Goal: Task Accomplishment & Management: Manage account settings

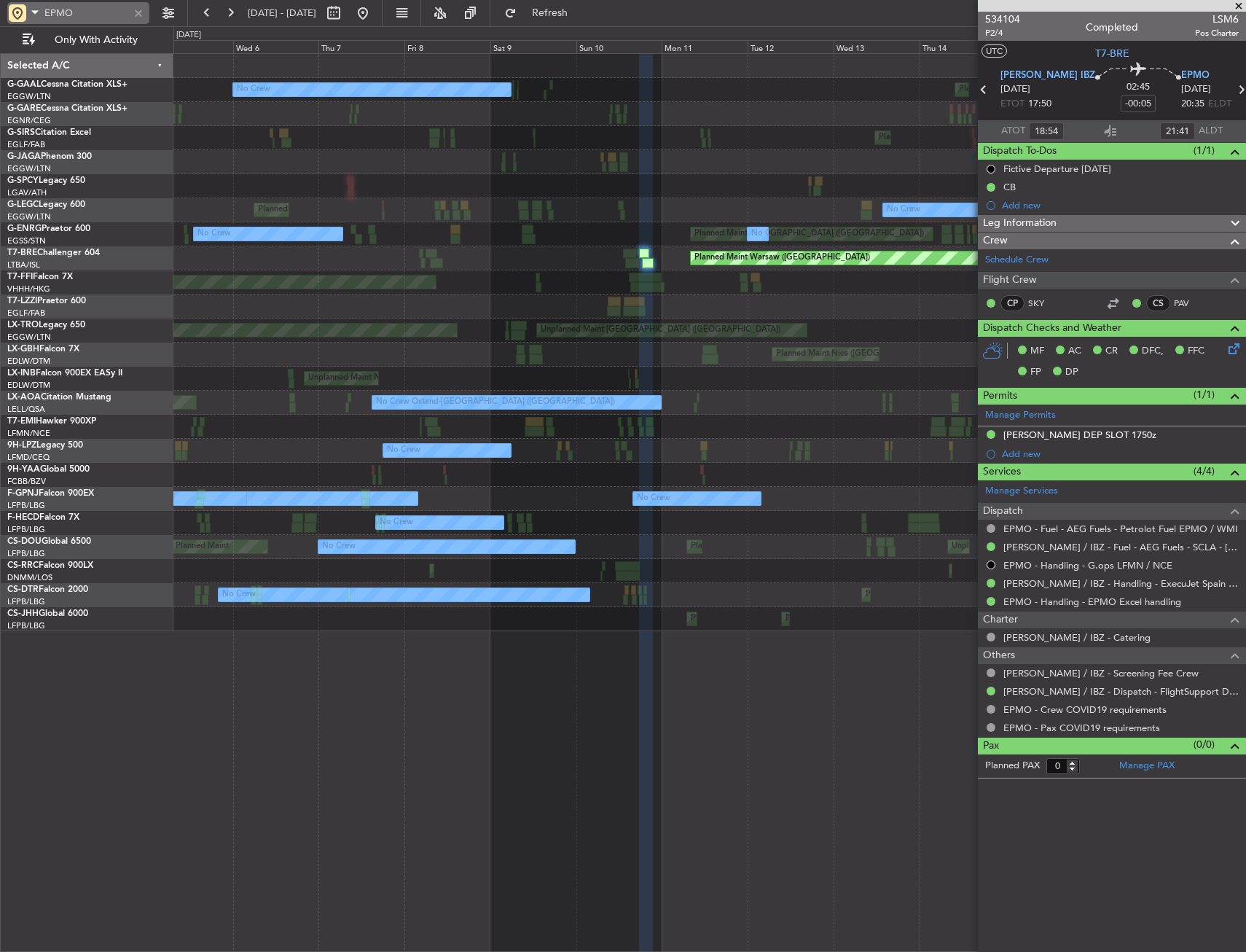
drag, startPoint x: 133, startPoint y: 8, endPoint x: 140, endPoint y: 14, distance: 9.2
click at [134, 8] on div at bounding box center [138, 13] width 16 height 16
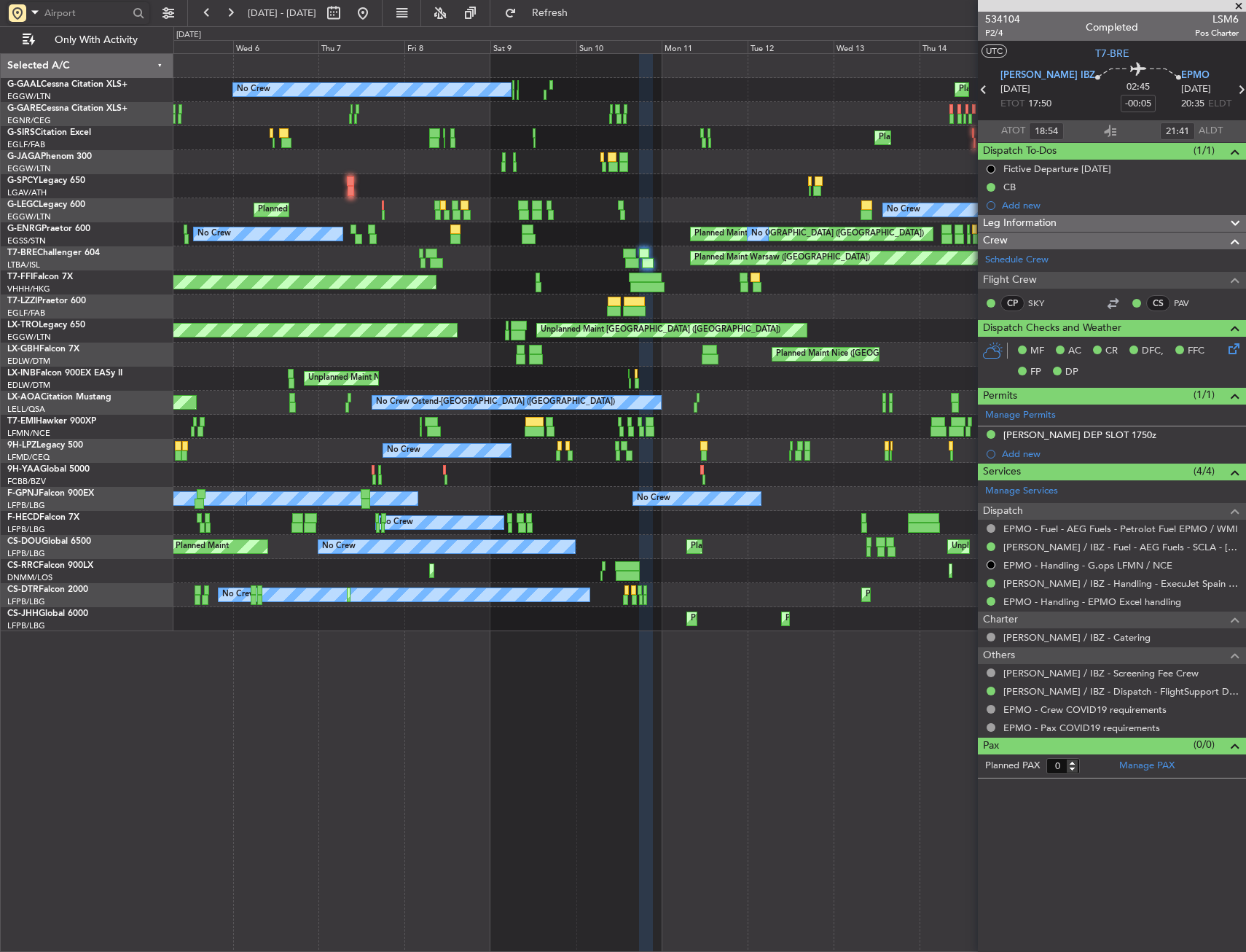
click at [52, 228] on div "Planned Maint No Crew Unplanned Maint [PERSON_NAME] Planned Maint [GEOGRAPHIC_D…" at bounding box center [623, 488] width 1246 height 925
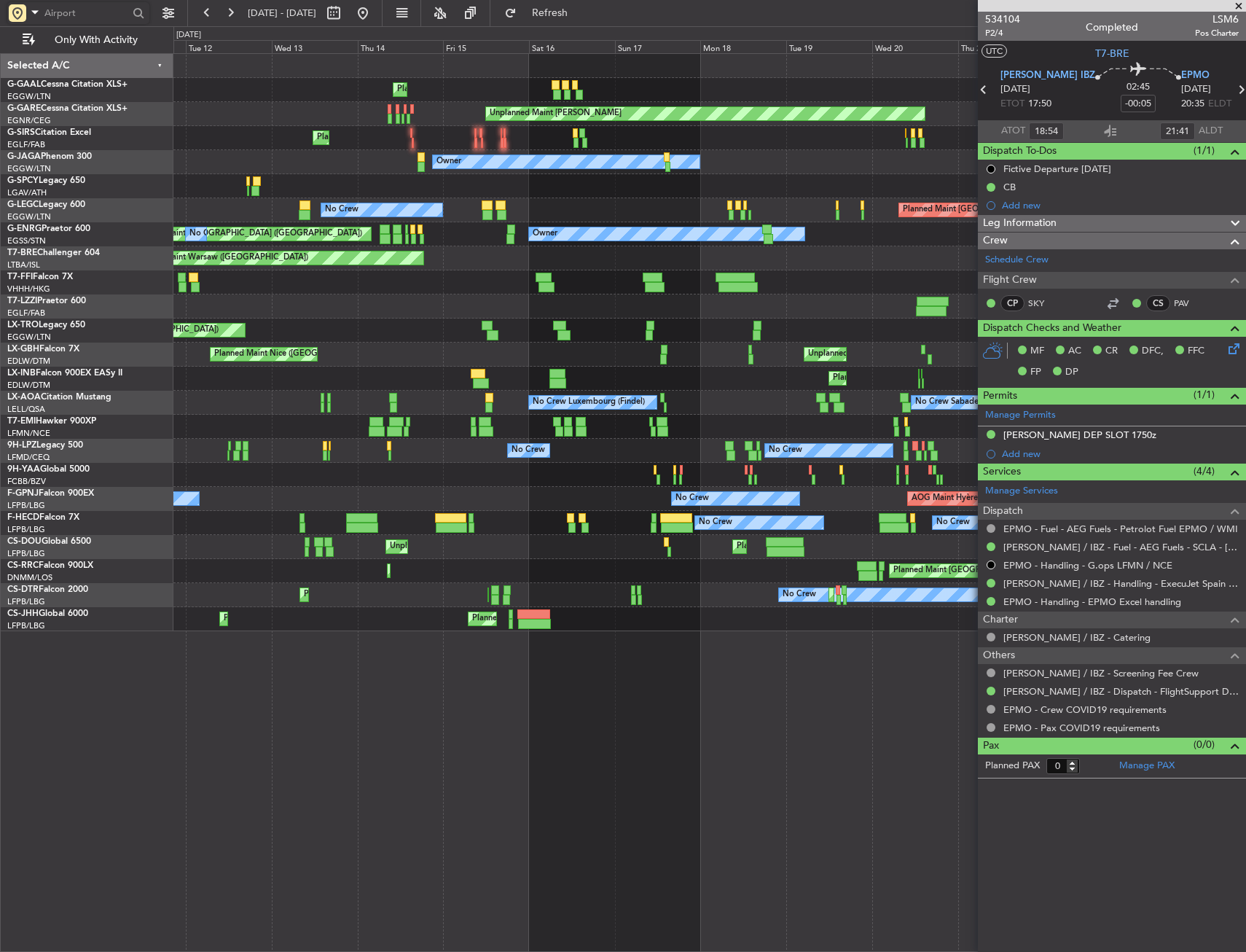
click at [0, 233] on html "[DATE] - [DATE] Refresh Quick Links Only With Activity Planned Maint Planned [G…" at bounding box center [623, 476] width 1246 height 952
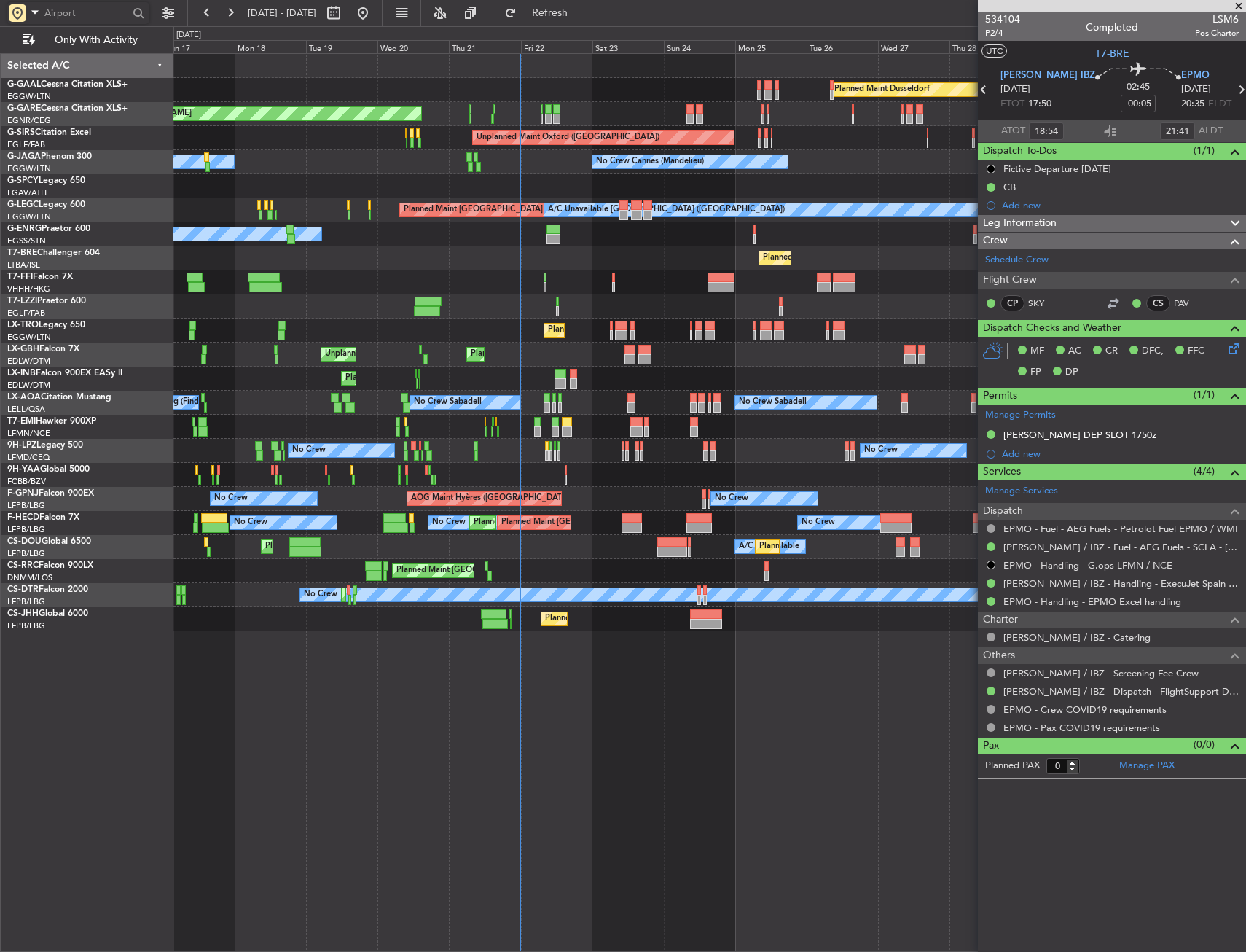
click at [391, 272] on div "Planned Maint Dusseldorf Planned Maint Unplanned Maint [PERSON_NAME] Unplanned …" at bounding box center [709, 342] width 1072 height 577
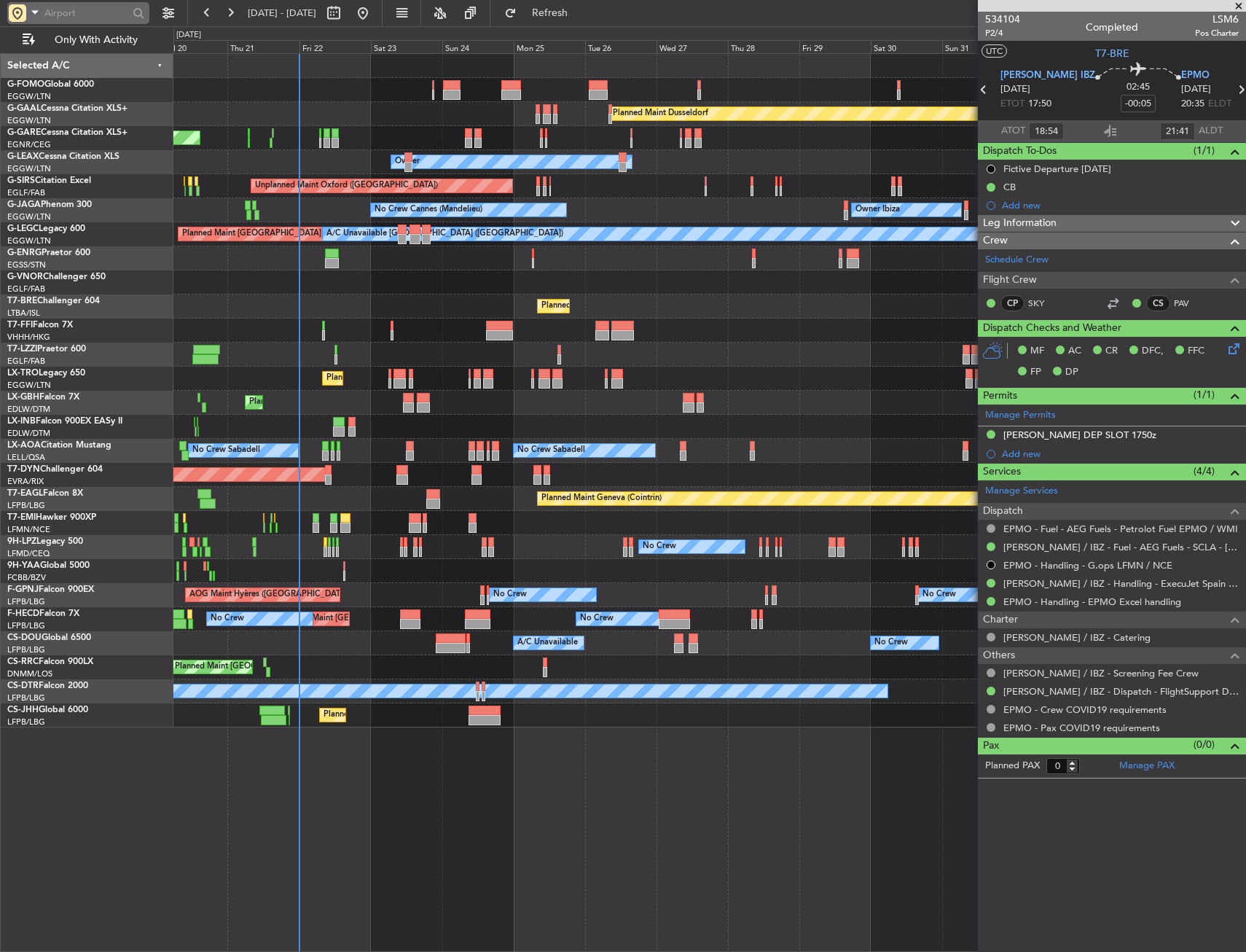
drag, startPoint x: 96, startPoint y: 14, endPoint x: 107, endPoint y: 20, distance: 12.5
click at [96, 15] on input "text" at bounding box center [86, 13] width 84 height 22
click at [33, 23] on div at bounding box center [78, 13] width 142 height 22
click at [30, 6] on span at bounding box center [34, 12] width 18 height 18
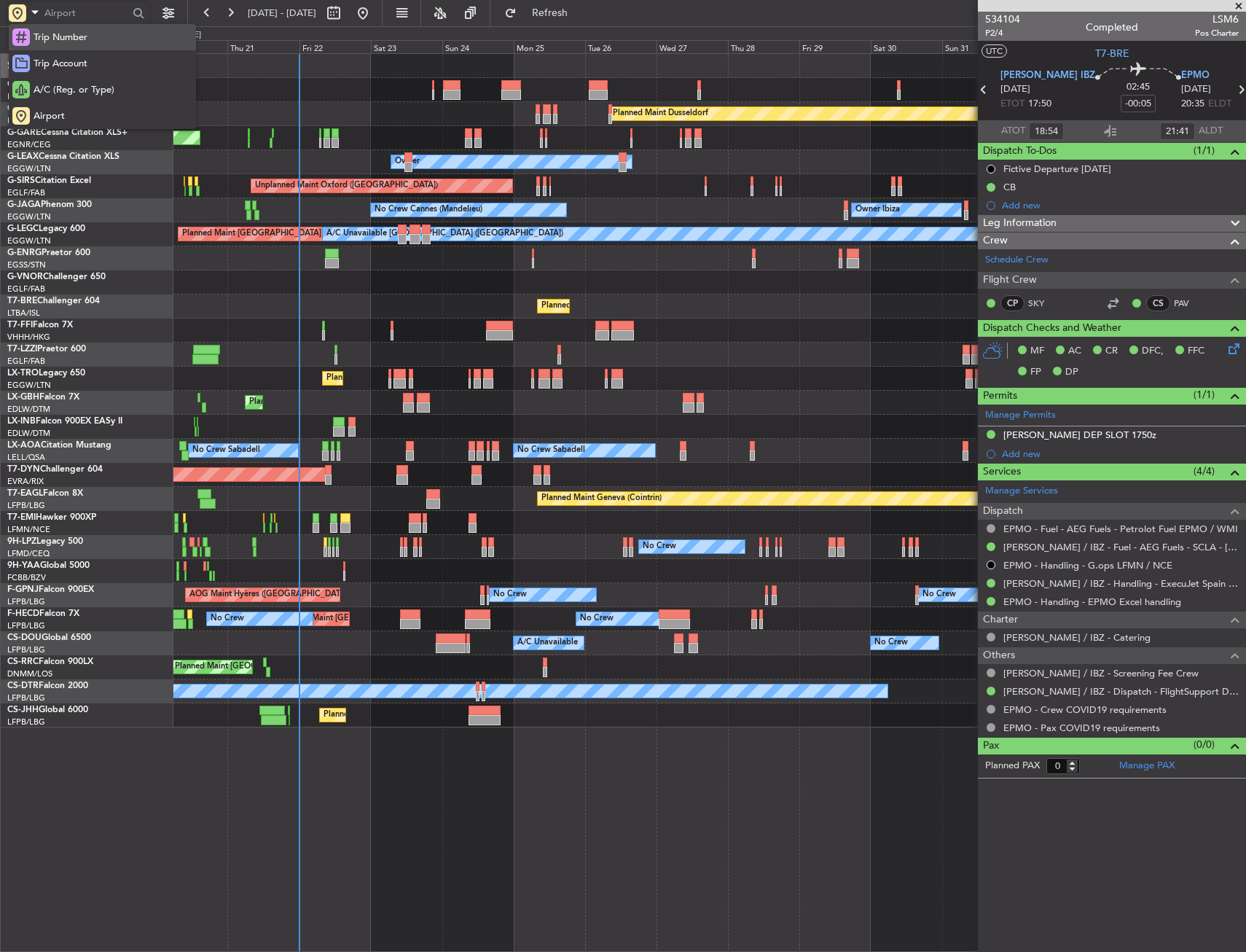
click at [51, 40] on span "Trip Number" at bounding box center [61, 38] width 54 height 15
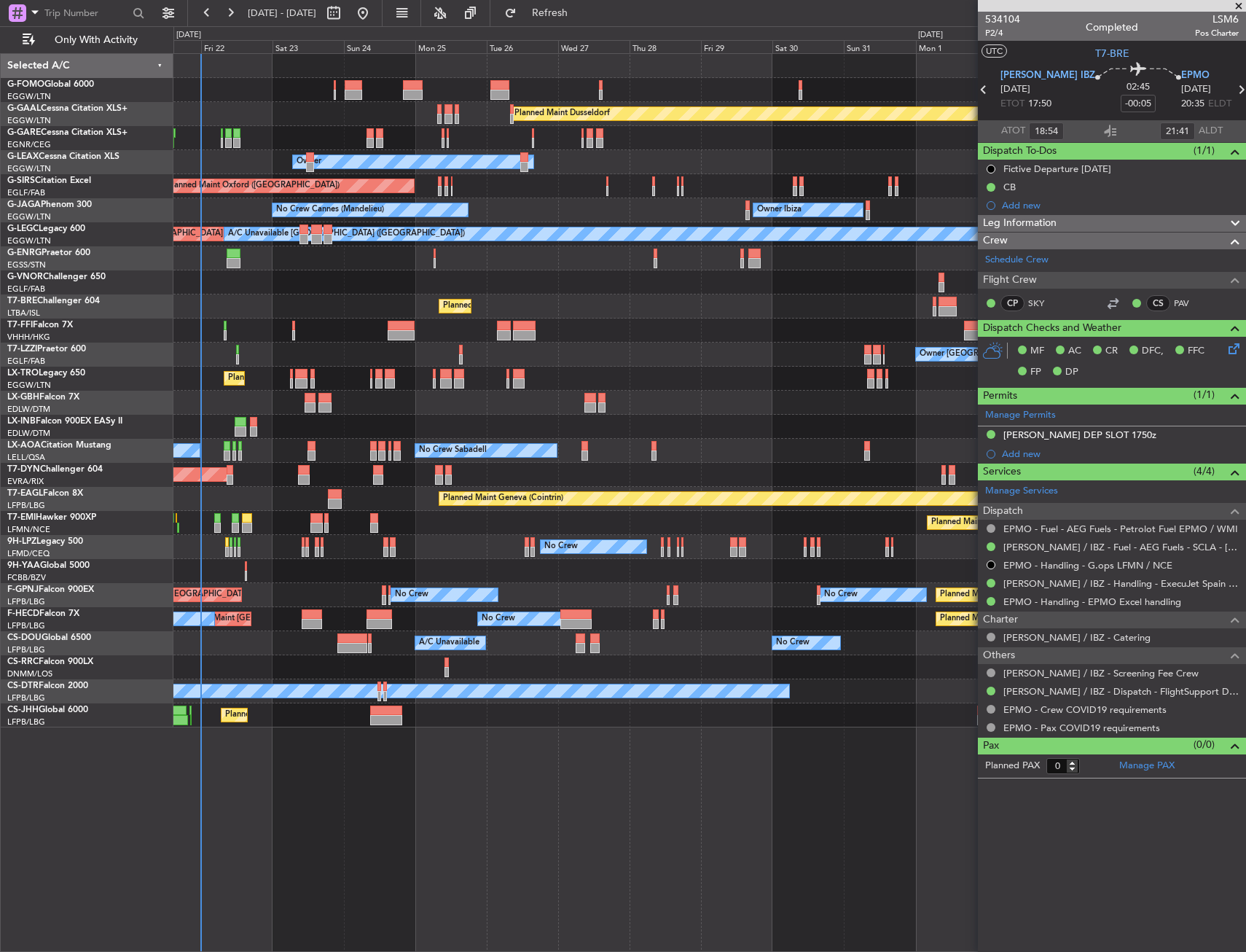
click at [266, 200] on div "No Crew Cannes (Mandelieu) Owner Ibiza Planned Maint [GEOGRAPHIC_DATA] ([GEOGRA…" at bounding box center [709, 210] width 1072 height 24
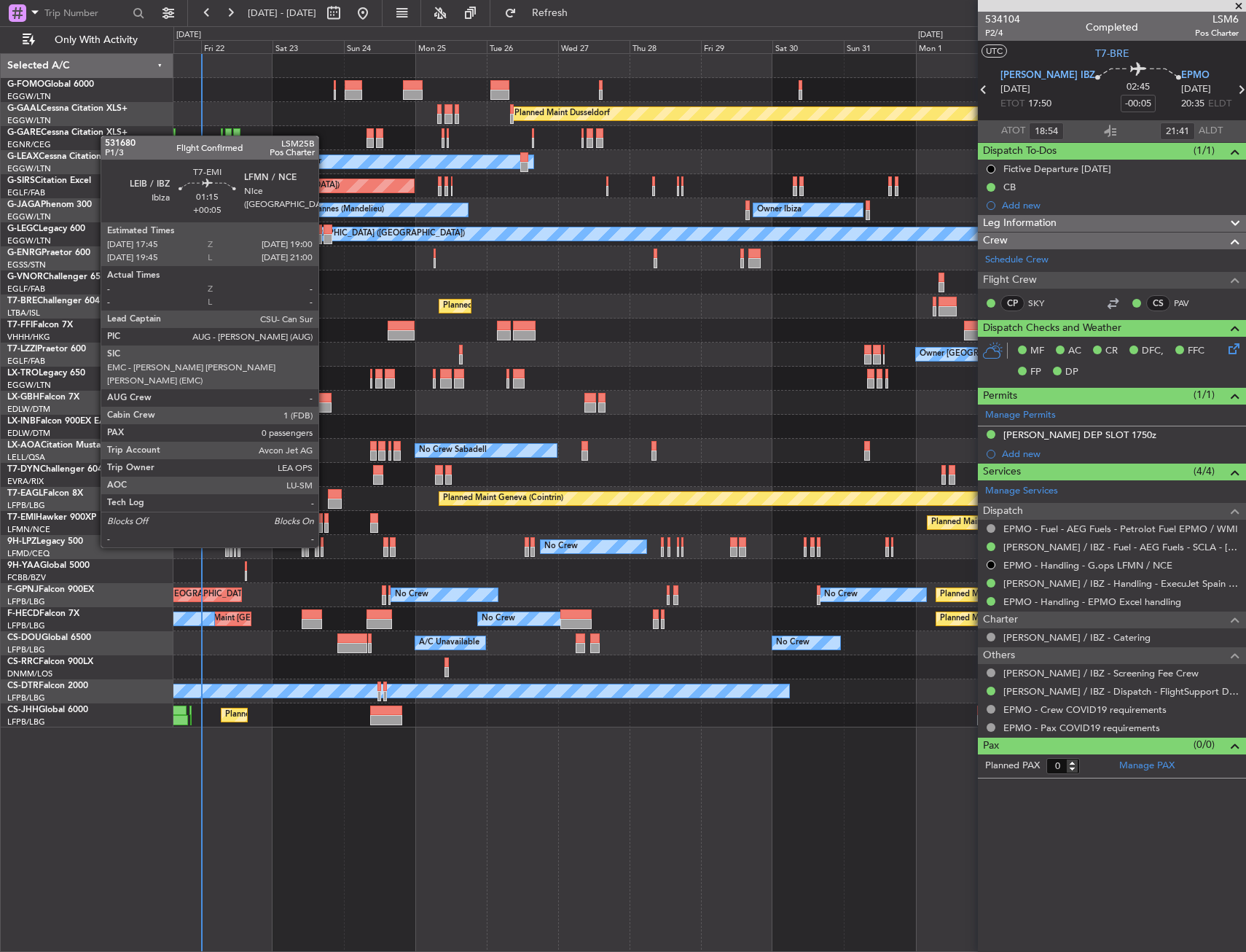
click at [325, 520] on div at bounding box center [326, 517] width 5 height 10
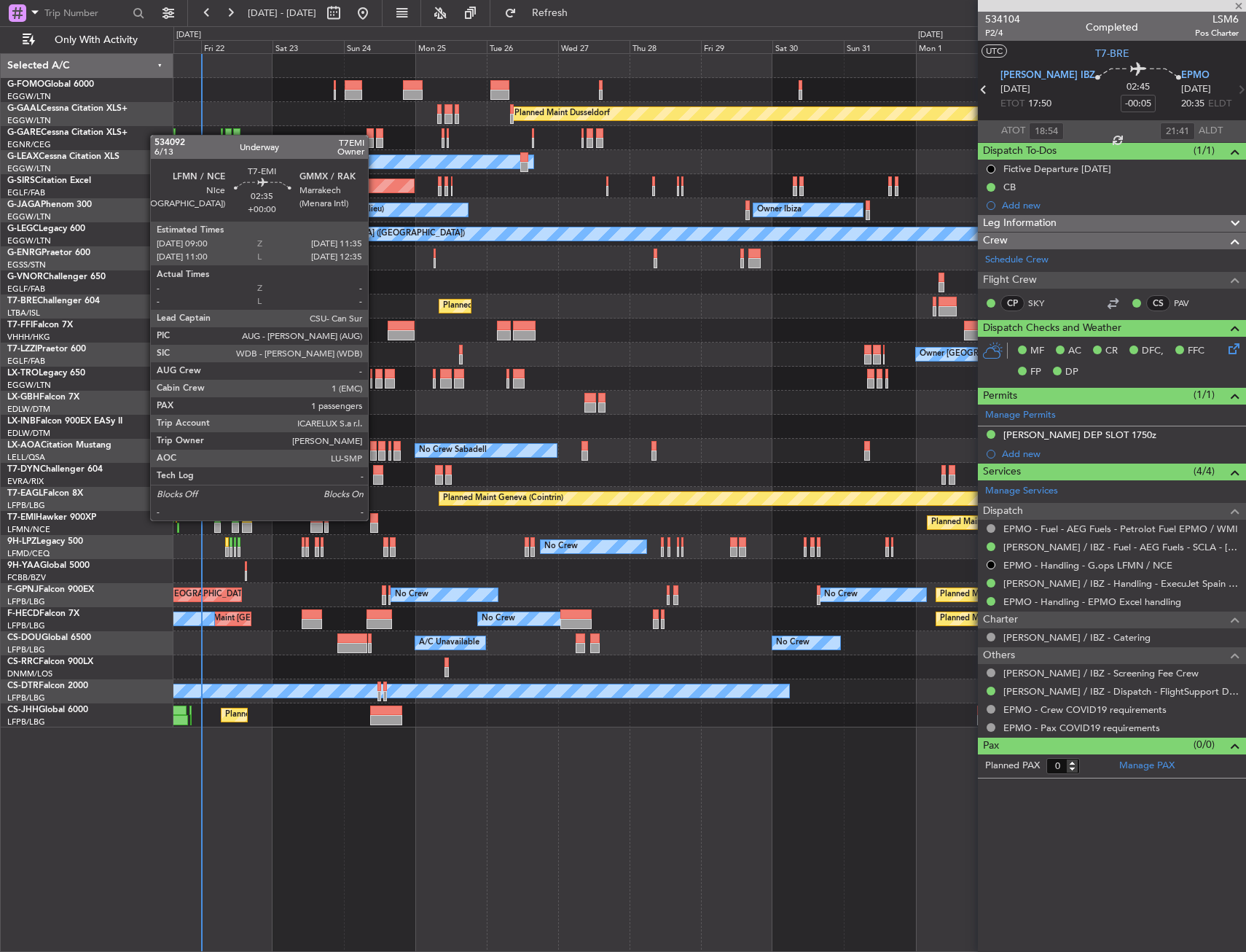
type input "+00:05"
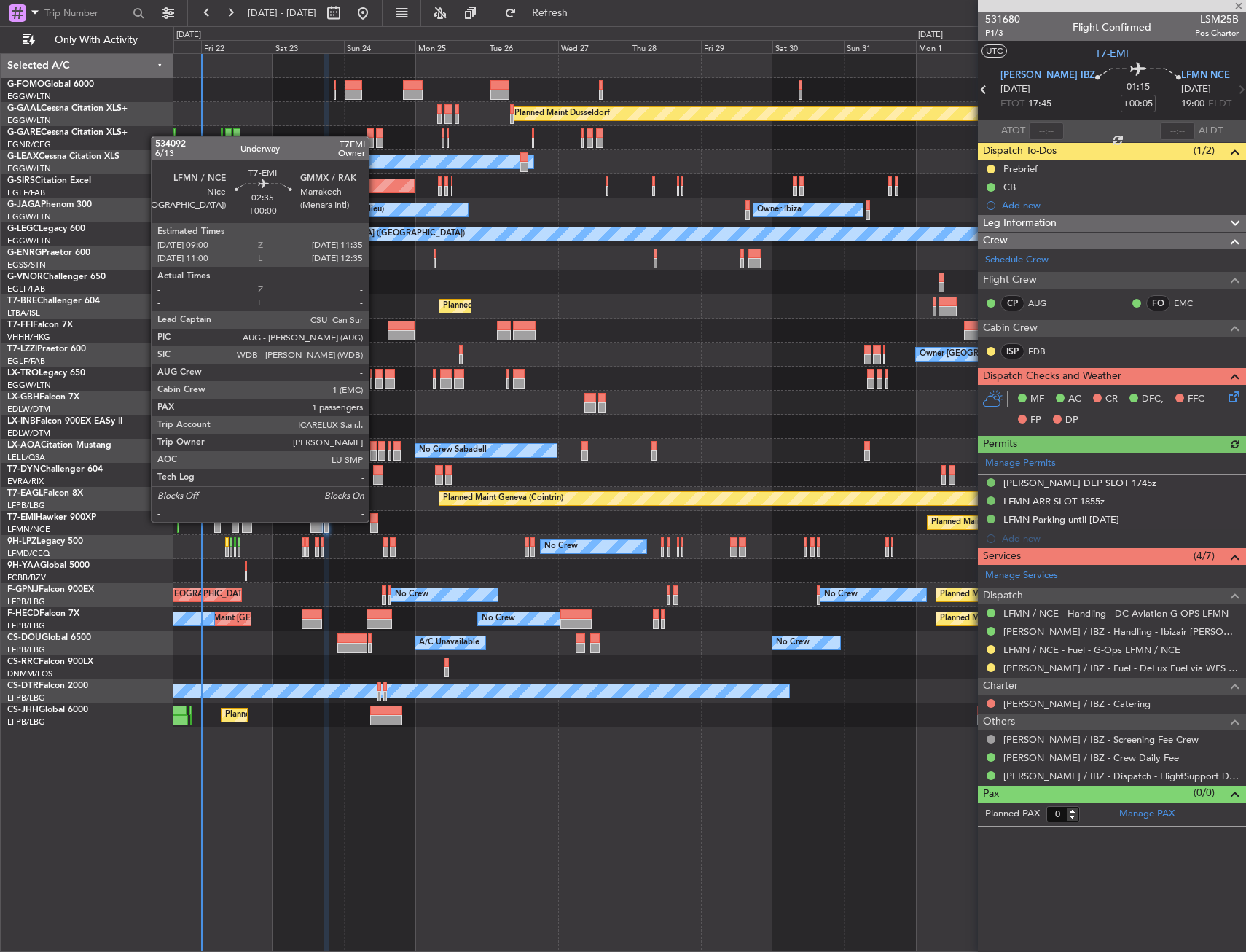
click at [375, 520] on div at bounding box center [374, 517] width 8 height 10
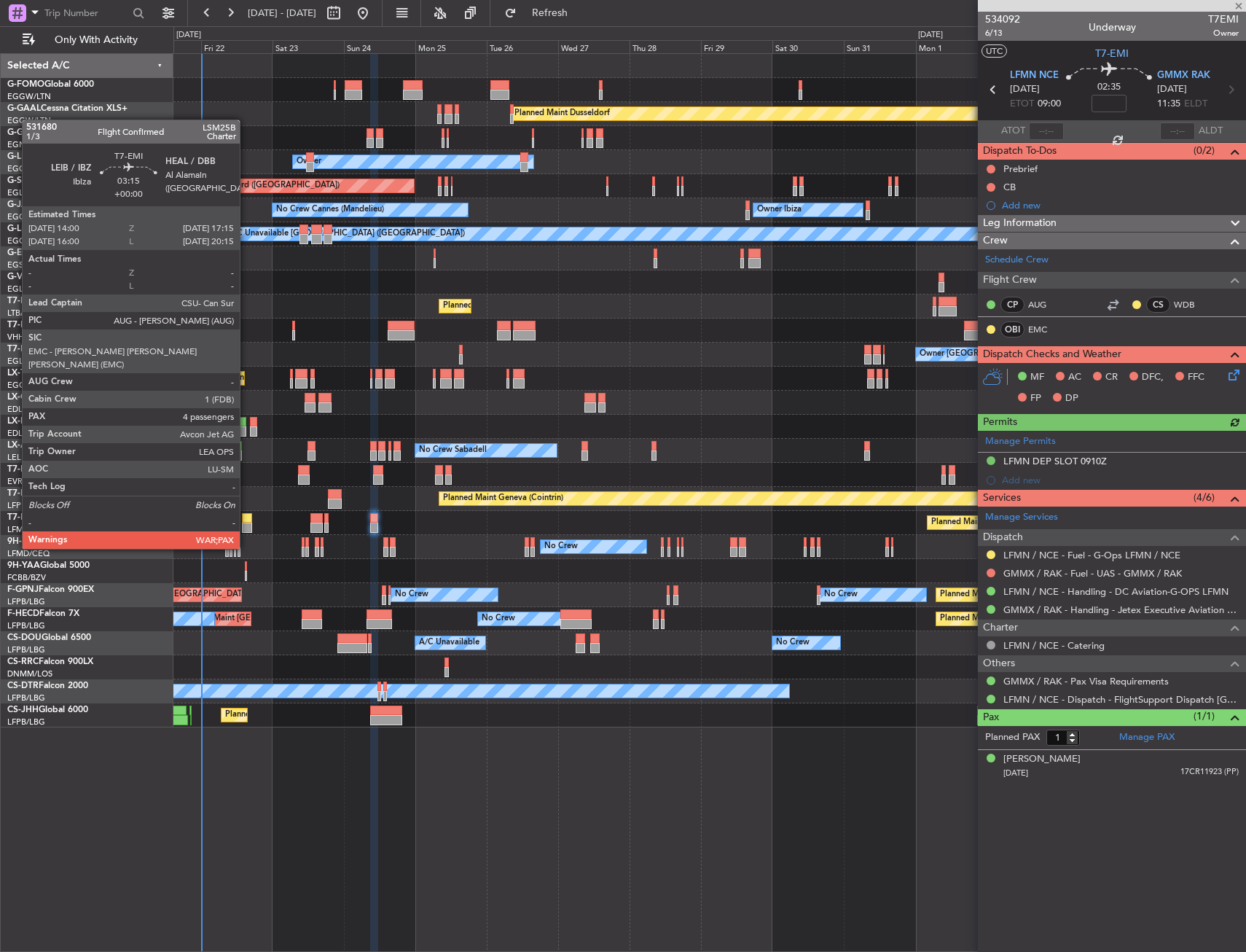
click at [246, 521] on div at bounding box center [247, 517] width 10 height 10
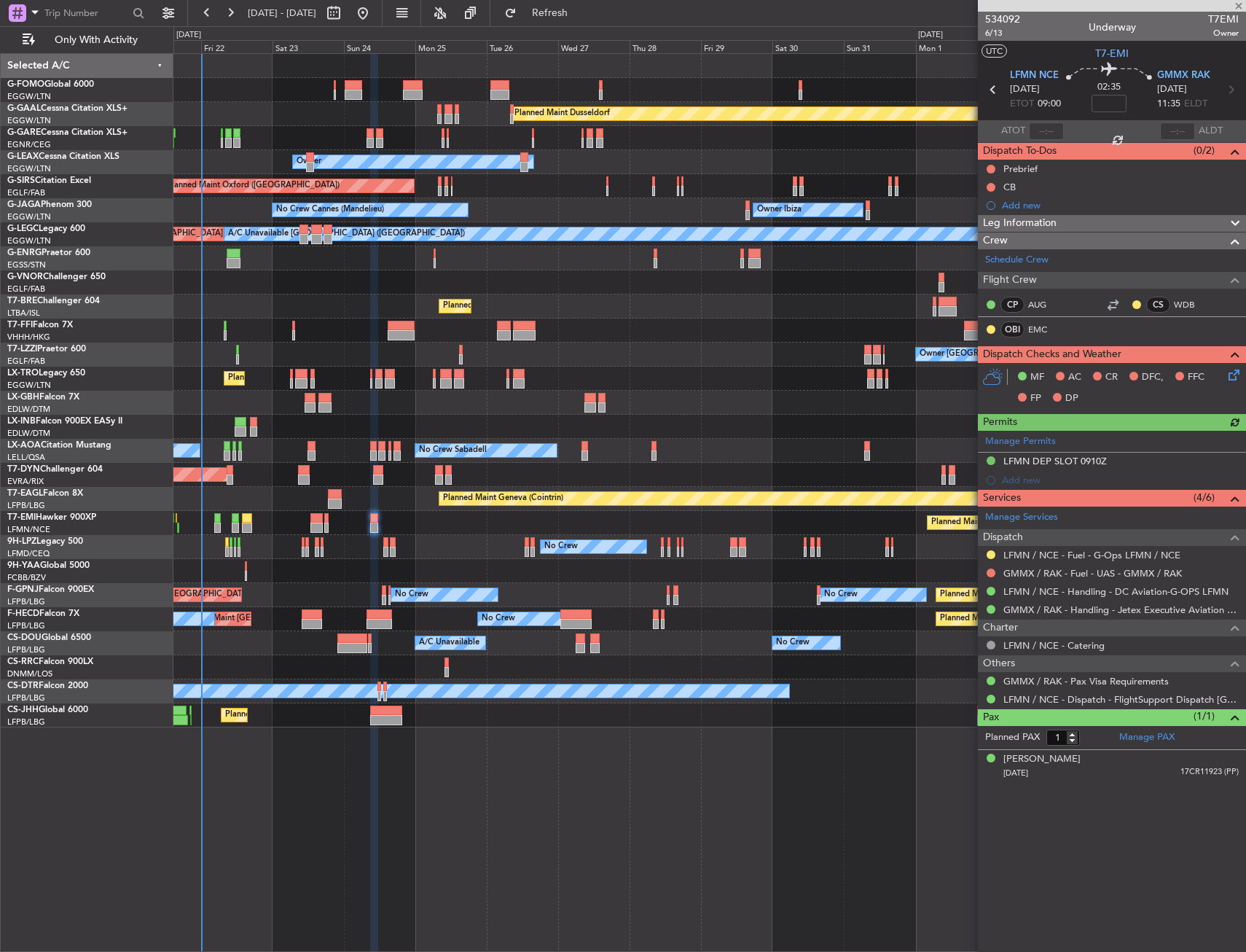
type input "4"
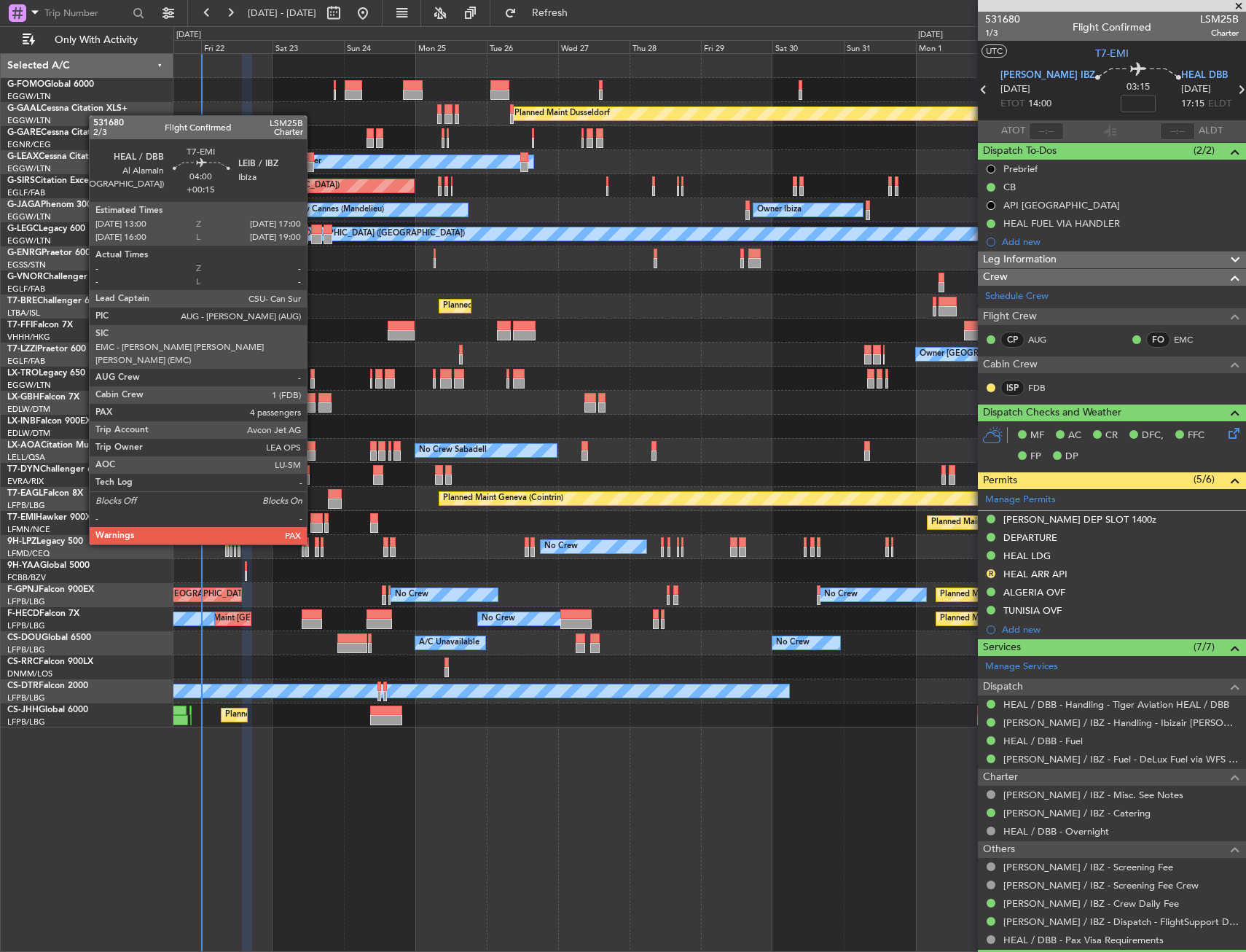
click at [313, 517] on div at bounding box center [316, 517] width 12 height 10
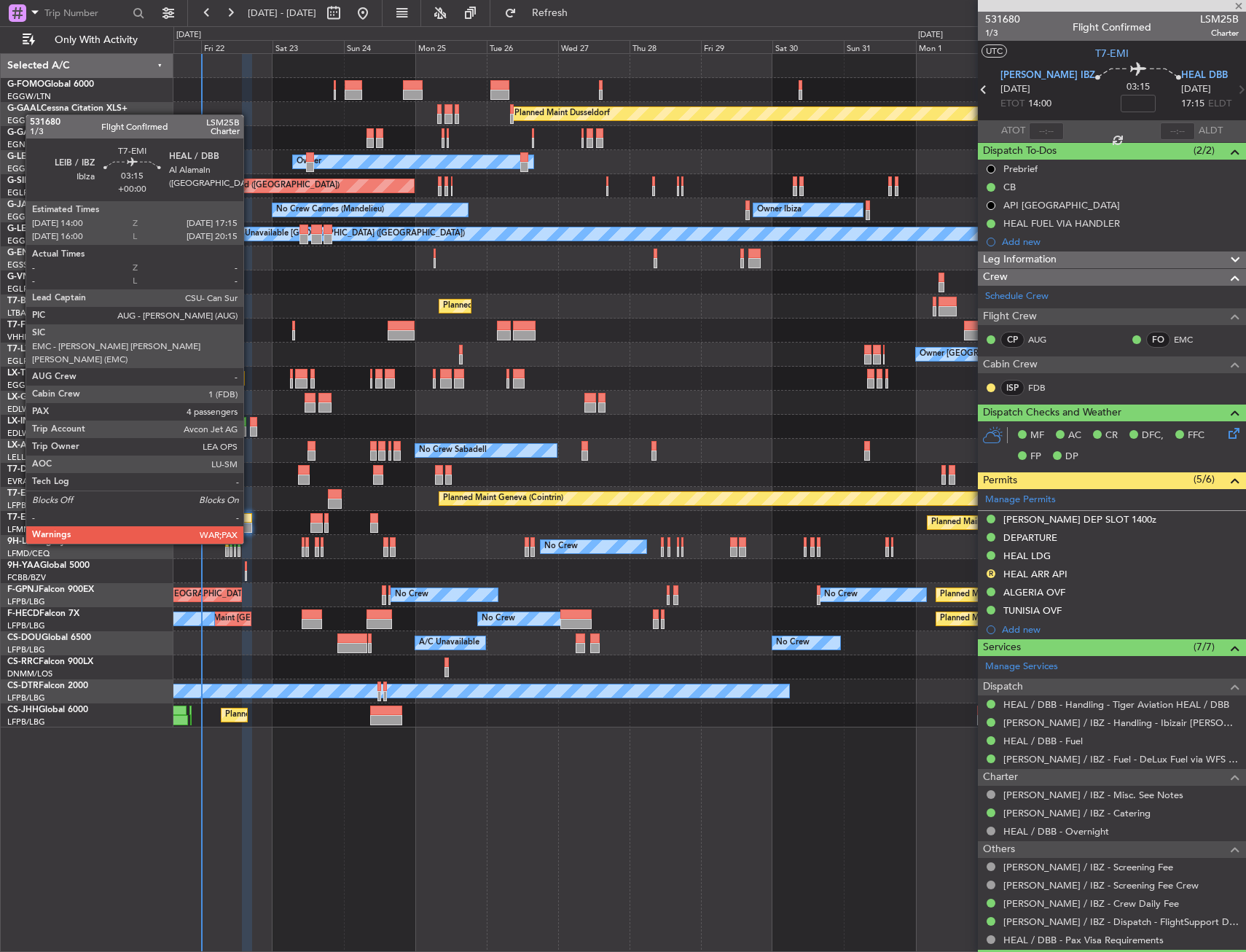
type input "+00:15"
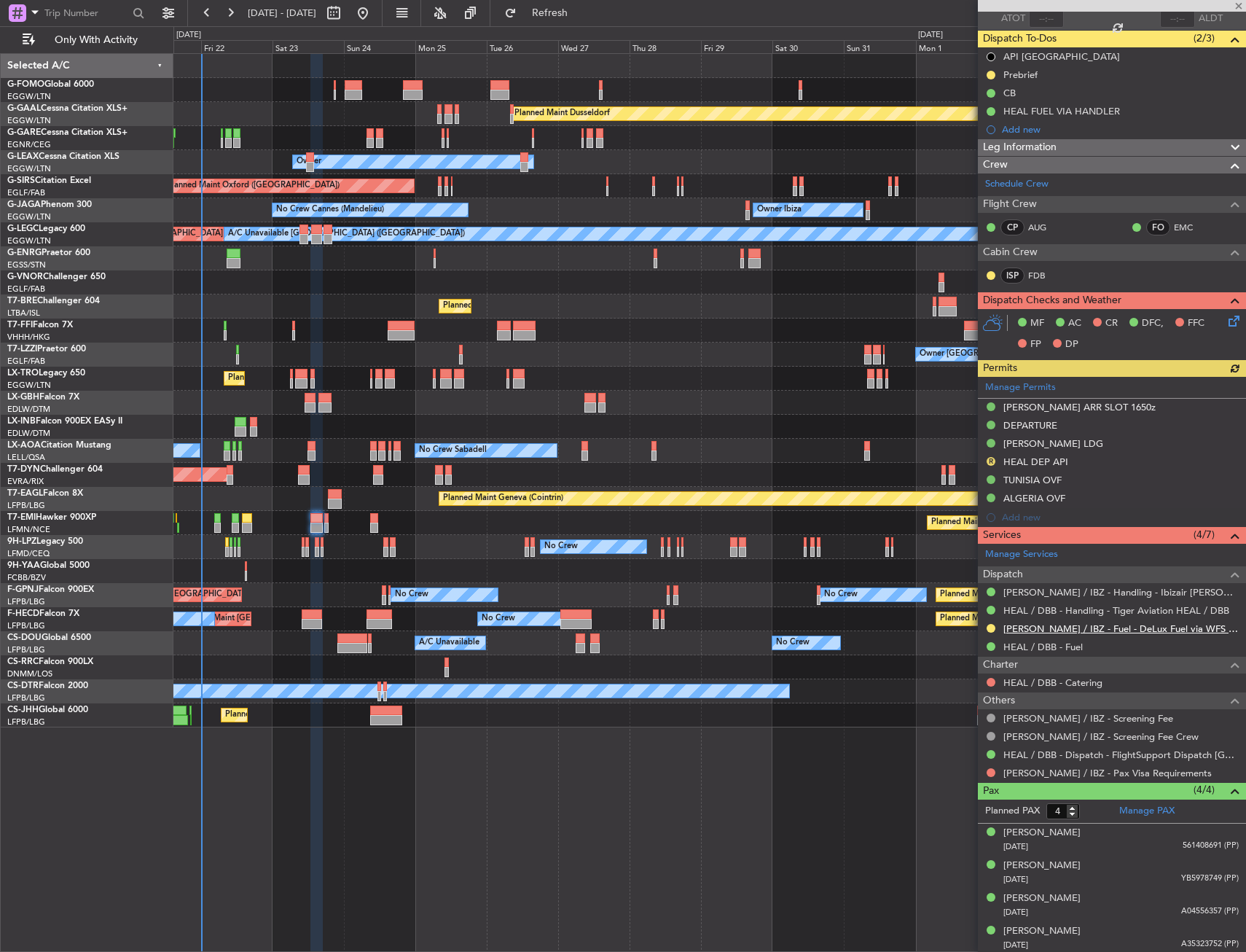
scroll to position [114, 0]
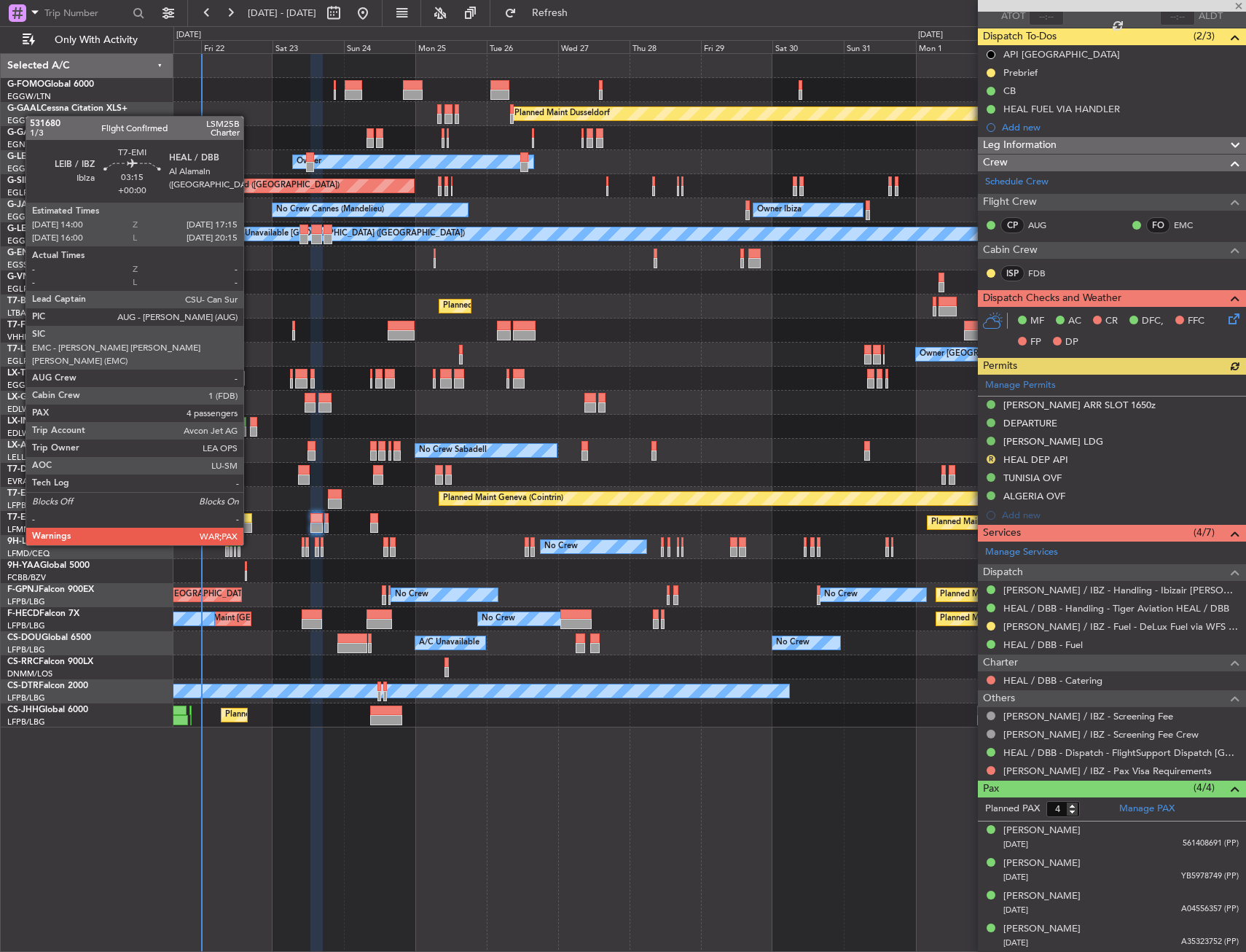
click at [248, 517] on div at bounding box center [247, 517] width 10 height 10
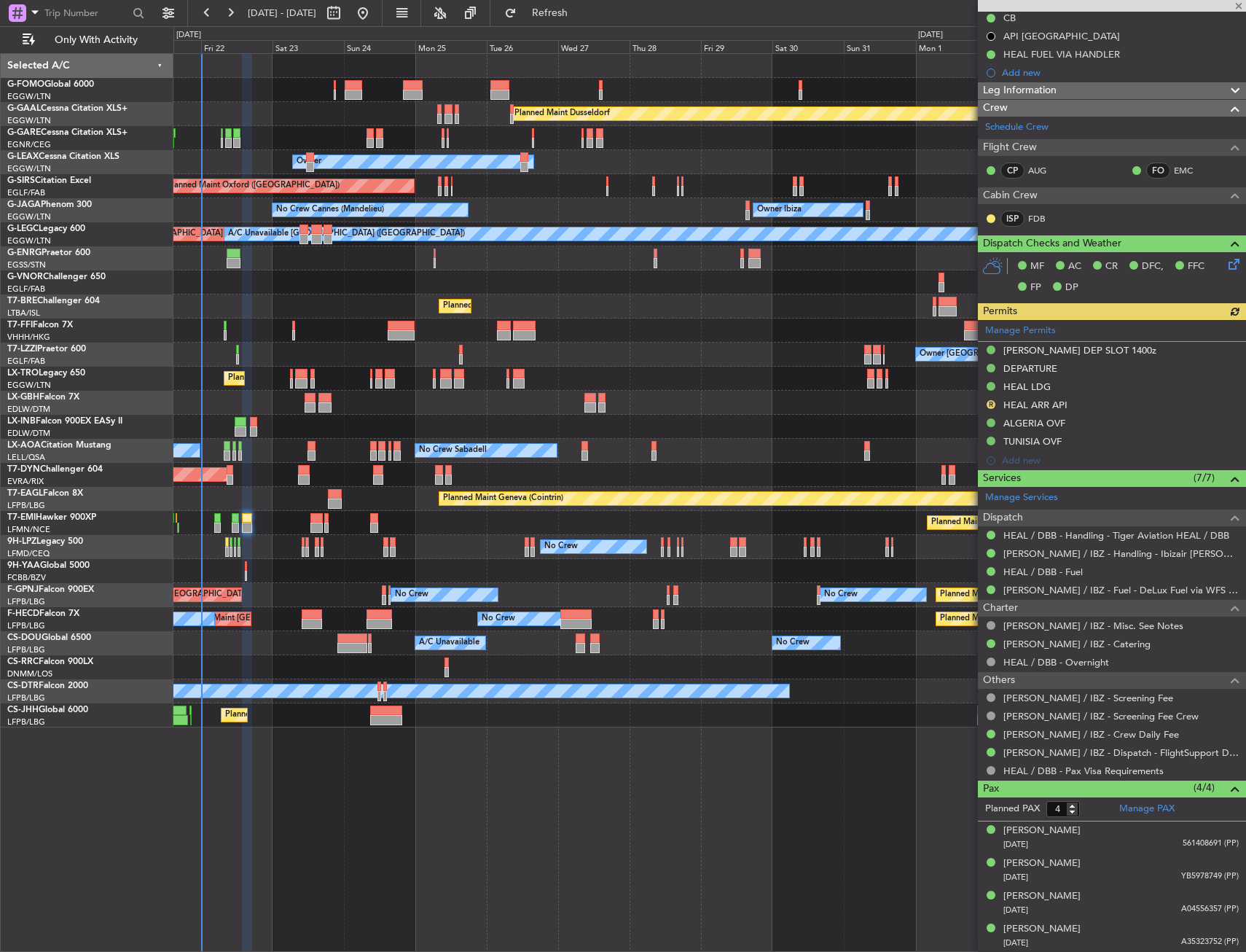
scroll to position [0, 0]
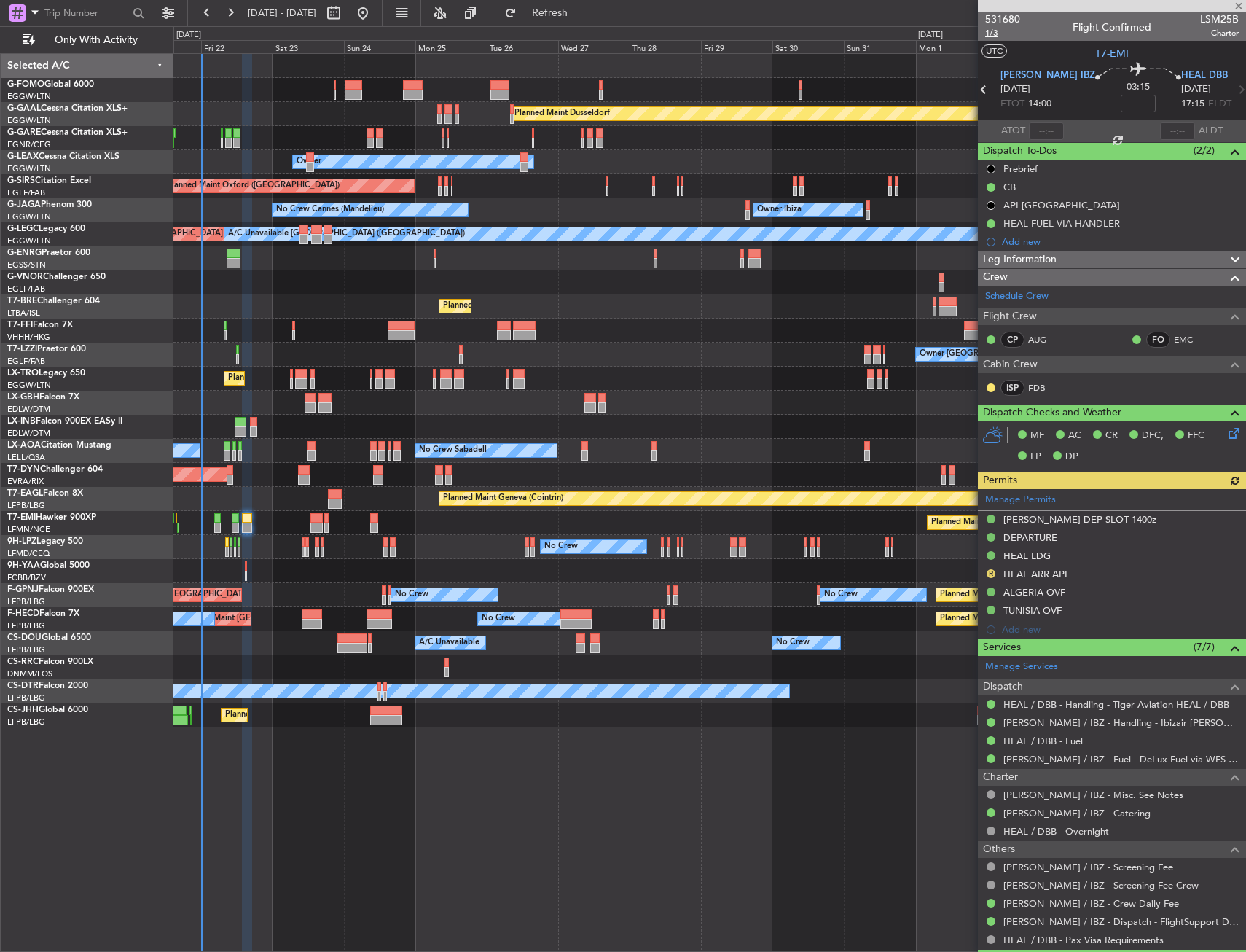
click at [994, 35] on span "1/3" at bounding box center [1002, 33] width 35 height 12
click at [984, 572] on div "R HEAL ARR API" at bounding box center [1112, 575] width 268 height 18
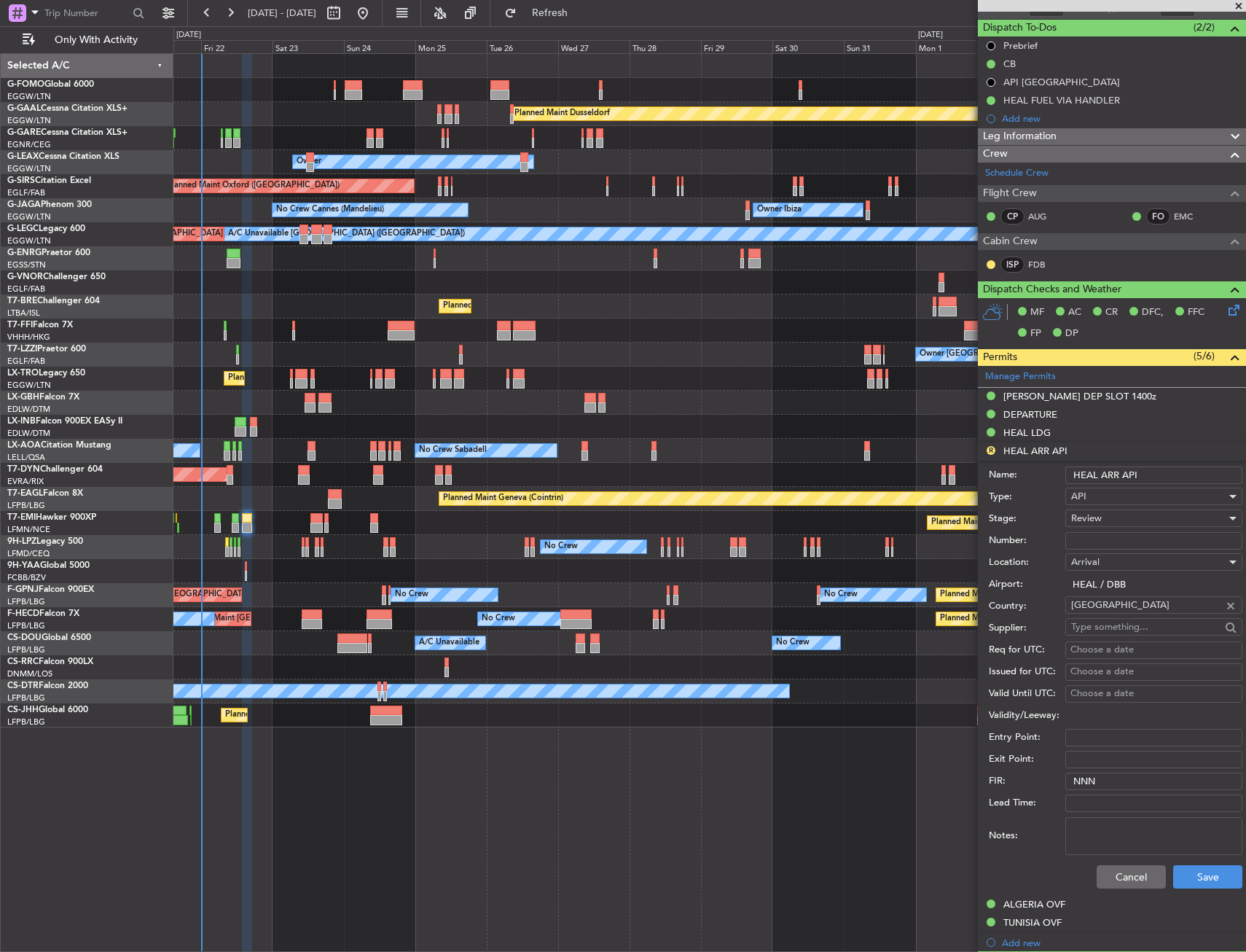
scroll to position [146, 0]
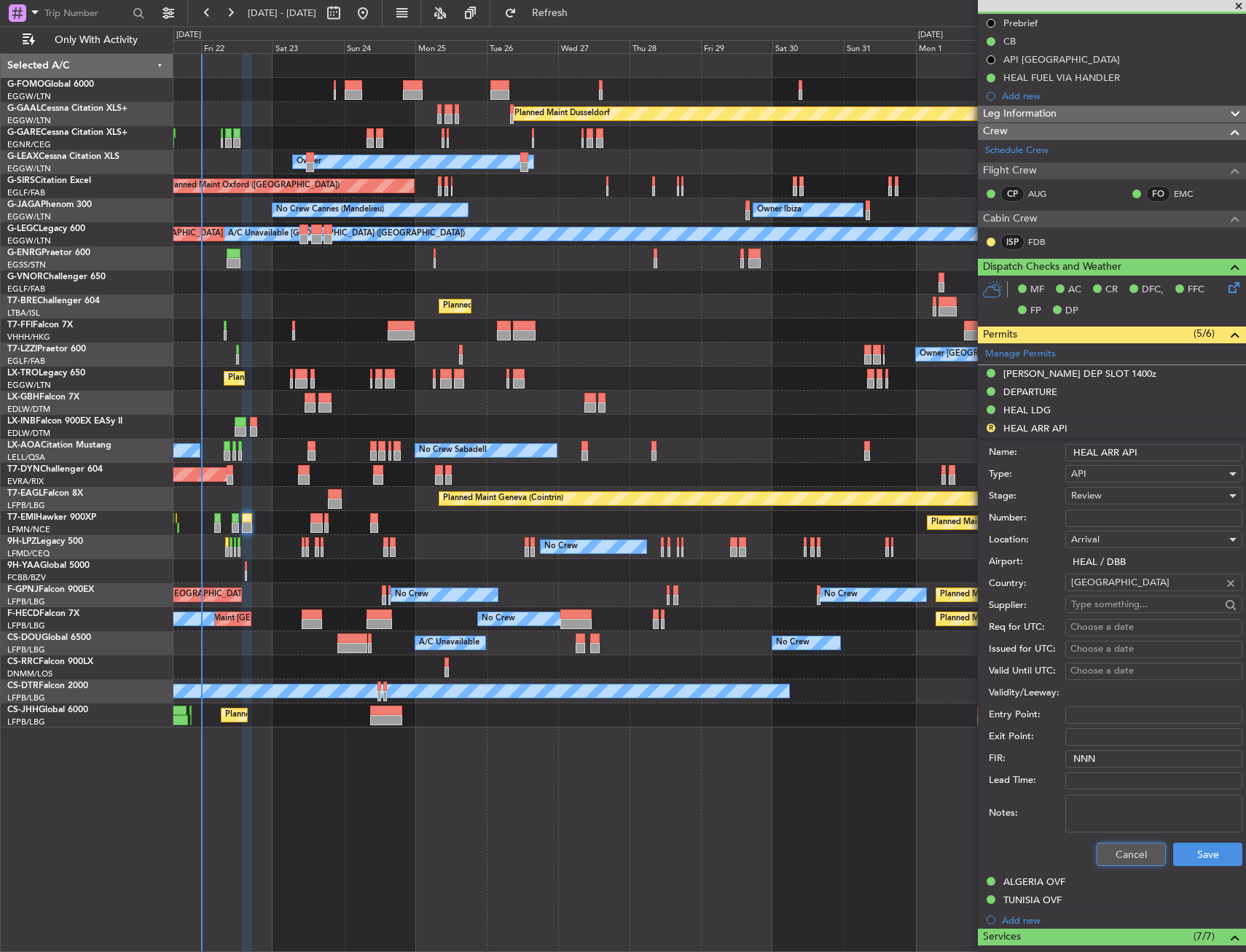
click at [1105, 848] on button "Cancel" at bounding box center [1131, 854] width 69 height 23
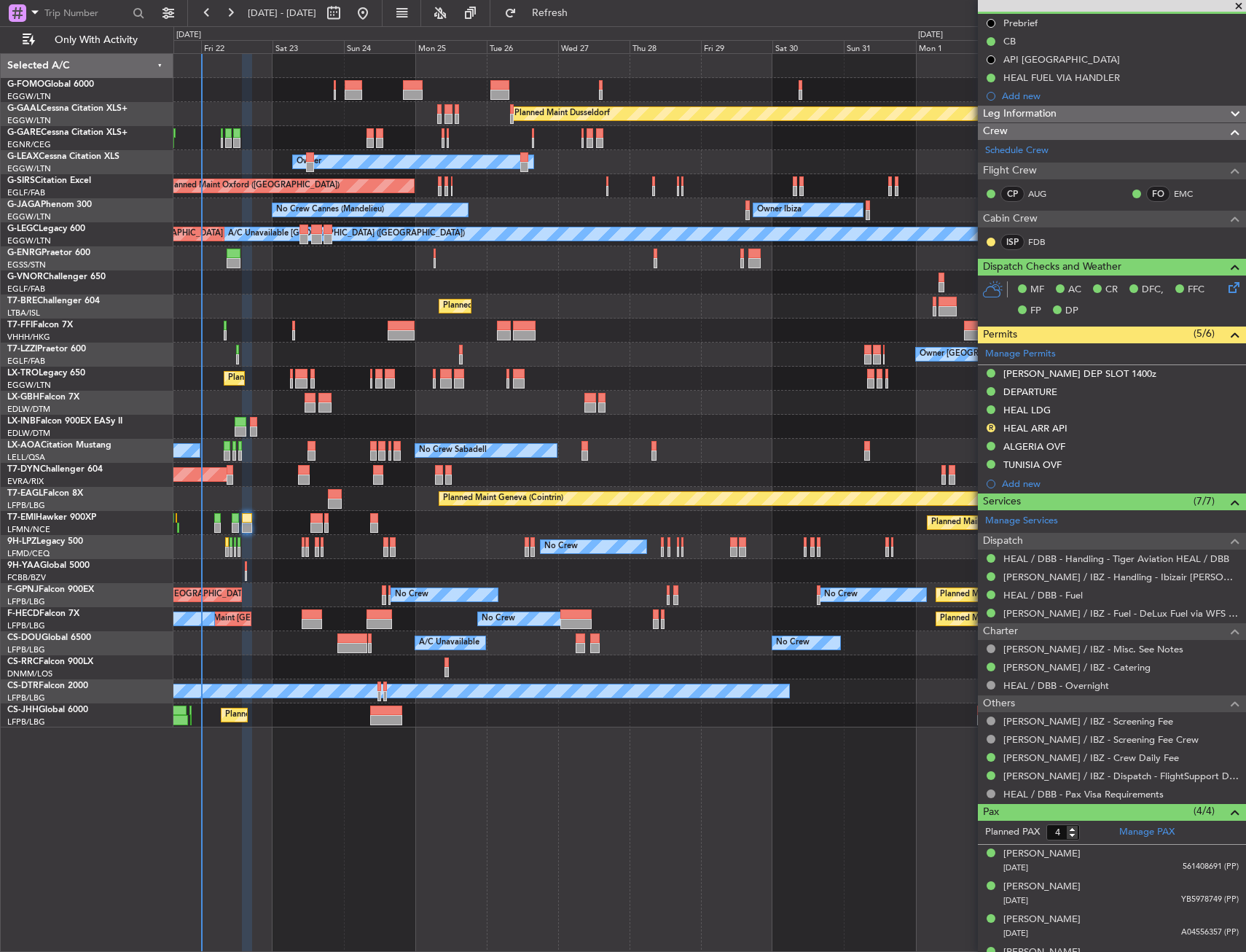
drag, startPoint x: 994, startPoint y: 428, endPoint x: 993, endPoint y: 451, distance: 23.0
click at [994, 428] on button "R" at bounding box center [990, 427] width 8 height 8
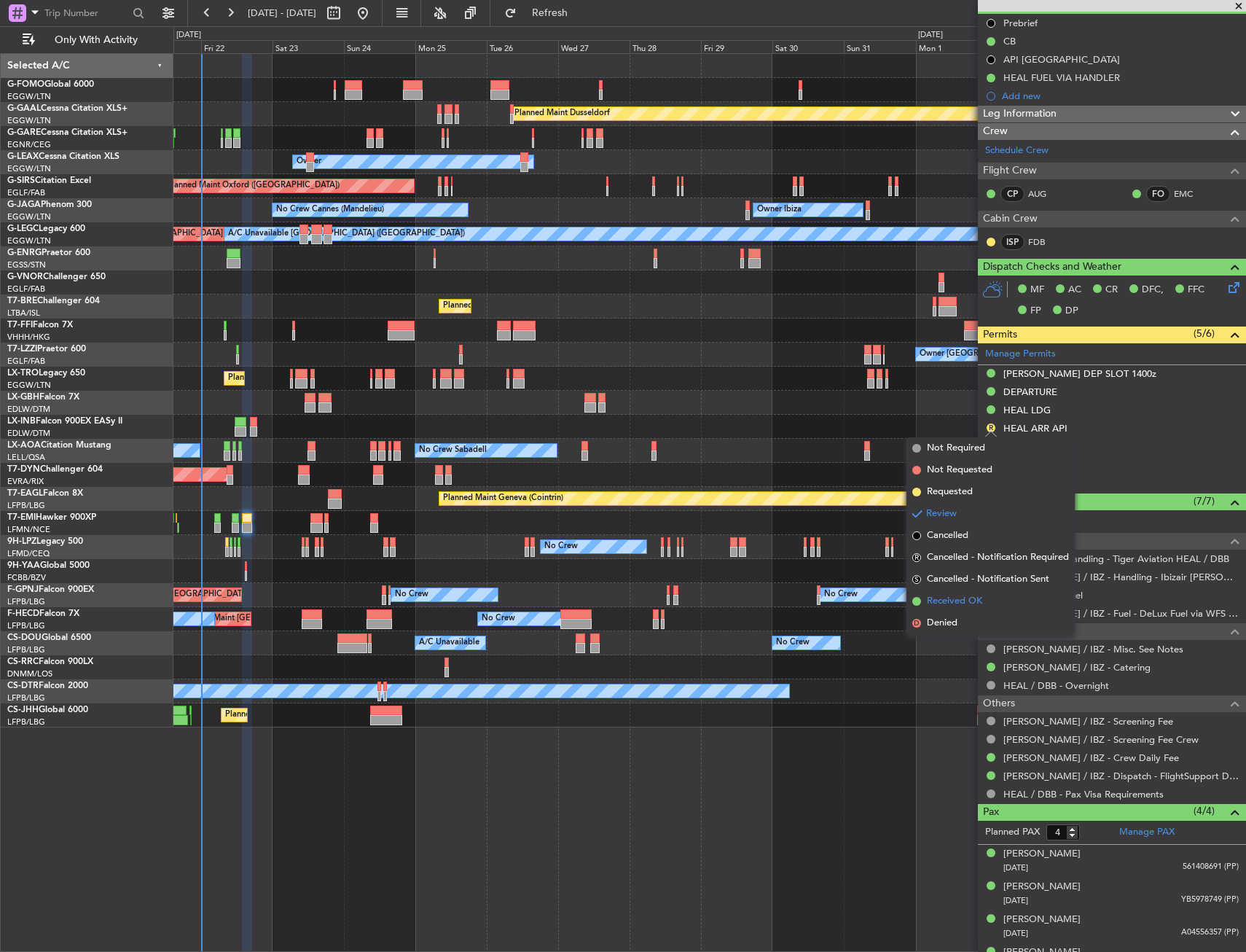
click at [974, 599] on span "Received OK" at bounding box center [954, 601] width 55 height 15
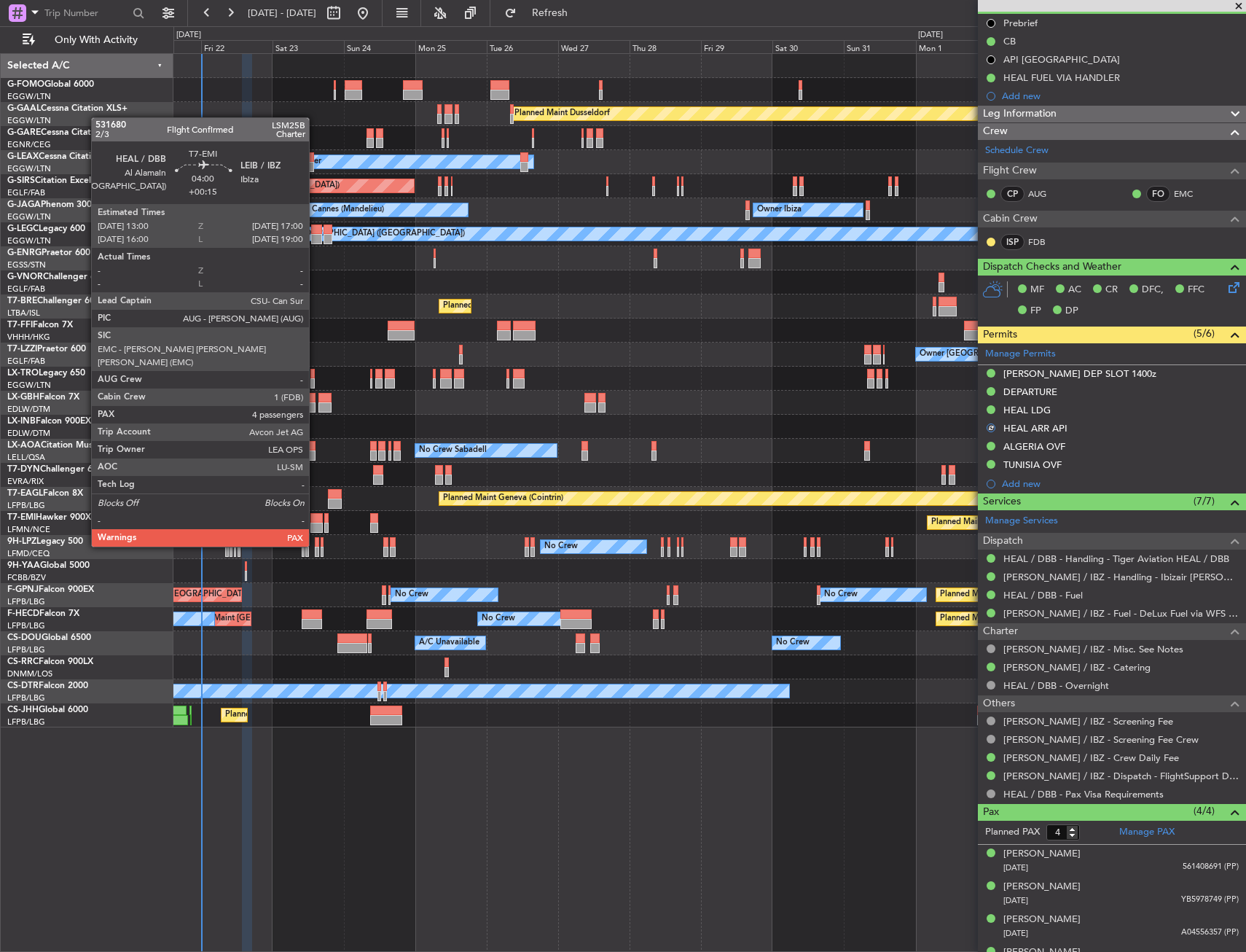
click at [317, 518] on div at bounding box center [316, 517] width 12 height 10
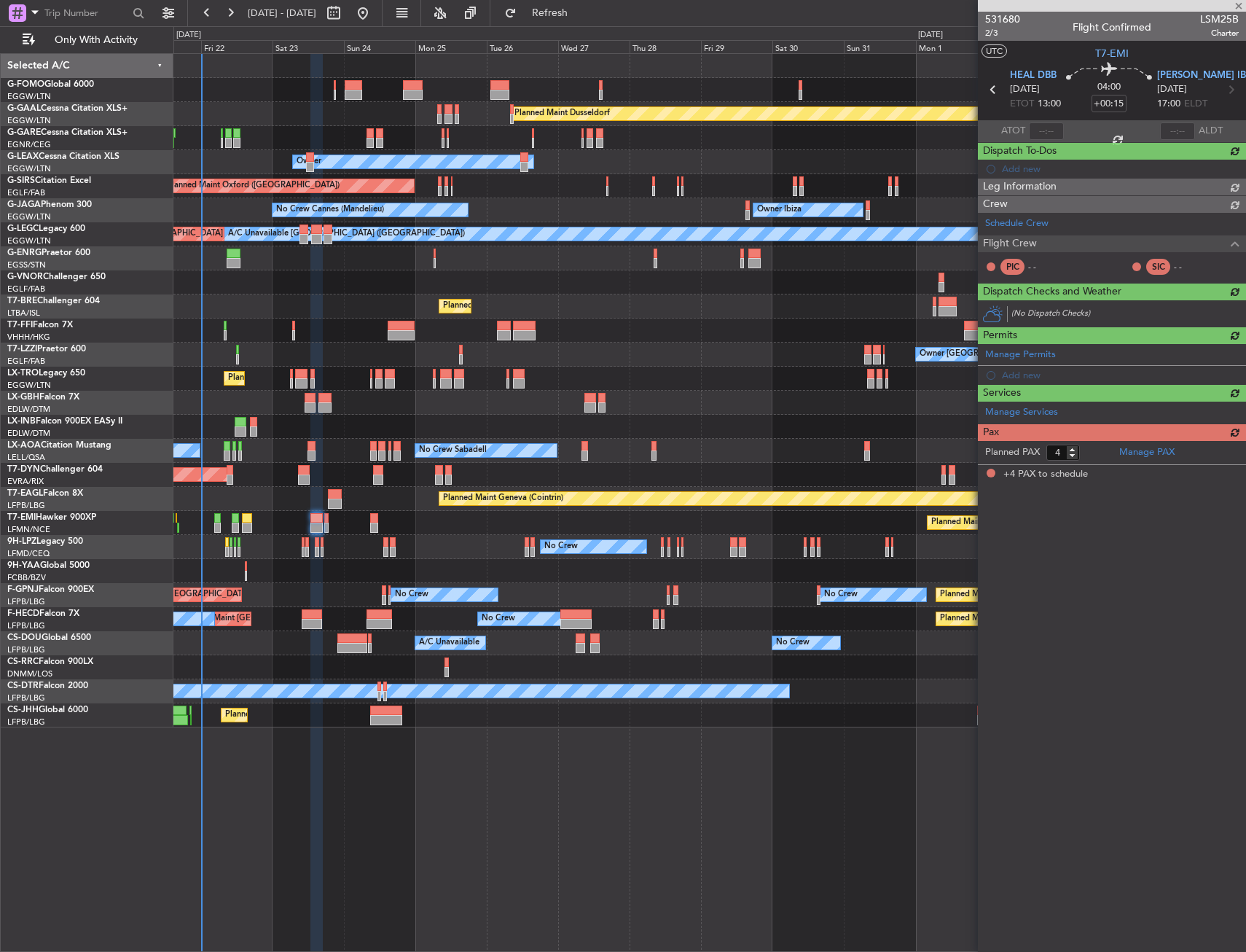
scroll to position [0, 0]
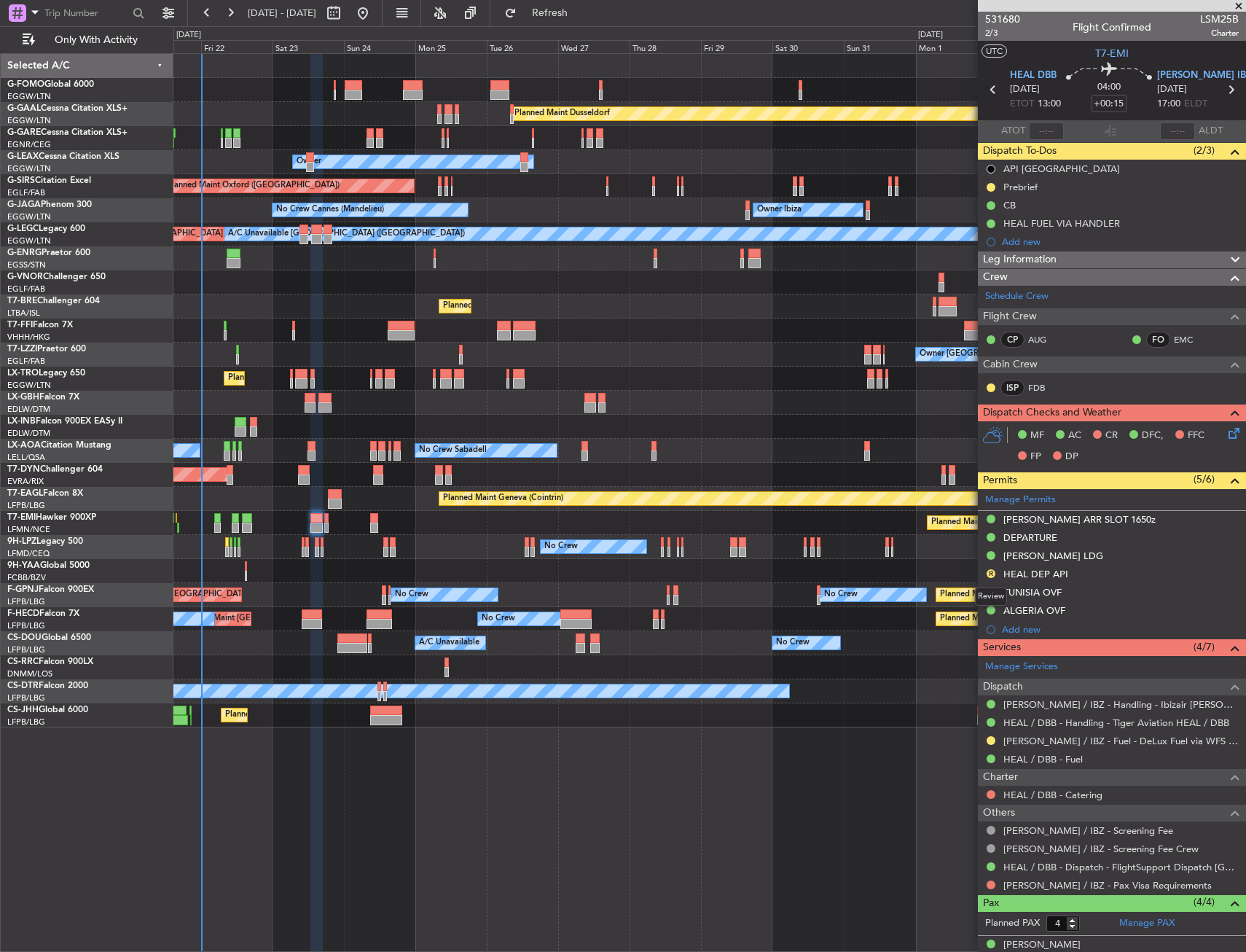
click at [992, 578] on mat-tooltip-component "Review" at bounding box center [991, 596] width 52 height 38
click at [993, 573] on button "R" at bounding box center [990, 573] width 8 height 8
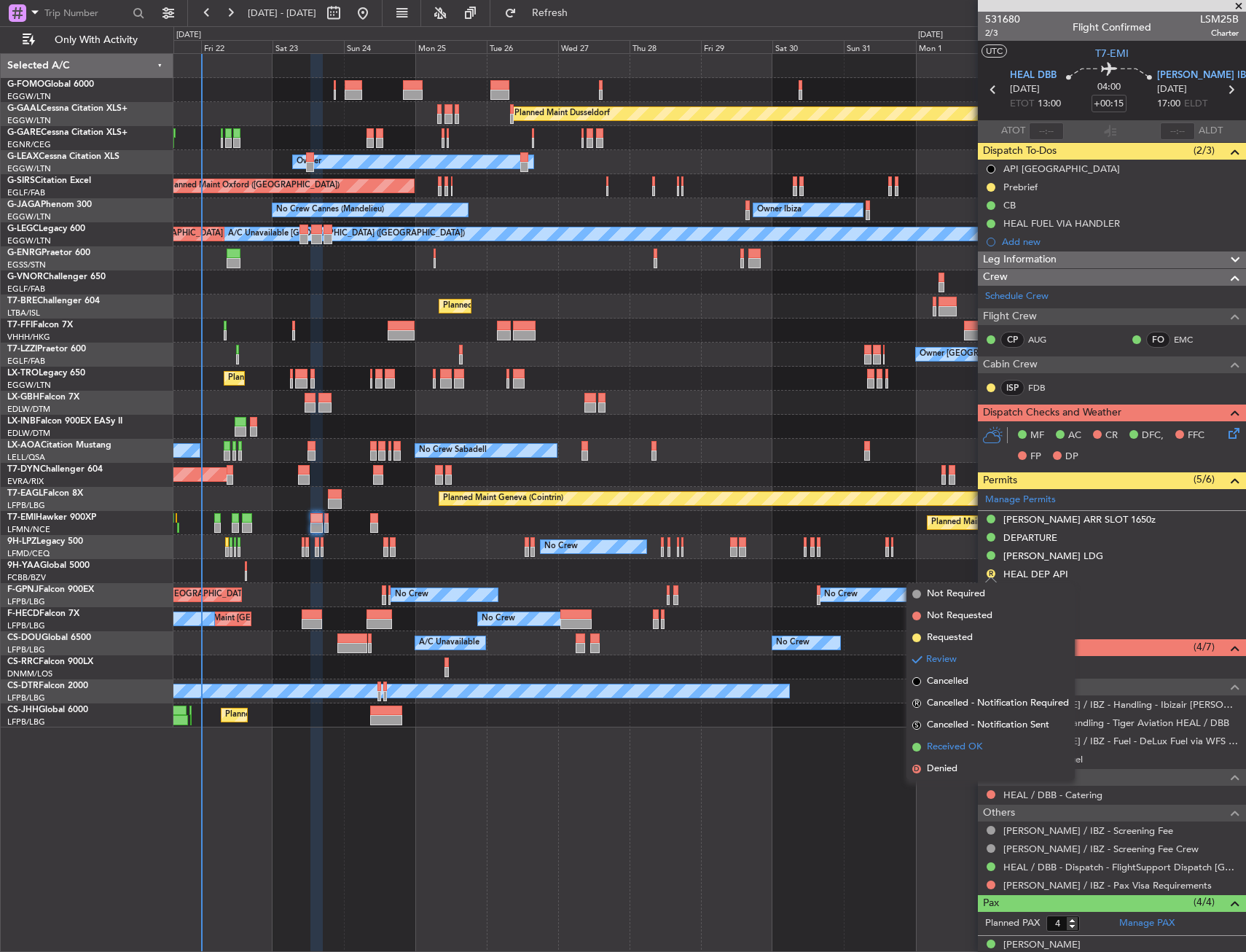
click at [974, 745] on span "Received OK" at bounding box center [954, 747] width 55 height 15
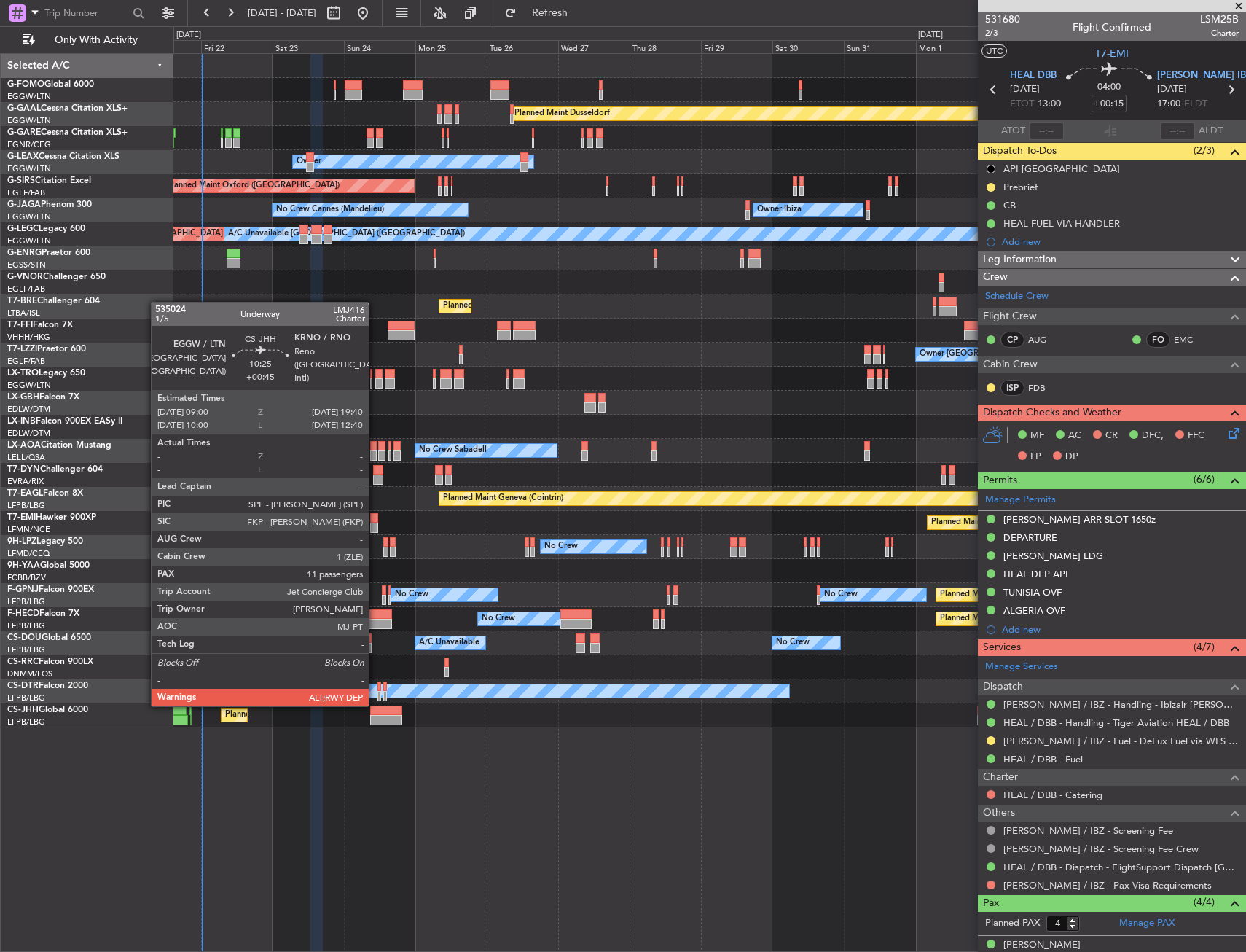
click at [375, 705] on div at bounding box center [386, 710] width 32 height 10
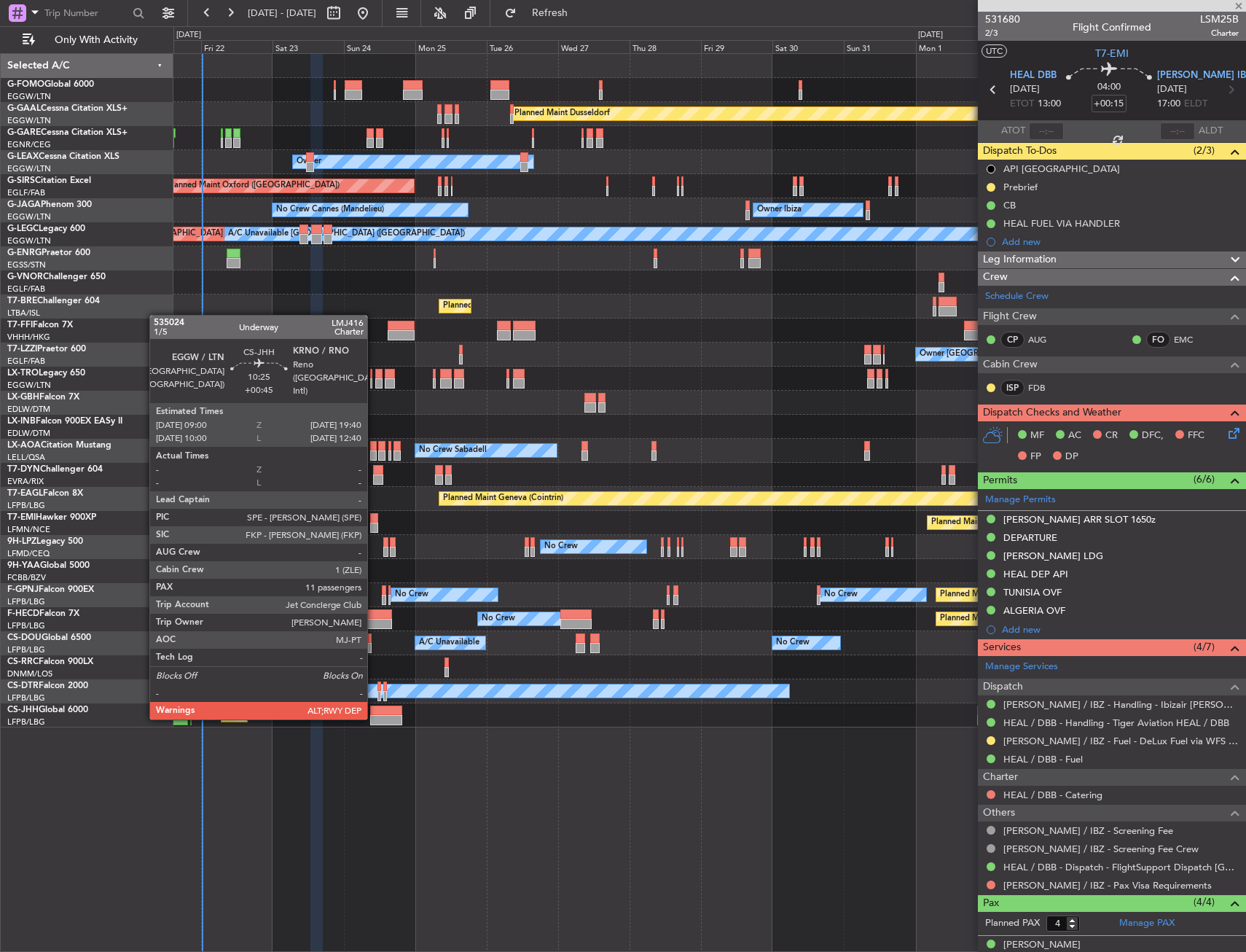
type input "+00:45"
type input "11"
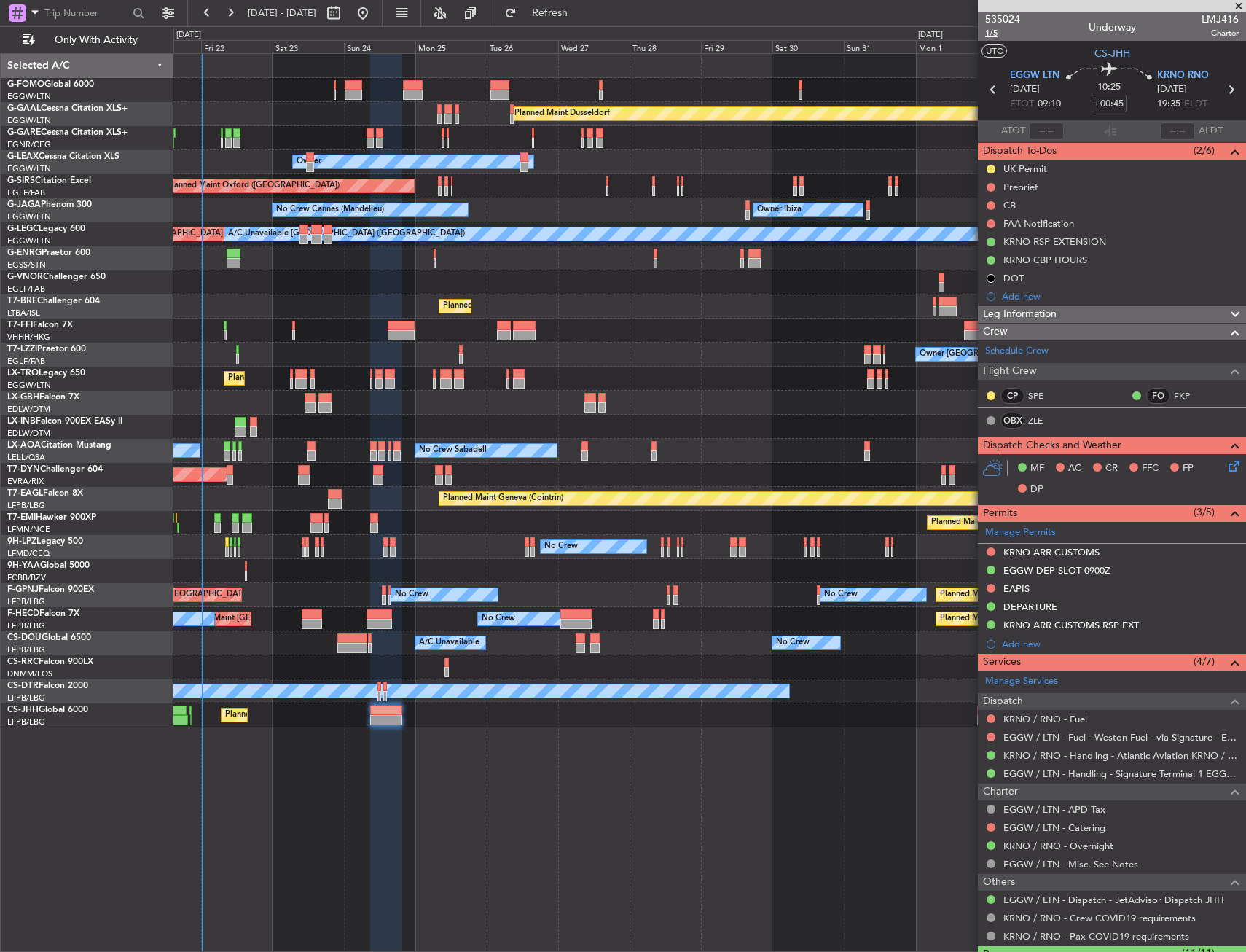
click at [989, 34] on span "1/5" at bounding box center [1002, 33] width 35 height 12
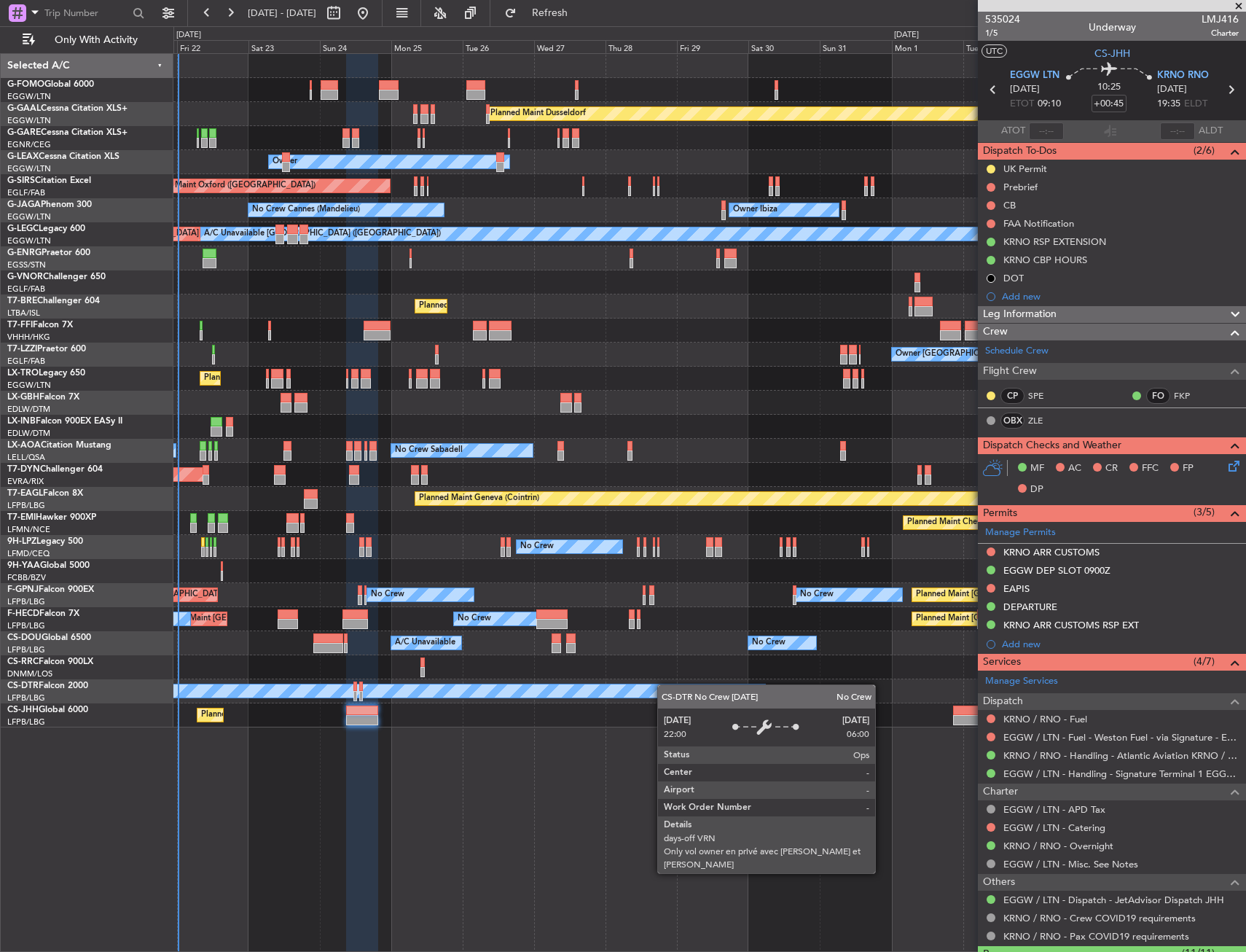
click at [662, 684] on div "No Crew Planned Maint Sofia" at bounding box center [709, 691] width 1072 height 24
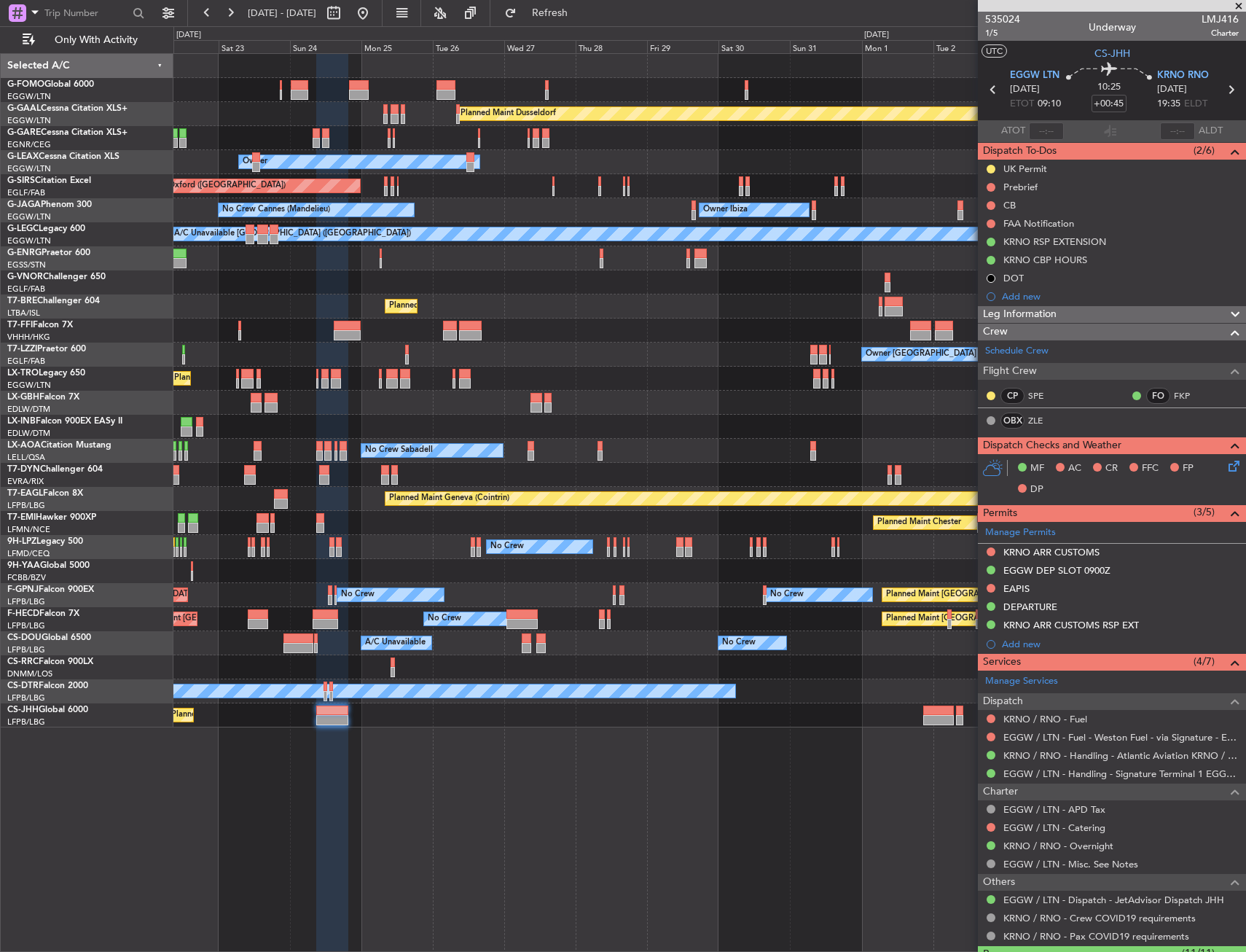
click at [635, 768] on div "Planned Maint Dusseldorf Unplanned Maint [PERSON_NAME] Owner Unplanned Maint [G…" at bounding box center [709, 502] width 1072 height 898
click at [605, 586] on div "Planned Maint [GEOGRAPHIC_DATA] ([GEOGRAPHIC_DATA]) No Crew No Crew No Crew [GE…" at bounding box center [709, 595] width 1072 height 24
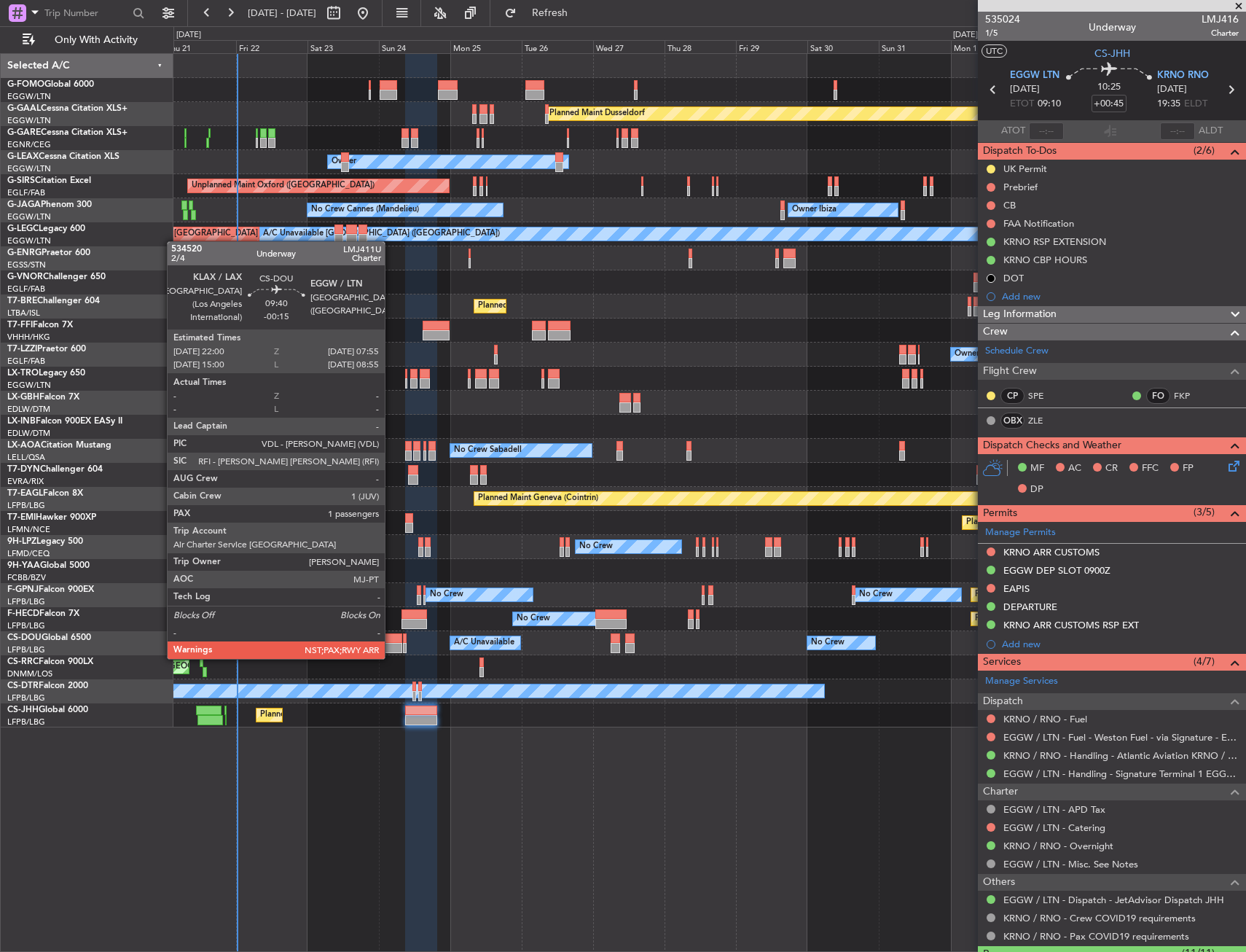
click at [392, 644] on div at bounding box center [387, 648] width 30 height 10
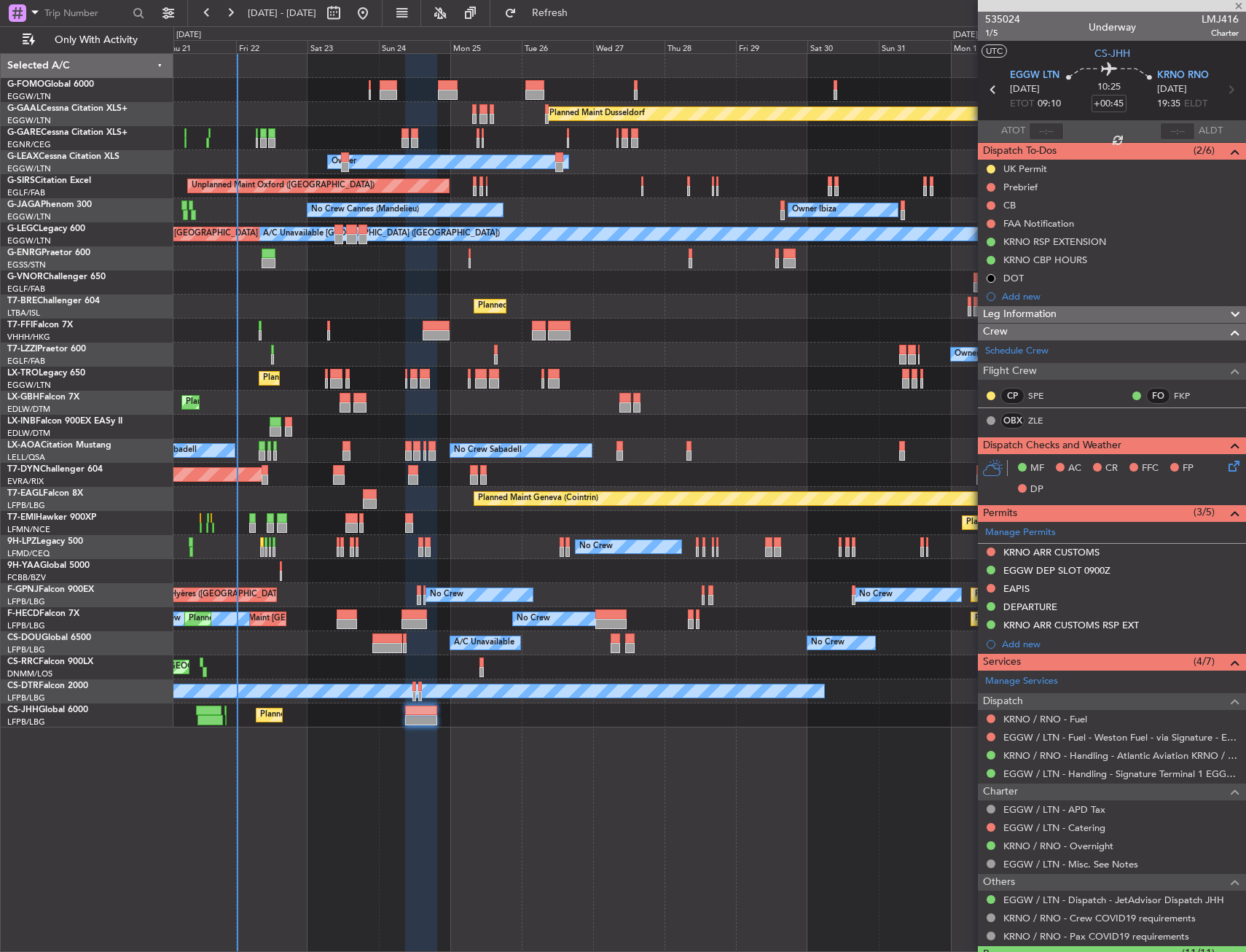
type input "-00:15"
type input "3"
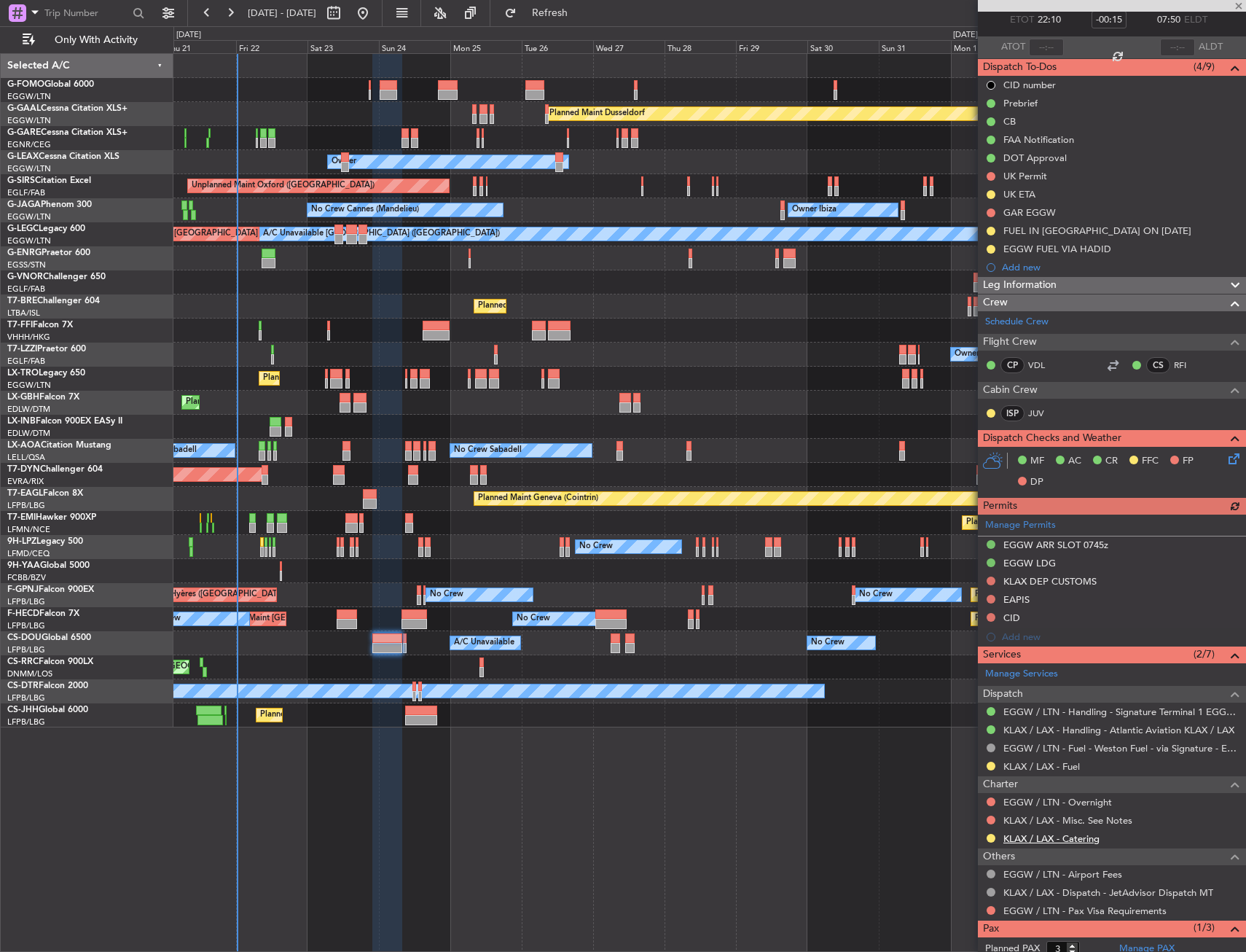
scroll to position [143, 0]
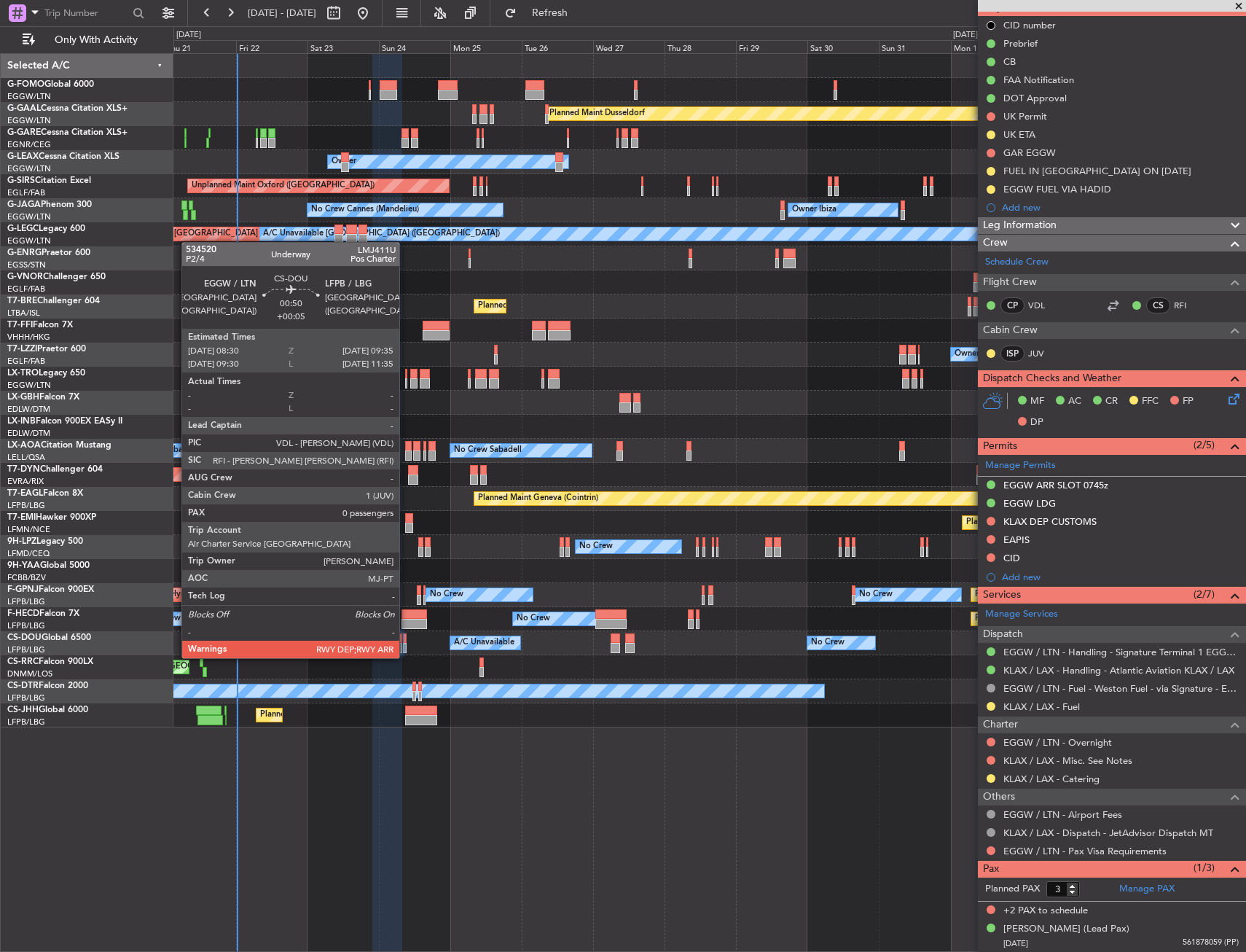
click at [406, 644] on div at bounding box center [405, 648] width 4 height 10
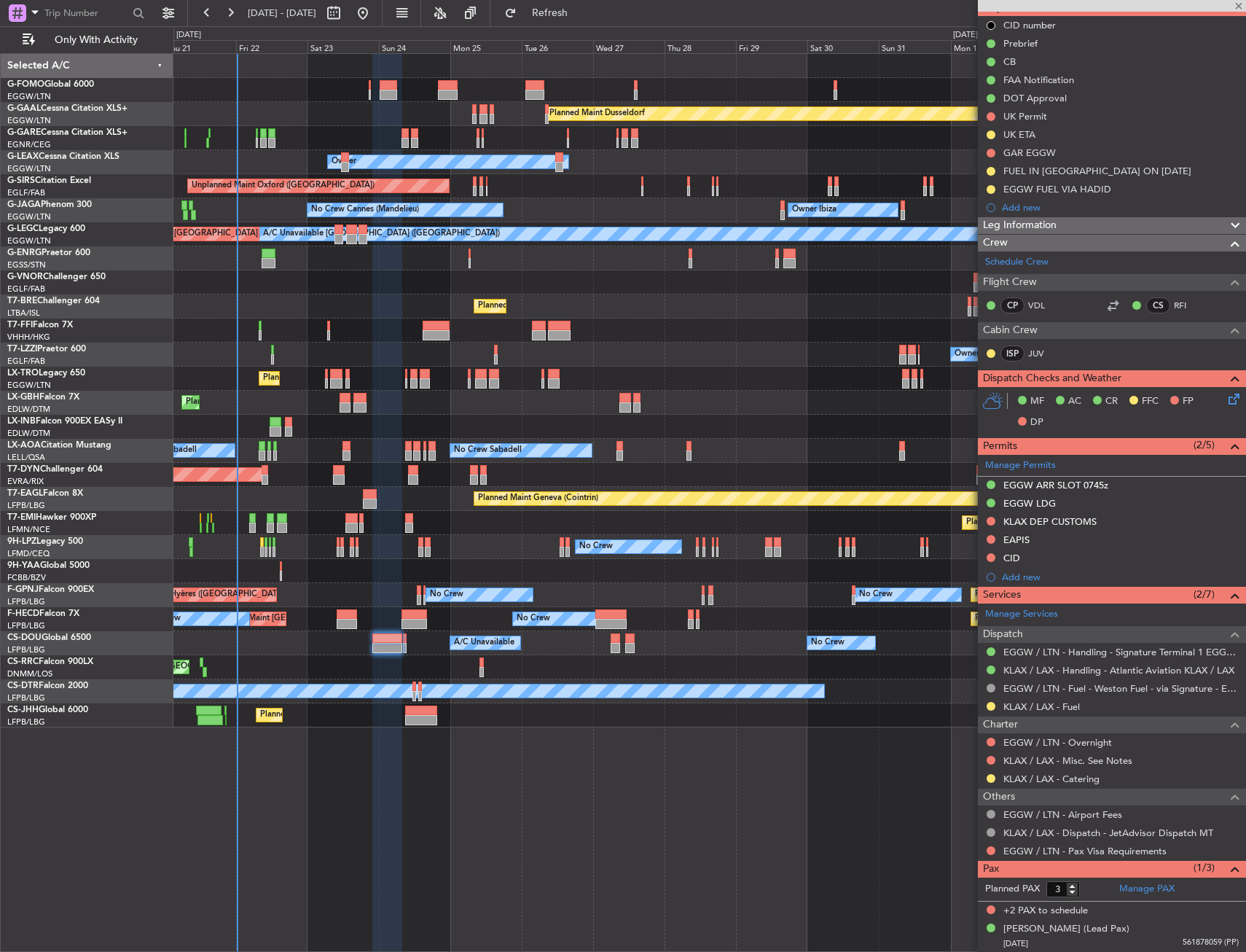
type input "+00:05"
type input "0"
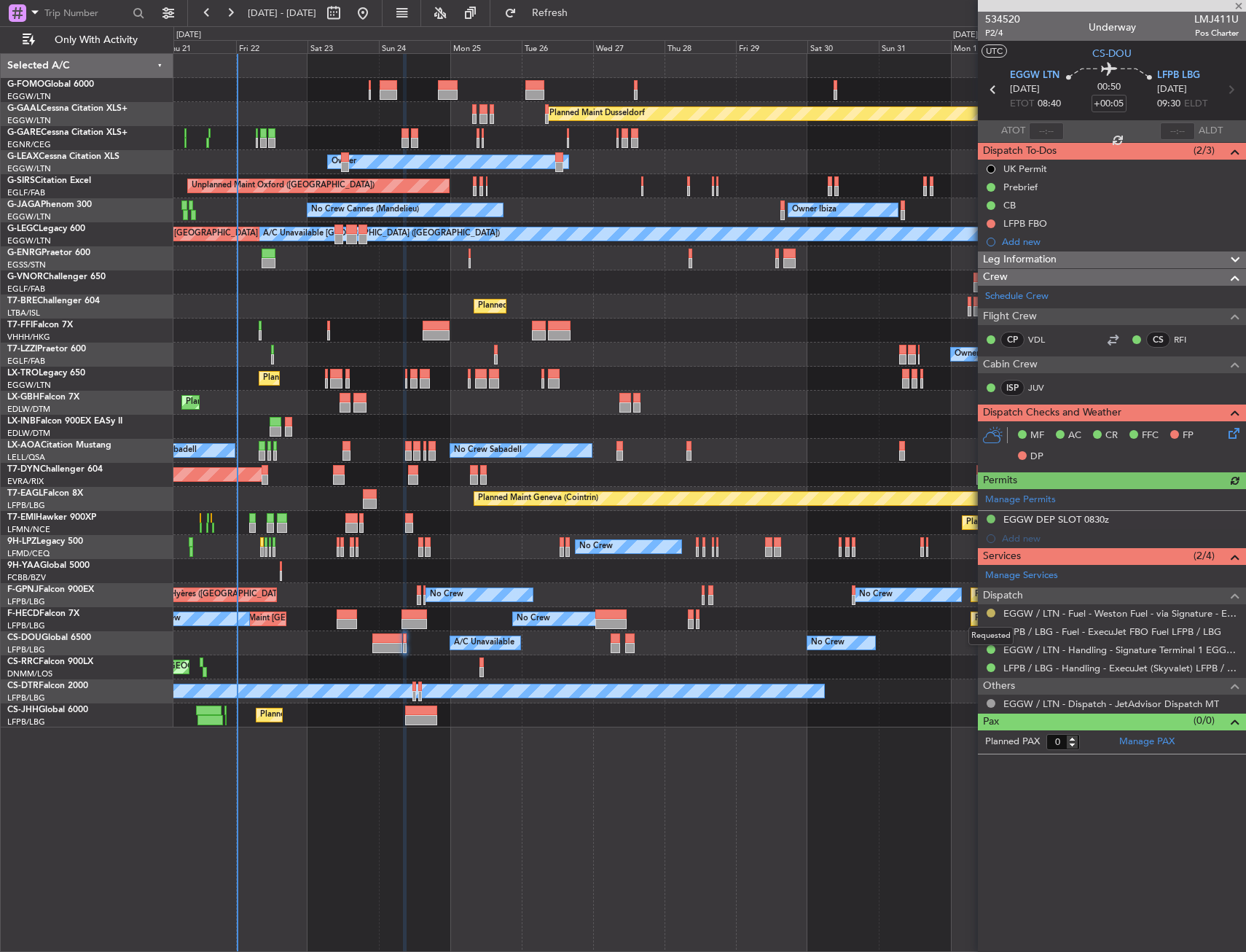
click at [993, 611] on button at bounding box center [990, 612] width 8 height 8
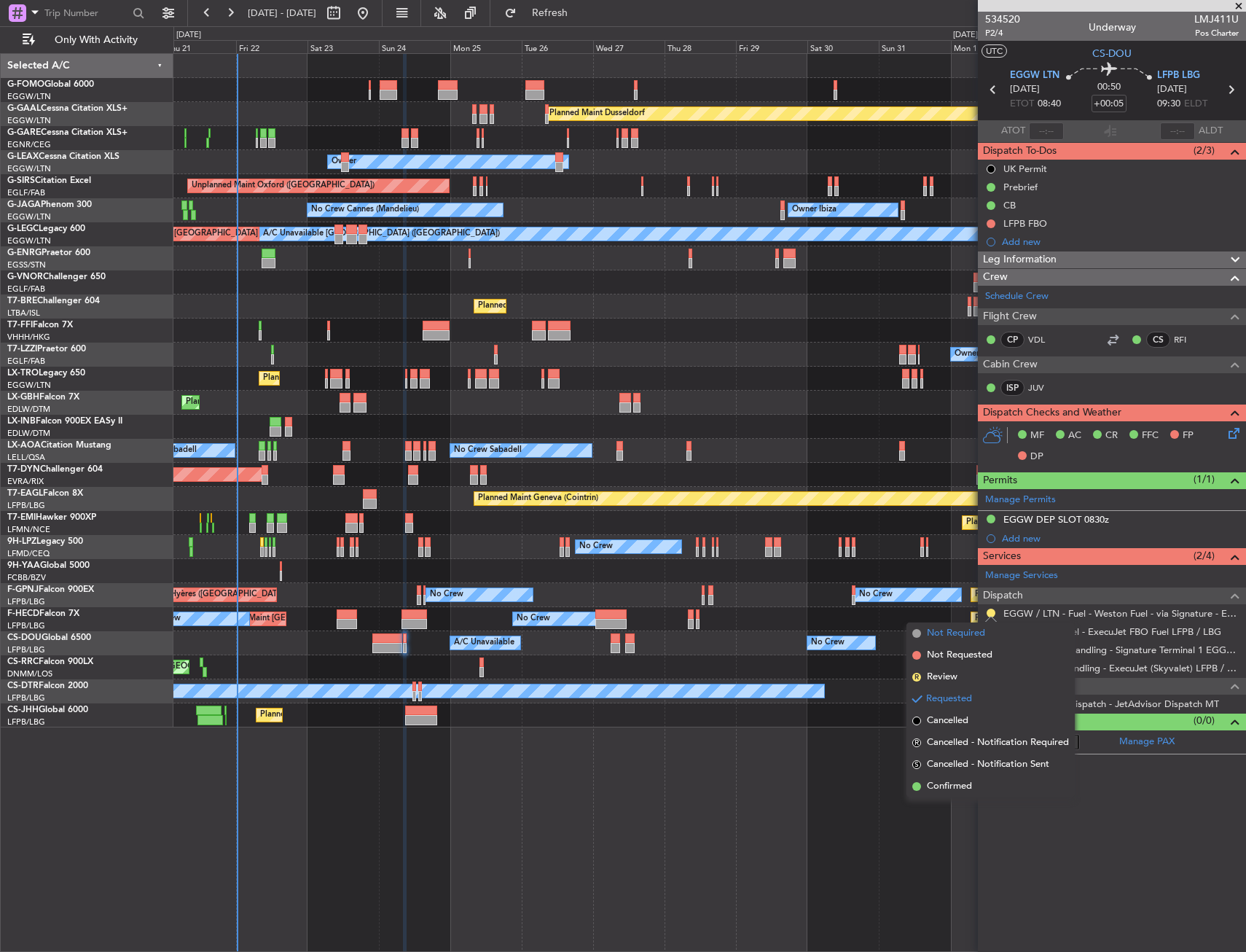
click at [964, 635] on span "Not Required" at bounding box center [956, 633] width 58 height 15
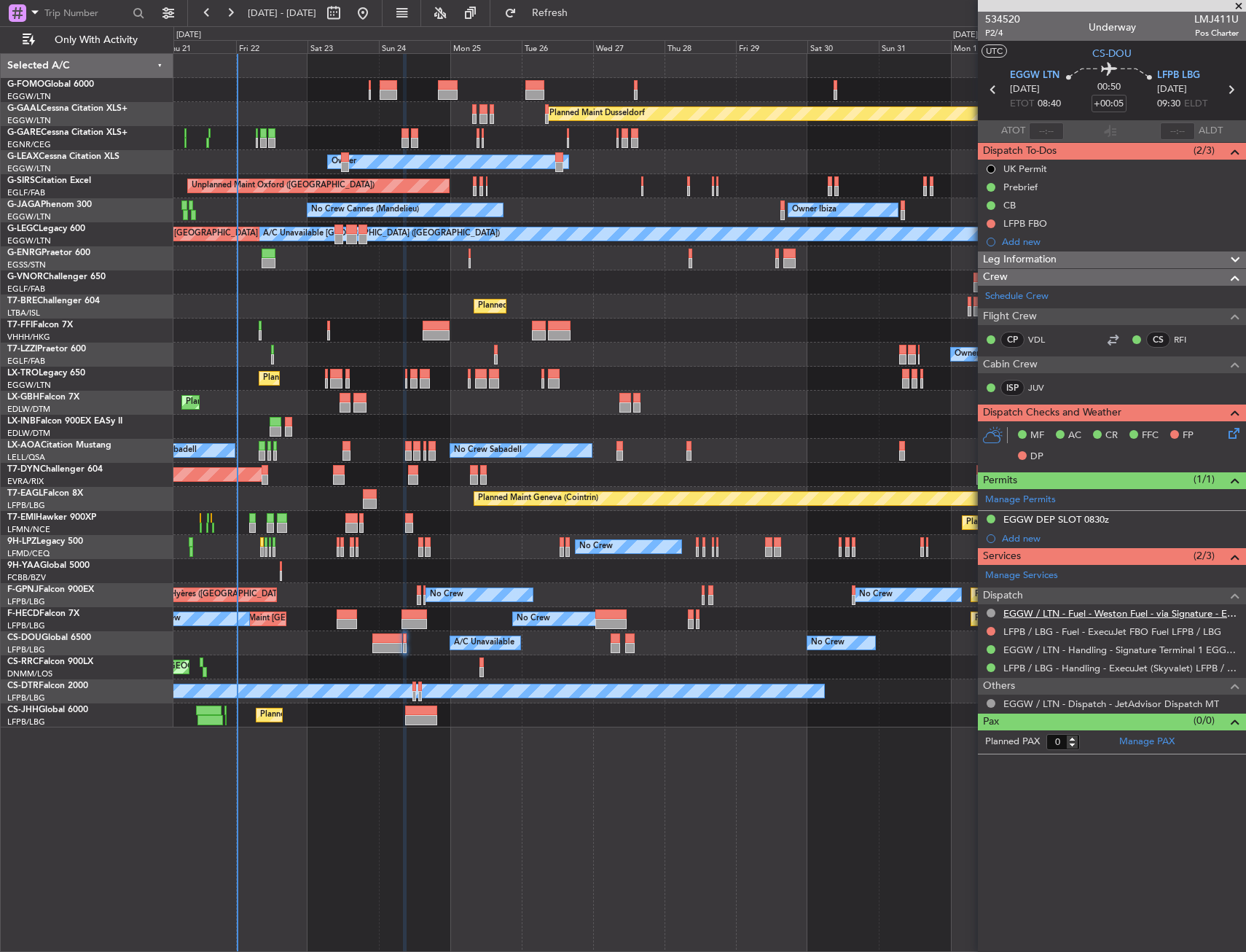
click at [1054, 610] on link "EGGW / LTN - Fuel - Weston Fuel - via Signature - EGGW/LTN" at bounding box center [1120, 613] width 235 height 12
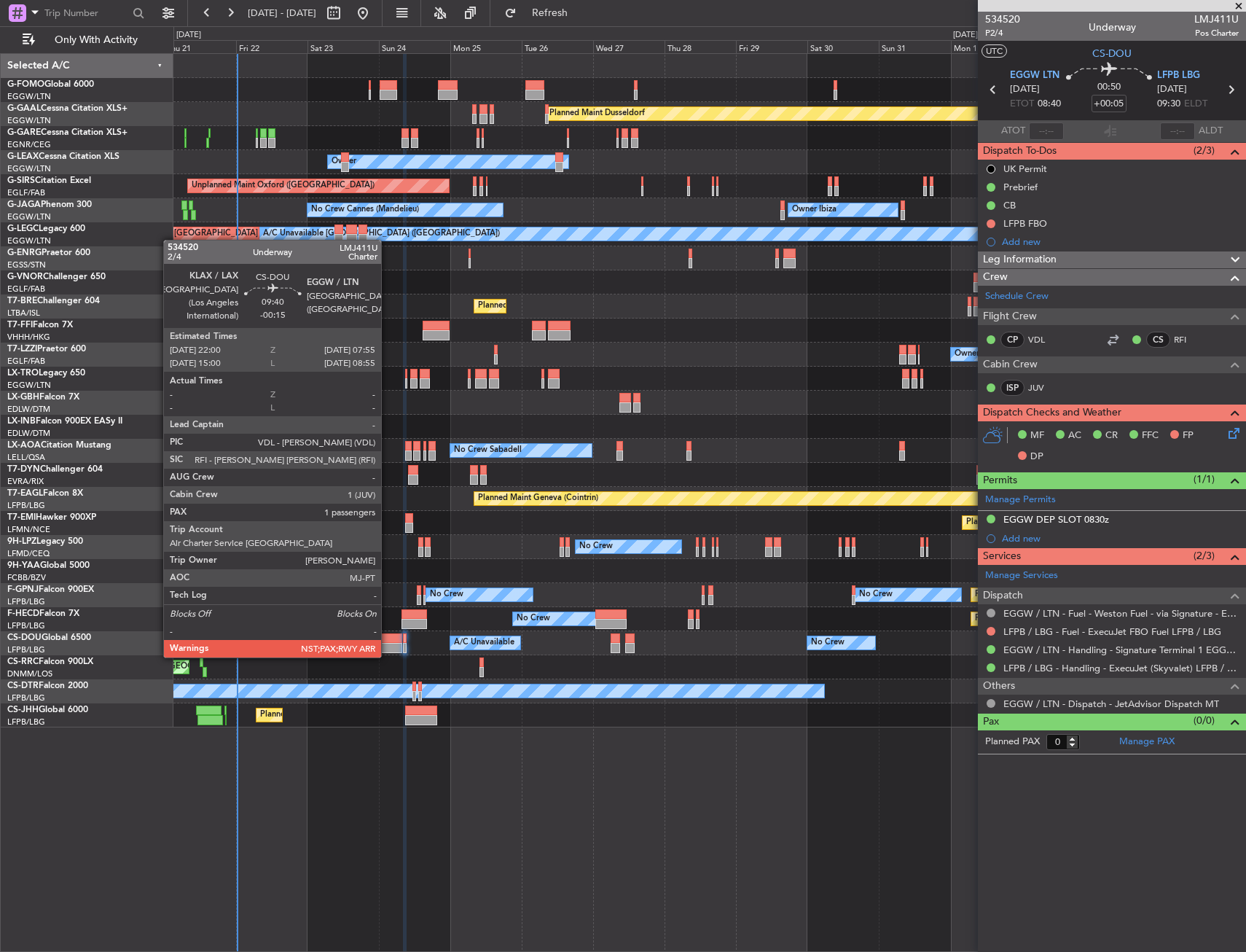
click at [388, 643] on div at bounding box center [387, 648] width 30 height 10
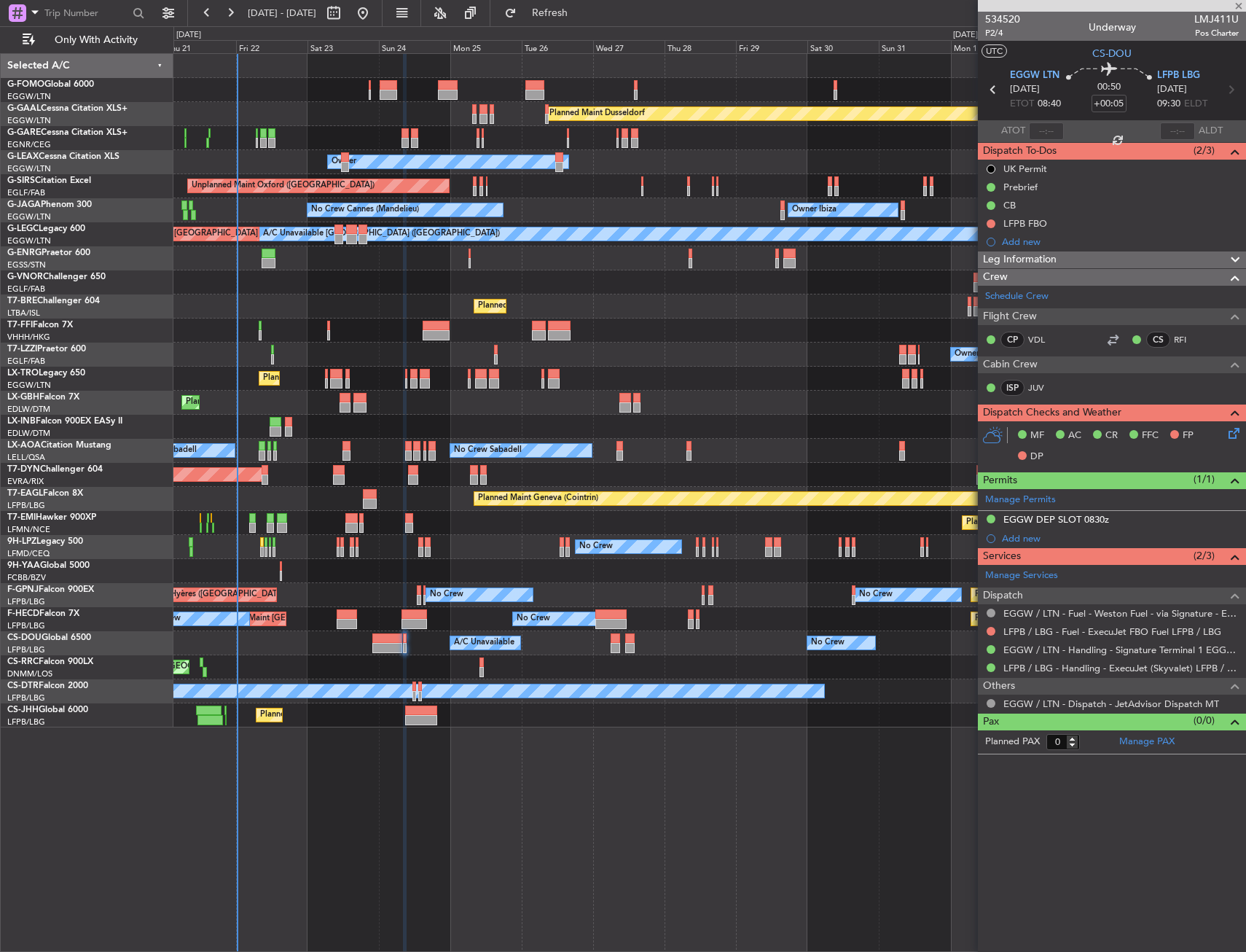
type input "-00:15"
type input "3"
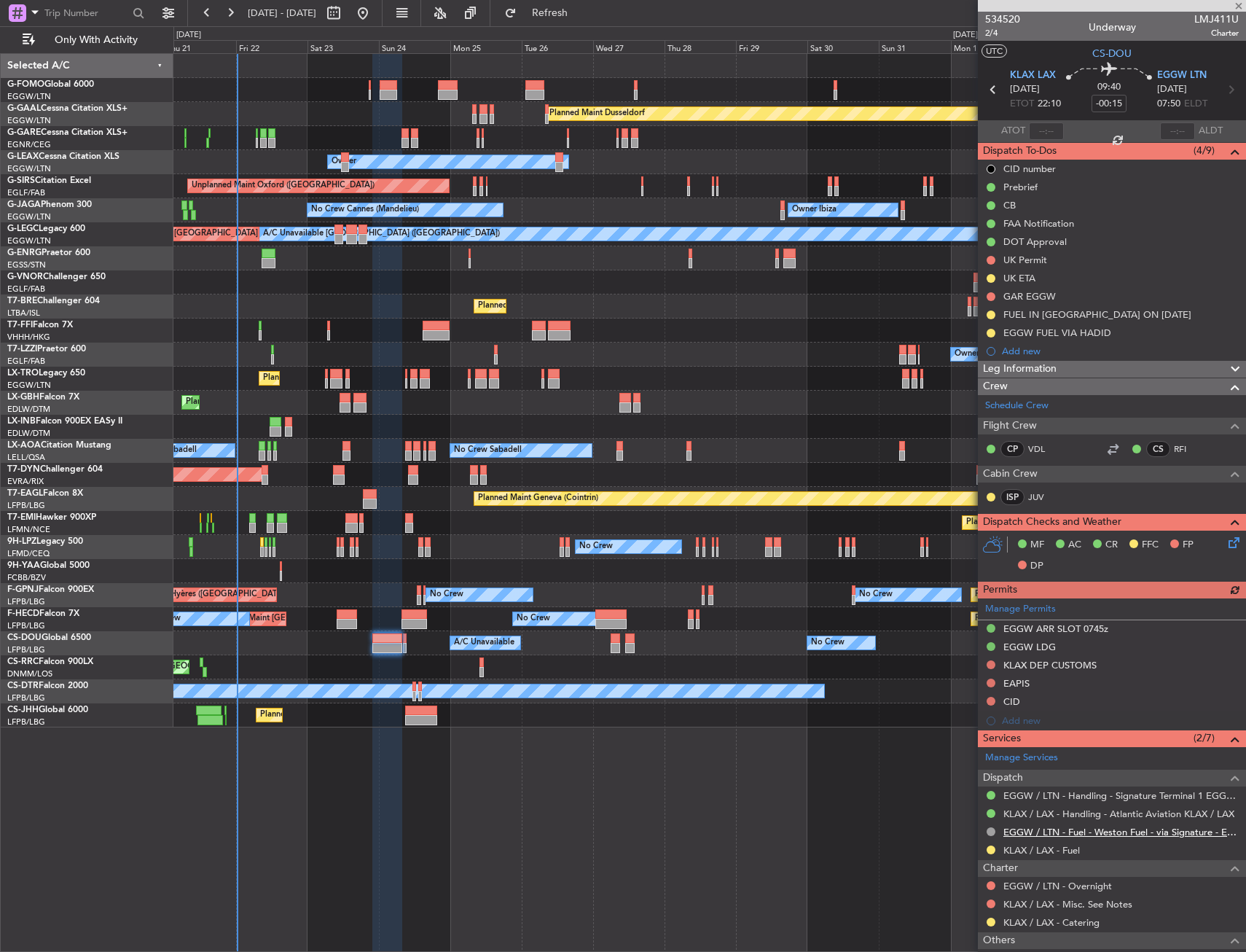
click at [1152, 828] on link "EGGW / LTN - Fuel - Weston Fuel - via Signature - EGGW/LTN" at bounding box center [1120, 832] width 235 height 12
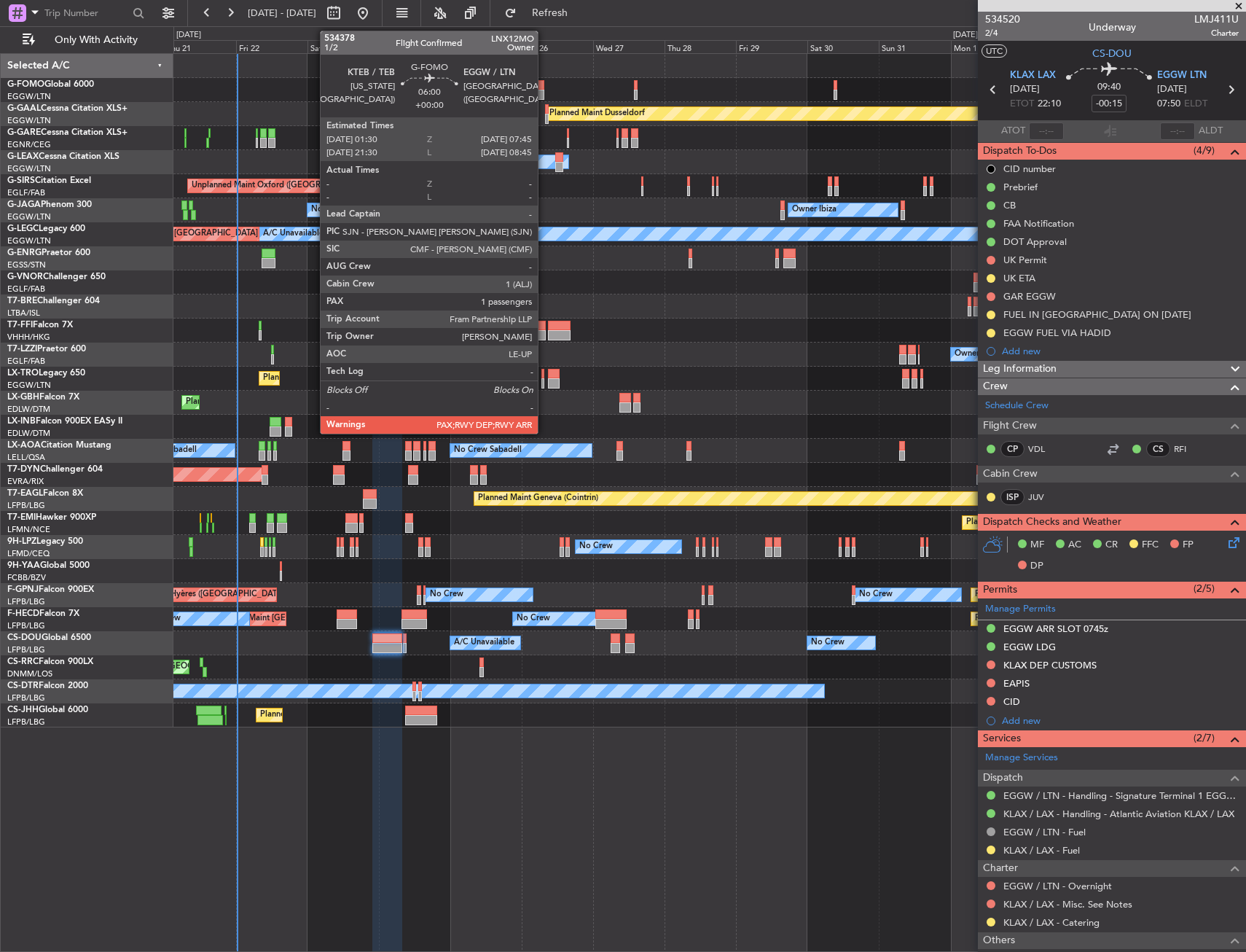
click at [544, 89] on div at bounding box center [534, 85] width 19 height 10
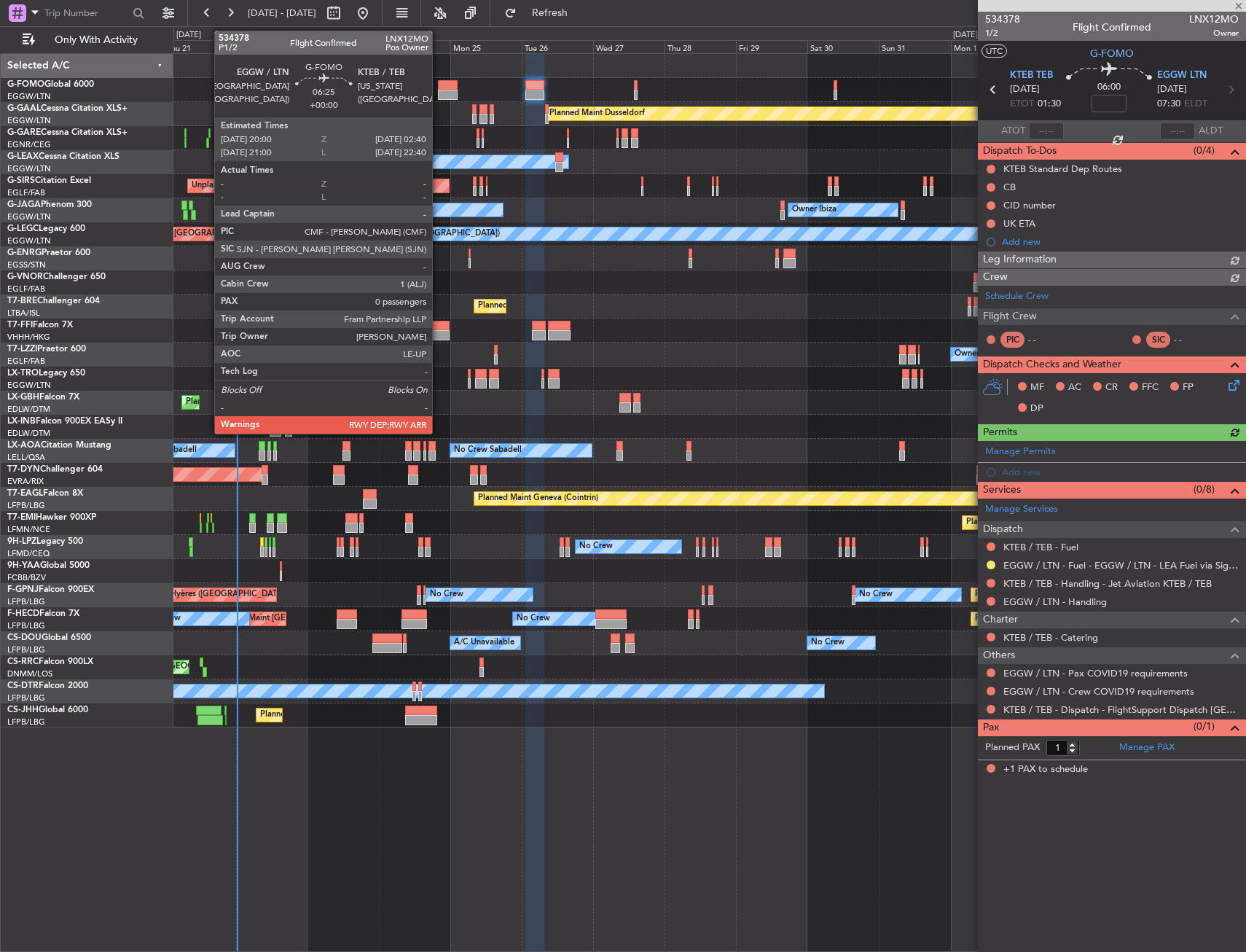
click at [438, 88] on div at bounding box center [448, 85] width 21 height 10
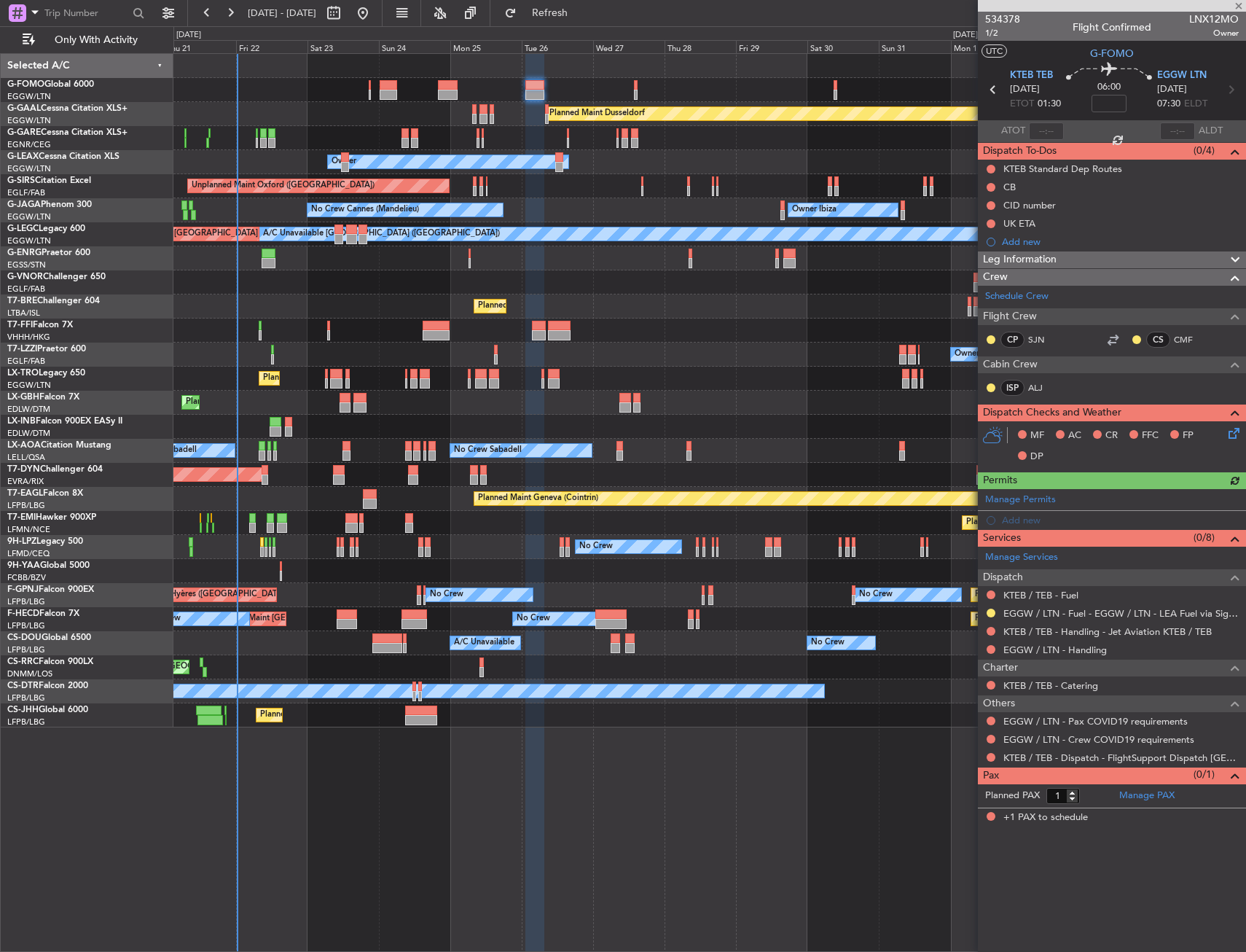
type input "0"
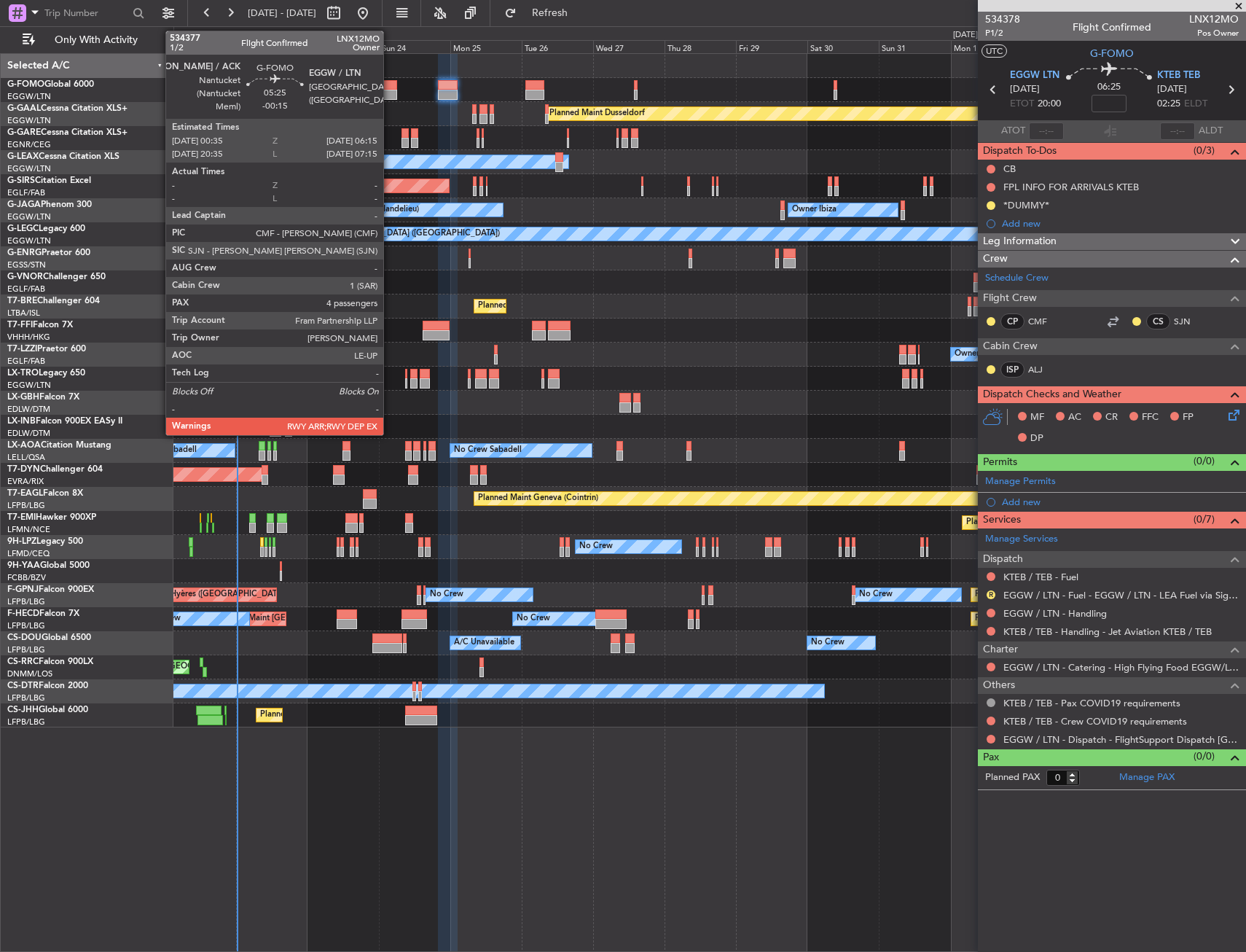
click at [390, 89] on div at bounding box center [388, 85] width 18 height 10
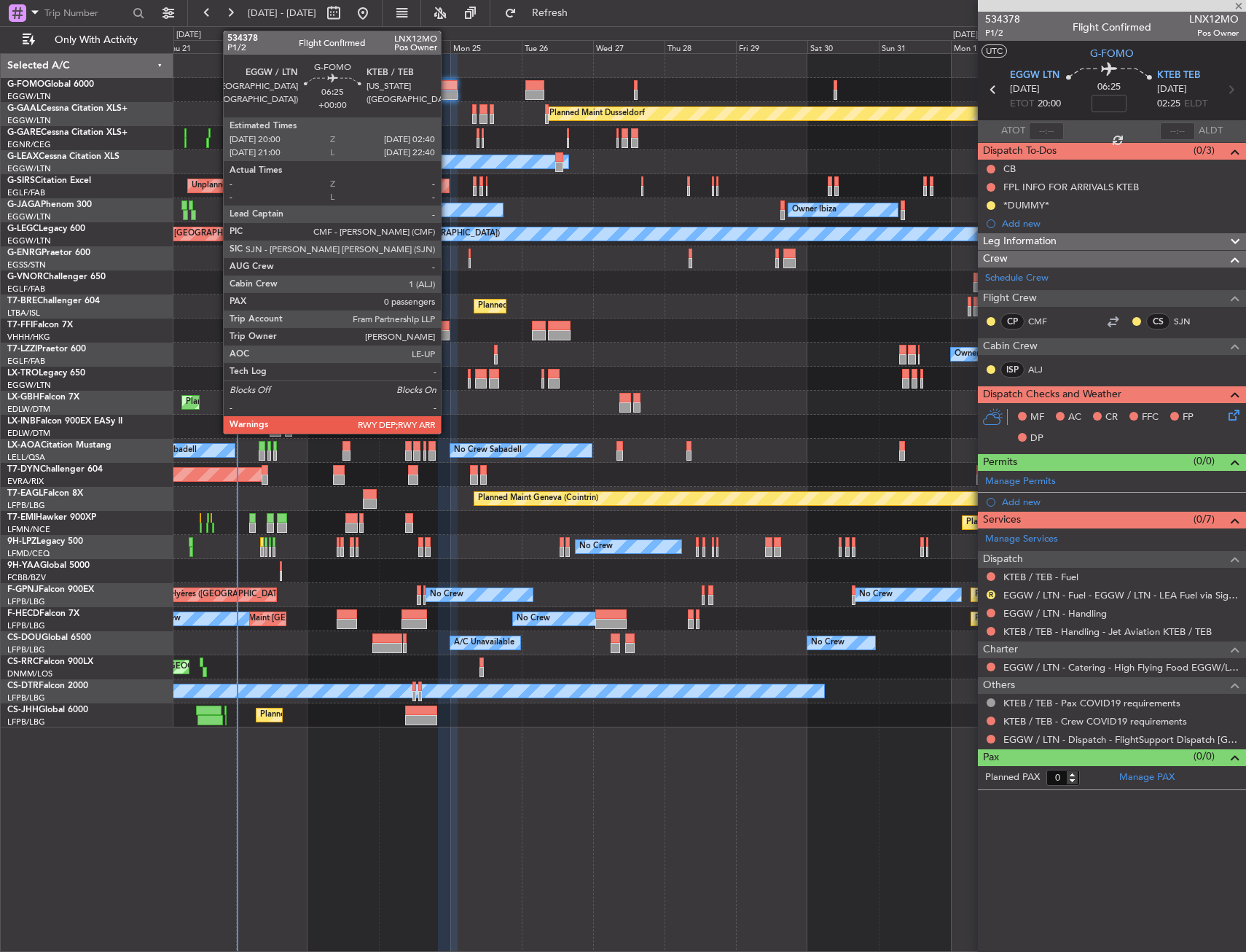
type input "-00:15"
type input "4"
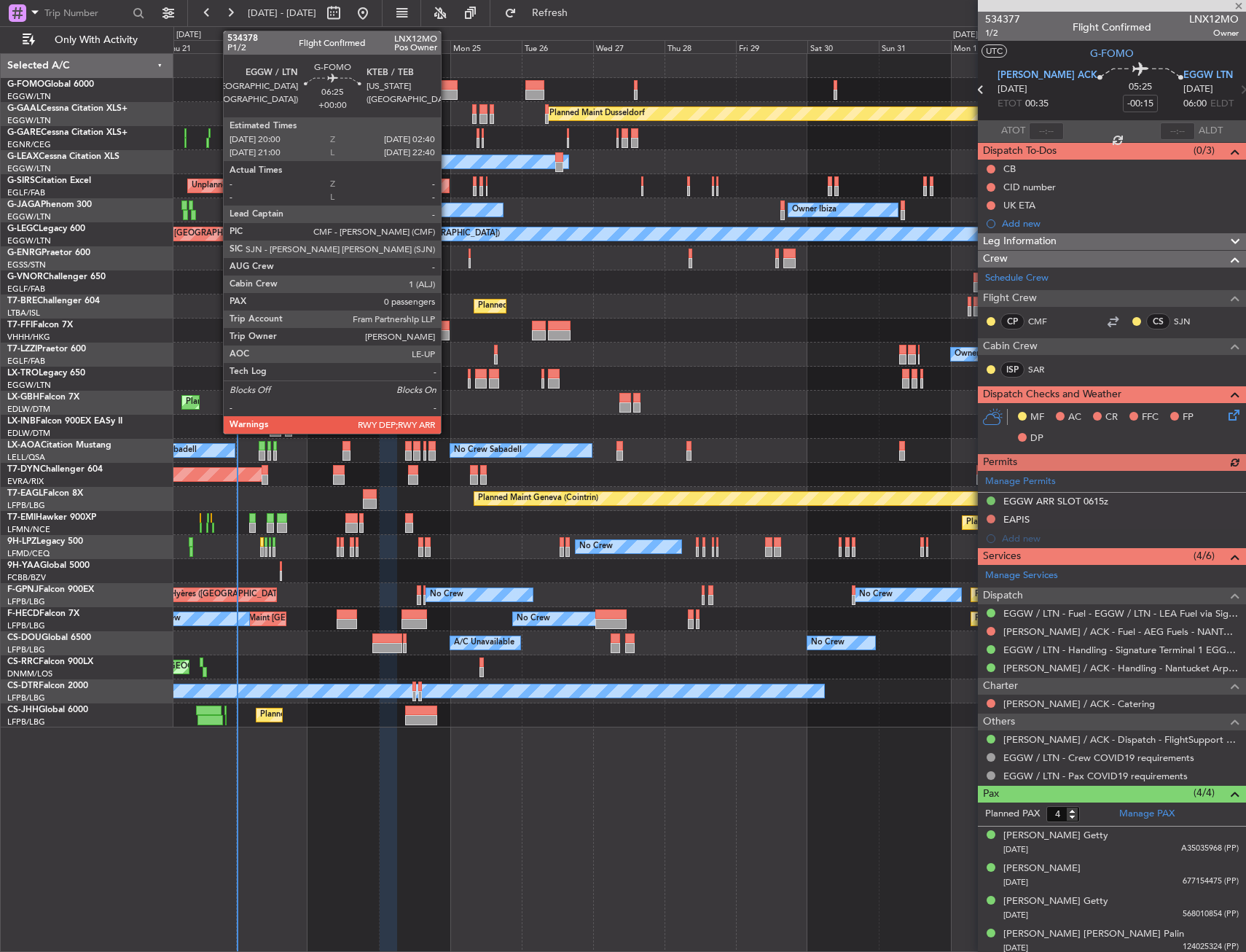
click at [448, 90] on div at bounding box center [448, 94] width 21 height 10
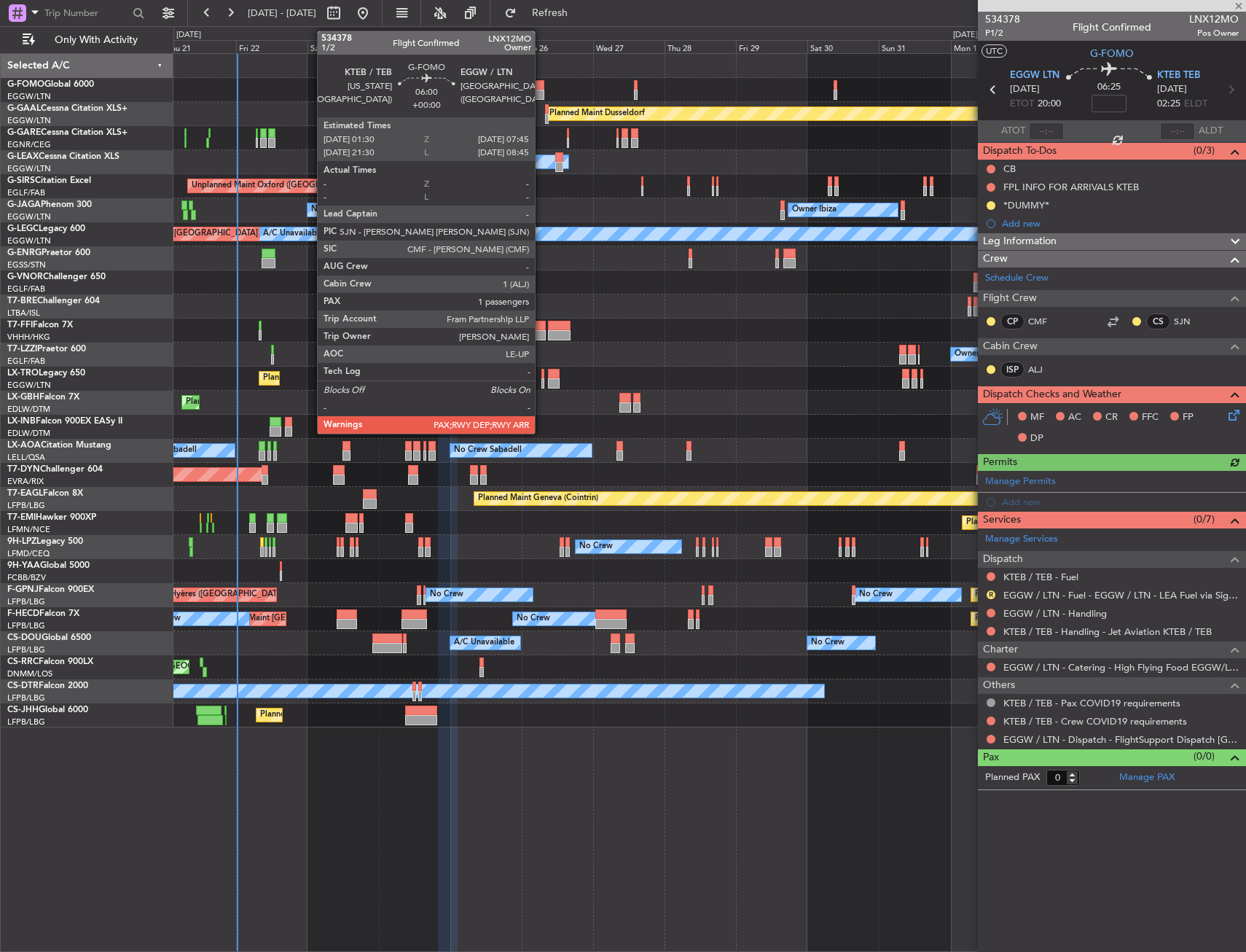
click at [541, 88] on div at bounding box center [534, 85] width 19 height 10
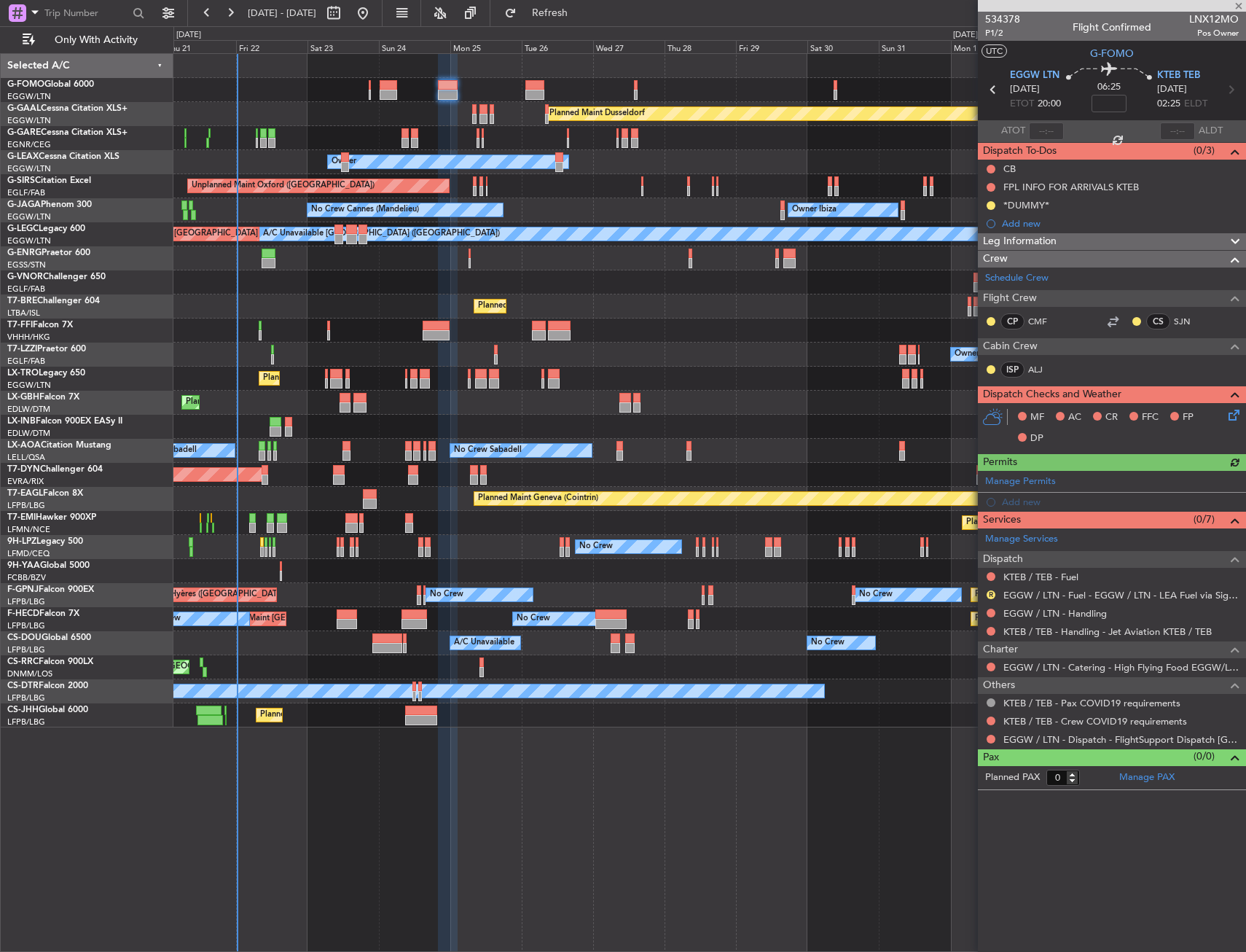
type input "1"
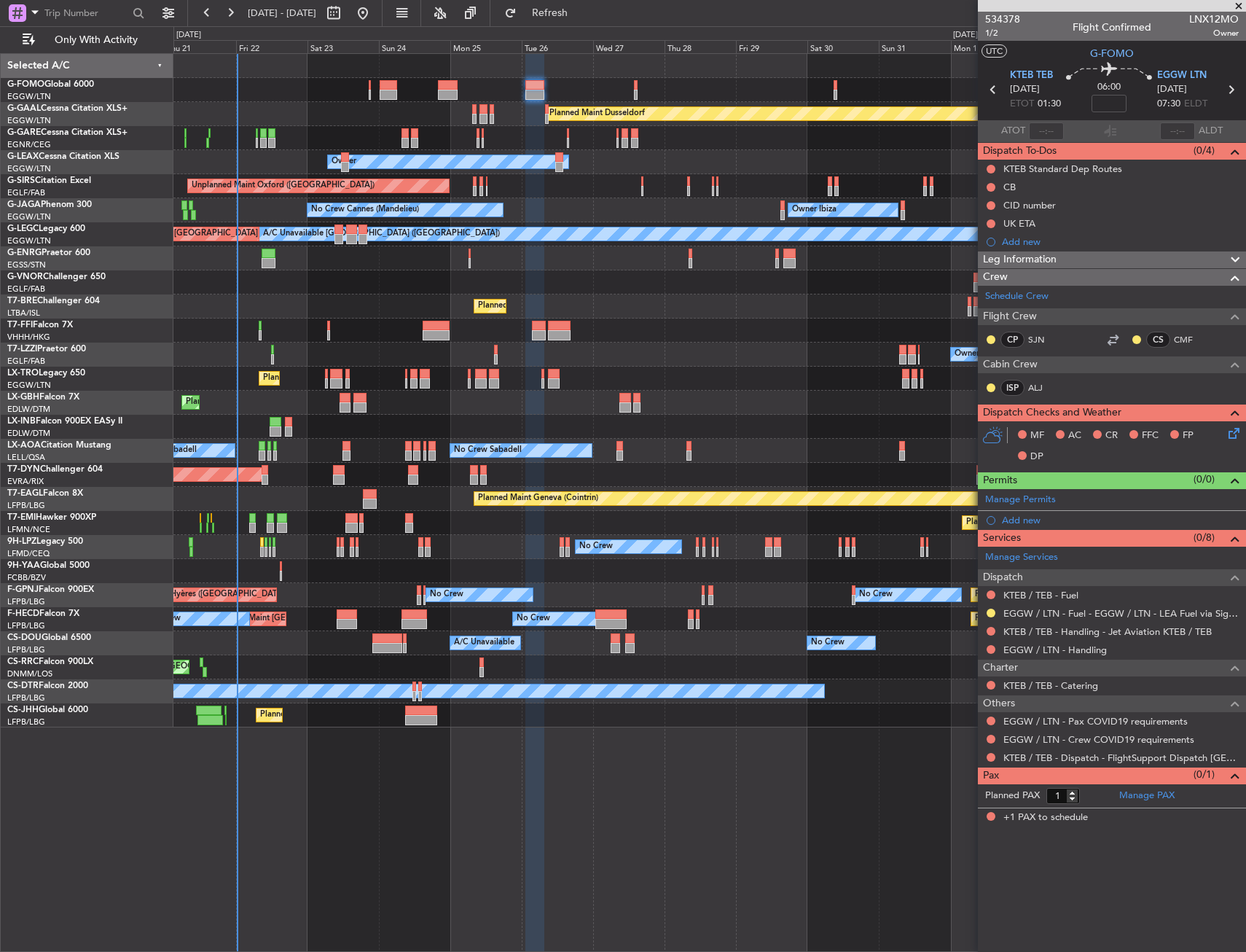
click at [612, 437] on div "Planned Maint Geneva (Cointrin)" at bounding box center [709, 426] width 1072 height 24
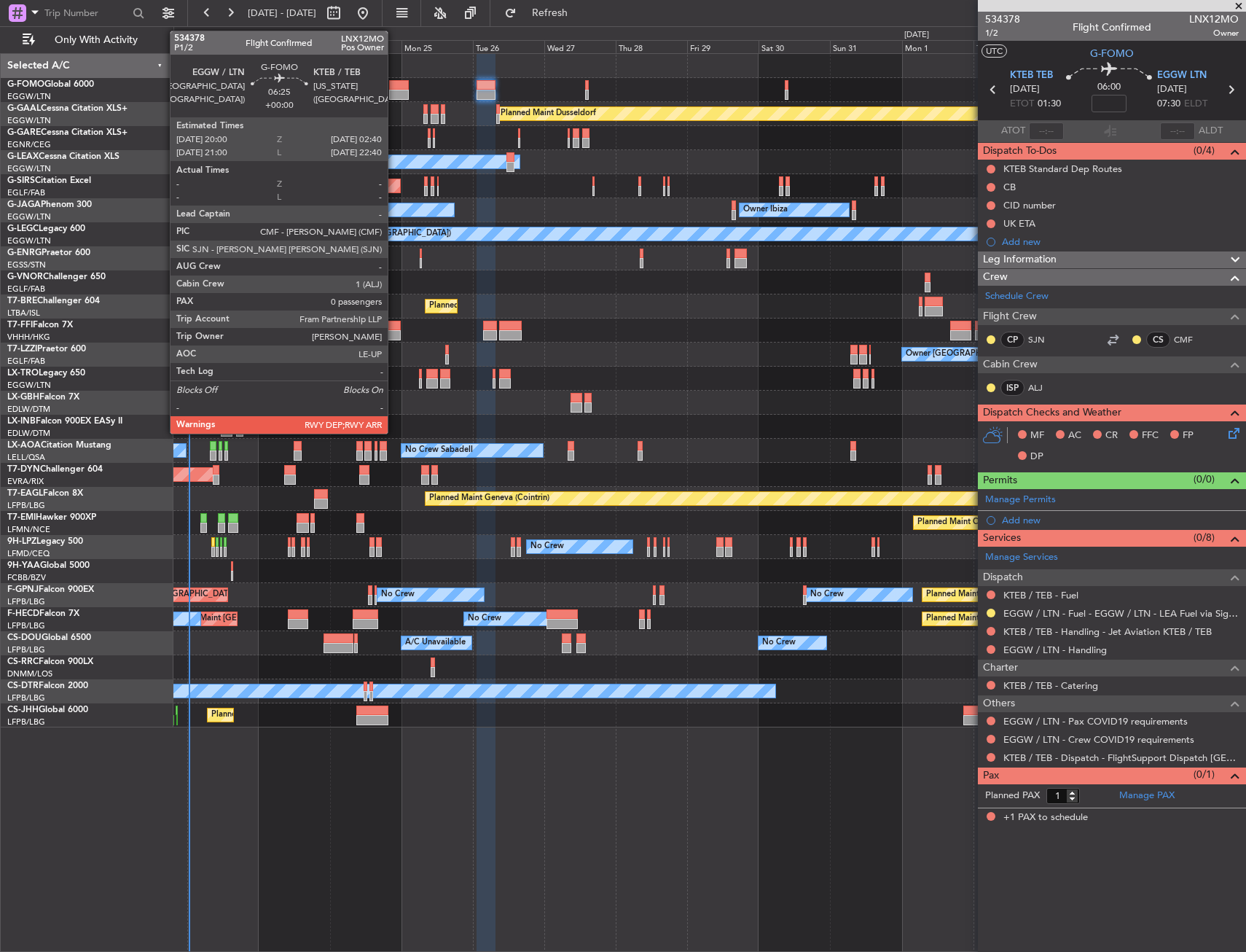
click at [394, 89] on div at bounding box center [399, 85] width 21 height 10
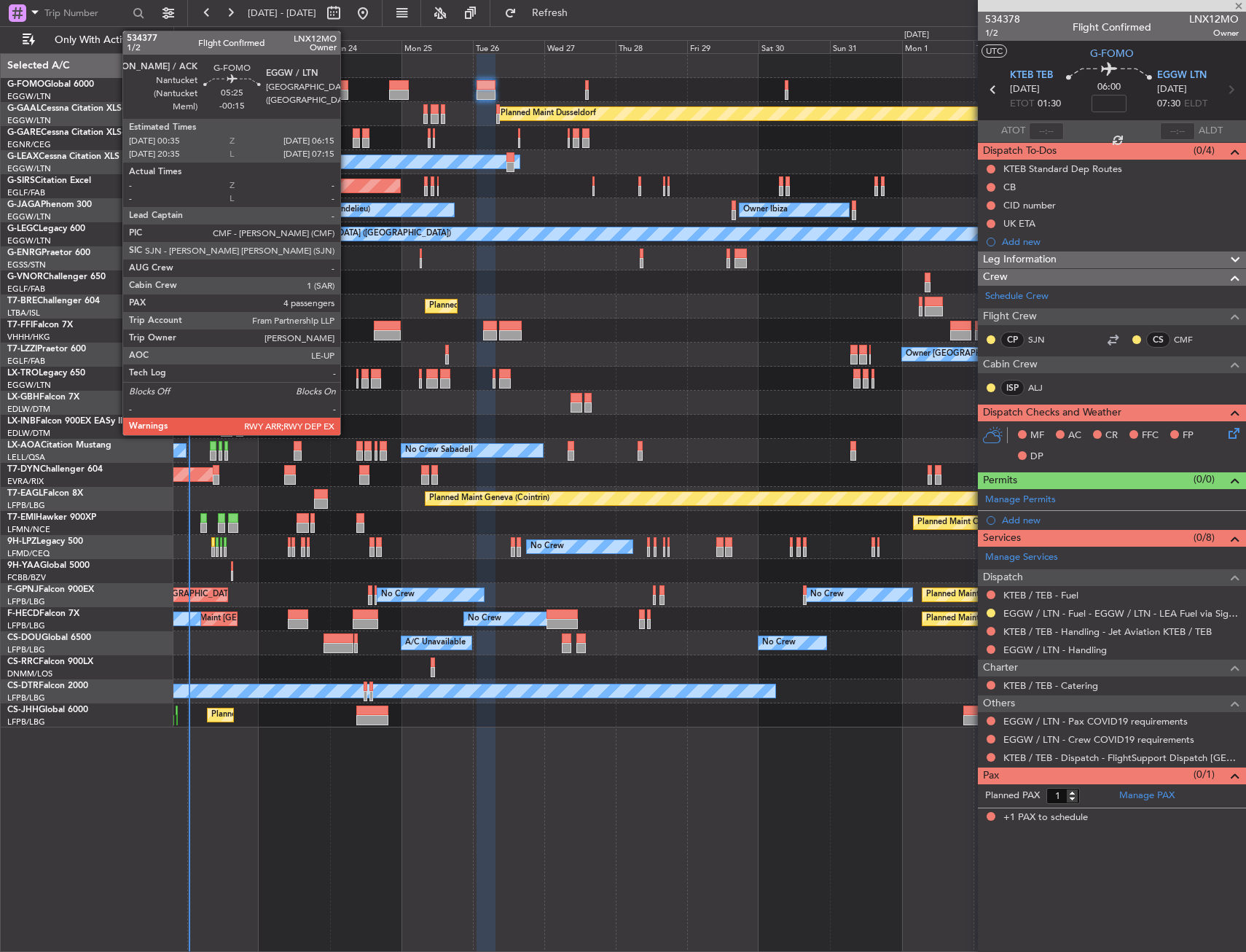
type input "0"
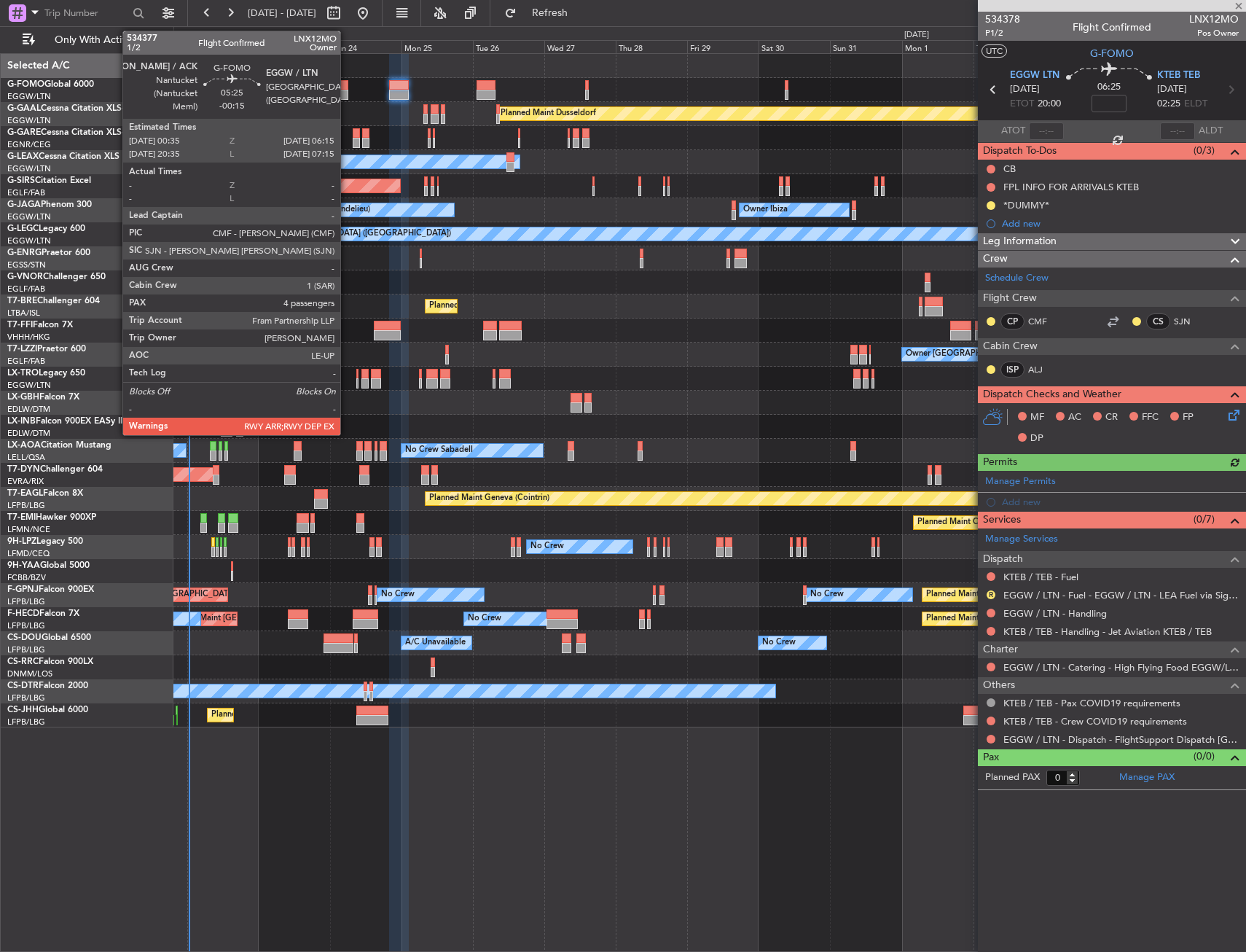
click at [347, 87] on div at bounding box center [339, 85] width 18 height 10
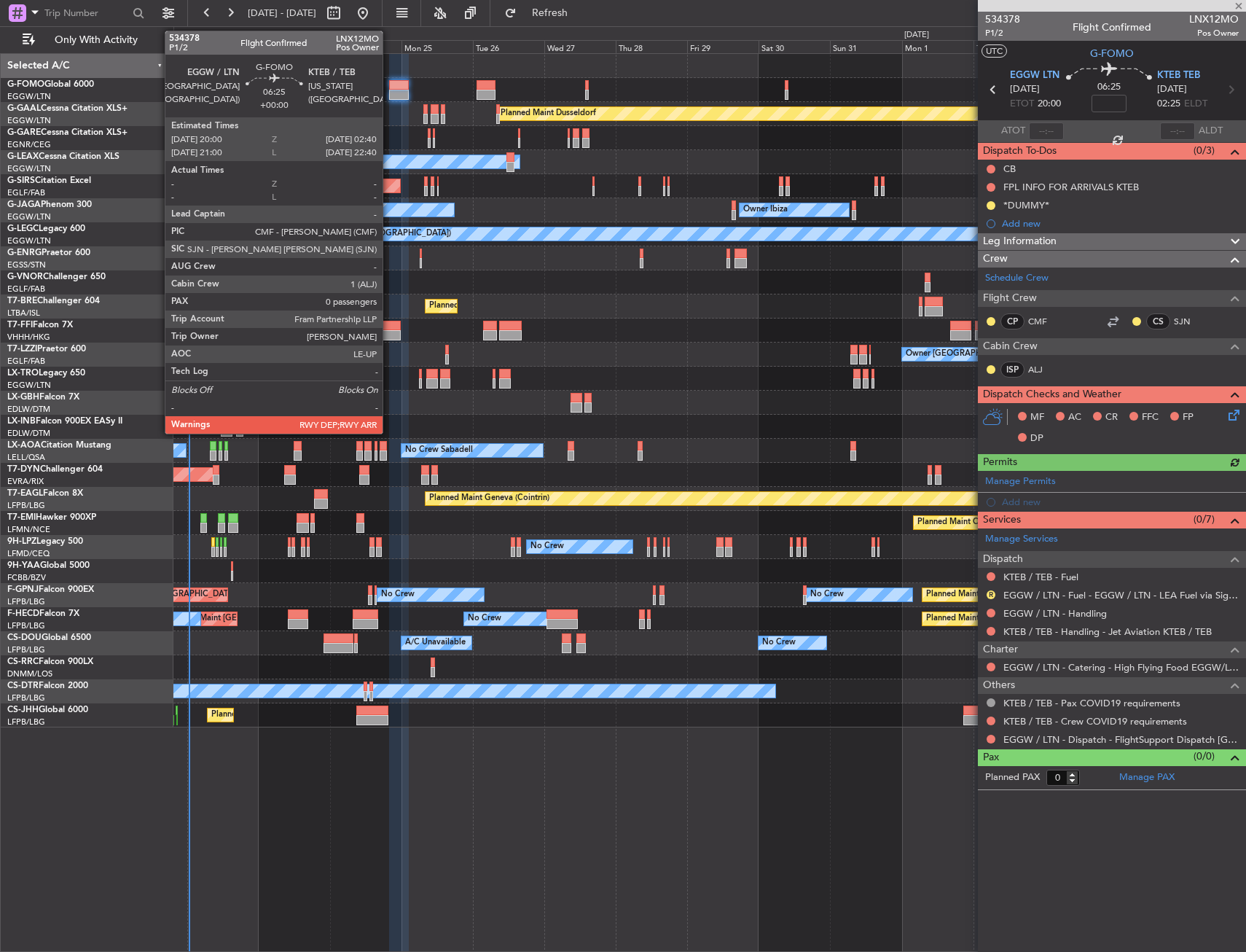
type input "-00:15"
type input "4"
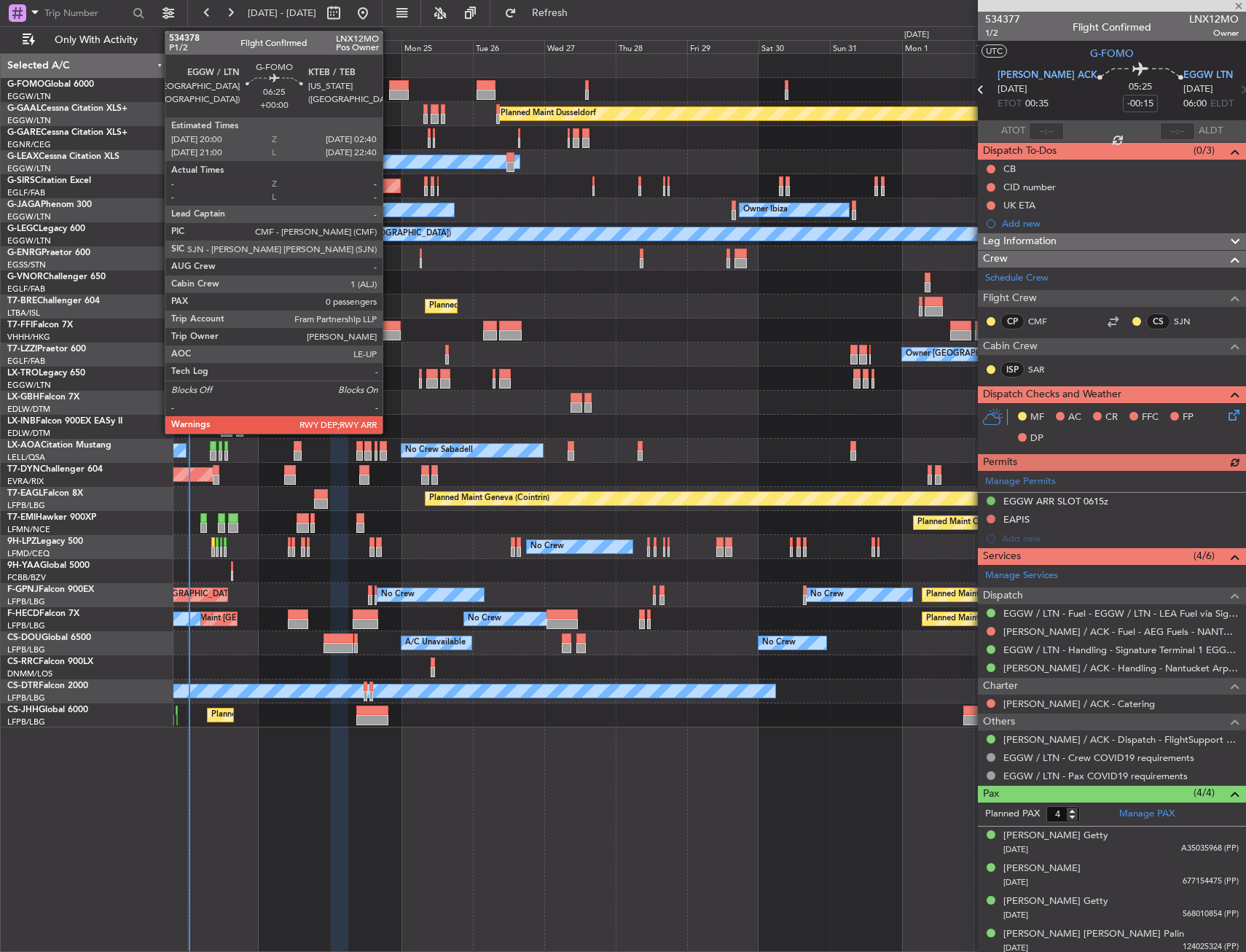
click at [389, 87] on div at bounding box center [399, 85] width 21 height 10
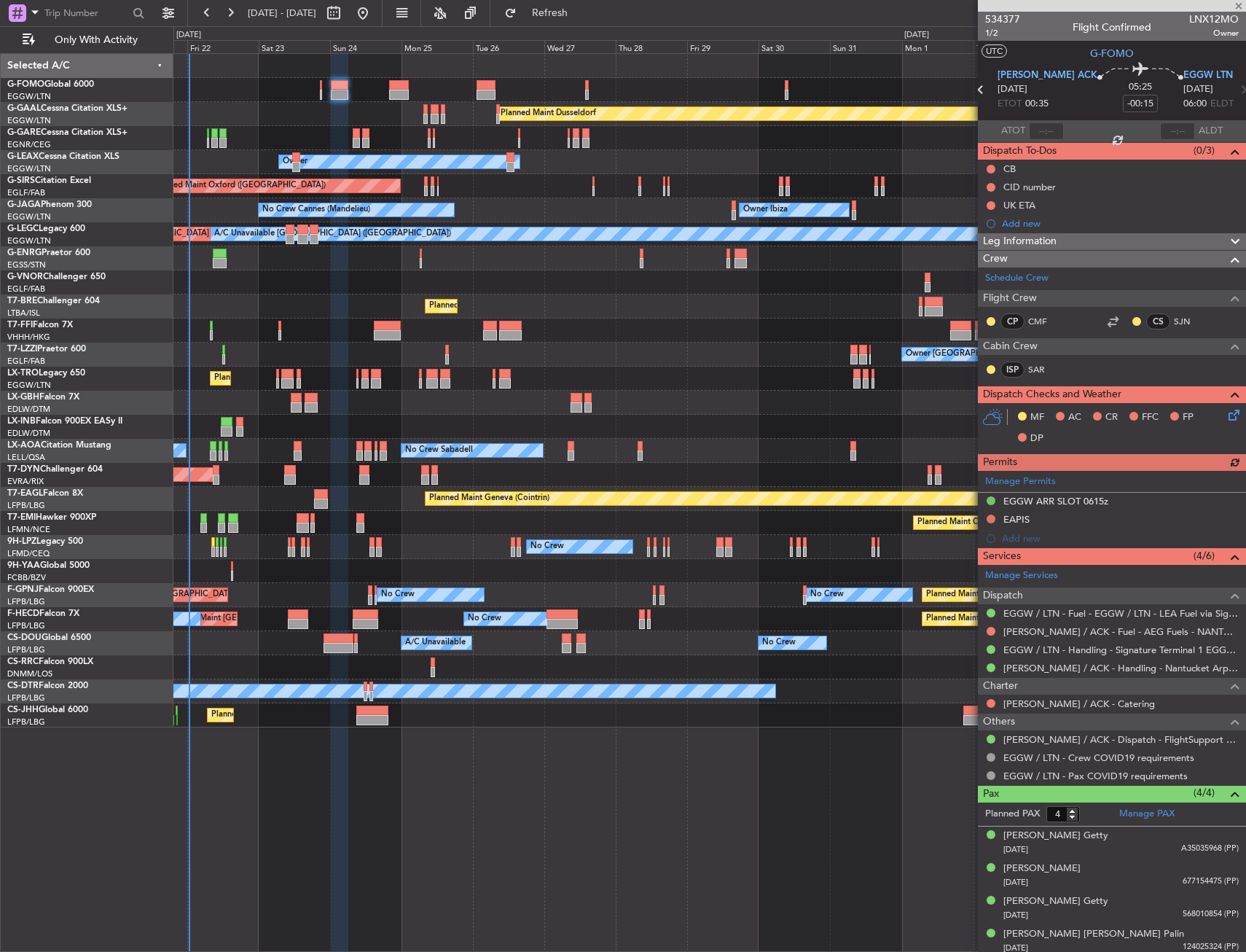
type input "0"
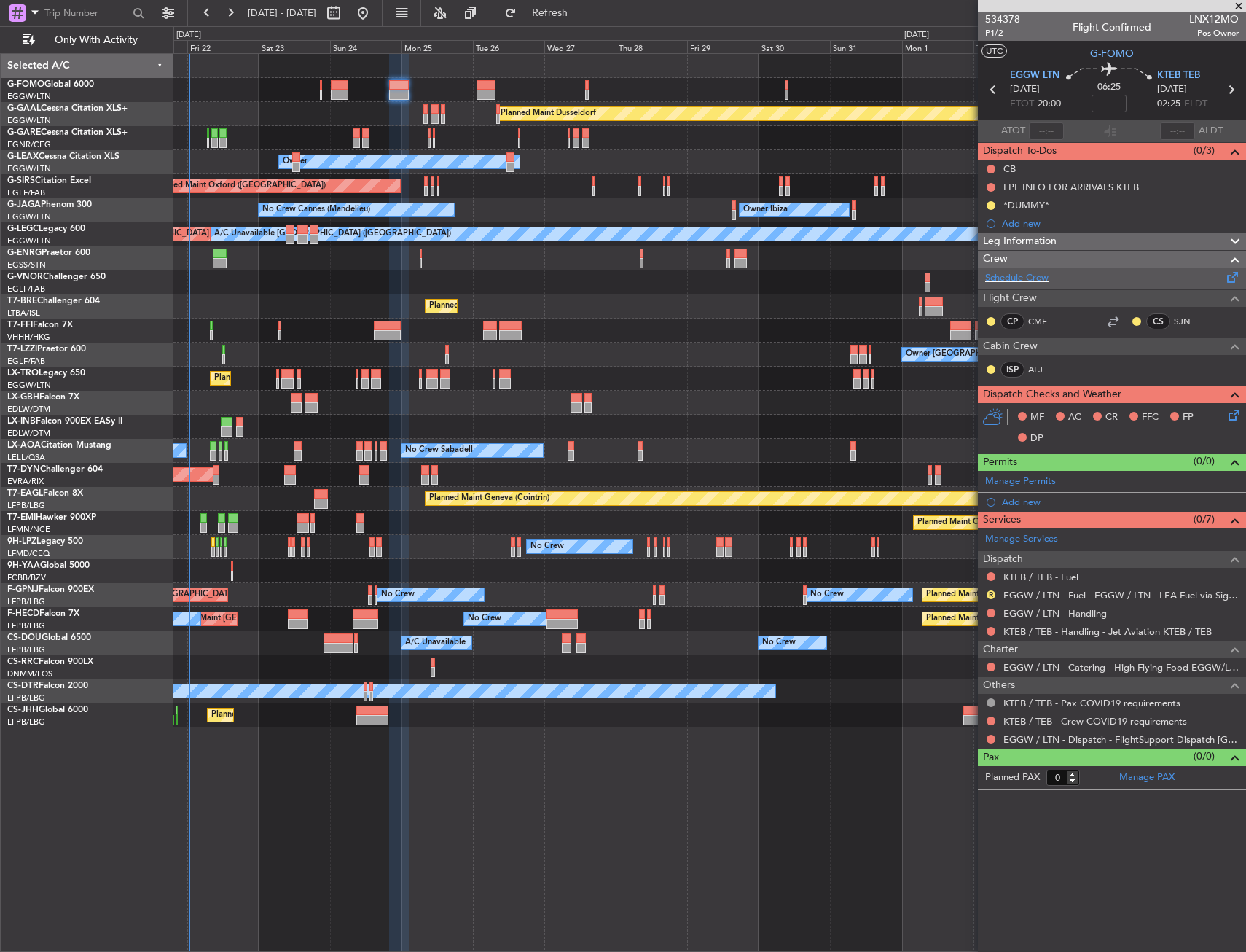
click at [1053, 278] on div "Schedule Crew" at bounding box center [1112, 278] width 268 height 22
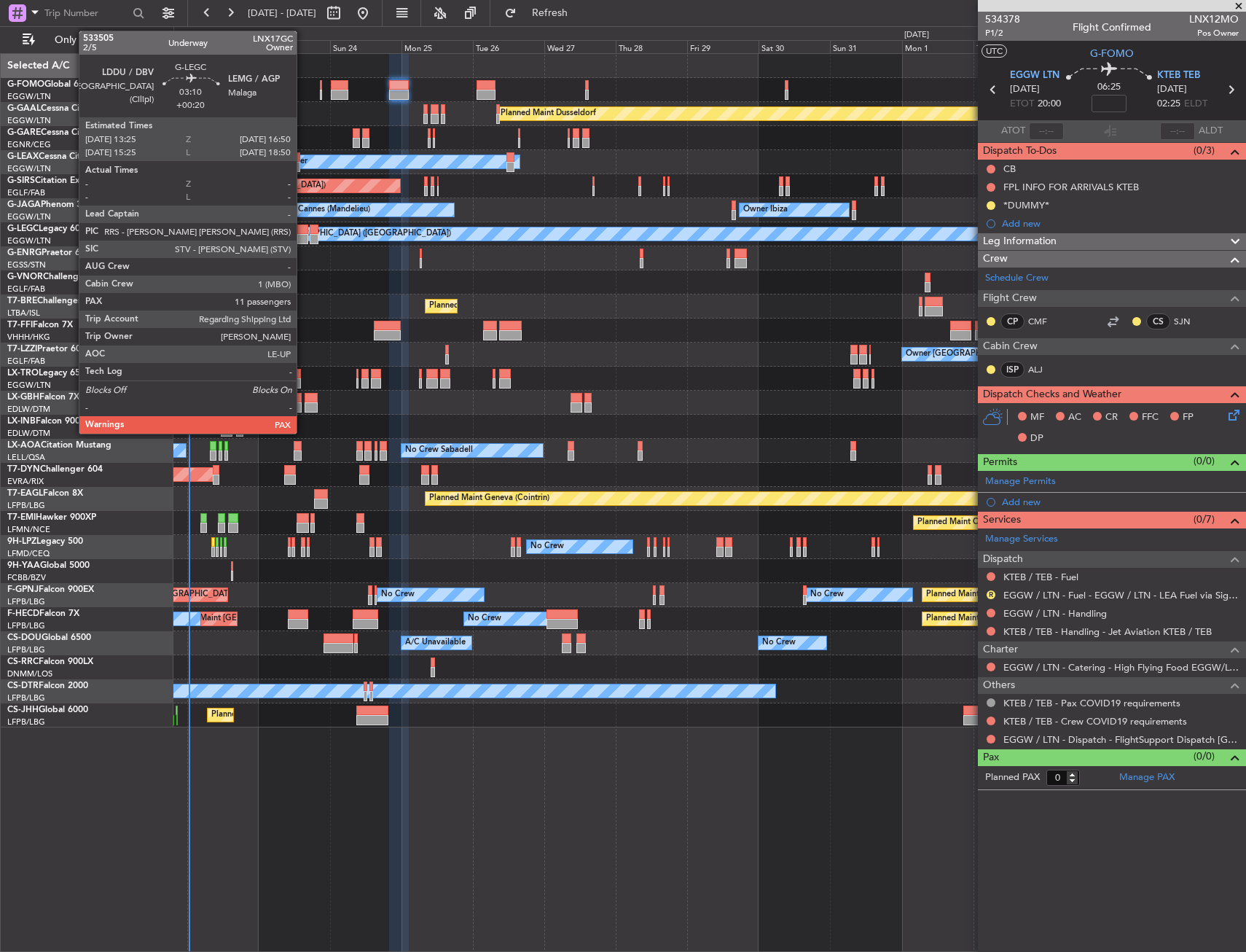
click at [303, 228] on div at bounding box center [302, 229] width 10 height 10
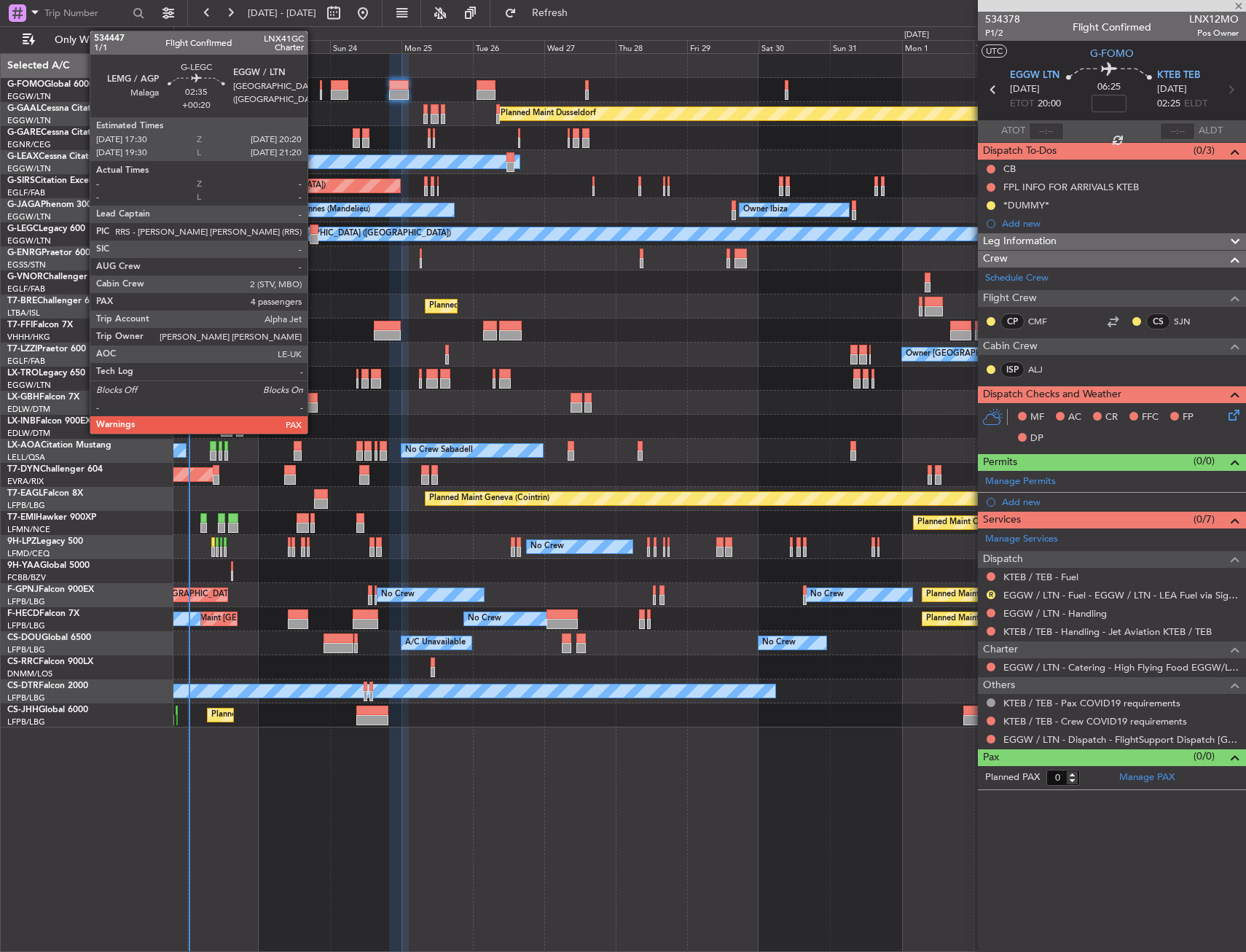
type input "+00:20"
type input "11"
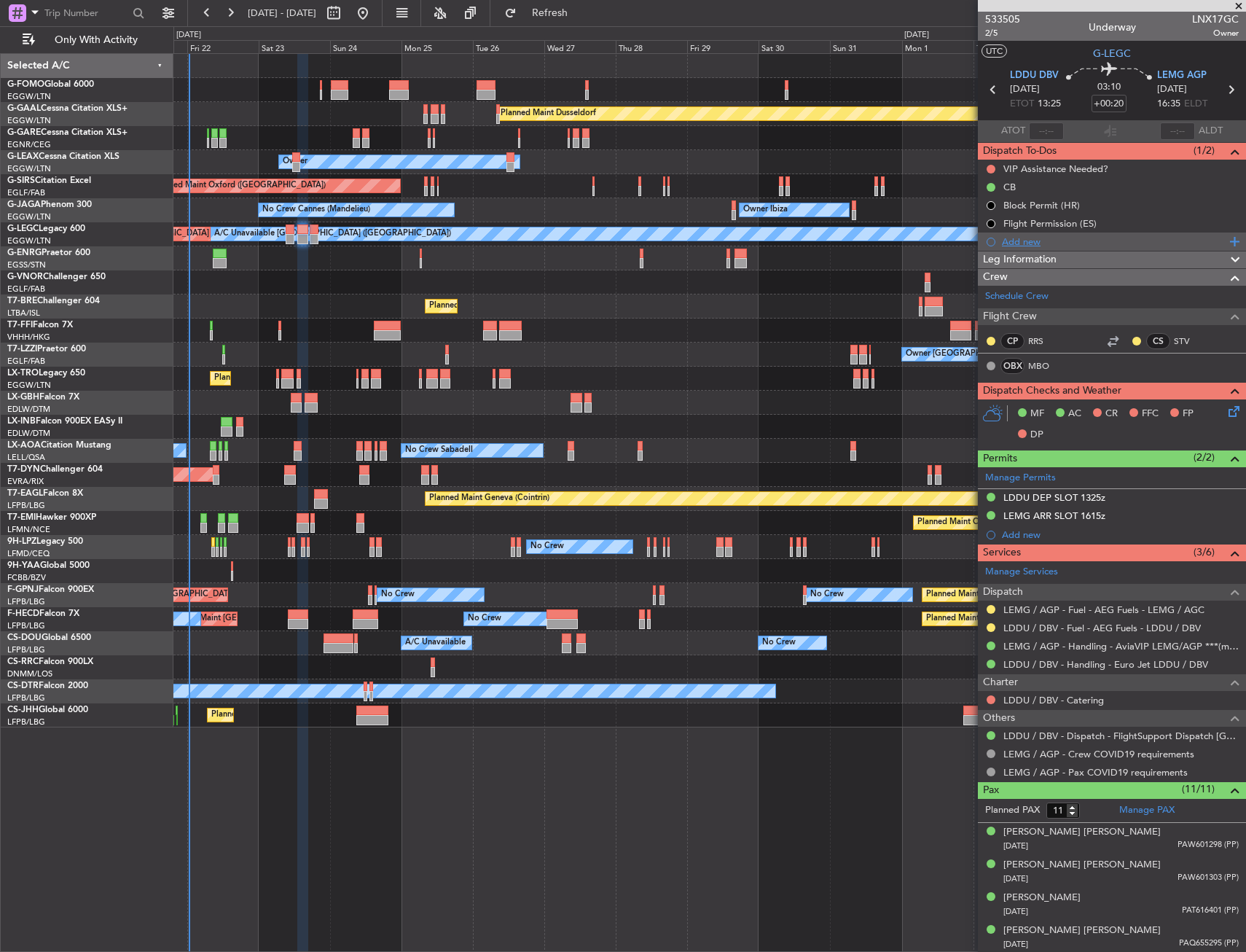
click at [1021, 232] on div "Add new" at bounding box center [1112, 241] width 268 height 18
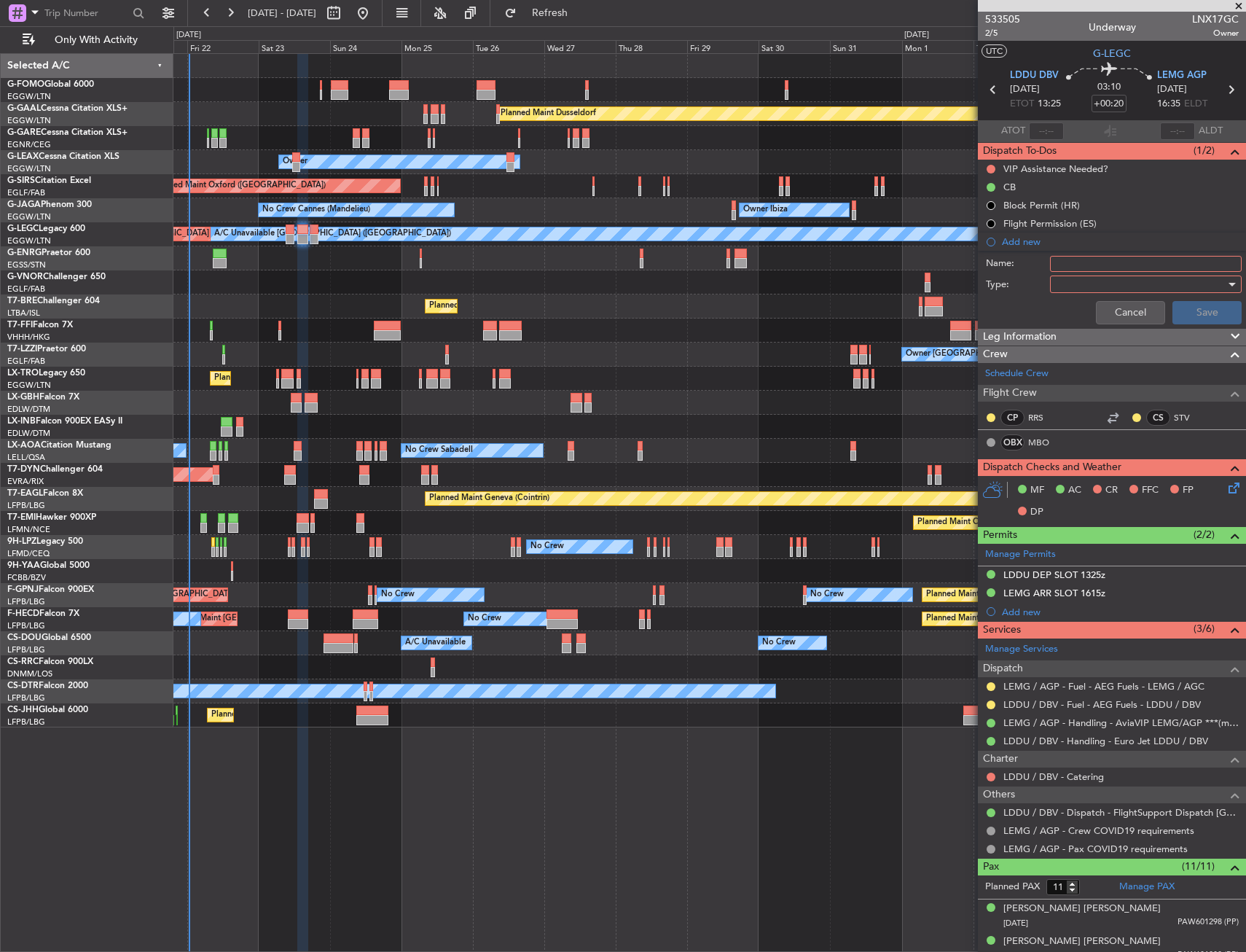
click at [1077, 261] on input "Name:" at bounding box center [1146, 264] width 192 height 16
type input "LEMG FUEL VIA WFS"
click at [1103, 284] on div at bounding box center [1141, 284] width 170 height 22
click at [1092, 319] on span "Generic" at bounding box center [1139, 314] width 170 height 22
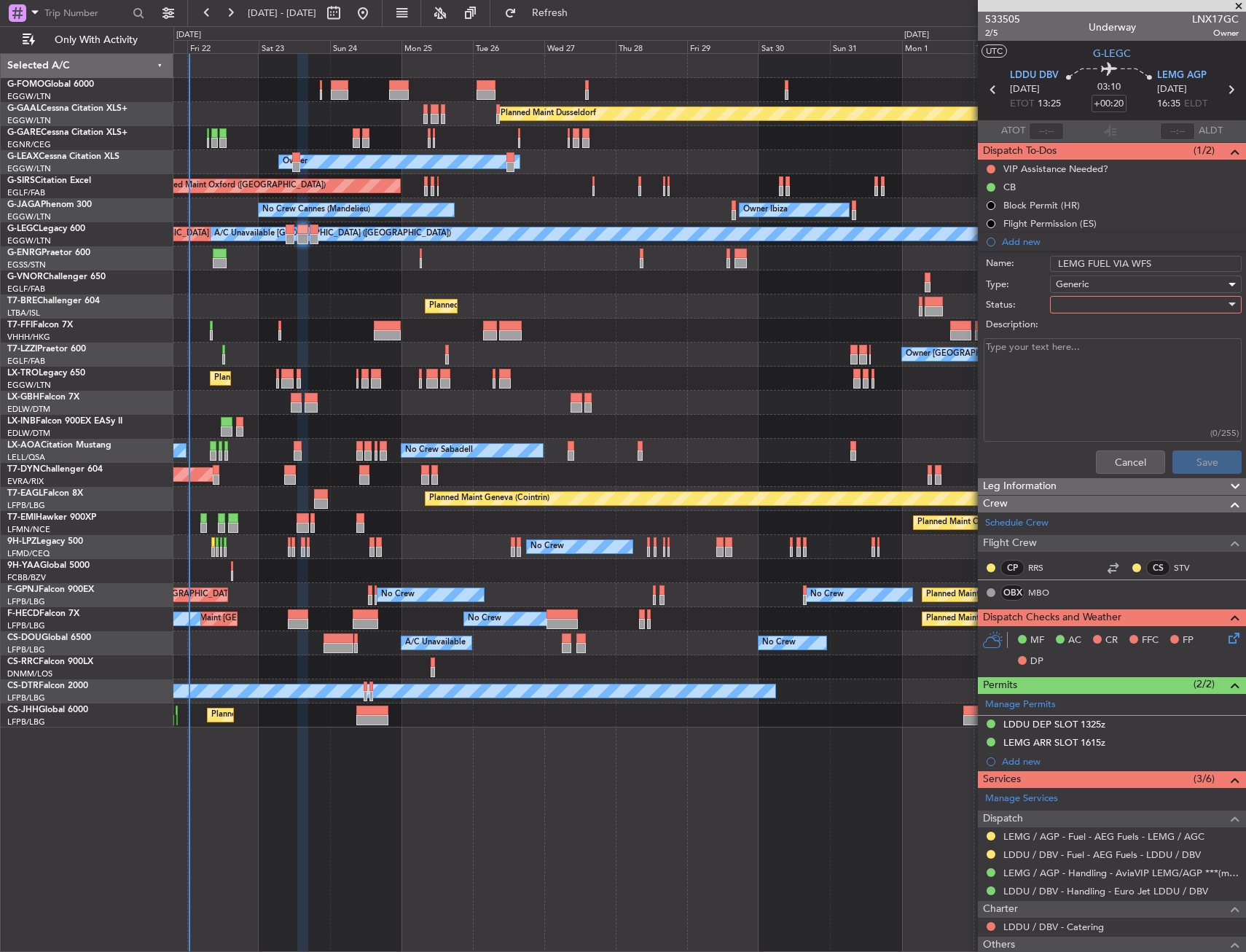
click at [1080, 309] on div at bounding box center [1141, 304] width 170 height 22
click at [1099, 357] on span "In Progress" at bounding box center [1139, 356] width 170 height 22
click at [1194, 458] on button "Save" at bounding box center [1207, 462] width 69 height 23
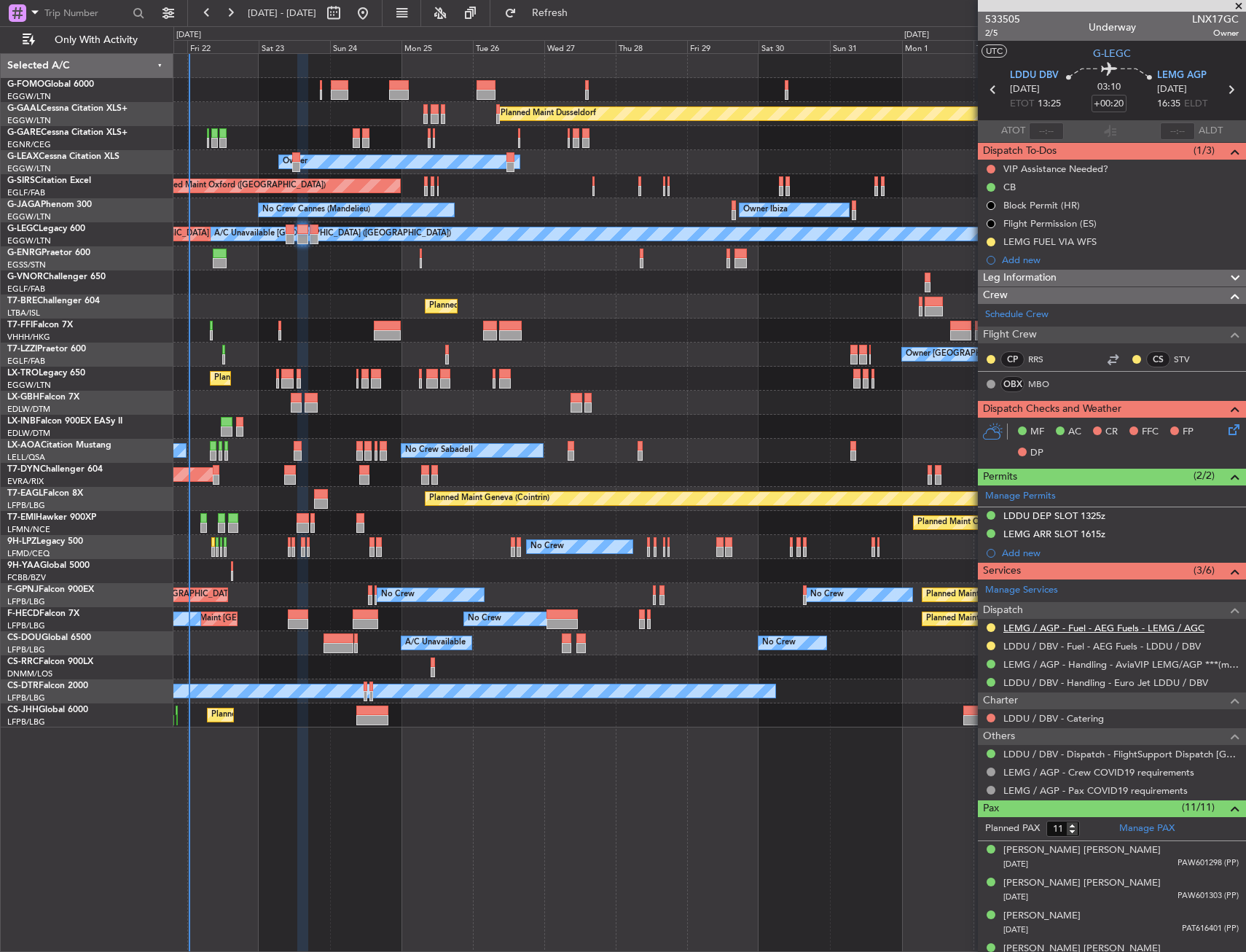
click at [1035, 629] on link "LEMG / AGP - Fuel - AEG Fuels - LEMG / AGC" at bounding box center [1103, 628] width 201 height 12
click at [1061, 625] on link "LEMG / AGP - Fuel - AEG Fuels - LEMG / AGC" at bounding box center [1103, 628] width 201 height 12
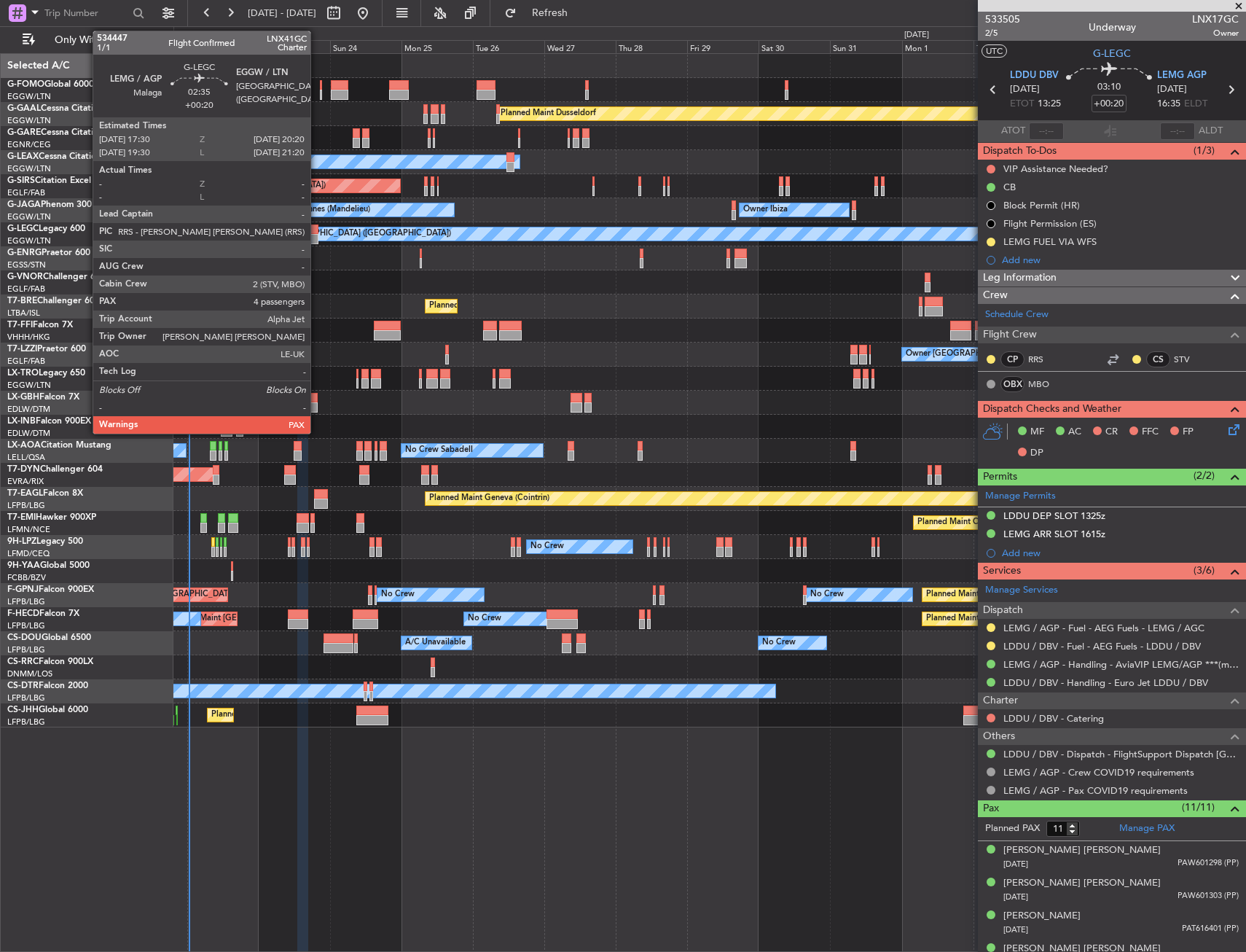
click at [317, 228] on div at bounding box center [313, 229] width 8 height 10
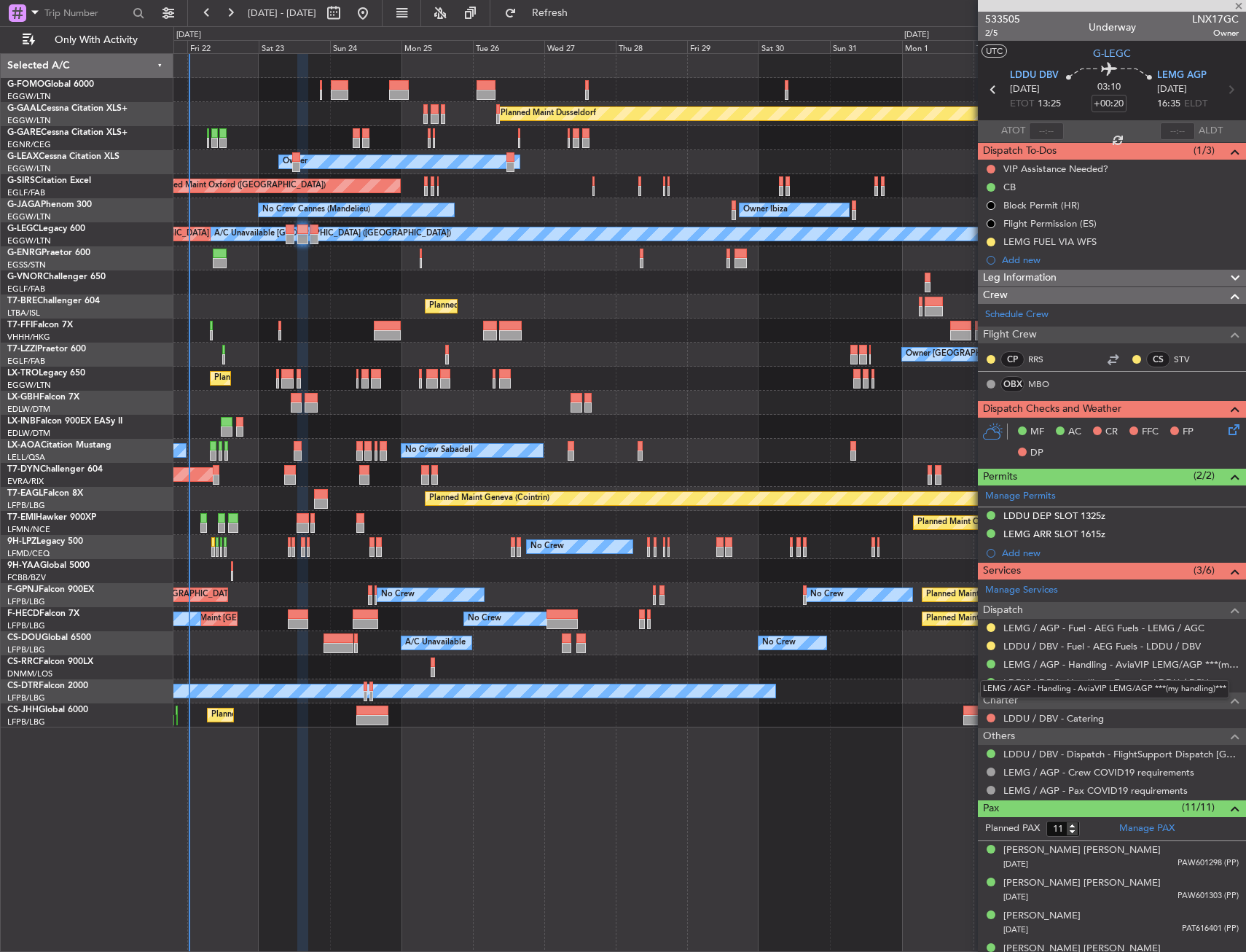
type input "4"
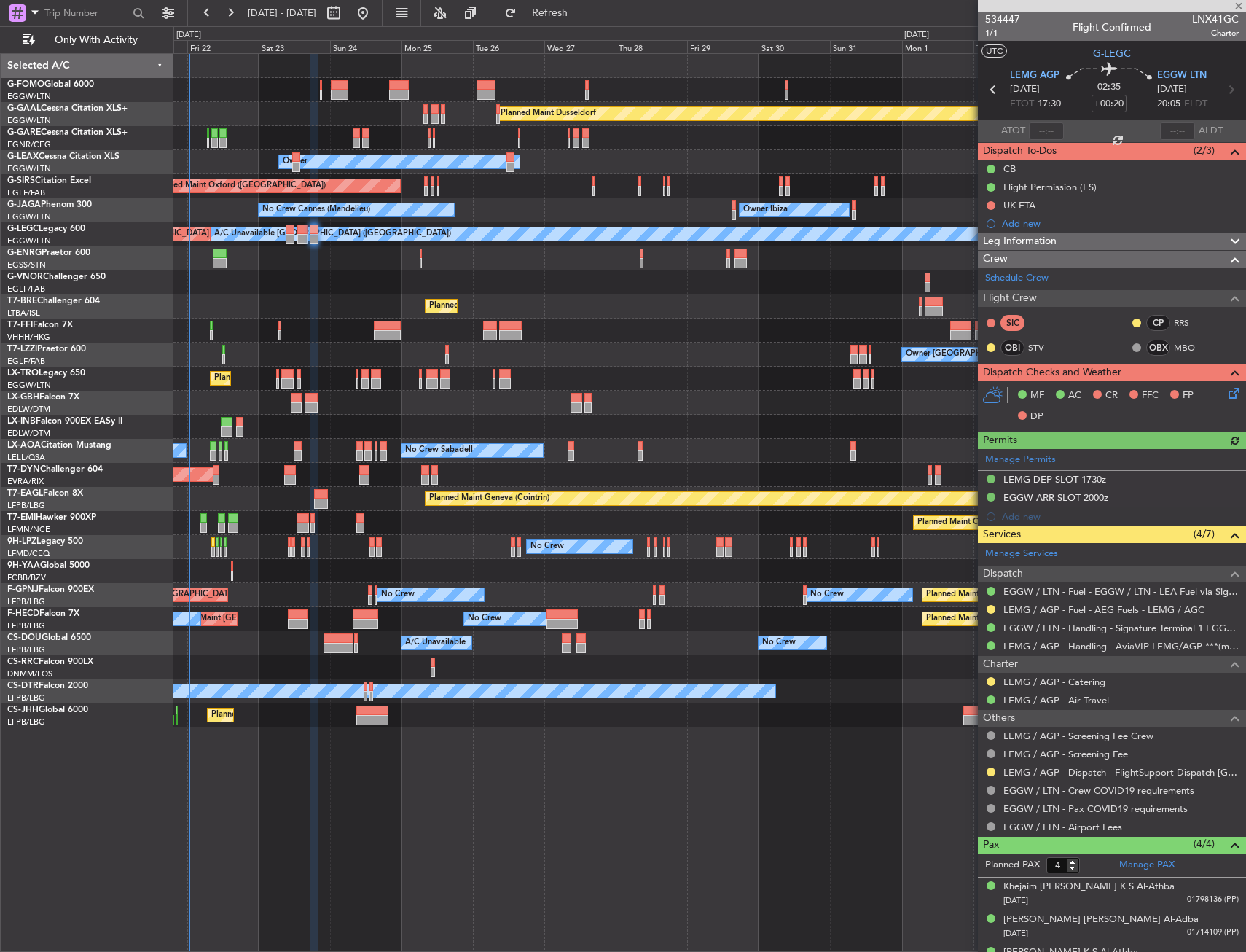
click at [1104, 619] on div "EGGW / LTN - Handling - Signature Terminal 1 EGGW / LTN" at bounding box center [1112, 628] width 268 height 18
click at [1113, 610] on link "LEMG / AGP - Fuel - AEG Fuels - LEMG / AGC" at bounding box center [1103, 609] width 201 height 12
click at [1038, 221] on div "Add new" at bounding box center [1113, 223] width 224 height 12
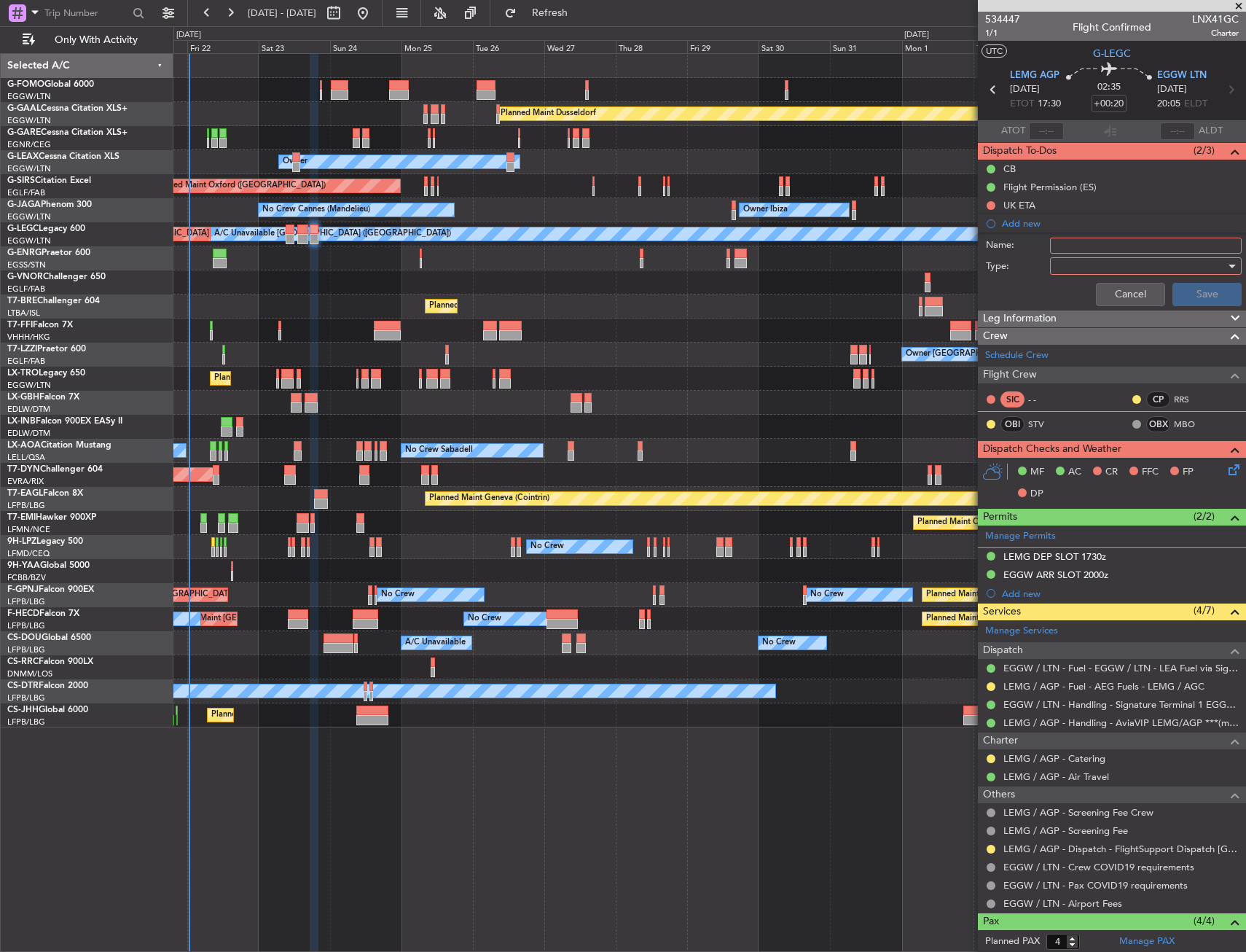
click at [1068, 244] on input "Name:" at bounding box center [1146, 245] width 192 height 16
type input "LEMG FUEL VIA WFS"
click at [1137, 265] on div at bounding box center [1141, 266] width 170 height 22
click at [1102, 297] on span "Generic" at bounding box center [1139, 296] width 170 height 22
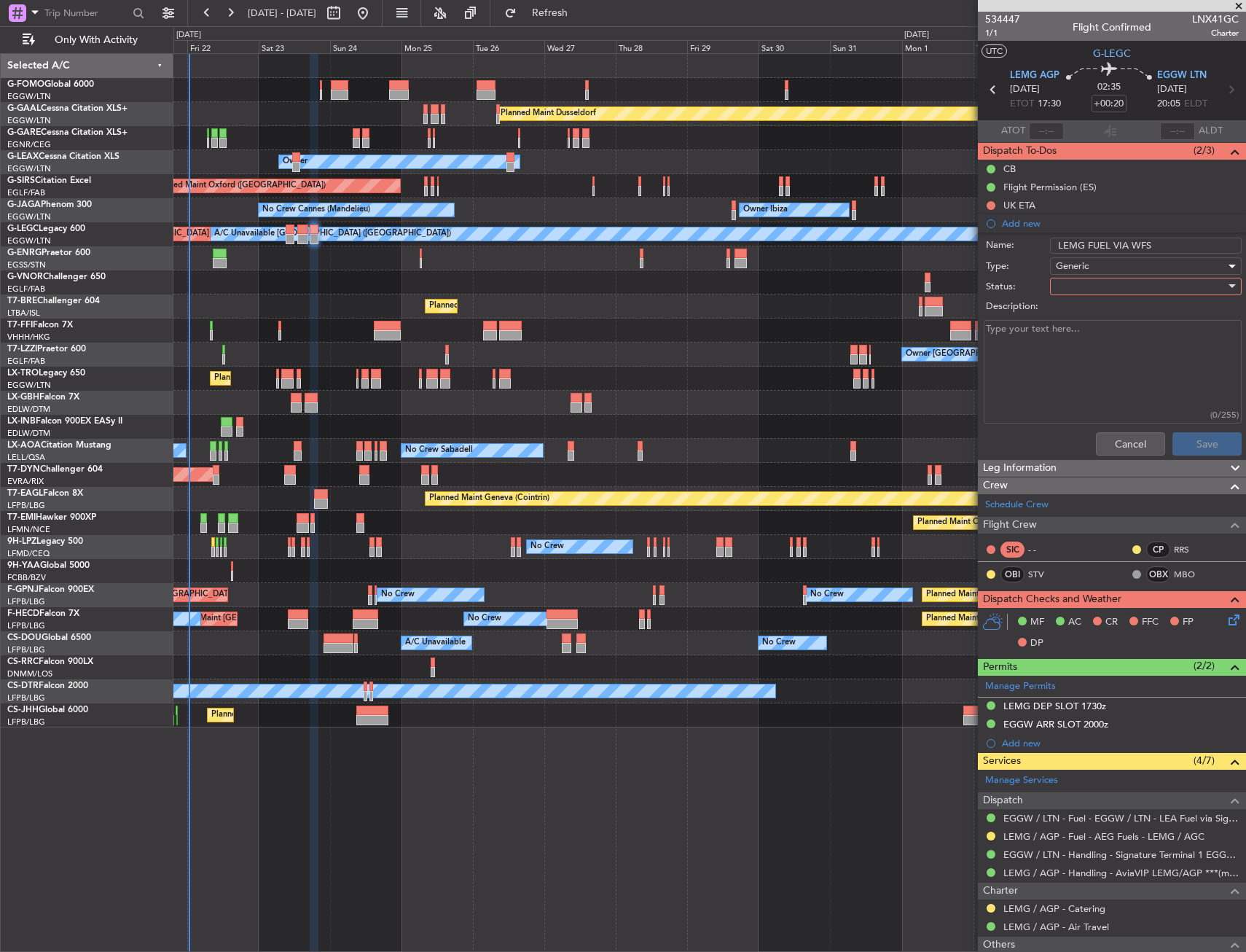
click at [1097, 287] on div at bounding box center [1141, 286] width 170 height 22
click at [1100, 335] on span "In Progress" at bounding box center [1139, 337] width 170 height 22
click at [1201, 450] on button "Save" at bounding box center [1207, 444] width 69 height 23
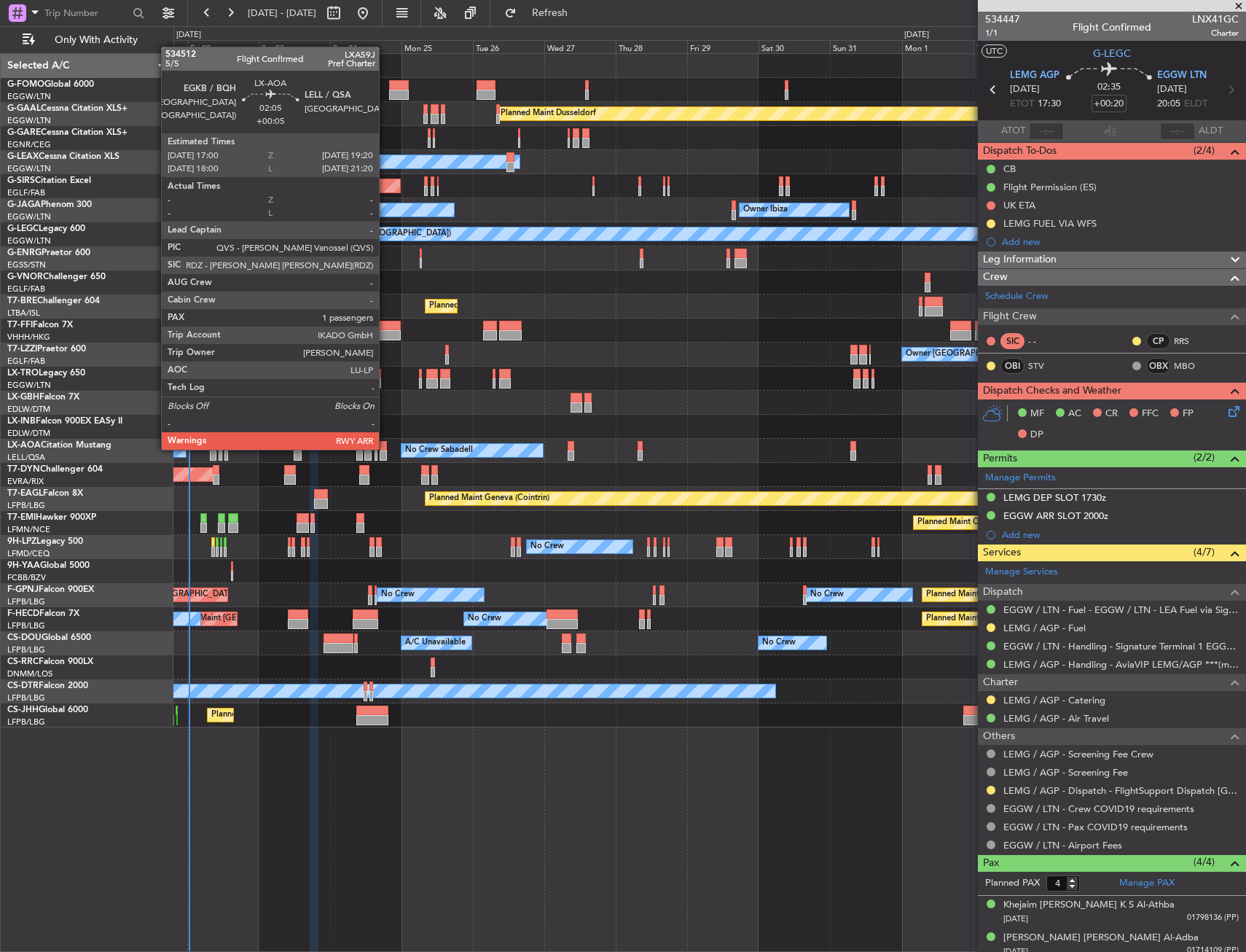
click at [385, 448] on div at bounding box center [383, 445] width 8 height 10
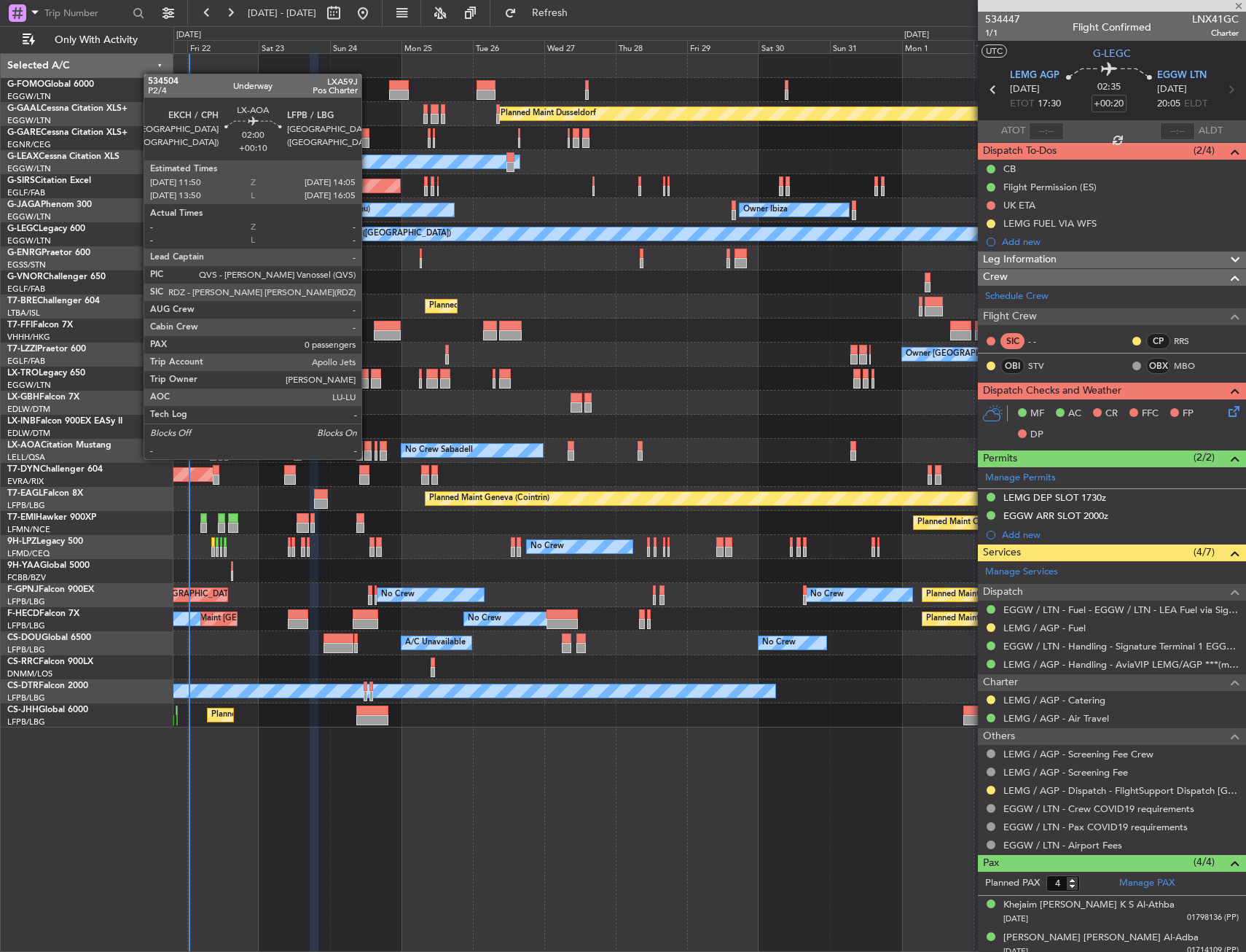
type input "+00:05"
type input "1"
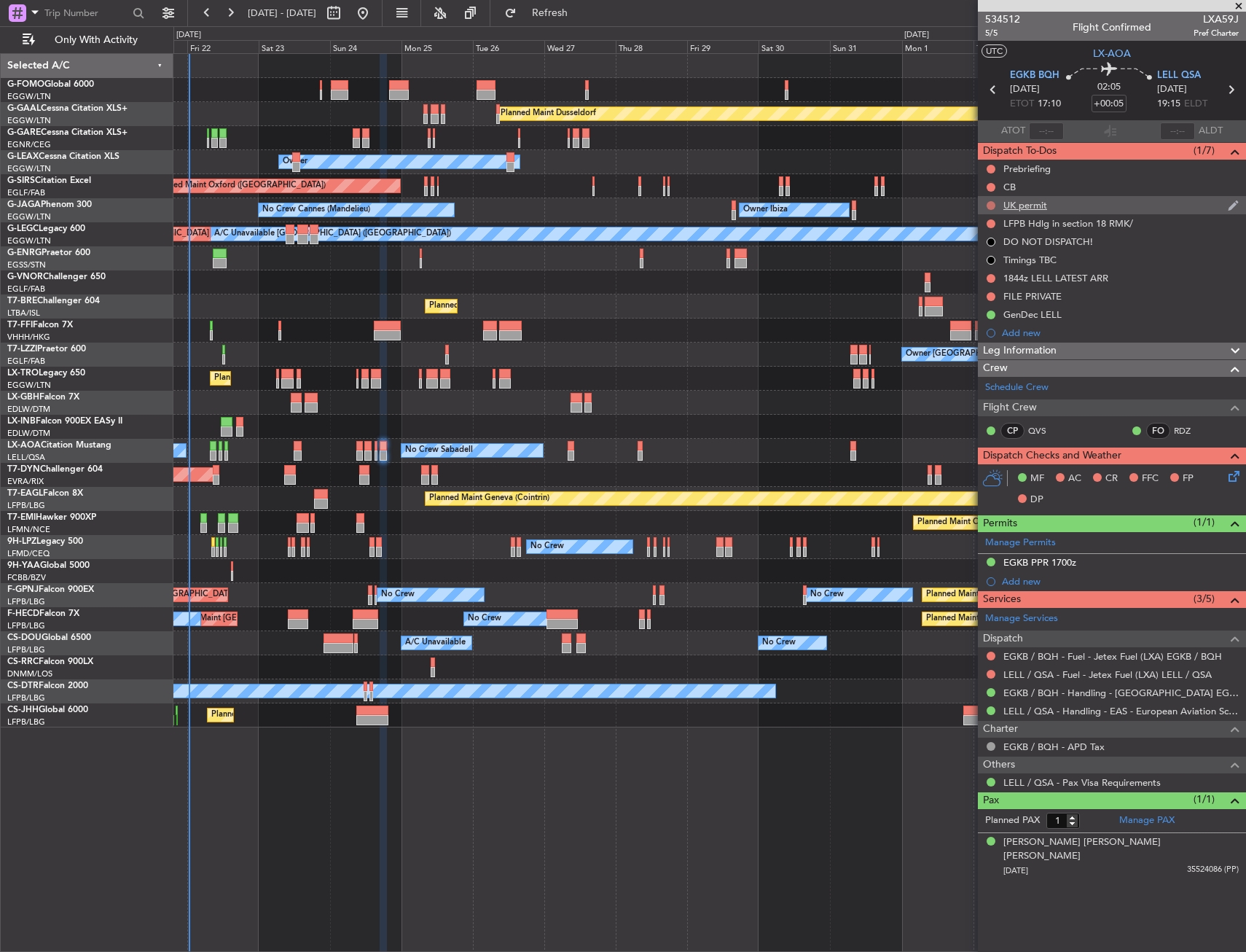
click at [989, 204] on button at bounding box center [990, 205] width 8 height 8
click at [1001, 288] on span "Cancelled" at bounding box center [994, 291] width 41 height 15
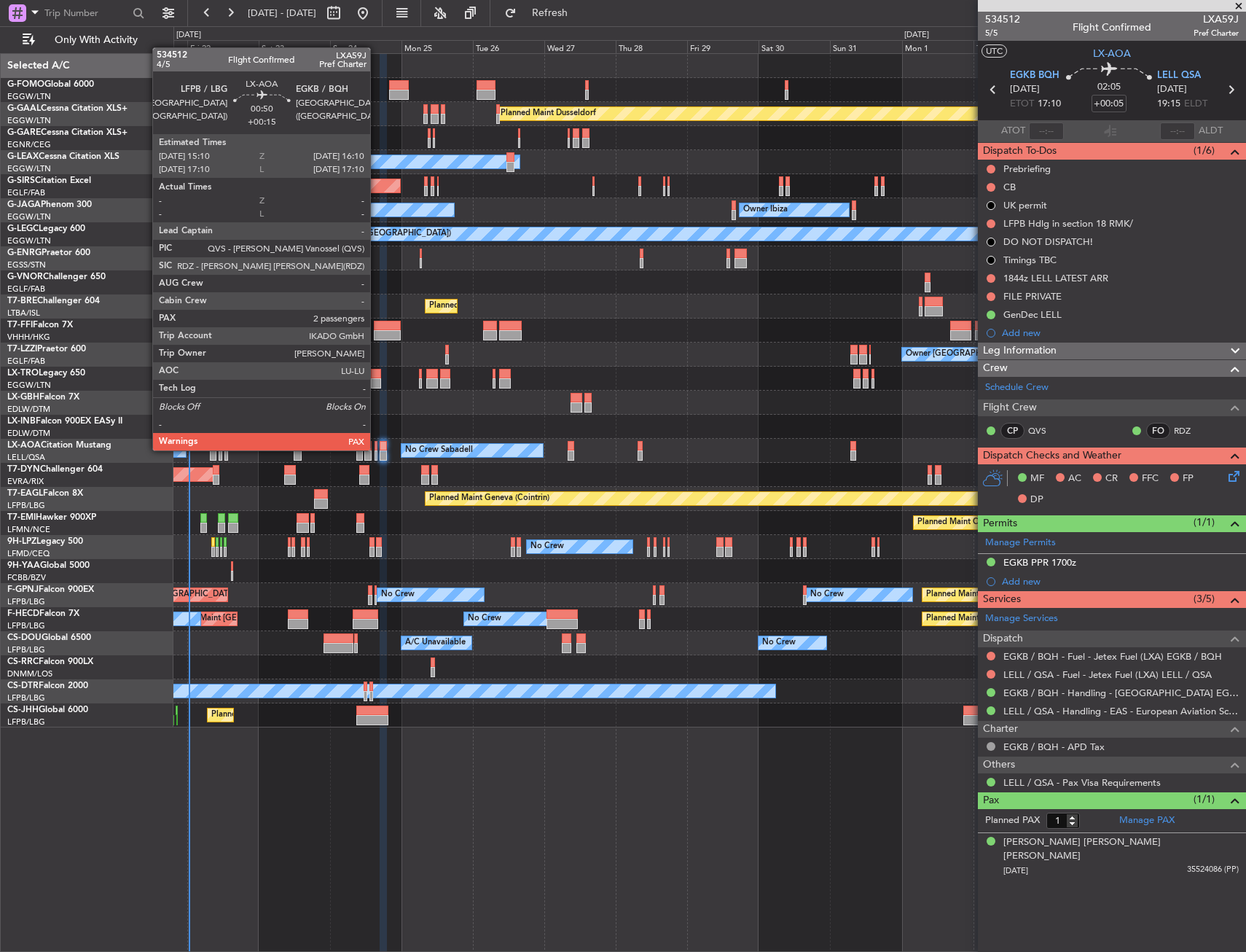
click at [377, 449] on div at bounding box center [376, 445] width 4 height 10
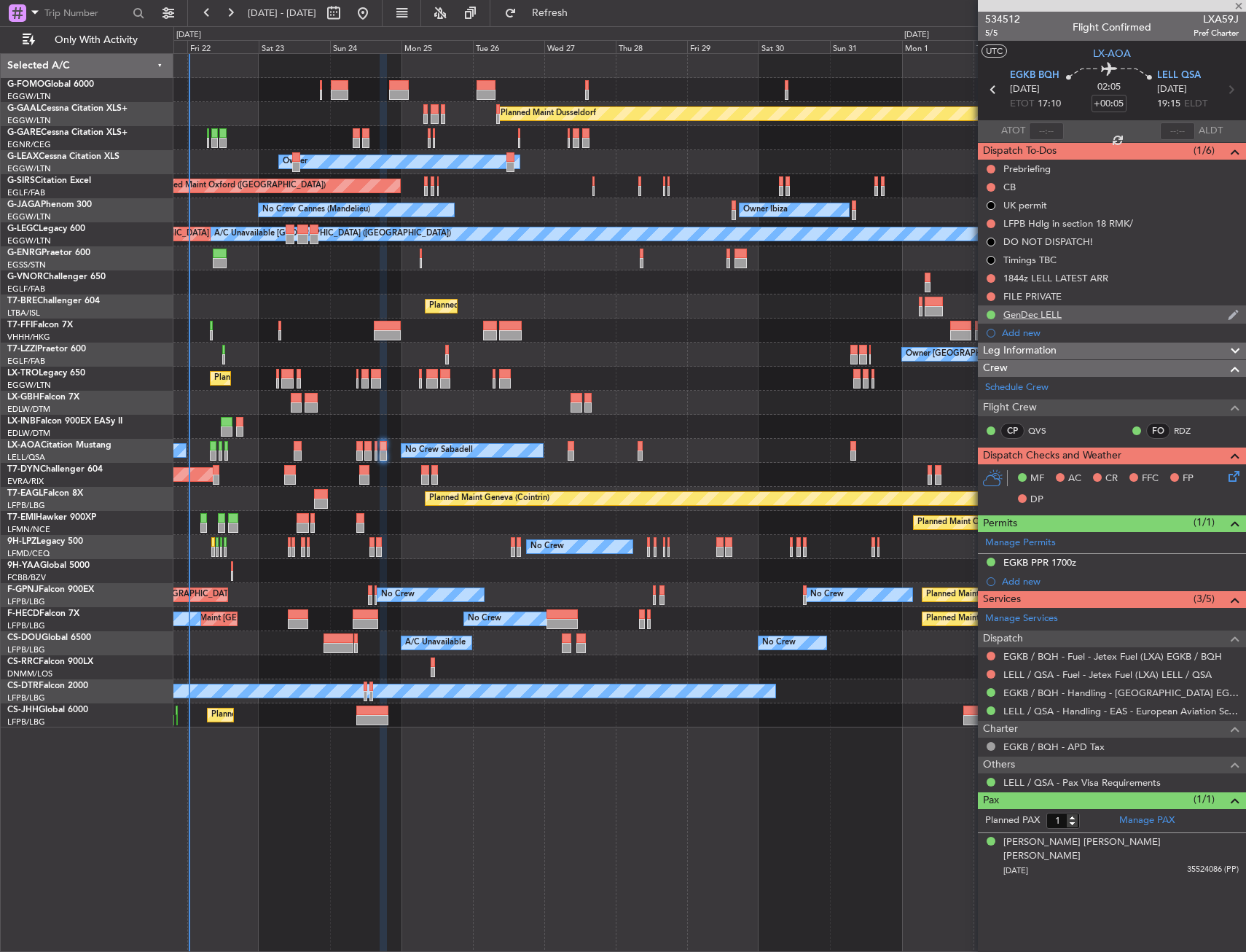
type input "+00:15"
type input "2"
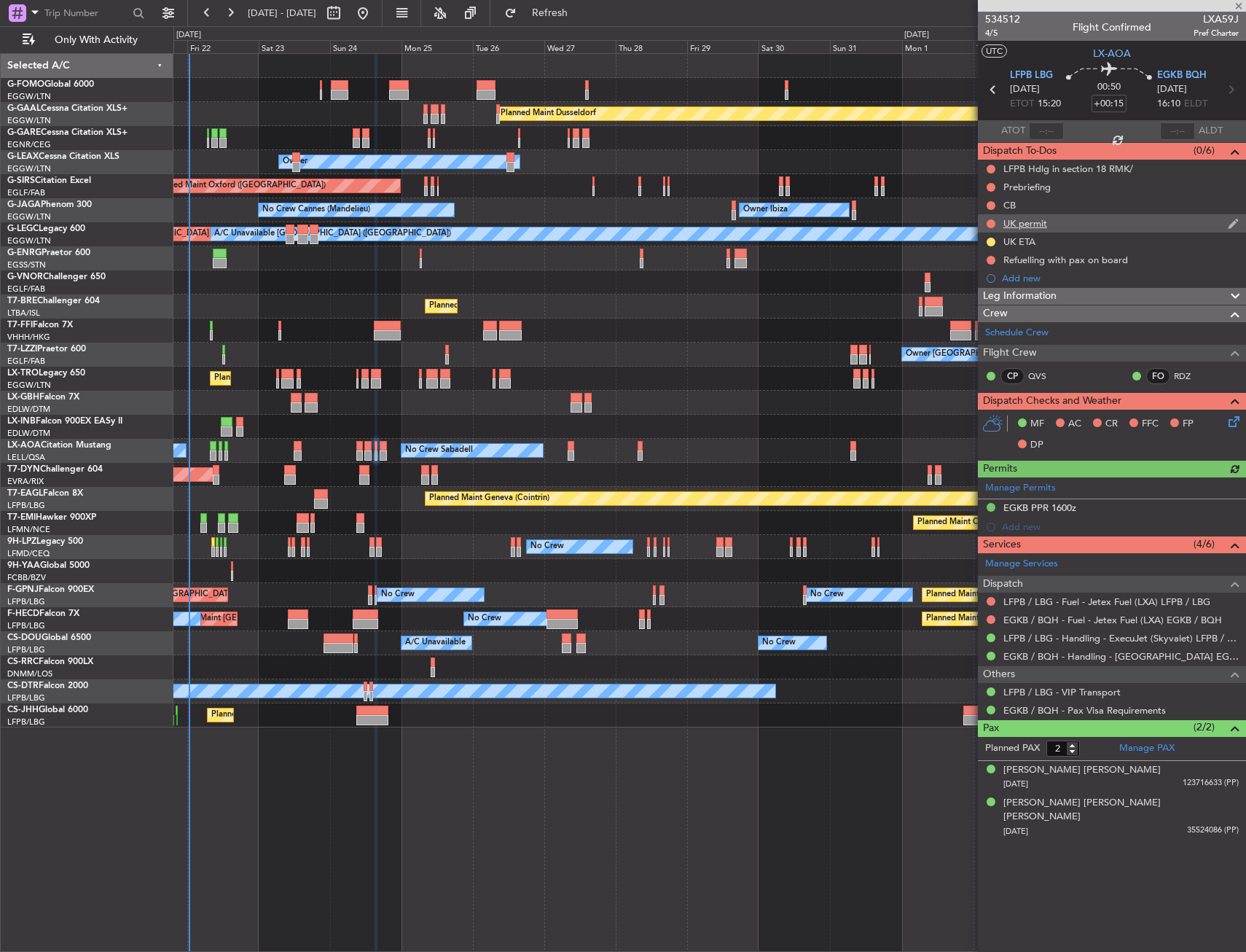
click at [995, 222] on div at bounding box center [990, 223] width 11 height 11
click at [990, 225] on button at bounding box center [990, 223] width 8 height 8
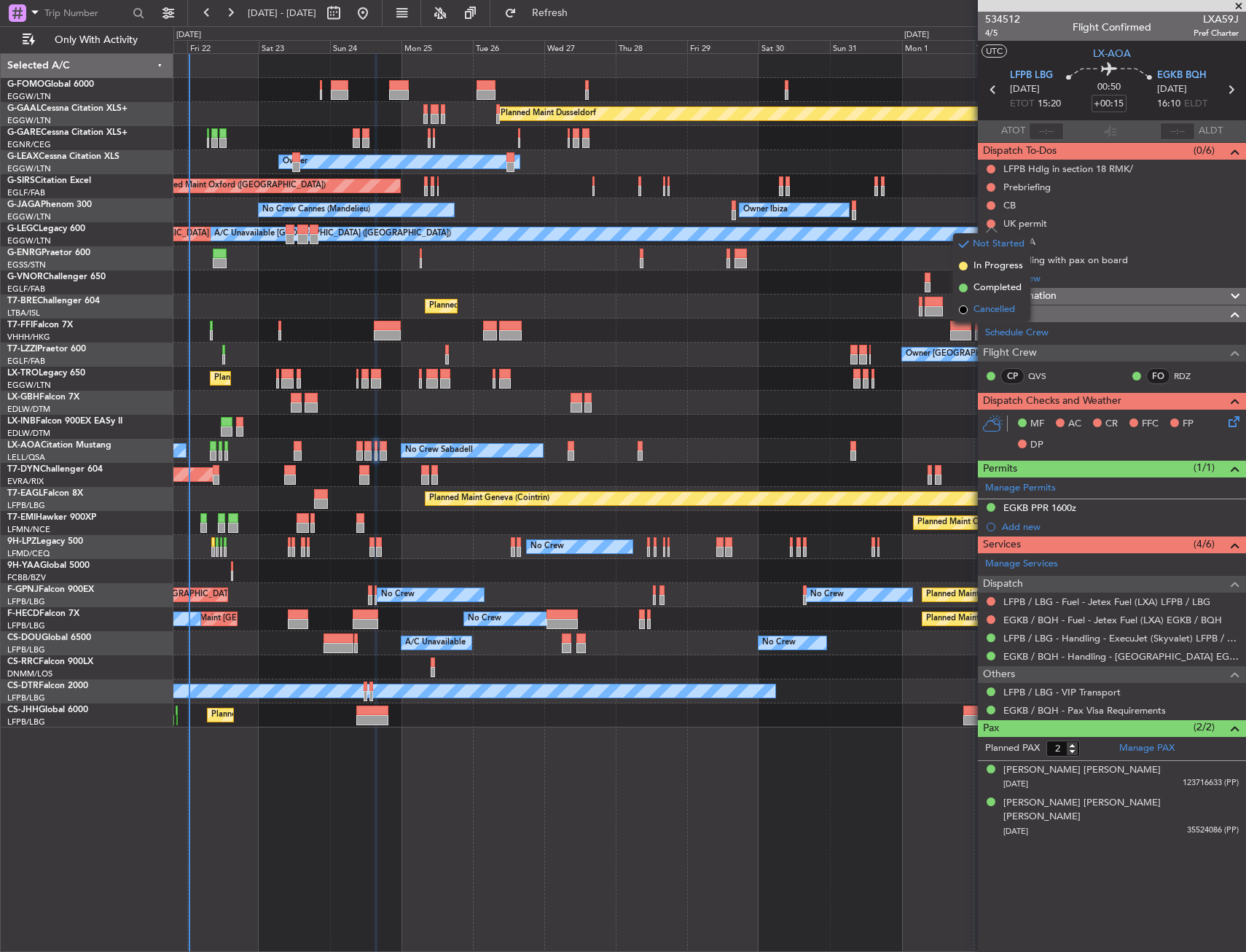
click at [988, 310] on span "Cancelled" at bounding box center [994, 310] width 41 height 15
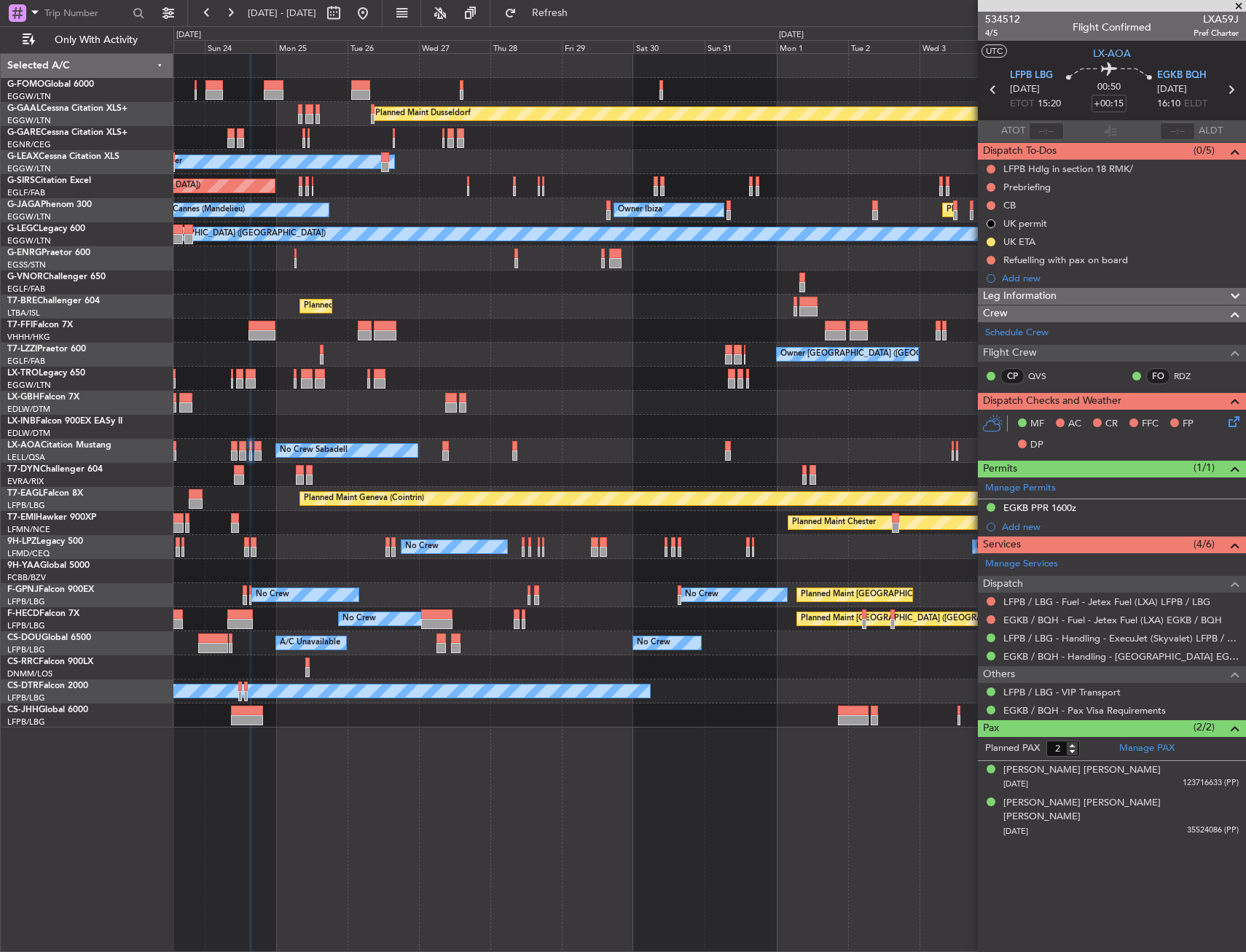
click at [804, 343] on div "Owner London (Farnborough) Owner Owner" at bounding box center [709, 354] width 1072 height 24
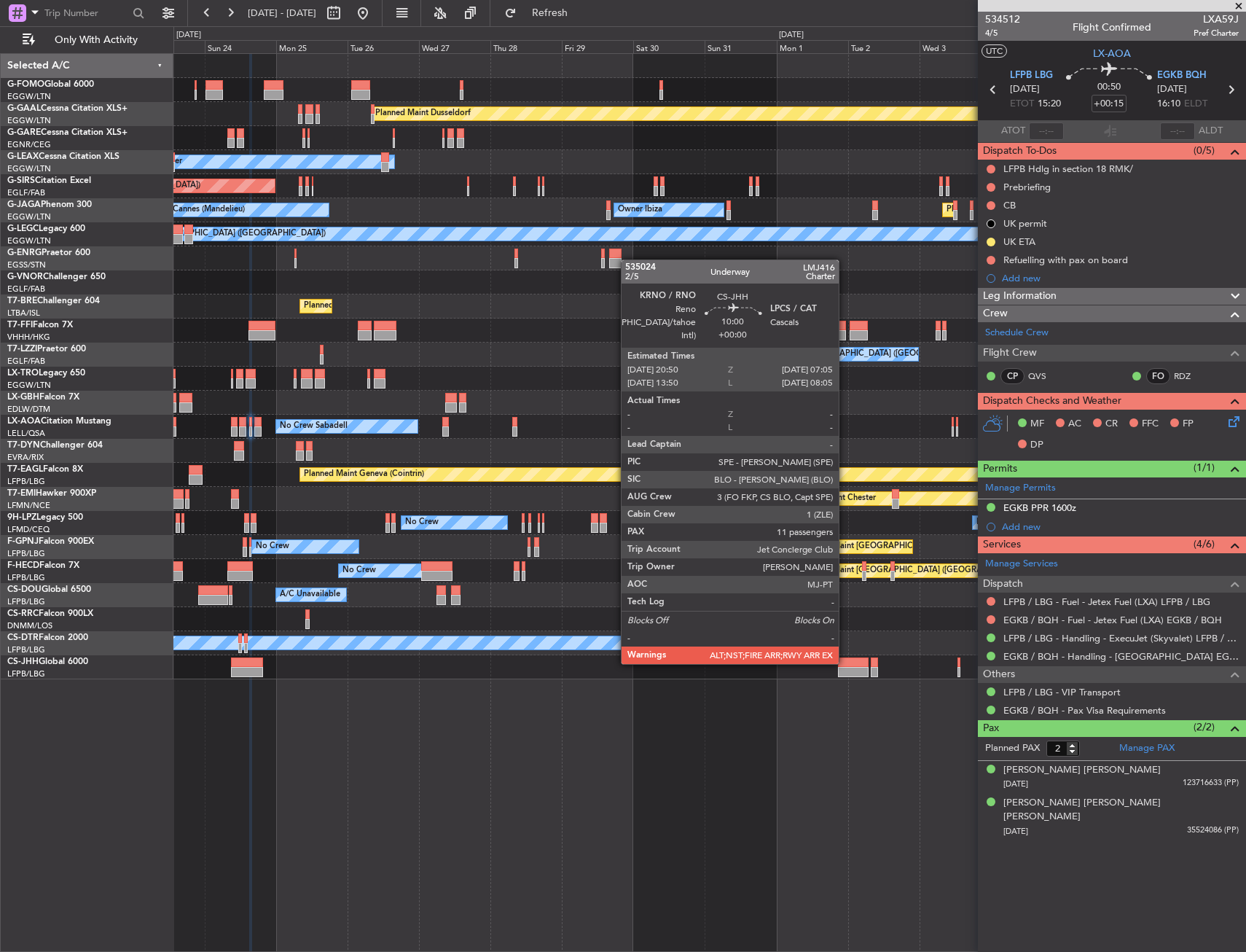
click at [845, 662] on div at bounding box center [853, 662] width 31 height 10
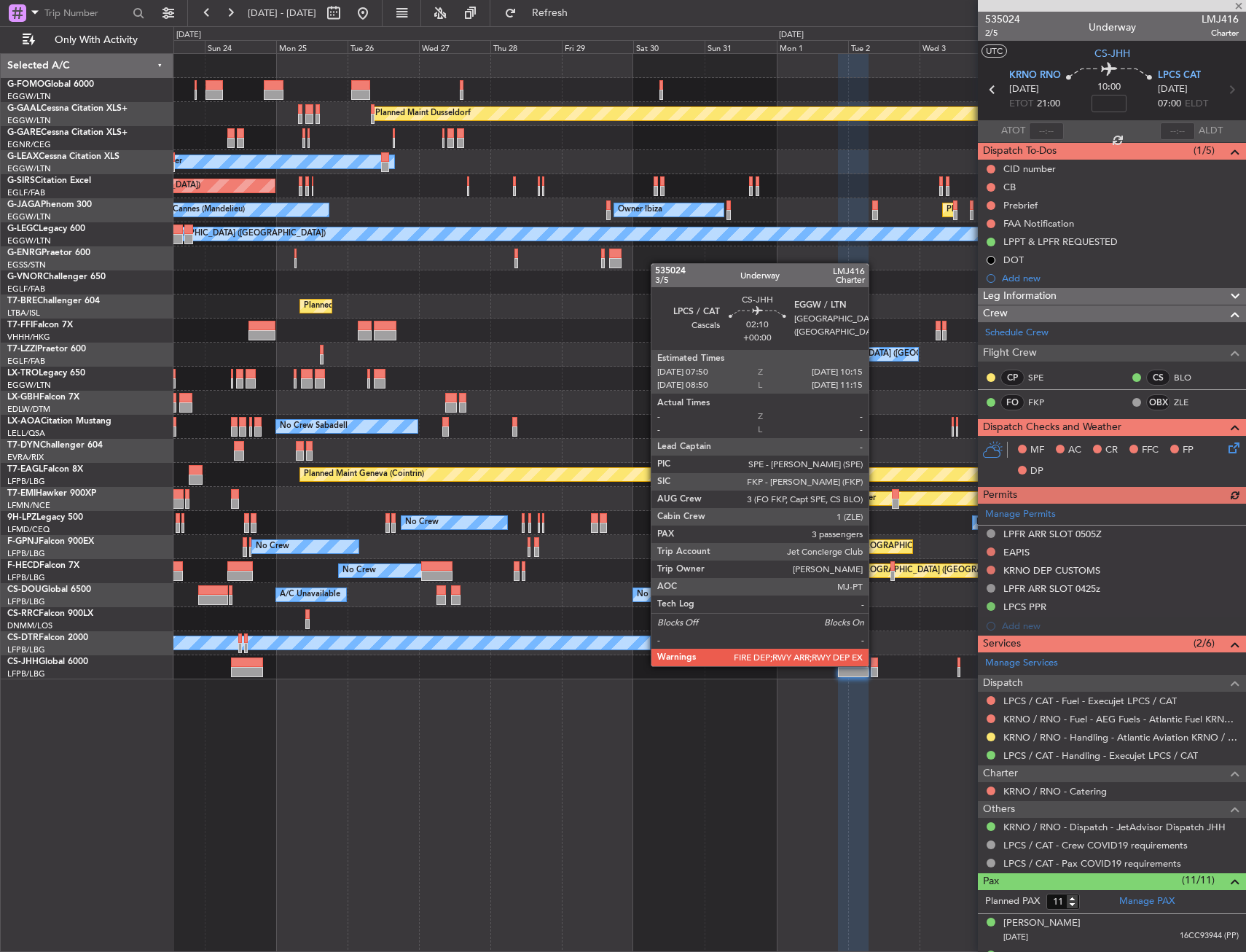
click at [875, 665] on div at bounding box center [874, 662] width 8 height 10
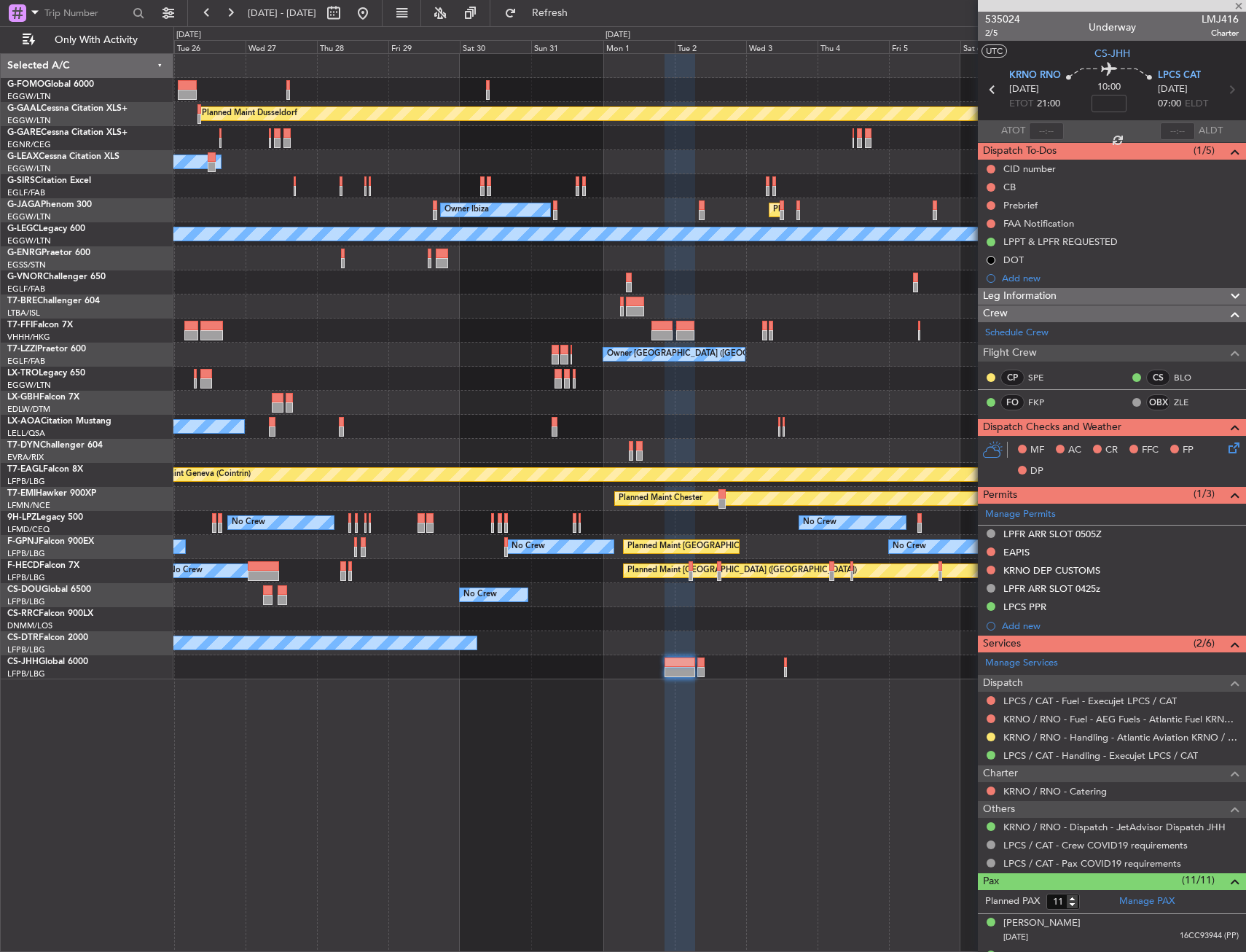
click at [667, 673] on div "Planned Maint Dusseldorf Owner Unplanned Maint Oxford (Kidlington) Planned Main…" at bounding box center [709, 502] width 1072 height 898
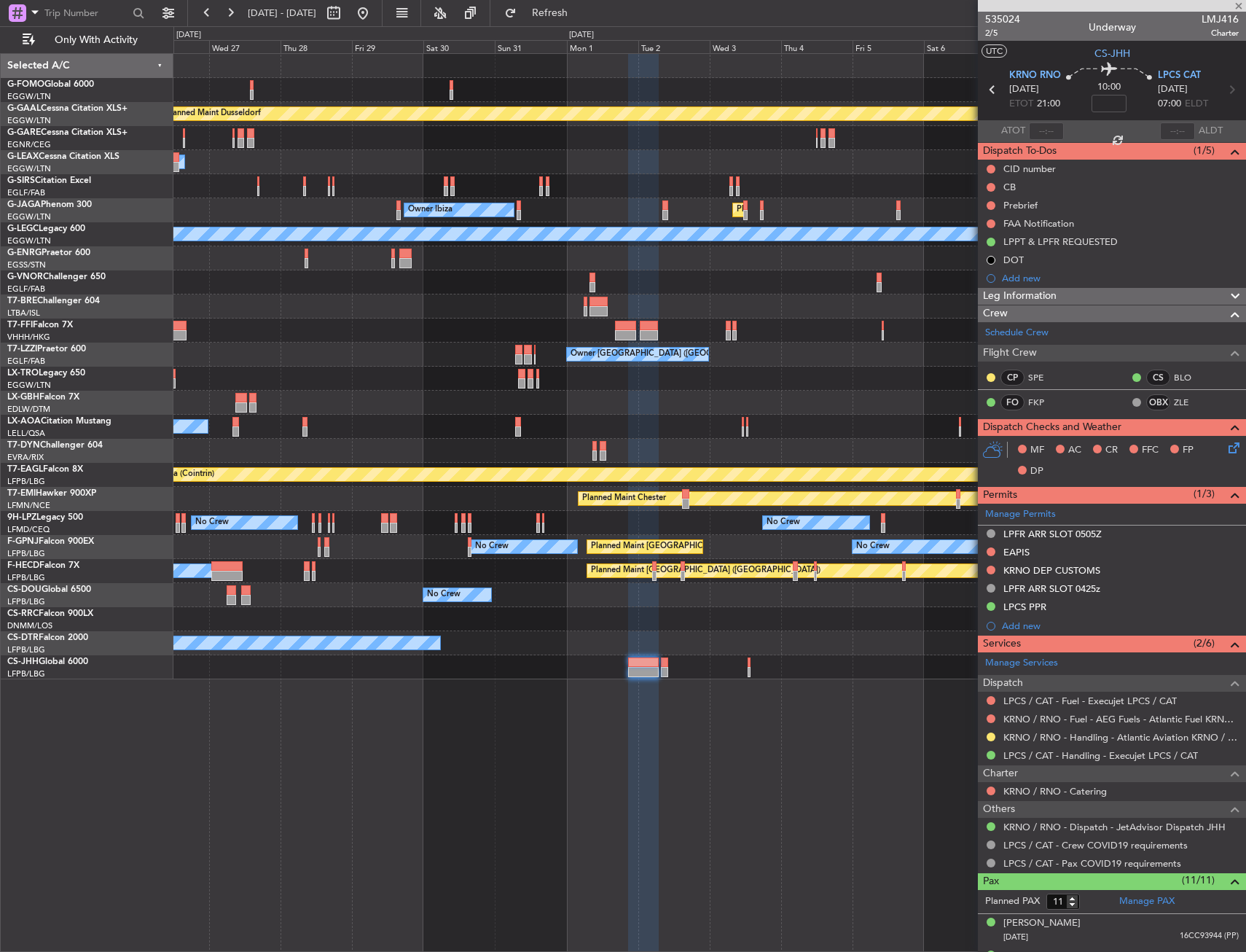
type input "3"
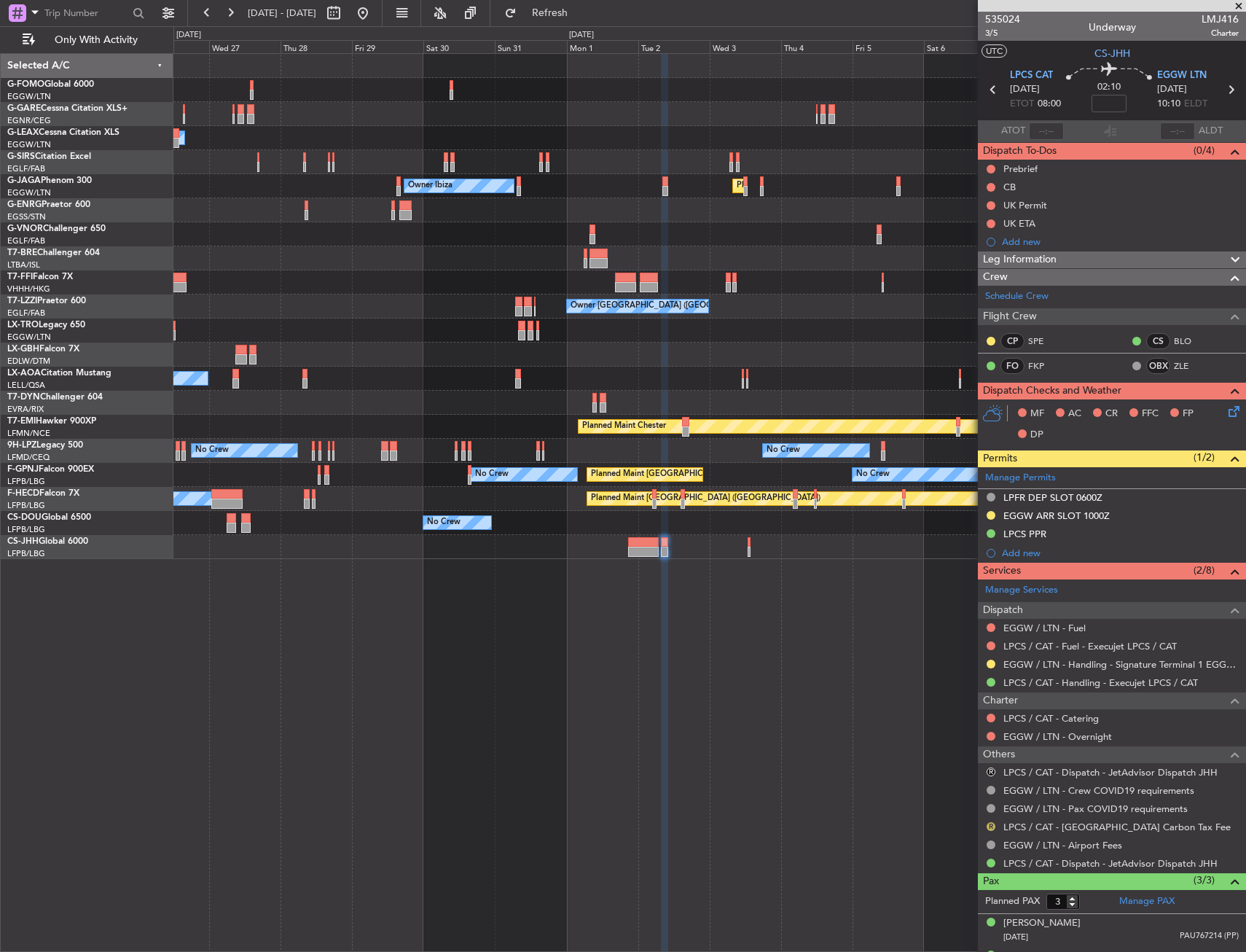
click at [992, 822] on button "R" at bounding box center [990, 826] width 8 height 8
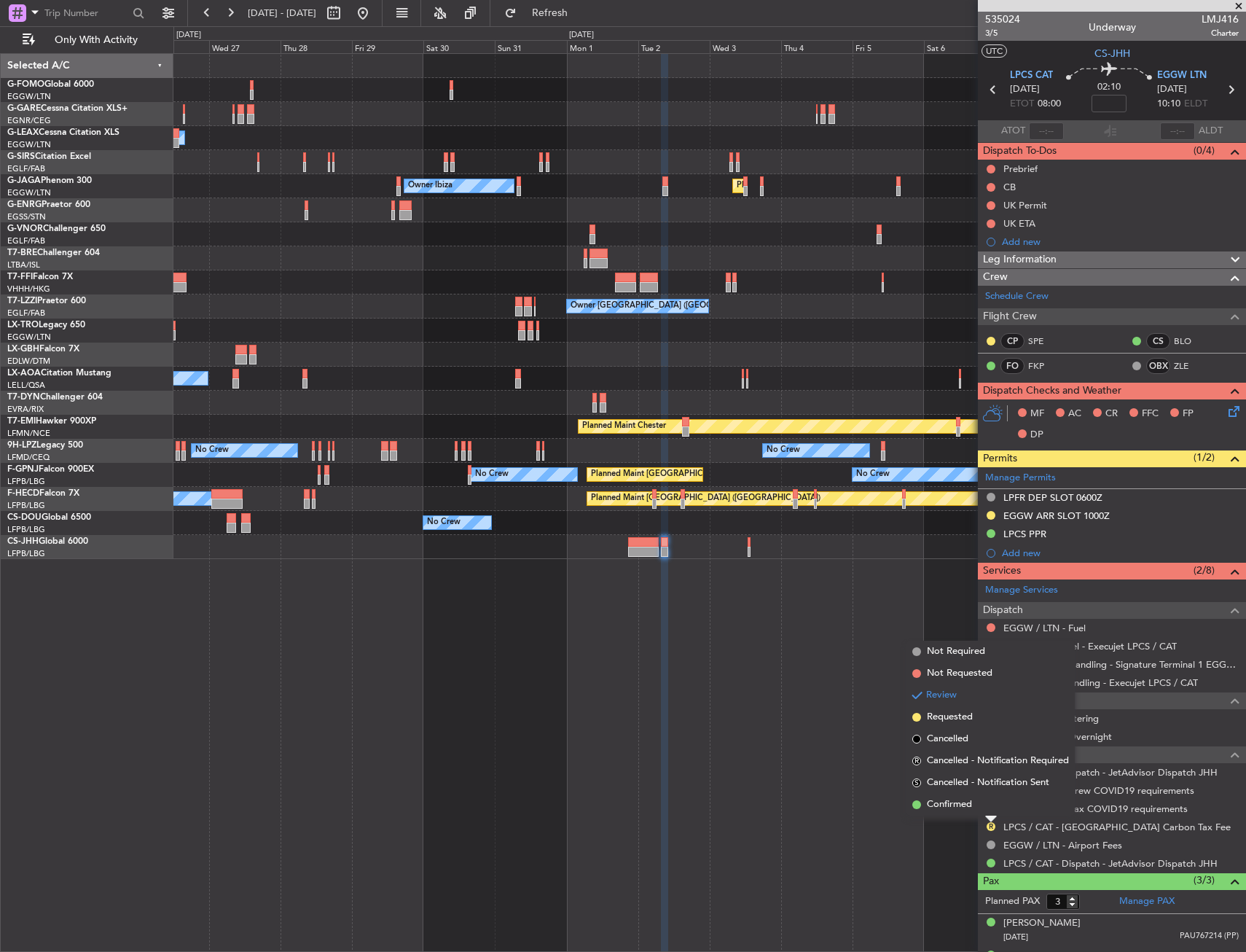
click at [763, 796] on div "Owner Unplanned Maint Oxford (Kidlington) Planned Maint London (Luton) Owner Ib…" at bounding box center [709, 502] width 1072 height 898
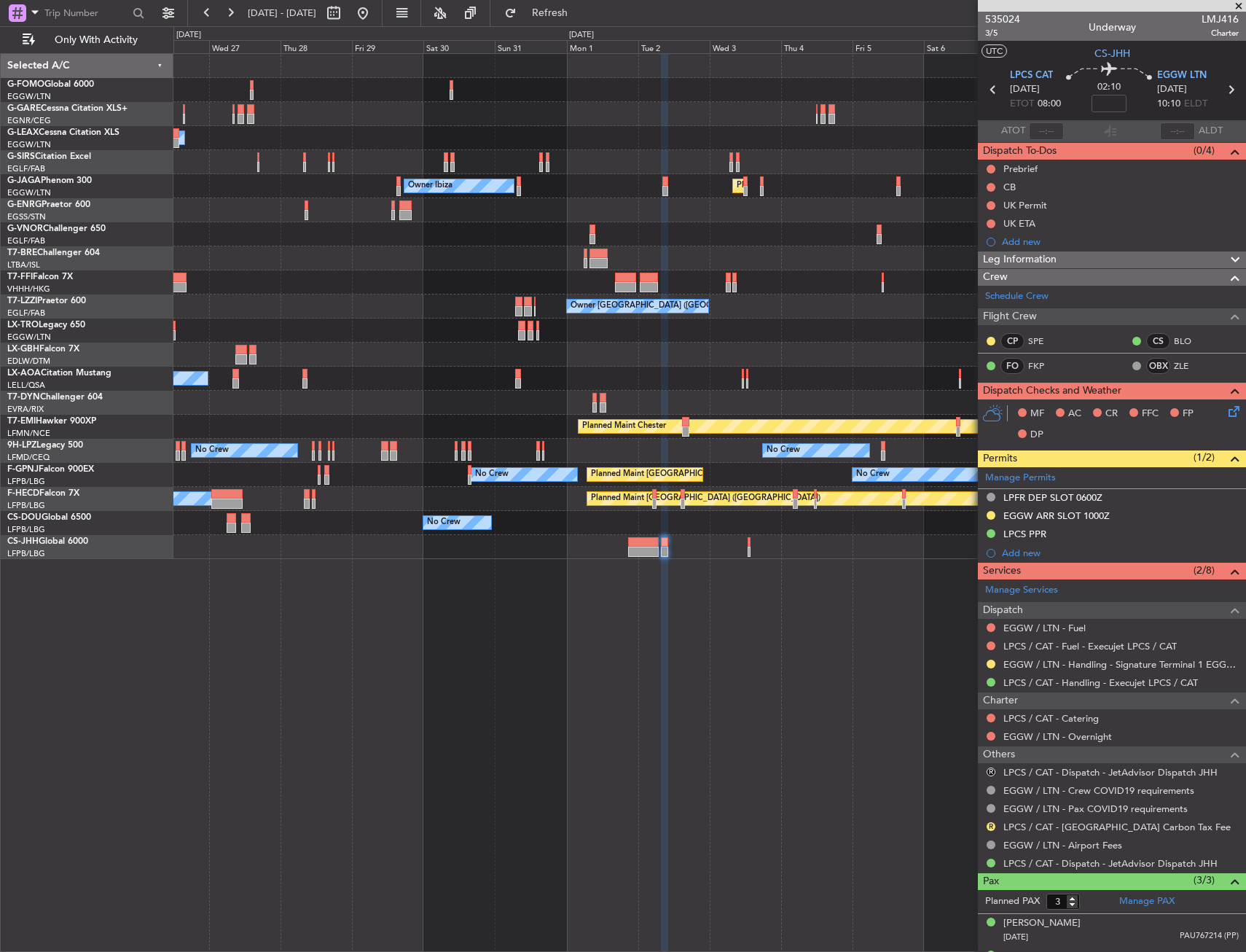
click at [804, 413] on div at bounding box center [709, 402] width 1072 height 24
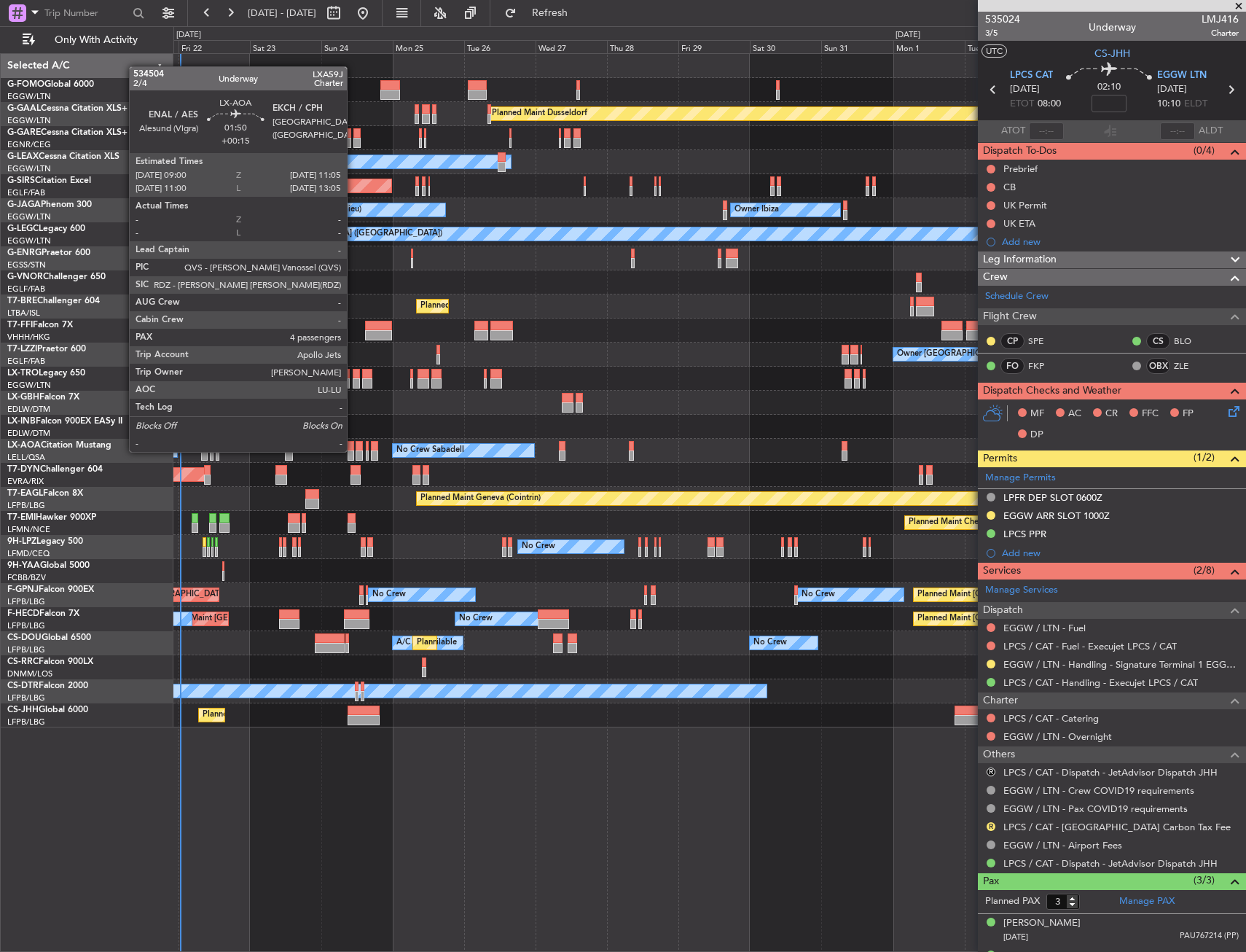
click at [353, 451] on div at bounding box center [351, 455] width 7 height 10
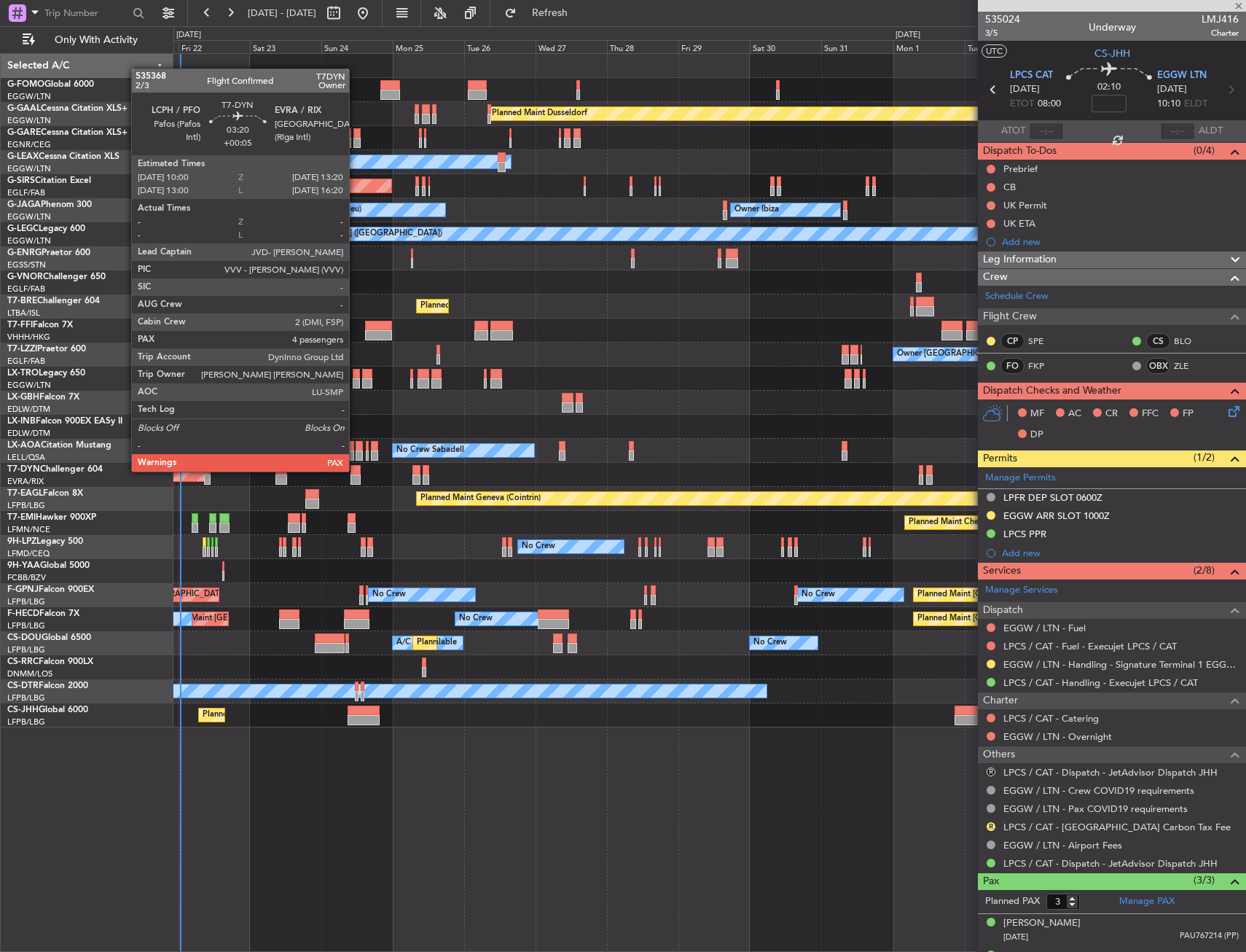
click at [356, 483] on div at bounding box center [355, 479] width 10 height 10
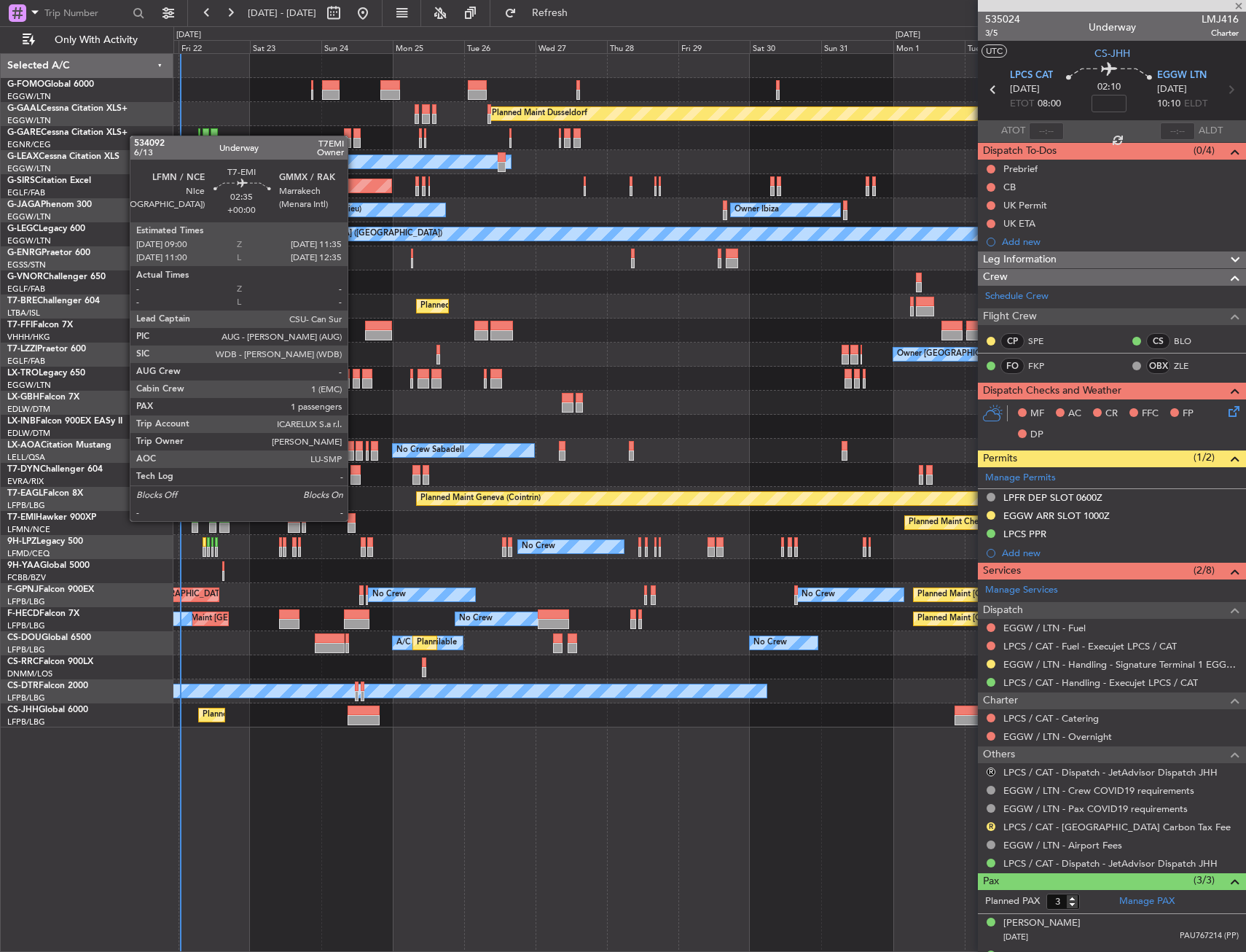
type input "+00:05"
type input "4"
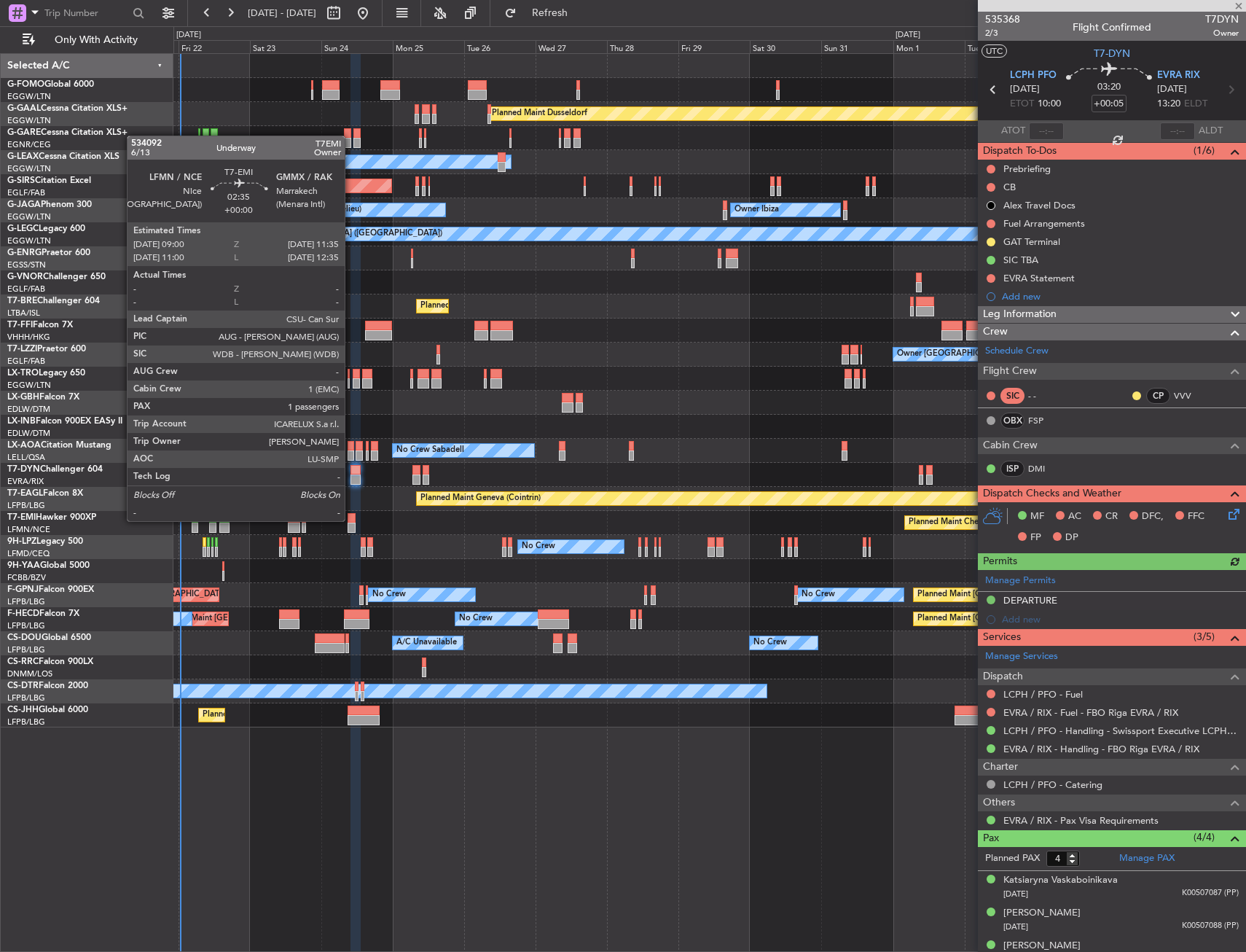
click at [349, 520] on div at bounding box center [352, 517] width 8 height 10
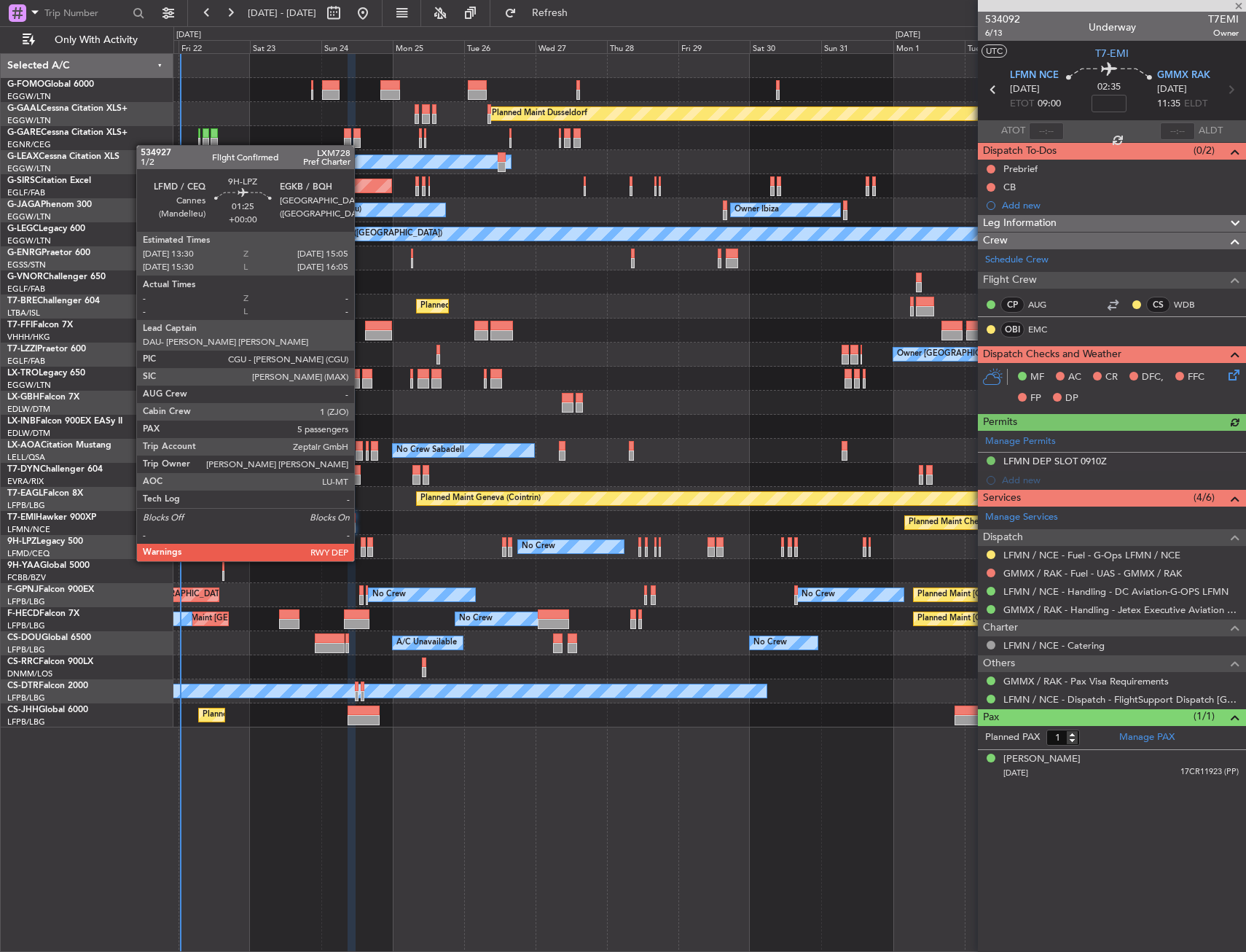
click at [361, 547] on div at bounding box center [363, 551] width 5 height 10
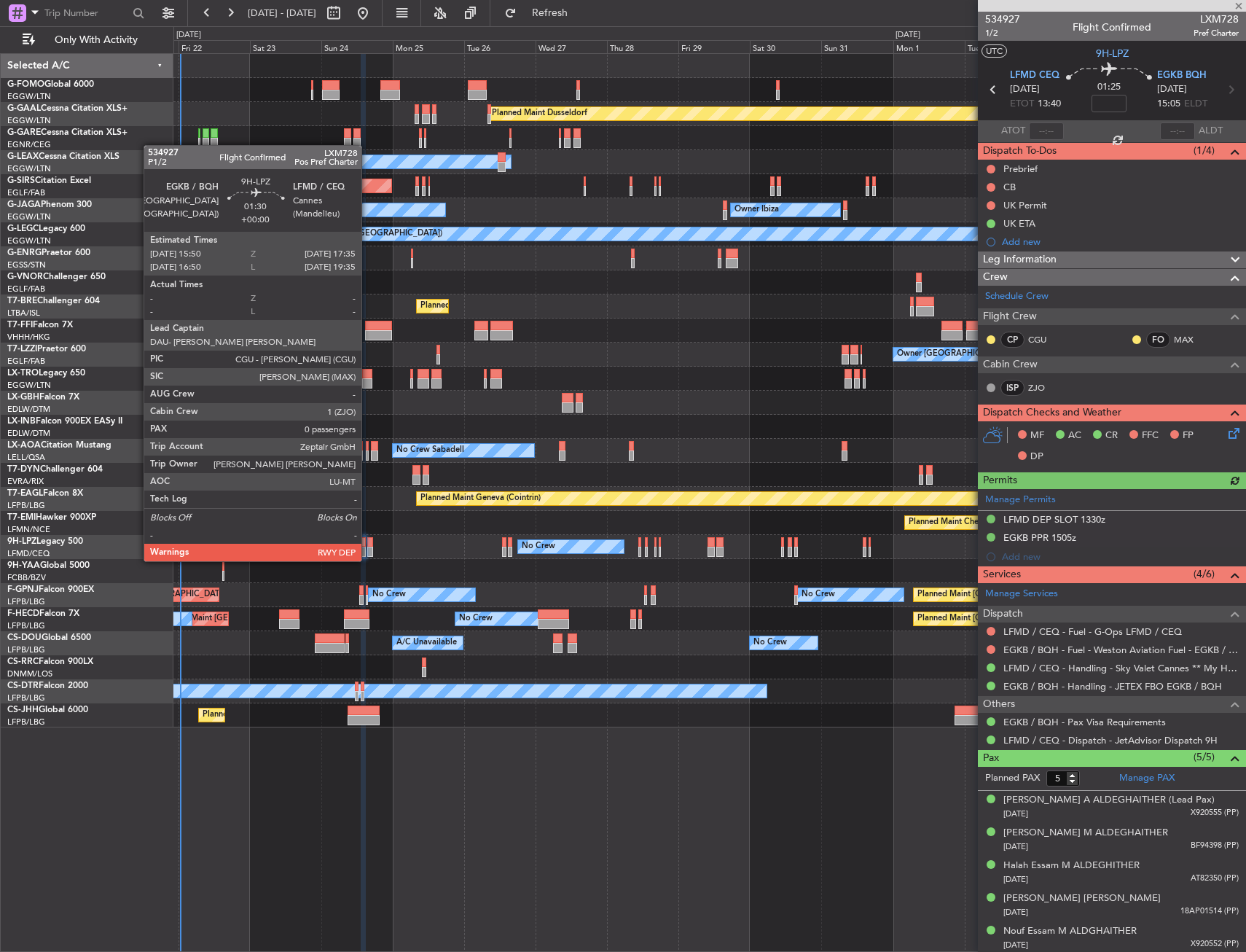
click at [368, 547] on div at bounding box center [370, 551] width 6 height 10
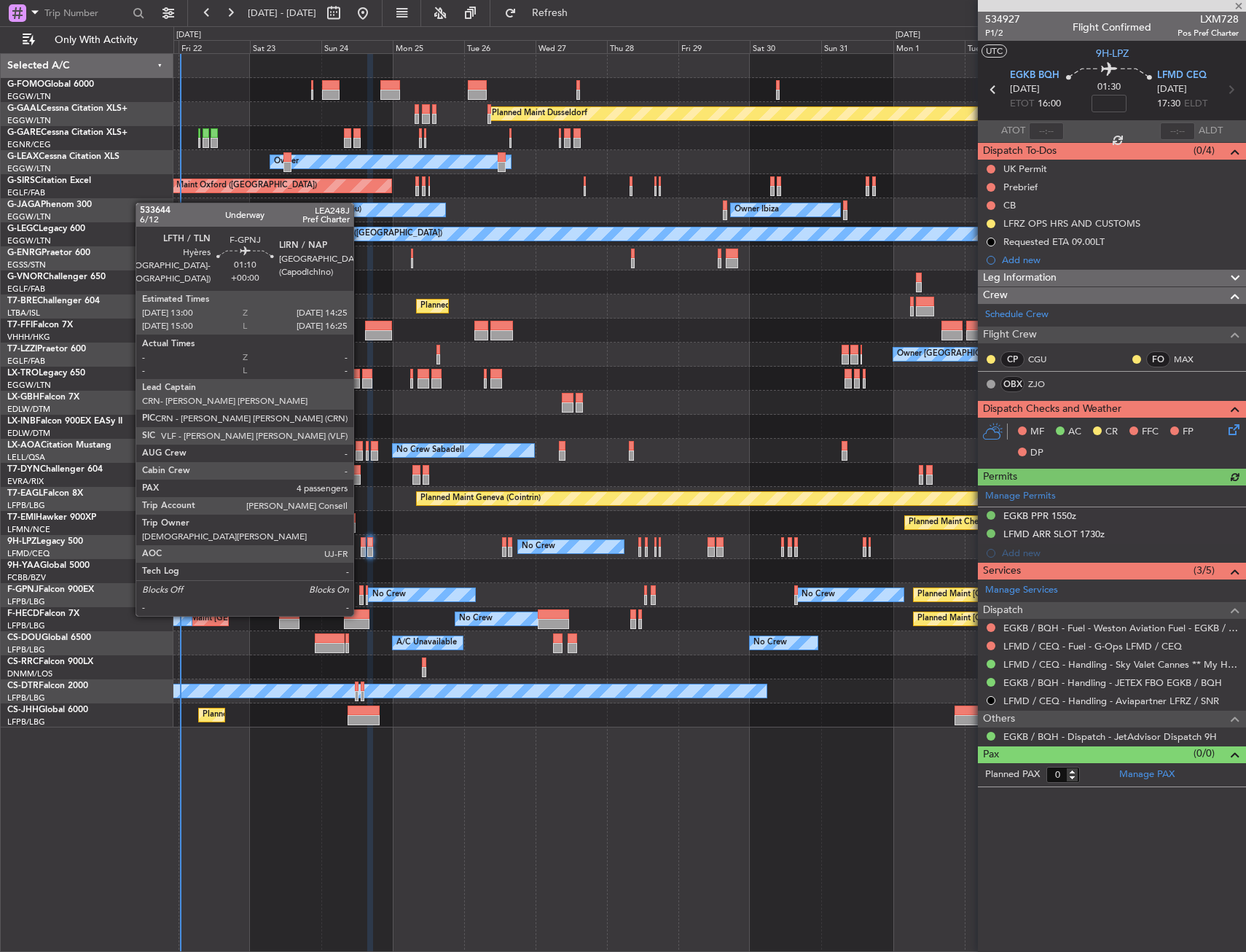
click at [360, 586] on div at bounding box center [362, 589] width 5 height 10
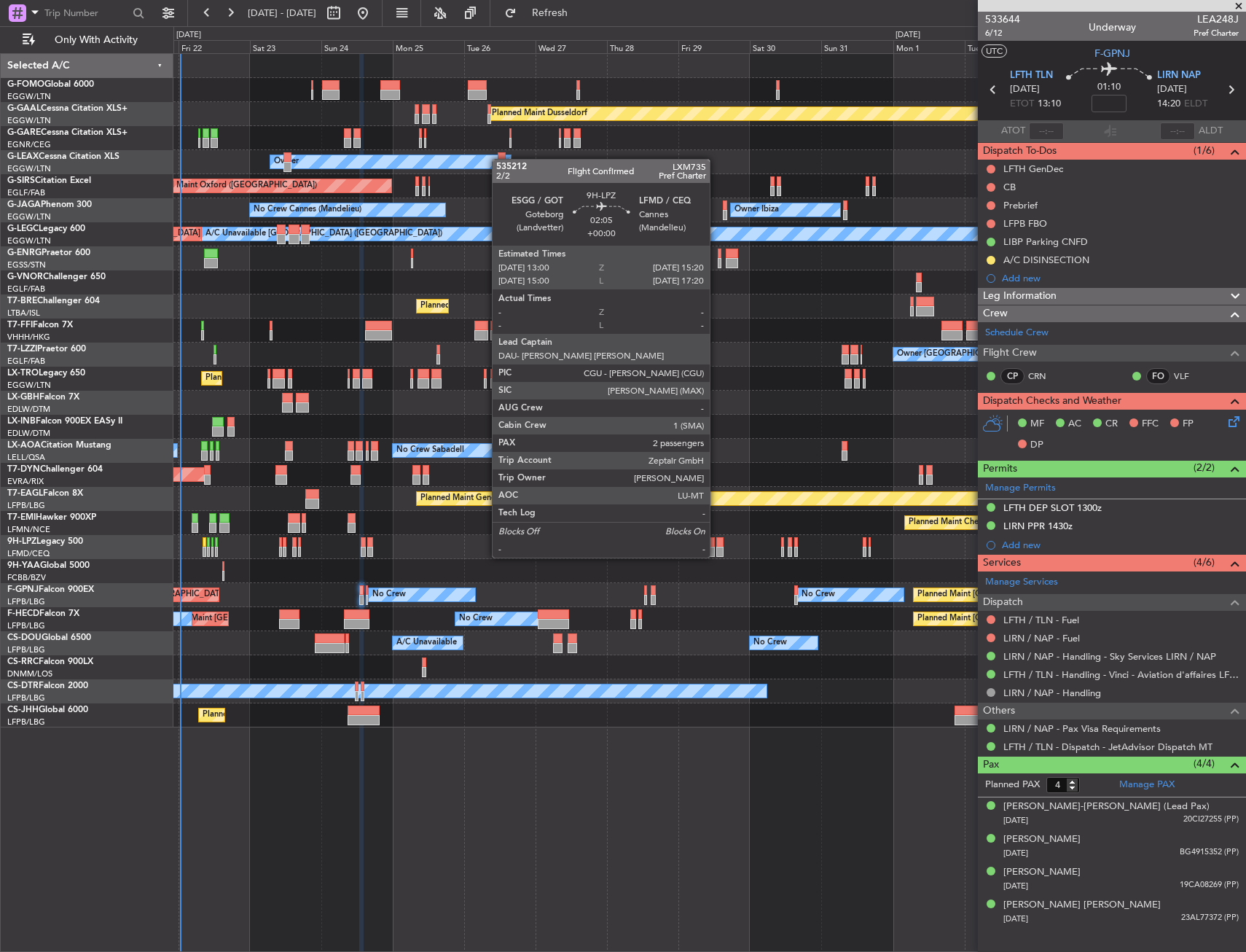
click at [716, 543] on div at bounding box center [720, 542] width 8 height 10
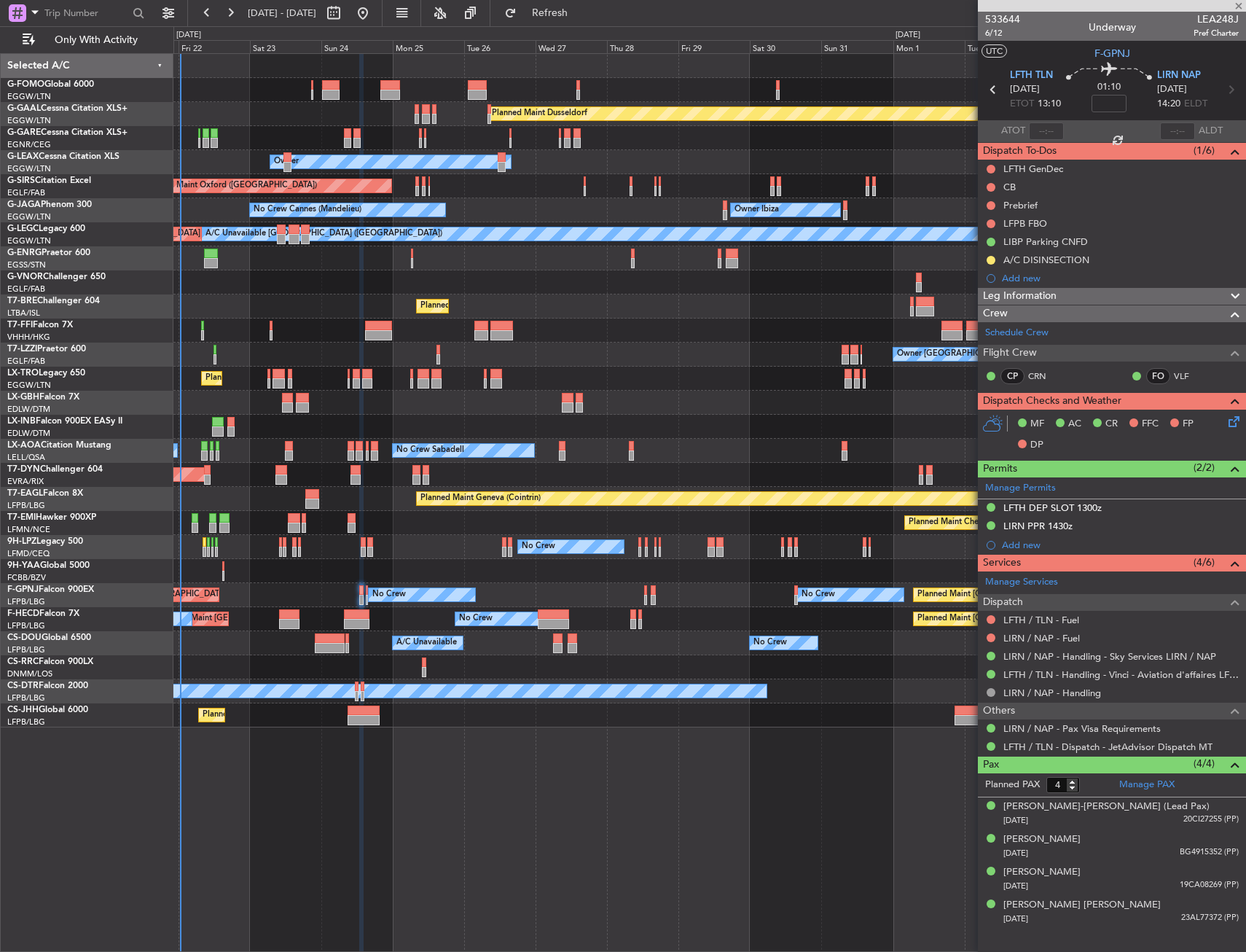
type input "2"
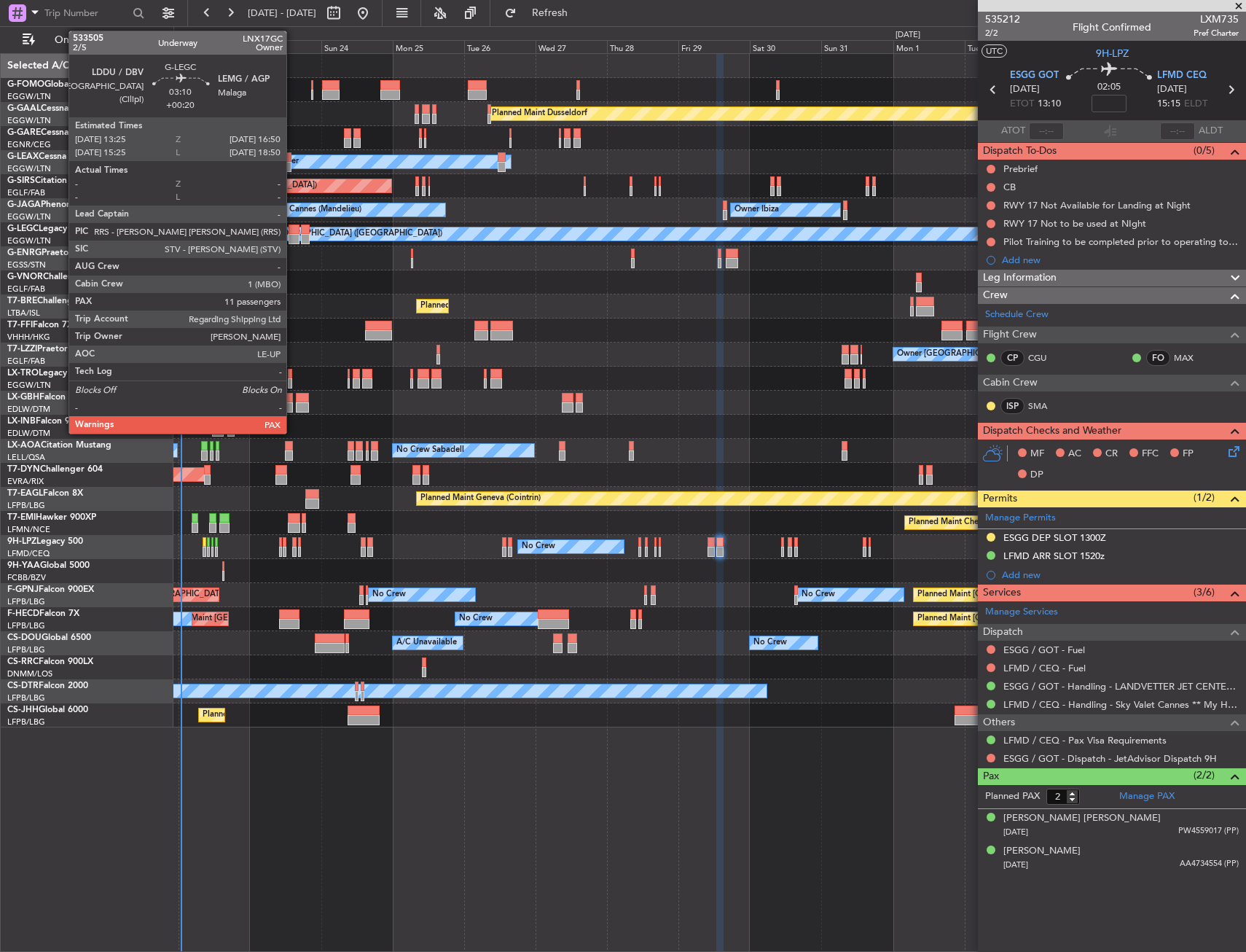
click at [293, 233] on div at bounding box center [293, 229] width 10 height 10
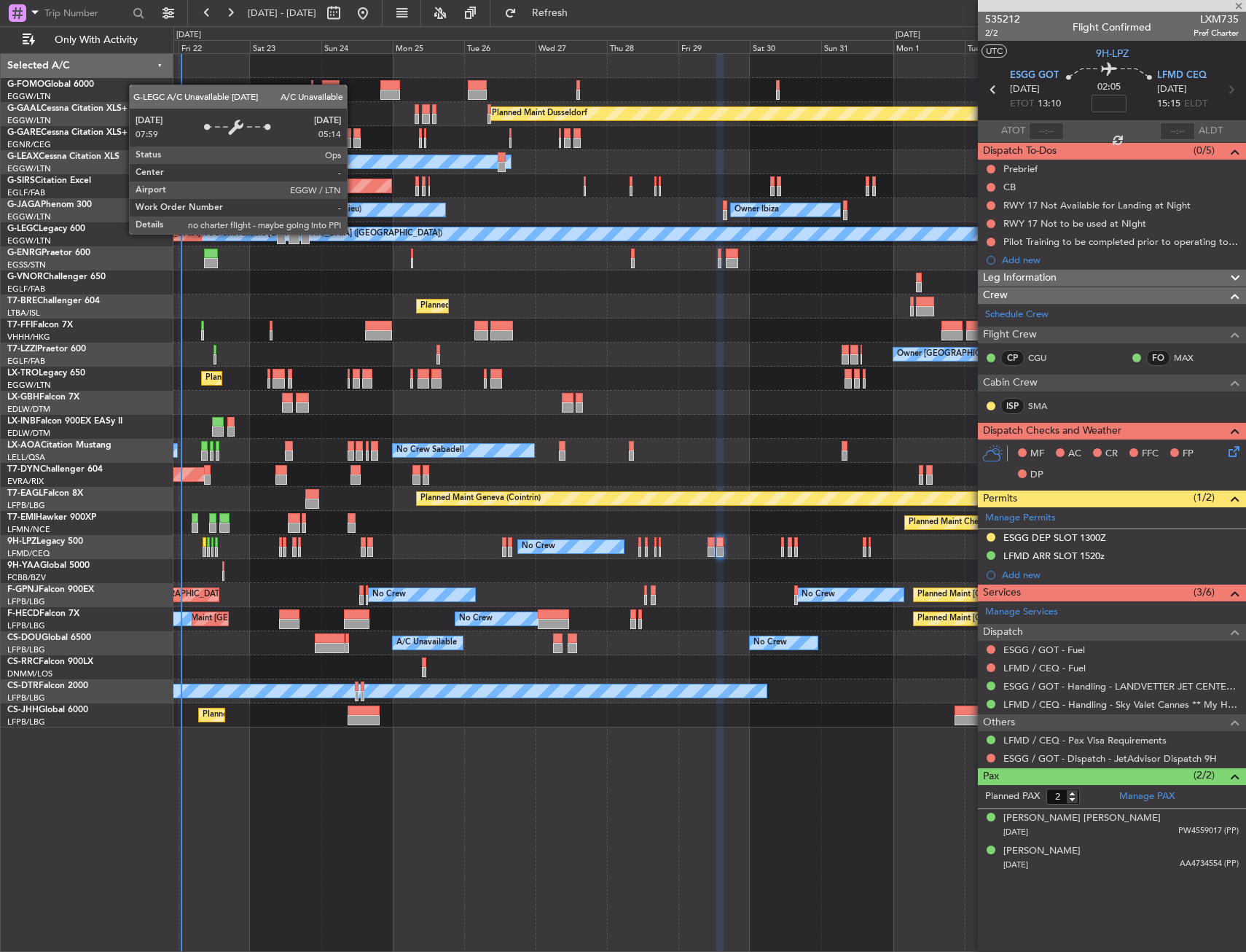
type input "+00:20"
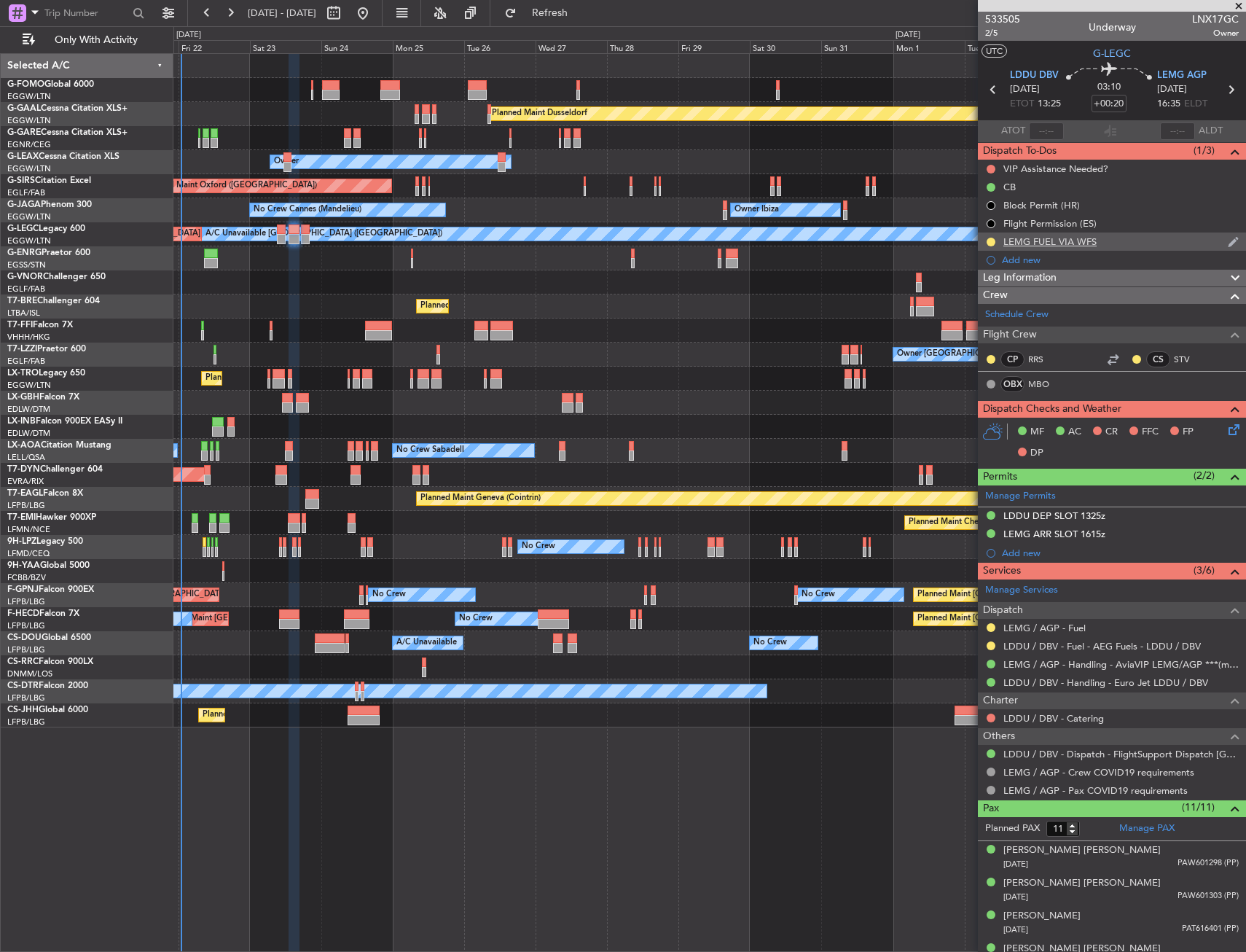
click at [995, 243] on div at bounding box center [990, 241] width 11 height 11
click at [995, 241] on div at bounding box center [990, 241] width 11 height 11
click at [992, 244] on button at bounding box center [990, 241] width 8 height 8
click at [986, 309] on span "Completed" at bounding box center [996, 306] width 48 height 15
click at [989, 629] on button at bounding box center [990, 627] width 8 height 8
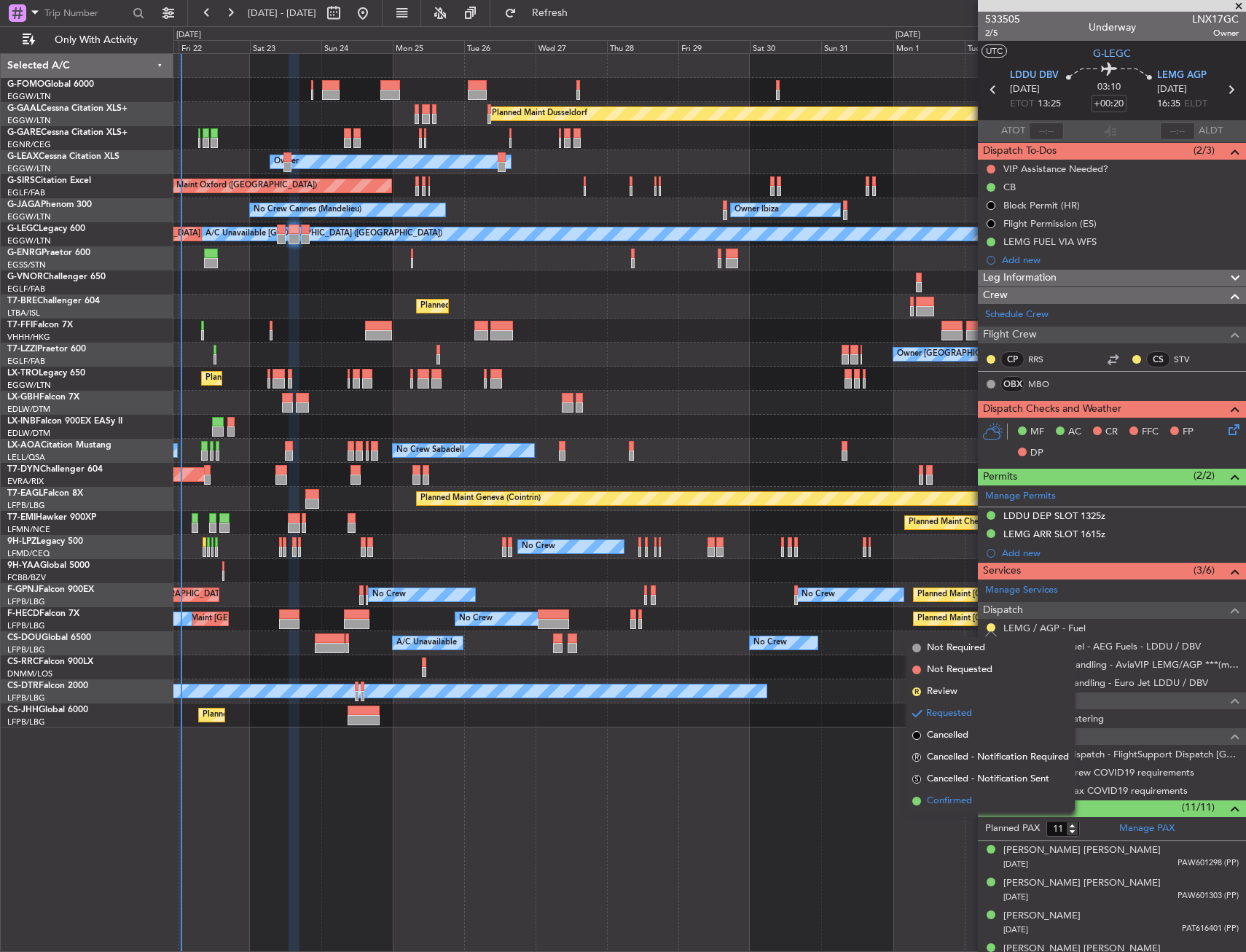
click at [955, 799] on span "Confirmed" at bounding box center [949, 800] width 45 height 15
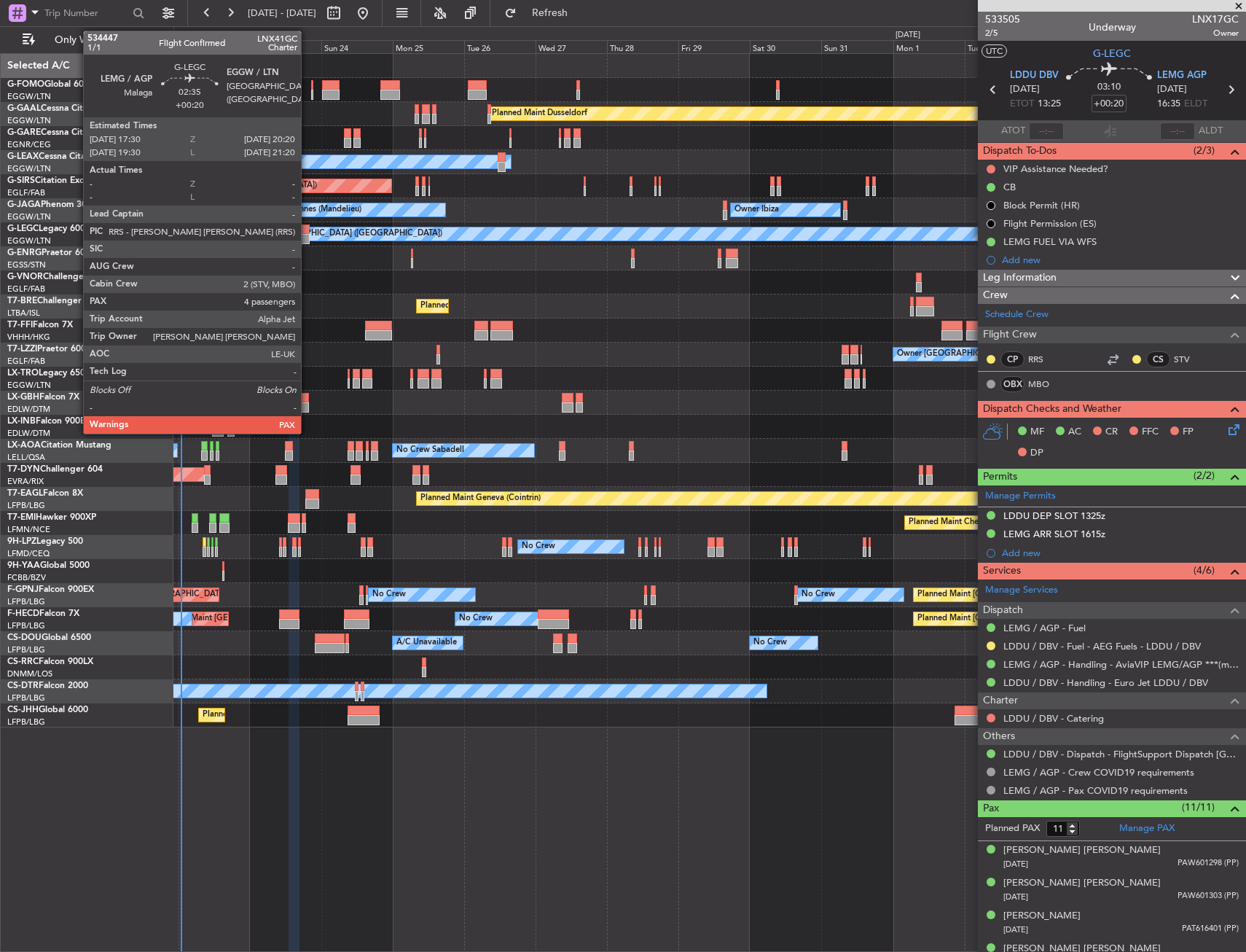
click at [307, 231] on div at bounding box center [305, 229] width 8 height 10
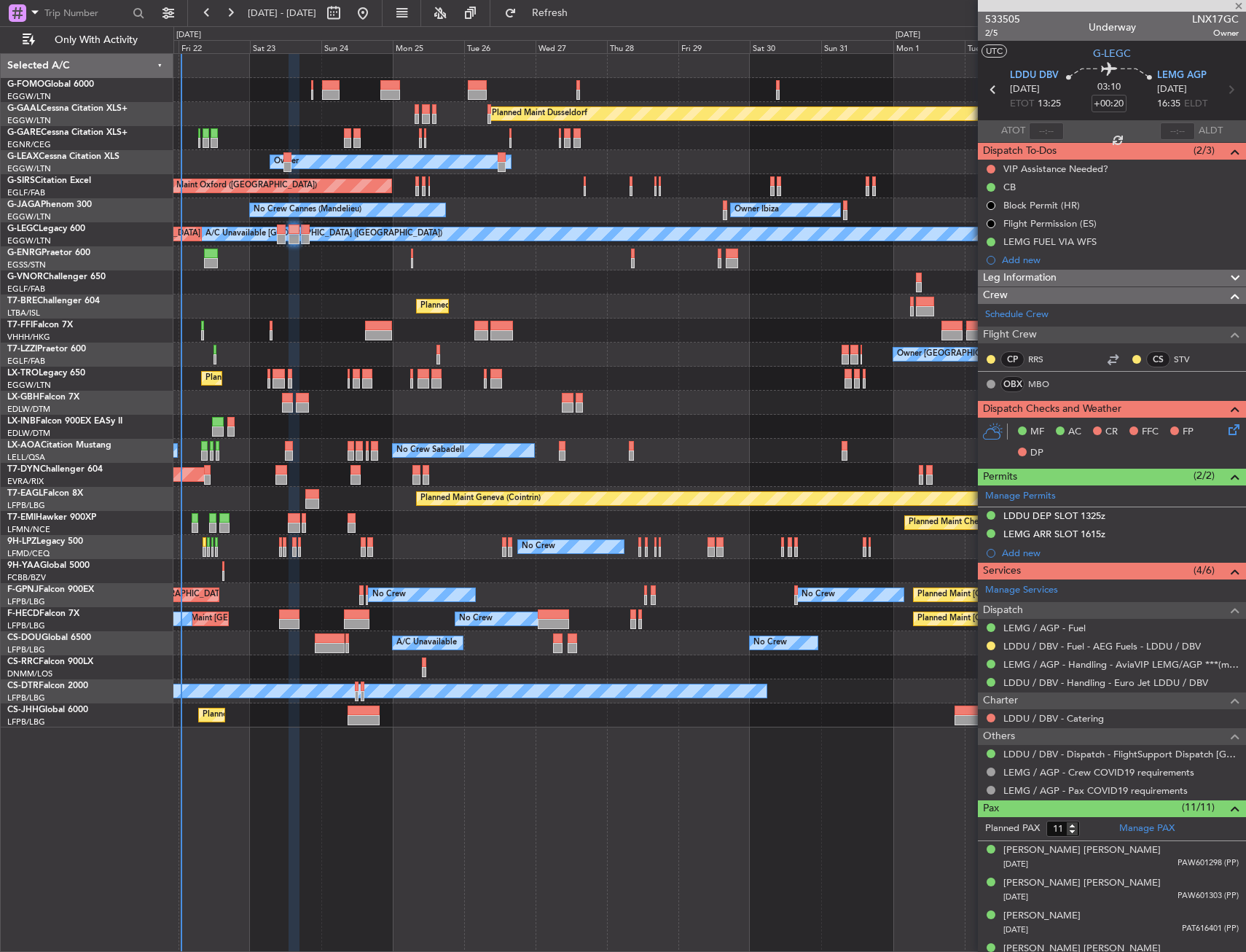
type input "4"
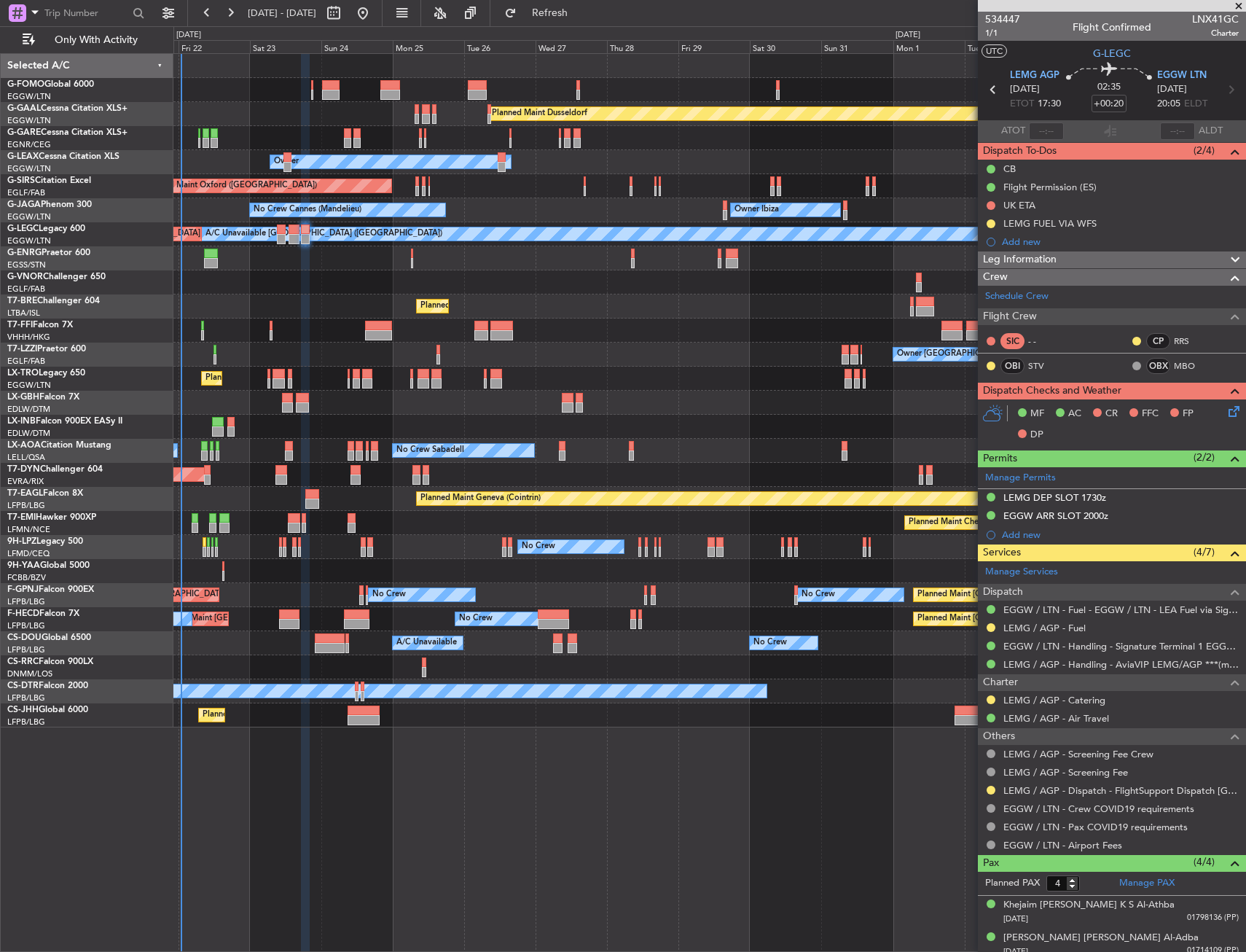
drag, startPoint x: 991, startPoint y: 626, endPoint x: 989, endPoint y: 667, distance: 41.0
click at [991, 626] on button at bounding box center [990, 627] width 8 height 8
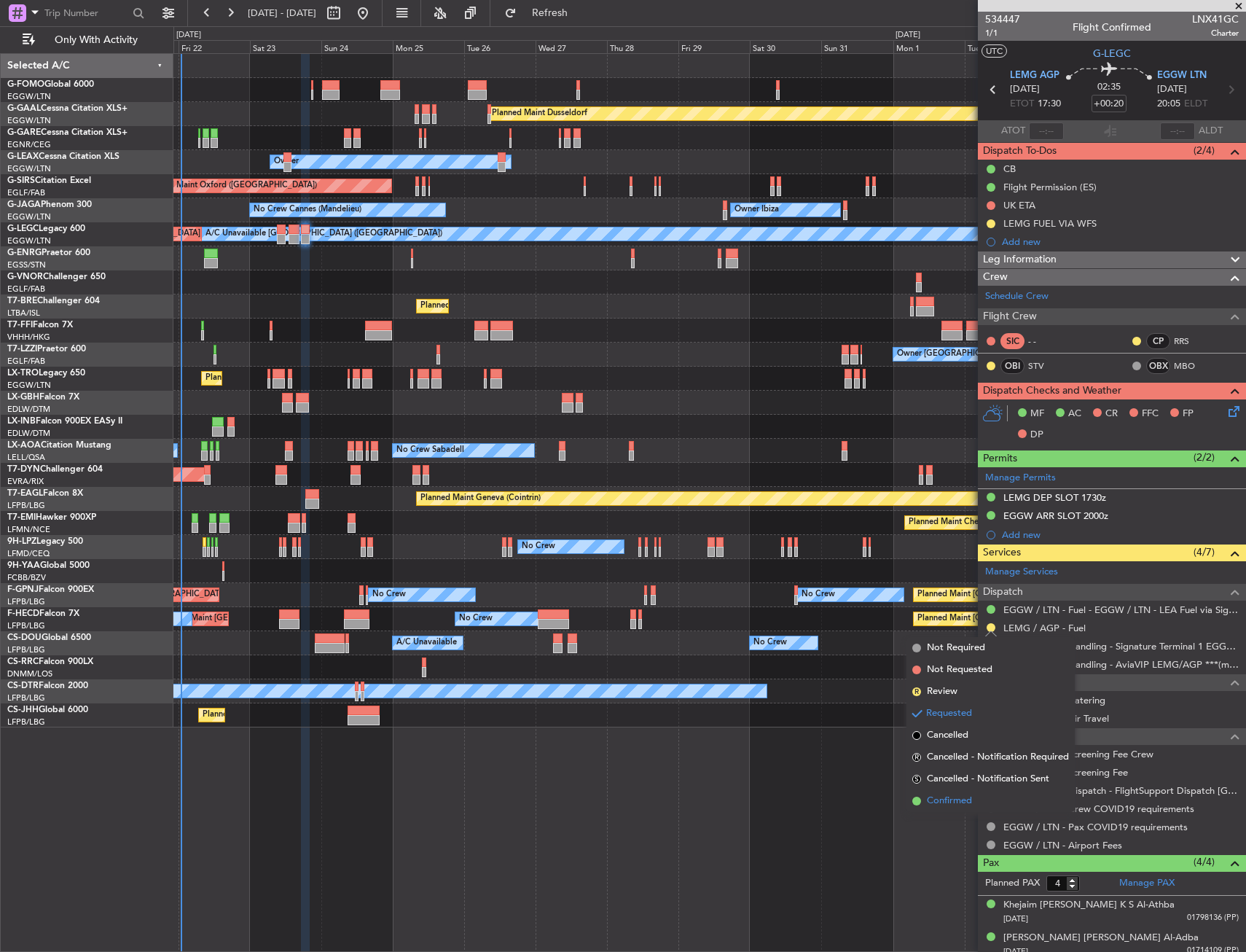
click at [958, 801] on span "Confirmed" at bounding box center [949, 800] width 45 height 15
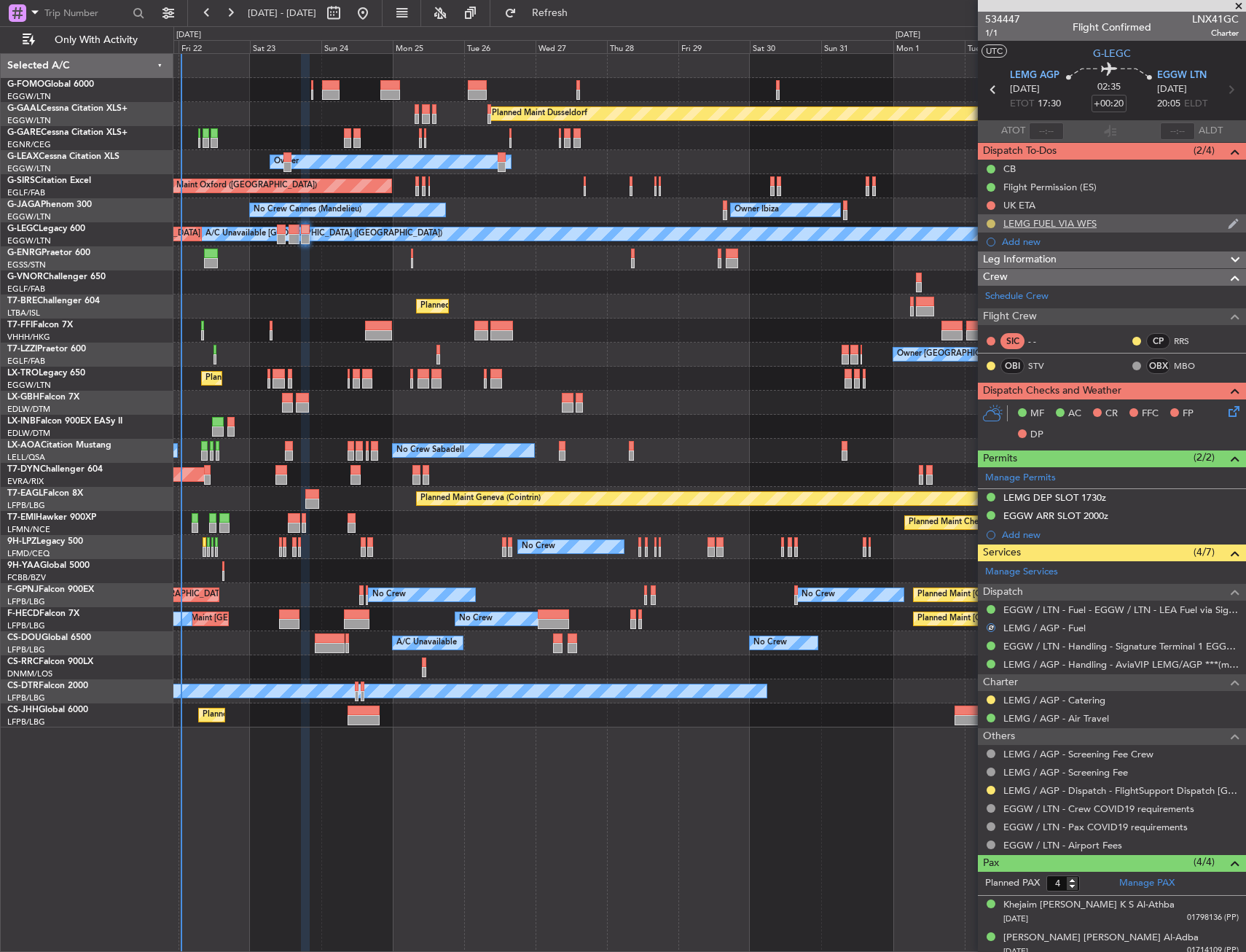
click at [989, 223] on button at bounding box center [990, 223] width 8 height 8
click at [992, 286] on span "Completed" at bounding box center [996, 287] width 48 height 15
click at [988, 788] on button at bounding box center [990, 790] width 8 height 8
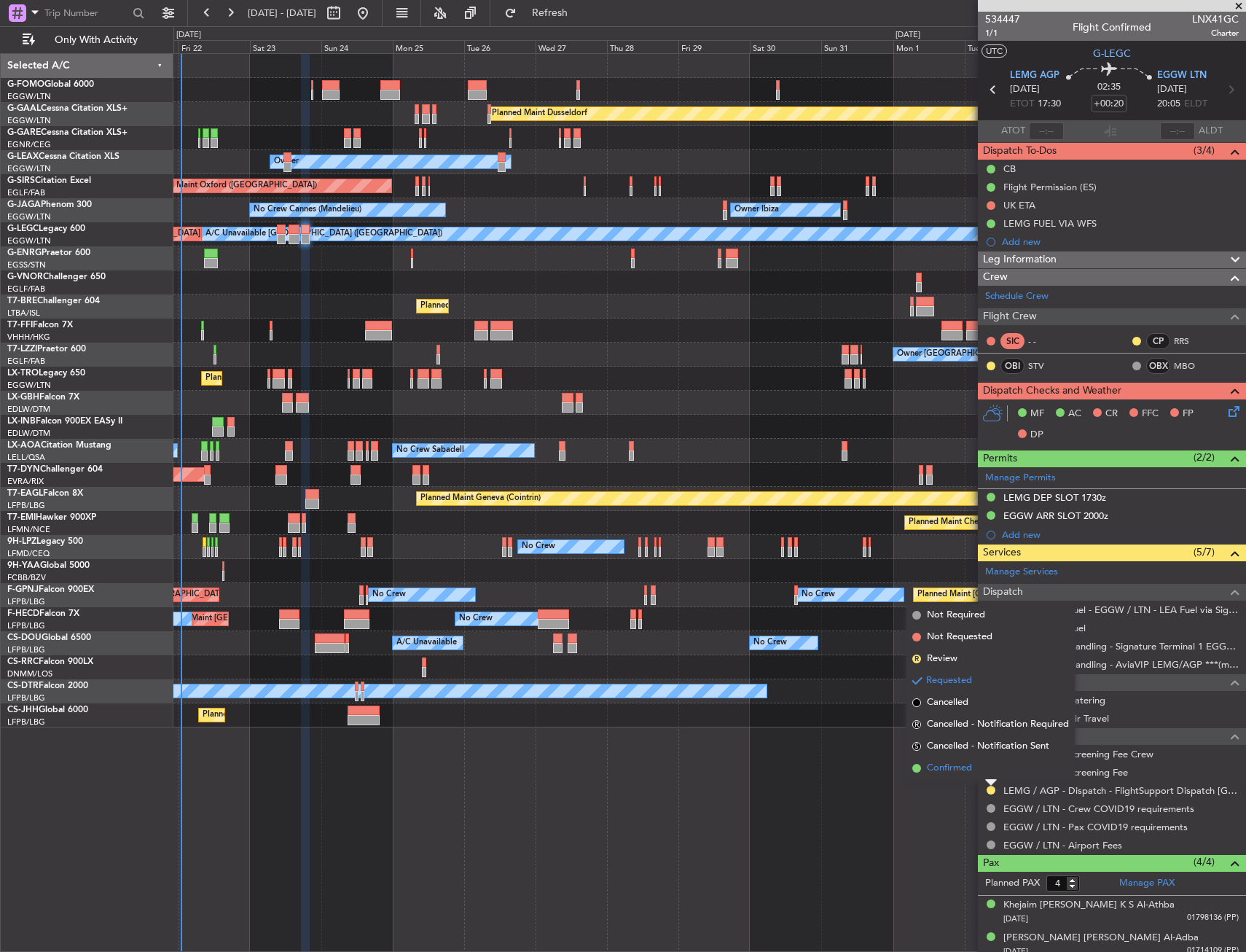
click at [954, 770] on span "Confirmed" at bounding box center [949, 768] width 45 height 15
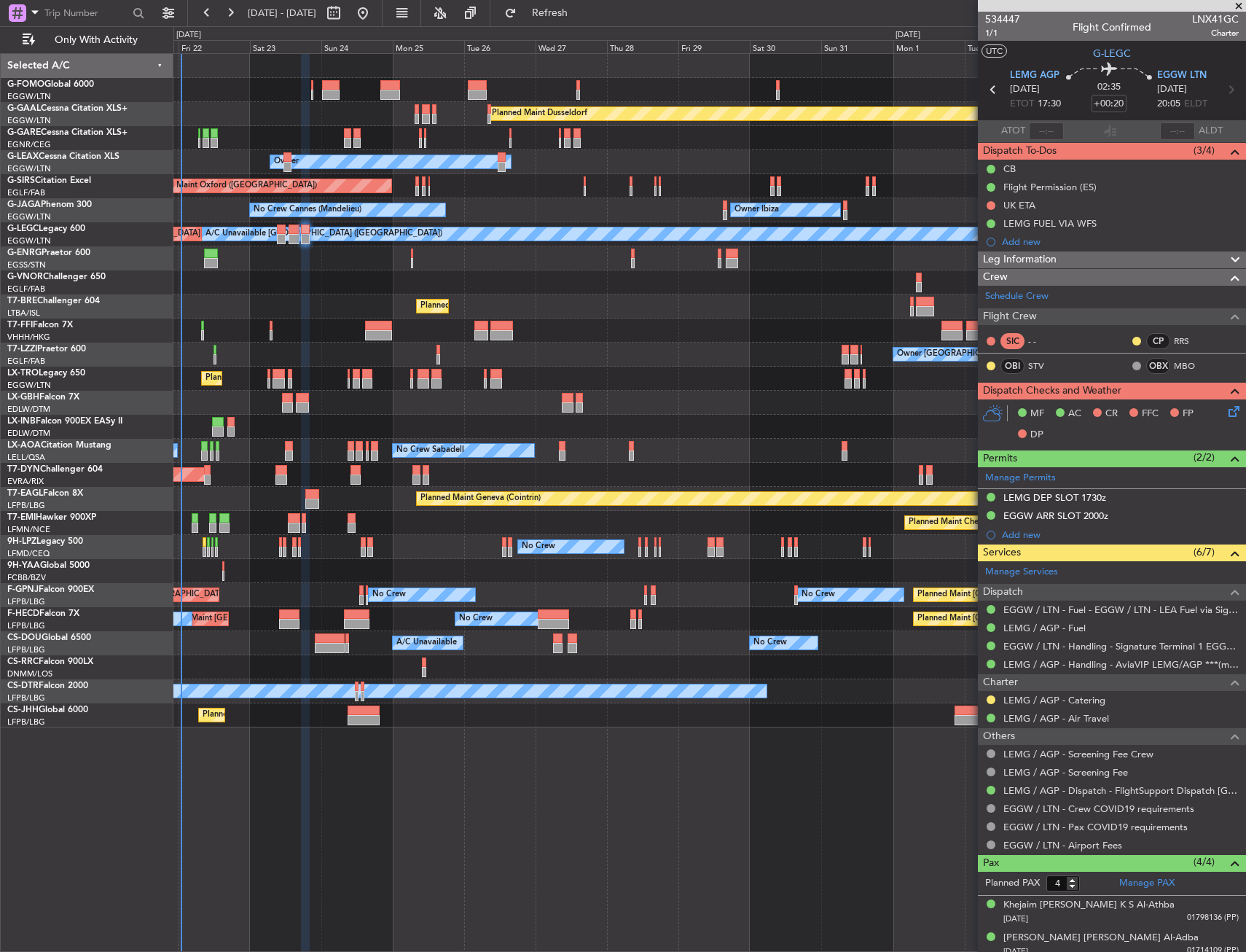
click at [376, 375] on div "Planned Maint London (Luton) Planned Maint Dusseldorf" at bounding box center [709, 378] width 1072 height 24
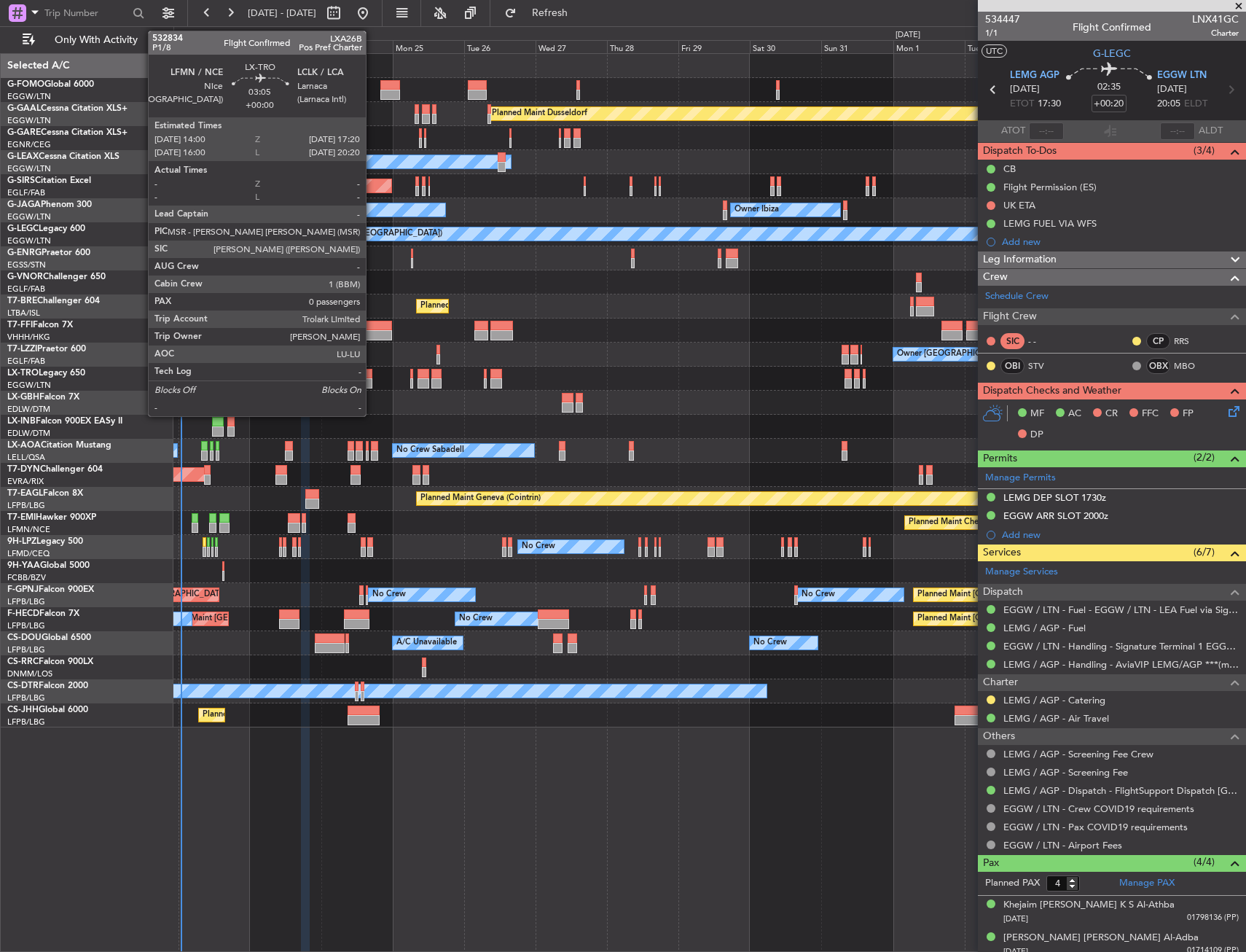
click at [370, 373] on div at bounding box center [367, 373] width 10 height 10
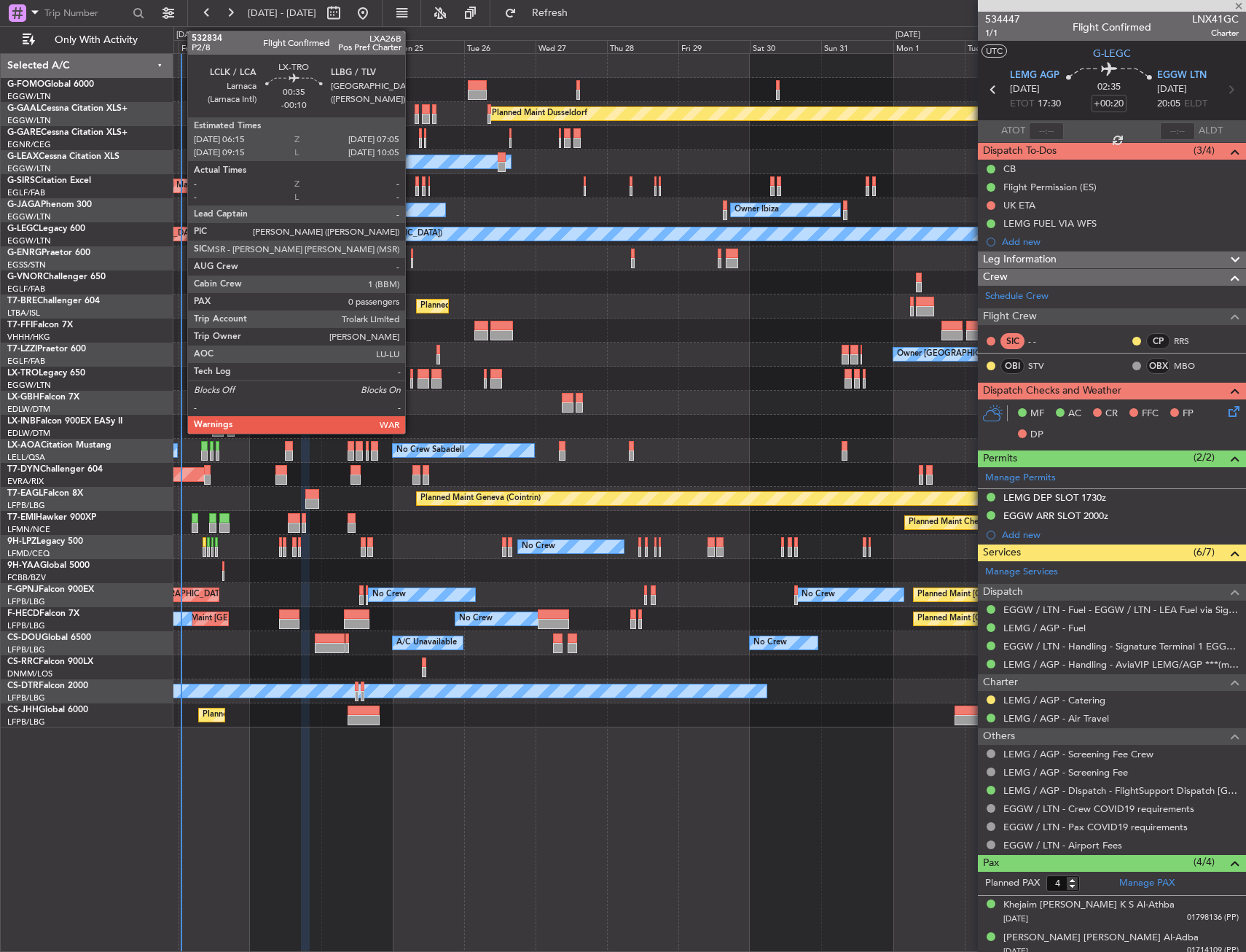
type input "0"
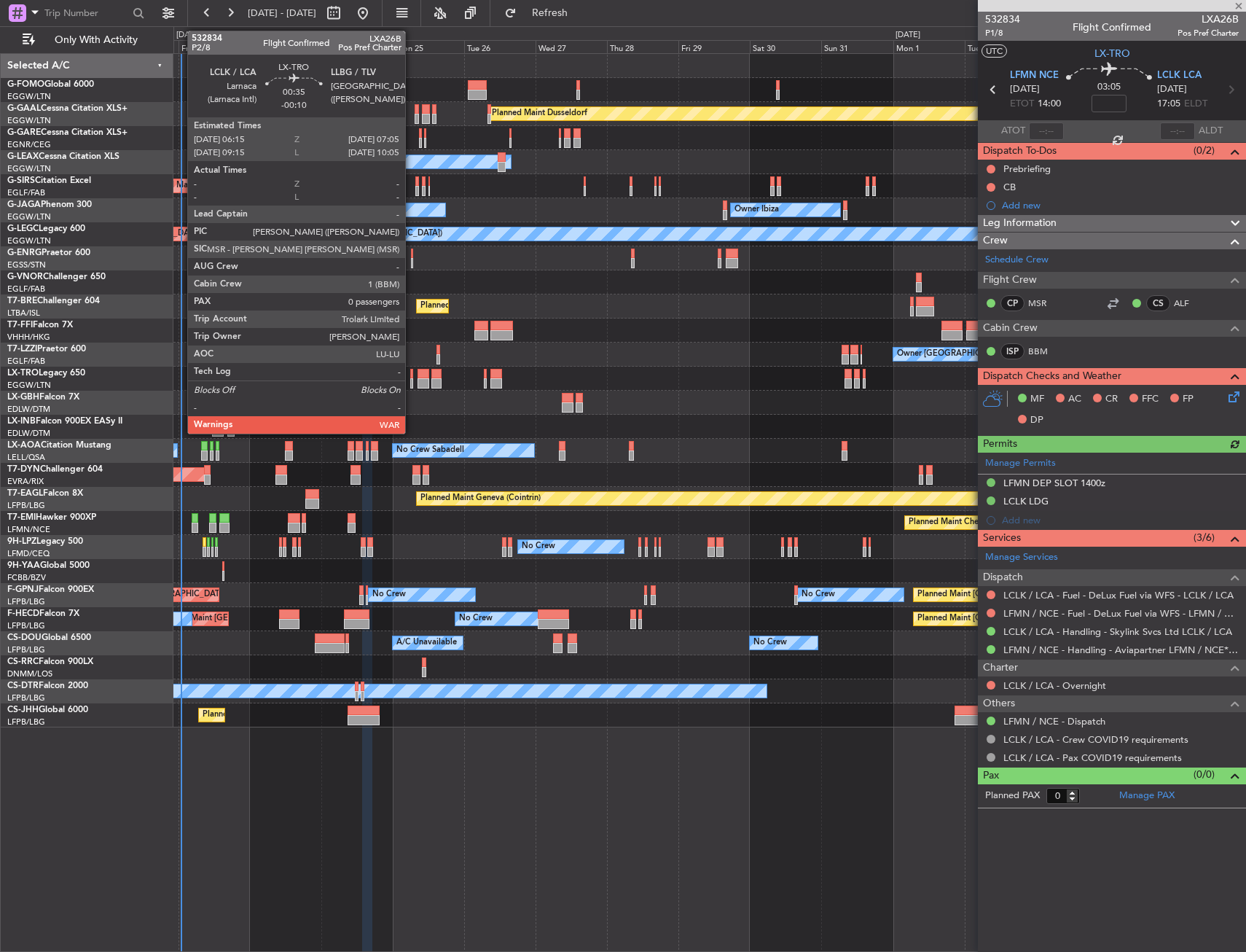
click at [412, 378] on div at bounding box center [412, 382] width 3 height 10
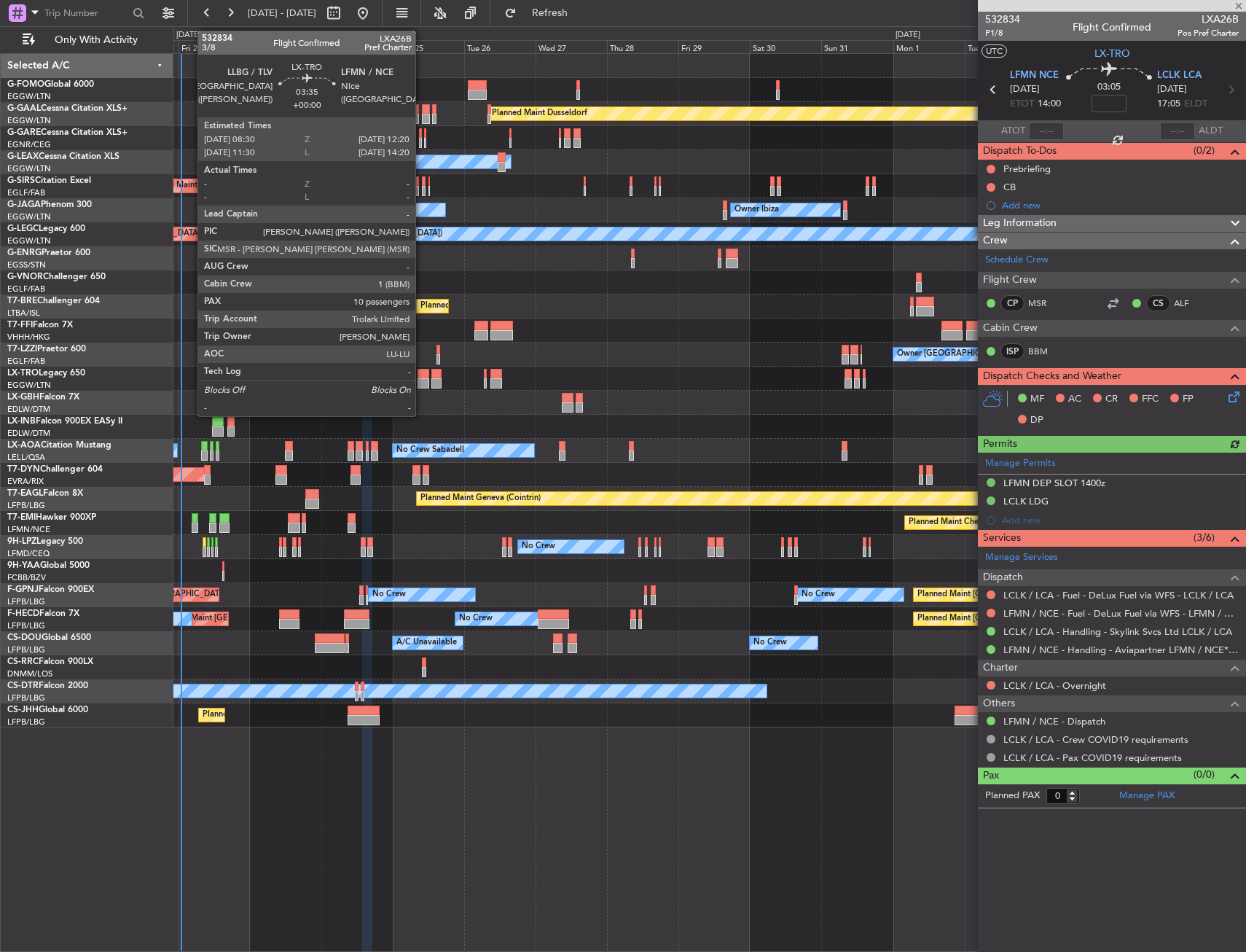
type input "-00:10"
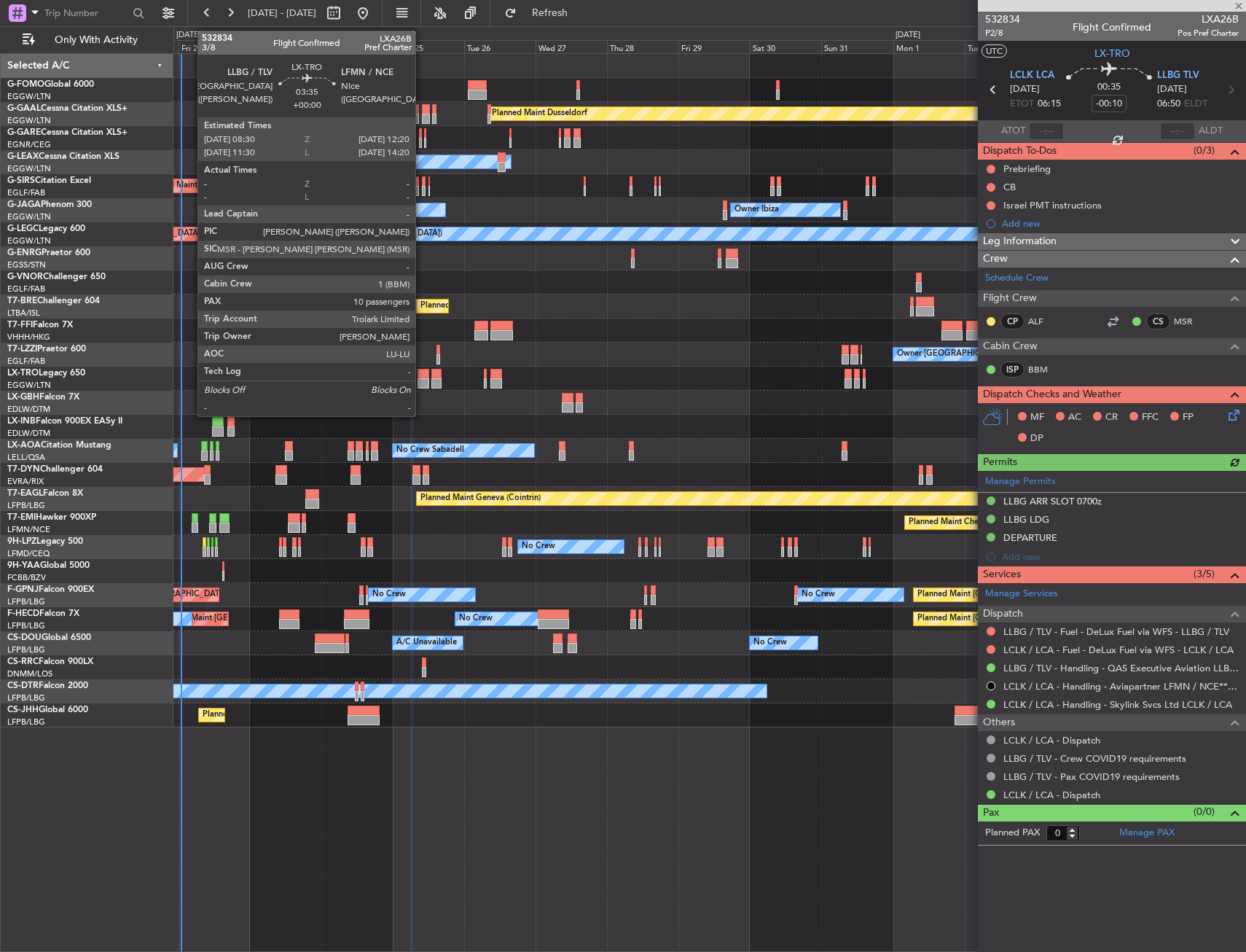
click at [421, 377] on div at bounding box center [423, 373] width 11 height 10
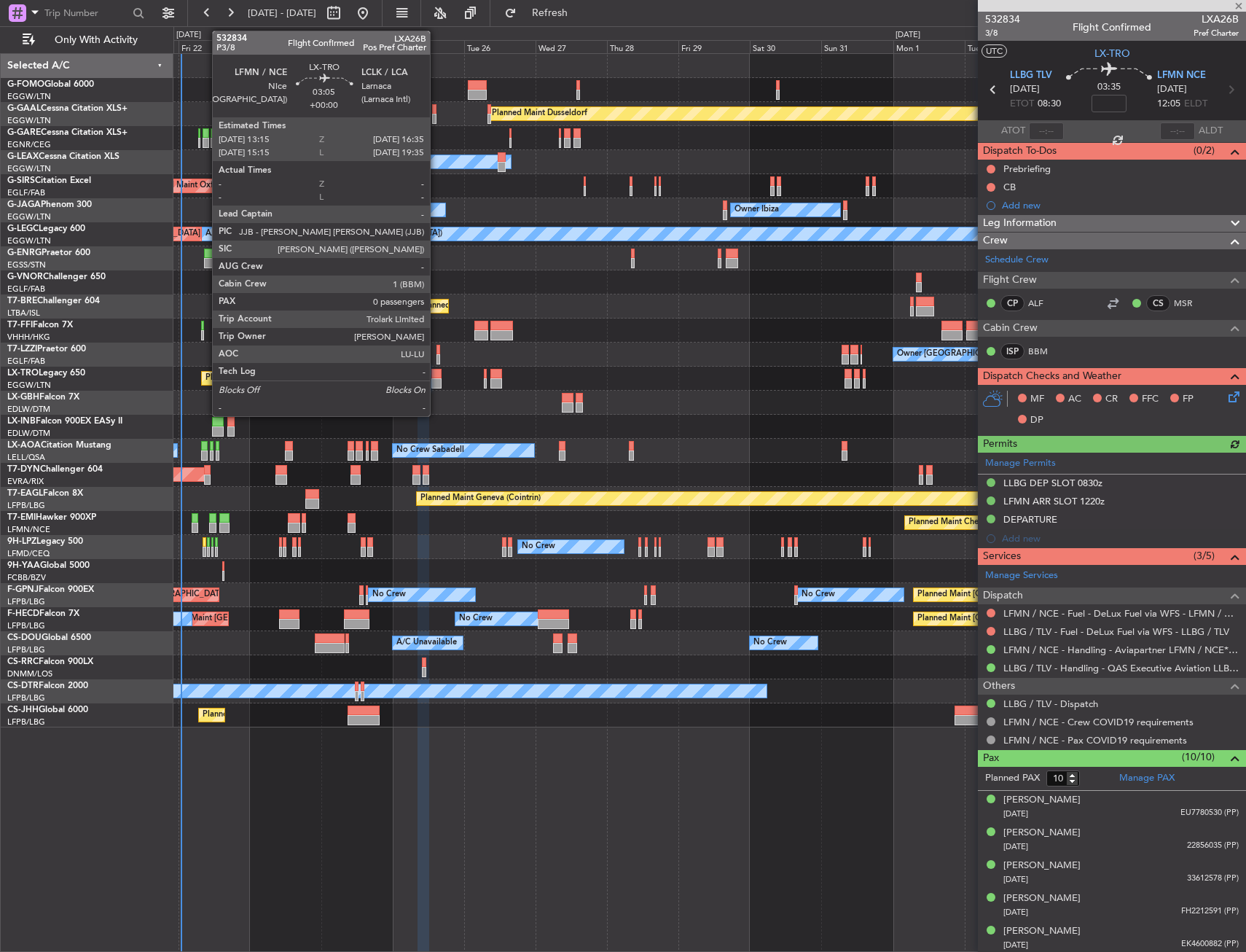
click at [436, 378] on div at bounding box center [436, 382] width 10 height 10
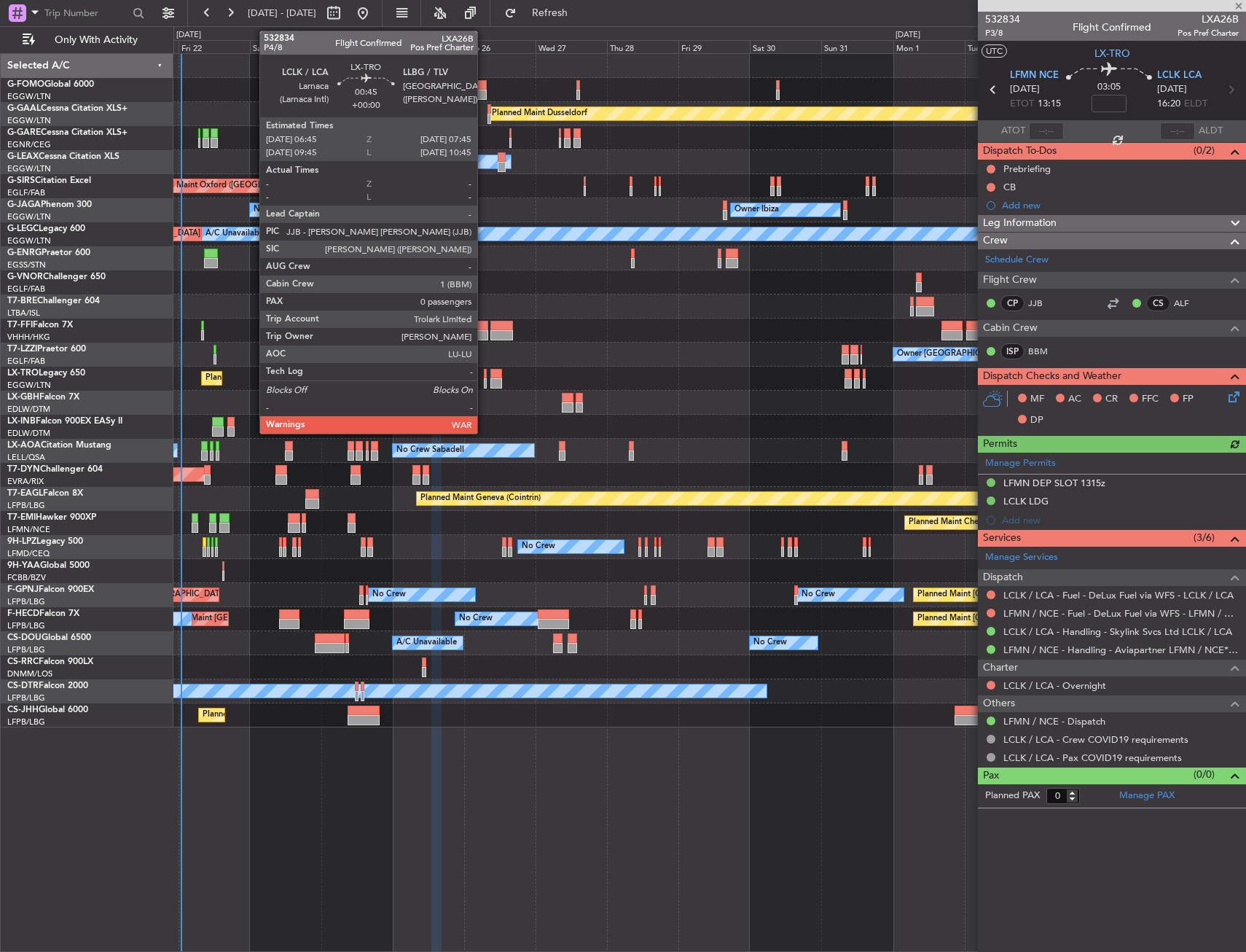
click at [484, 378] on div at bounding box center [485, 382] width 4 height 10
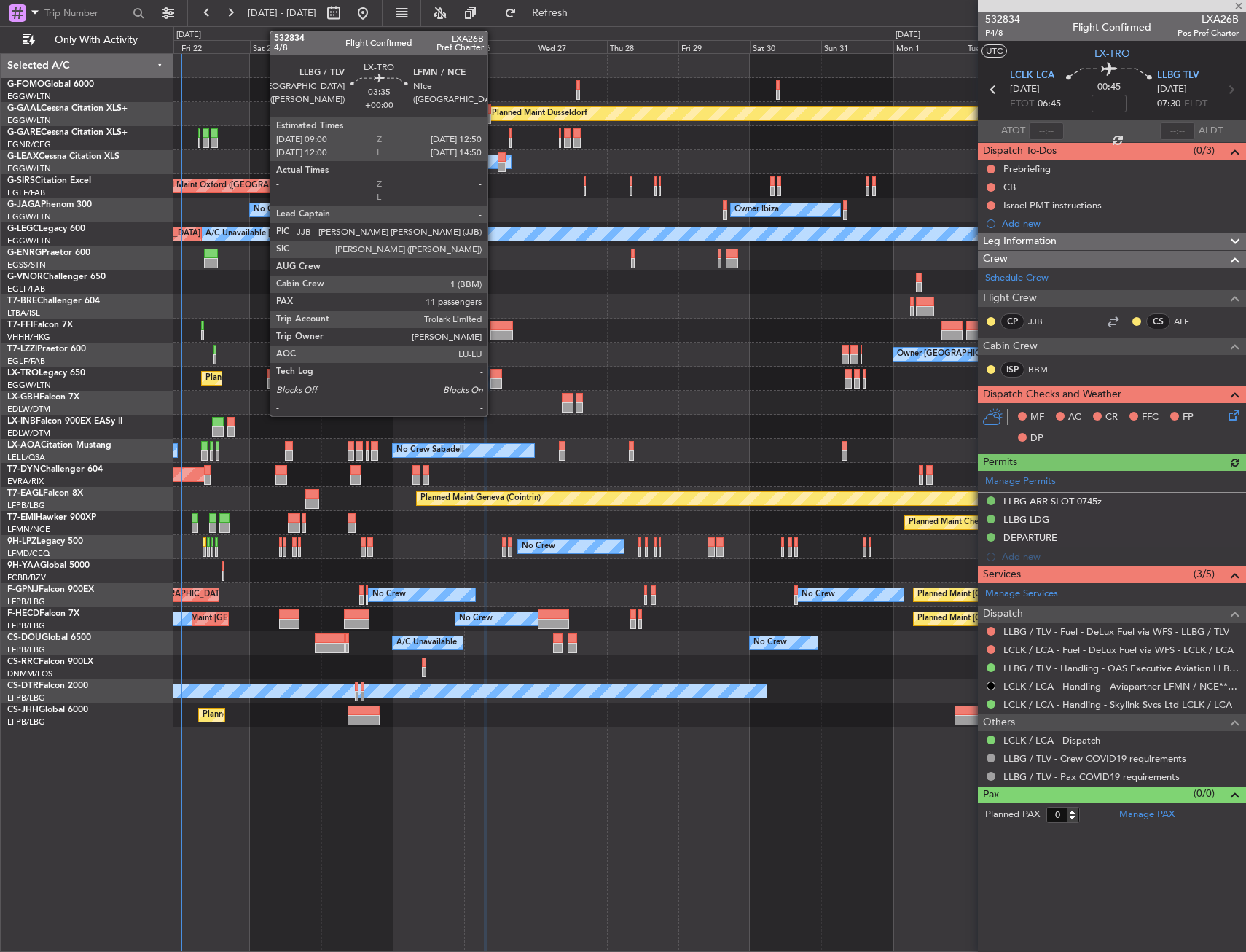
click at [494, 377] on div at bounding box center [496, 373] width 11 height 10
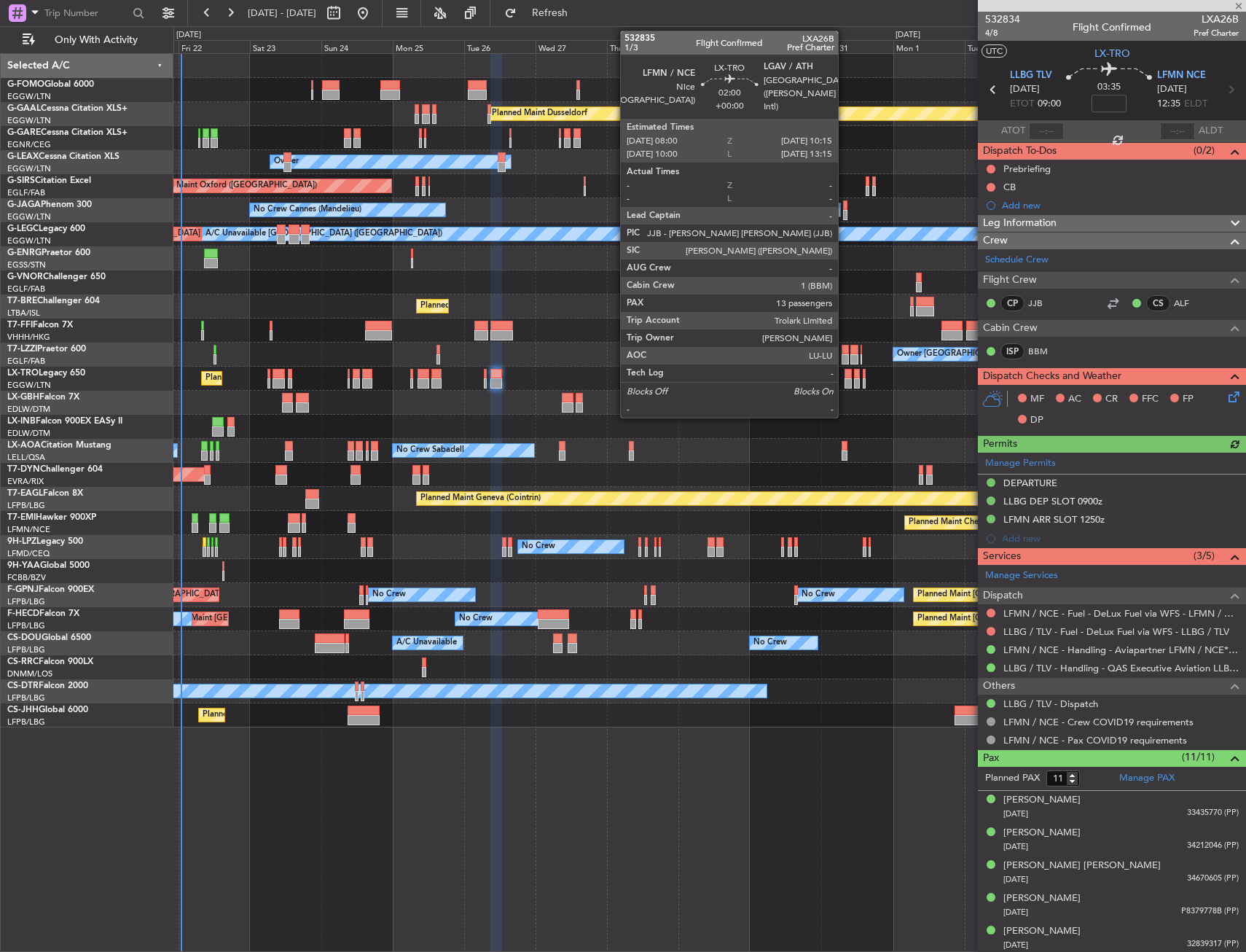
click at [844, 382] on div at bounding box center [848, 382] width 8 height 10
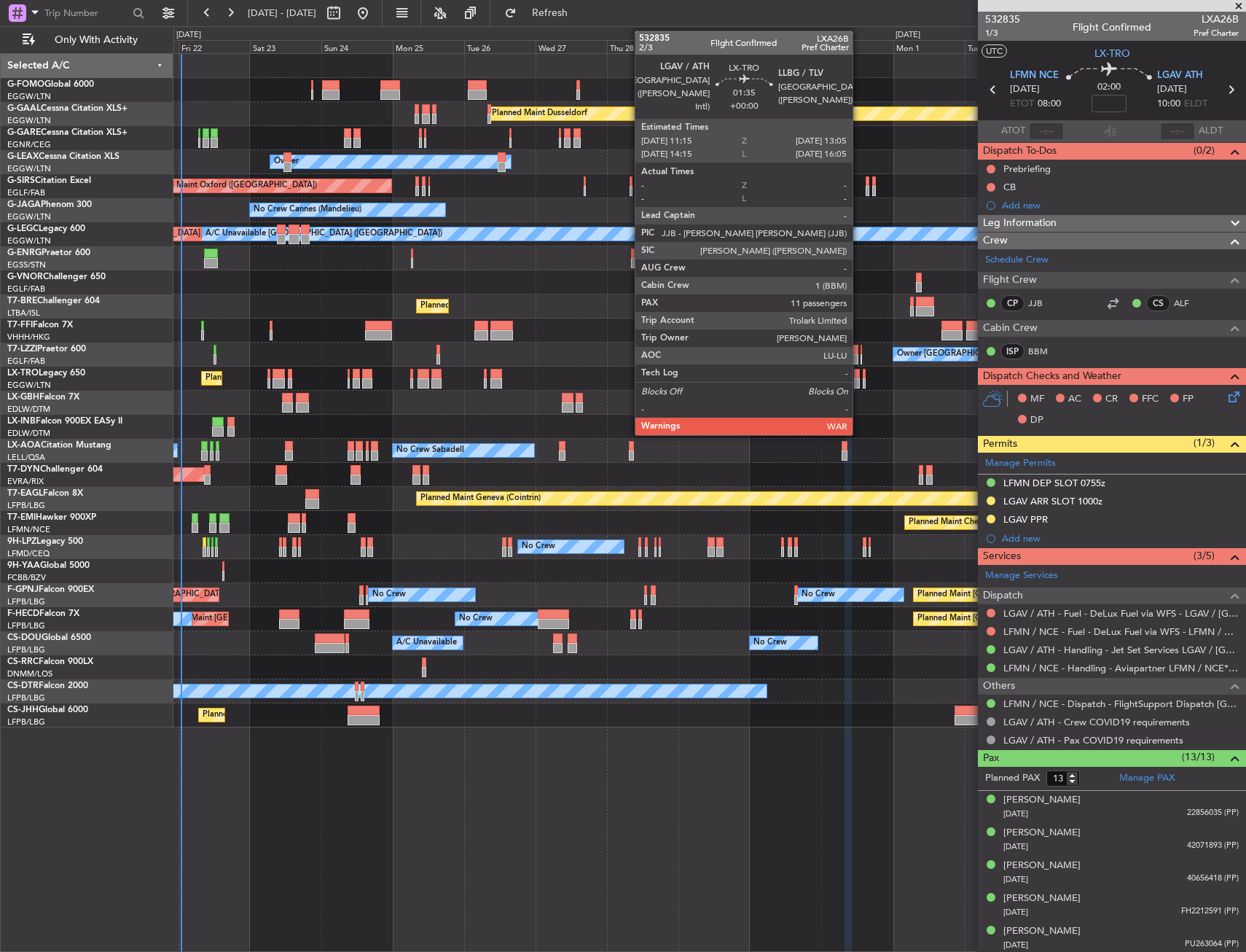
click at [859, 377] on div at bounding box center [857, 373] width 6 height 10
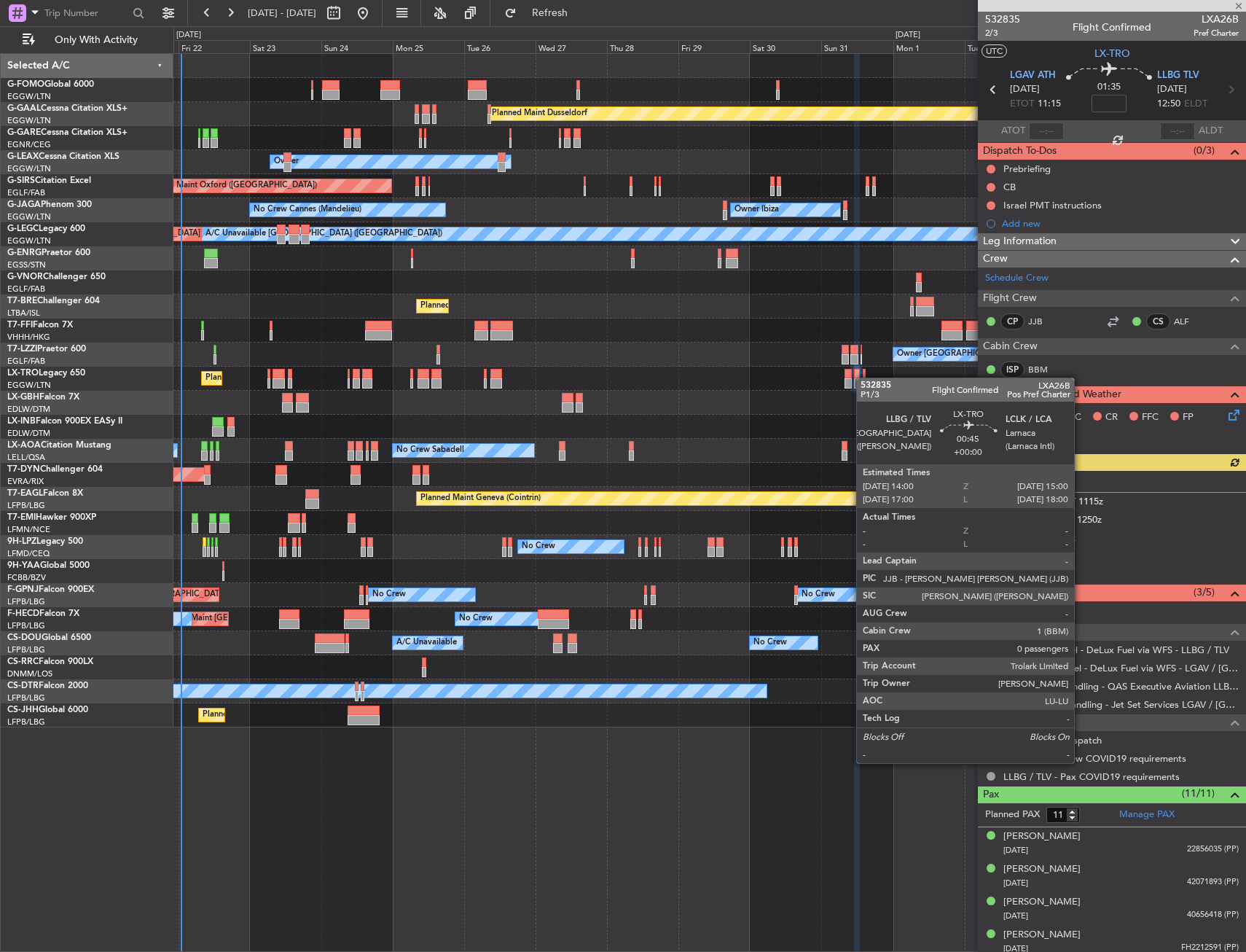
click at [864, 377] on div at bounding box center [864, 373] width 4 height 10
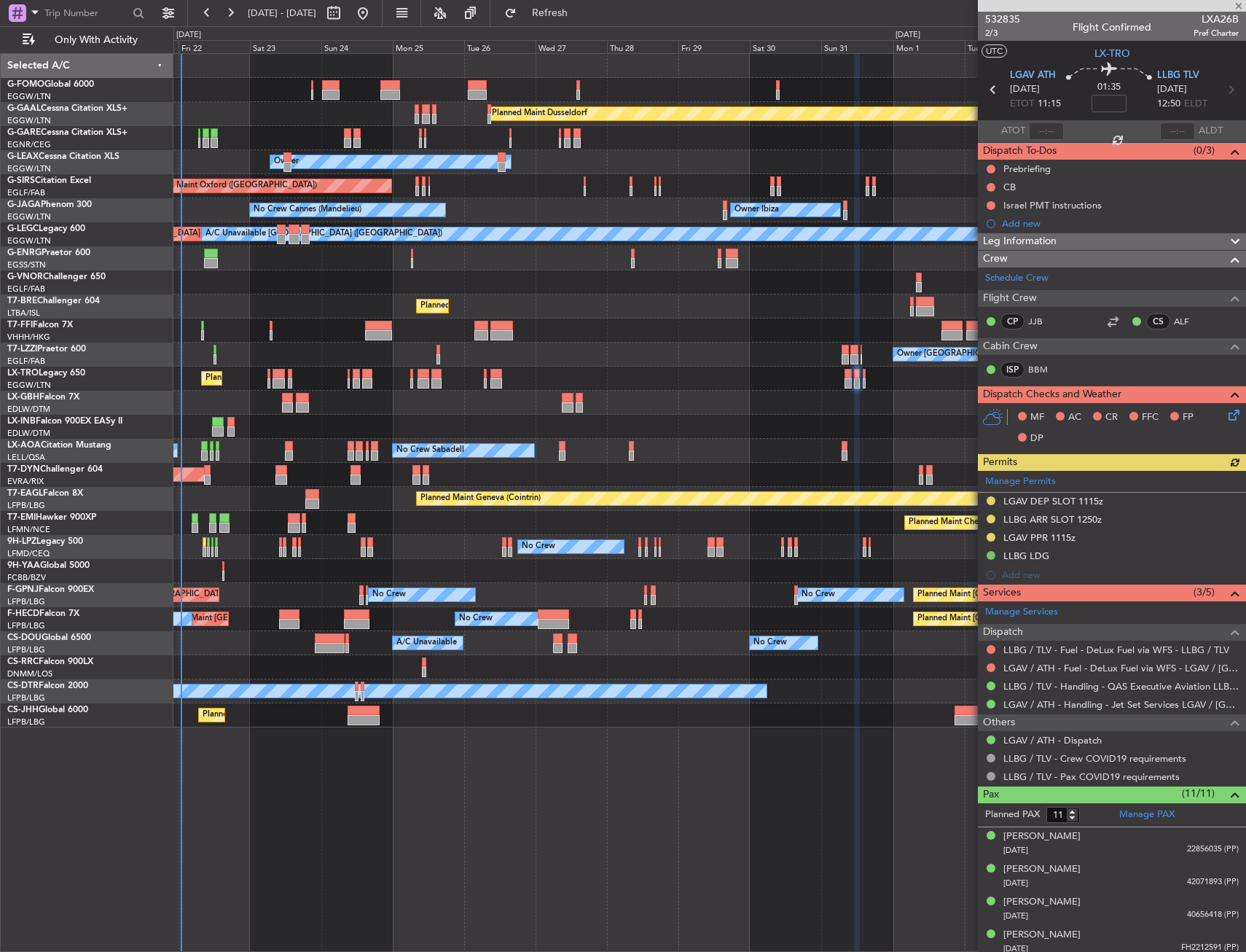
type input "0"
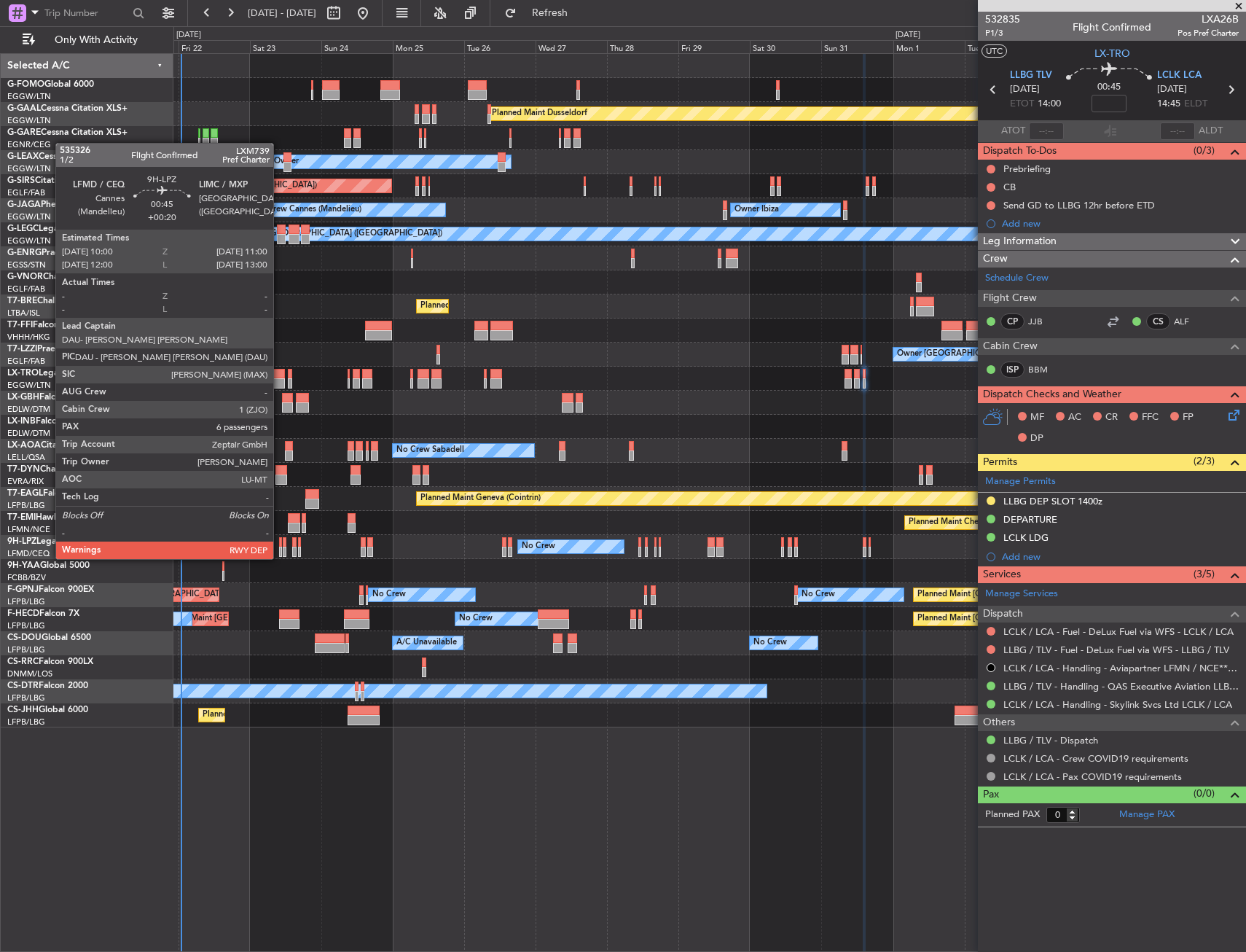
click at [280, 544] on div at bounding box center [280, 542] width 4 height 10
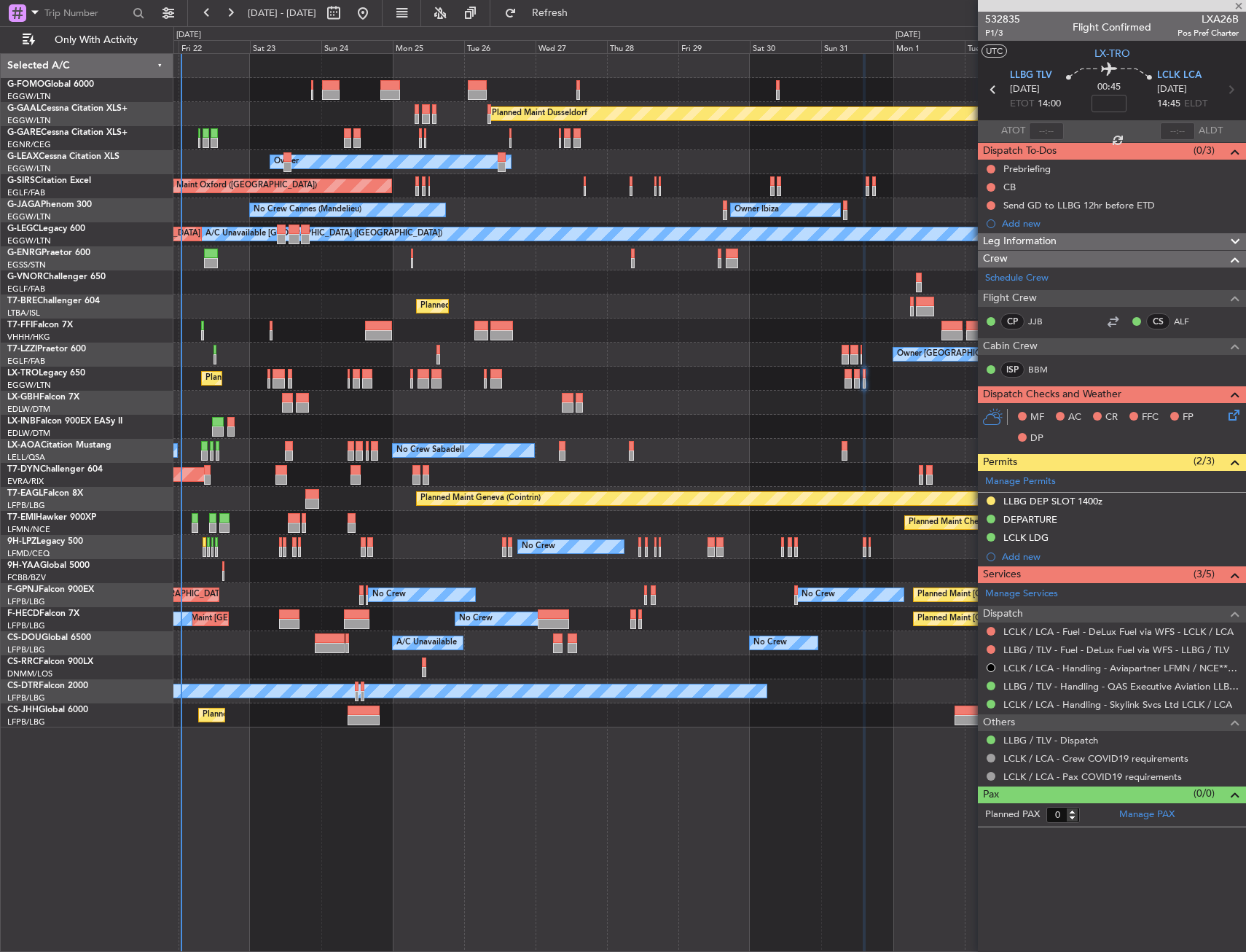
type input "+00:20"
type input "6"
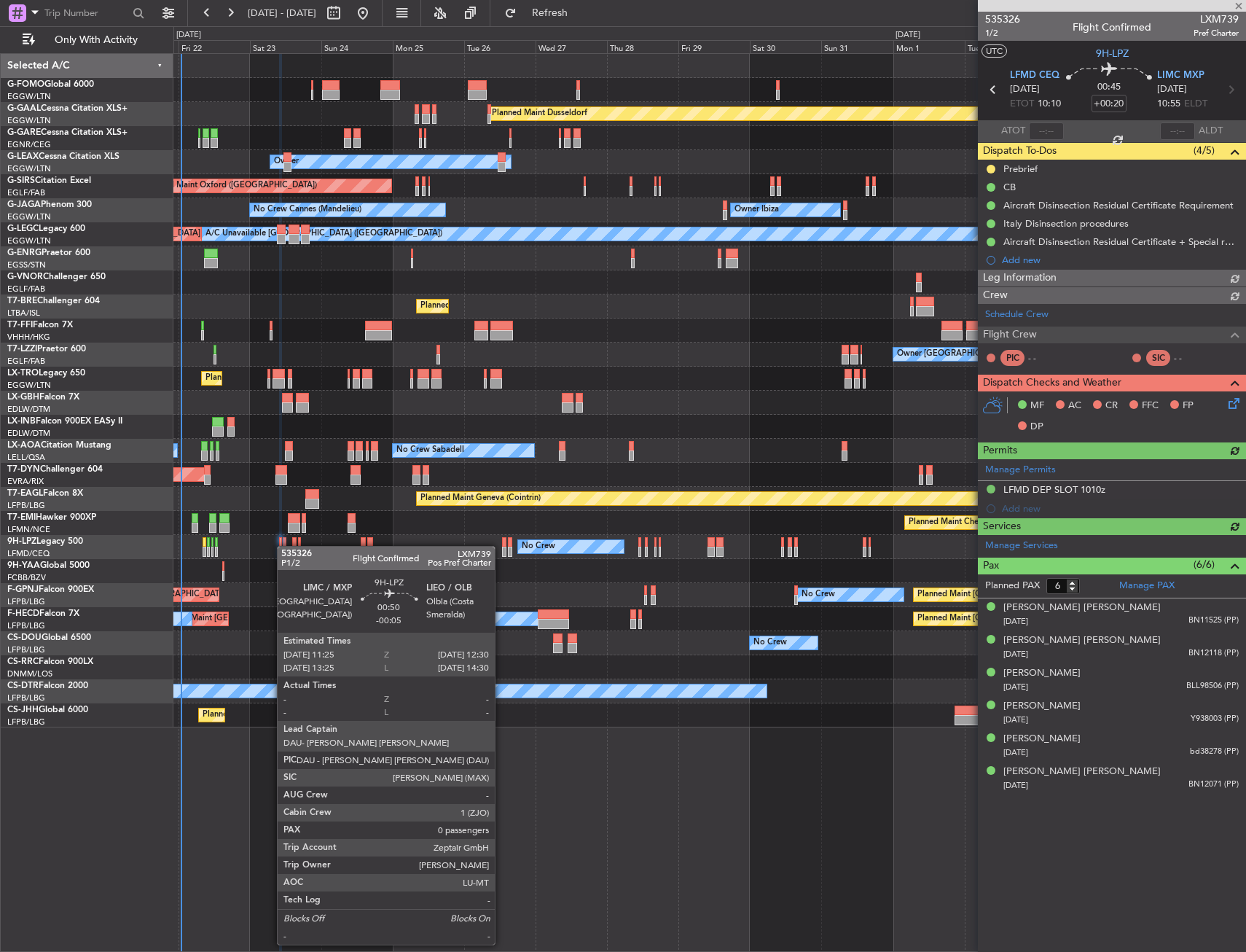
click at [284, 546] on div at bounding box center [284, 542] width 4 height 10
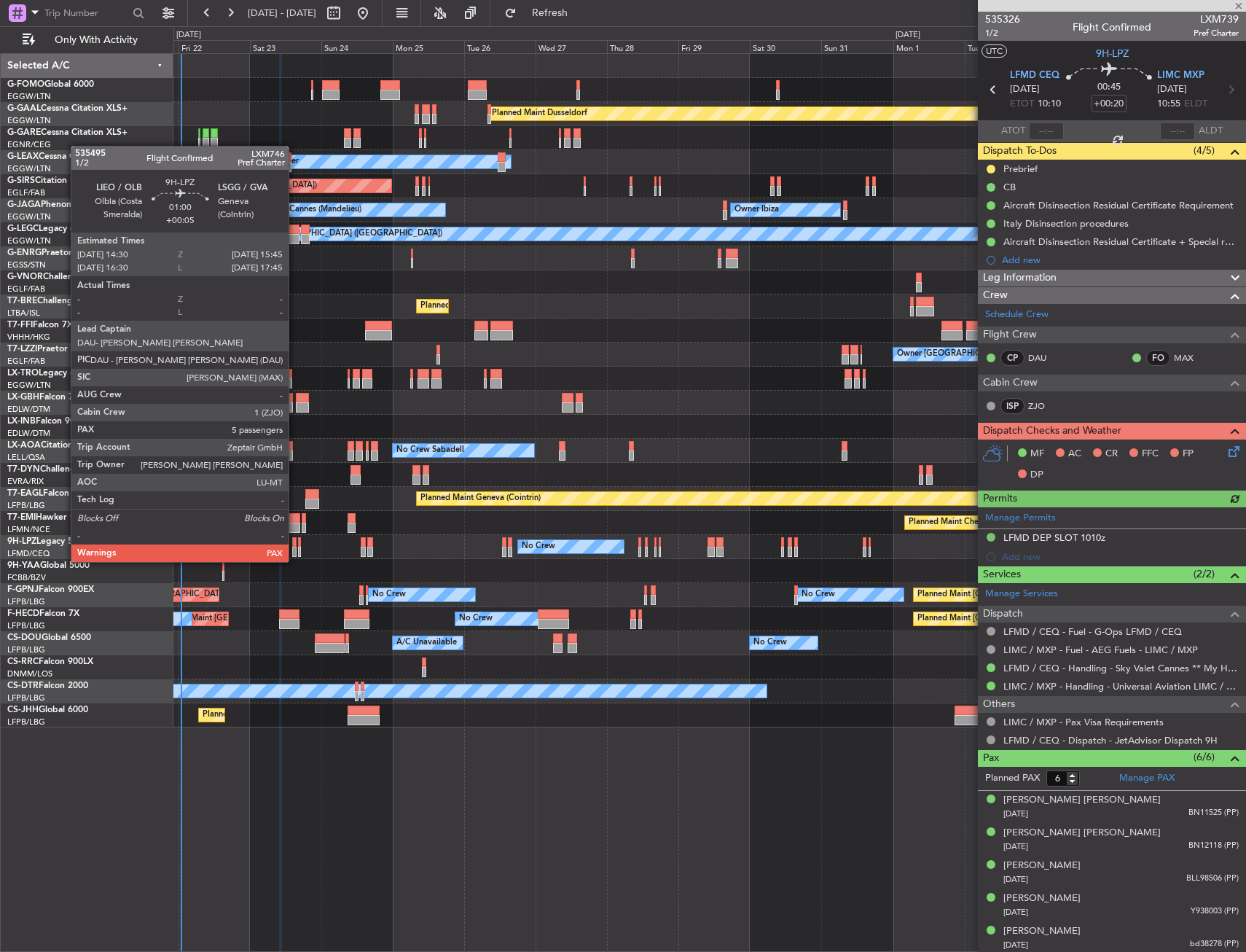
type input "-00:05"
type input "0"
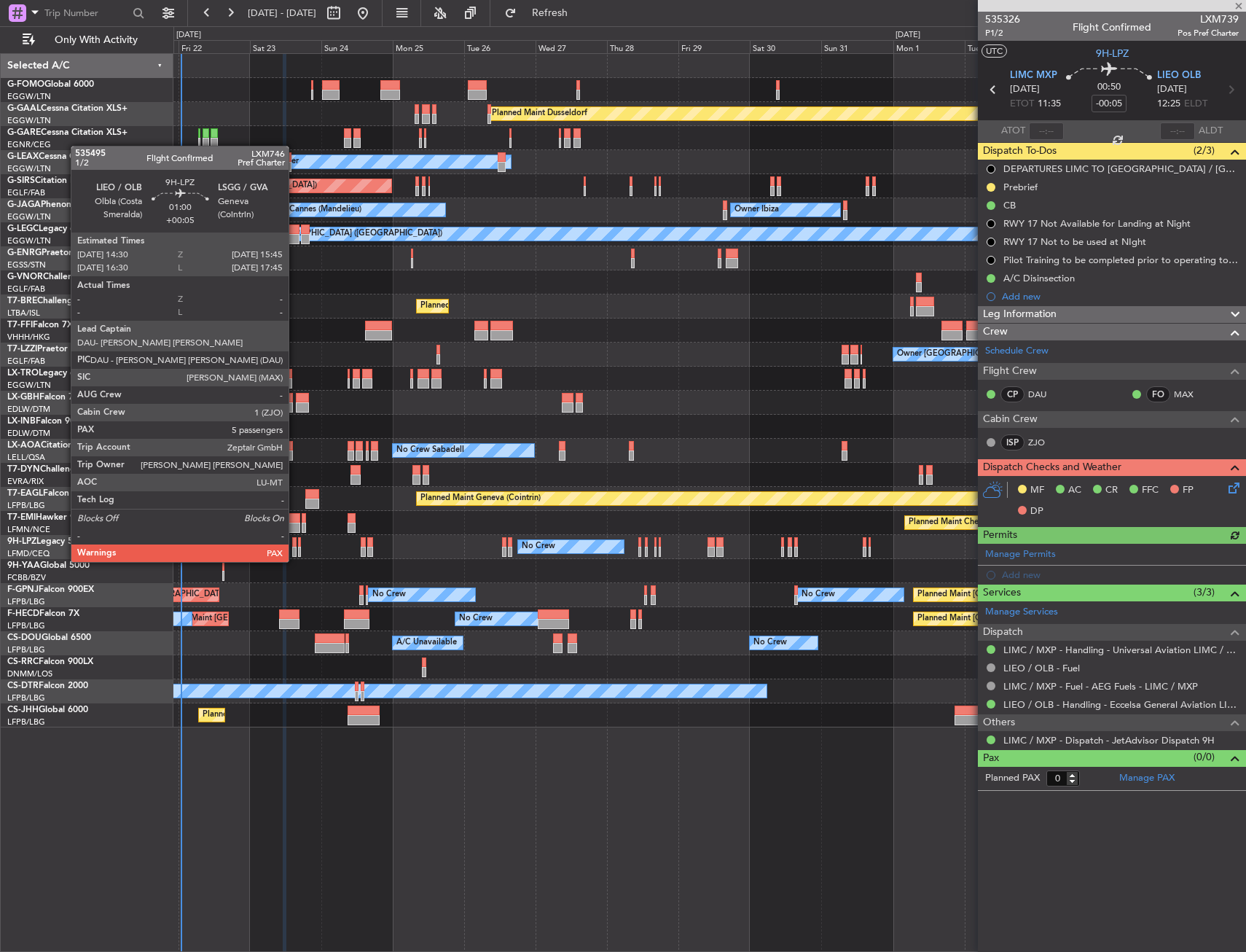
click at [295, 547] on div at bounding box center [294, 551] width 5 height 10
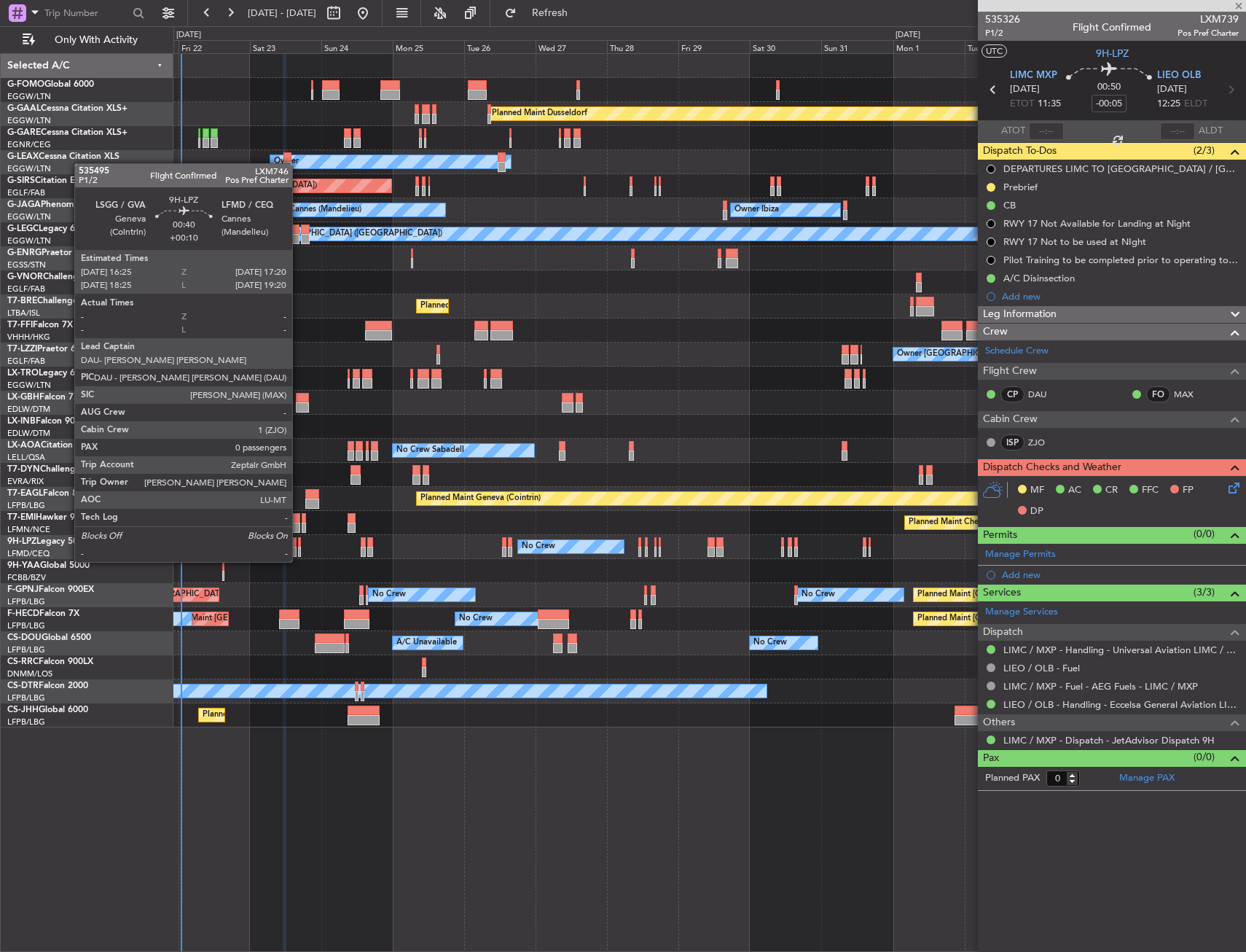
type input "+00:05"
type input "6"
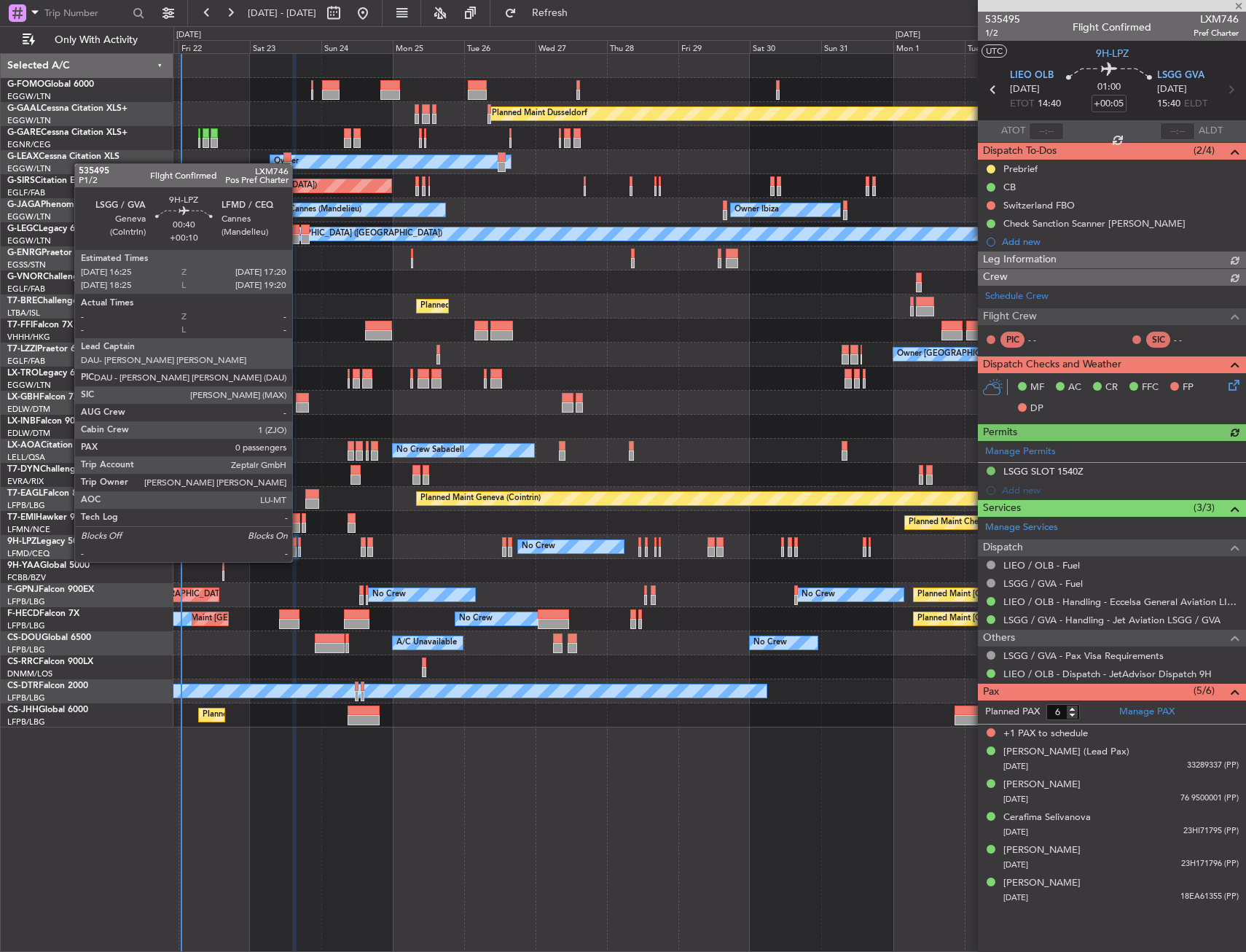
click at [299, 547] on div at bounding box center [300, 551] width 3 height 10
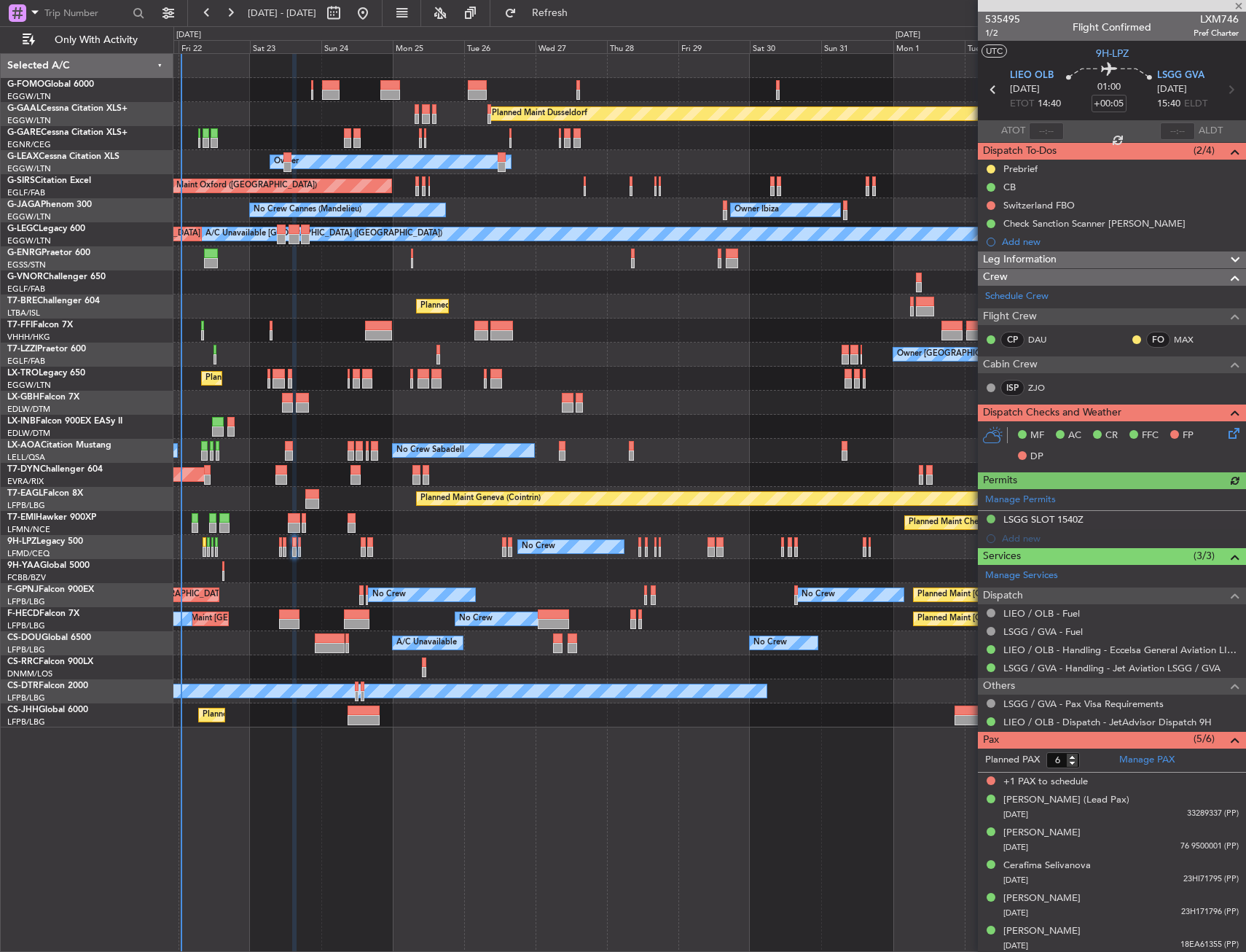
type input "+00:10"
type input "0"
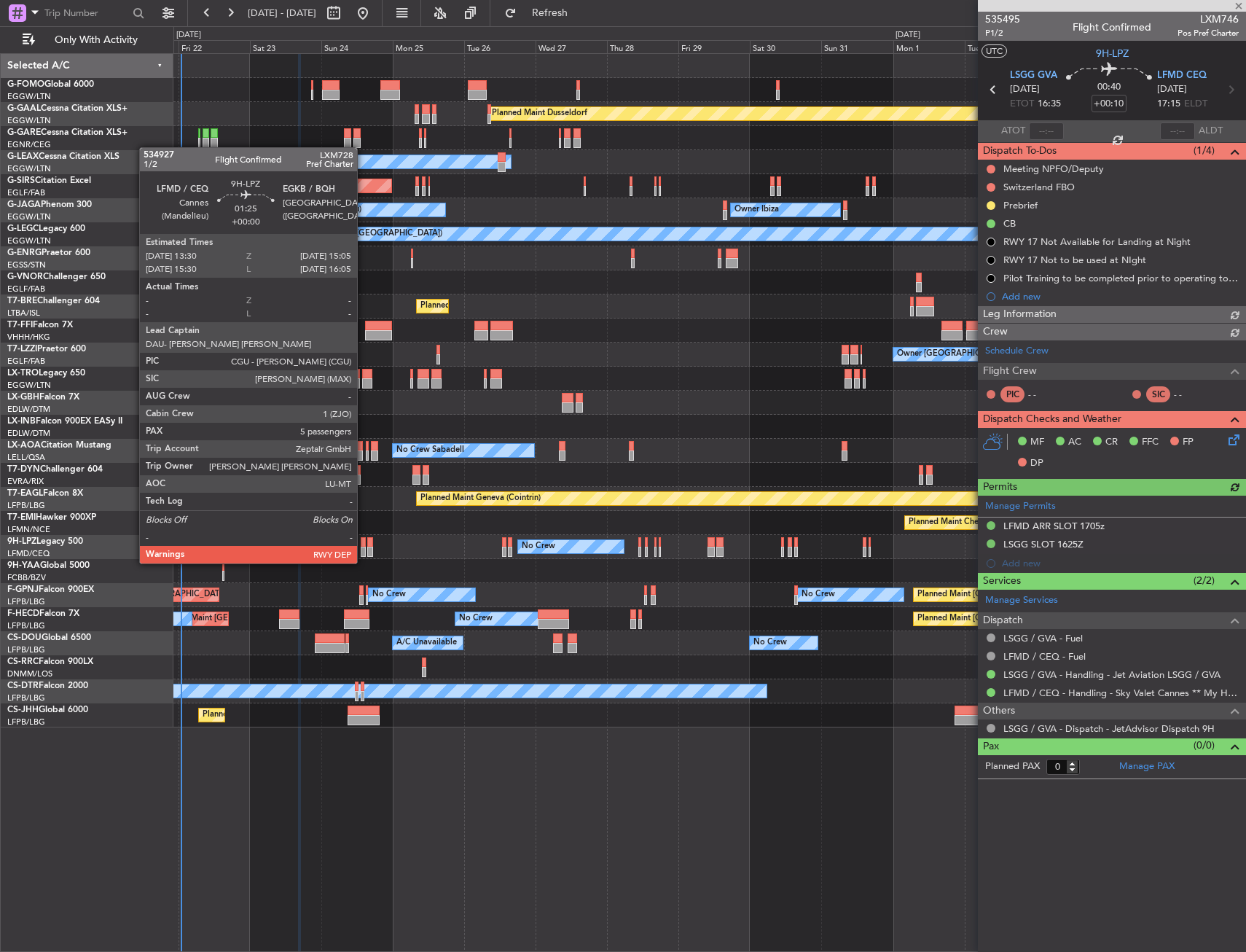
click at [363, 549] on div at bounding box center [363, 551] width 5 height 10
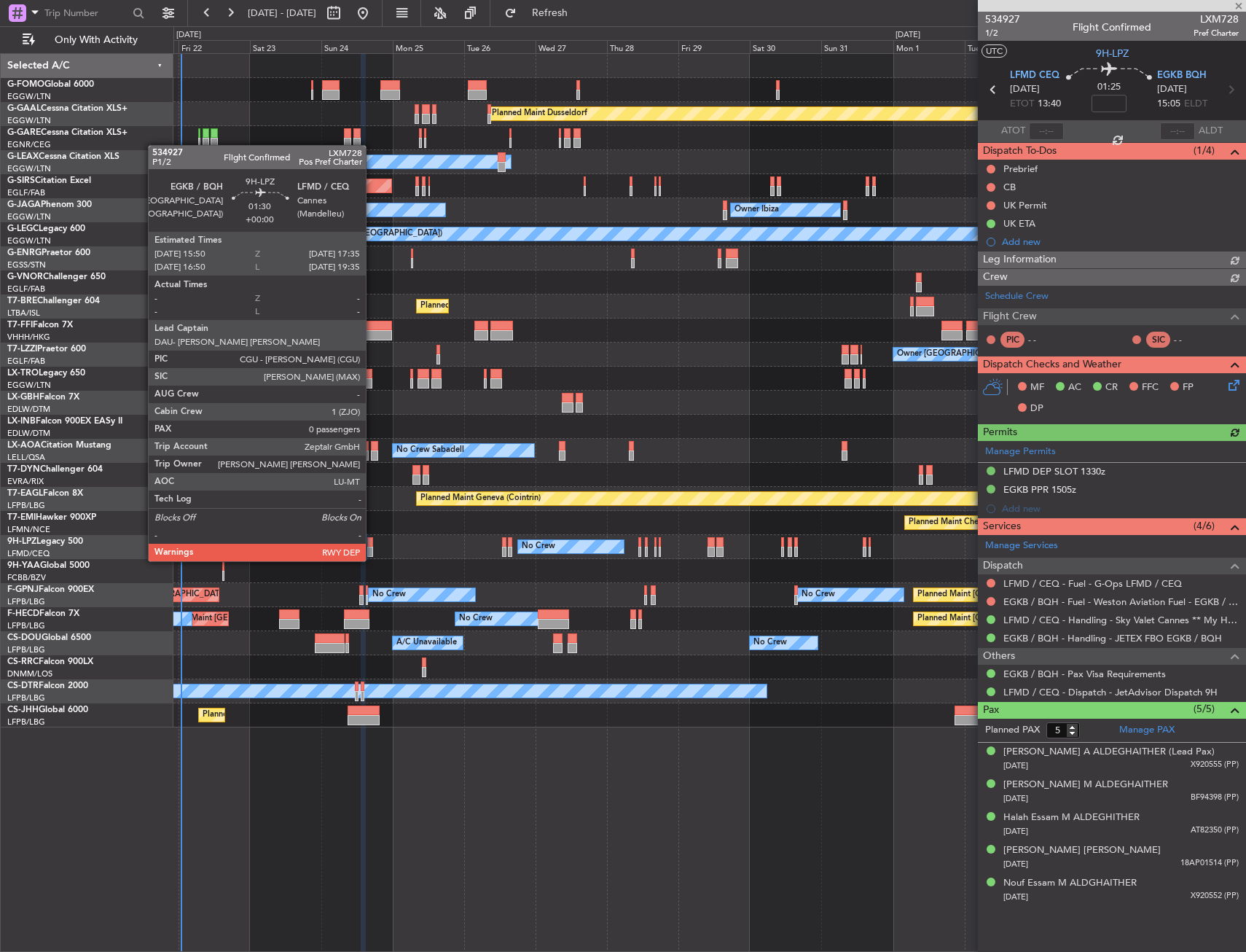
click at [372, 547] on div at bounding box center [370, 551] width 6 height 10
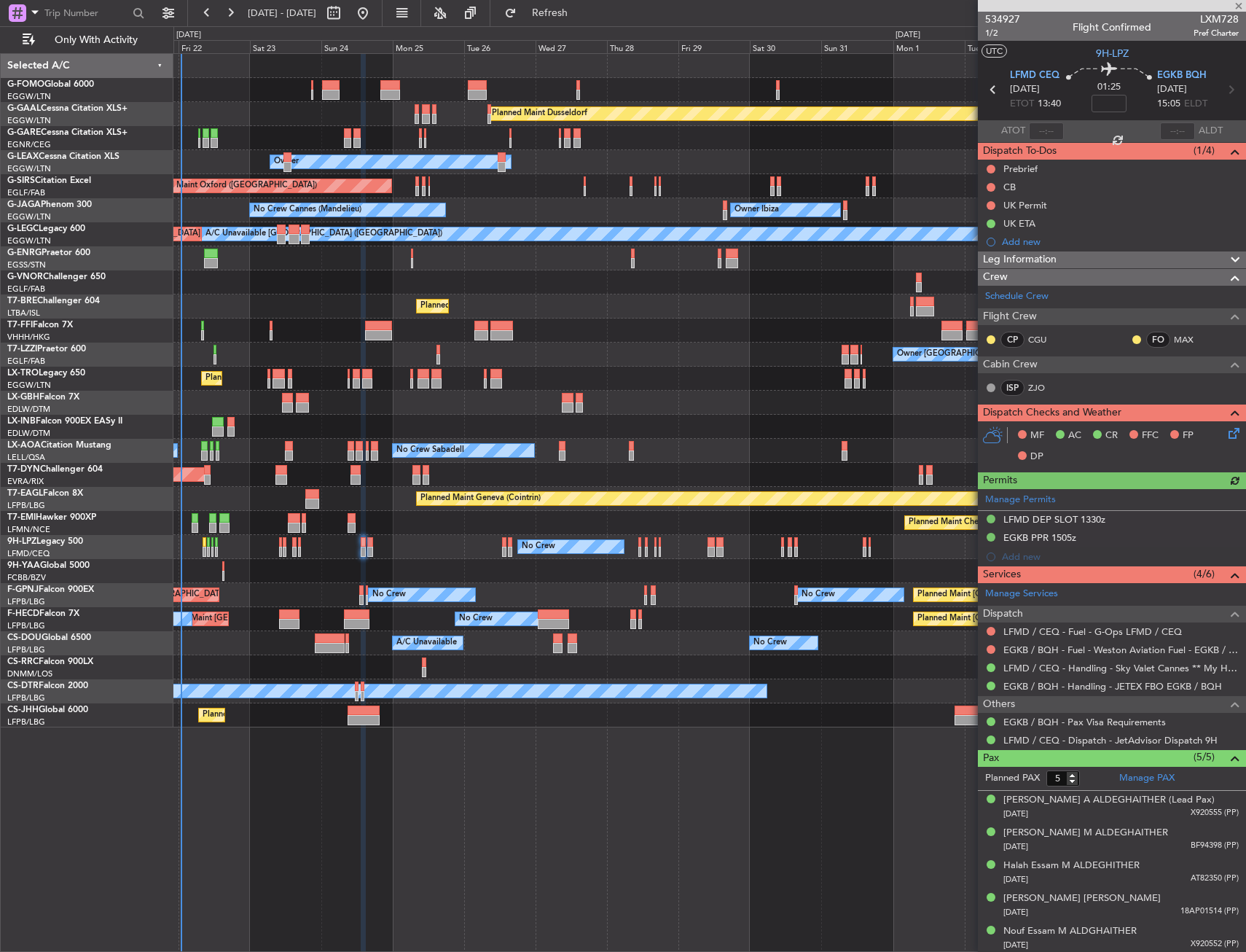
type input "0"
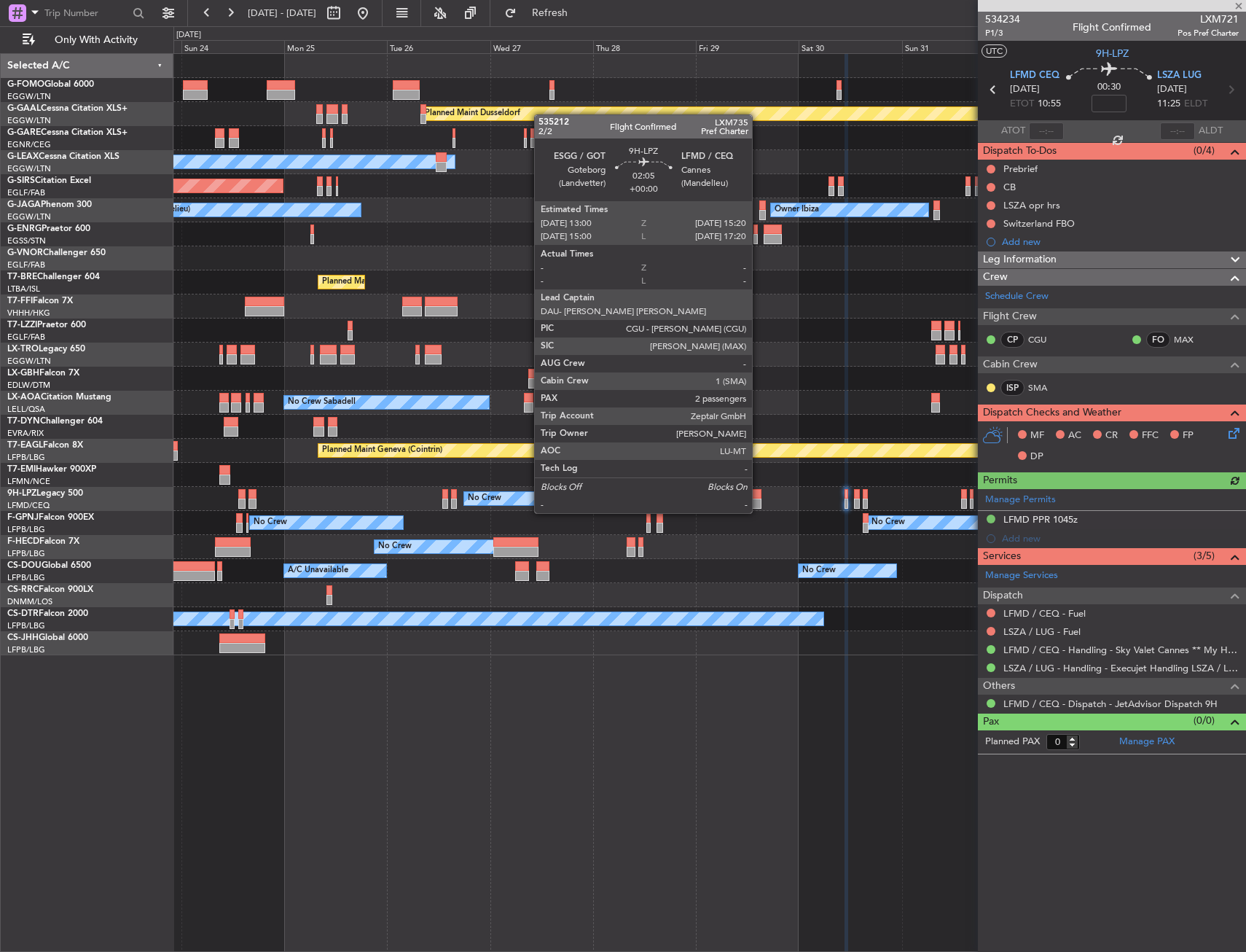
click at [759, 498] on div at bounding box center [756, 503] width 10 height 10
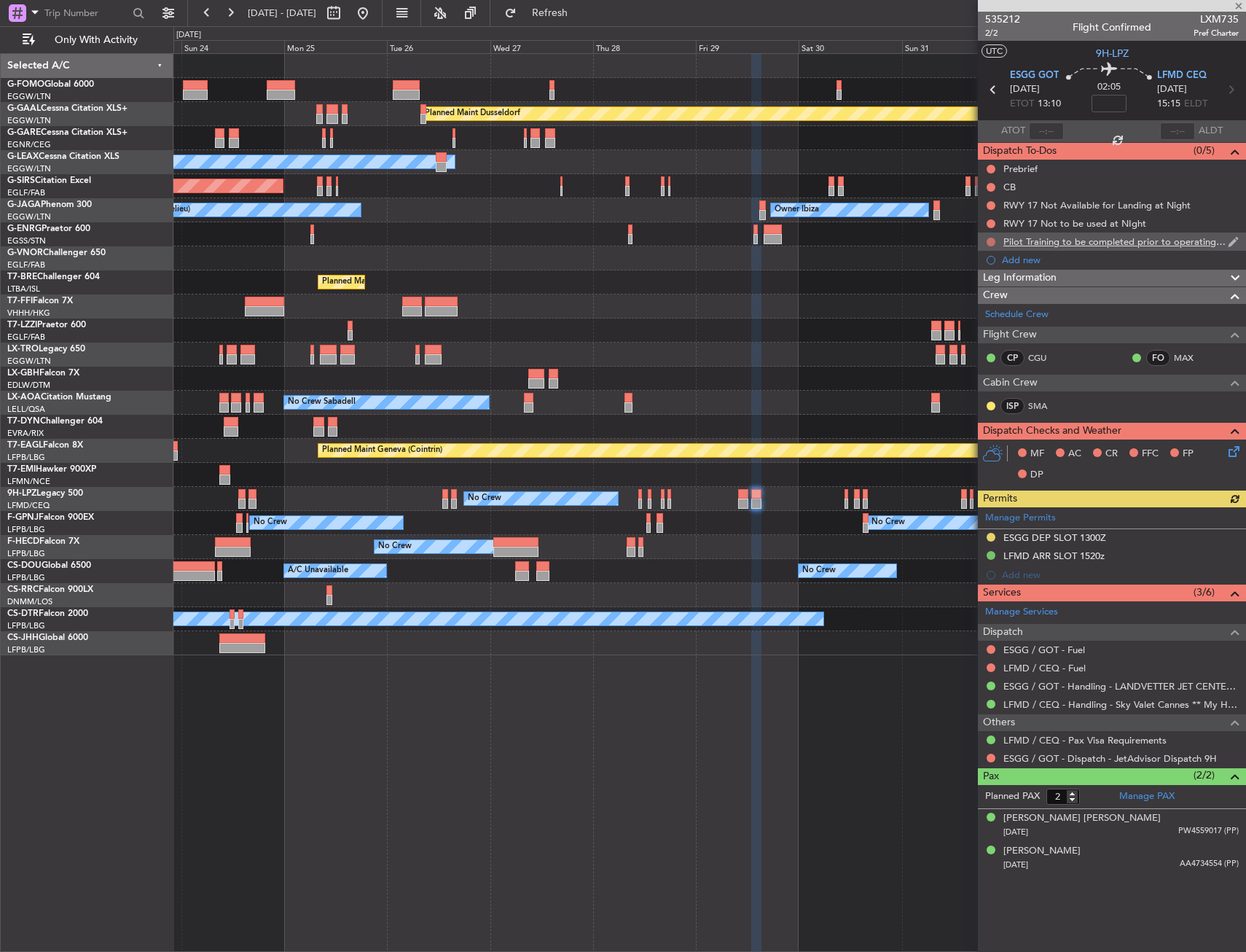
click at [992, 244] on button at bounding box center [990, 241] width 8 height 8
click at [988, 321] on span "Cancelled" at bounding box center [994, 327] width 41 height 15
click at [995, 225] on button at bounding box center [990, 223] width 8 height 8
click at [989, 307] on span "Cancelled" at bounding box center [994, 310] width 41 height 15
click at [998, 203] on div "RWY 17 Not Available for Landing at Night" at bounding box center [1112, 205] width 268 height 18
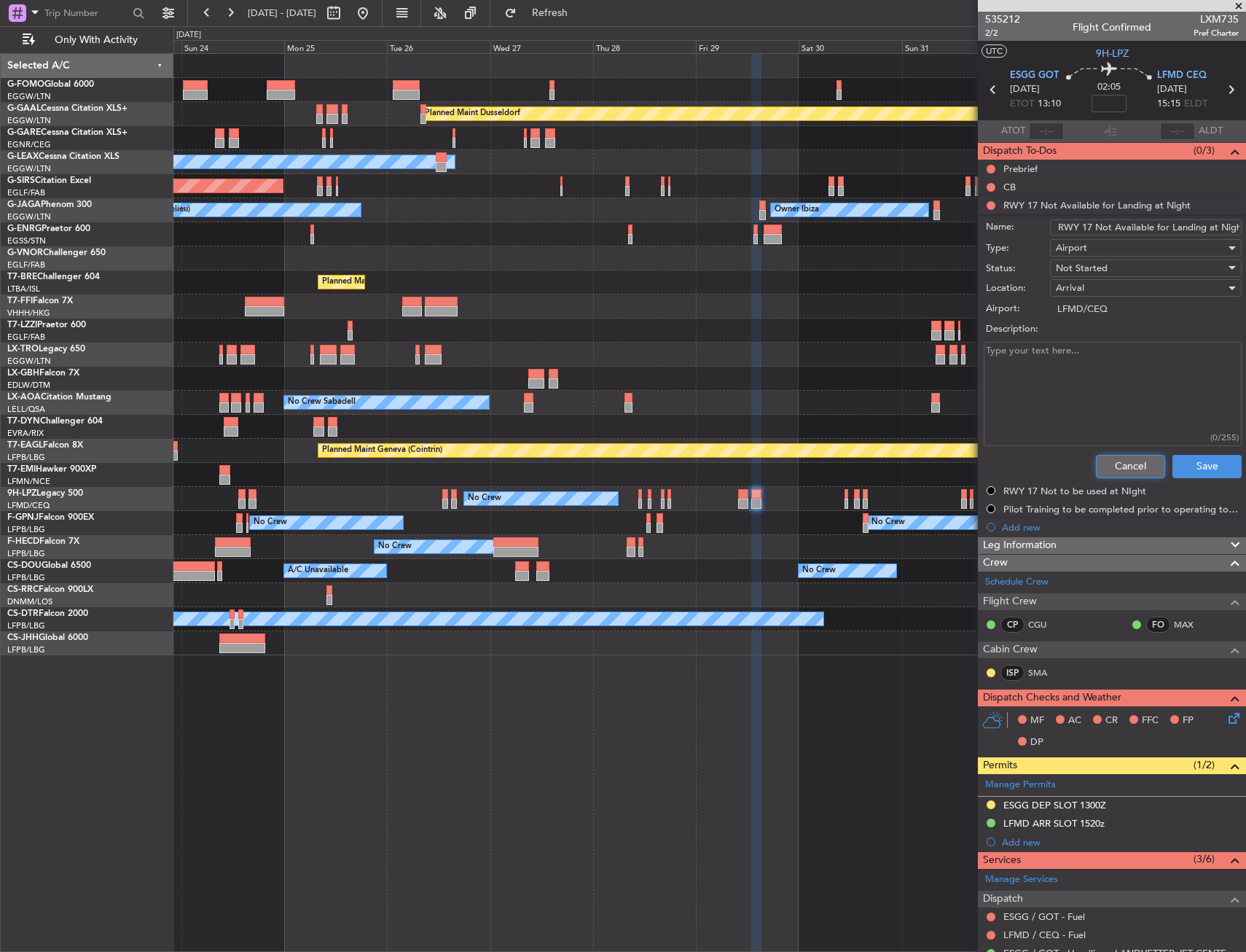
click at [1108, 476] on button "Cancel" at bounding box center [1130, 466] width 69 height 23
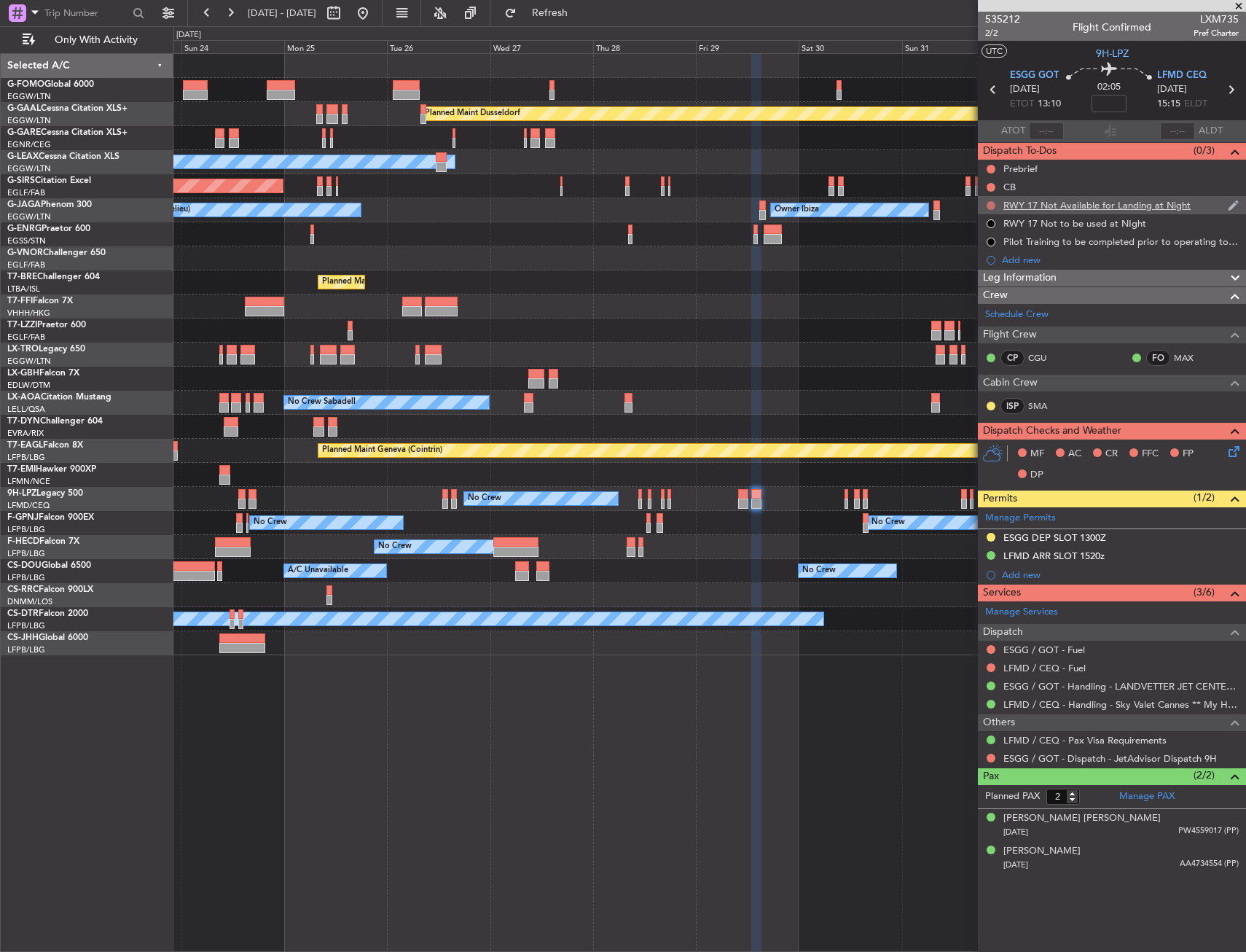
click at [994, 202] on button at bounding box center [990, 205] width 8 height 8
click at [998, 288] on span "Cancelled" at bounding box center [994, 291] width 41 height 15
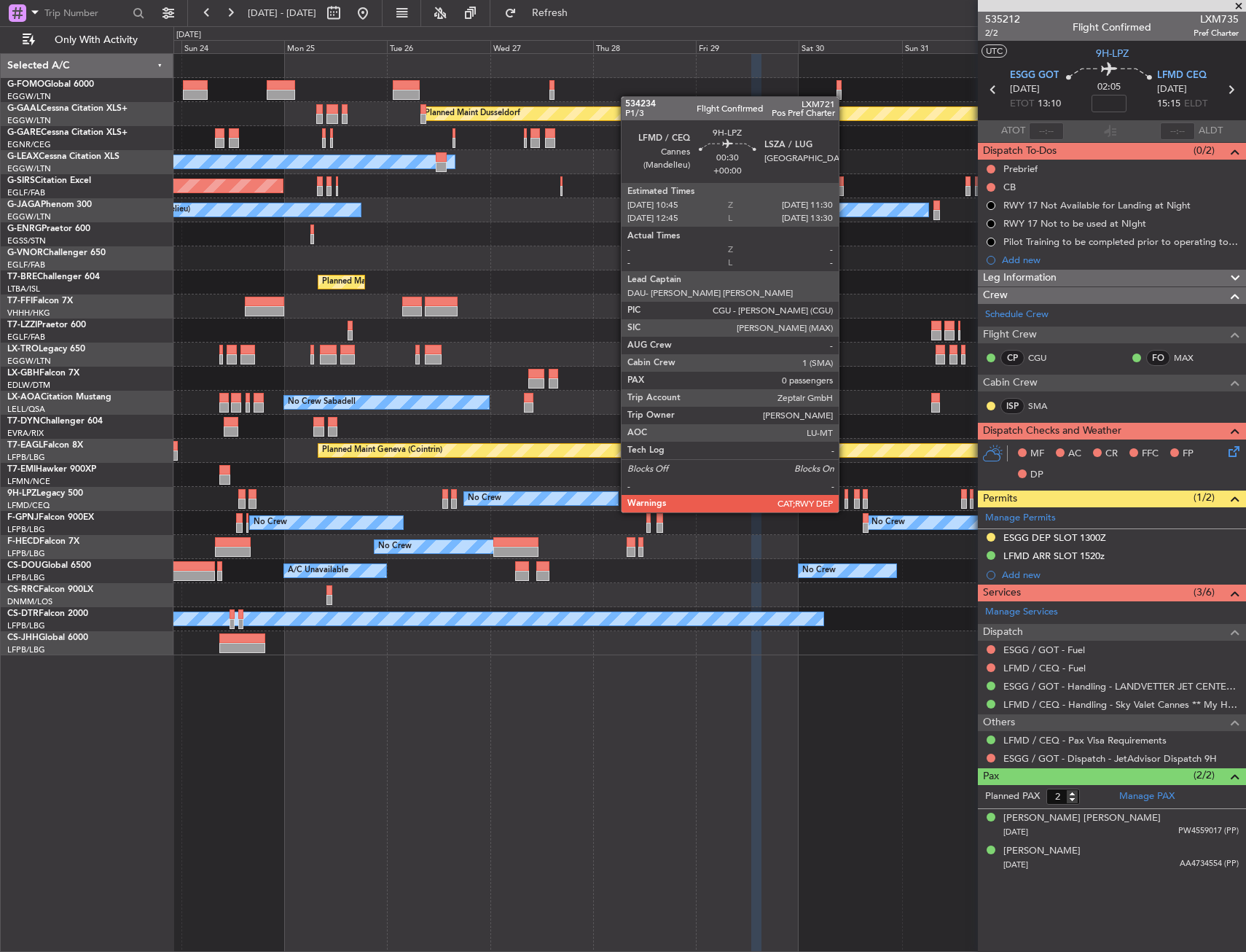
click at [845, 497] on div at bounding box center [846, 494] width 4 height 10
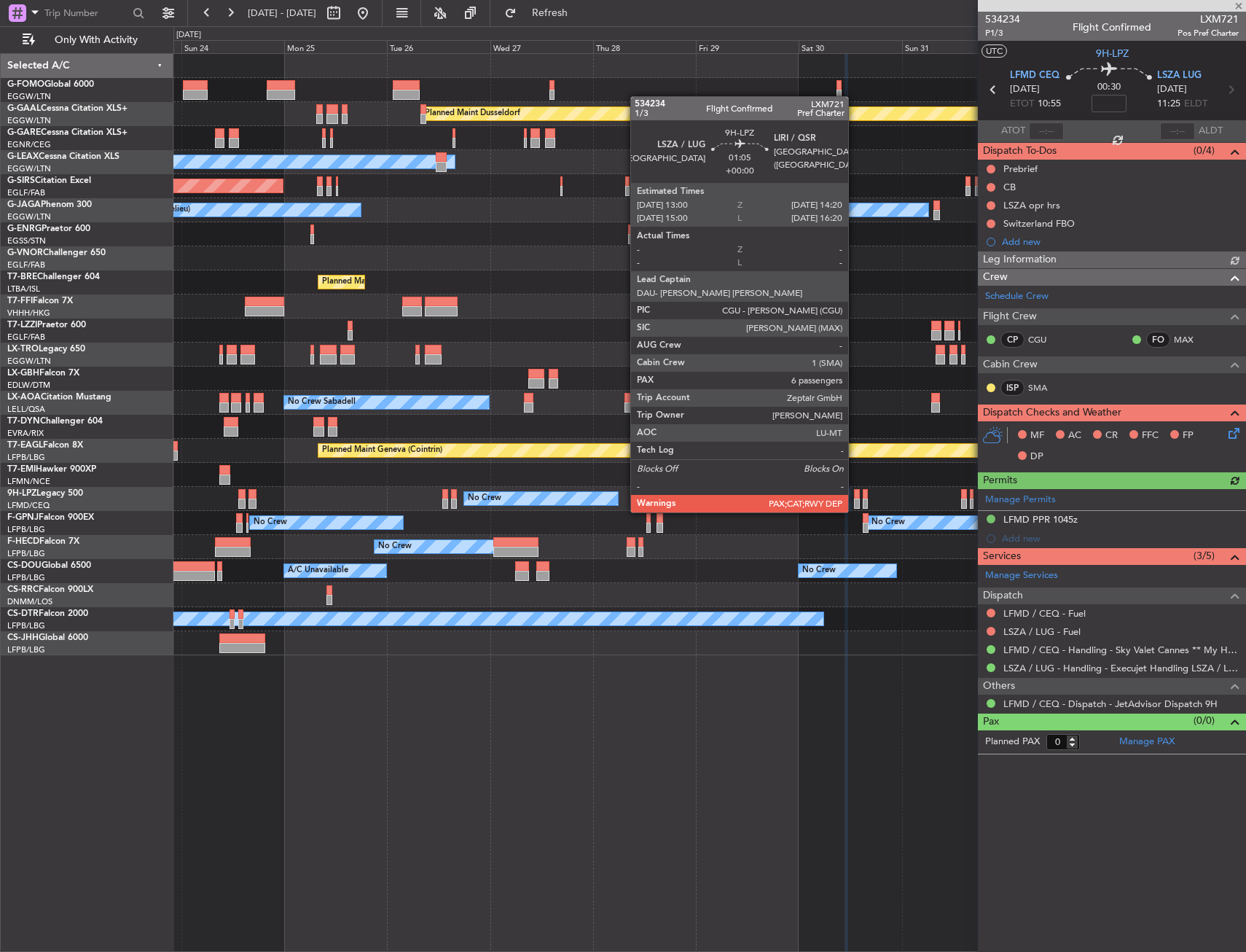
click at [854, 497] on div at bounding box center [857, 494] width 6 height 10
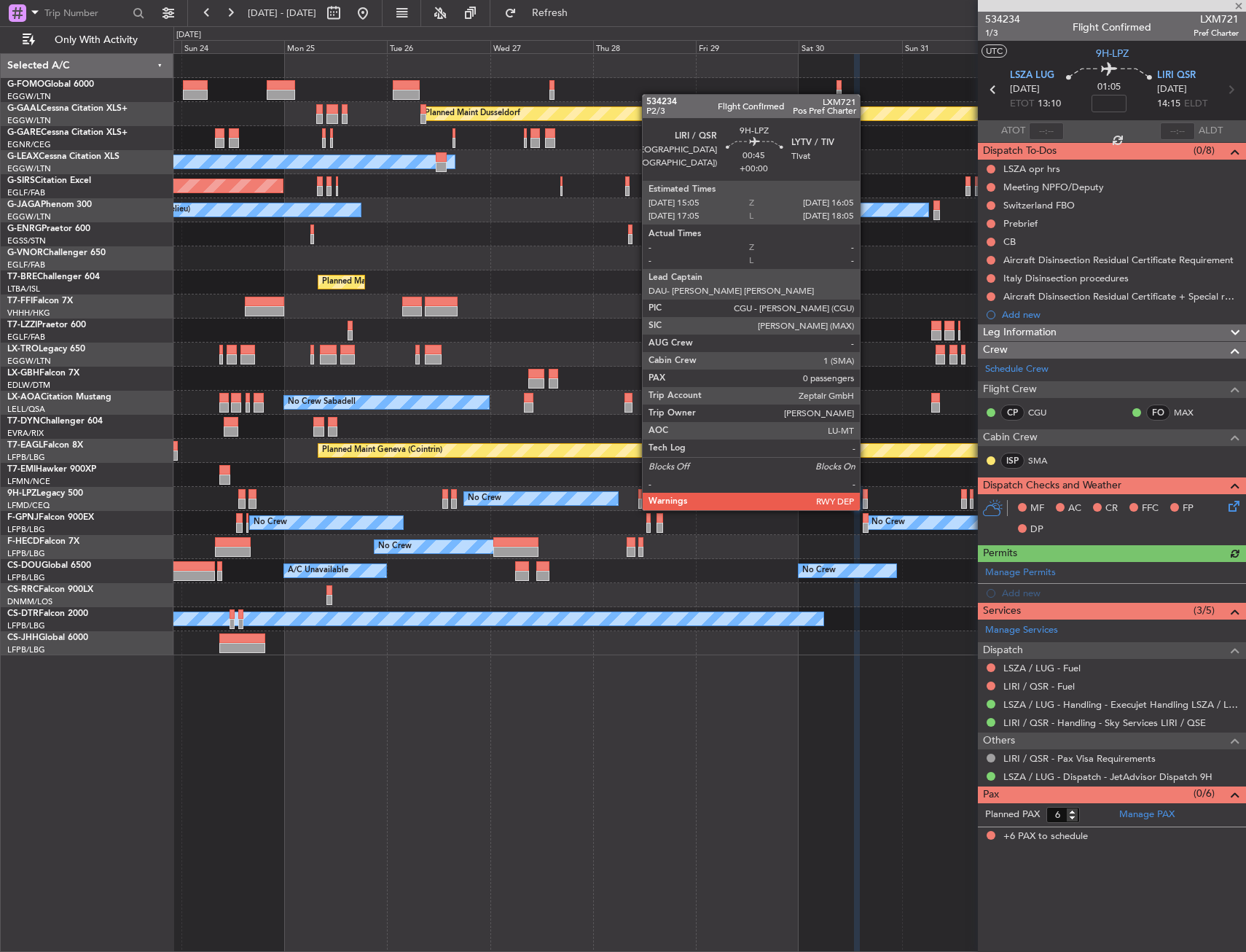
click at [866, 496] on div at bounding box center [865, 494] width 5 height 10
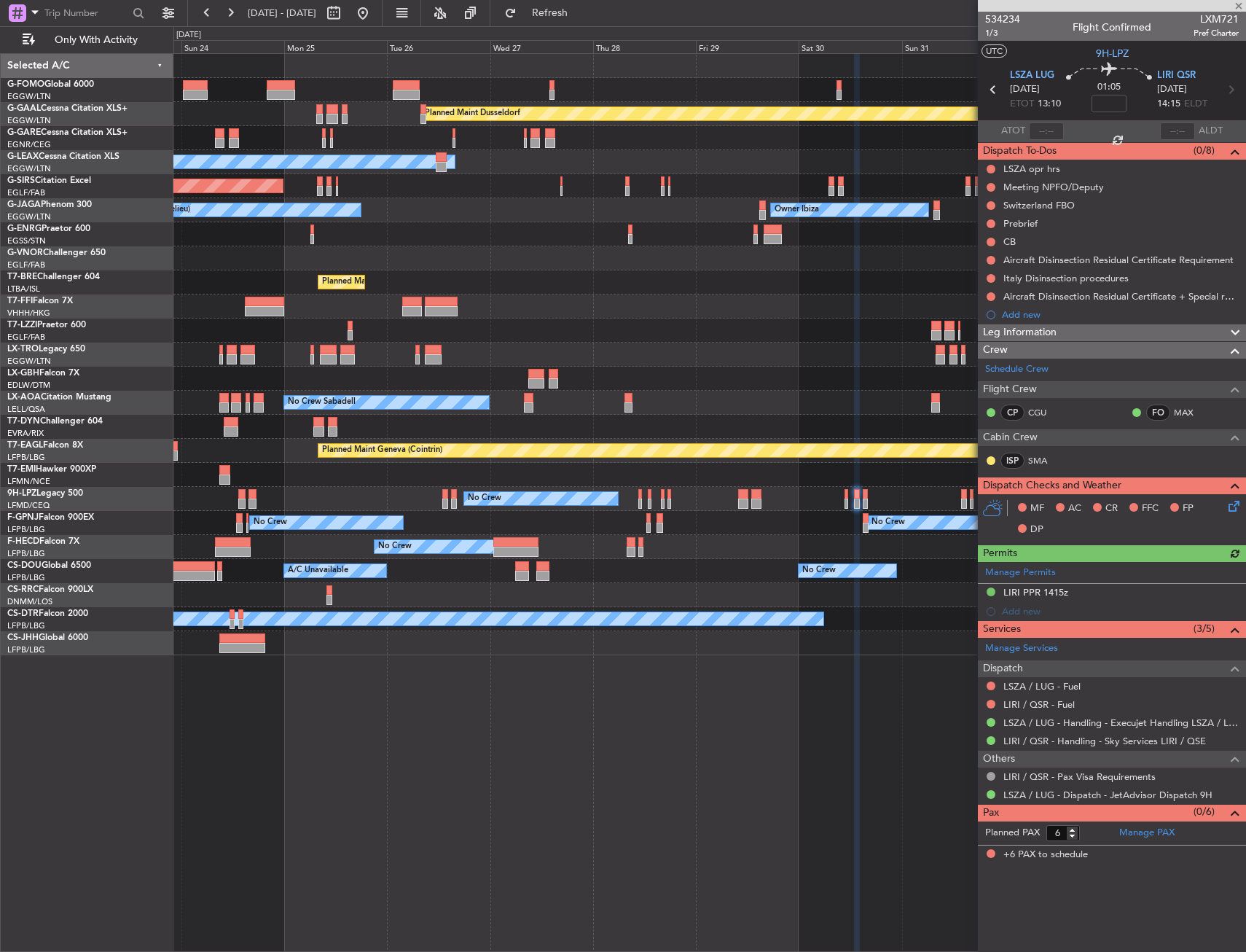
type input "0"
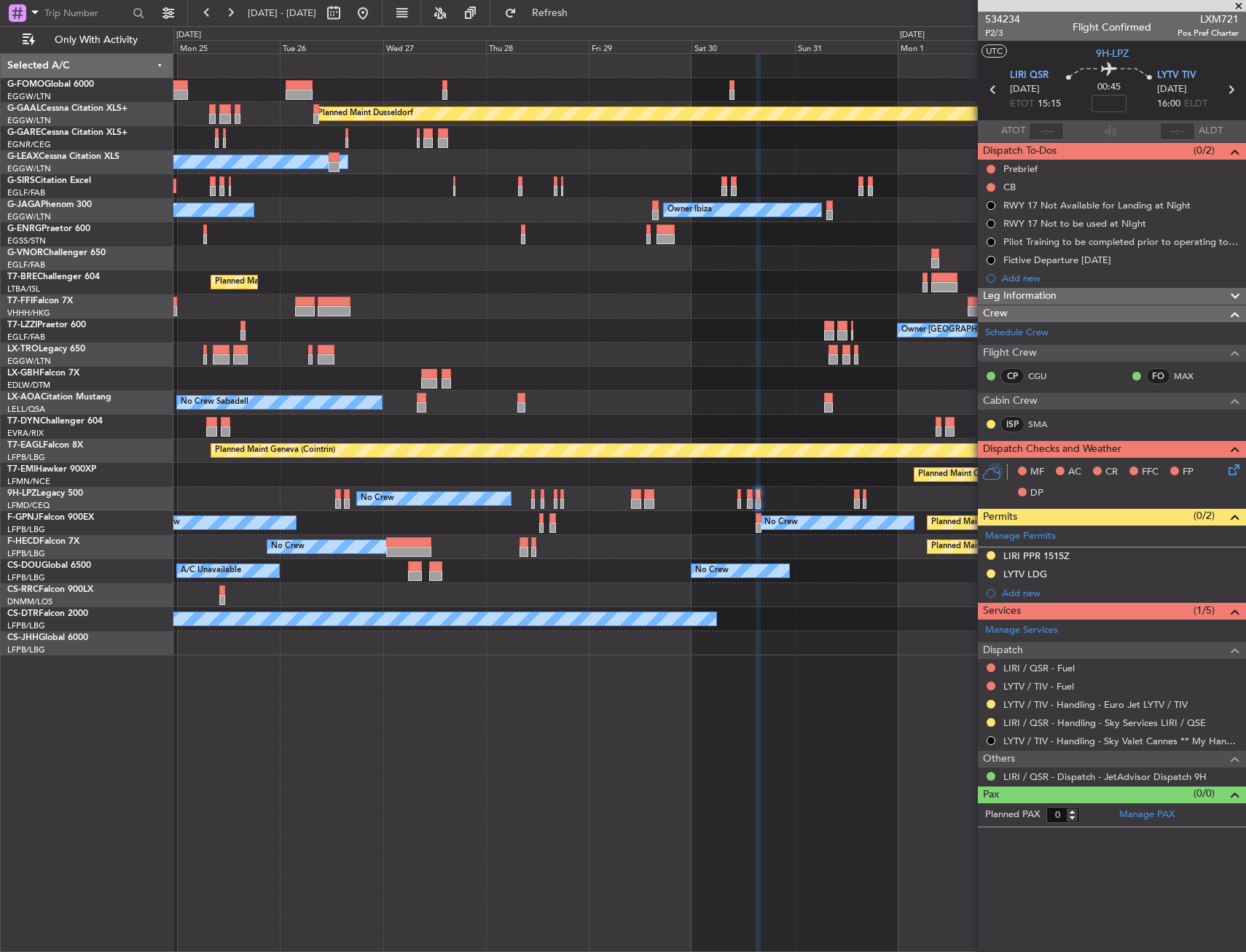
click at [849, 546] on div "No Crew Planned Maint Paris (Le Bourget) Planned Maint Paris (Le Bourget)" at bounding box center [709, 547] width 1072 height 24
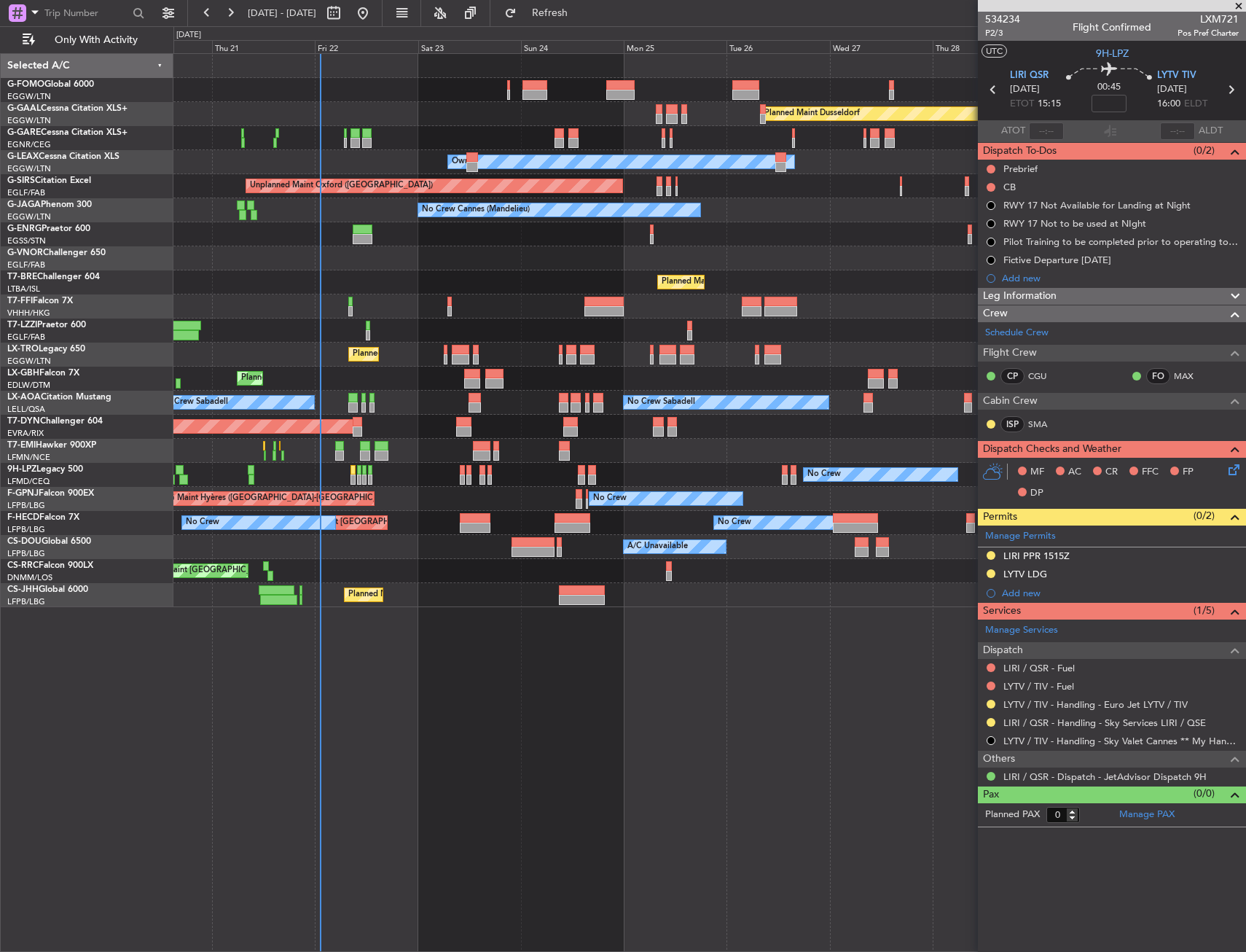
click at [871, 295] on div at bounding box center [709, 306] width 1072 height 24
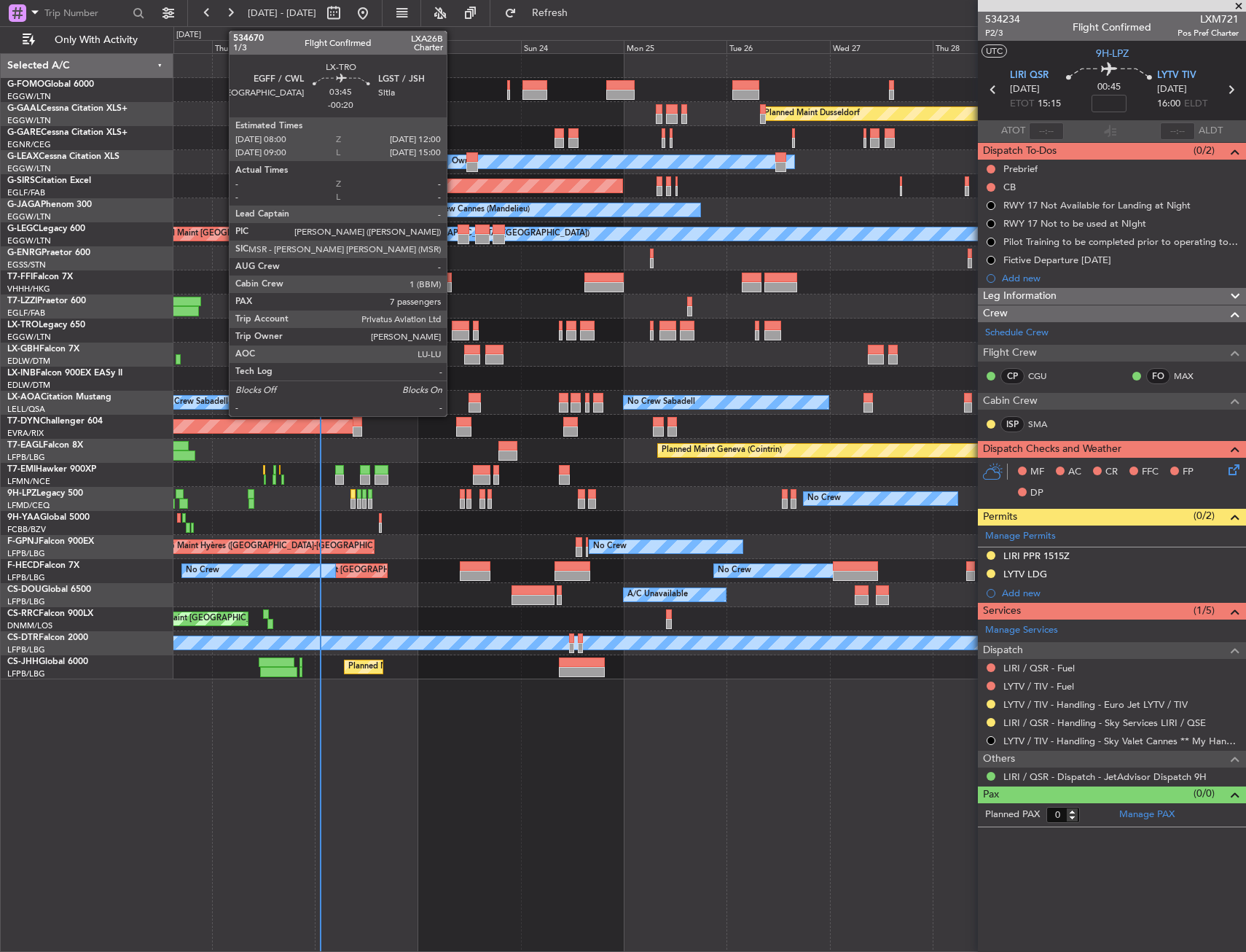
click at [453, 323] on div at bounding box center [460, 325] width 18 height 10
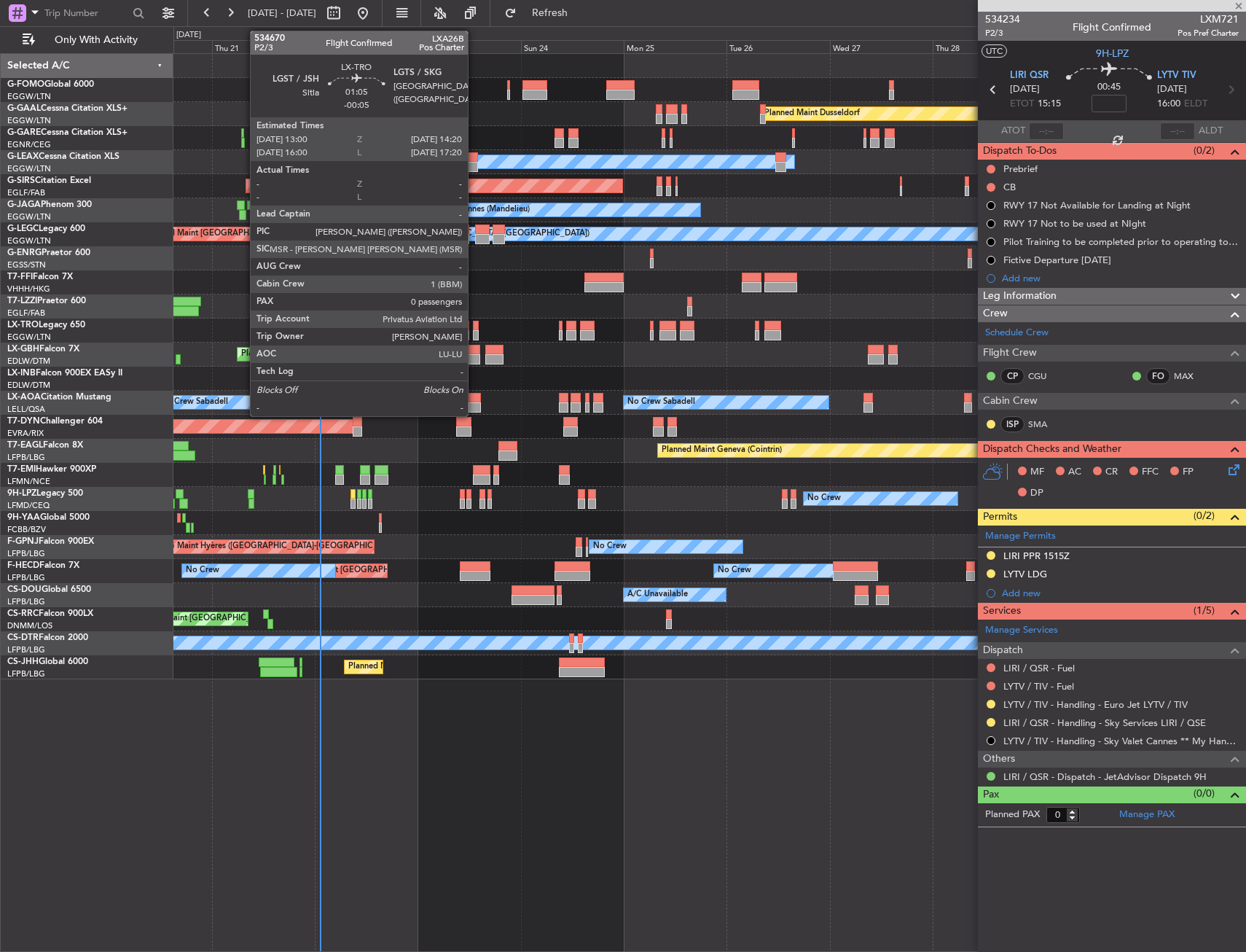
type input "-00:20"
type input "7"
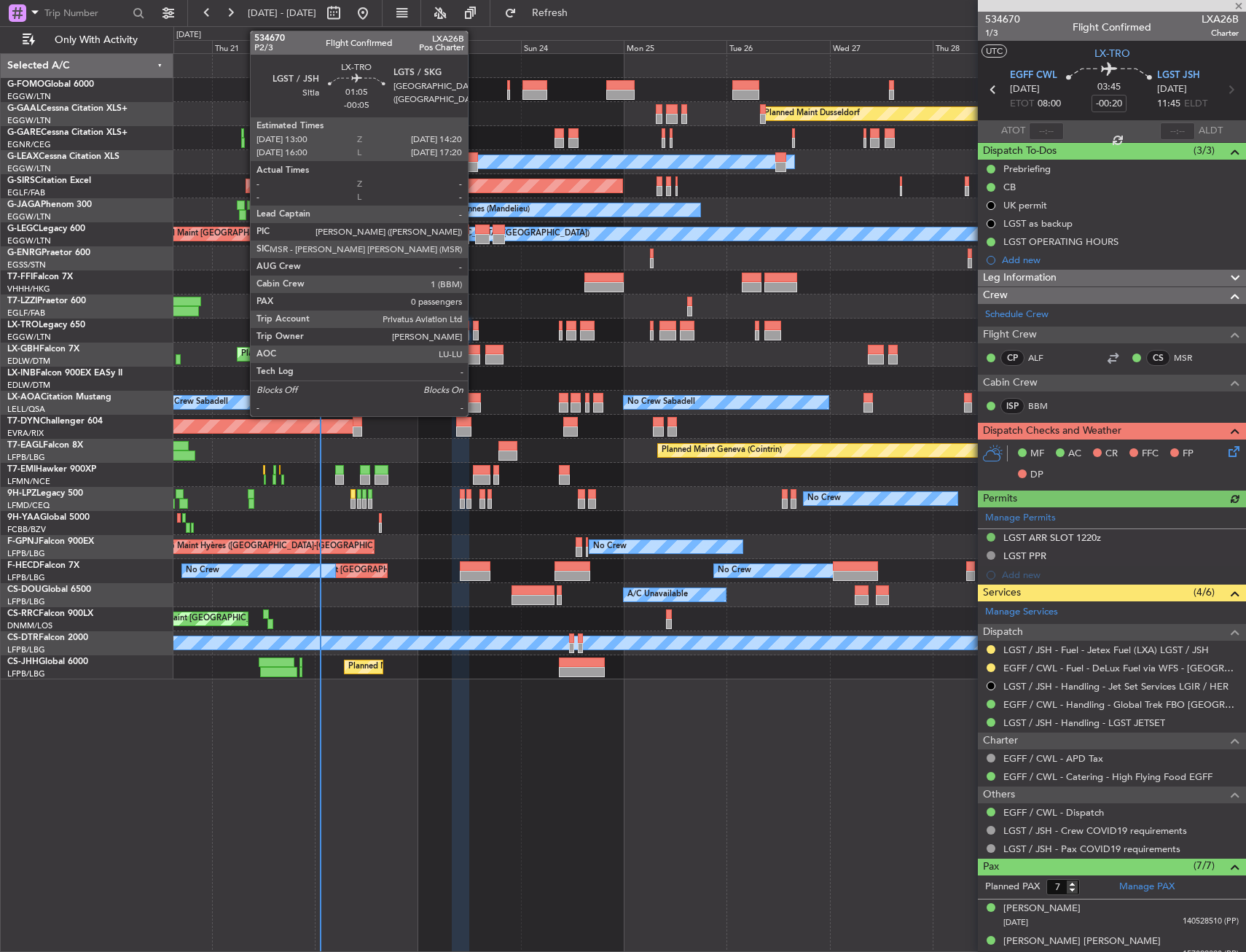
click at [474, 325] on div at bounding box center [476, 325] width 6 height 10
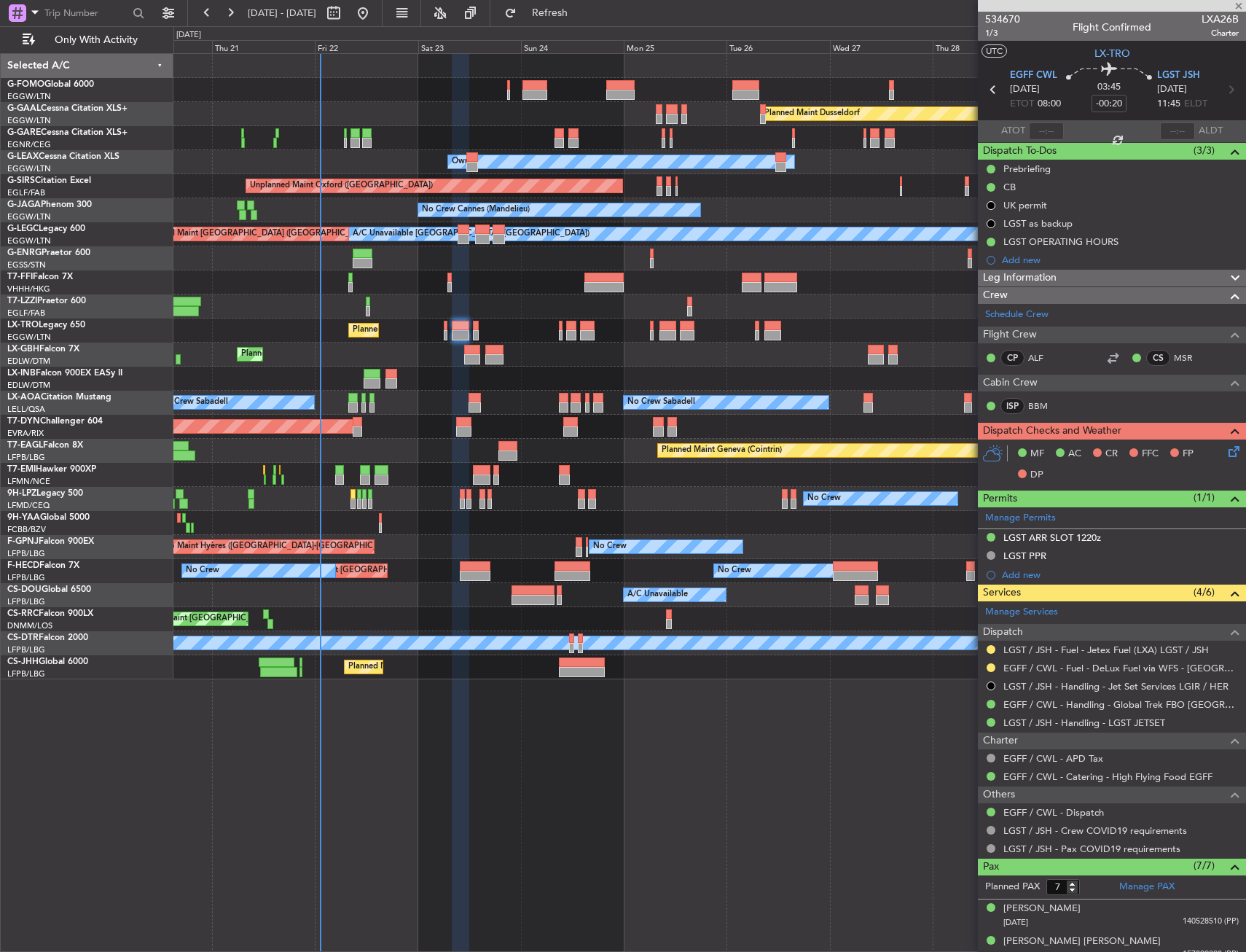
type input "-00:05"
type input "0"
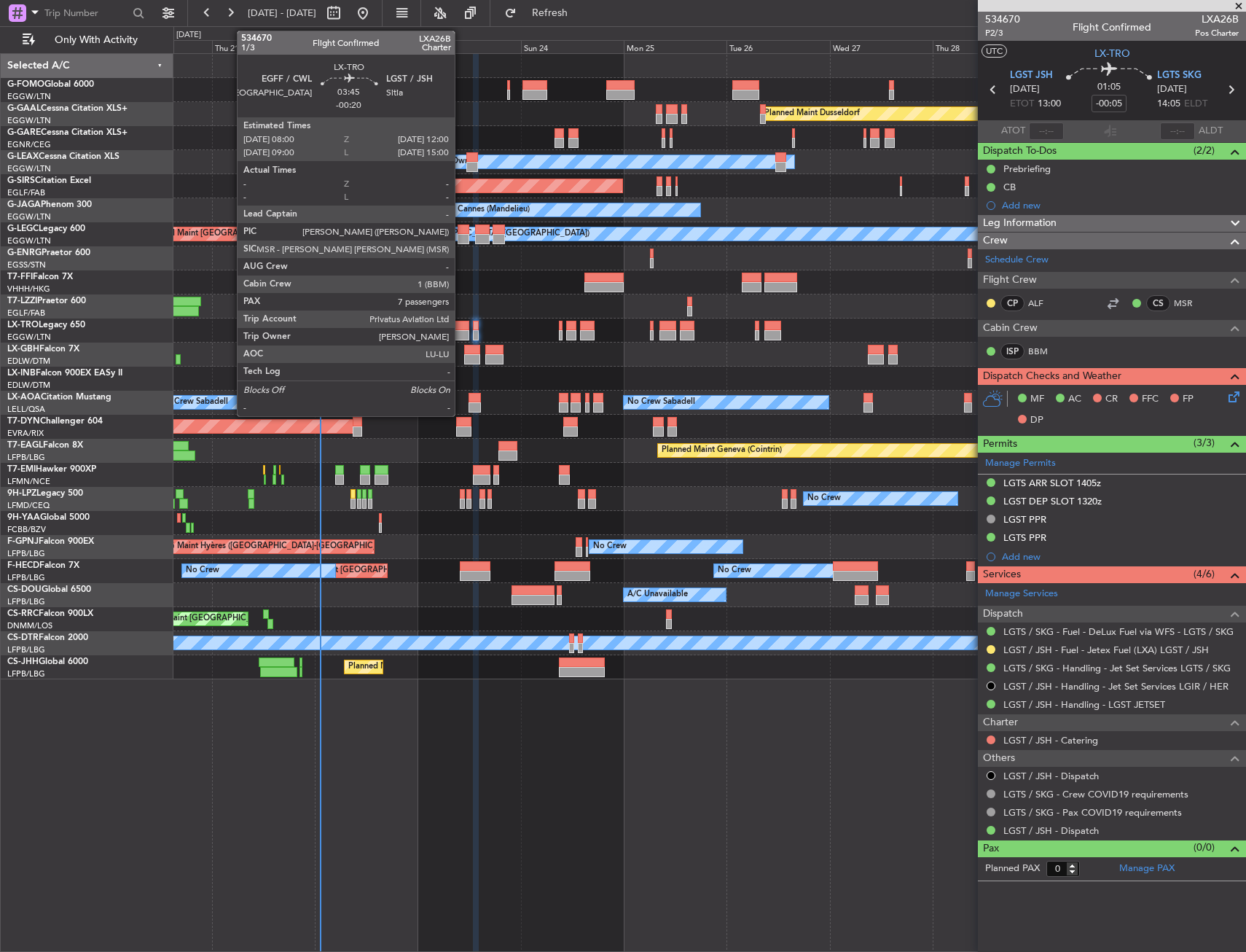
click at [461, 327] on div at bounding box center [460, 325] width 18 height 10
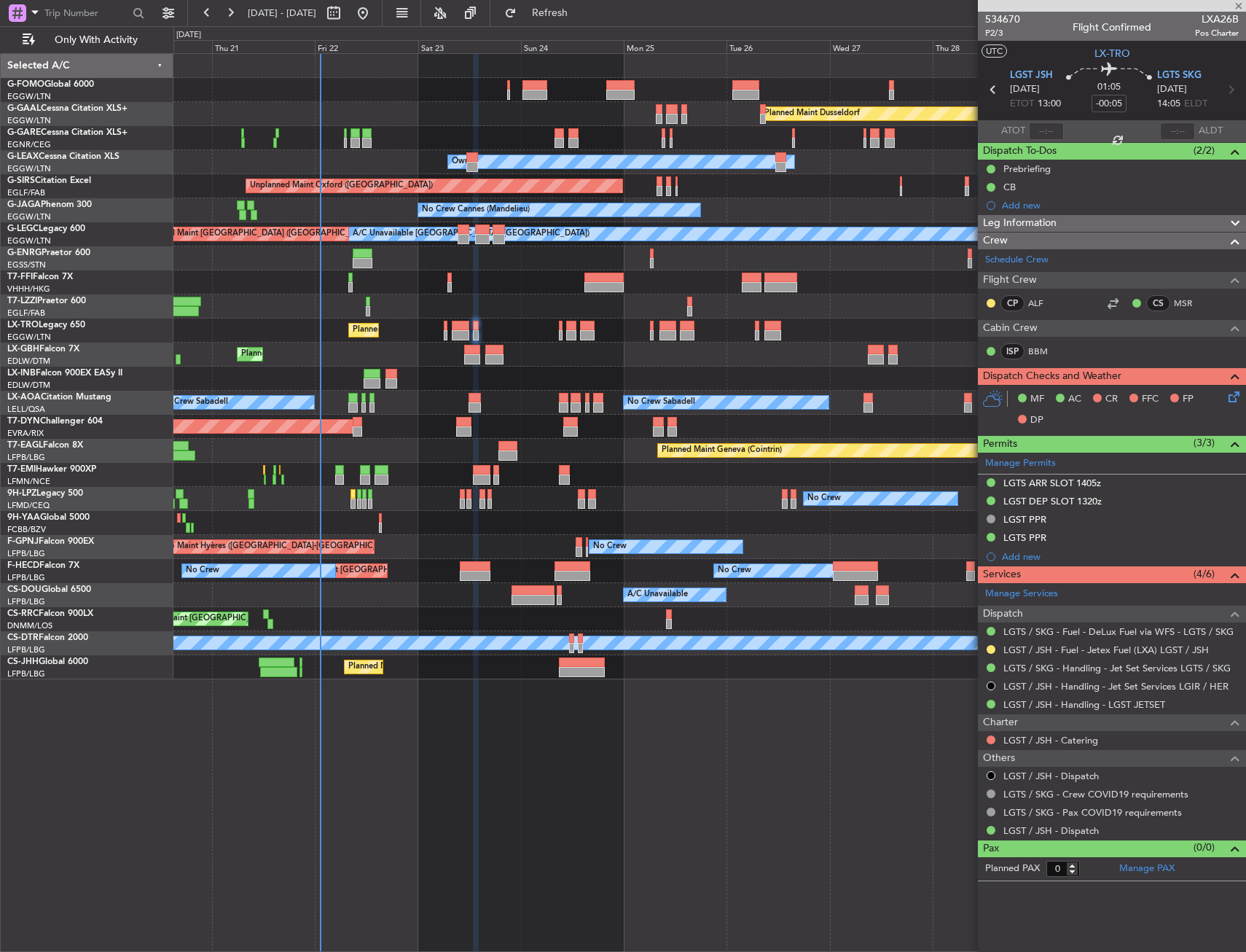
type input "-00:20"
type input "7"
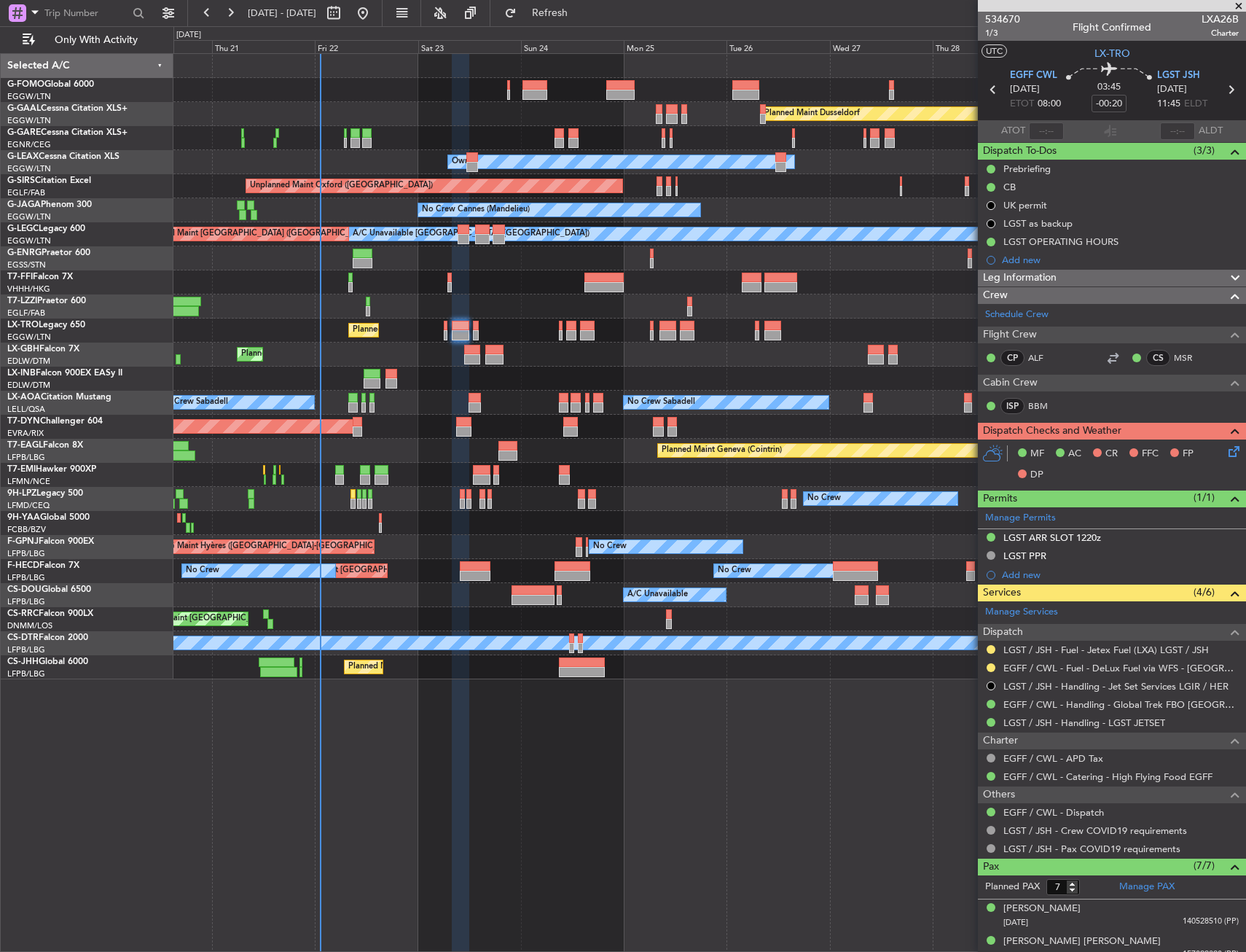
click at [1130, 541] on div "LGST ARR SLOT 1220z" at bounding box center [1112, 538] width 268 height 18
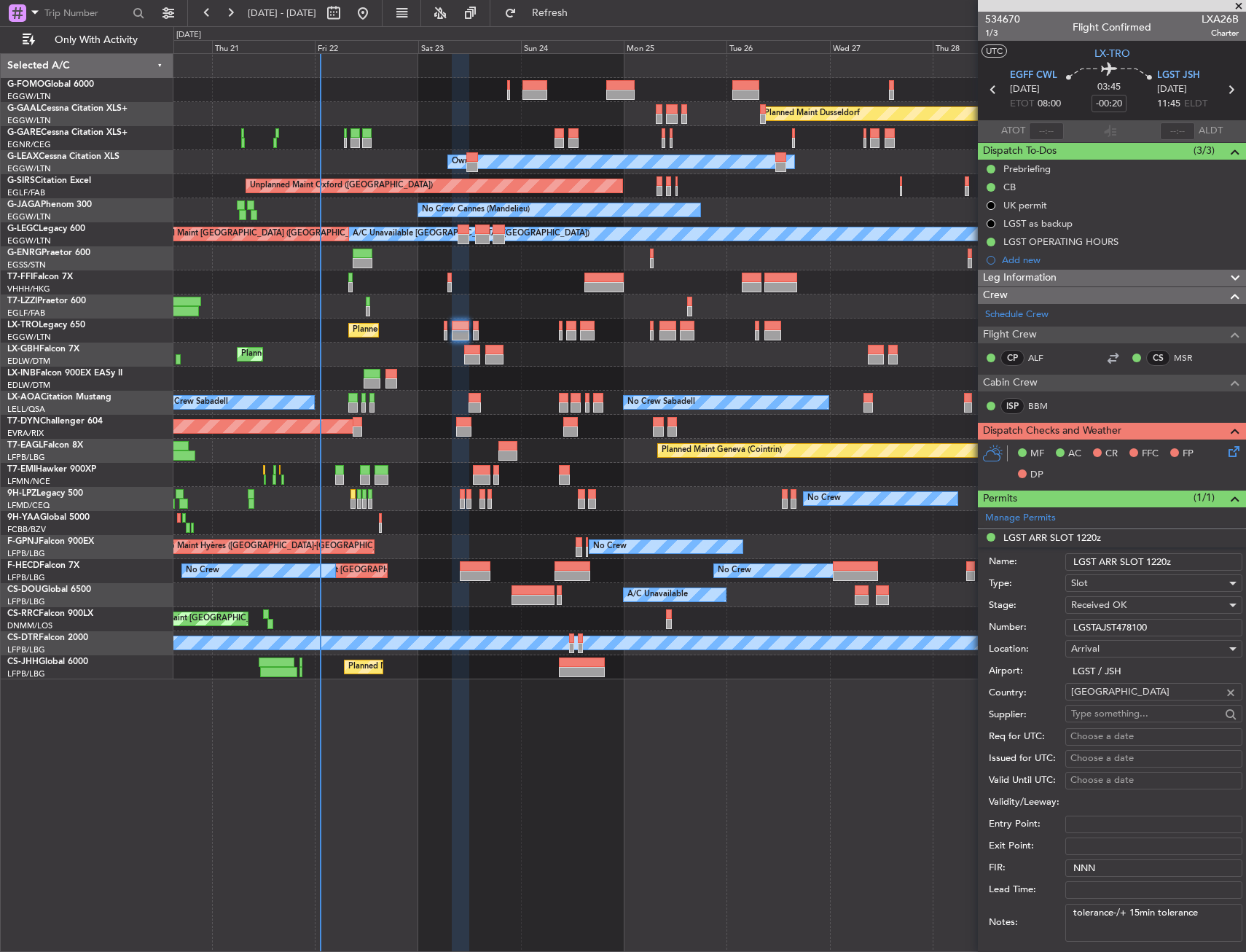
click at [1191, 564] on input "LGST ARR SLOT 1220z" at bounding box center [1153, 562] width 177 height 18
click at [1195, 556] on input "LGST ARR SLOT 1220z" at bounding box center [1153, 562] width 177 height 18
paste input "+/- 15min"
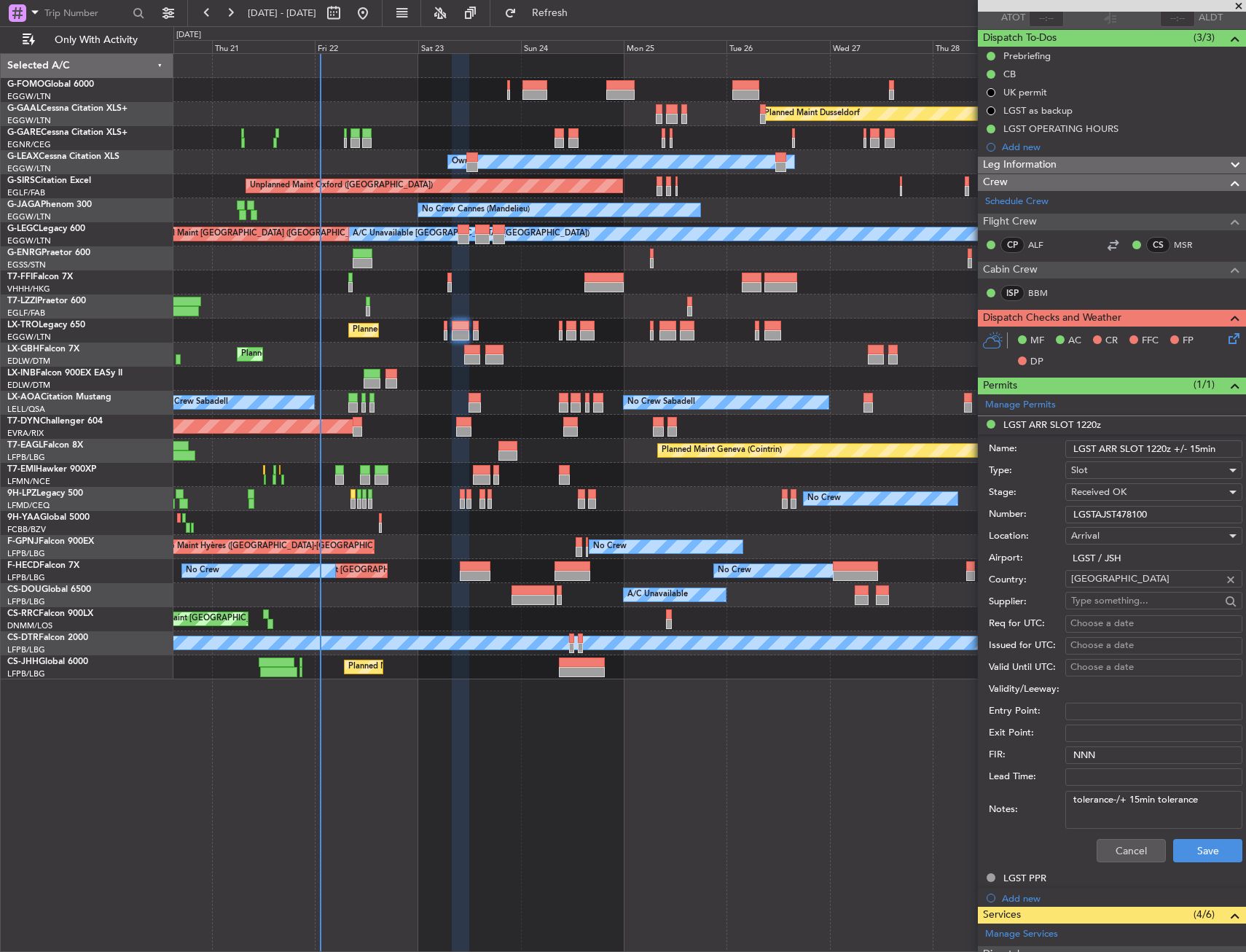
scroll to position [146, 0]
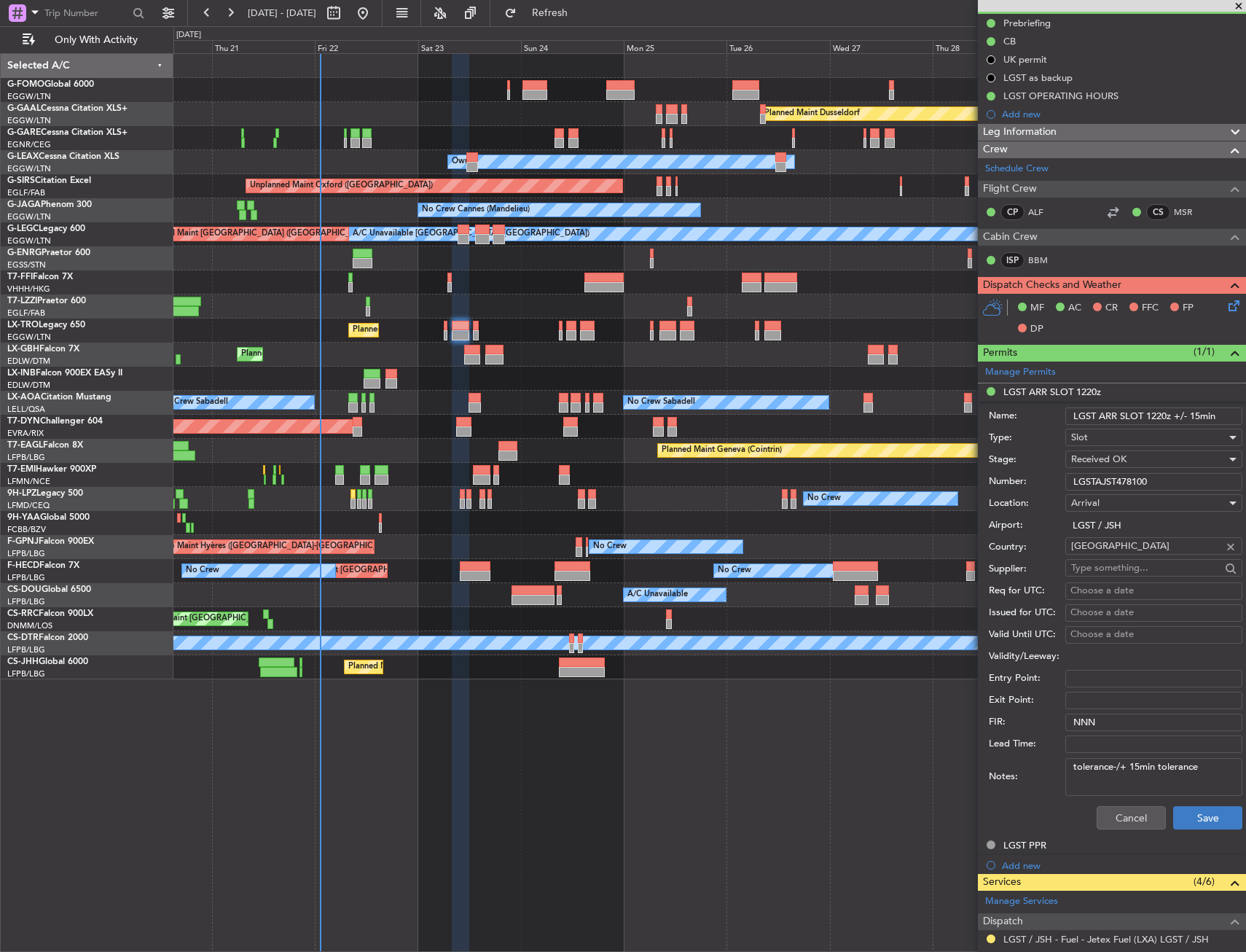
type input "LGST ARR SLOT 1220z +/- 15min"
click at [1176, 812] on button "Save" at bounding box center [1208, 818] width 69 height 23
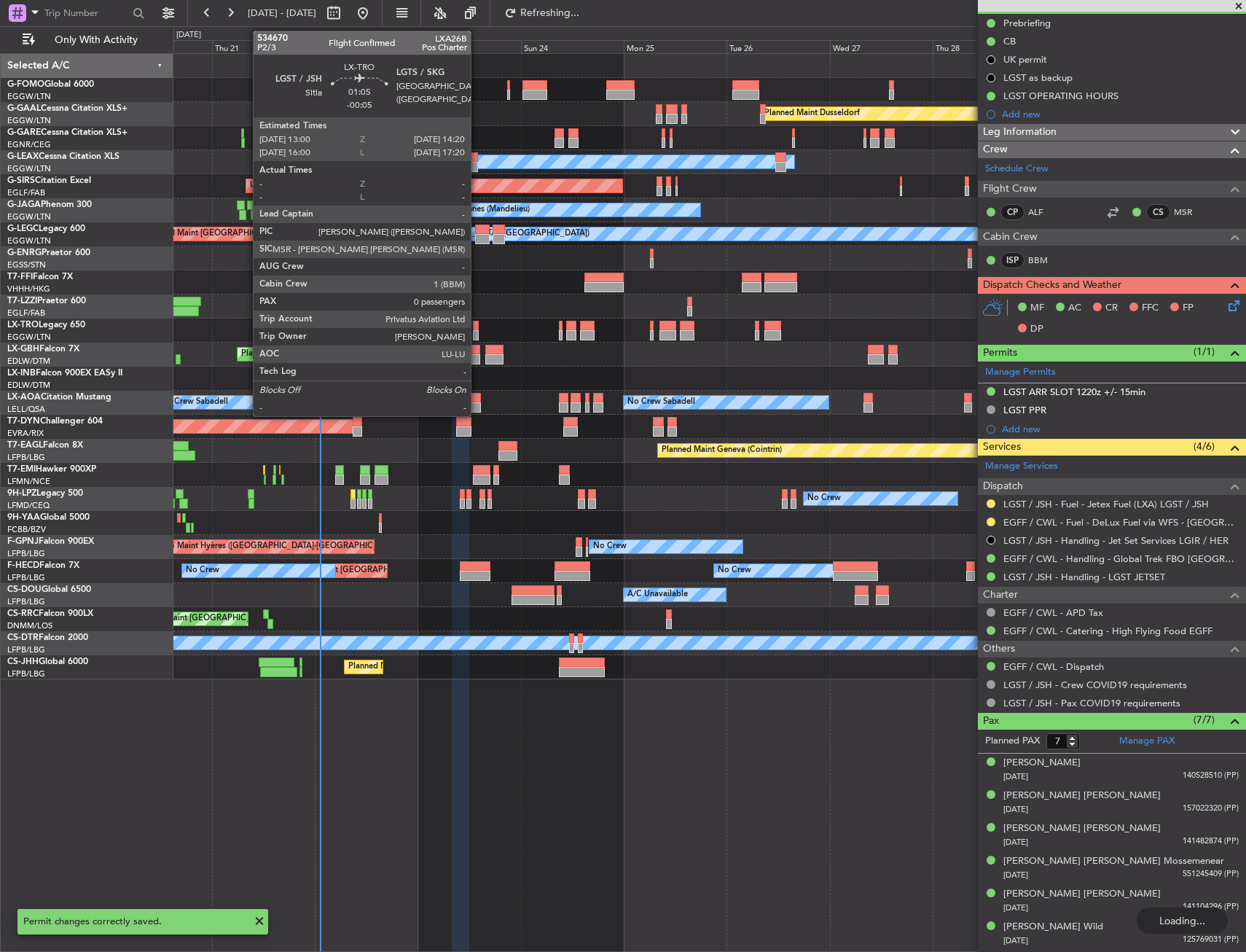
click at [477, 325] on div at bounding box center [476, 325] width 6 height 10
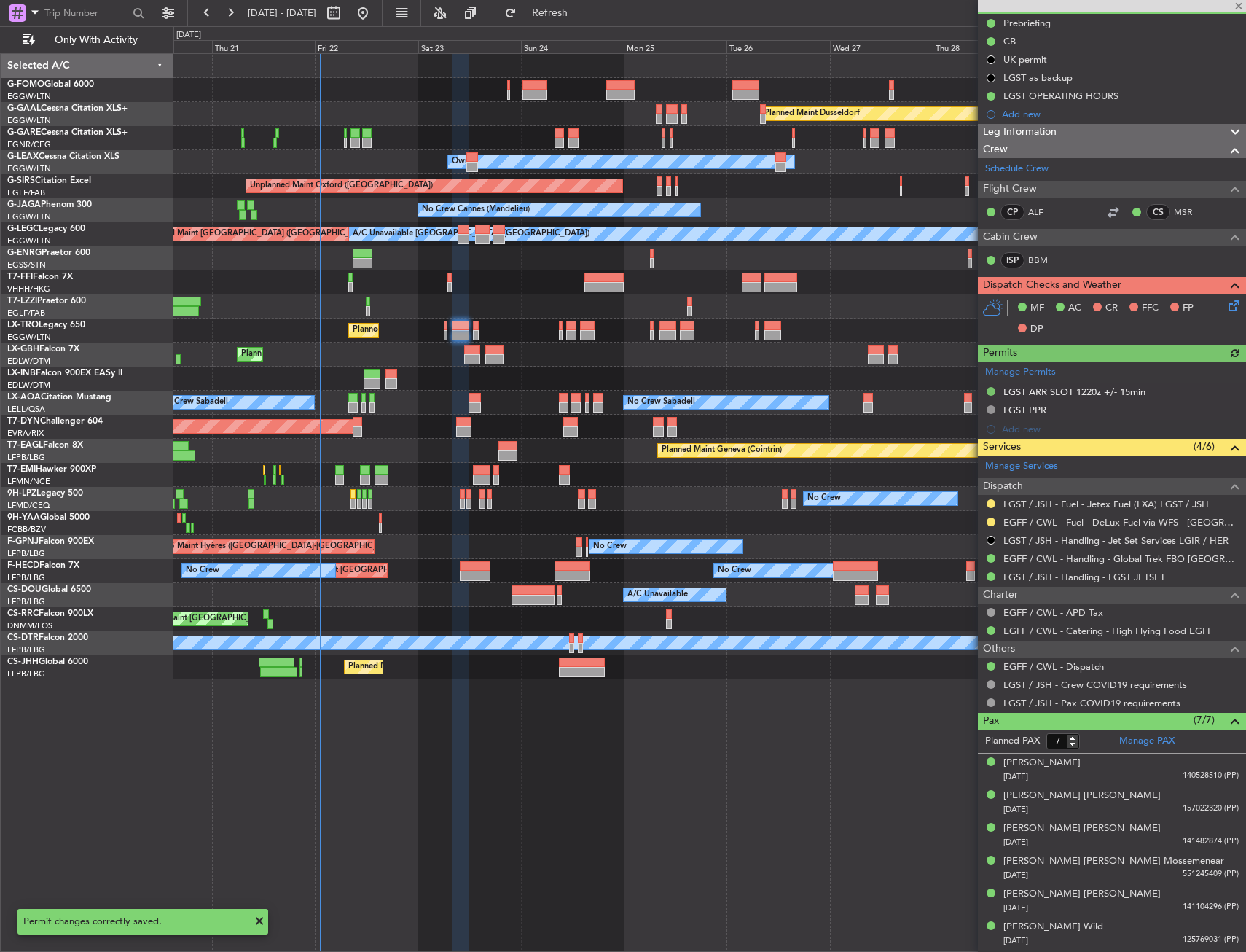
type input "-00:05"
type input "0"
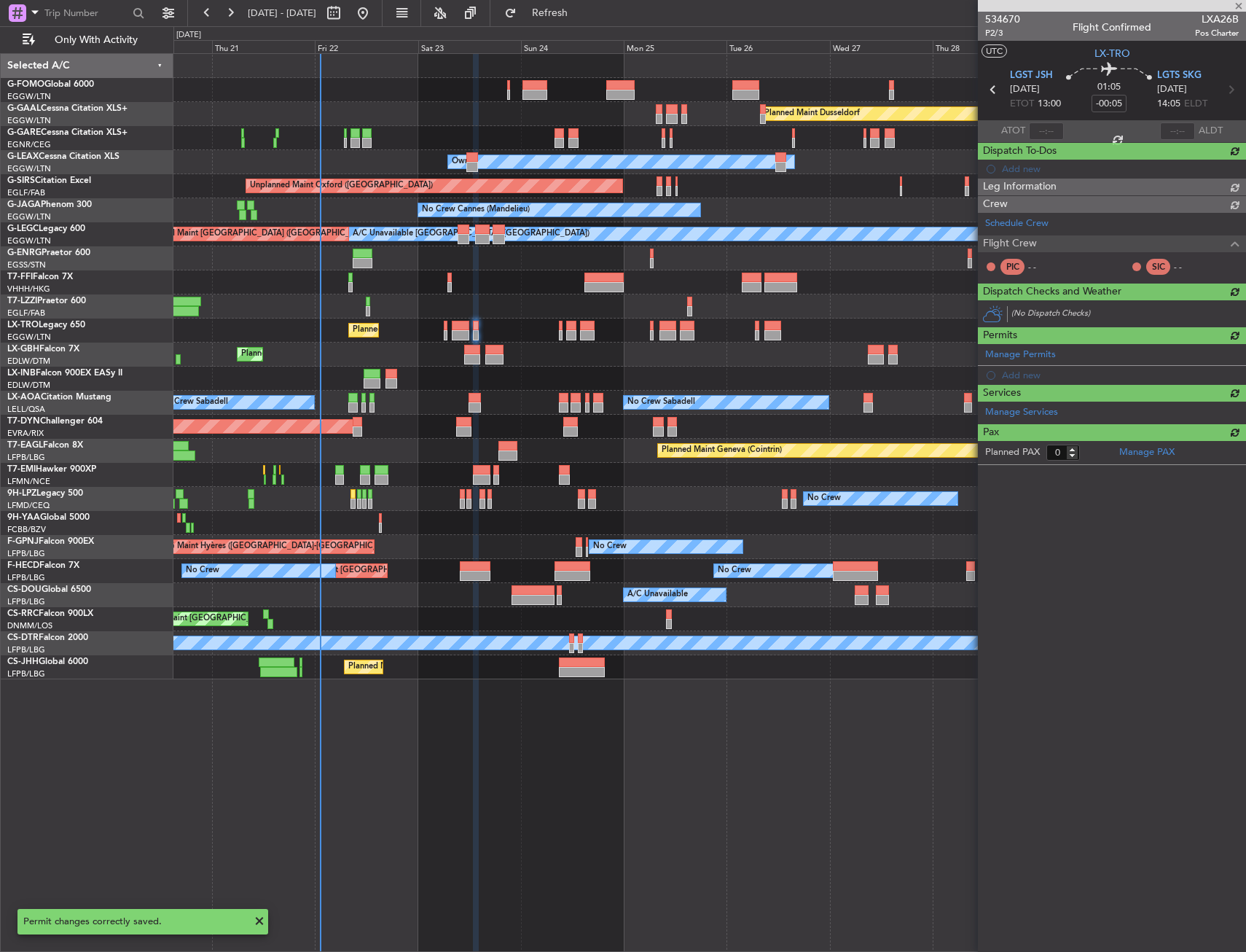
scroll to position [0, 0]
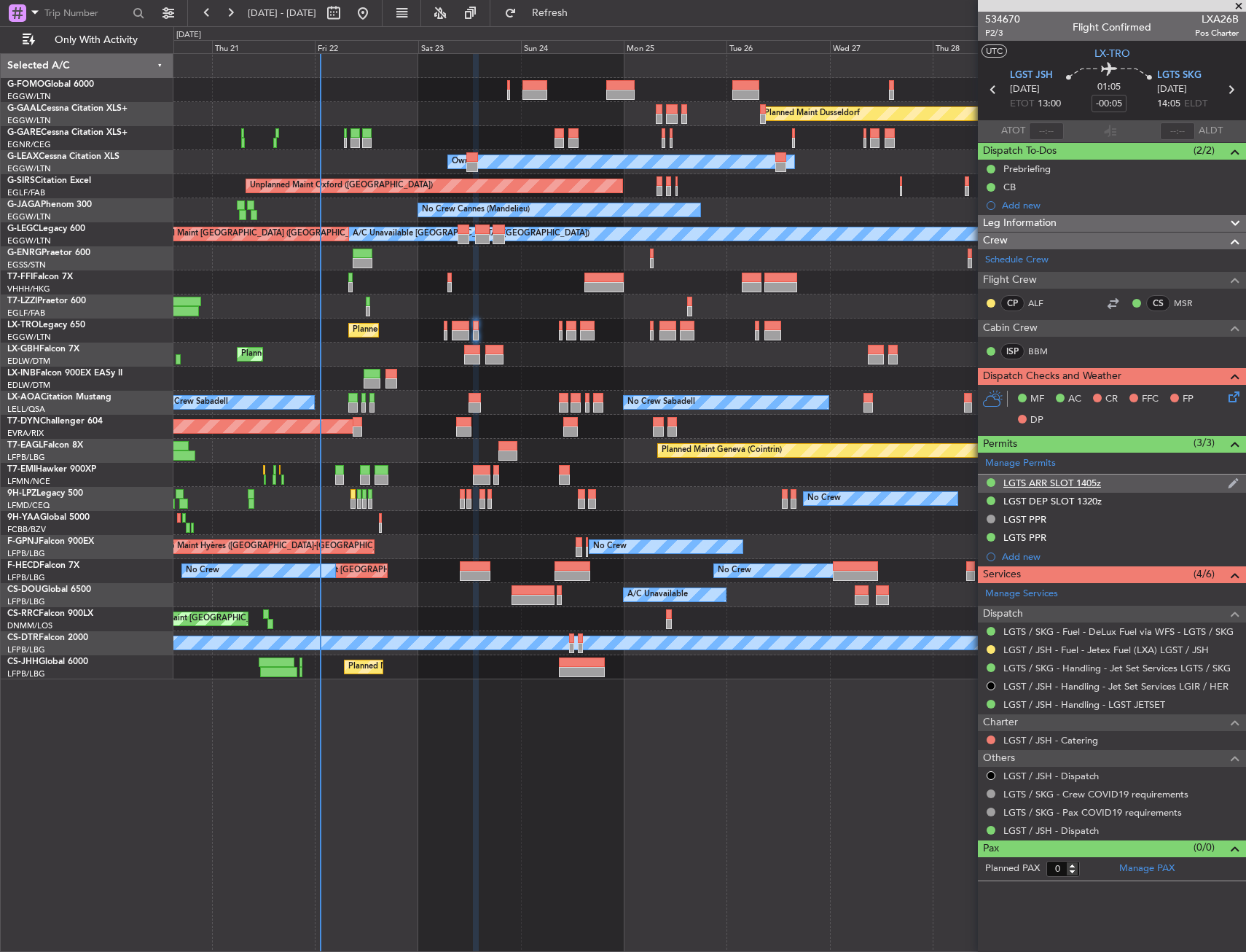
click at [1133, 481] on div "LGTS ARR SLOT 1405z" at bounding box center [1112, 484] width 268 height 18
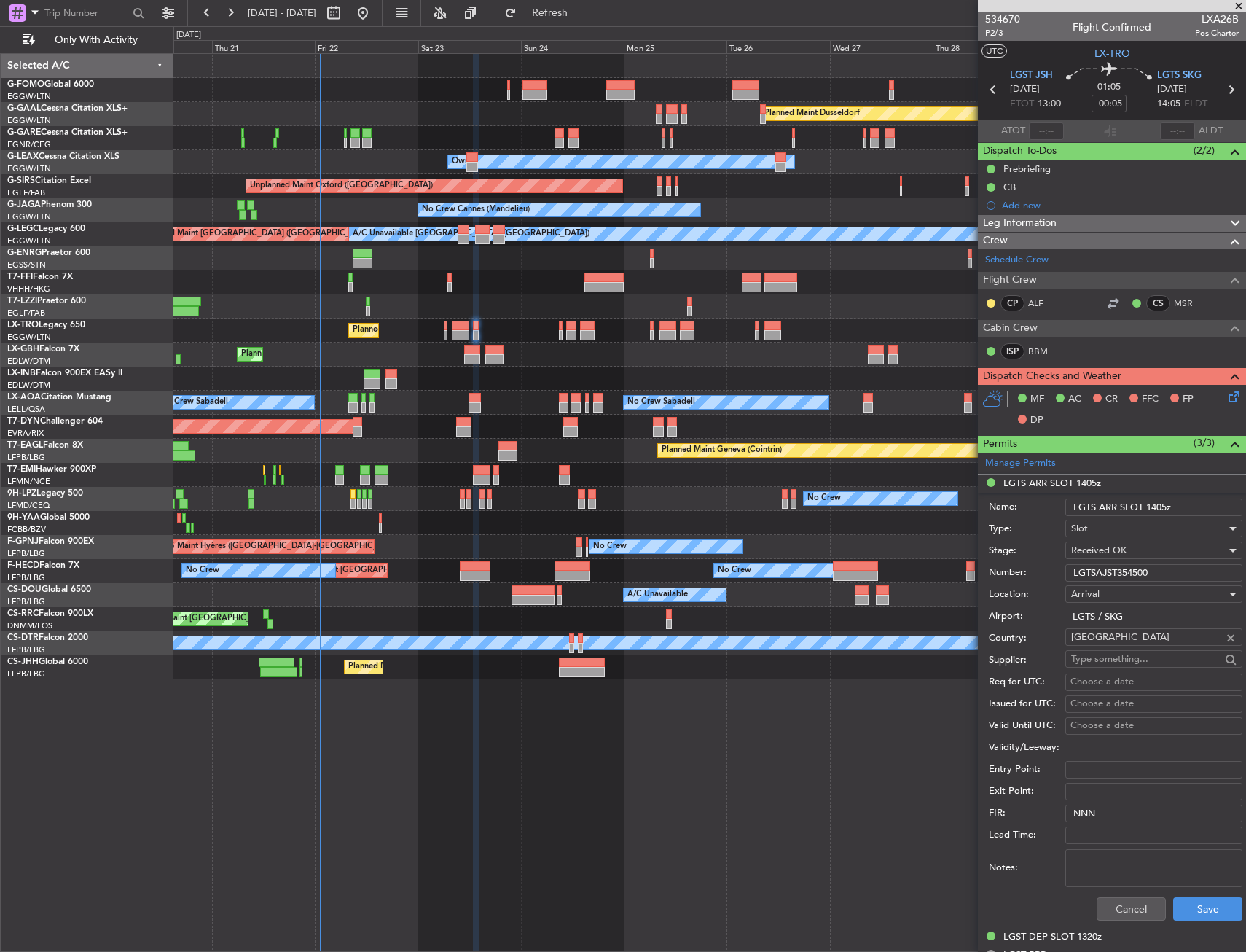
click at [1188, 502] on input "LGTS ARR SLOT 1405z" at bounding box center [1153, 507] width 177 height 18
paste input "+/- 15min"
type input "LGTS ARR SLOT 1405z +/- 15min"
click at [1200, 904] on button "Save" at bounding box center [1208, 908] width 69 height 23
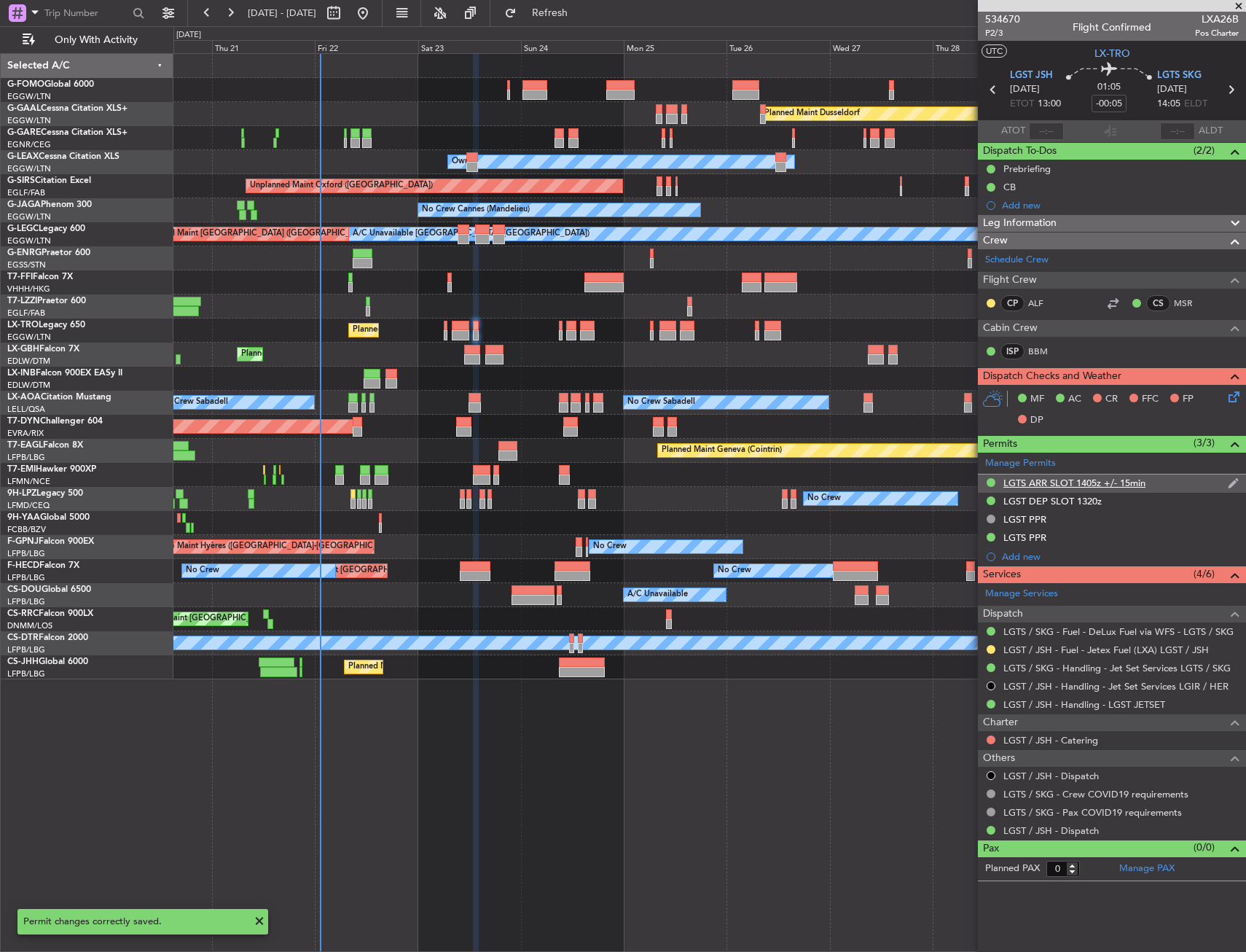
click at [1174, 478] on div "LGTS ARR SLOT 1405z +/- 15min" at bounding box center [1112, 484] width 268 height 18
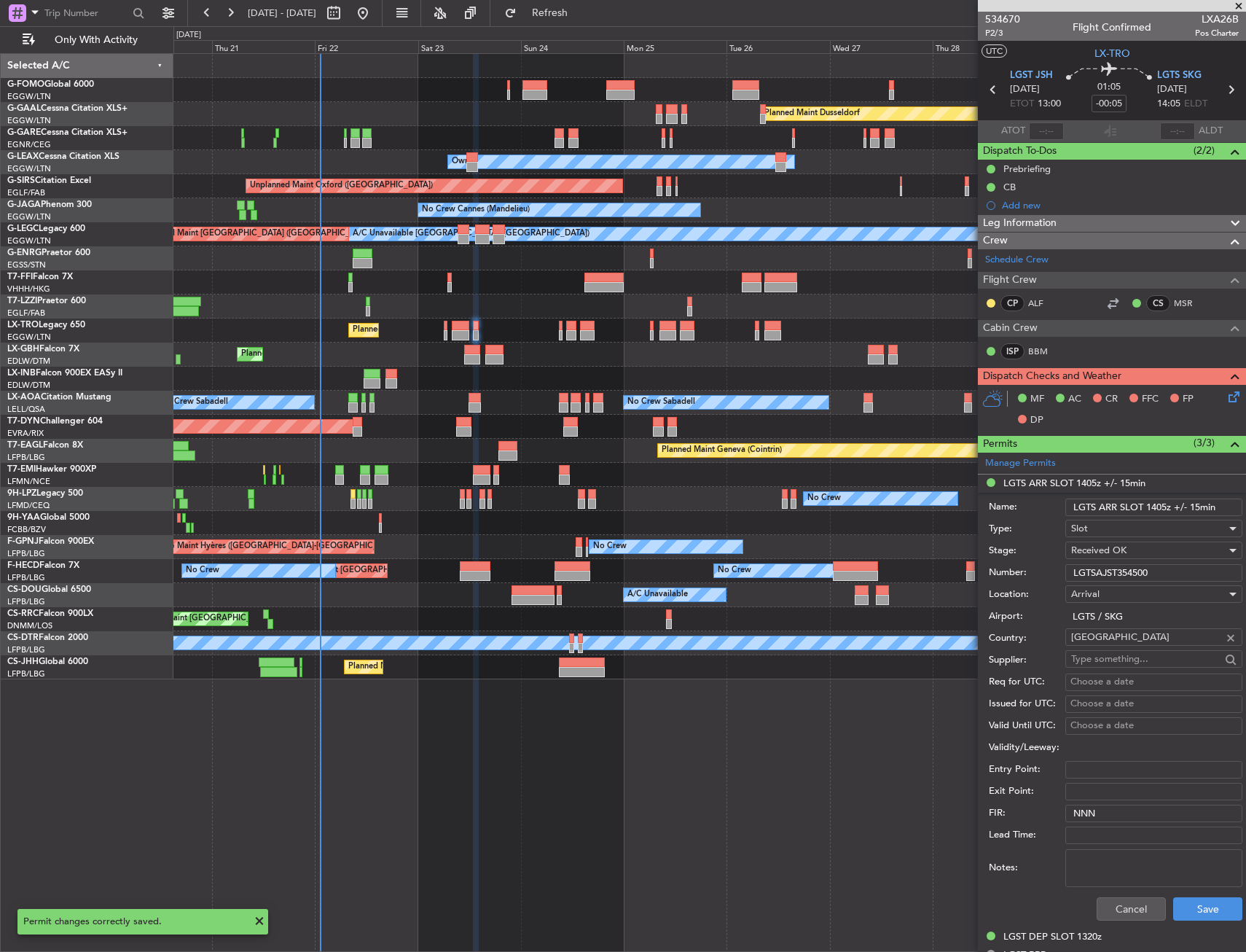
click at [1210, 498] on input "LGTS ARR SLOT 1405z +/- 15min" at bounding box center [1153, 507] width 177 height 18
drag, startPoint x: 1173, startPoint y: 501, endPoint x: 1218, endPoint y: 504, distance: 45.1
click at [1218, 504] on input "LGTS ARR SLOT 1405z +/- 15min" at bounding box center [1153, 507] width 177 height 18
type input "LGTS ARR SLOT 1405z"
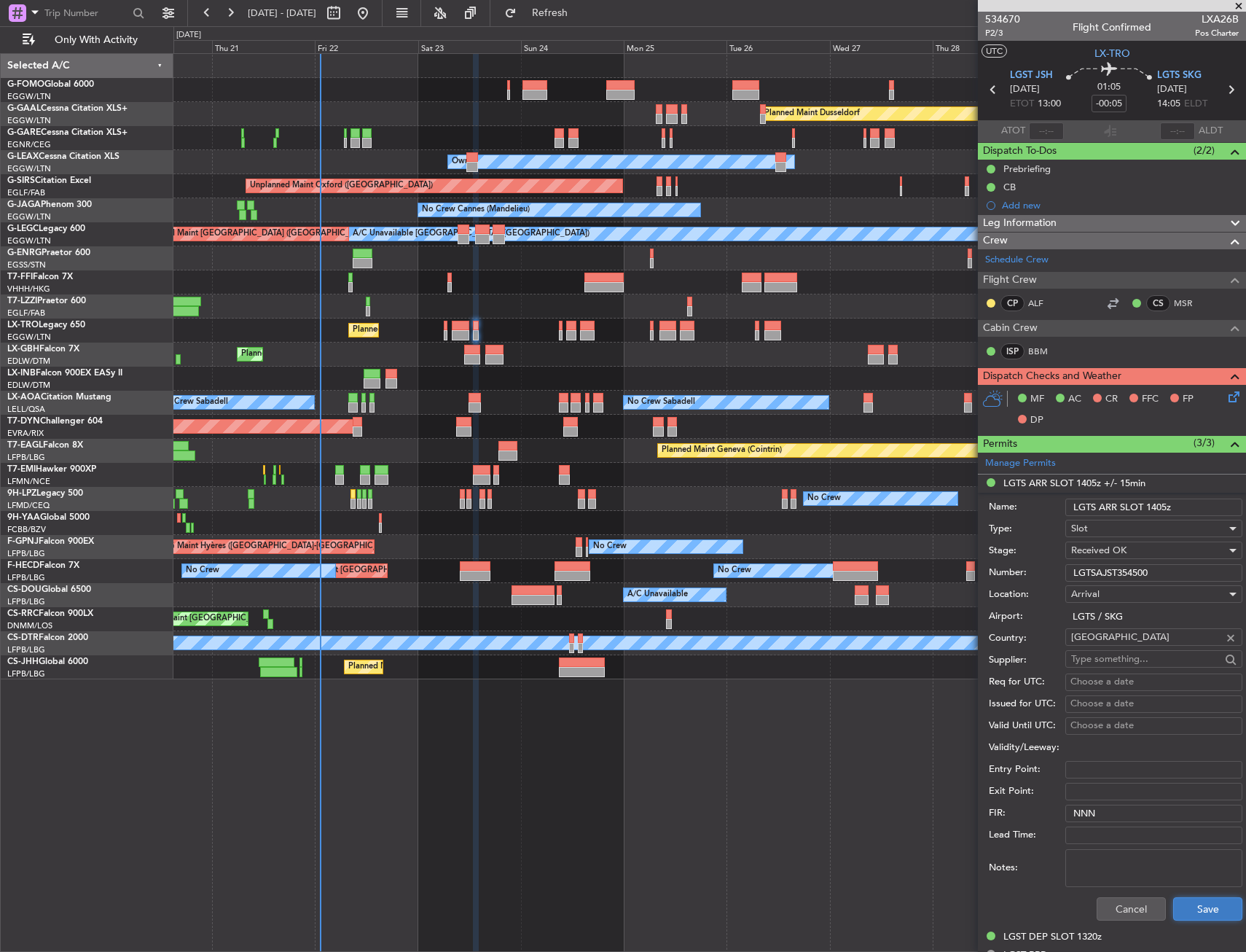
click at [1205, 919] on button "Save" at bounding box center [1208, 908] width 69 height 23
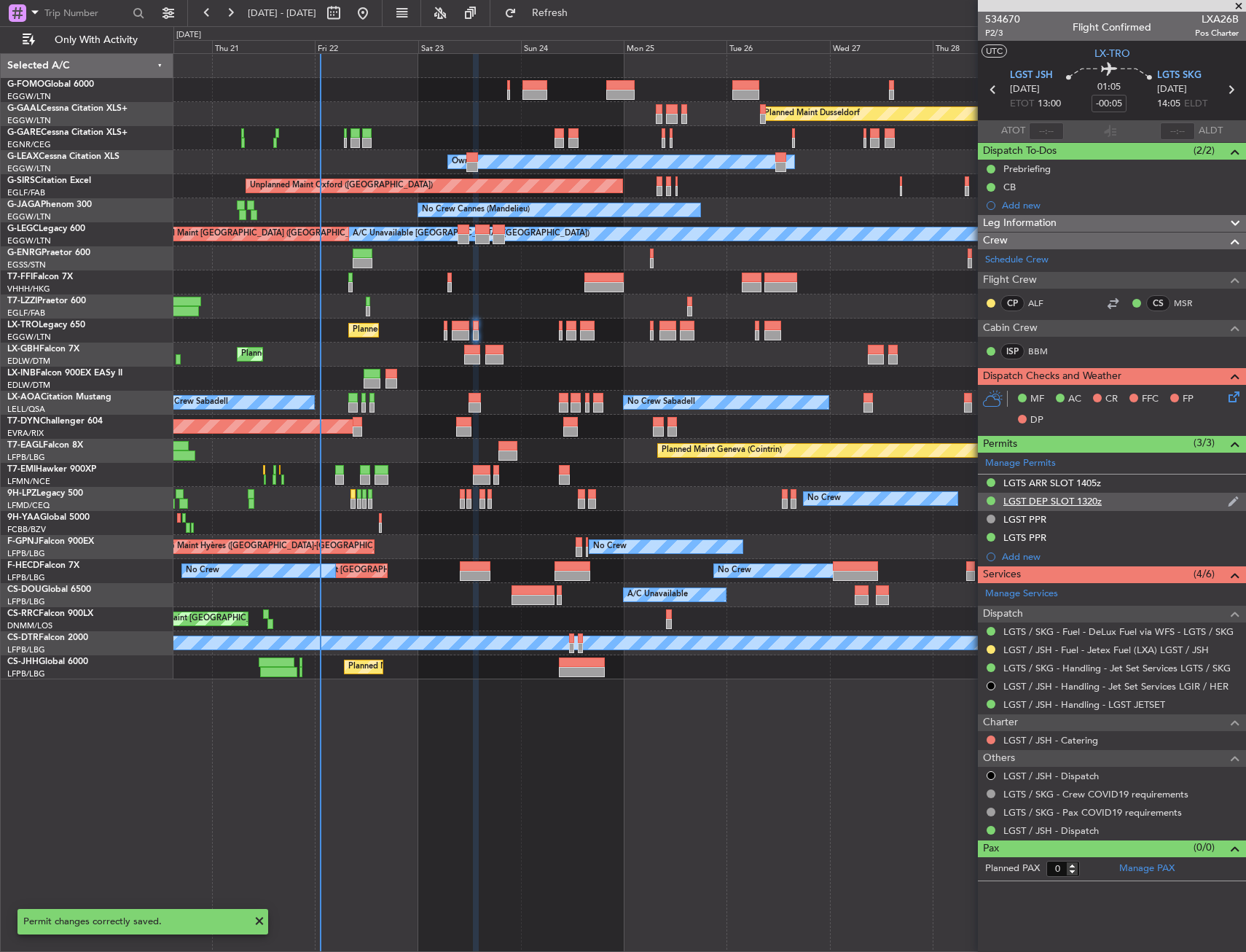
click at [1103, 504] on div "LGST DEP SLOT 1320z" at bounding box center [1112, 502] width 268 height 18
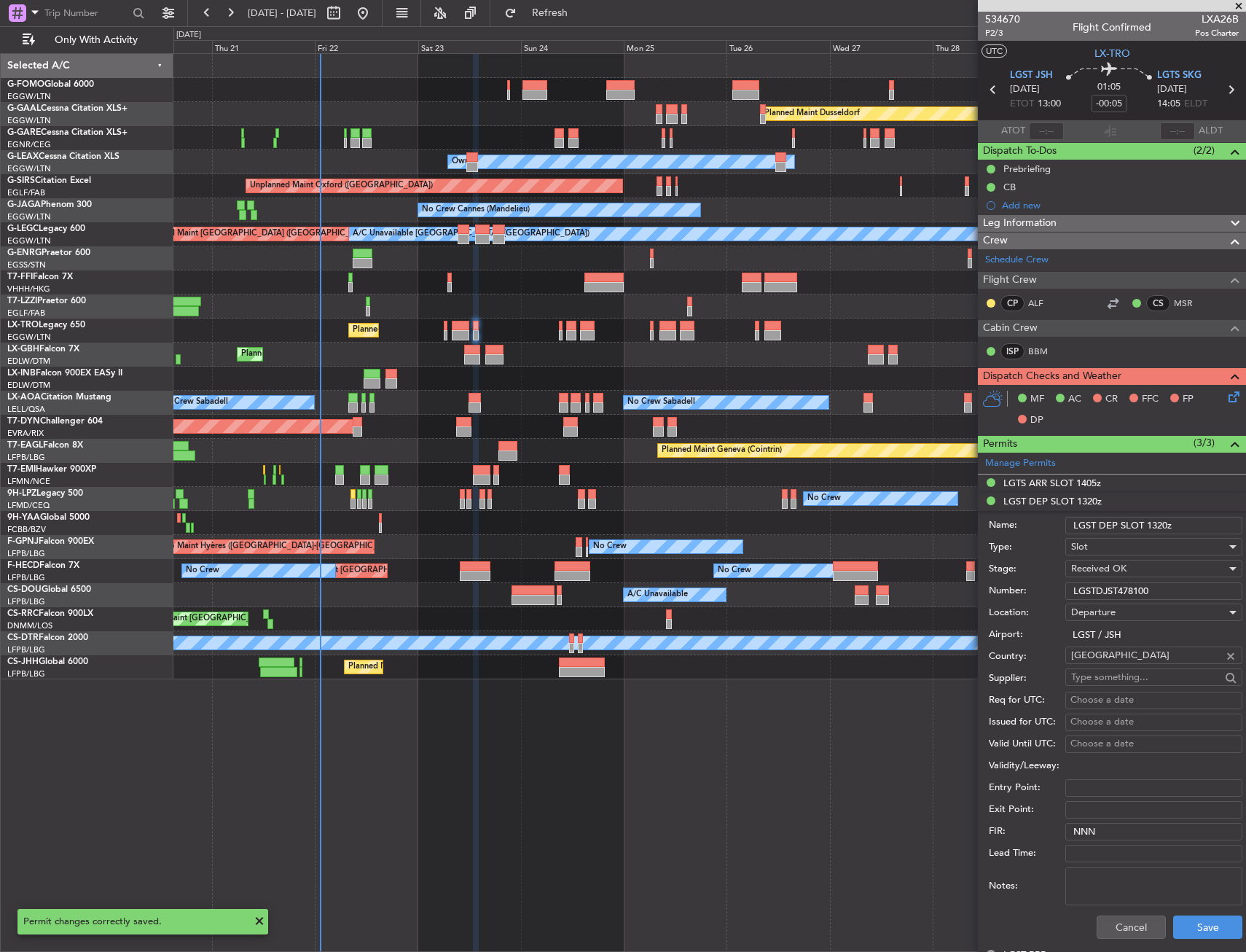
click at [1208, 524] on input "LGST DEP SLOT 1320z" at bounding box center [1153, 525] width 177 height 18
paste input "+/- 15min"
type input "LGST DEP SLOT 1320z +/- 15min"
click at [1218, 927] on button "Save" at bounding box center [1208, 927] width 69 height 23
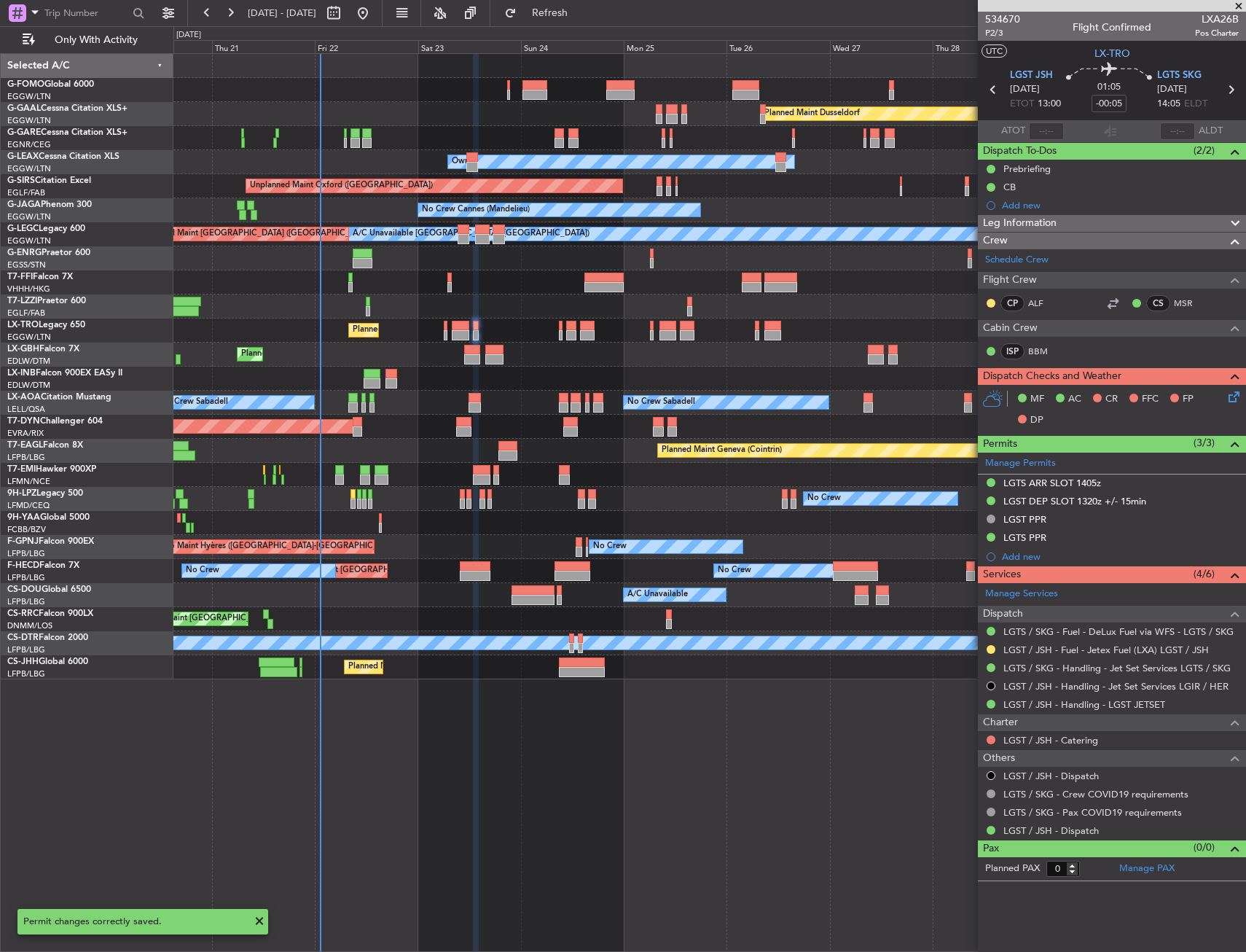
click at [451, 333] on div "Planned Maint [GEOGRAPHIC_DATA] ([GEOGRAPHIC_DATA])" at bounding box center [709, 330] width 1072 height 24
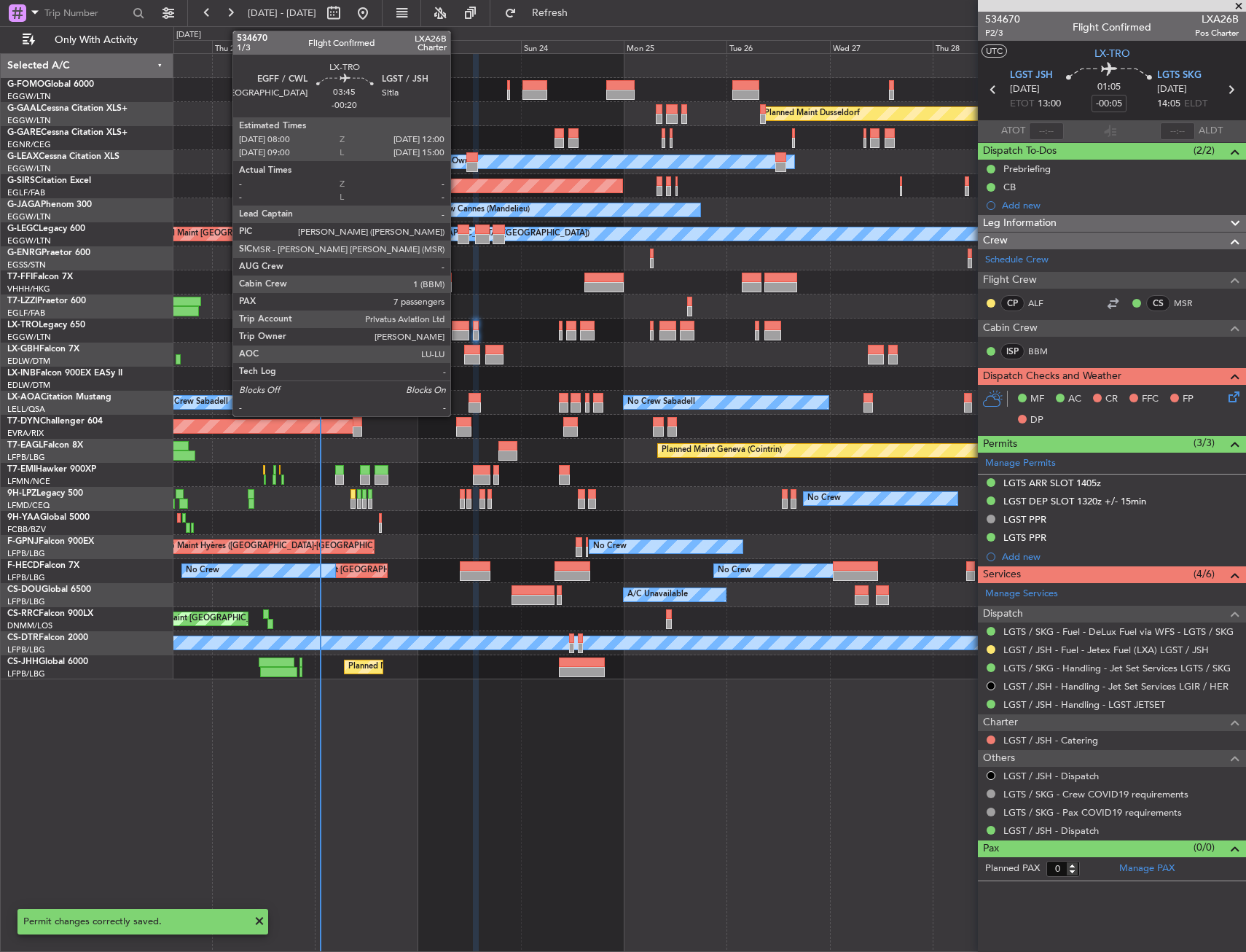
click at [457, 328] on div at bounding box center [460, 325] width 18 height 10
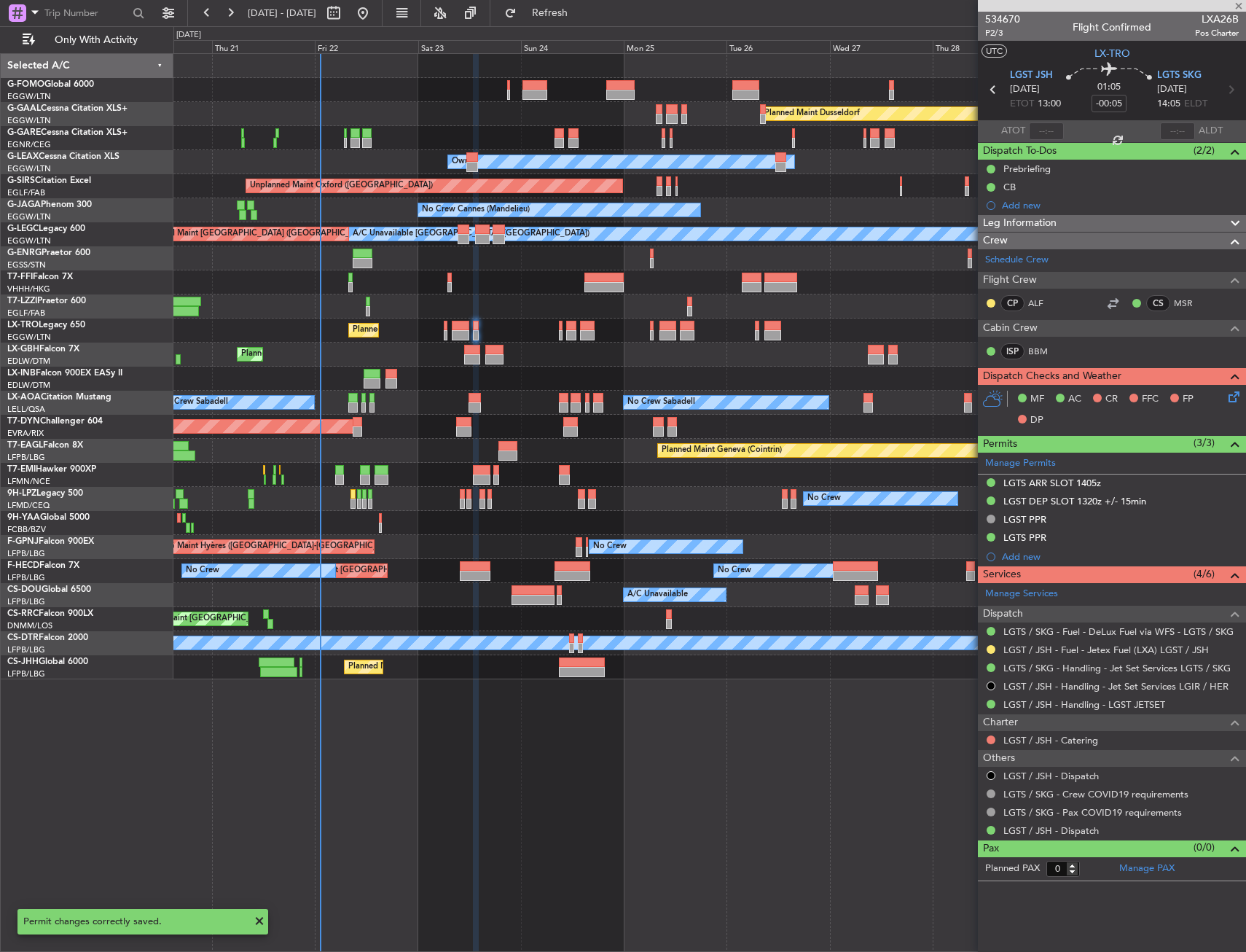
type input "-00:20"
type input "7"
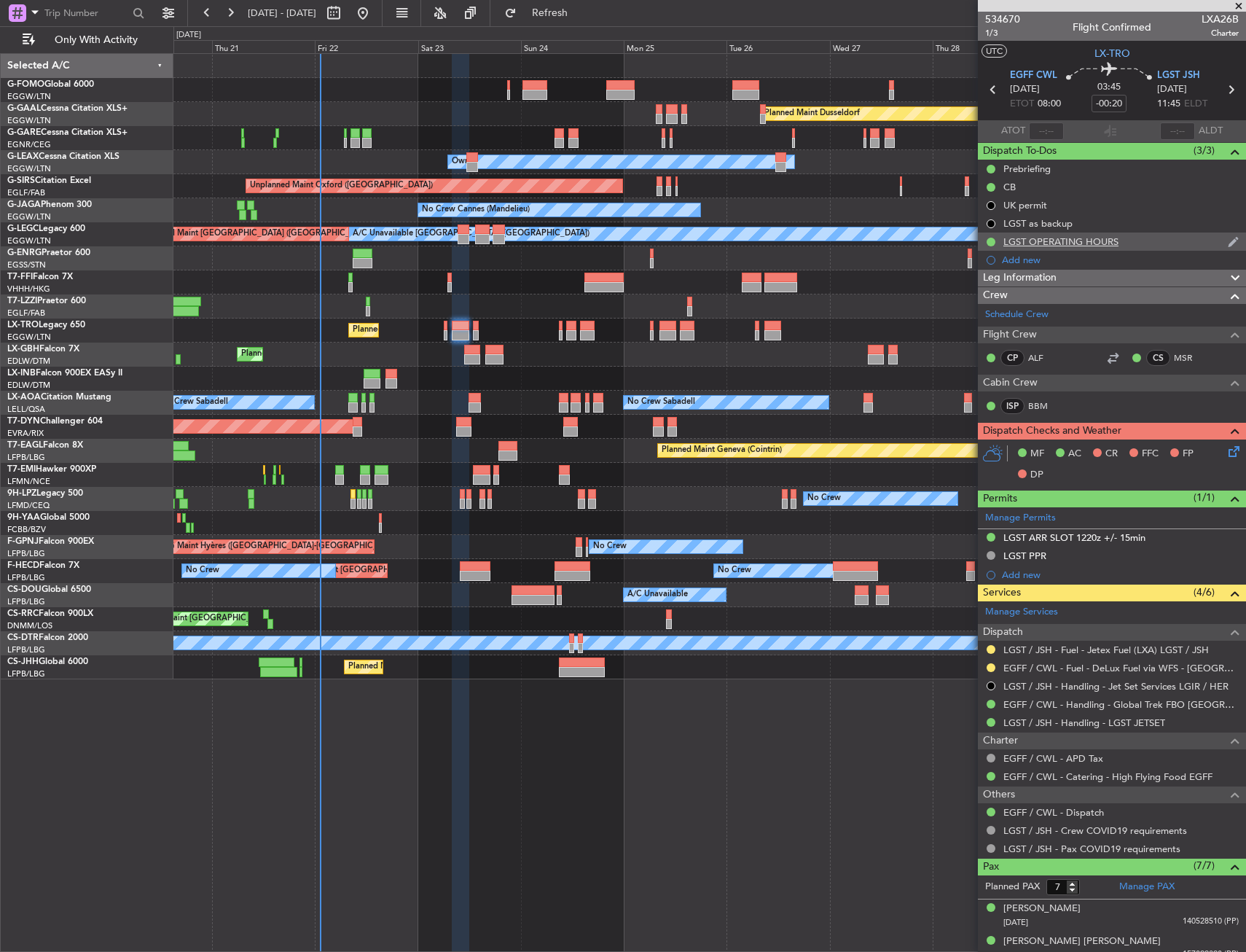
click at [1080, 242] on div "LGST OPERATING HOURS" at bounding box center [1061, 241] width 115 height 12
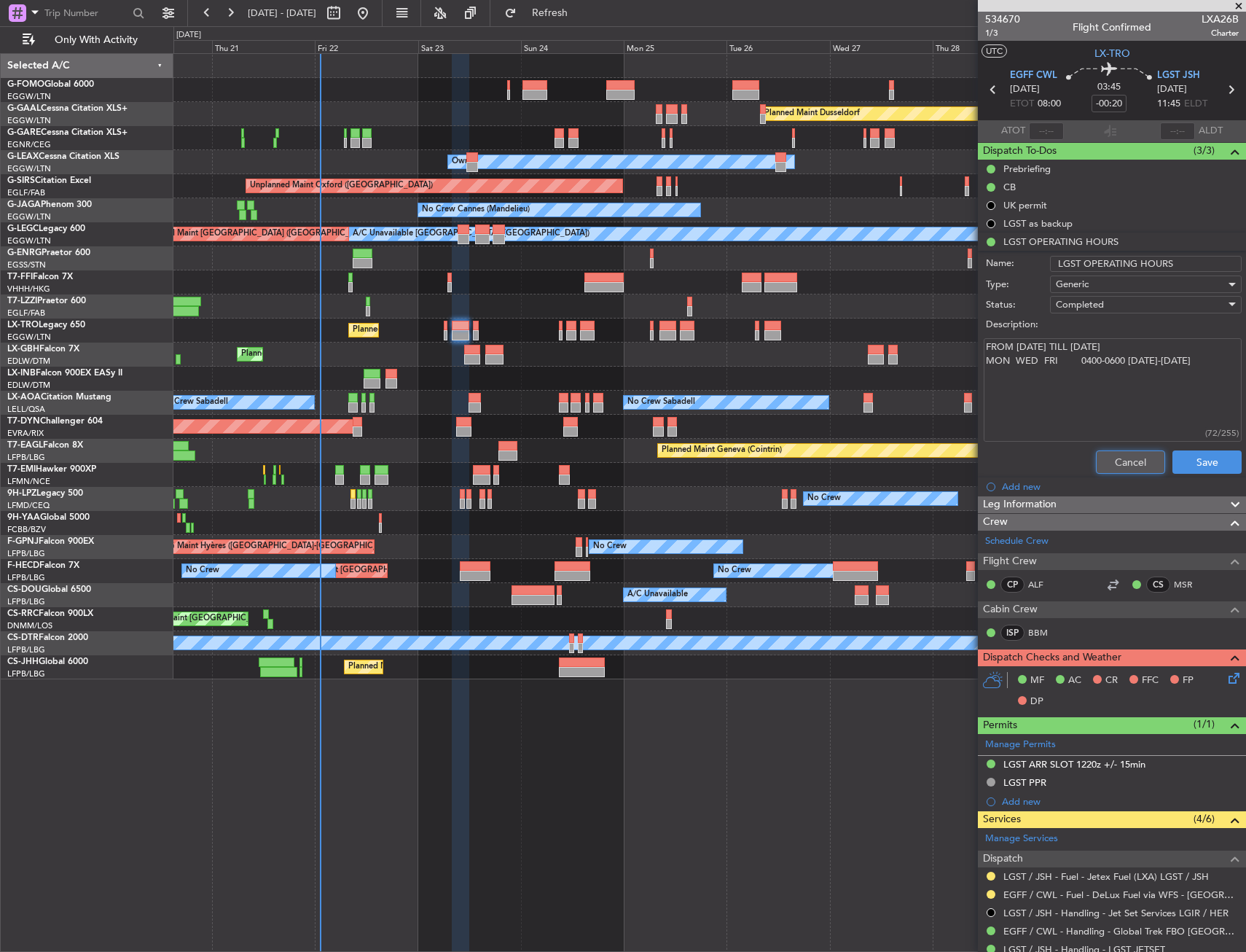
drag, startPoint x: 1116, startPoint y: 465, endPoint x: 1120, endPoint y: 473, distance: 8.9
click at [1116, 465] on button "Cancel" at bounding box center [1130, 462] width 69 height 23
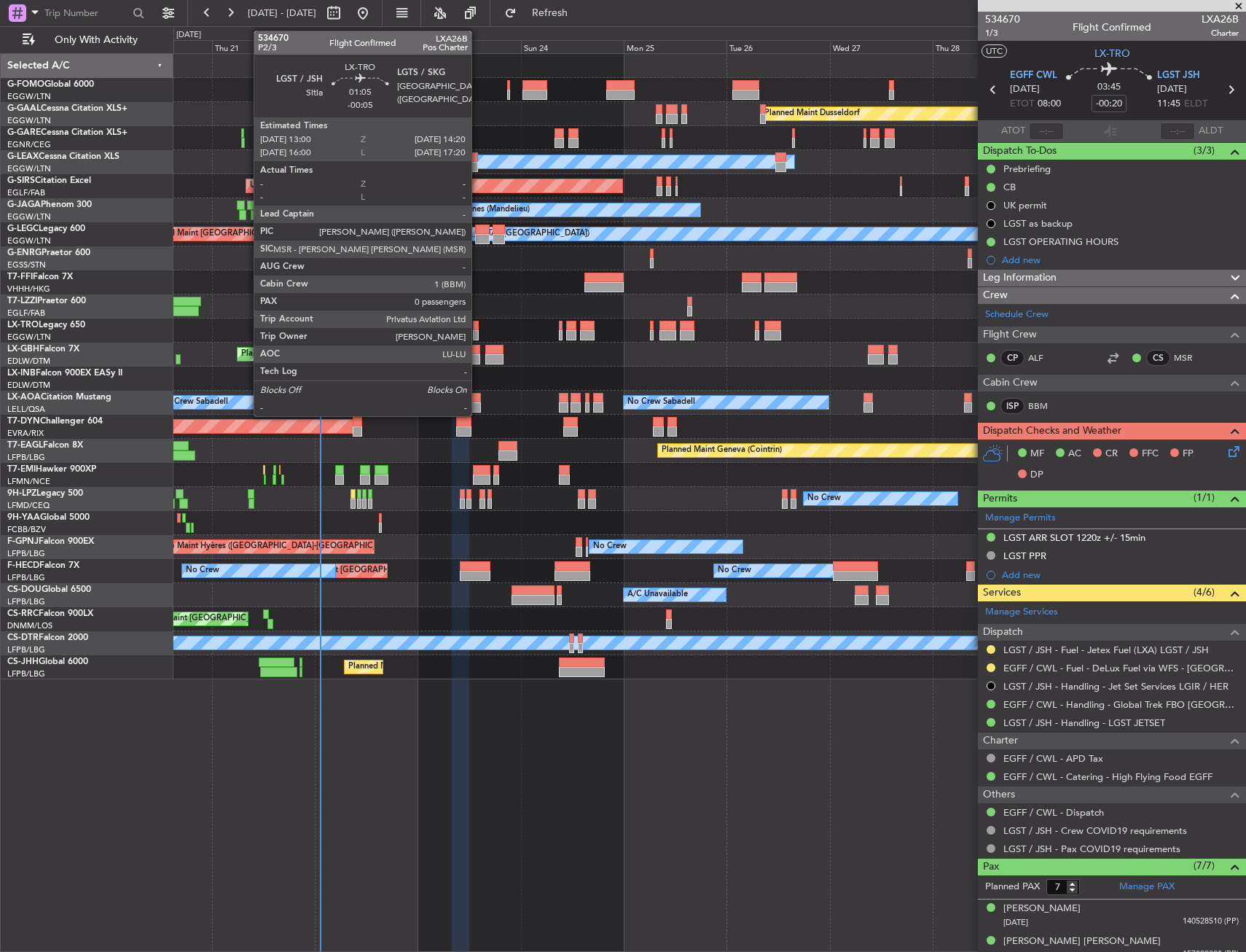
click at [478, 326] on div at bounding box center [476, 325] width 6 height 10
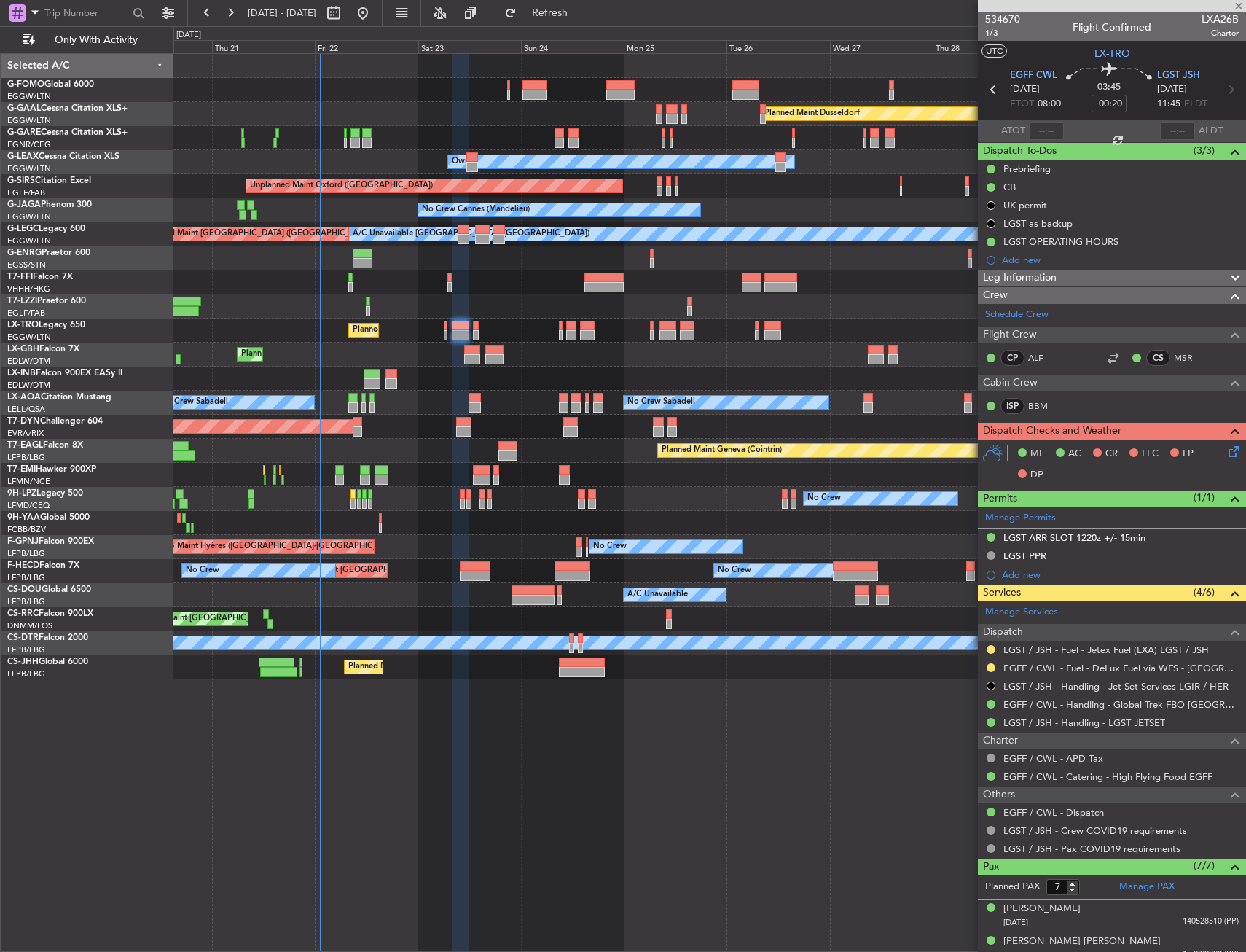
type input "-00:05"
type input "0"
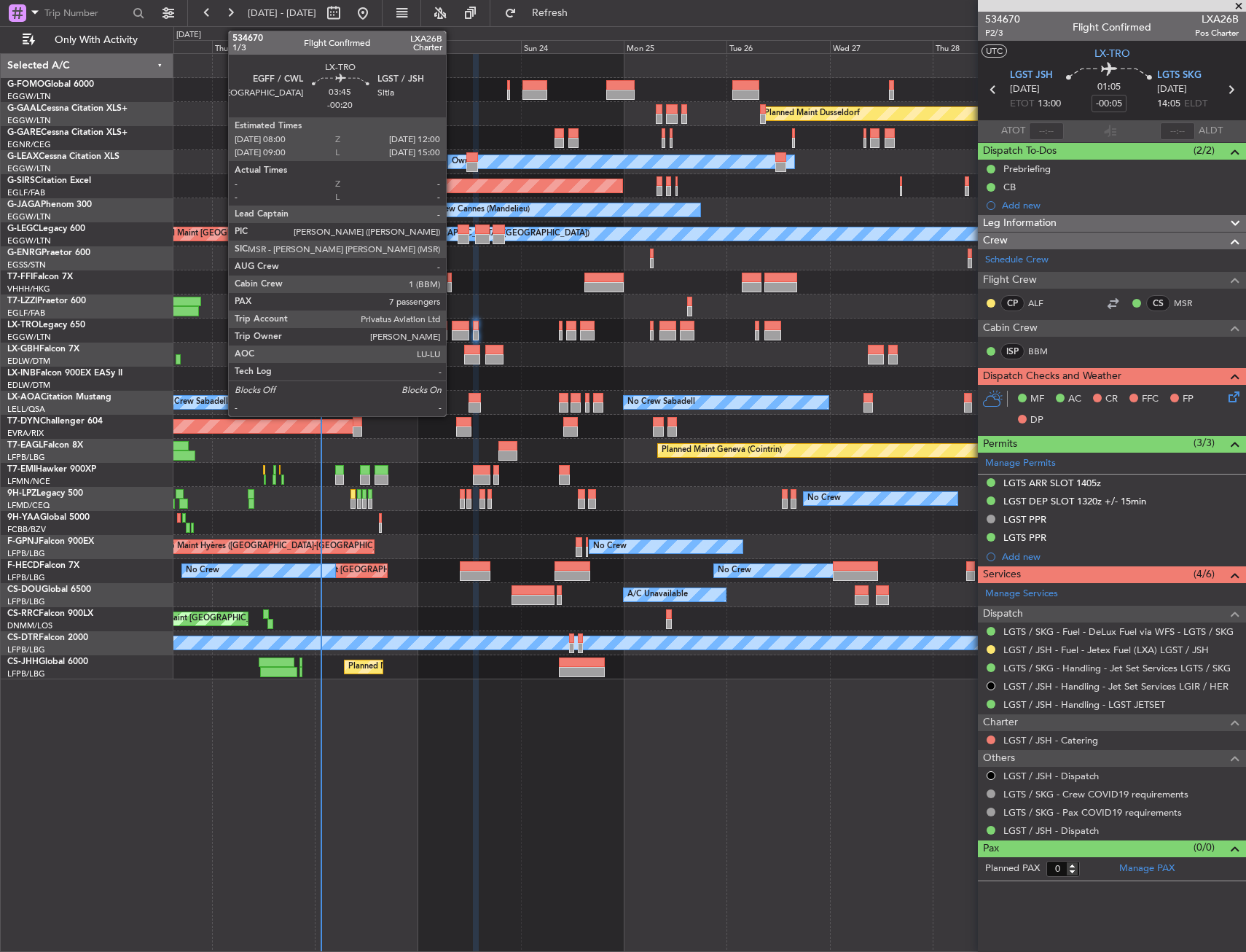
click at [452, 336] on div at bounding box center [460, 335] width 18 height 10
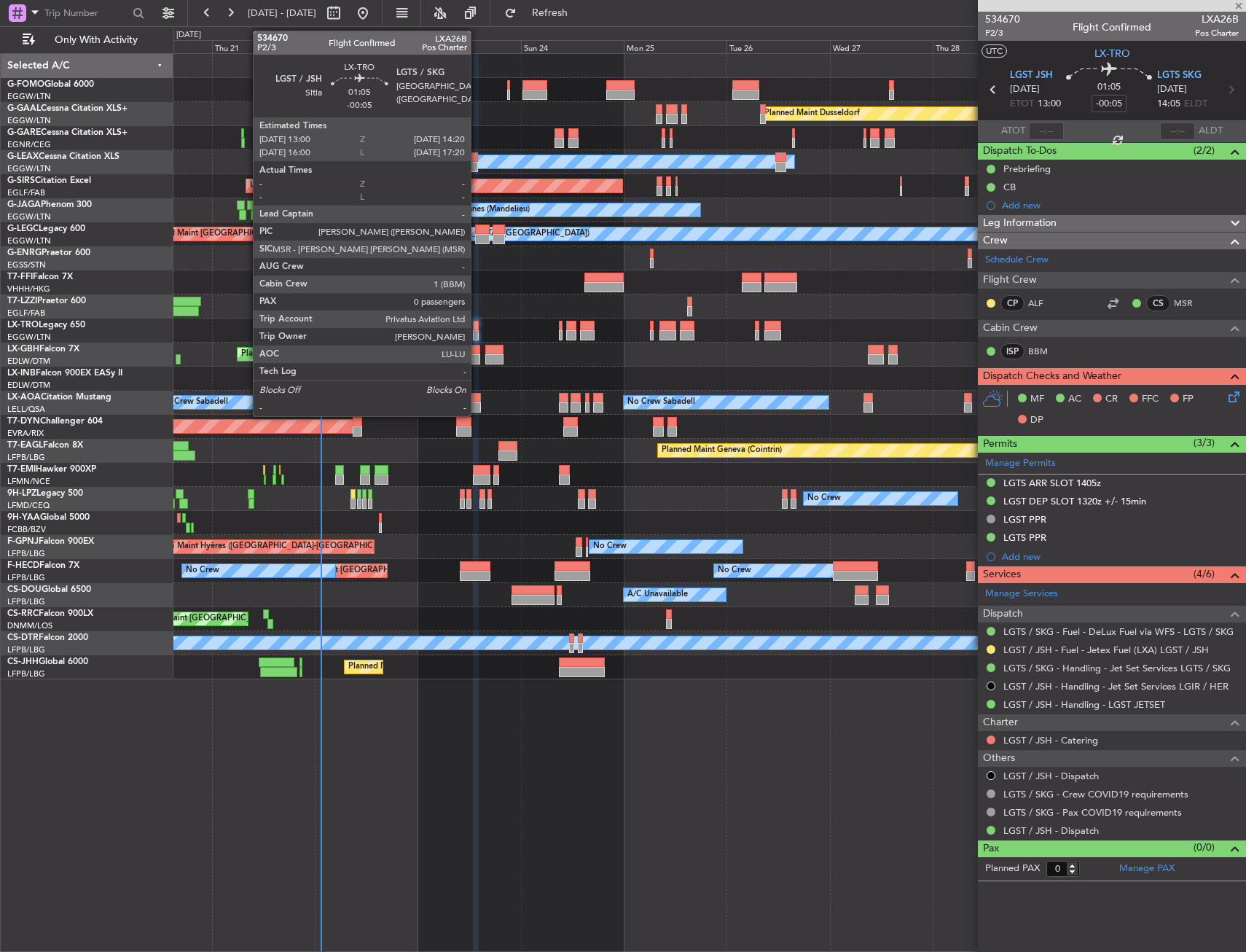
type input "-00:20"
type input "7"
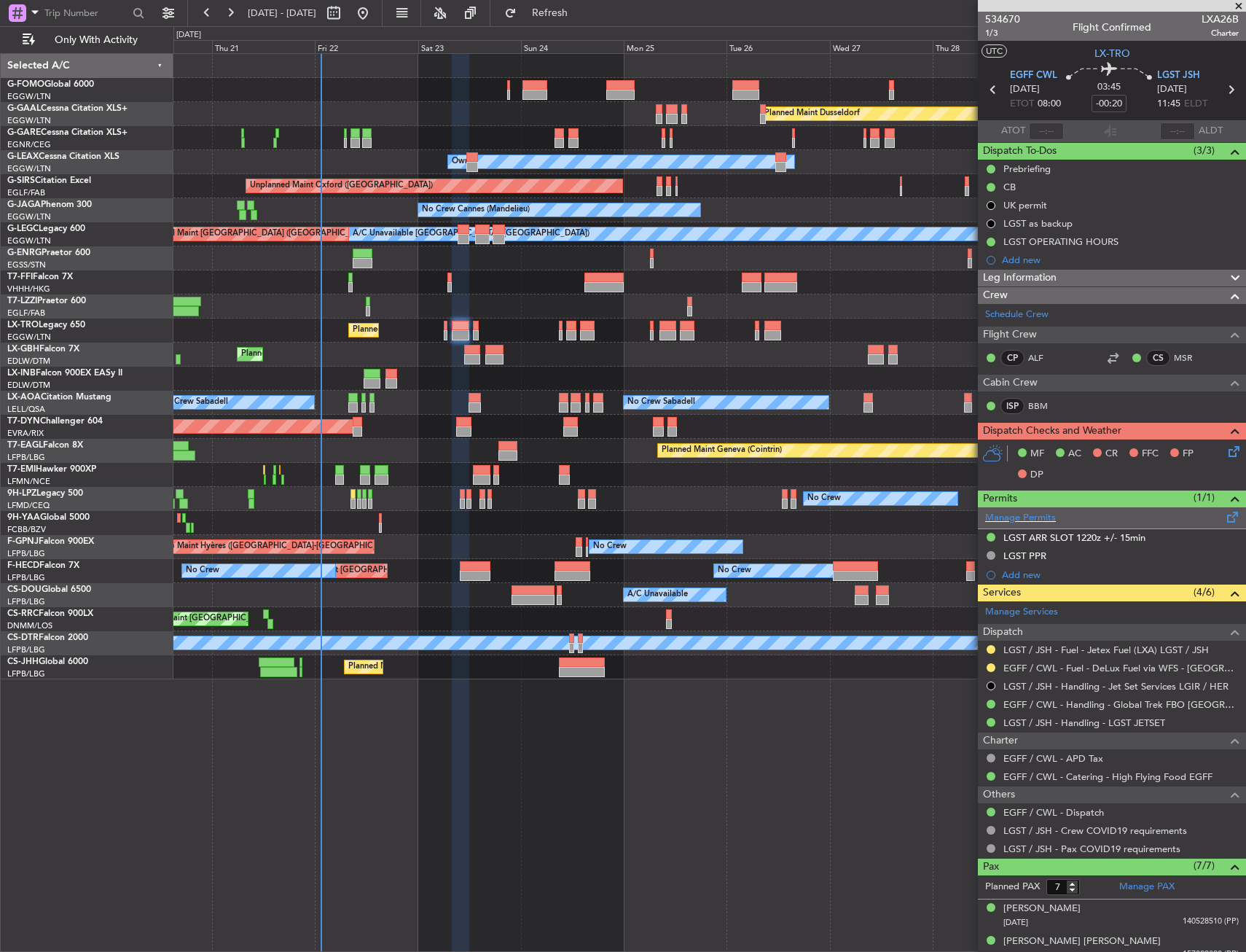
click at [1224, 520] on span at bounding box center [1232, 514] width 18 height 11
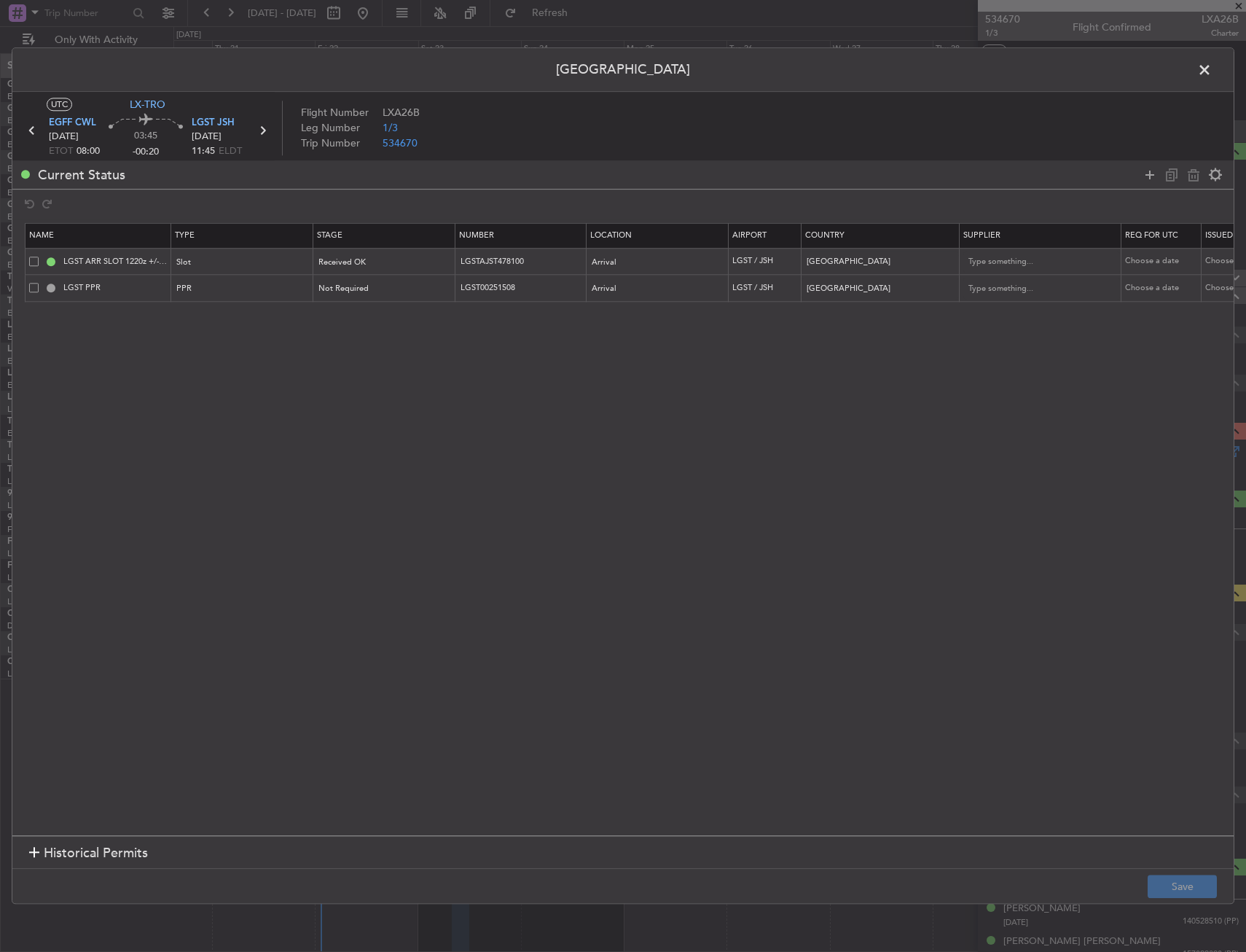
click at [31, 284] on span at bounding box center [34, 287] width 9 height 9
click at [39, 283] on input "checkbox" at bounding box center [39, 283] width 0 height 0
click at [1187, 184] on div at bounding box center [1182, 175] width 87 height 21
click at [1189, 176] on icon at bounding box center [1193, 175] width 18 height 18
click at [1184, 885] on button "Save" at bounding box center [1182, 887] width 69 height 23
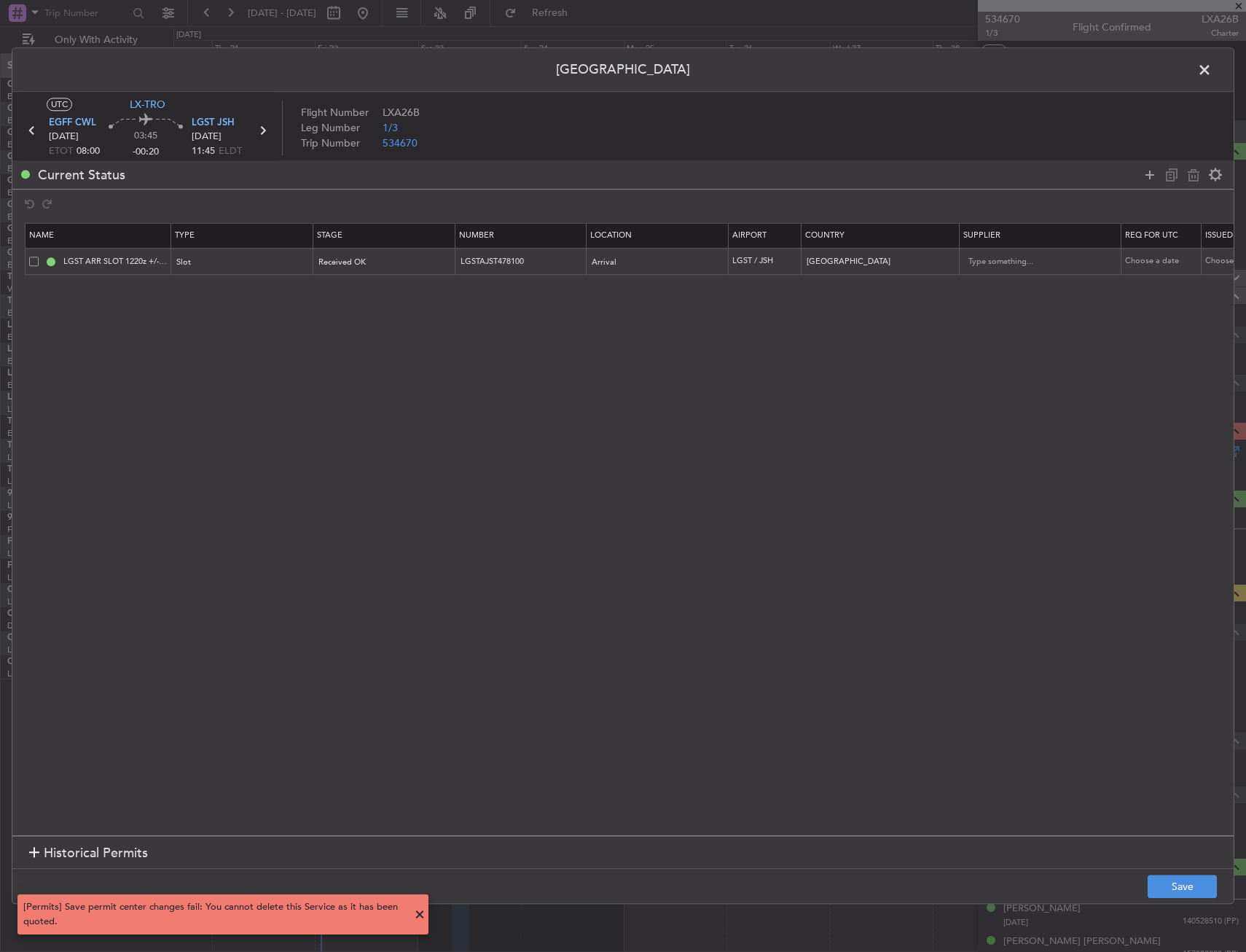
click at [1212, 74] on span at bounding box center [1212, 74] width 0 height 29
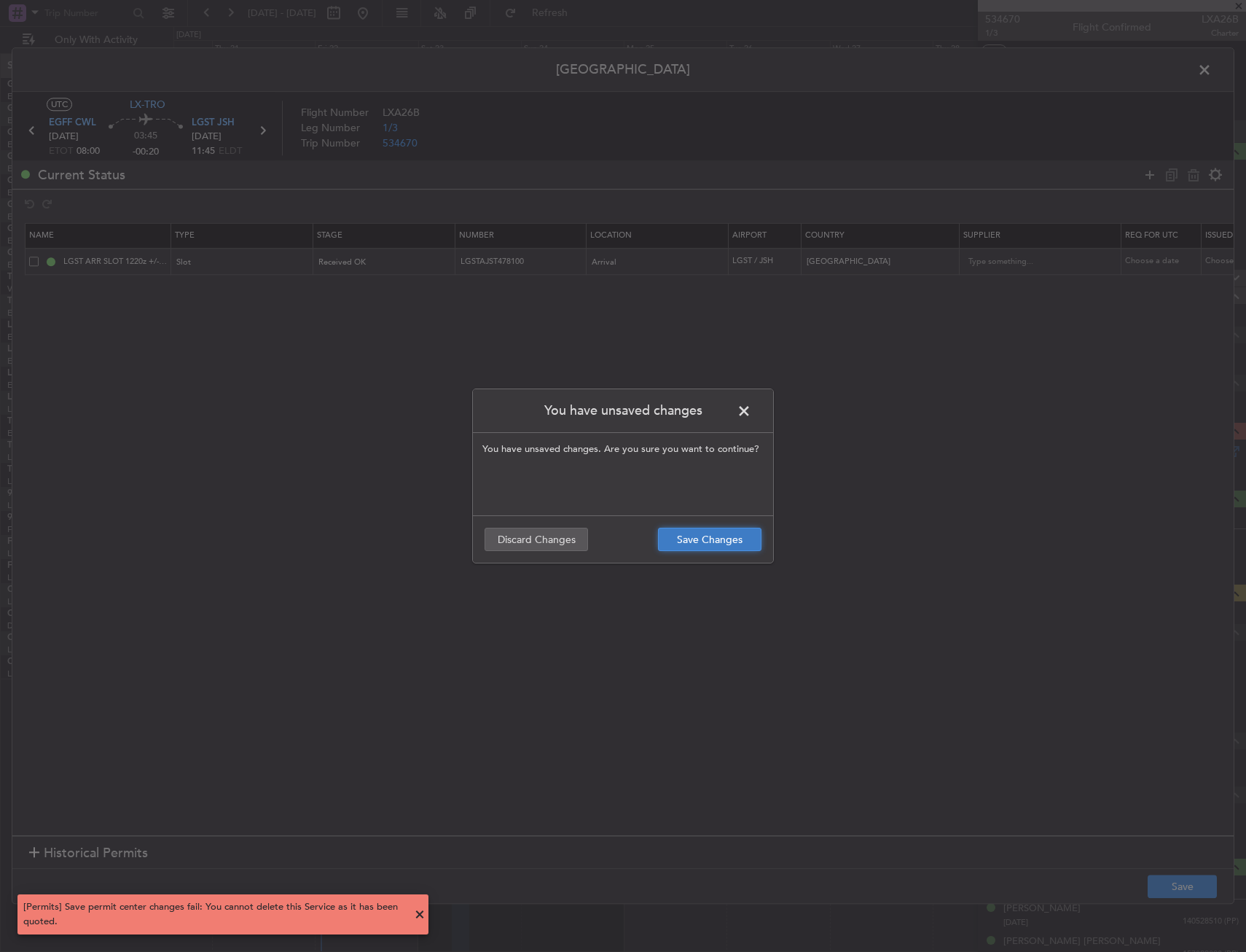
click at [726, 539] on button "Save Changes" at bounding box center [710, 539] width 103 height 23
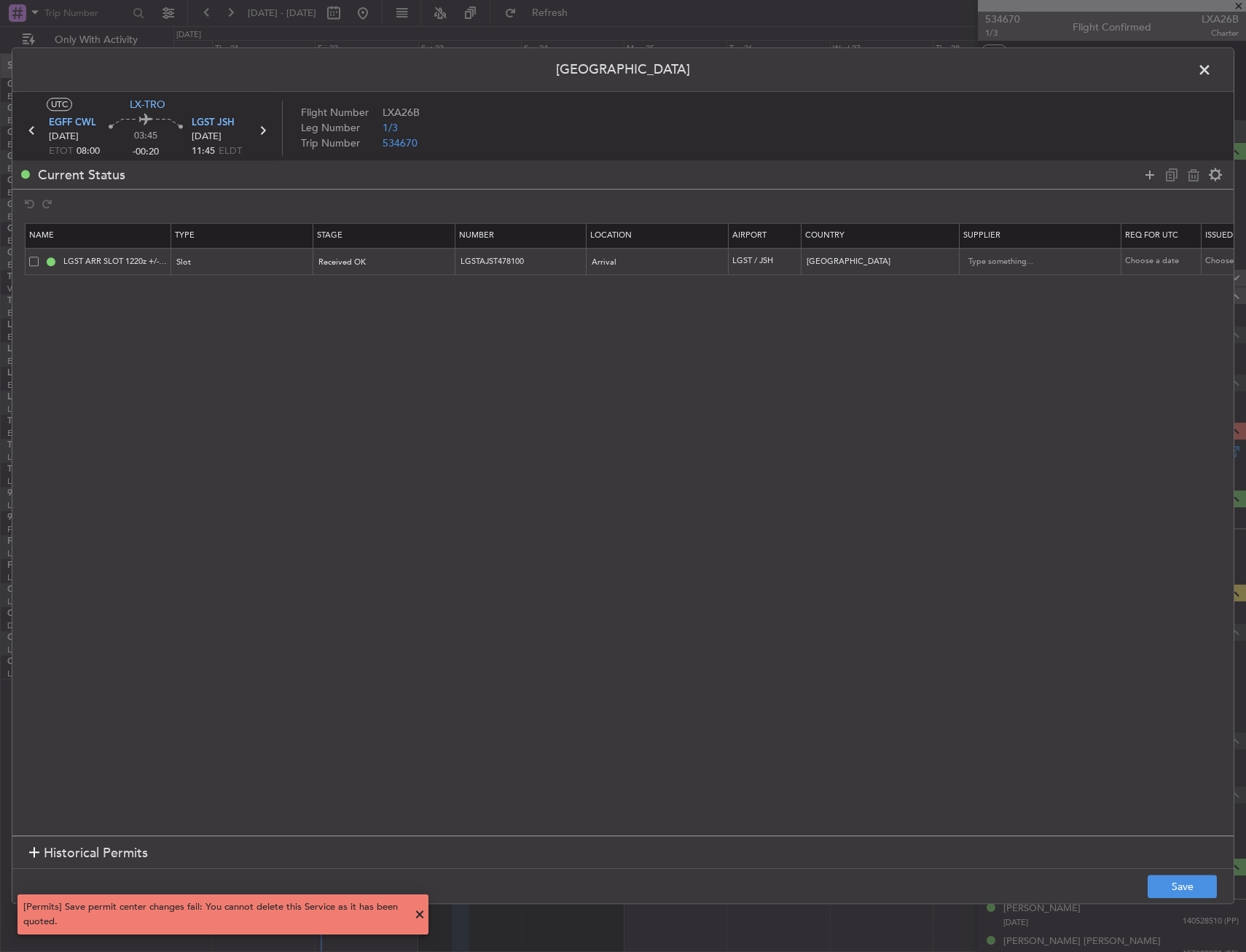
click at [1212, 67] on span at bounding box center [1212, 74] width 0 height 29
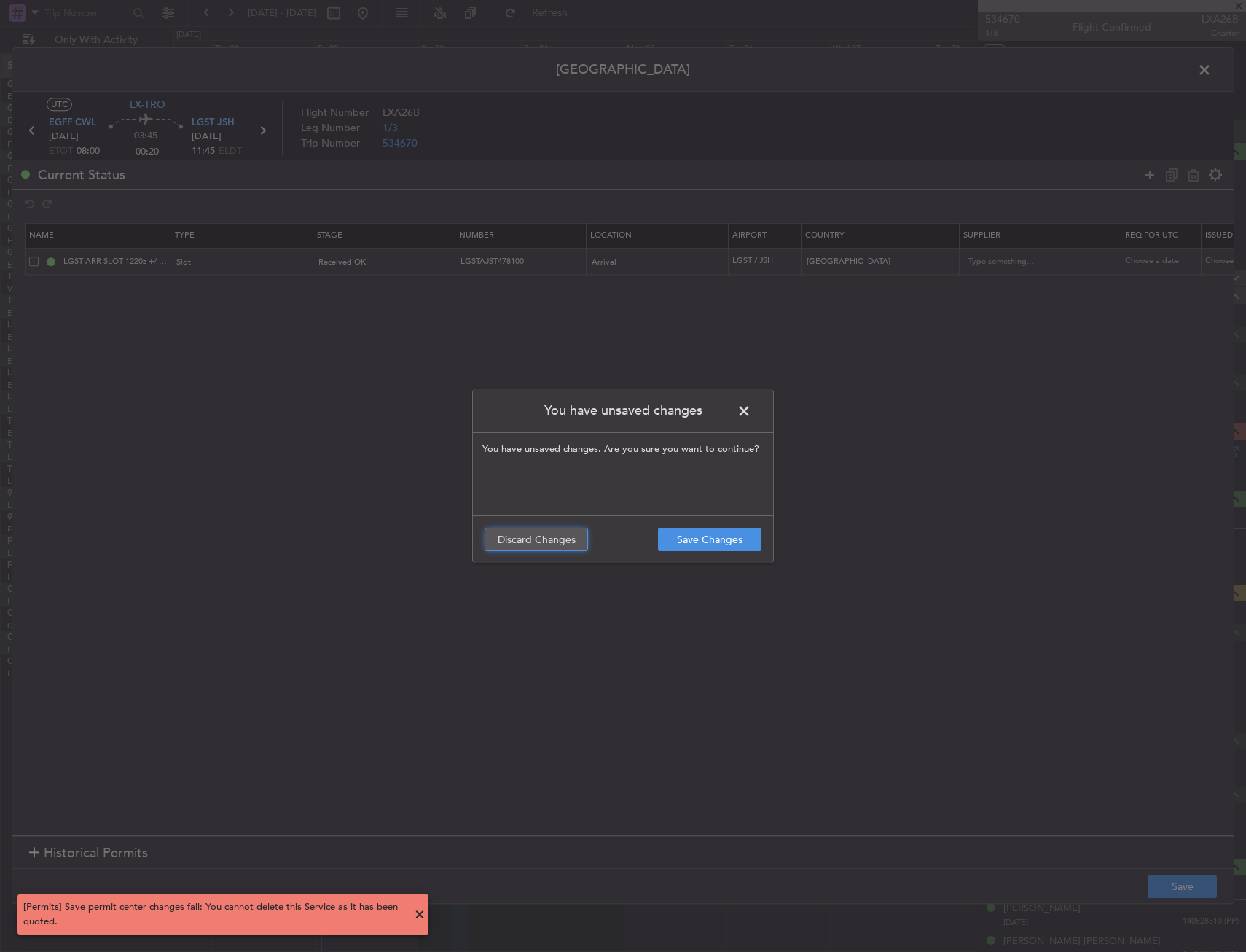
click at [558, 535] on button "Discard Changes" at bounding box center [536, 539] width 103 height 23
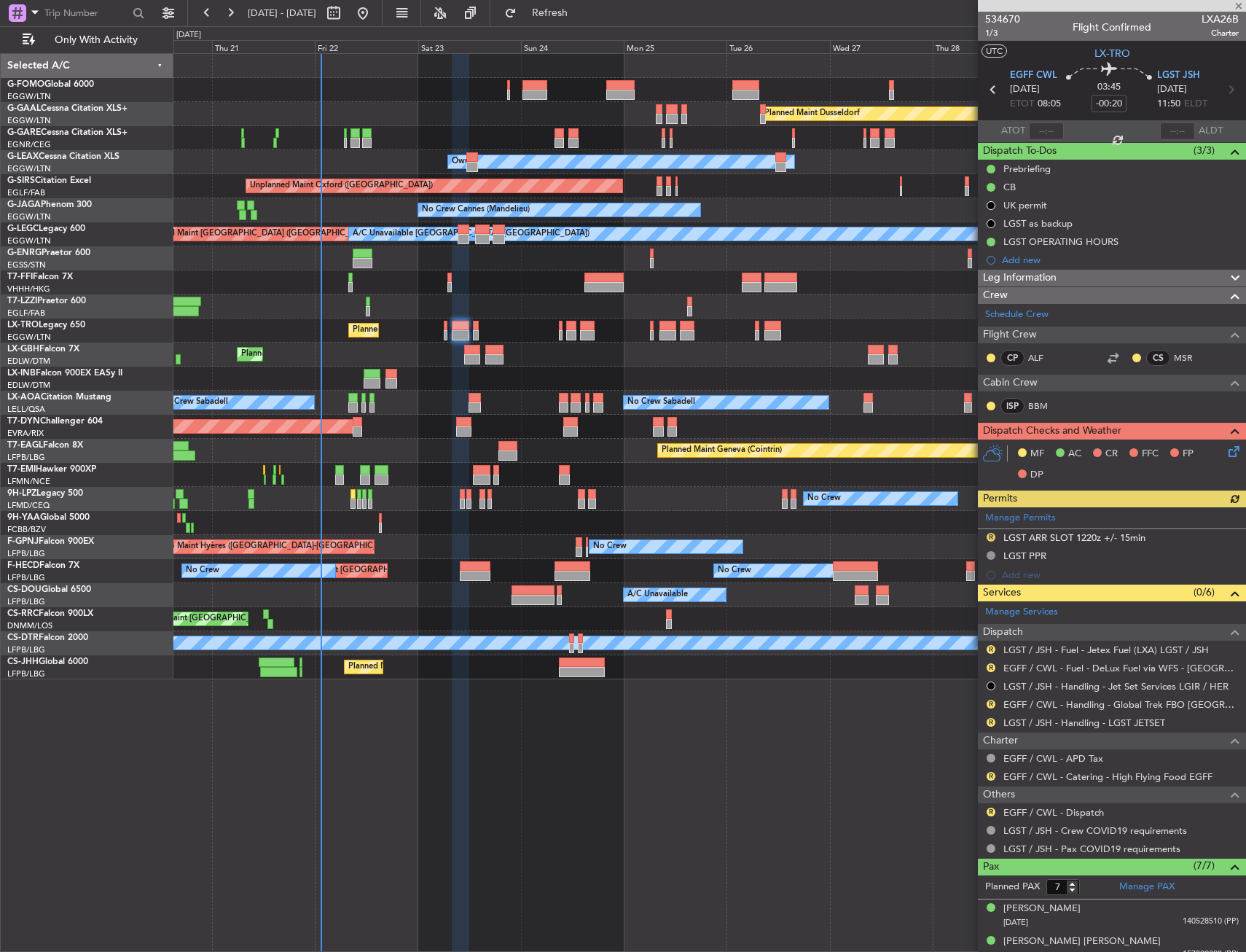
click at [1035, 560] on div "Manage Permits R LGST ARR SLOT 1220z +/- 15min LGST PPR Add new" at bounding box center [1112, 546] width 268 height 77
click at [1035, 554] on div "Manage Permits R LGST ARR SLOT 1220z +/- 15min LGST PPR Add new" at bounding box center [1112, 546] width 268 height 77
click at [1031, 555] on div "LGST PPR" at bounding box center [1025, 556] width 43 height 12
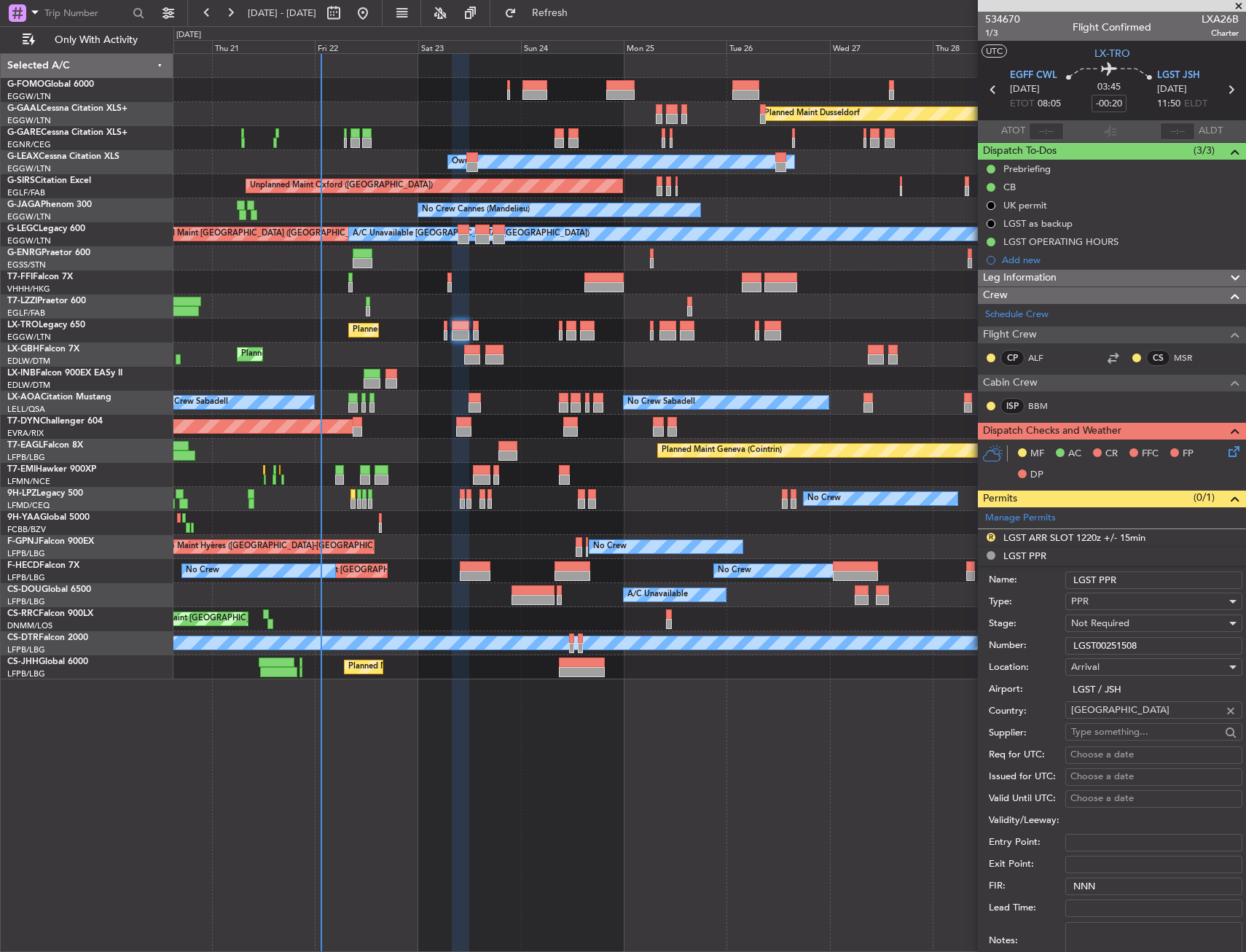
drag, startPoint x: 1175, startPoint y: 646, endPoint x: 1066, endPoint y: 647, distance: 109.0
click at [1066, 647] on input "LGST00251508" at bounding box center [1153, 645] width 177 height 18
paste input "/23081220/23081320"
type input "LGST00251508/23081220/23081320"
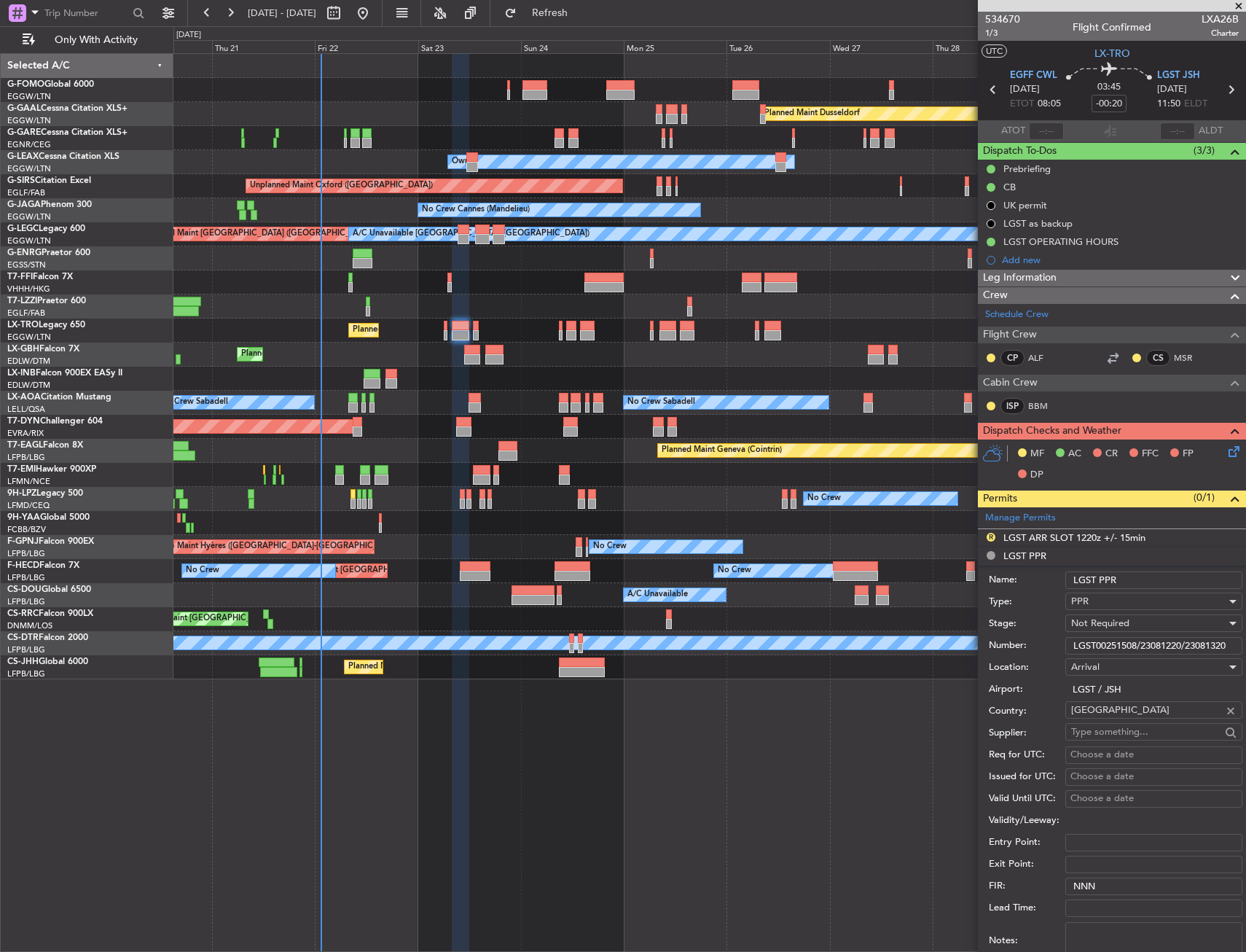
click at [1106, 623] on span "Not Required" at bounding box center [1100, 622] width 58 height 13
click at [1113, 721] on span "Received OK" at bounding box center [1149, 717] width 153 height 22
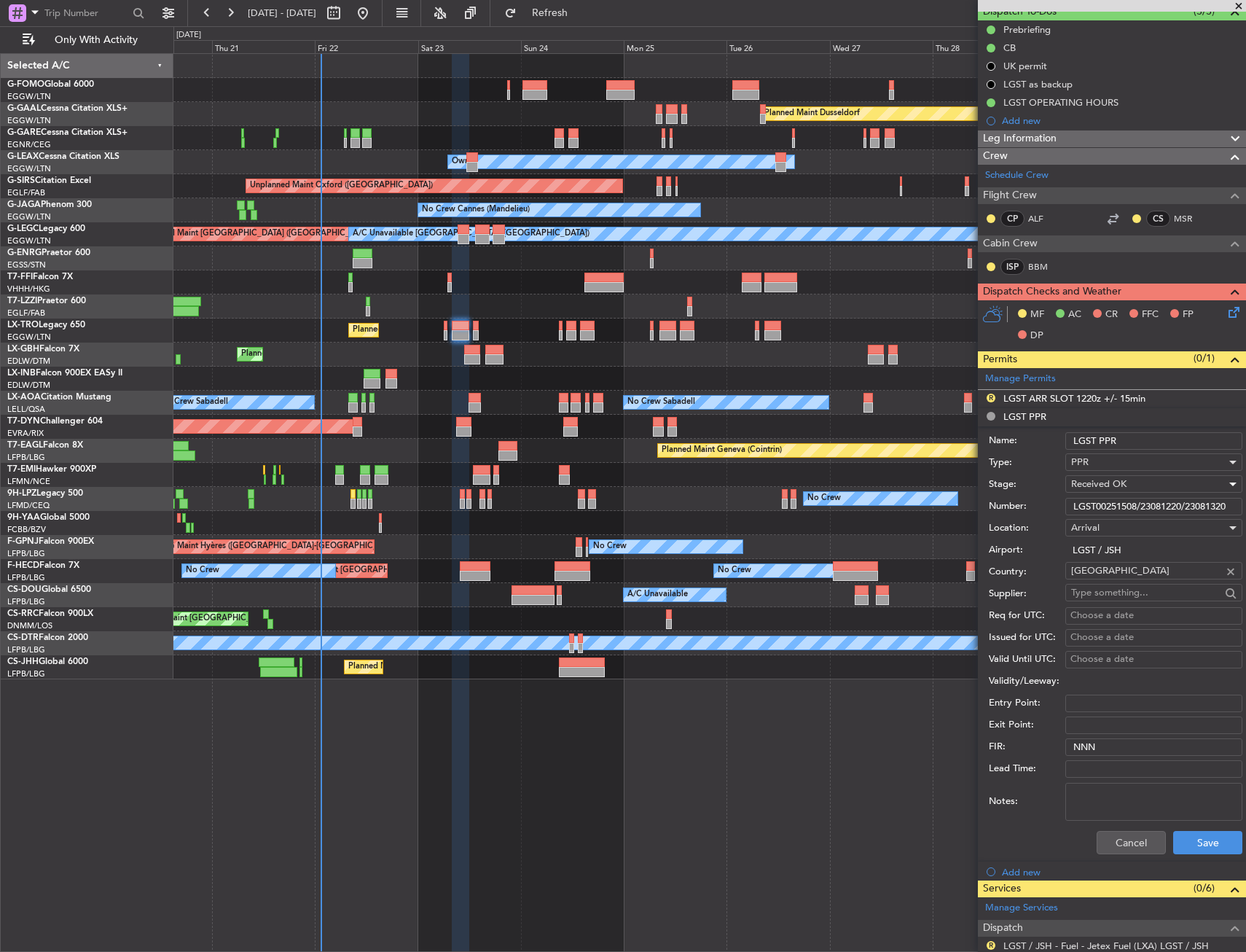
scroll to position [218, 0]
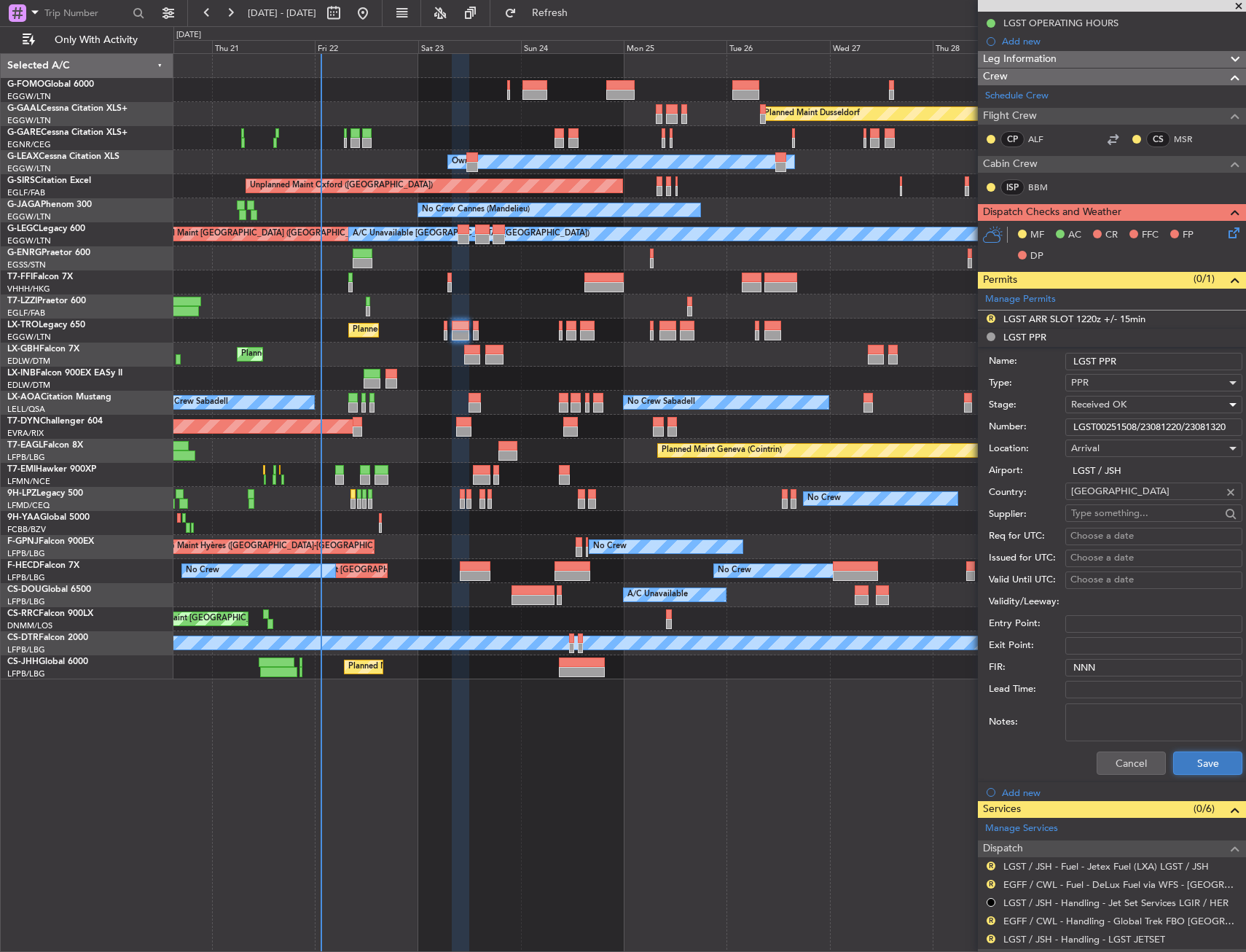
click at [1185, 763] on button "Save" at bounding box center [1208, 763] width 69 height 23
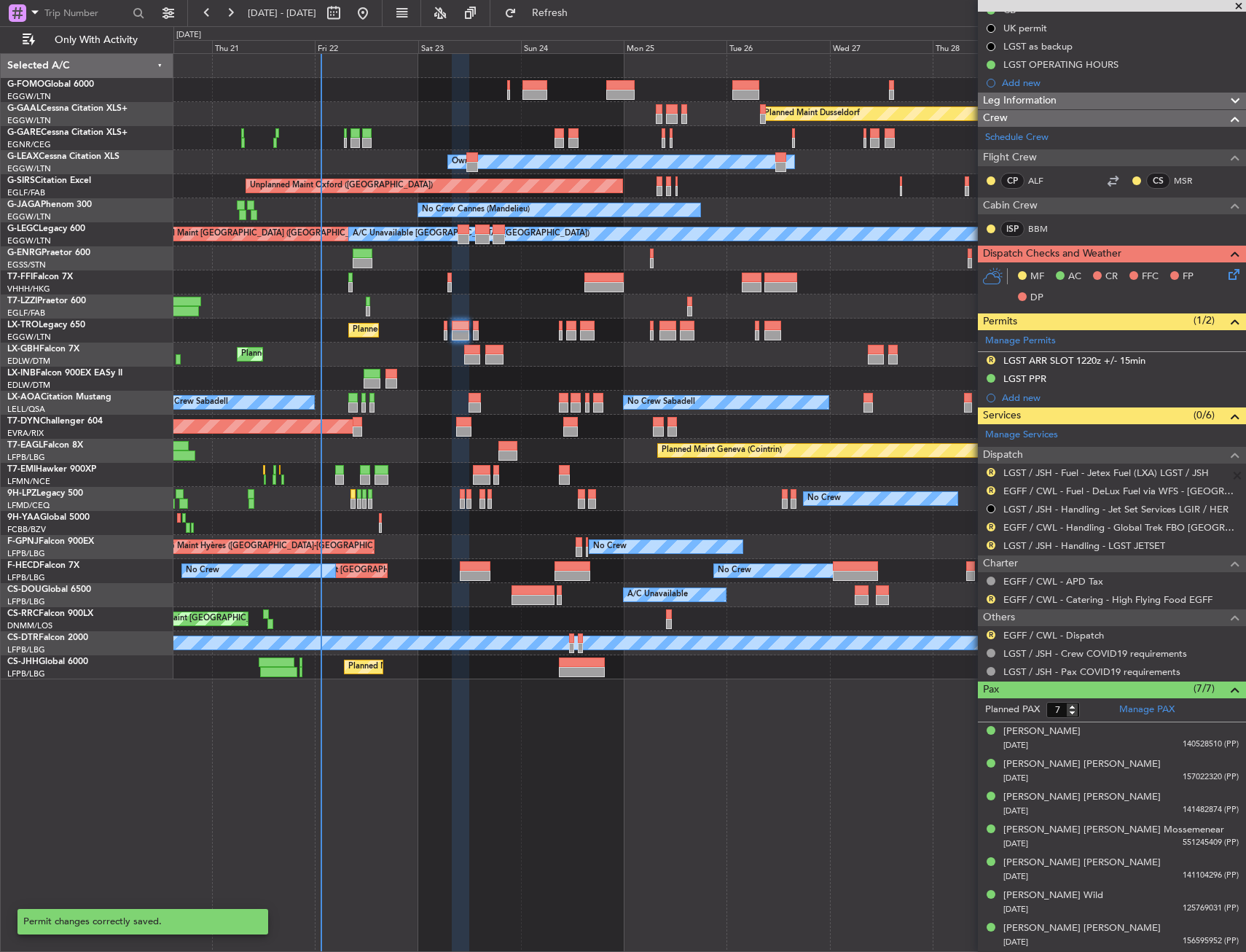
scroll to position [176, 0]
click at [1040, 468] on link "LGST / JSH - Fuel - Jetex Fuel (LXA) LGST / JSH" at bounding box center [1106, 473] width 205 height 12
click at [990, 472] on button "R" at bounding box center [990, 472] width 8 height 8
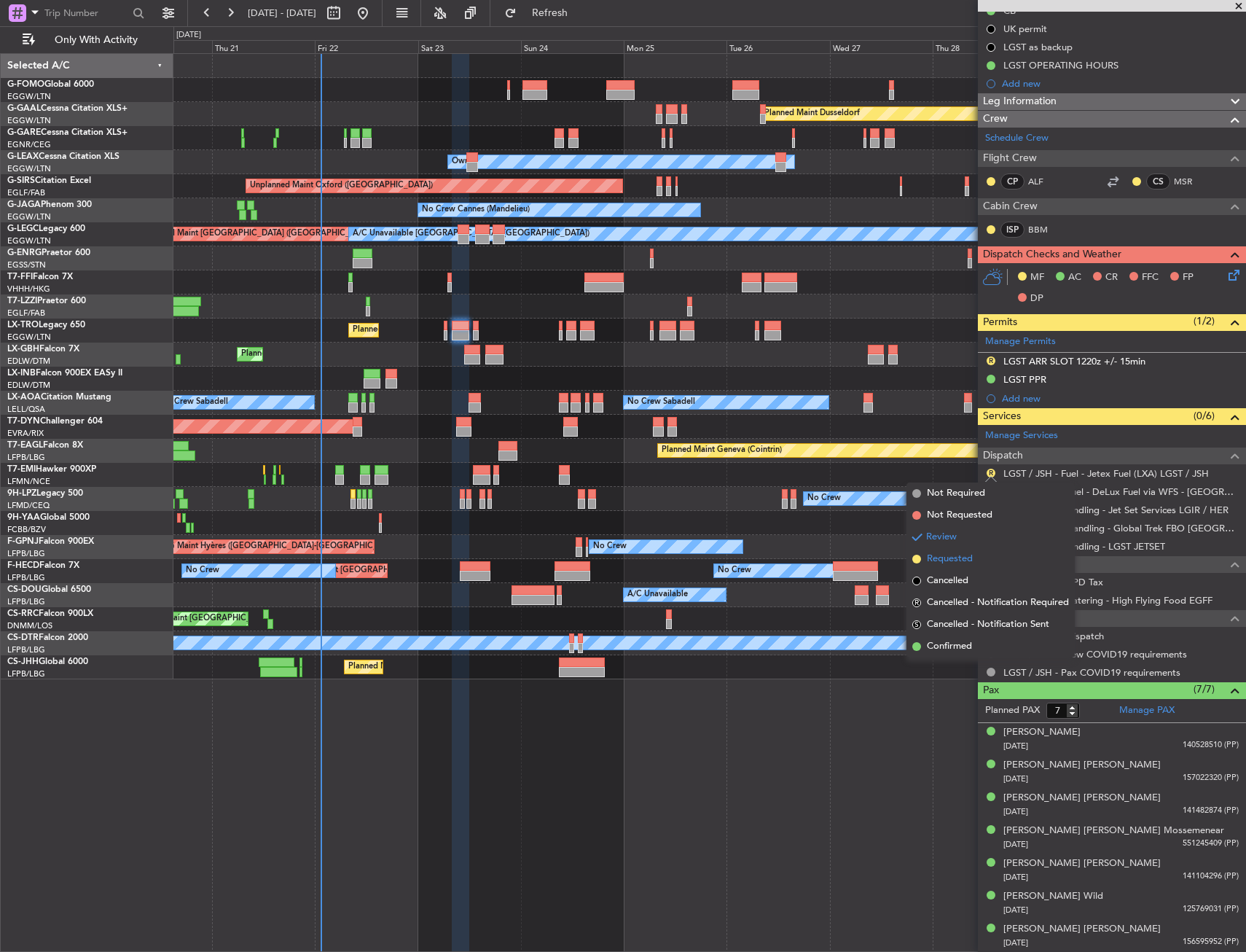
click at [987, 556] on li "Requested" at bounding box center [991, 559] width 169 height 22
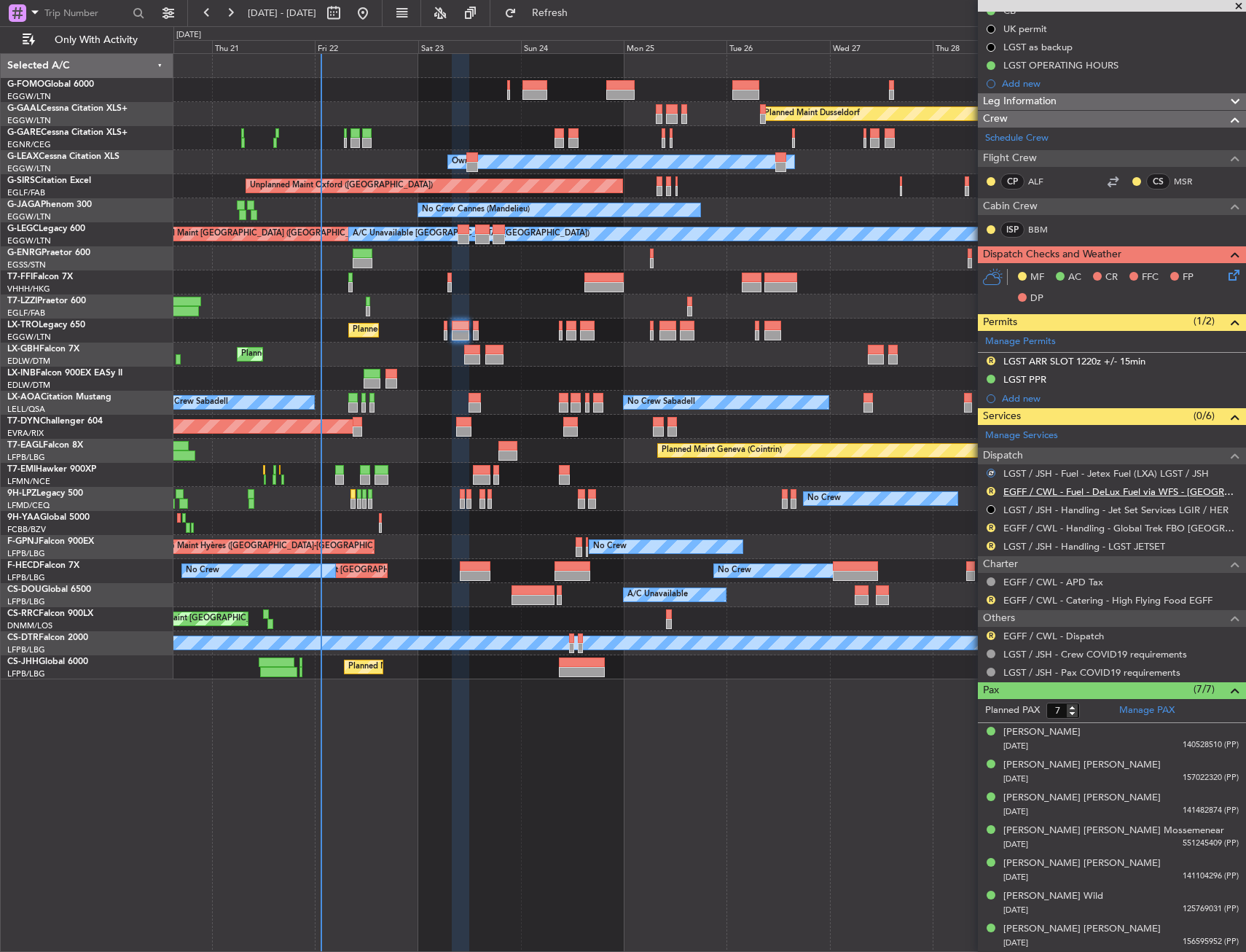
click at [1041, 490] on link "EGFF / CWL - Fuel - DeLux Fuel via WFS - EGFF / CWL" at bounding box center [1120, 491] width 235 height 12
click at [991, 487] on button "R" at bounding box center [990, 491] width 8 height 8
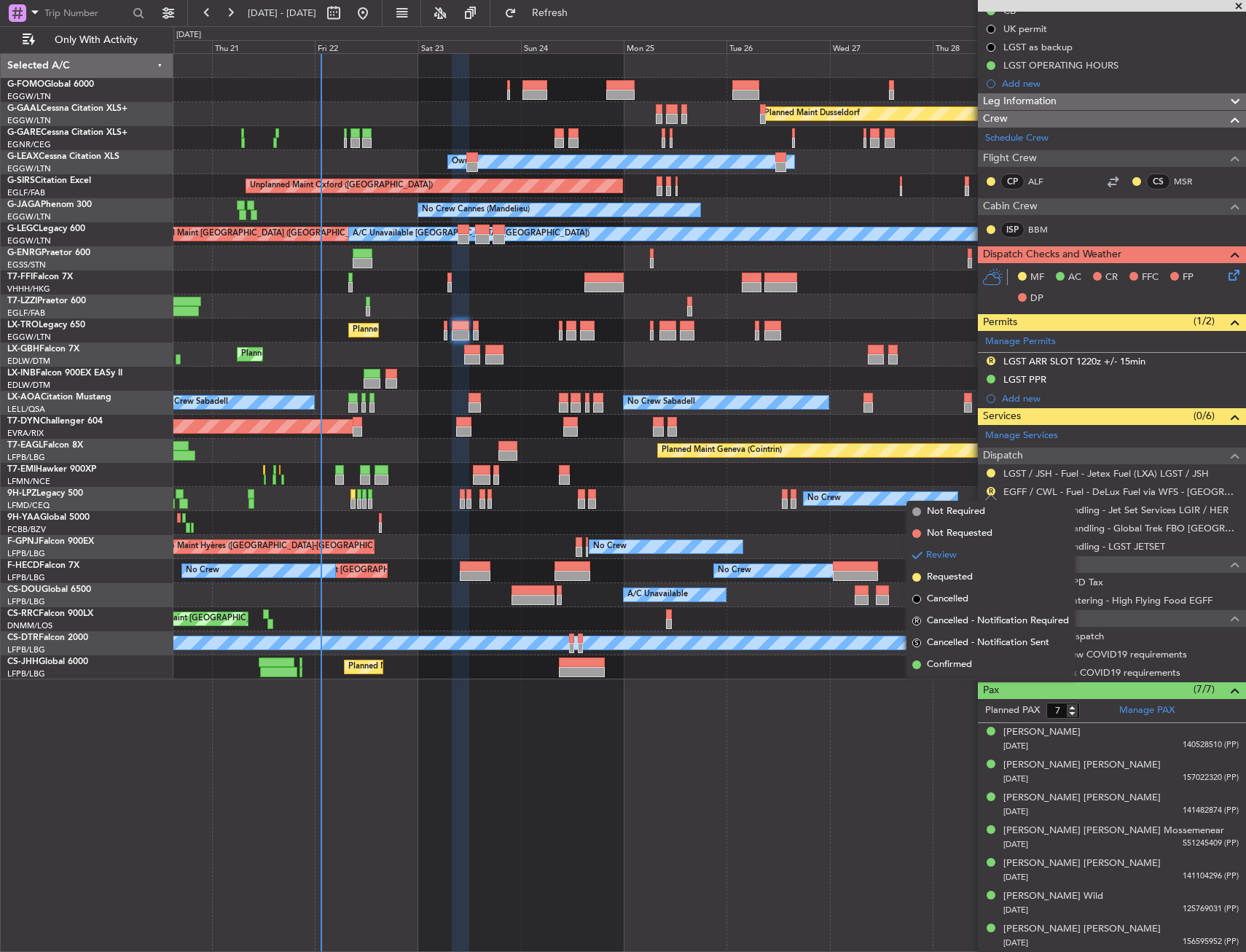
click at [966, 577] on span "Requested" at bounding box center [949, 576] width 46 height 15
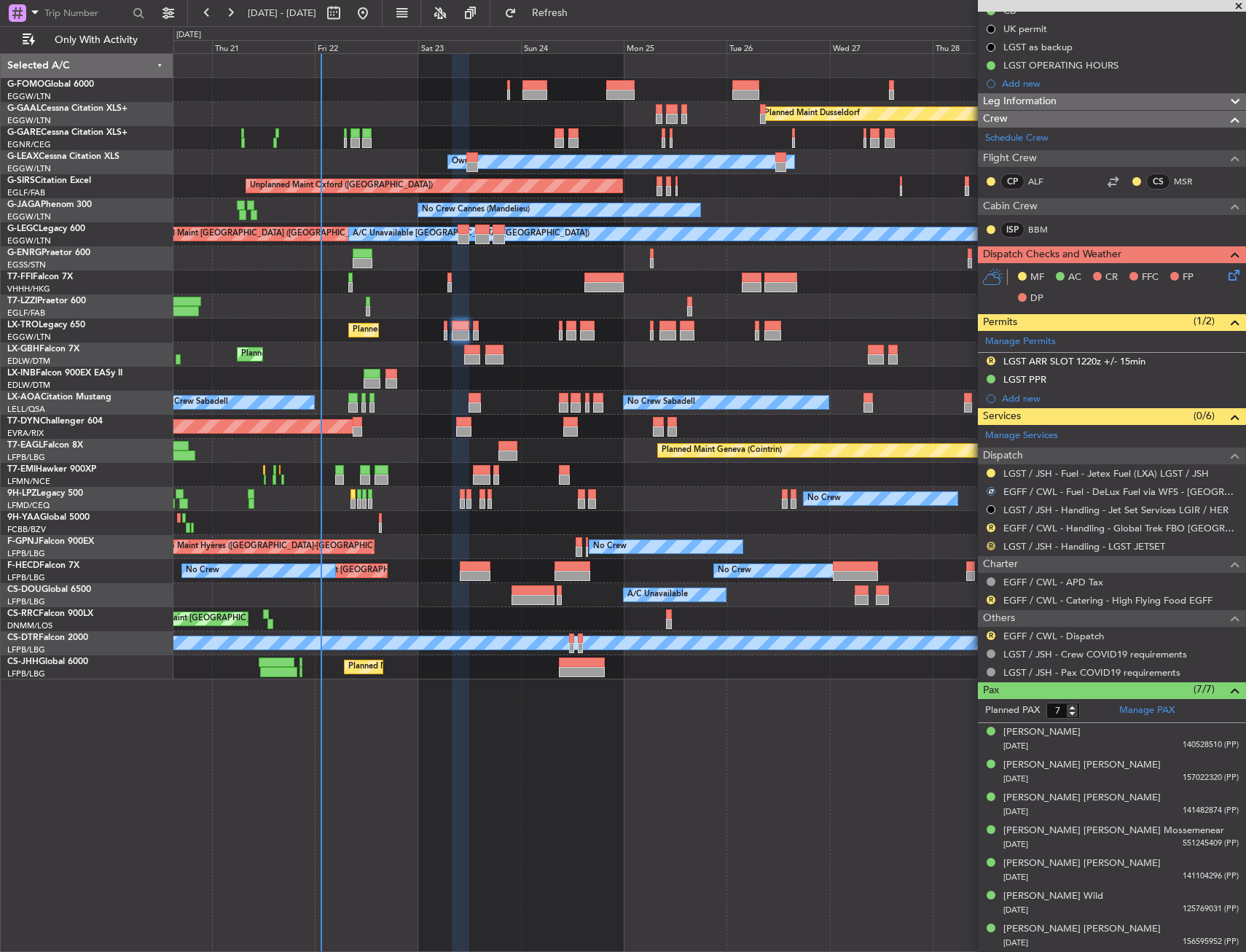
click at [989, 546] on button "R" at bounding box center [990, 545] width 8 height 8
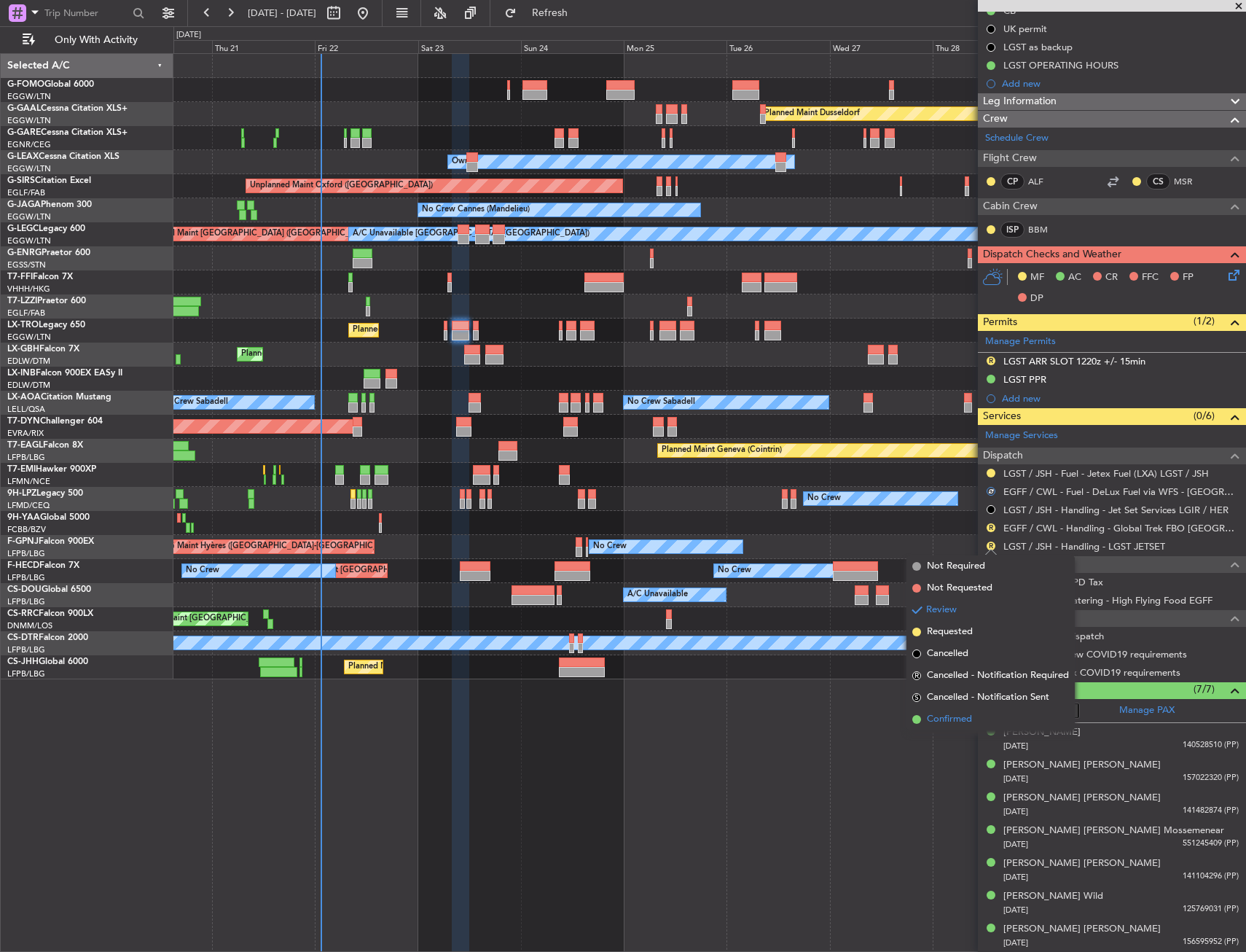
click at [957, 714] on span "Confirmed" at bounding box center [949, 719] width 45 height 15
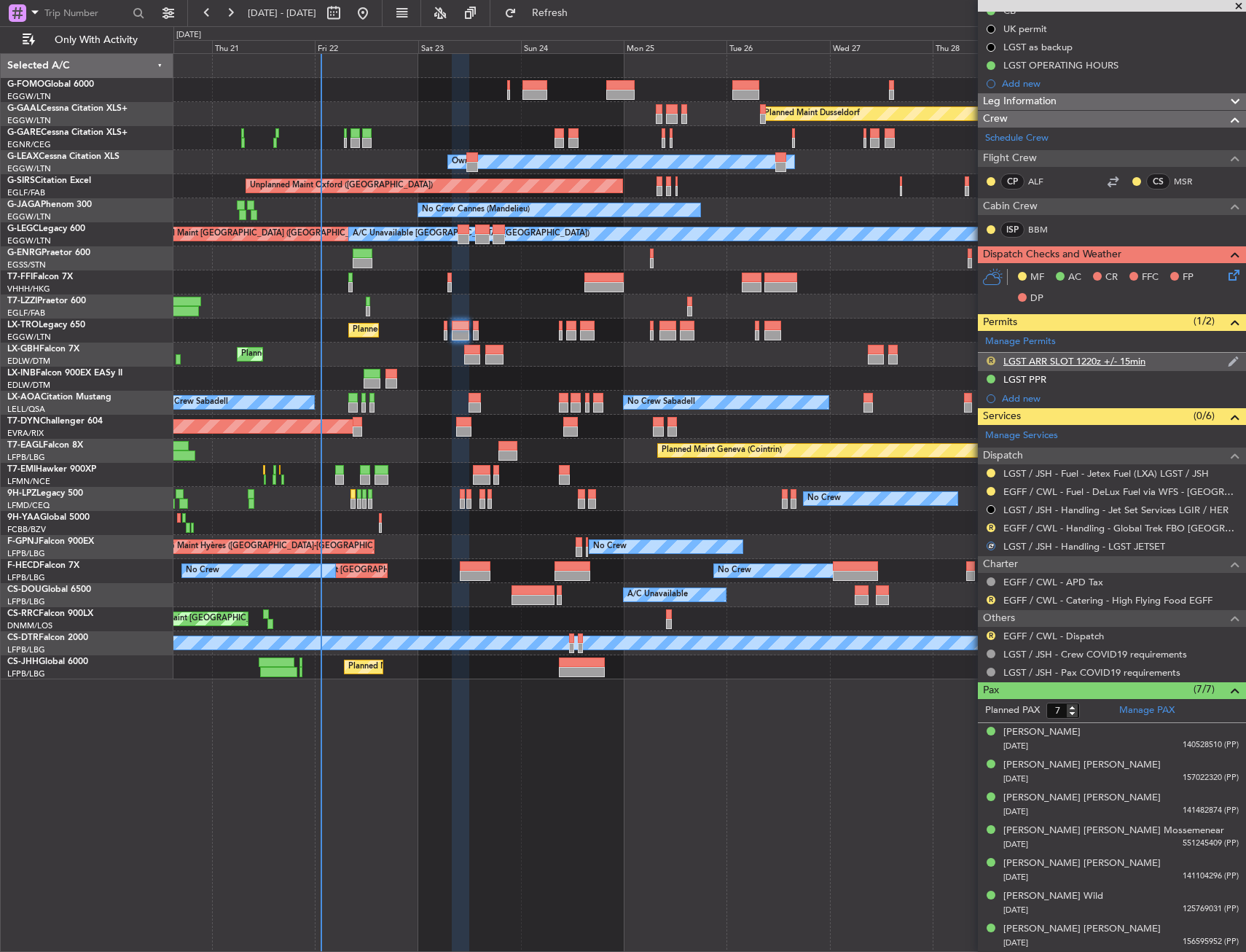
click at [989, 363] on button "R" at bounding box center [990, 360] width 8 height 8
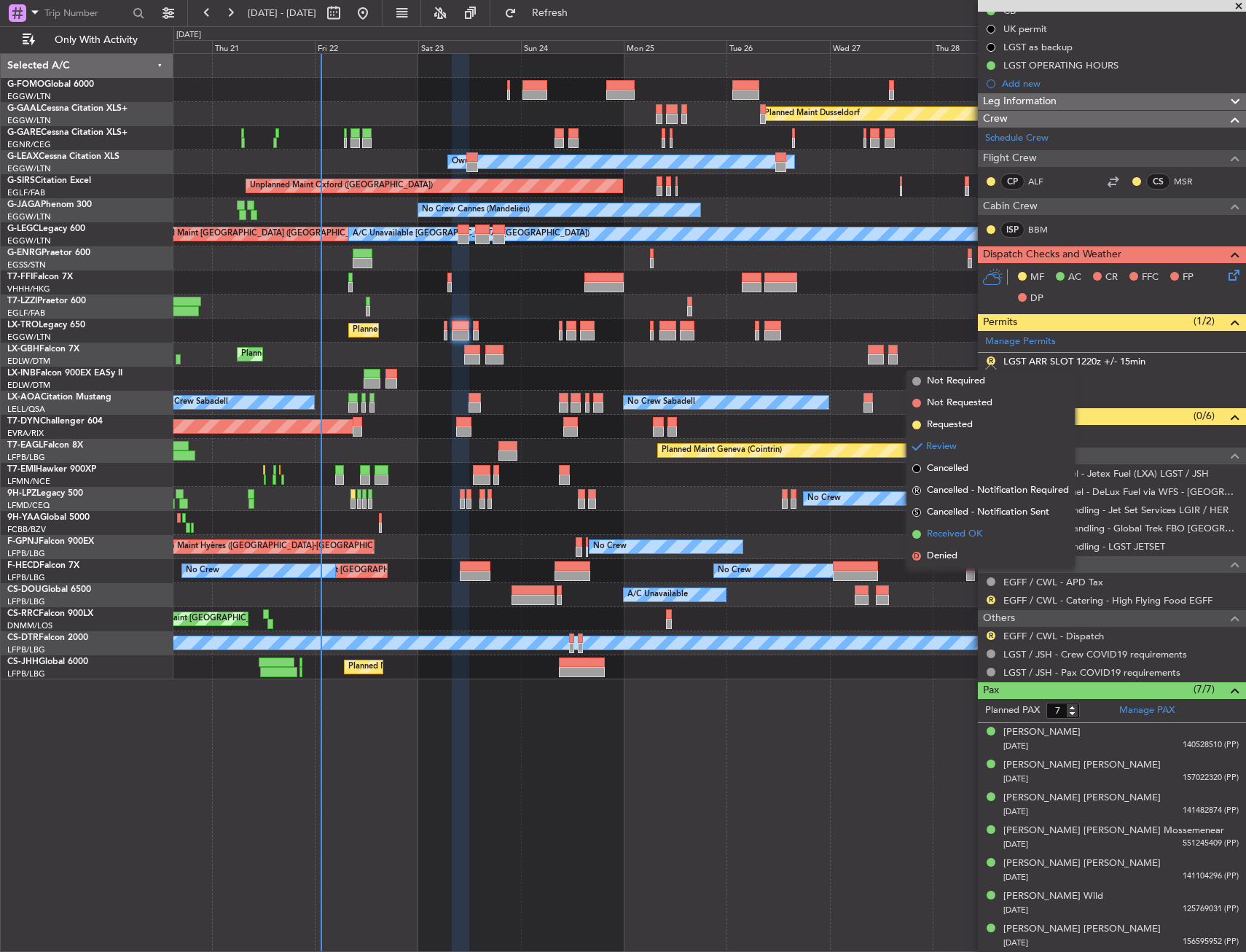
click at [979, 537] on span "Received OK" at bounding box center [954, 533] width 55 height 15
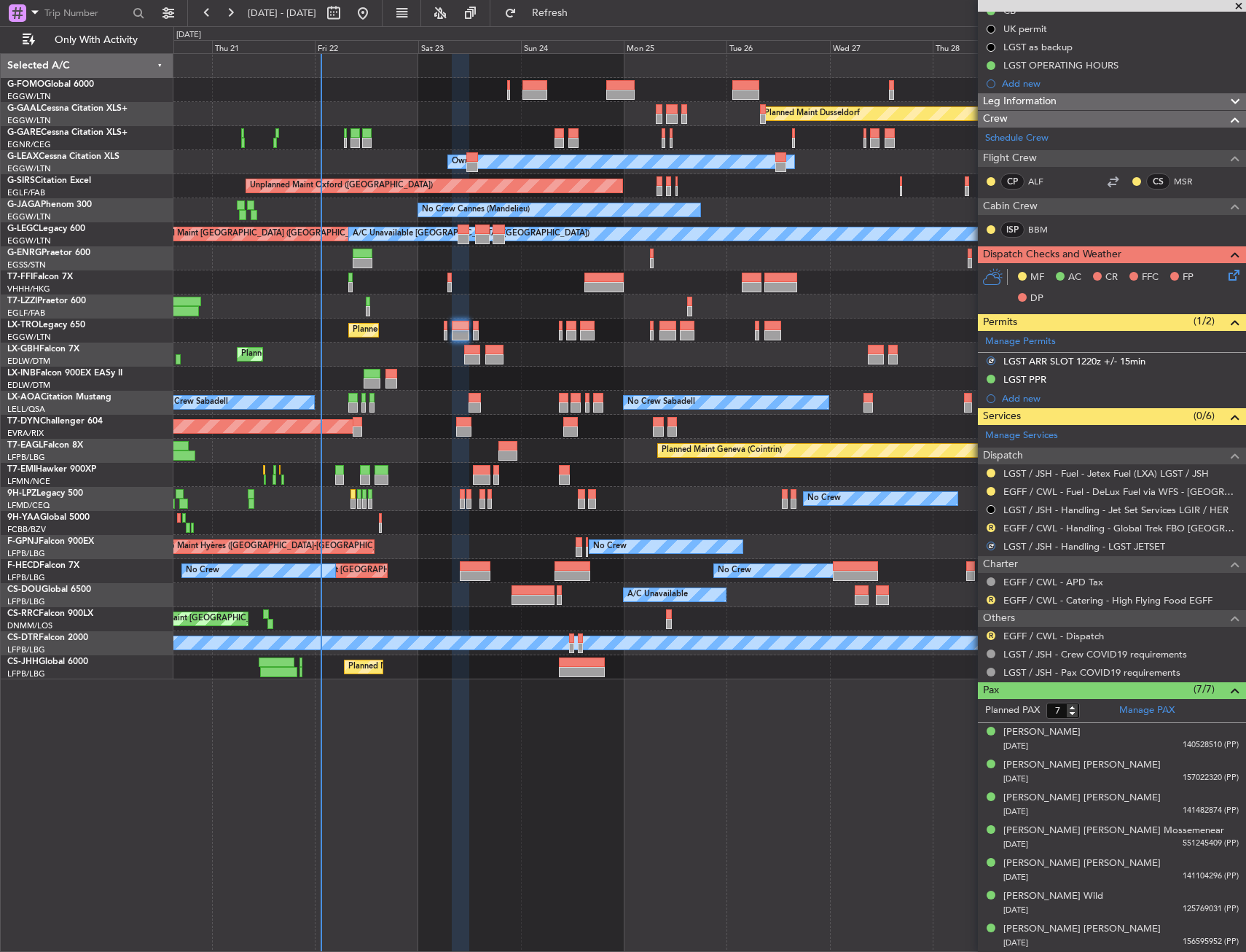
scroll to position [0, 0]
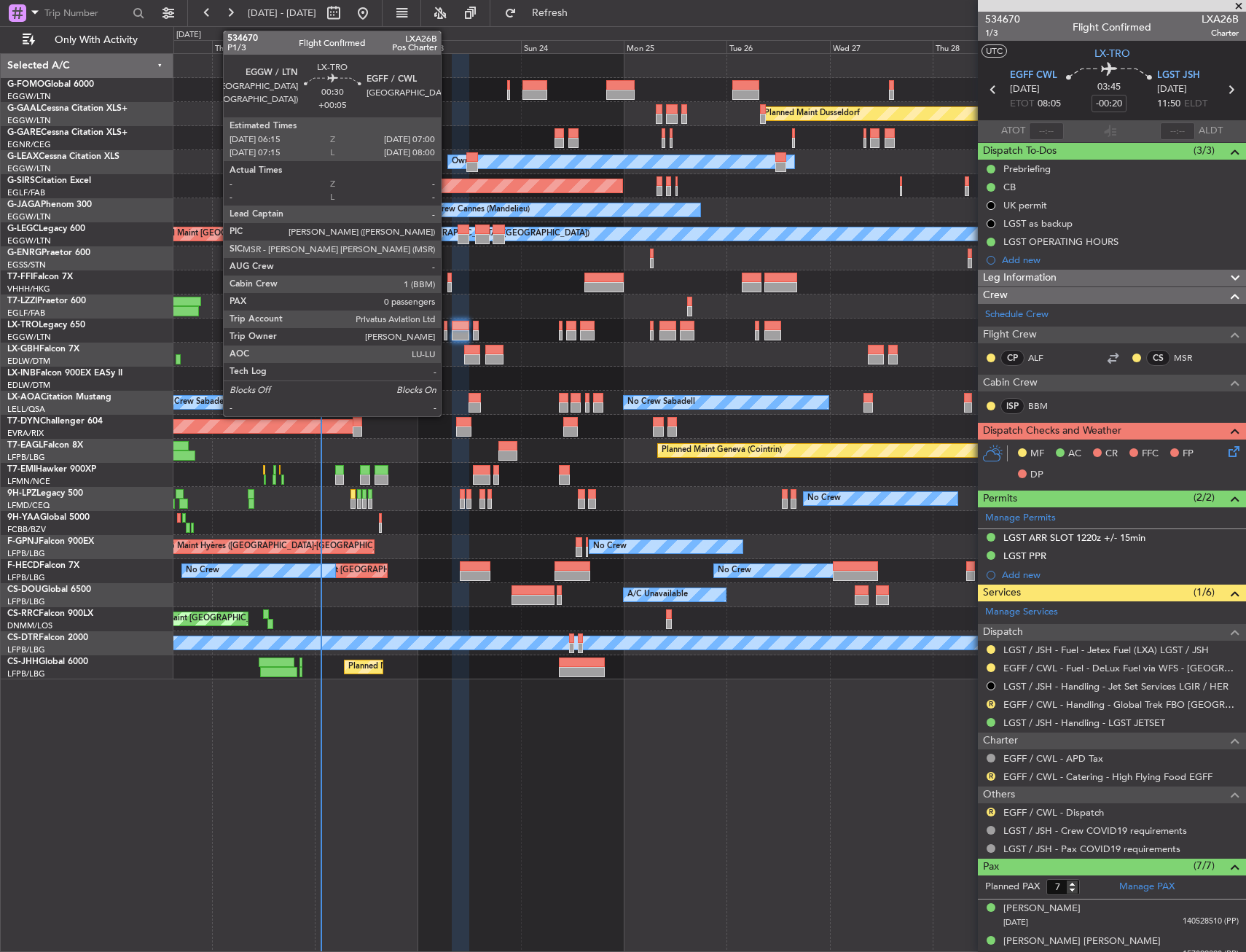
click at [448, 327] on div at bounding box center [445, 325] width 4 height 10
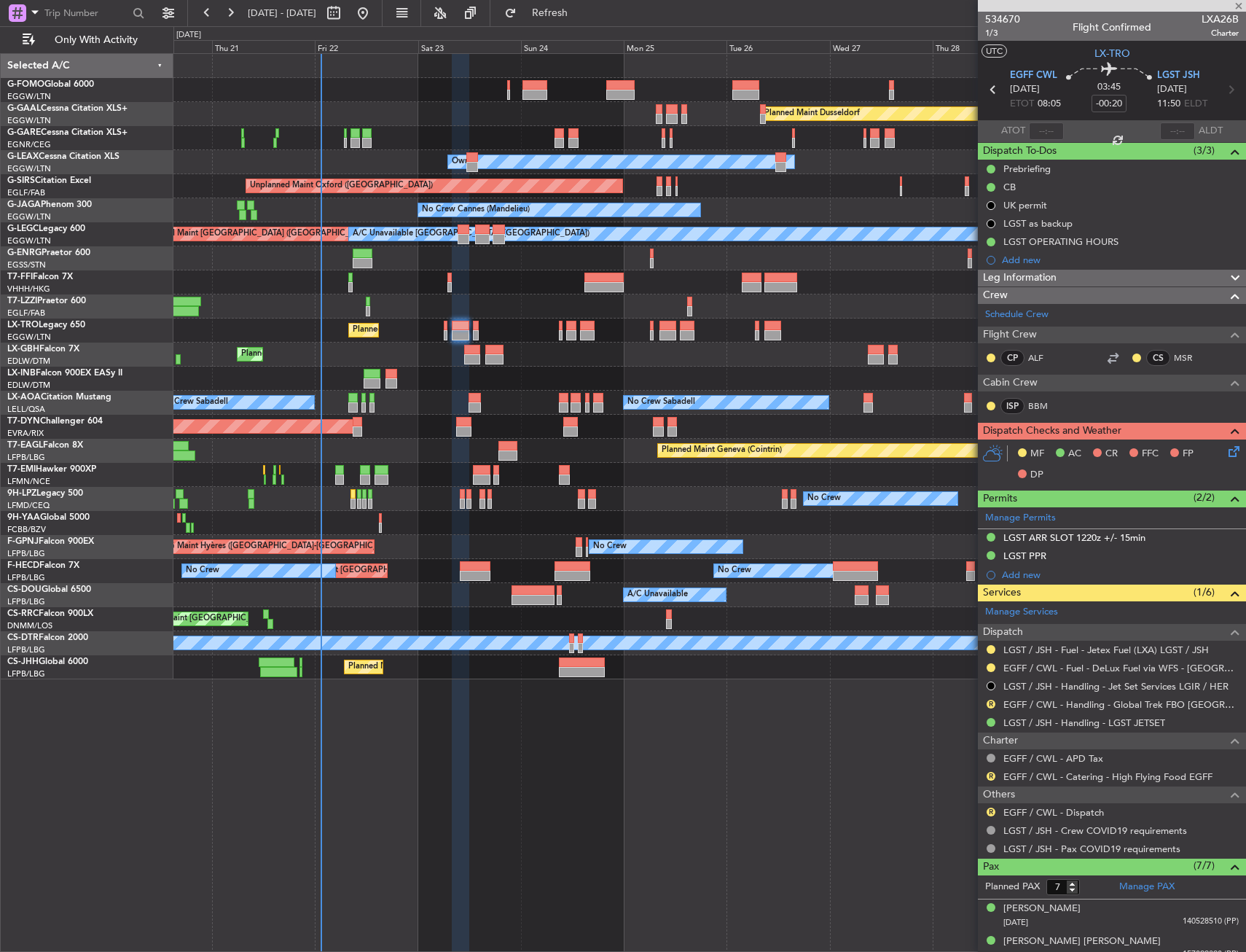
type input "+00:05"
type input "0"
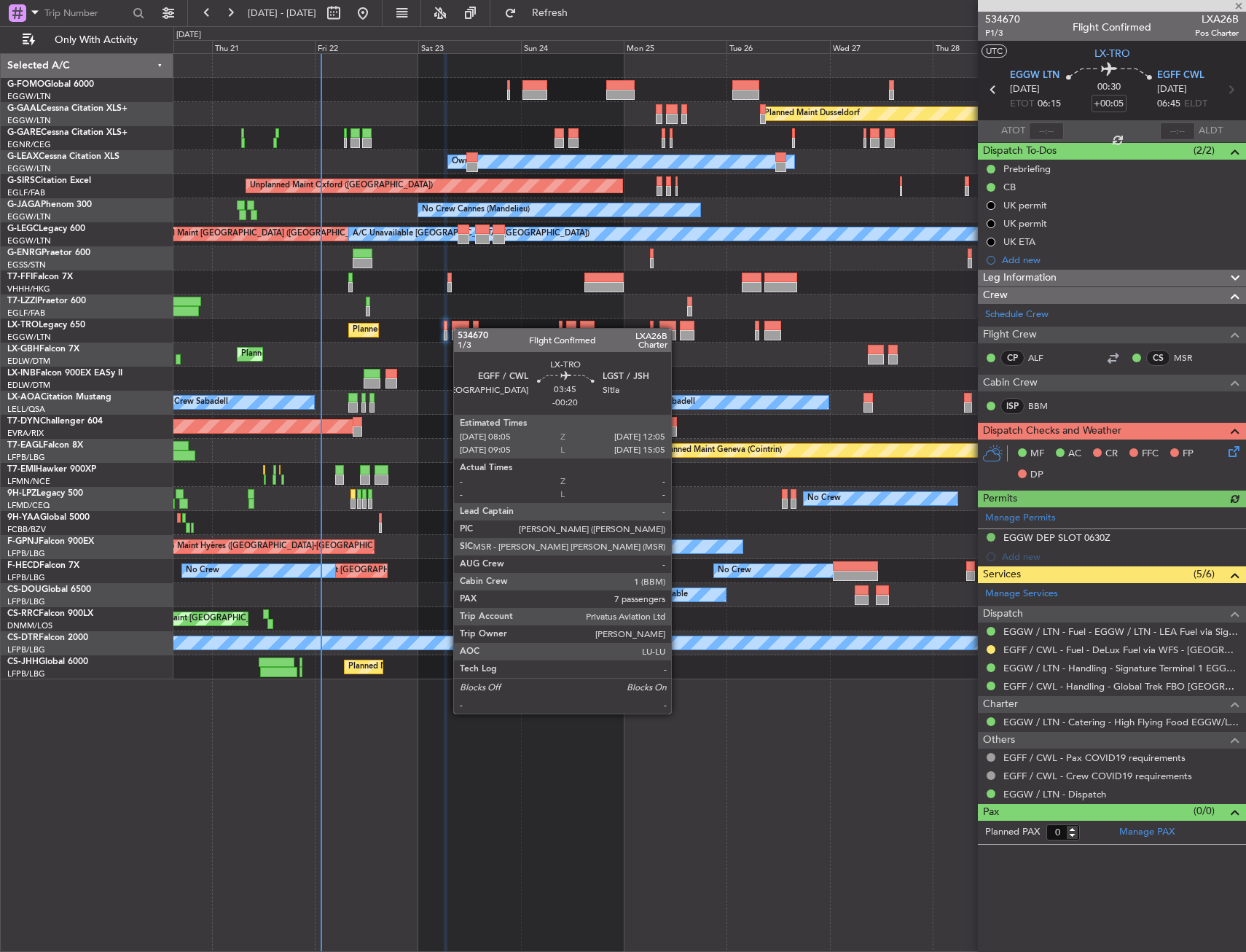
click at [461, 328] on div at bounding box center [460, 325] width 18 height 10
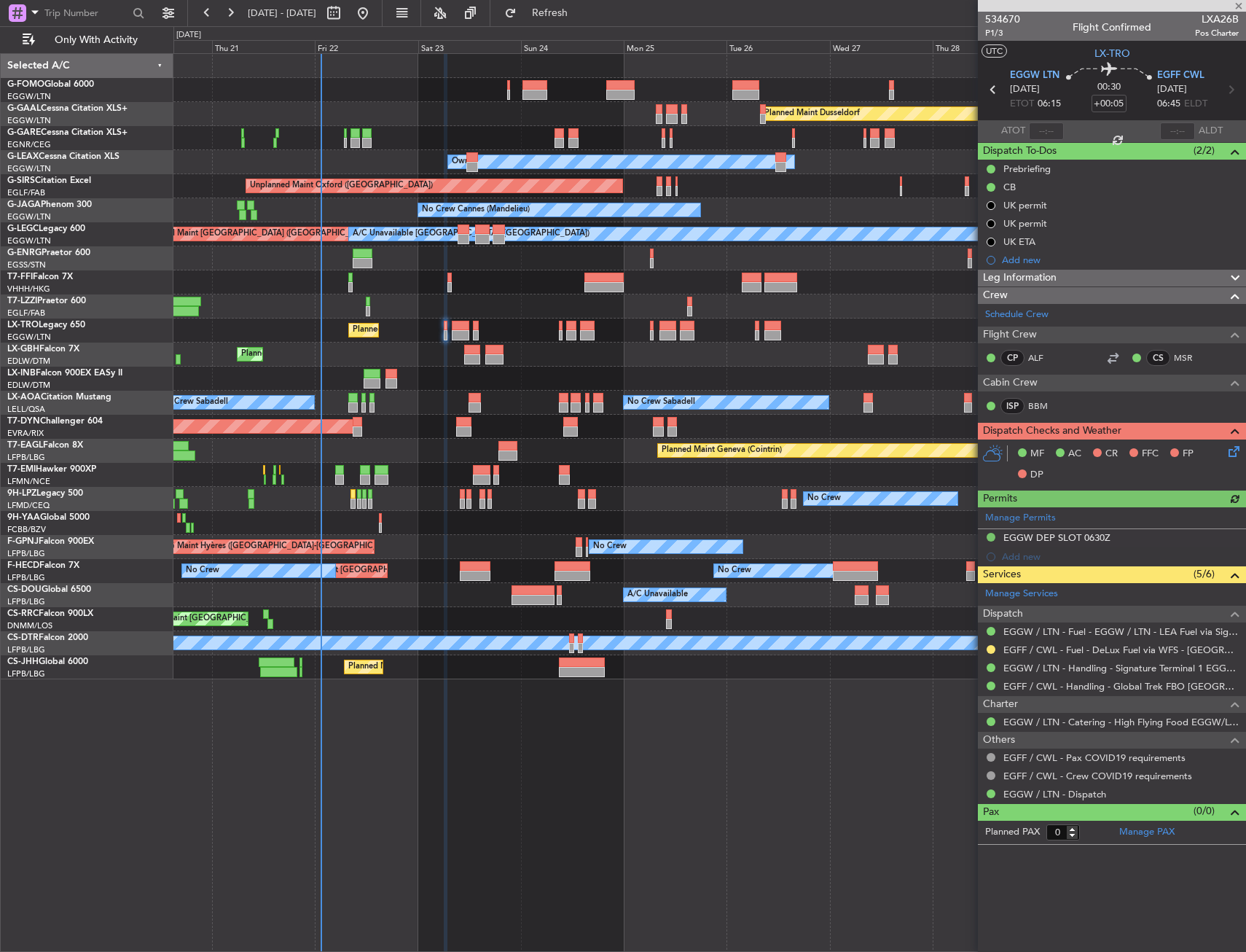
type input "-00:20"
type input "7"
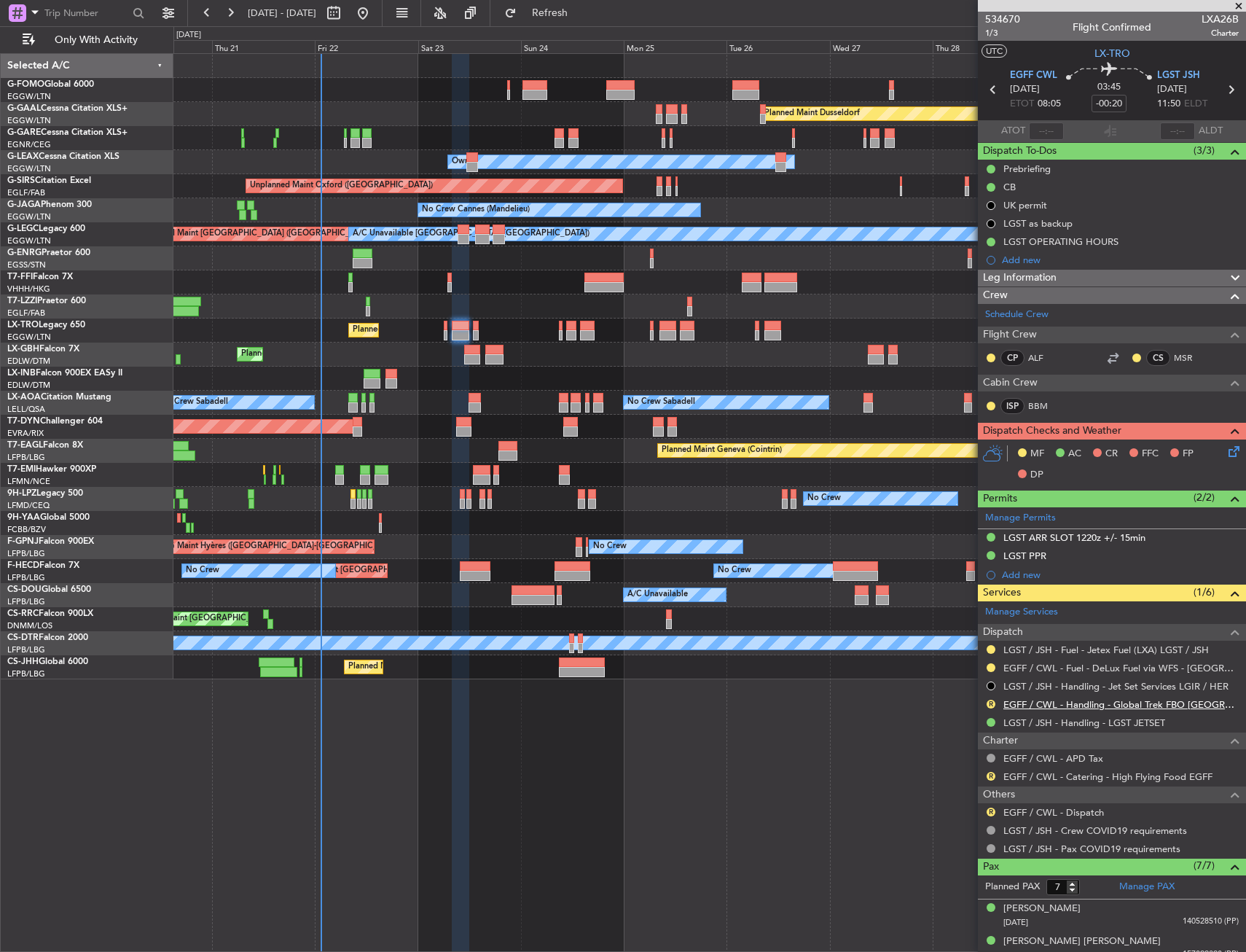
click at [1010, 700] on link "EGFF / CWL - Handling - Global Trek FBO Cardiff EGFF / CWL" at bounding box center [1120, 704] width 235 height 12
click at [991, 703] on button "R" at bounding box center [990, 704] width 8 height 8
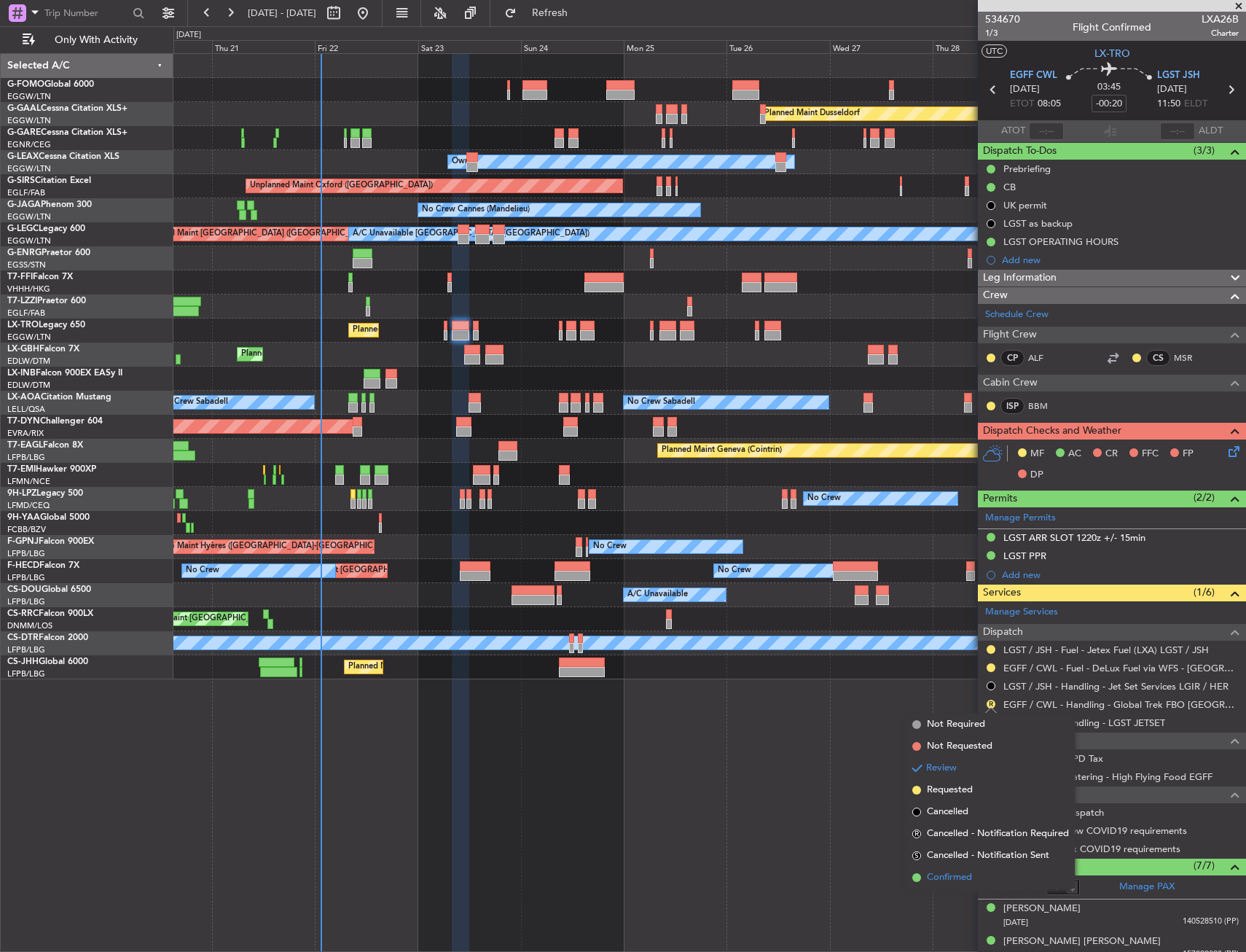
click at [988, 877] on li "Confirmed" at bounding box center [991, 877] width 169 height 22
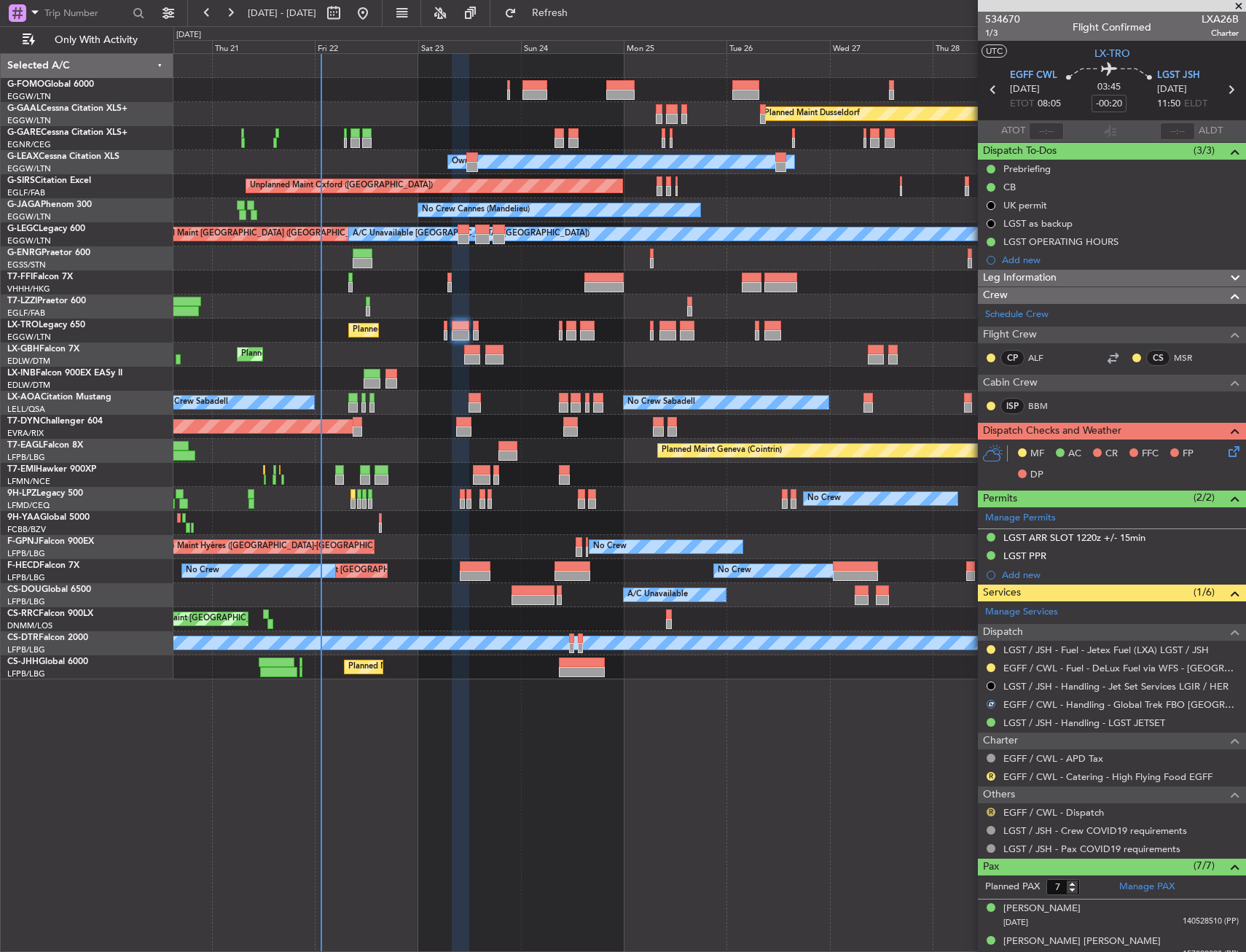
click at [989, 809] on button "R" at bounding box center [990, 811] width 8 height 8
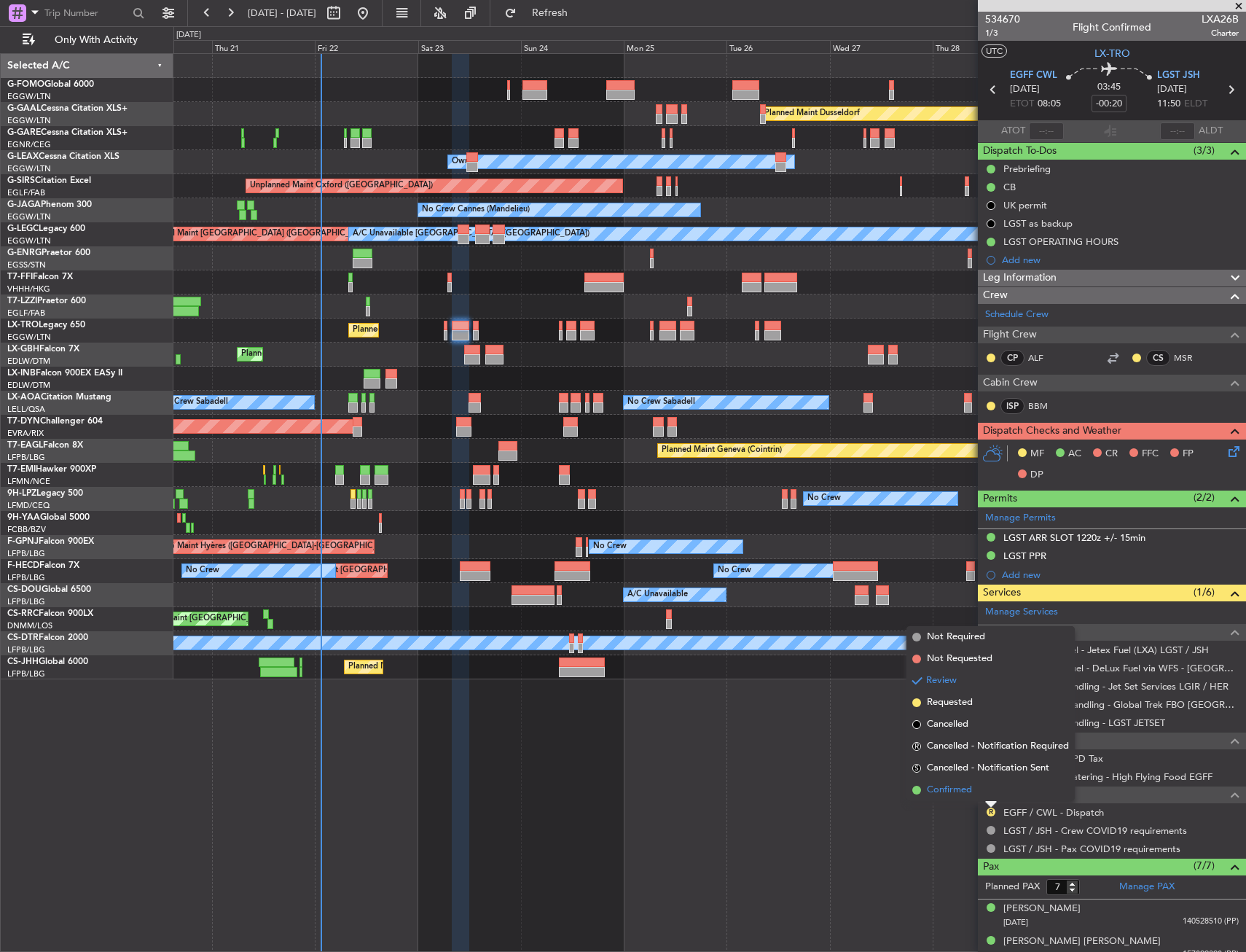
click at [969, 793] on span "Confirmed" at bounding box center [949, 790] width 45 height 15
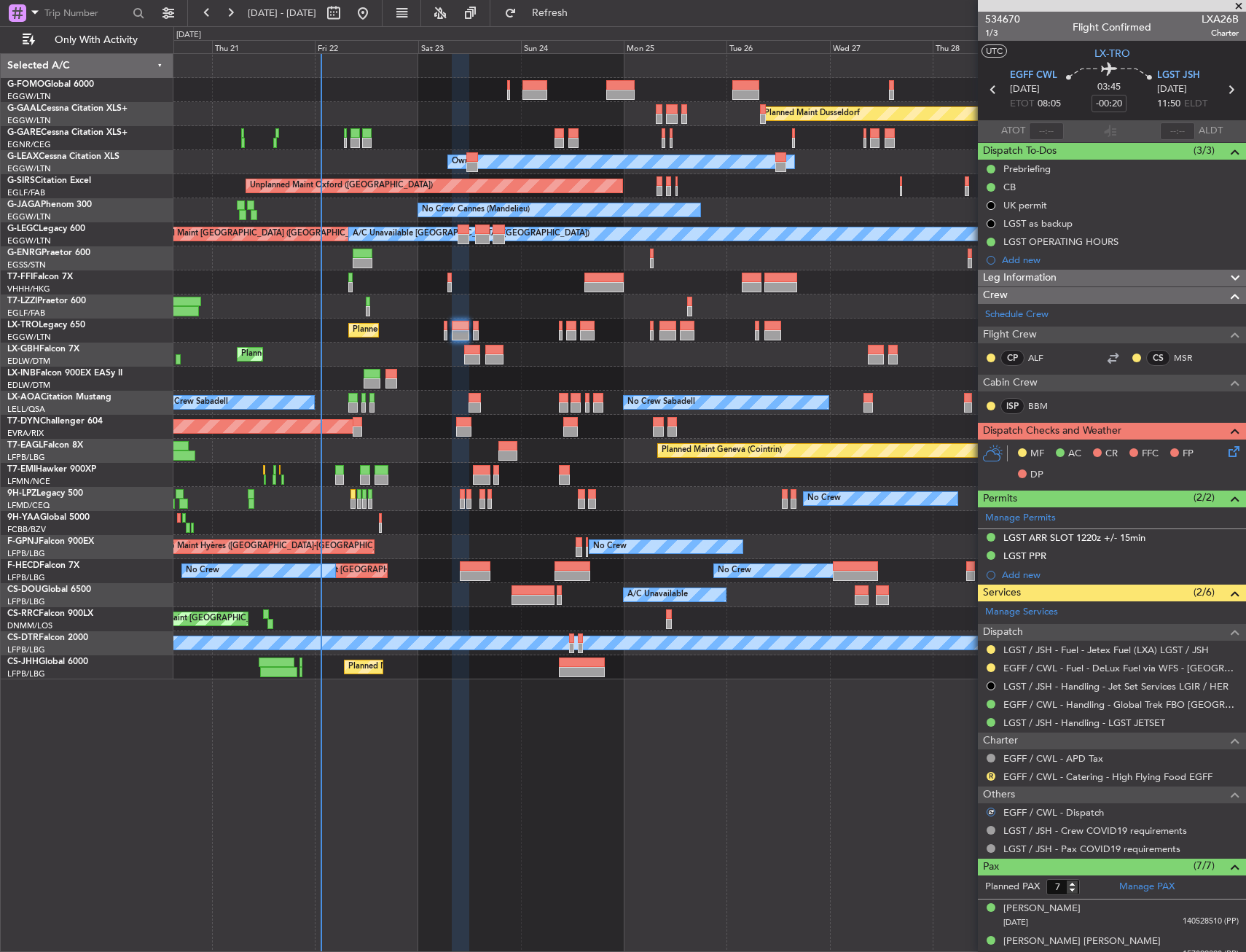
click at [1225, 451] on icon at bounding box center [1231, 448] width 11 height 11
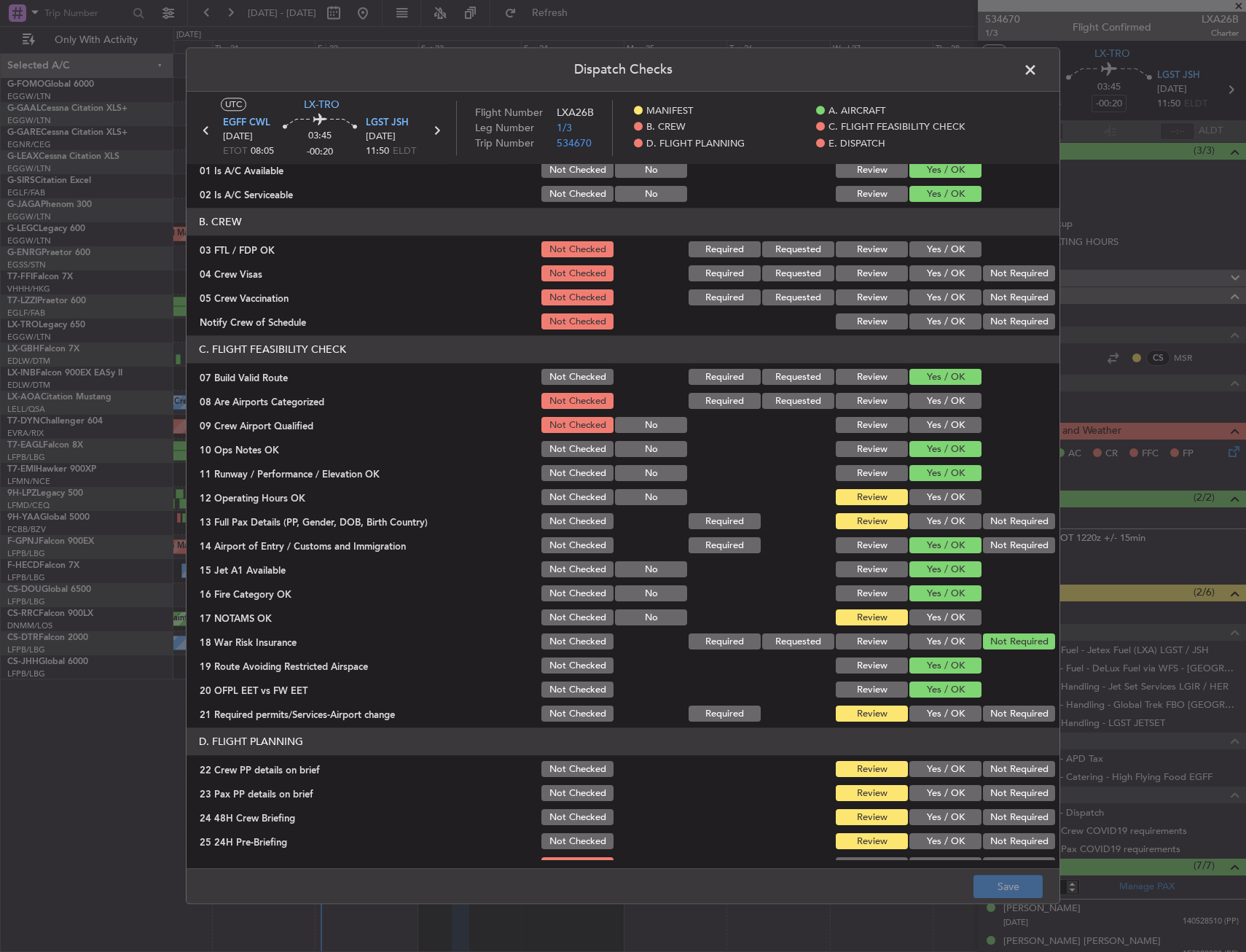
scroll to position [291, 0]
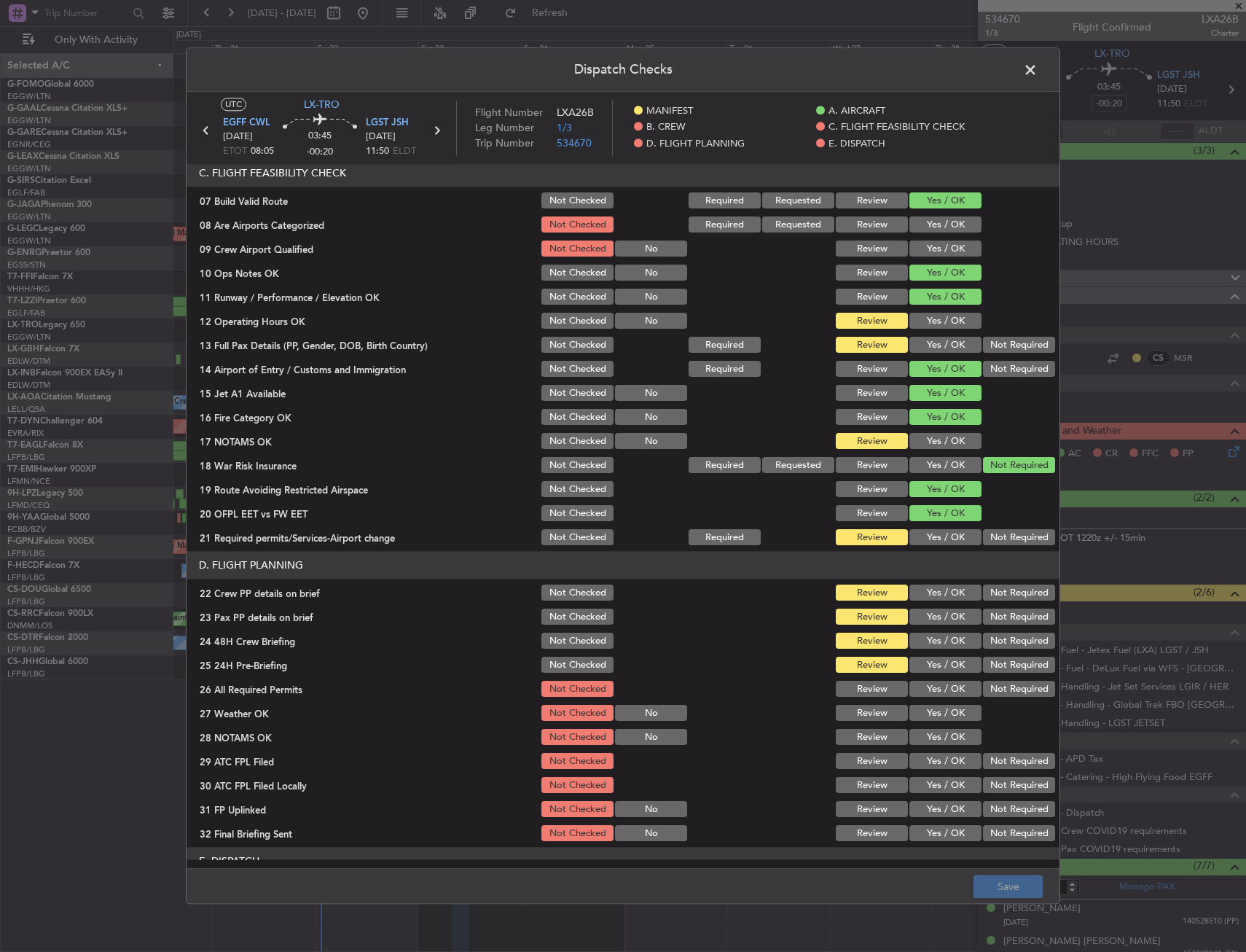
click at [926, 317] on button "Yes / OK" at bounding box center [946, 321] width 72 height 16
click at [924, 332] on section "C. FLIGHT FEASIBILITY CHECK 07 Build Valid Route Not Checked Required Requested…" at bounding box center [622, 353] width 873 height 389
click at [924, 337] on button "Yes / OK" at bounding box center [946, 345] width 72 height 16
click at [928, 439] on button "Yes / OK" at bounding box center [946, 442] width 72 height 16
click at [932, 535] on button "Yes / OK" at bounding box center [946, 537] width 72 height 16
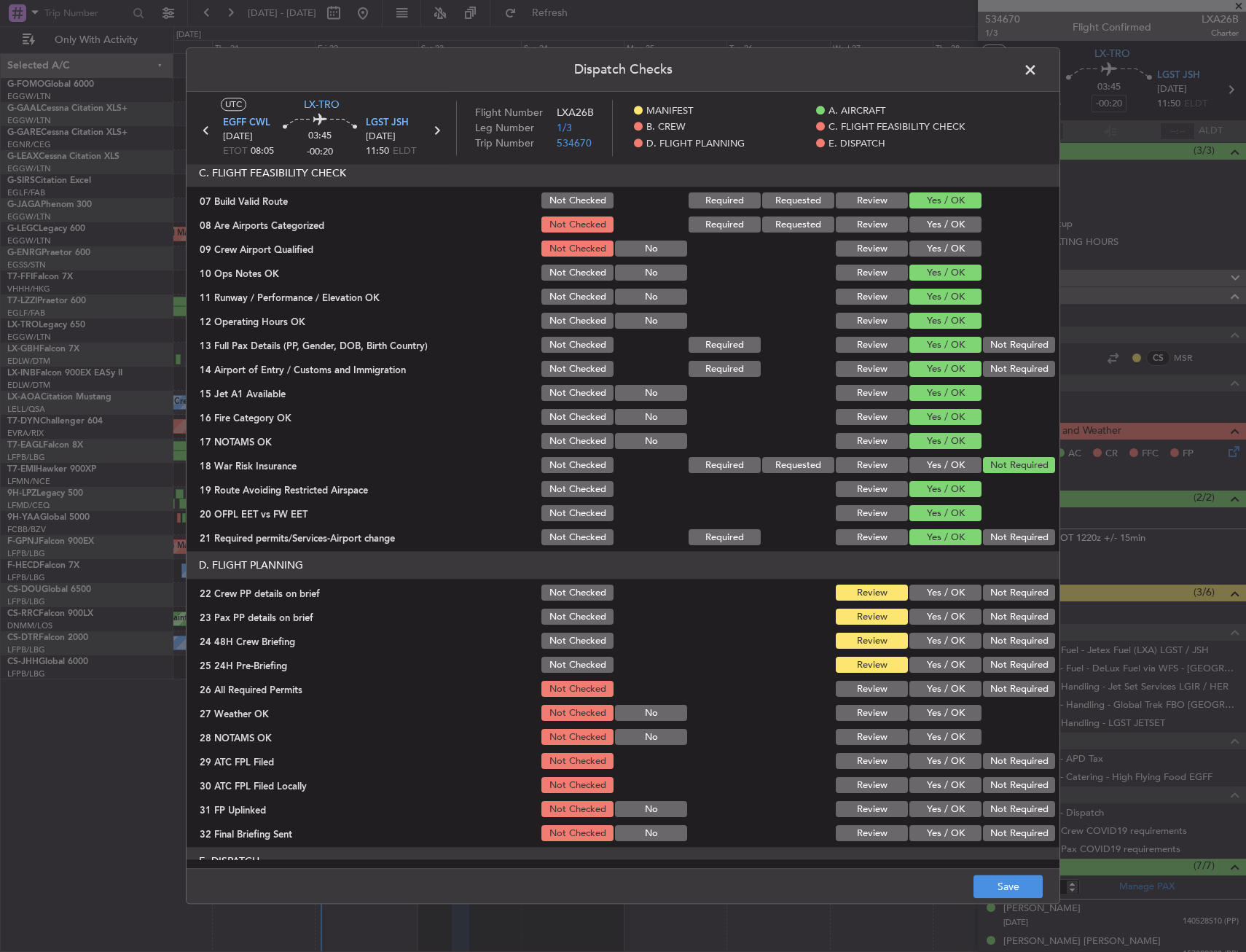
click at [929, 589] on button "Yes / OK" at bounding box center [946, 593] width 72 height 16
click at [926, 613] on button "Yes / OK" at bounding box center [946, 617] width 72 height 16
click at [920, 638] on button "Yes / OK" at bounding box center [946, 641] width 72 height 16
drag, startPoint x: 990, startPoint y: 659, endPoint x: 993, endPoint y: 668, distance: 9.5
click at [991, 661] on button "Not Required" at bounding box center [1019, 665] width 72 height 16
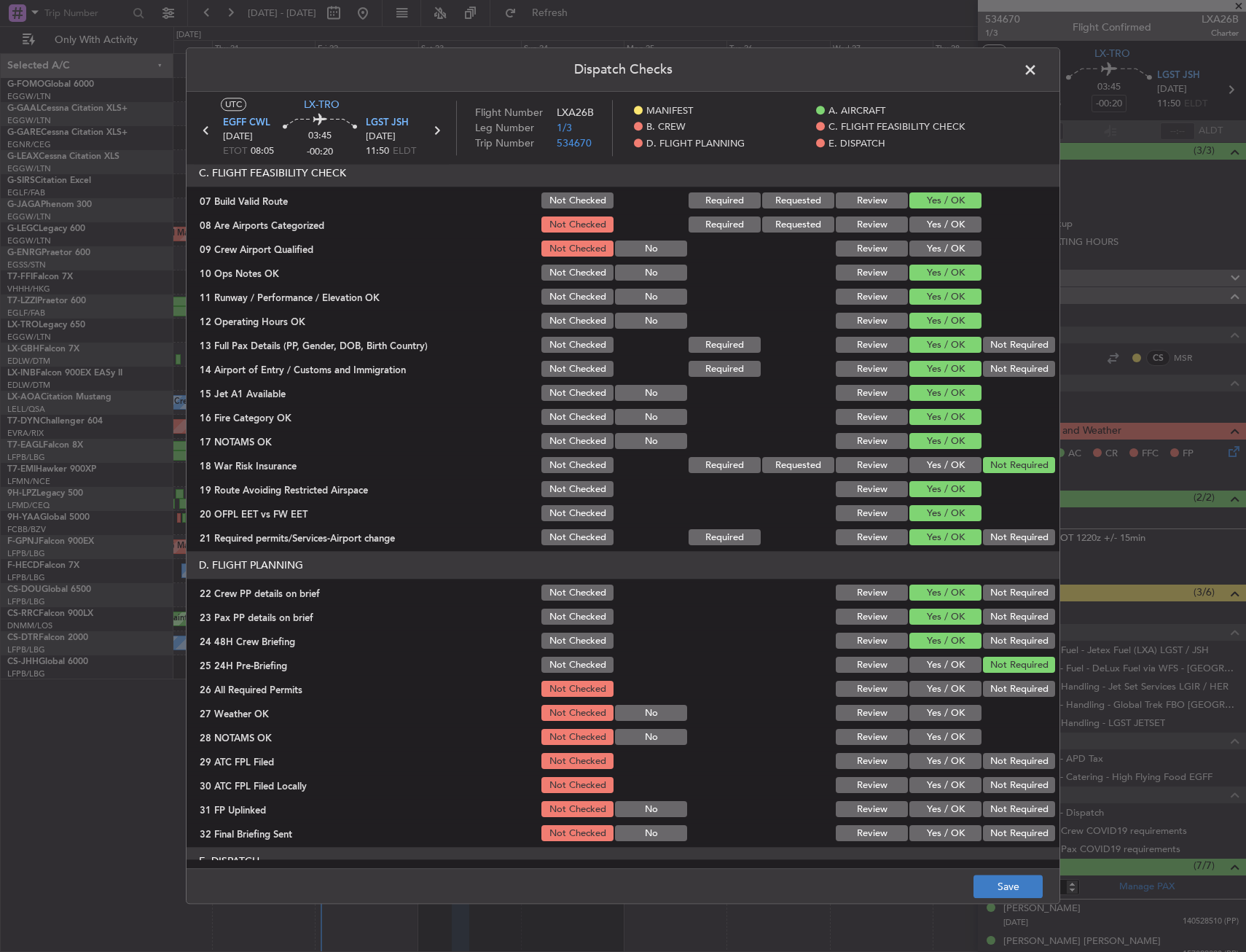
click at [1021, 872] on footer "Save" at bounding box center [622, 886] width 873 height 35
click at [1016, 884] on button "Save" at bounding box center [1008, 887] width 69 height 23
click at [1038, 66] on span at bounding box center [1038, 74] width 0 height 29
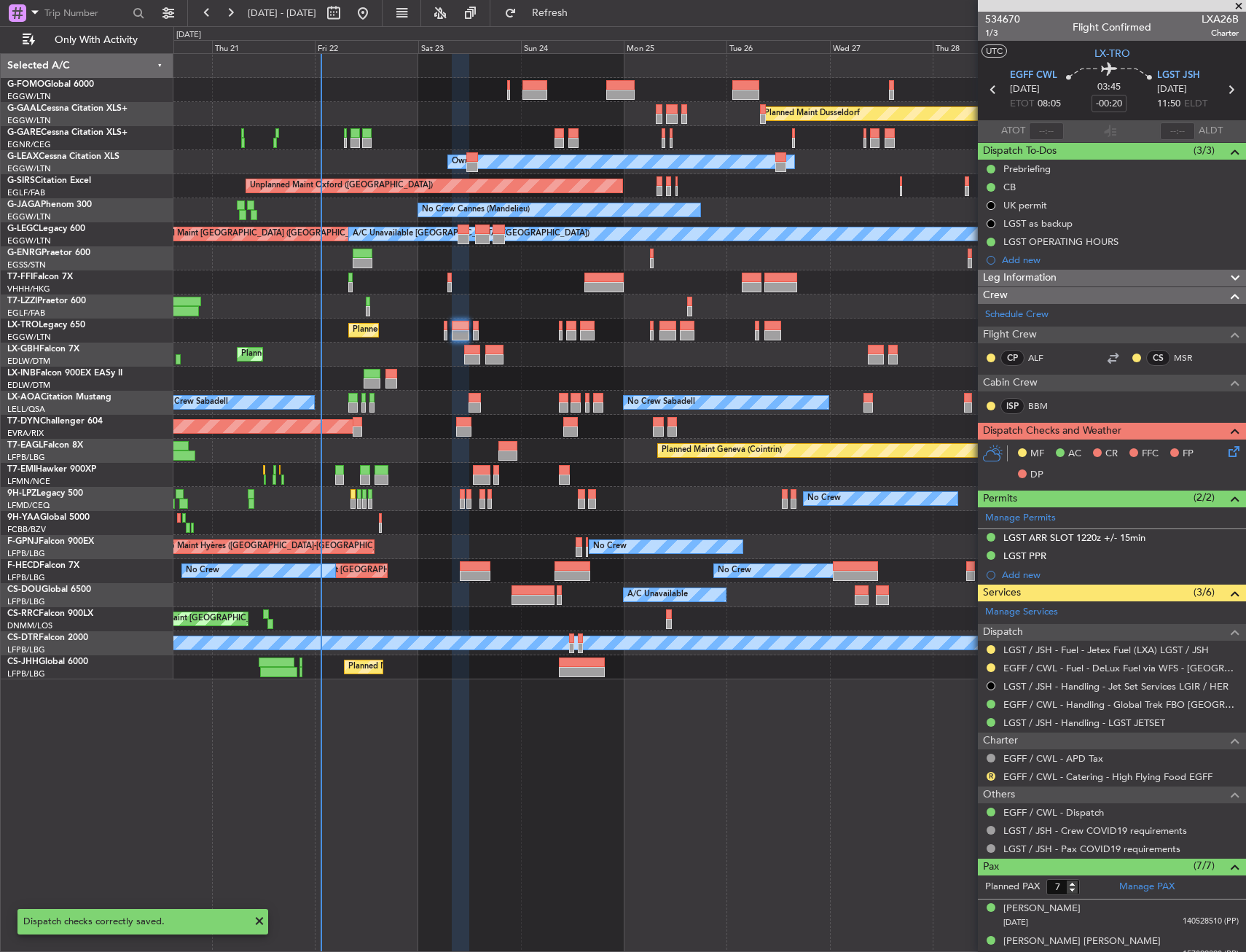
click at [1225, 455] on icon at bounding box center [1231, 448] width 11 height 11
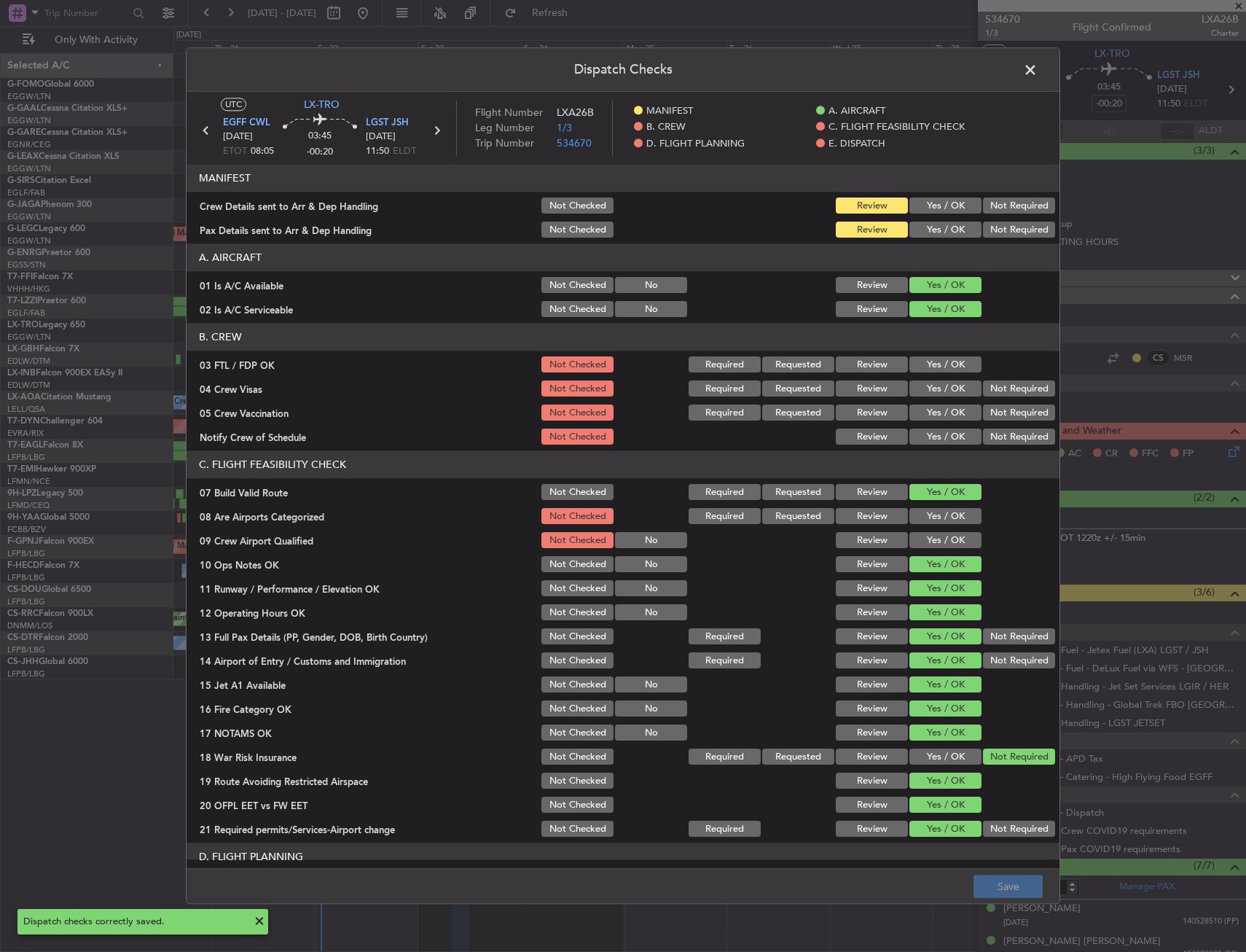
click at [933, 209] on button "Yes / OK" at bounding box center [946, 206] width 72 height 16
click at [930, 238] on div "Yes / OK" at bounding box center [944, 230] width 74 height 21
click at [930, 229] on button "Yes / OK" at bounding box center [946, 230] width 72 height 16
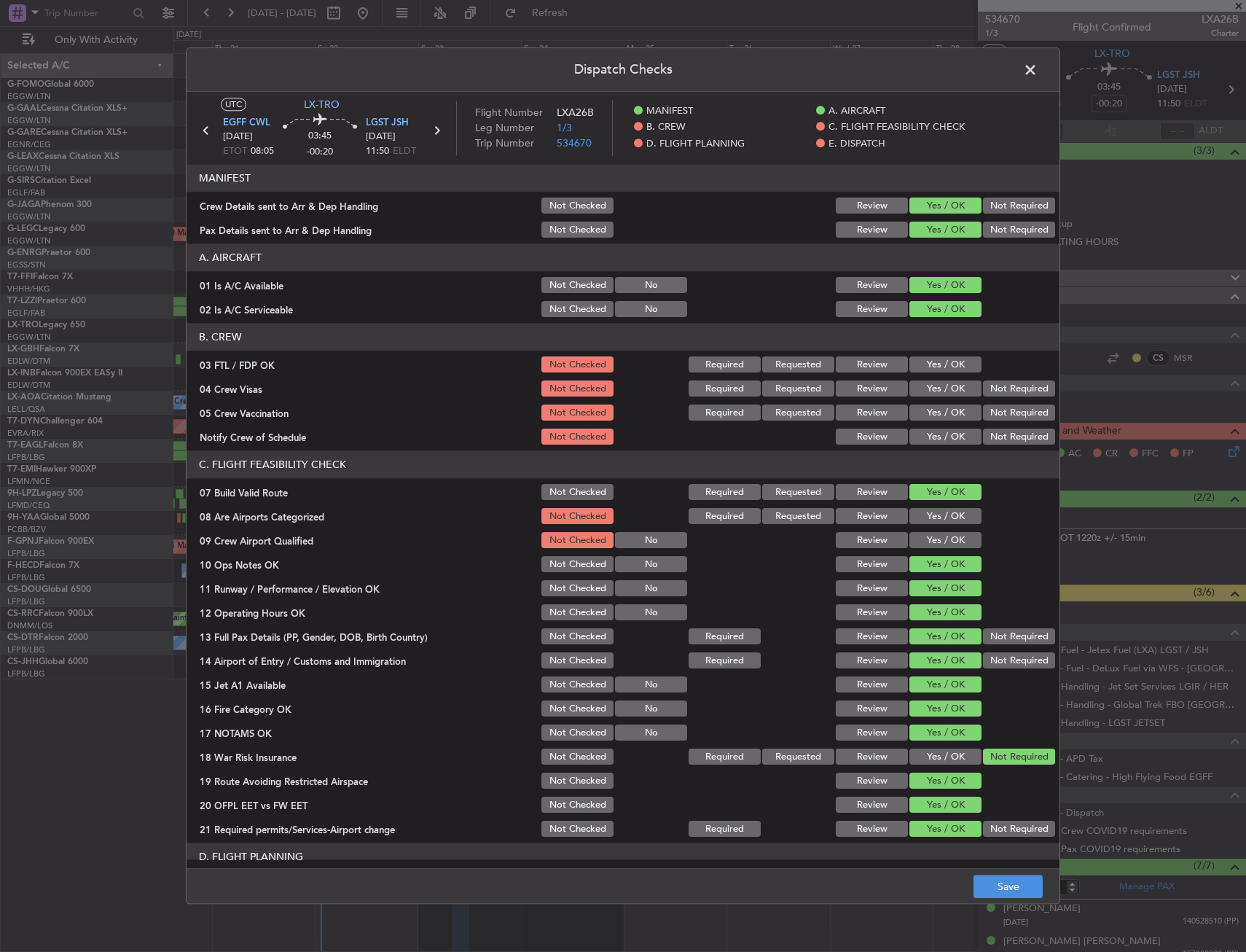
click at [1010, 873] on footer "Save" at bounding box center [622, 886] width 873 height 35
drag, startPoint x: 1012, startPoint y: 881, endPoint x: 1008, endPoint y: 875, distance: 7.2
click at [1009, 878] on button "Save" at bounding box center [1008, 887] width 69 height 23
click at [1038, 62] on span at bounding box center [1038, 74] width 0 height 29
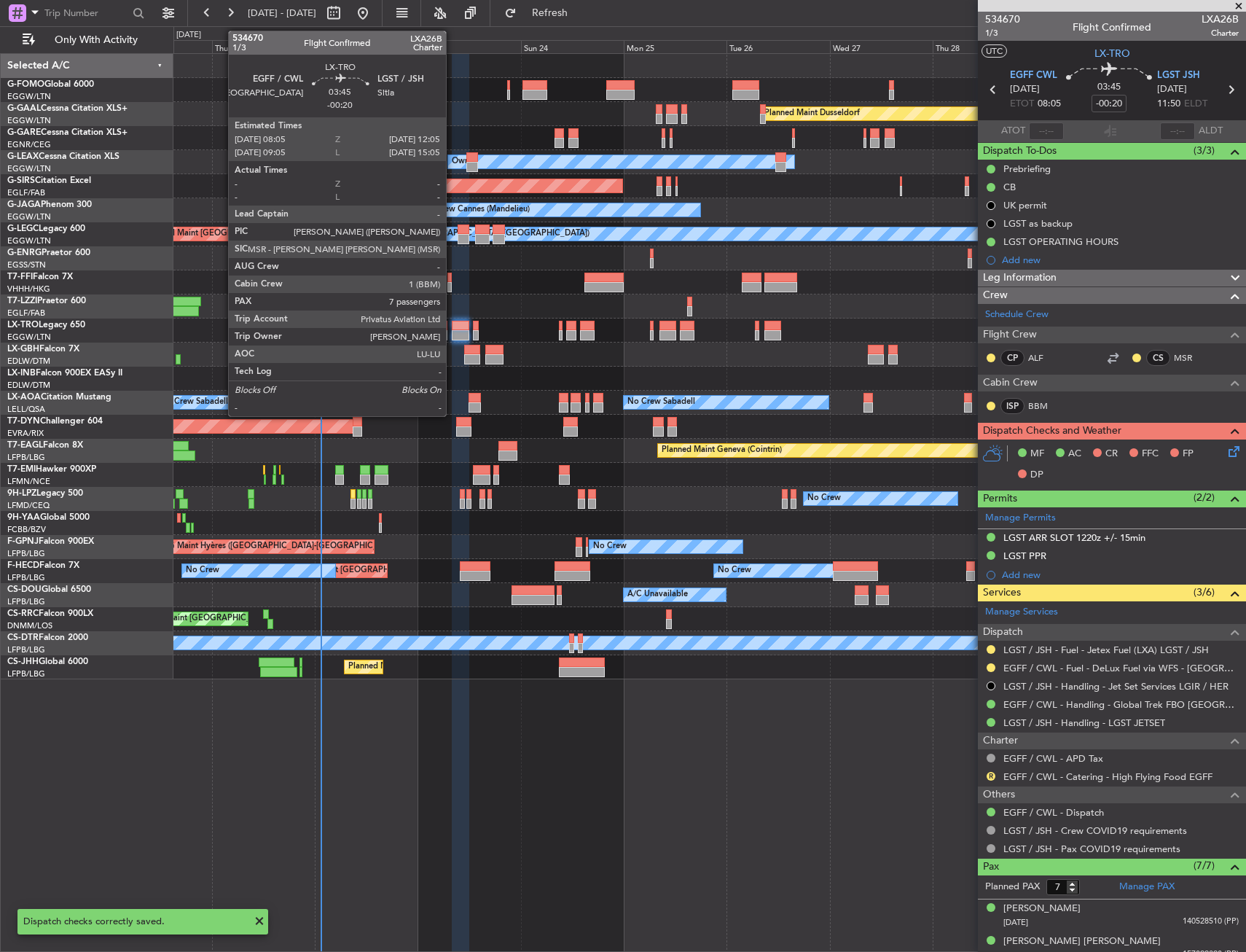
click at [451, 326] on div "Planned Maint [GEOGRAPHIC_DATA] ([GEOGRAPHIC_DATA])" at bounding box center [709, 330] width 1072 height 24
click at [447, 327] on div at bounding box center [445, 325] width 4 height 10
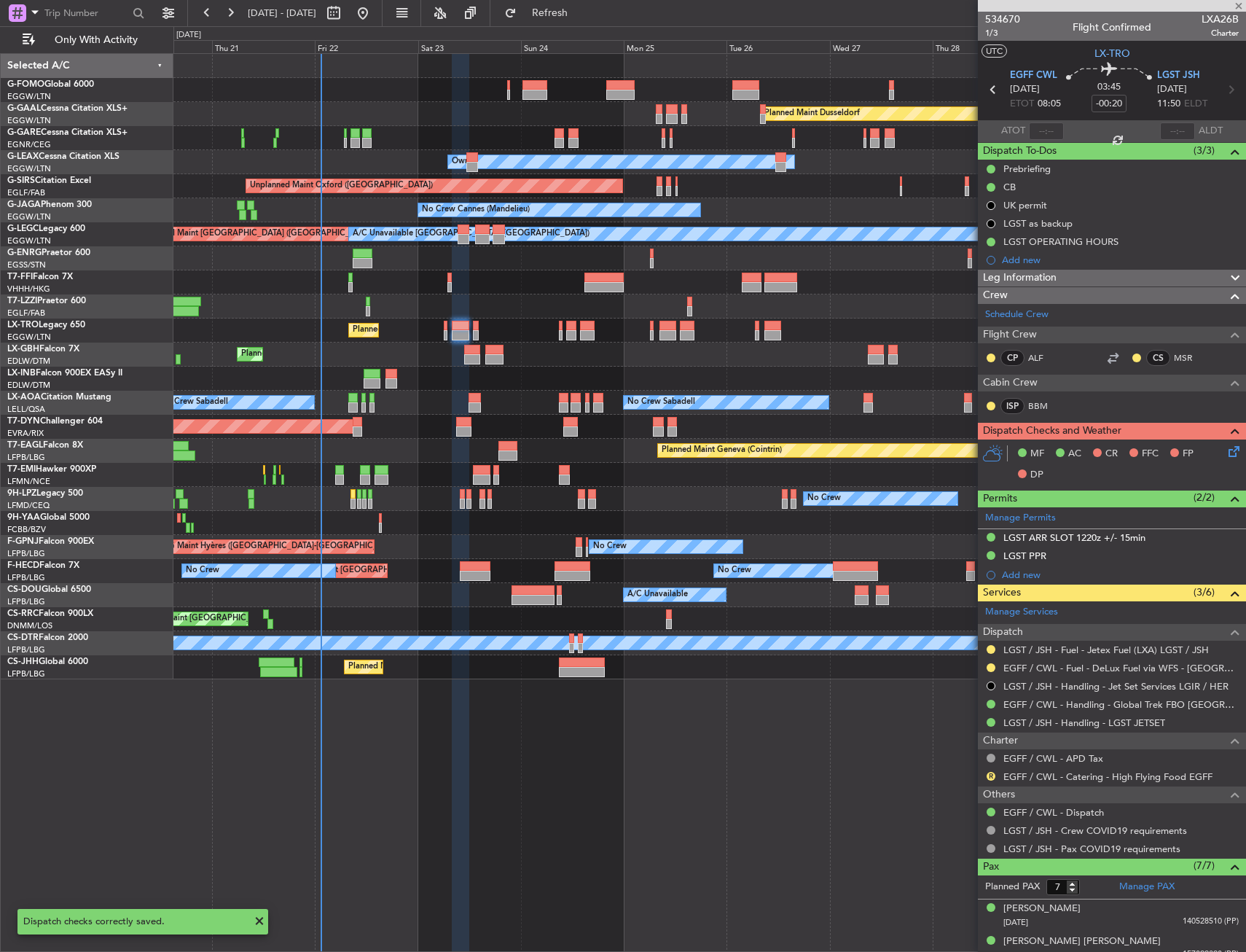
type input "+00:05"
type input "0"
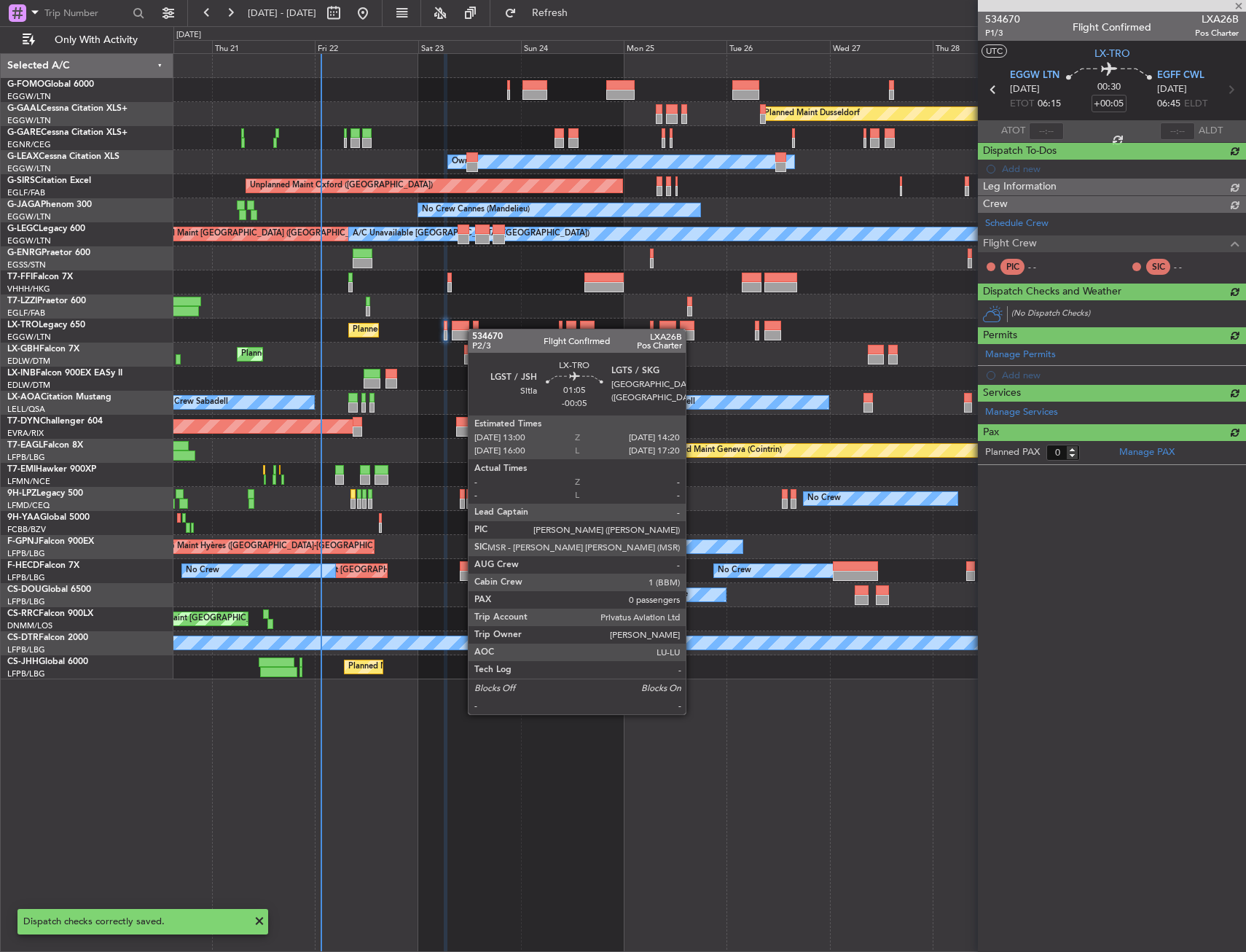
click at [475, 329] on div at bounding box center [476, 325] width 6 height 10
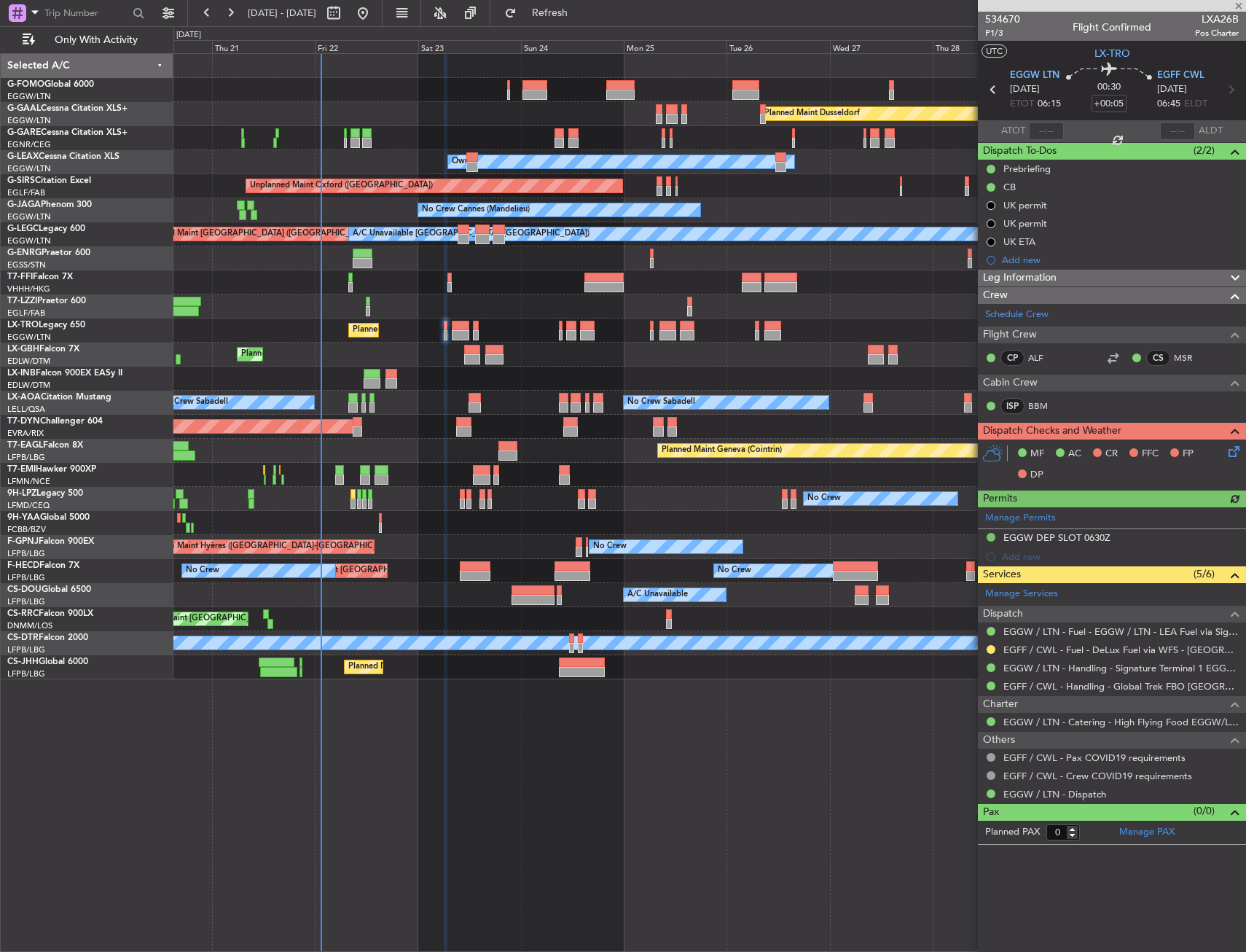
type input "-00:05"
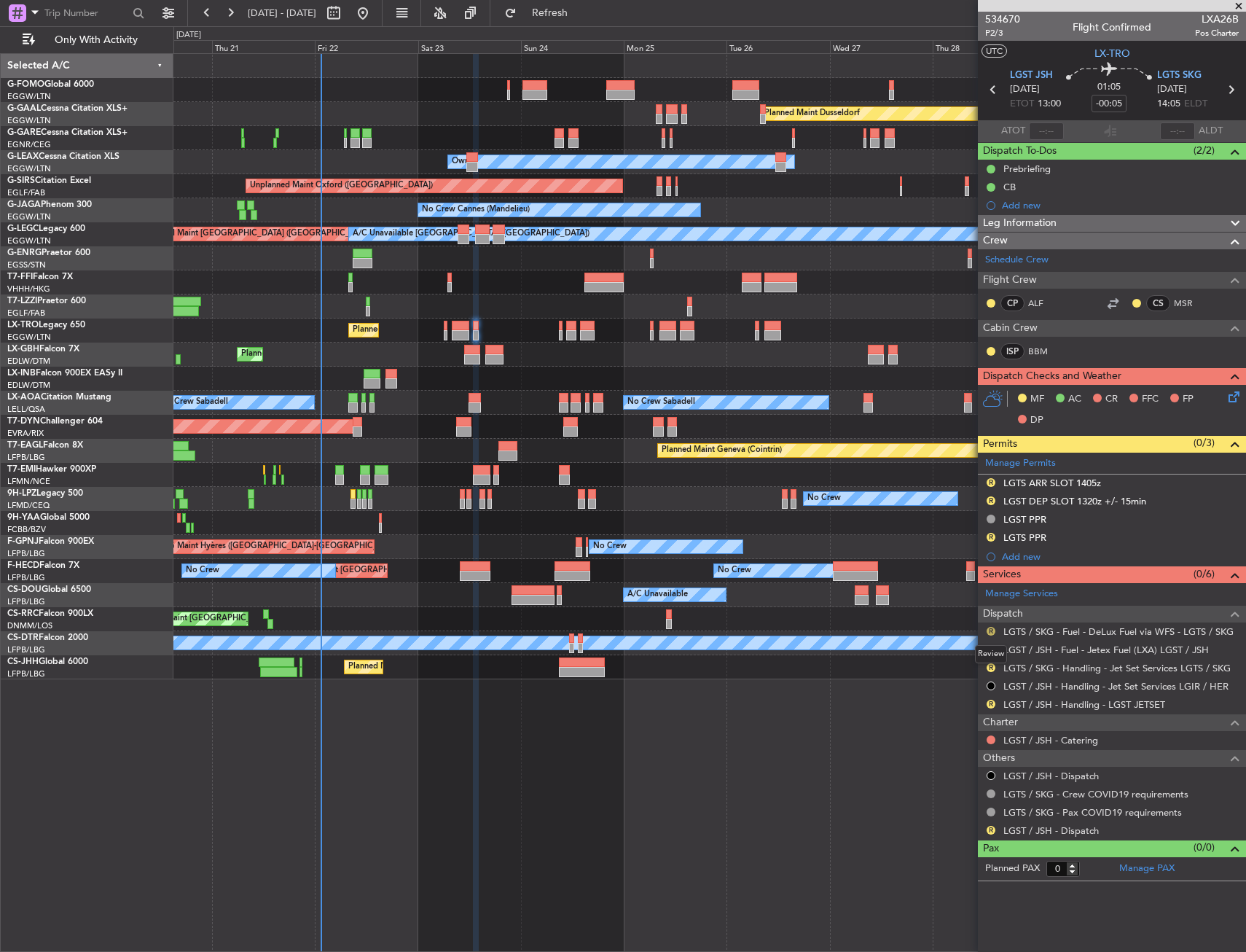
click at [992, 630] on button "R" at bounding box center [990, 631] width 8 height 8
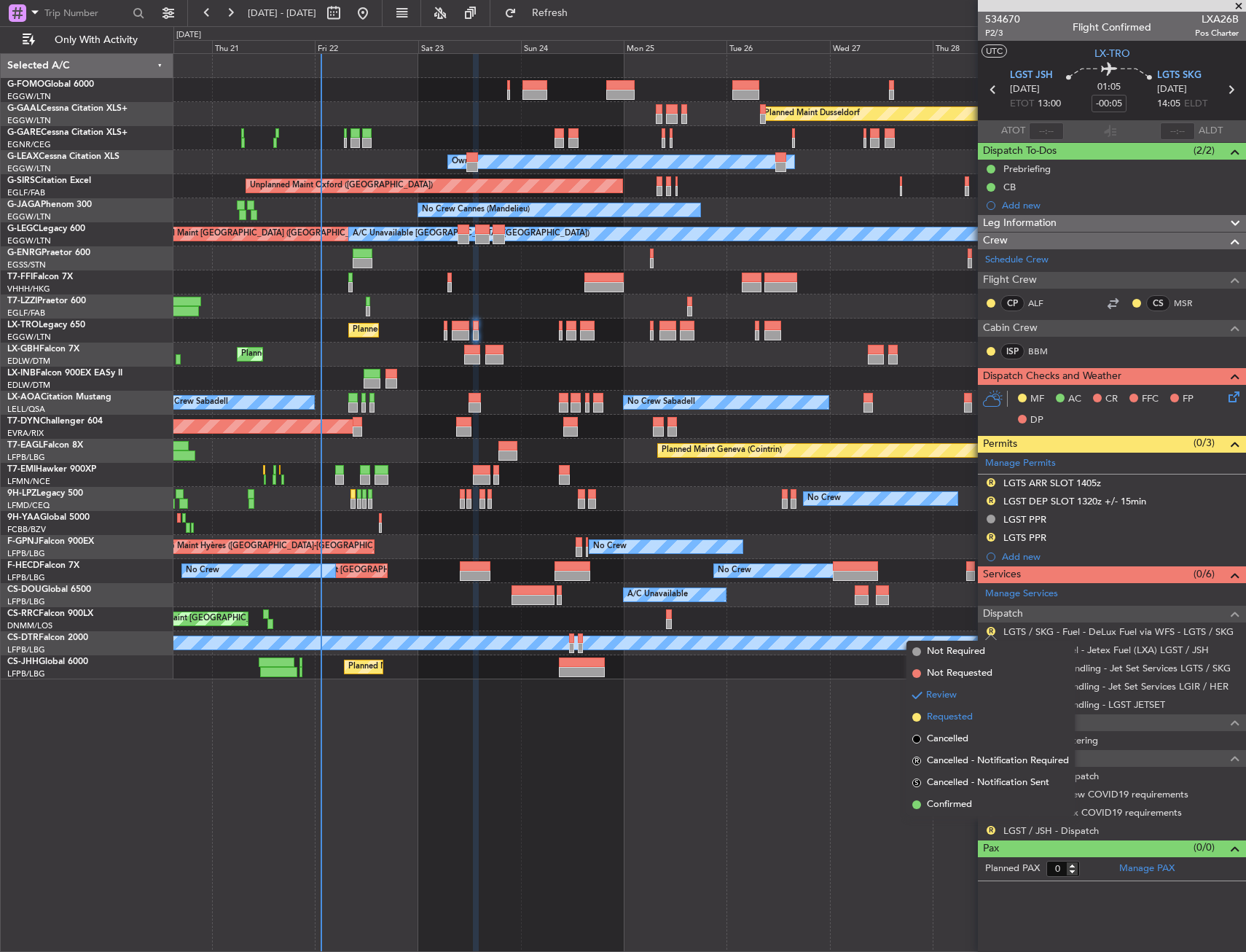
click at [959, 716] on span "Requested" at bounding box center [949, 717] width 46 height 15
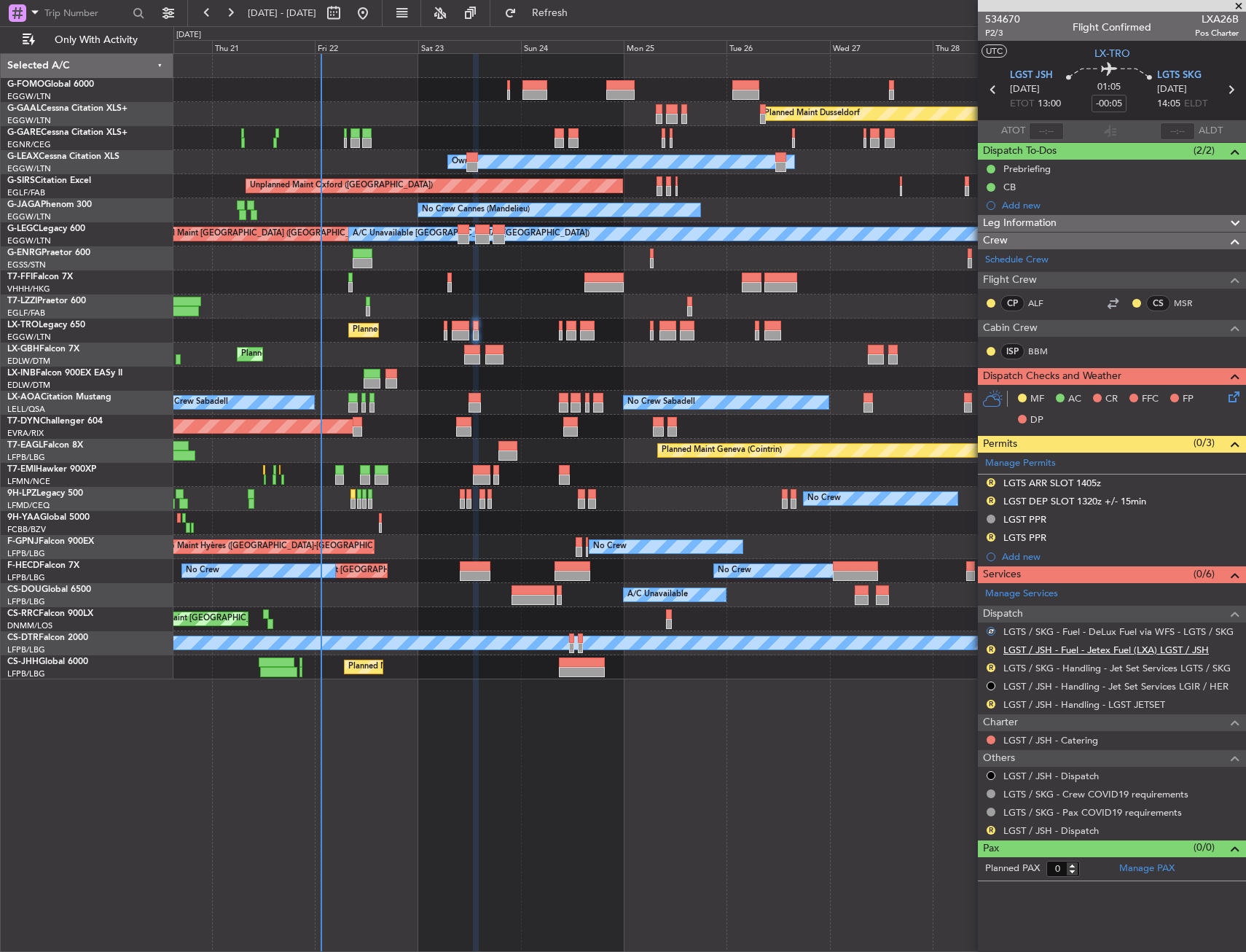
click at [1032, 644] on link "LGST / JSH - Fuel - Jetex Fuel (LXA) LGST / JSH" at bounding box center [1106, 650] width 205 height 12
click at [991, 645] on button "R" at bounding box center [990, 648] width 8 height 8
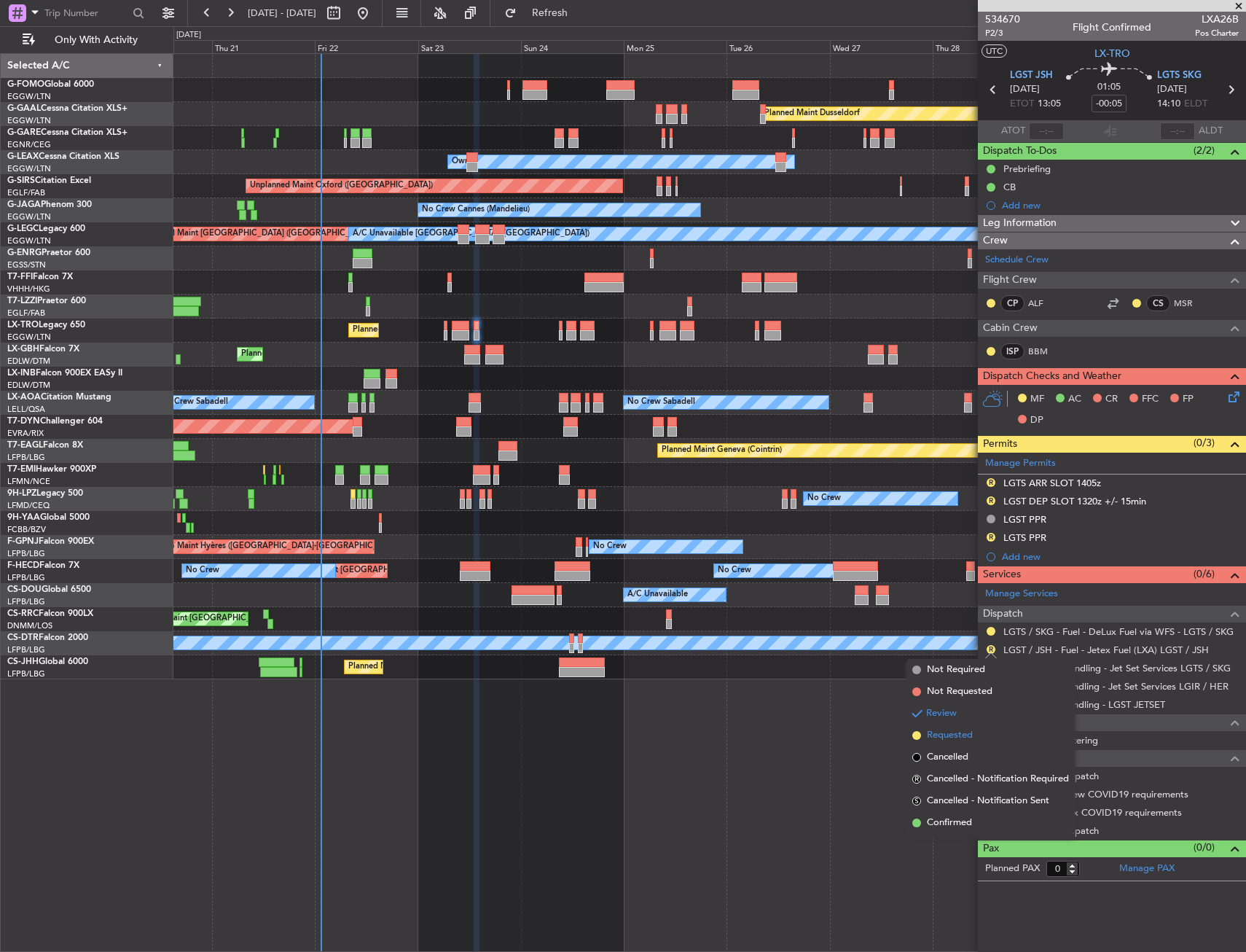
click at [950, 736] on span "Requested" at bounding box center [949, 735] width 46 height 15
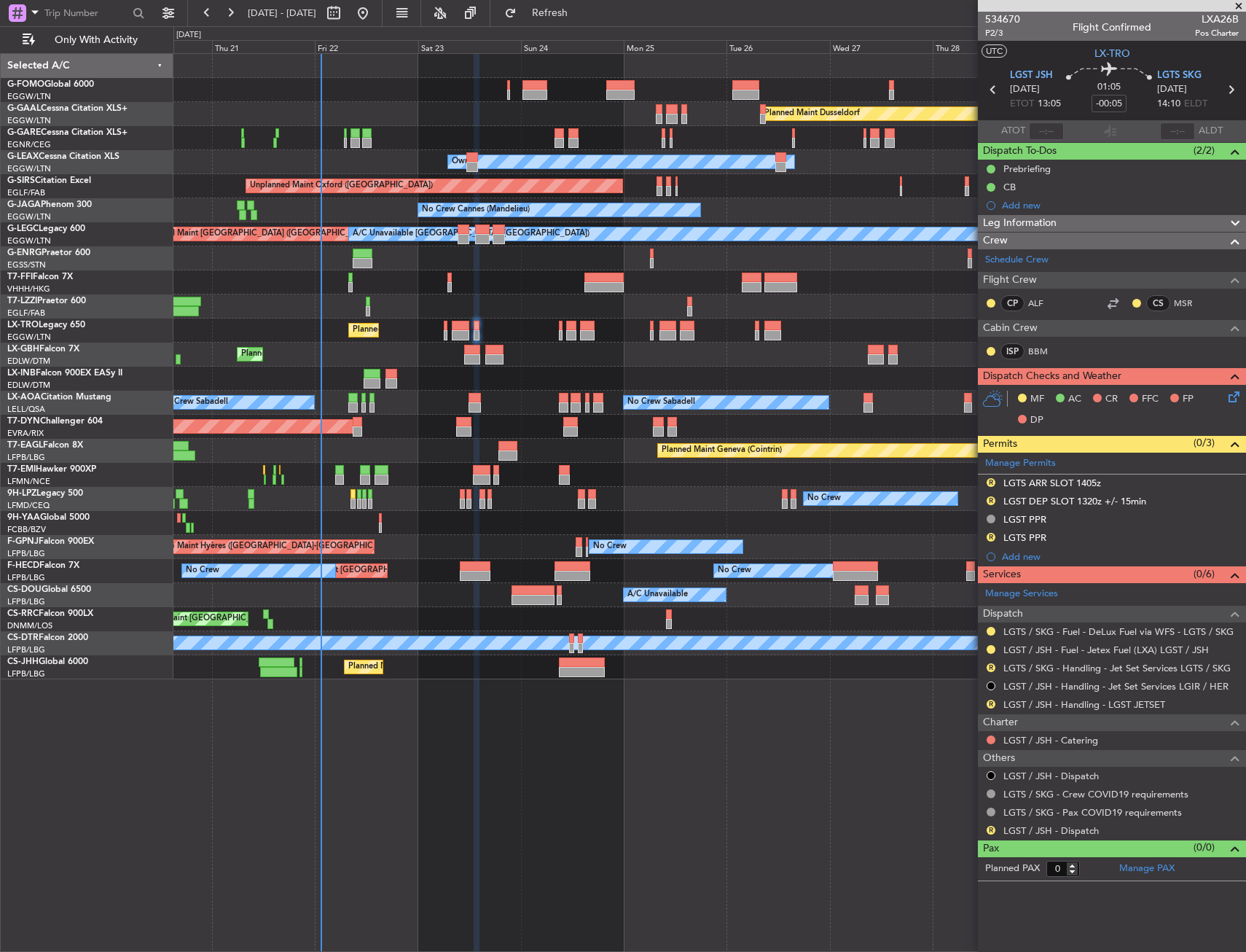
click at [984, 704] on div "R LGST / JSH - Handling - LGST JETSET" at bounding box center [1112, 704] width 268 height 18
click at [990, 701] on button "R" at bounding box center [990, 704] width 8 height 8
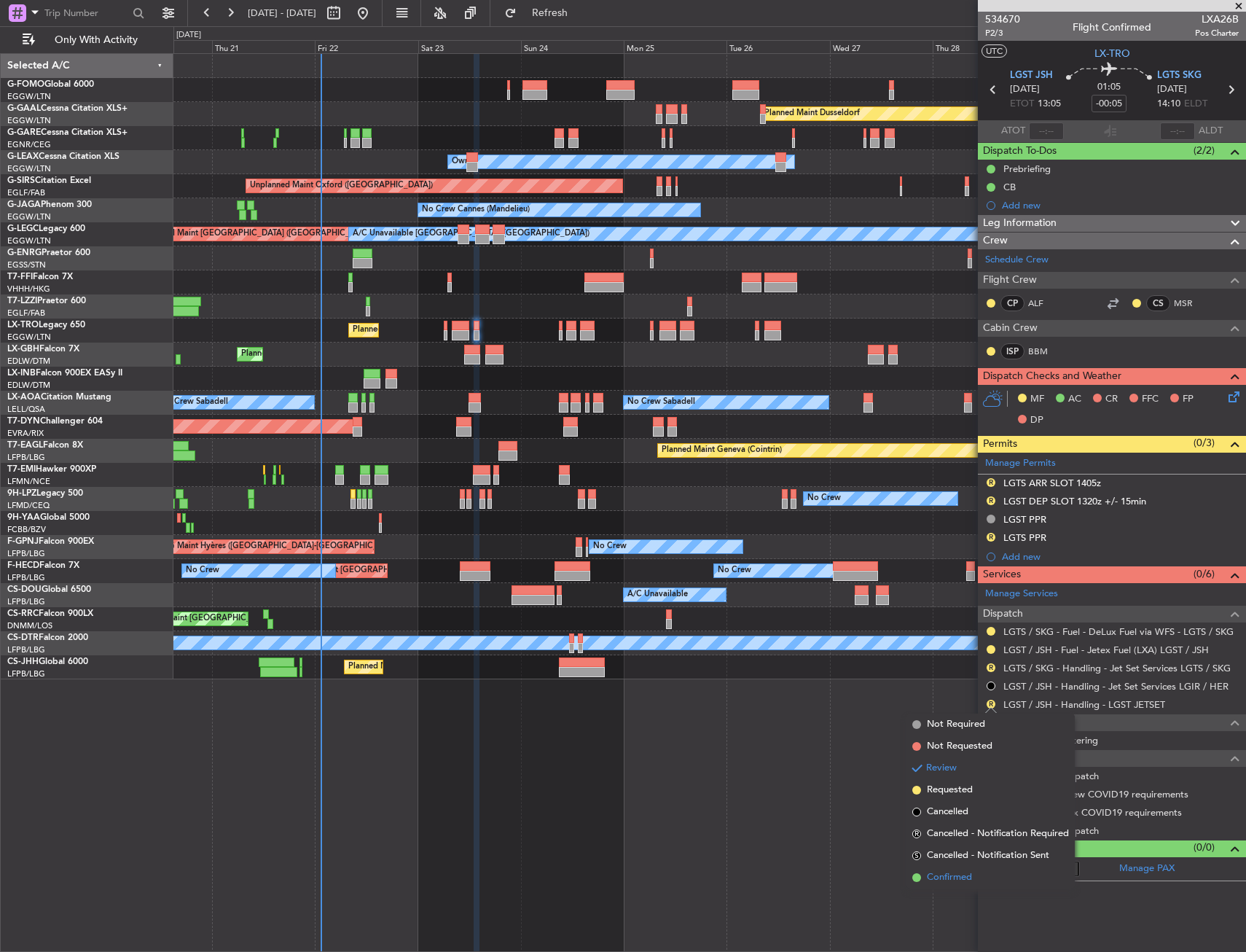
click at [947, 873] on span "Confirmed" at bounding box center [949, 877] width 45 height 15
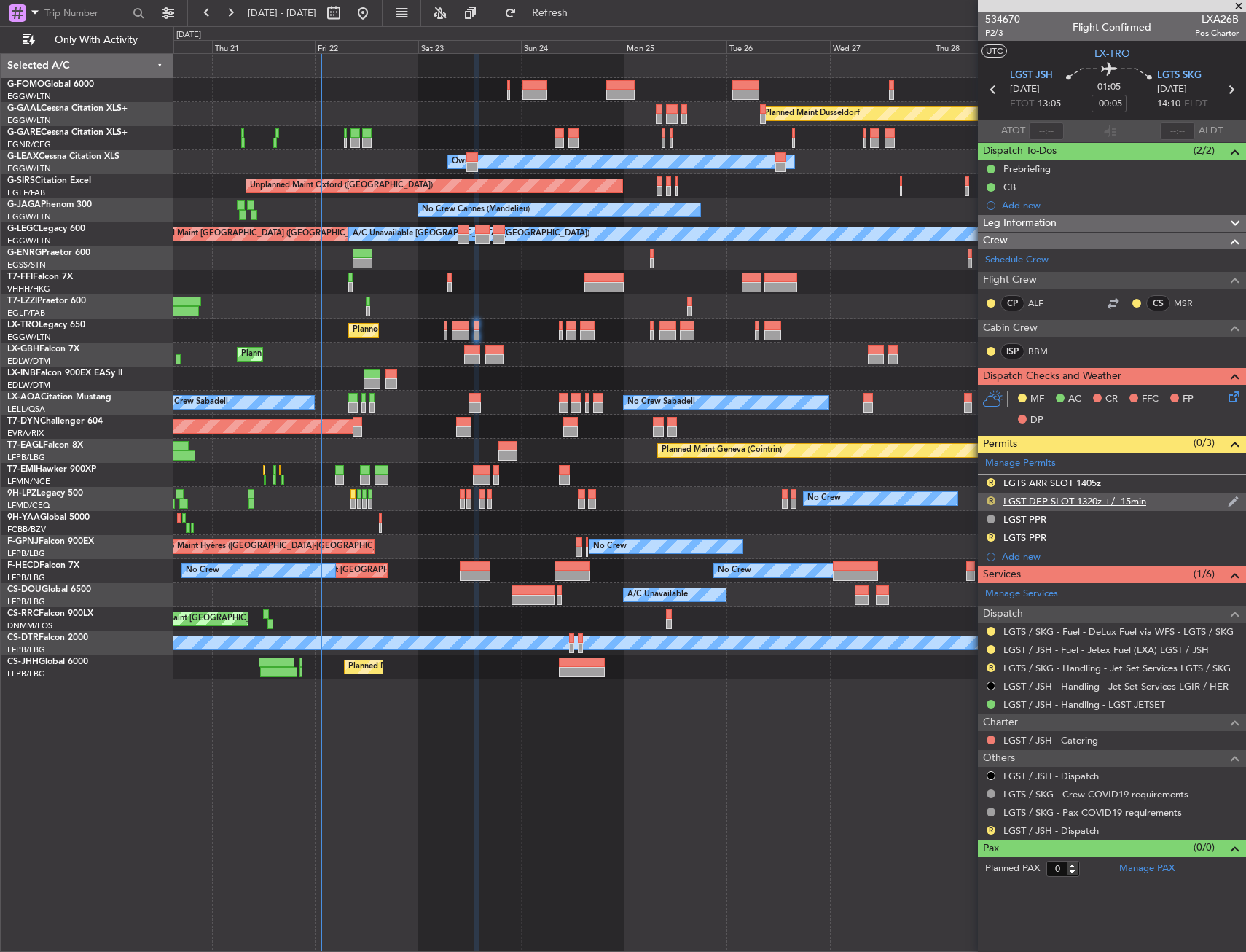
click at [993, 501] on button "R" at bounding box center [990, 500] width 8 height 8
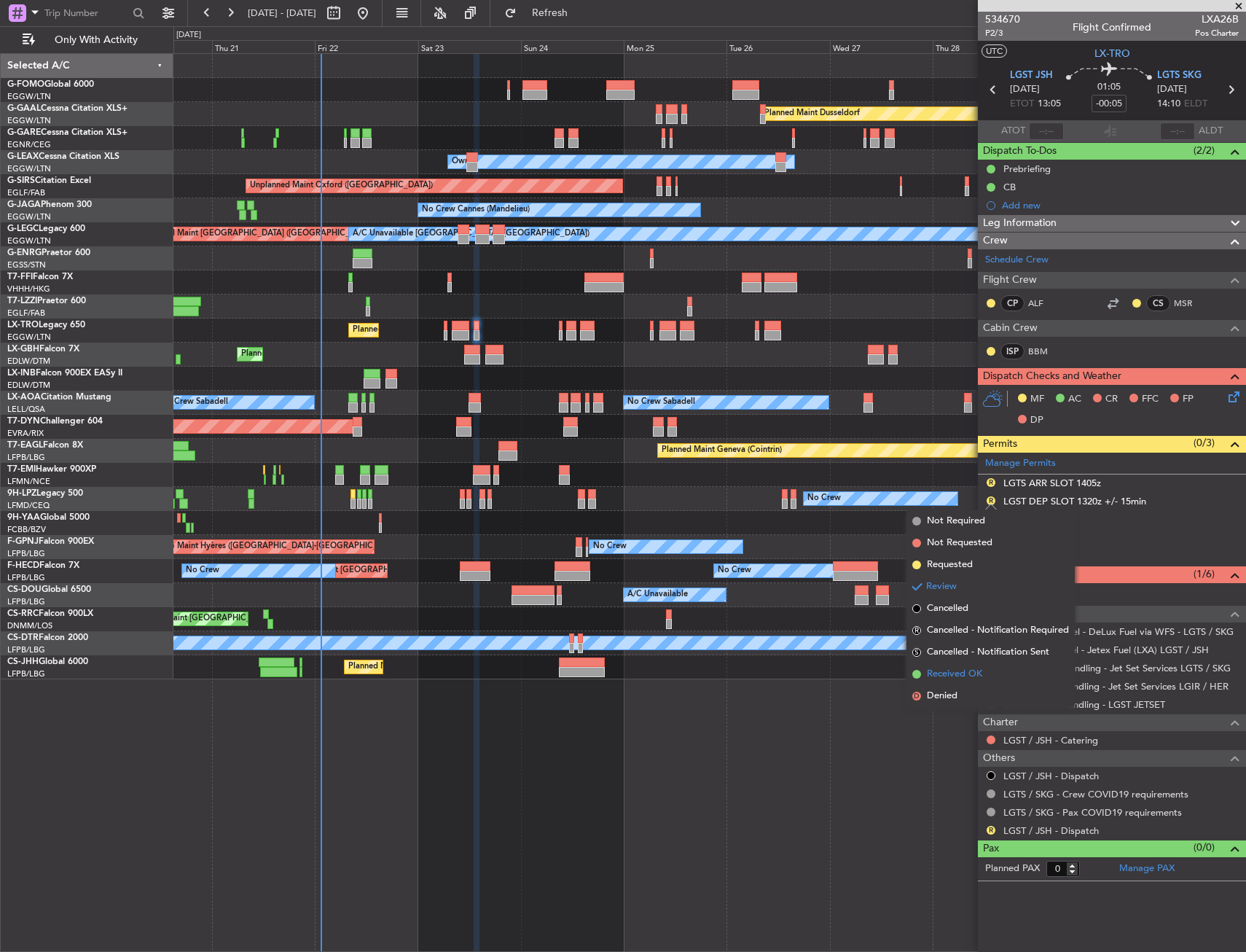
click at [952, 670] on span "Received OK" at bounding box center [954, 674] width 55 height 15
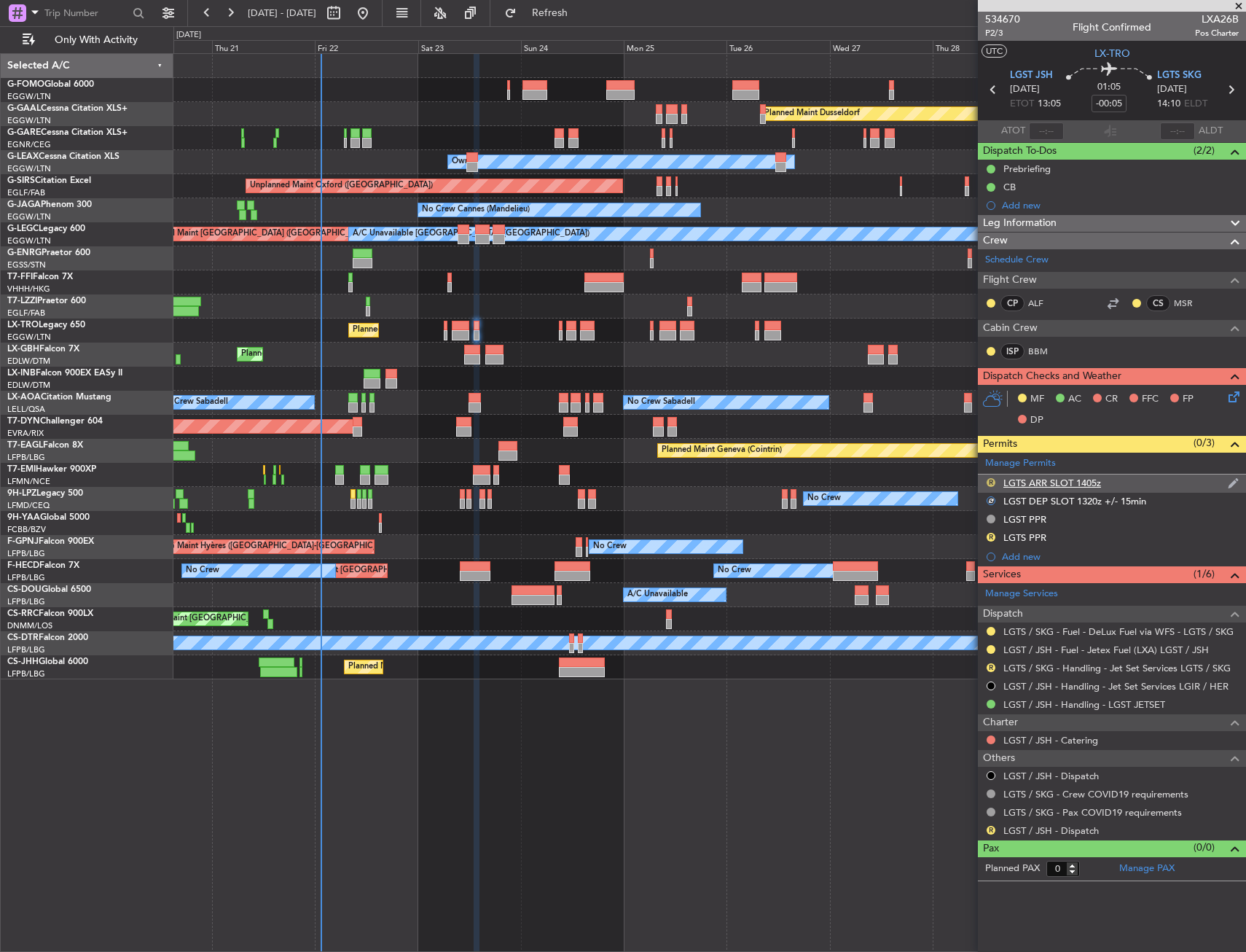
click at [990, 481] on button "R" at bounding box center [990, 482] width 8 height 8
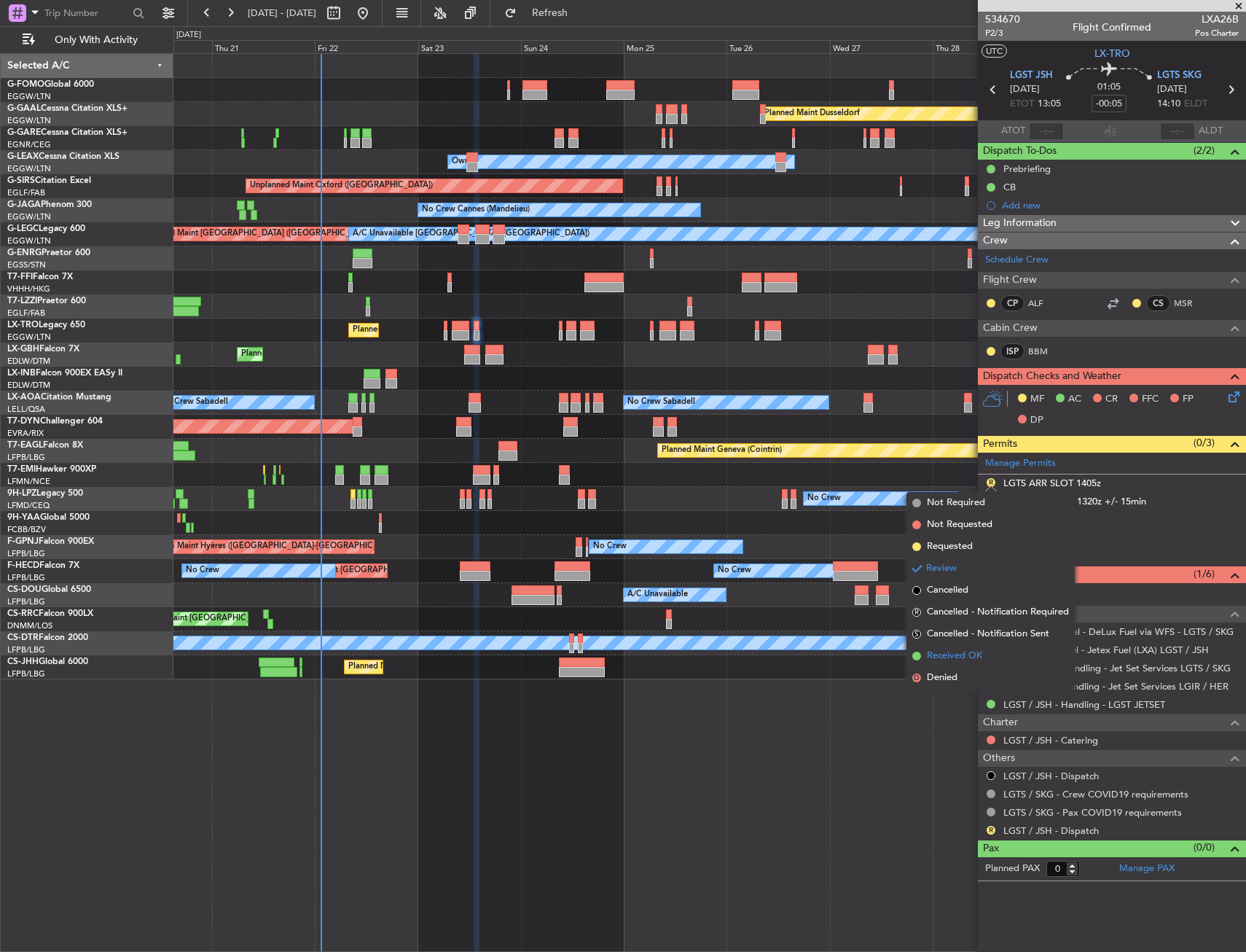
click at [957, 658] on span "Received OK" at bounding box center [954, 655] width 55 height 15
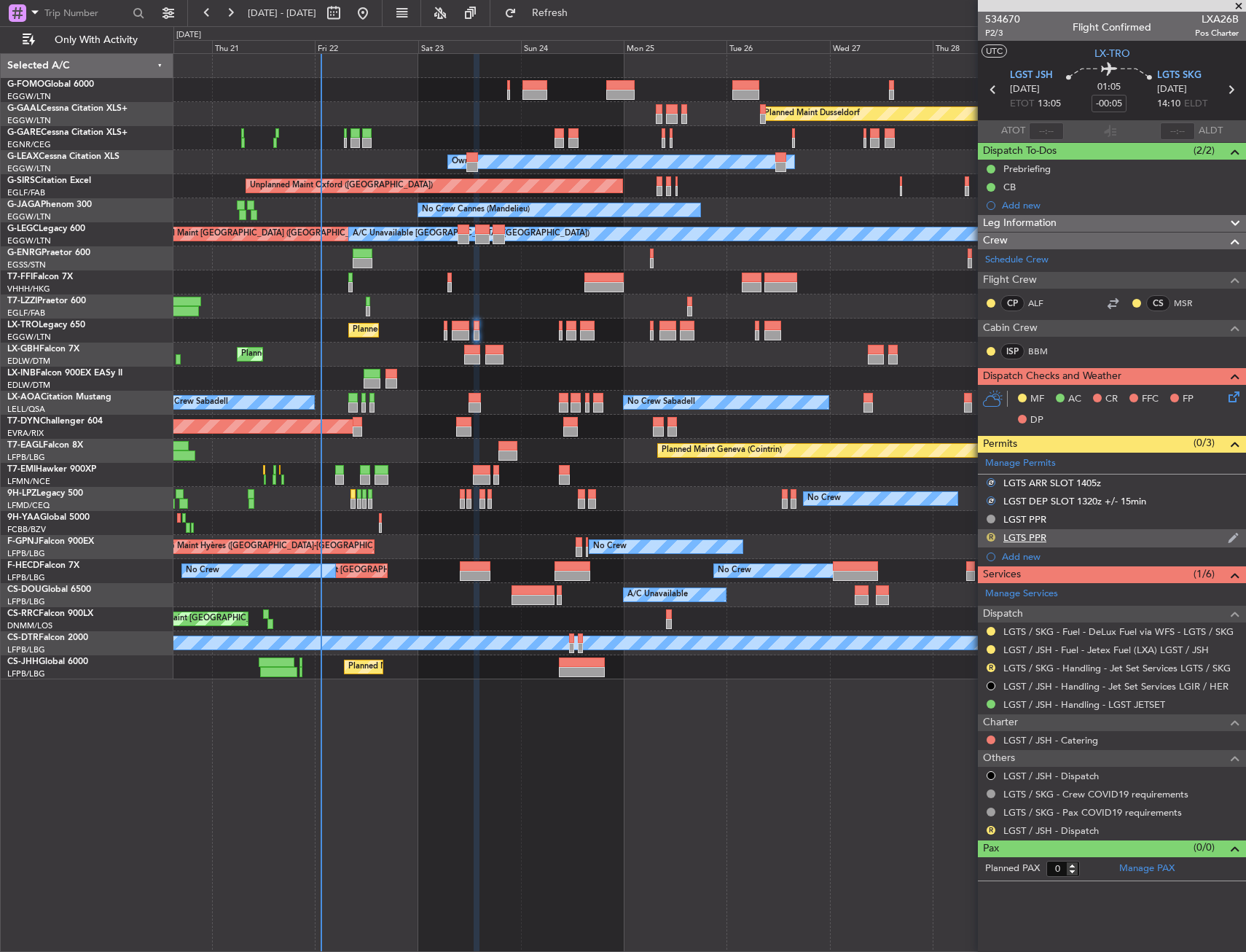
click at [992, 534] on button "R" at bounding box center [990, 537] width 8 height 8
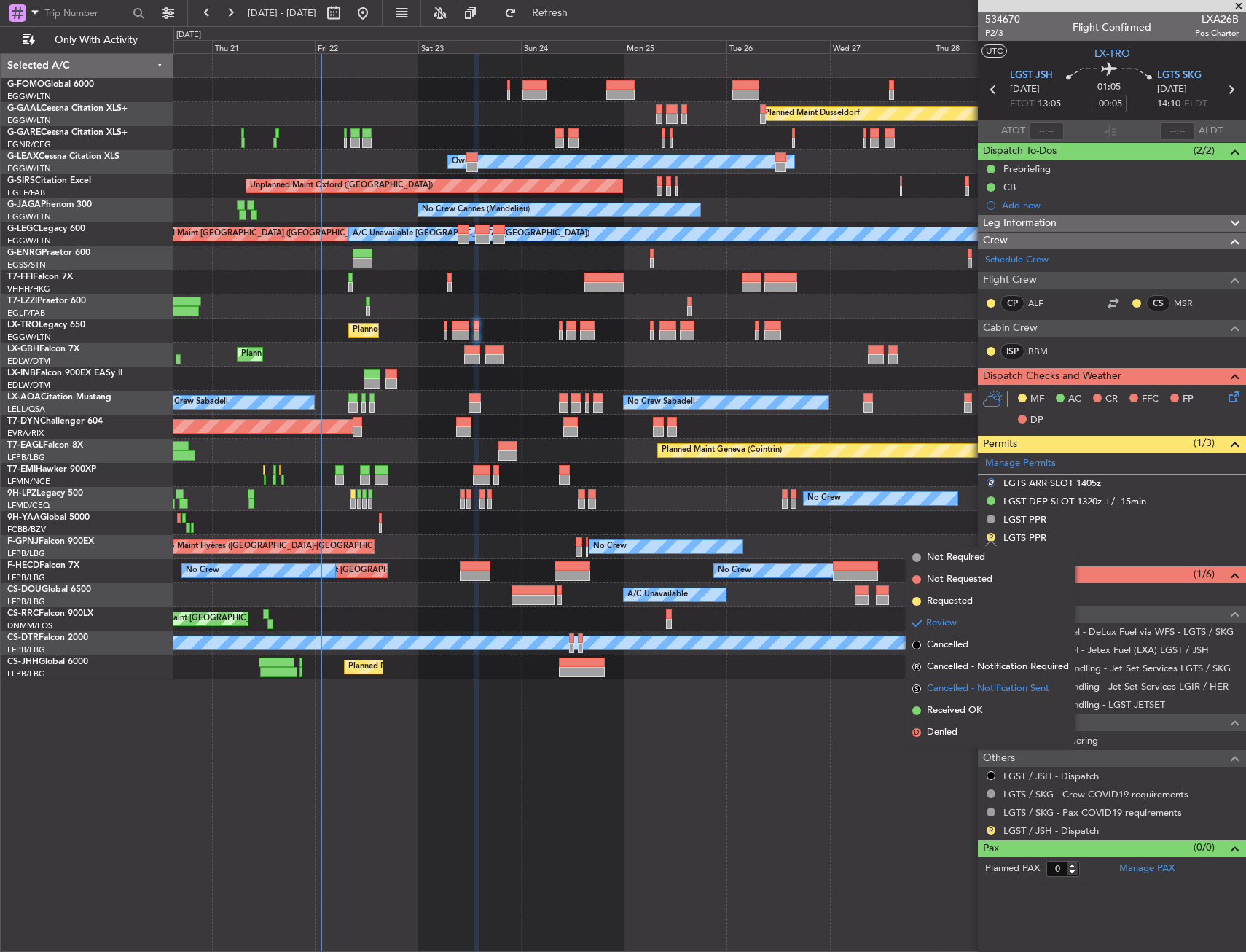
click at [964, 697] on li "S Cancelled - Notification Sent" at bounding box center [991, 688] width 169 height 22
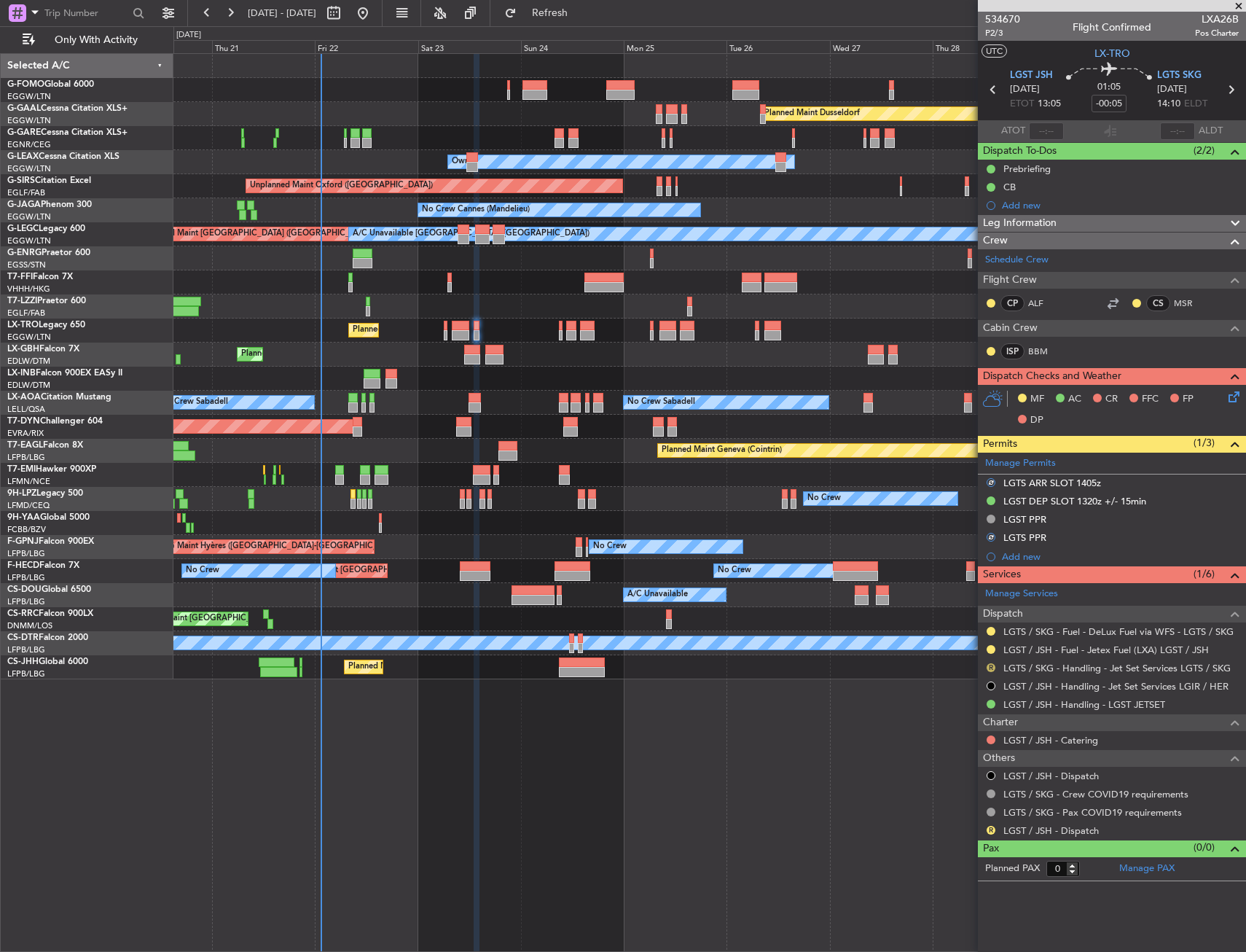
click at [995, 665] on button "R" at bounding box center [990, 667] width 8 height 8
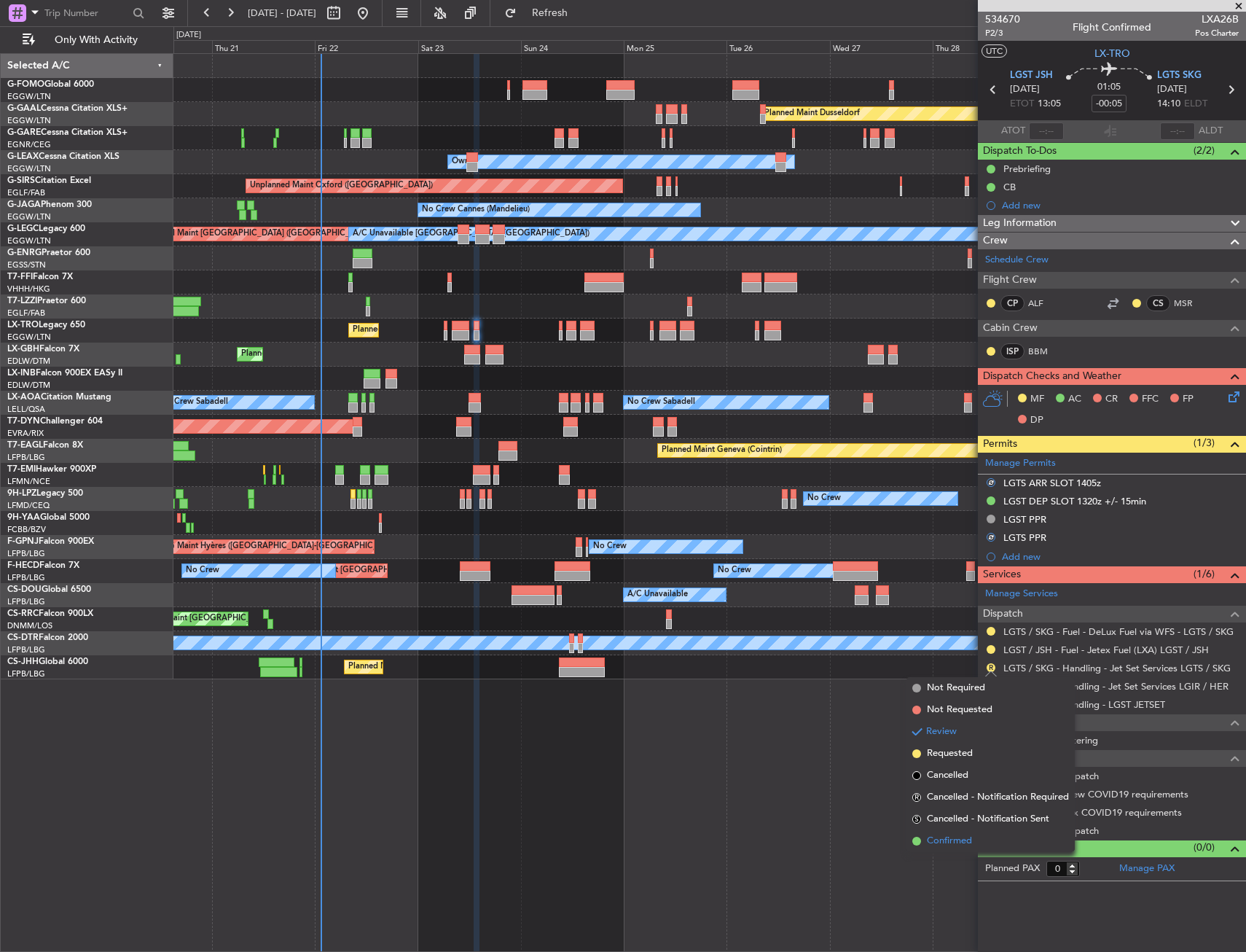
click at [952, 841] on span "Confirmed" at bounding box center [949, 841] width 45 height 15
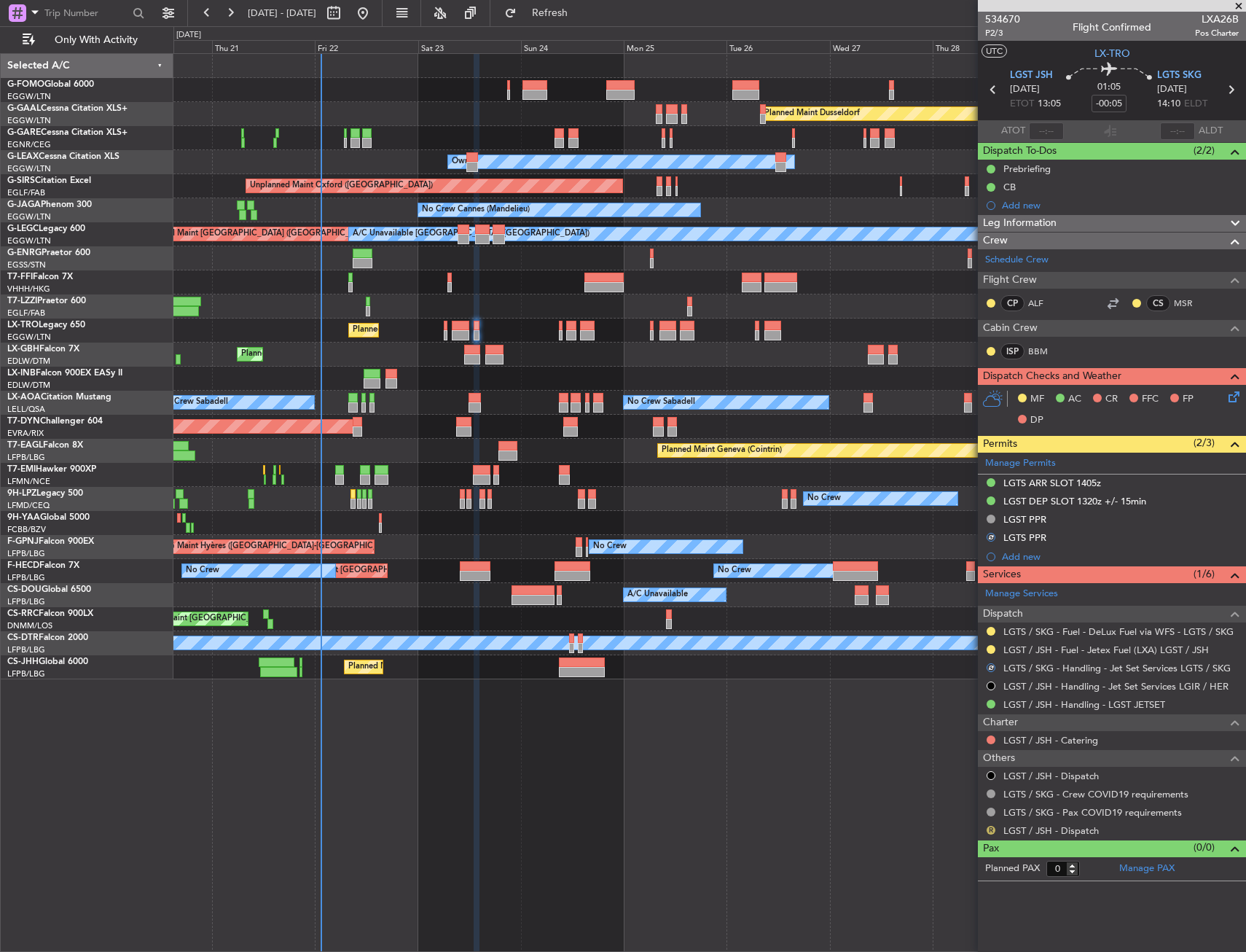
click at [990, 828] on button "R" at bounding box center [990, 829] width 8 height 8
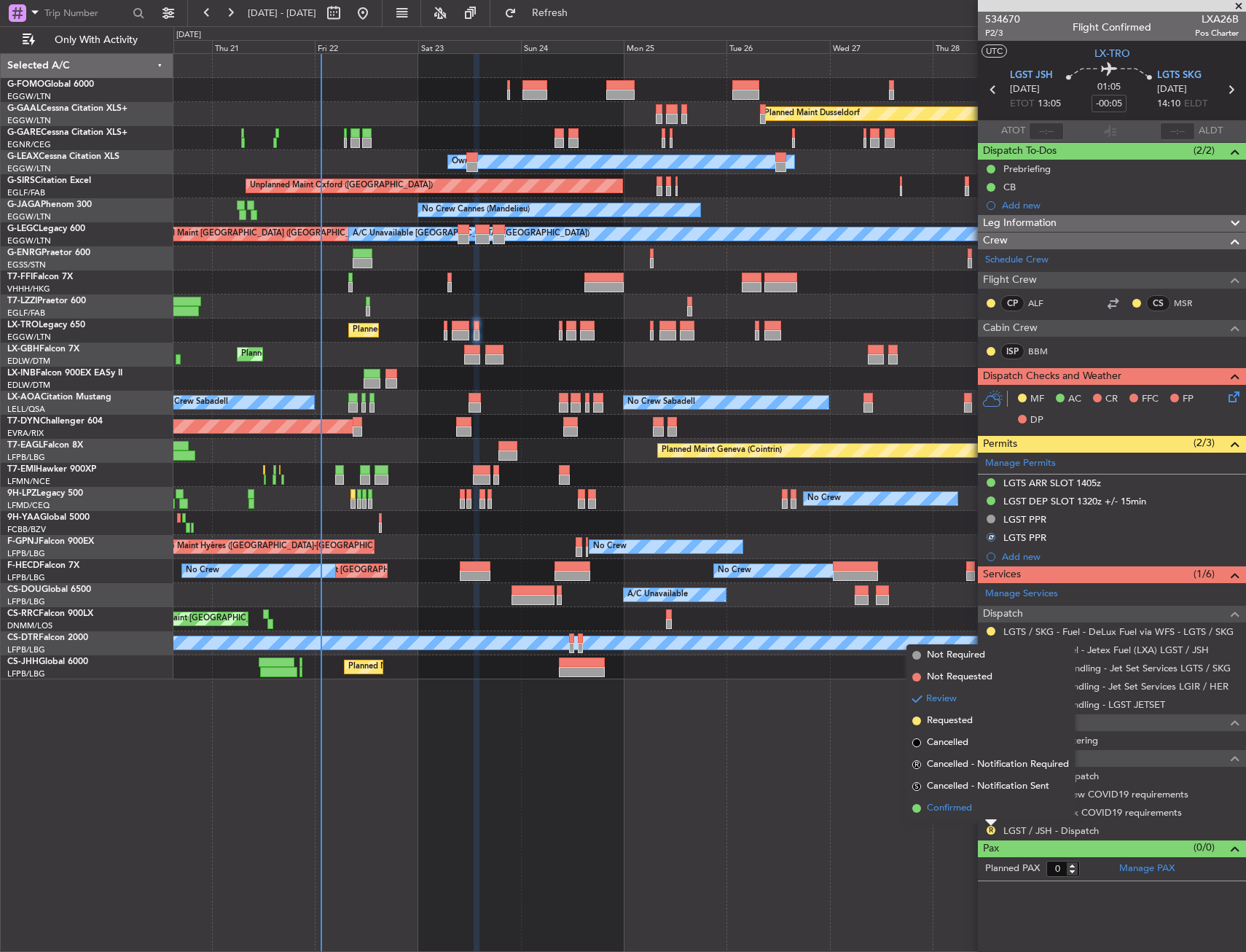
click at [966, 806] on span "Confirmed" at bounding box center [949, 808] width 45 height 15
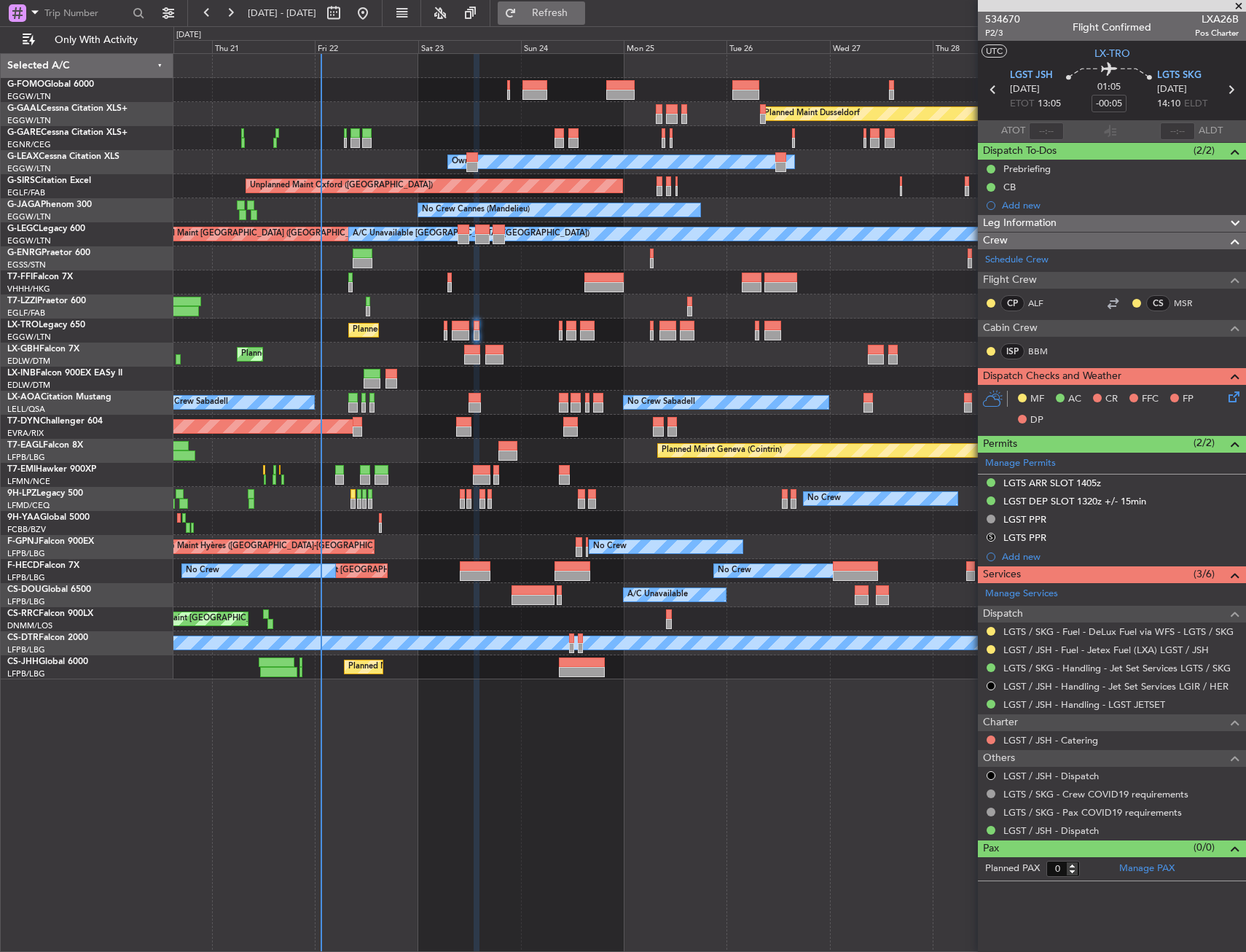
click at [585, 5] on button "Refresh" at bounding box center [541, 13] width 87 height 23
click at [1237, 397] on icon at bounding box center [1231, 394] width 11 height 11
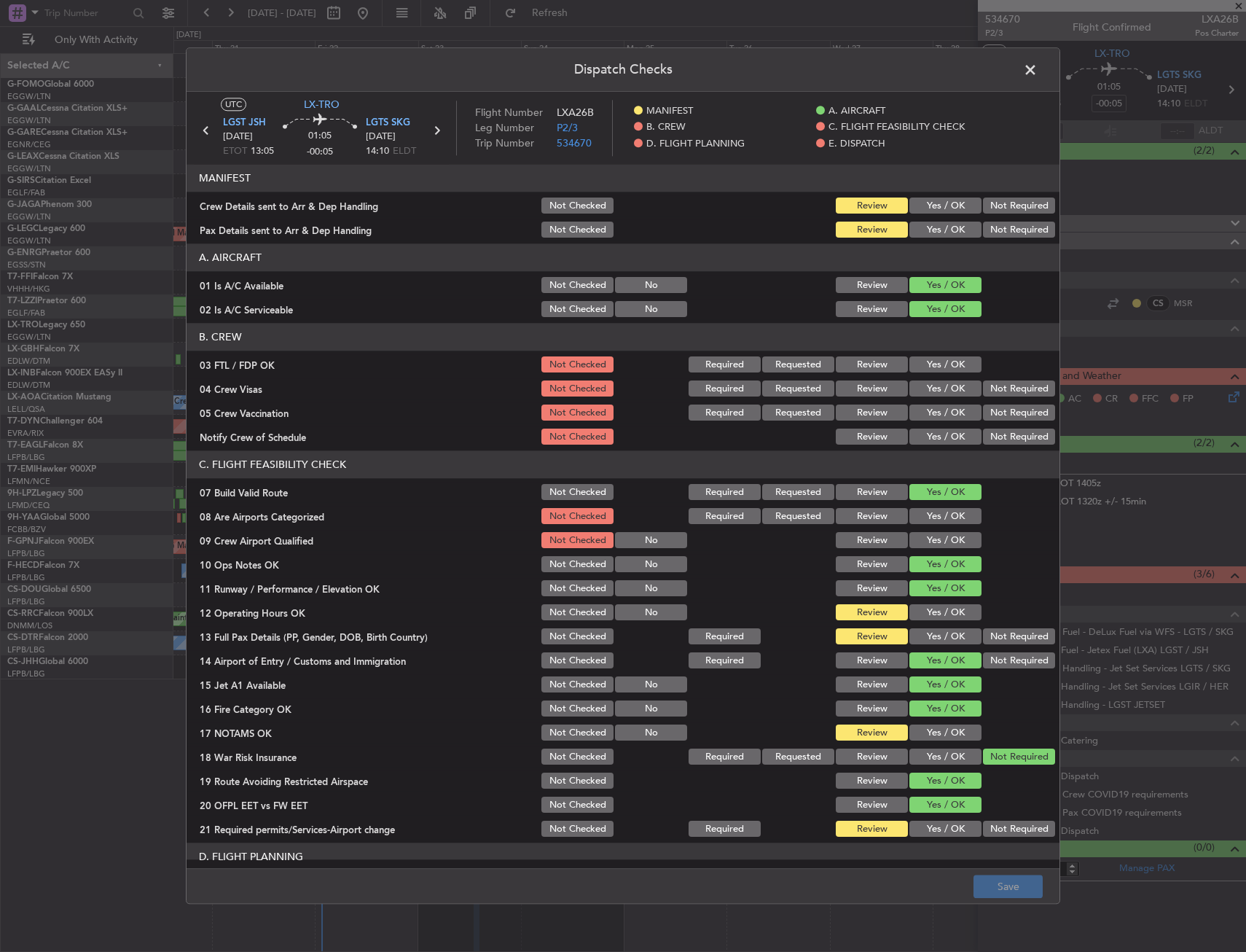
click at [915, 231] on button "Yes / OK" at bounding box center [946, 230] width 72 height 16
click at [929, 202] on button "Yes / OK" at bounding box center [946, 206] width 72 height 16
drag, startPoint x: 910, startPoint y: 609, endPoint x: 910, endPoint y: 619, distance: 10.0
click at [910, 609] on button "Yes / OK" at bounding box center [946, 612] width 72 height 16
click at [911, 622] on div "Yes / OK" at bounding box center [944, 612] width 74 height 21
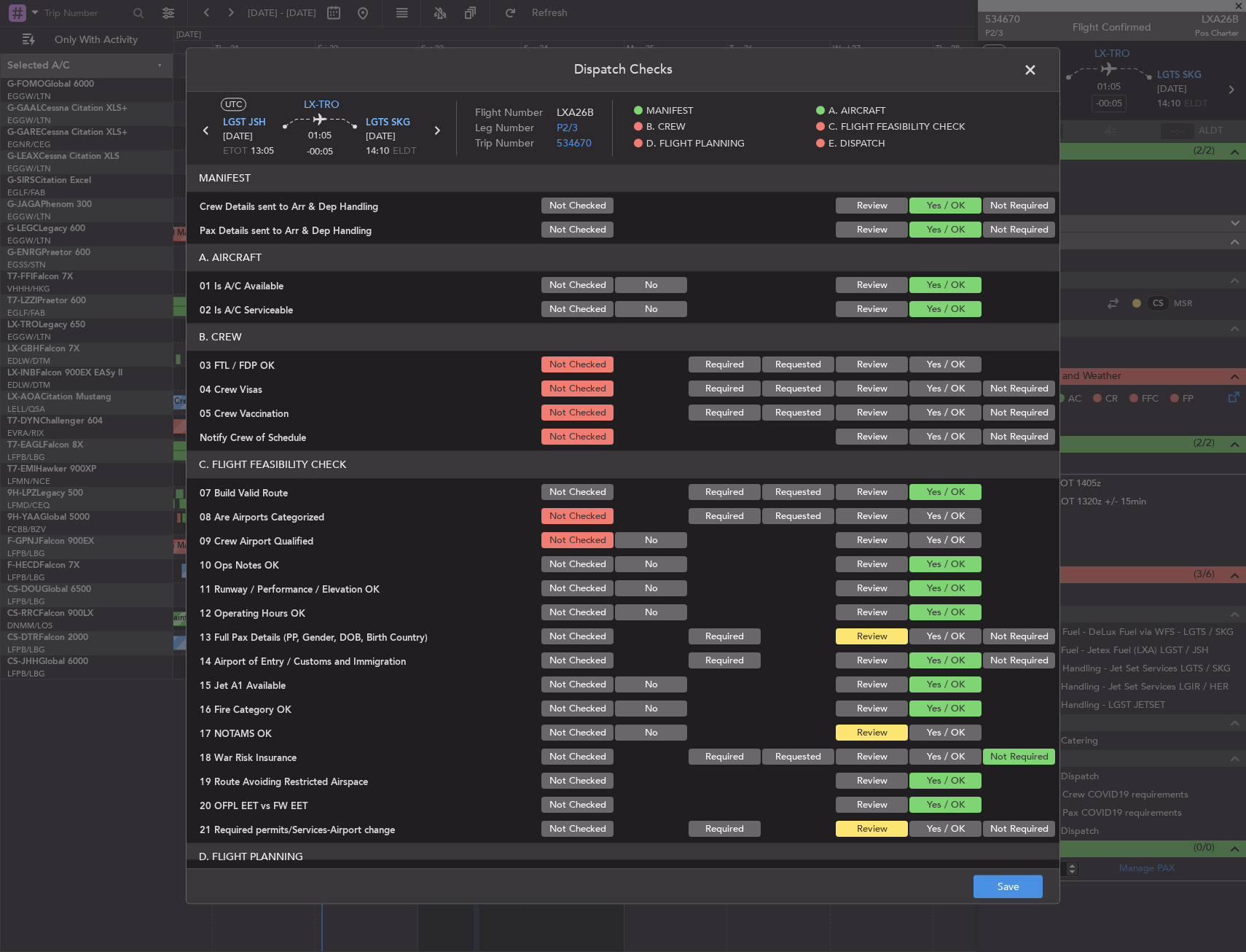
click at [912, 642] on button "Yes / OK" at bounding box center [946, 636] width 72 height 16
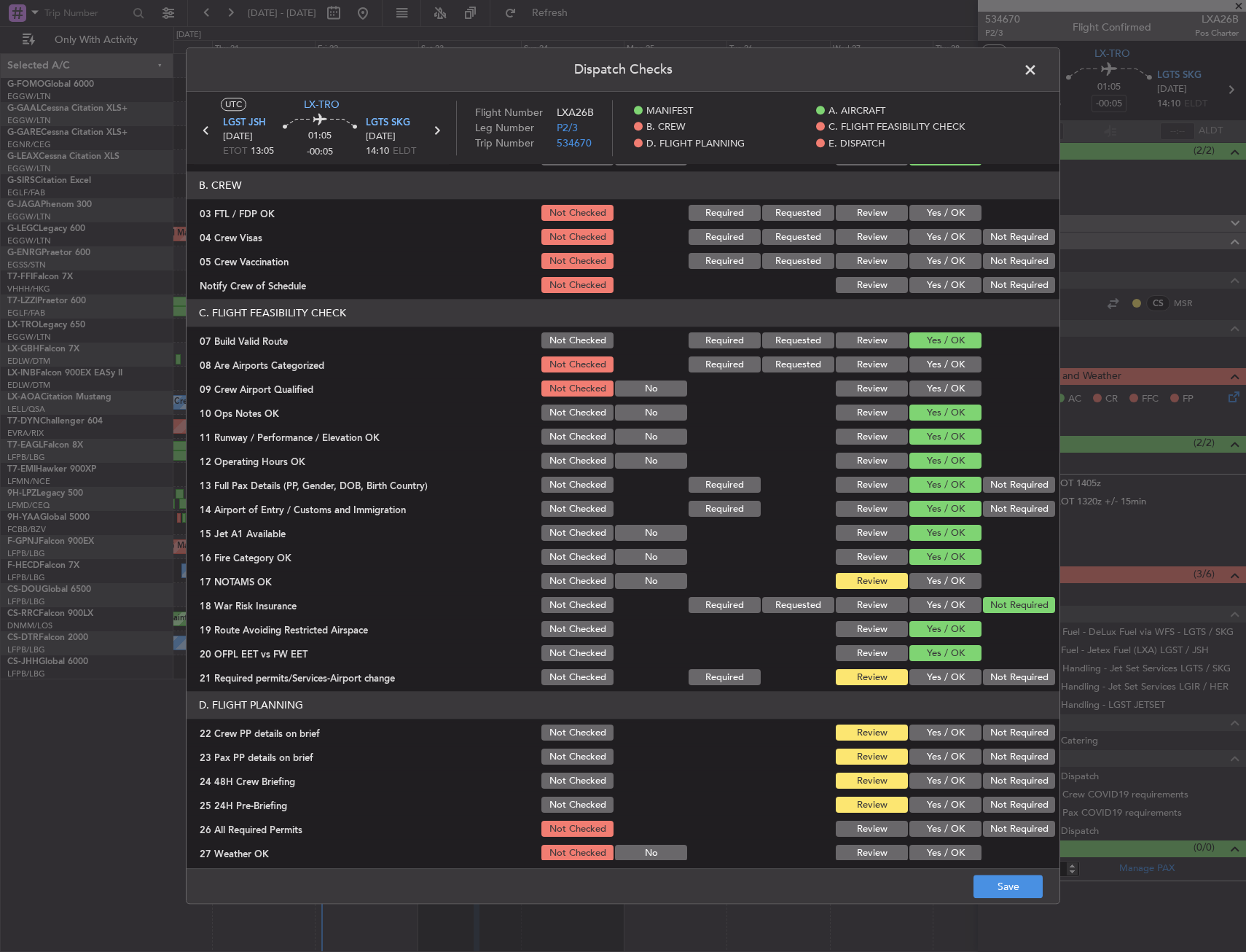
scroll to position [218, 0]
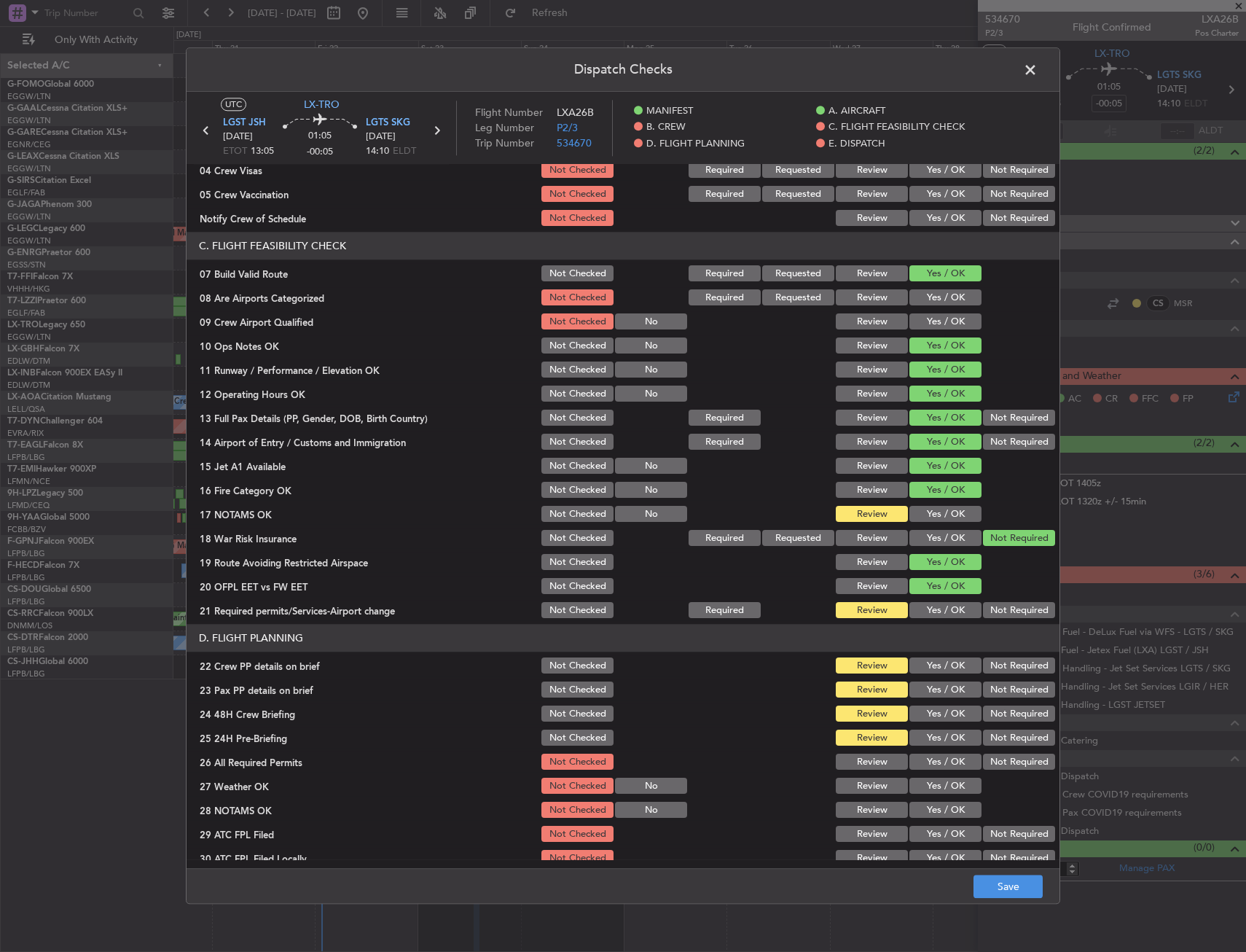
click at [924, 508] on button "Yes / OK" at bounding box center [946, 514] width 72 height 16
click at [923, 602] on button "Yes / OK" at bounding box center [946, 610] width 72 height 16
drag, startPoint x: 925, startPoint y: 659, endPoint x: 924, endPoint y: 684, distance: 25.0
click at [924, 660] on button "Yes / OK" at bounding box center [946, 666] width 72 height 16
click at [923, 685] on button "Yes / OK" at bounding box center [946, 690] width 72 height 16
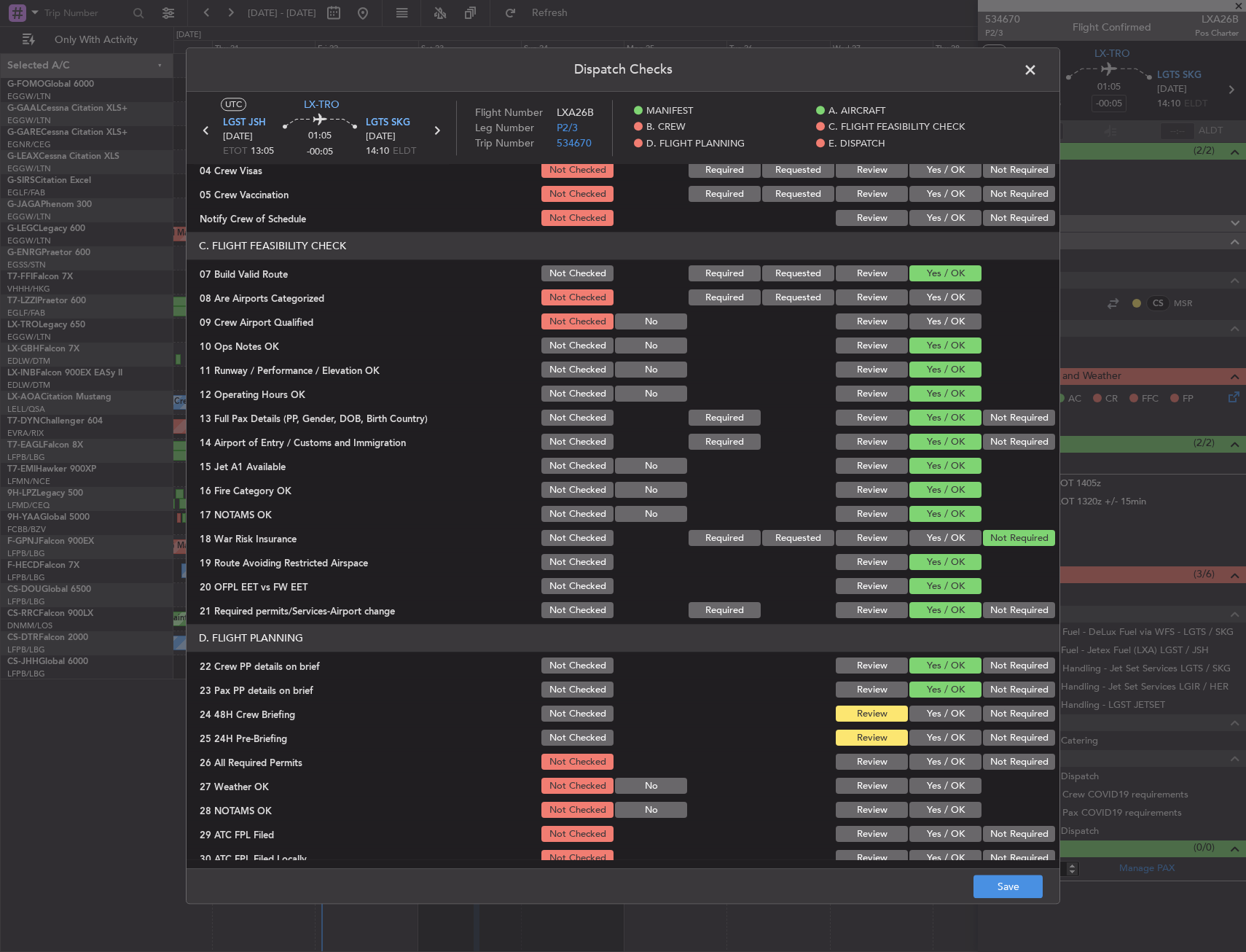
drag, startPoint x: 925, startPoint y: 705, endPoint x: 954, endPoint y: 723, distance: 34.1
click at [925, 706] on button "Yes / OK" at bounding box center [946, 714] width 72 height 16
click at [998, 742] on button "Not Required" at bounding box center [1019, 738] width 72 height 16
click at [1029, 895] on button "Save" at bounding box center [1008, 887] width 69 height 23
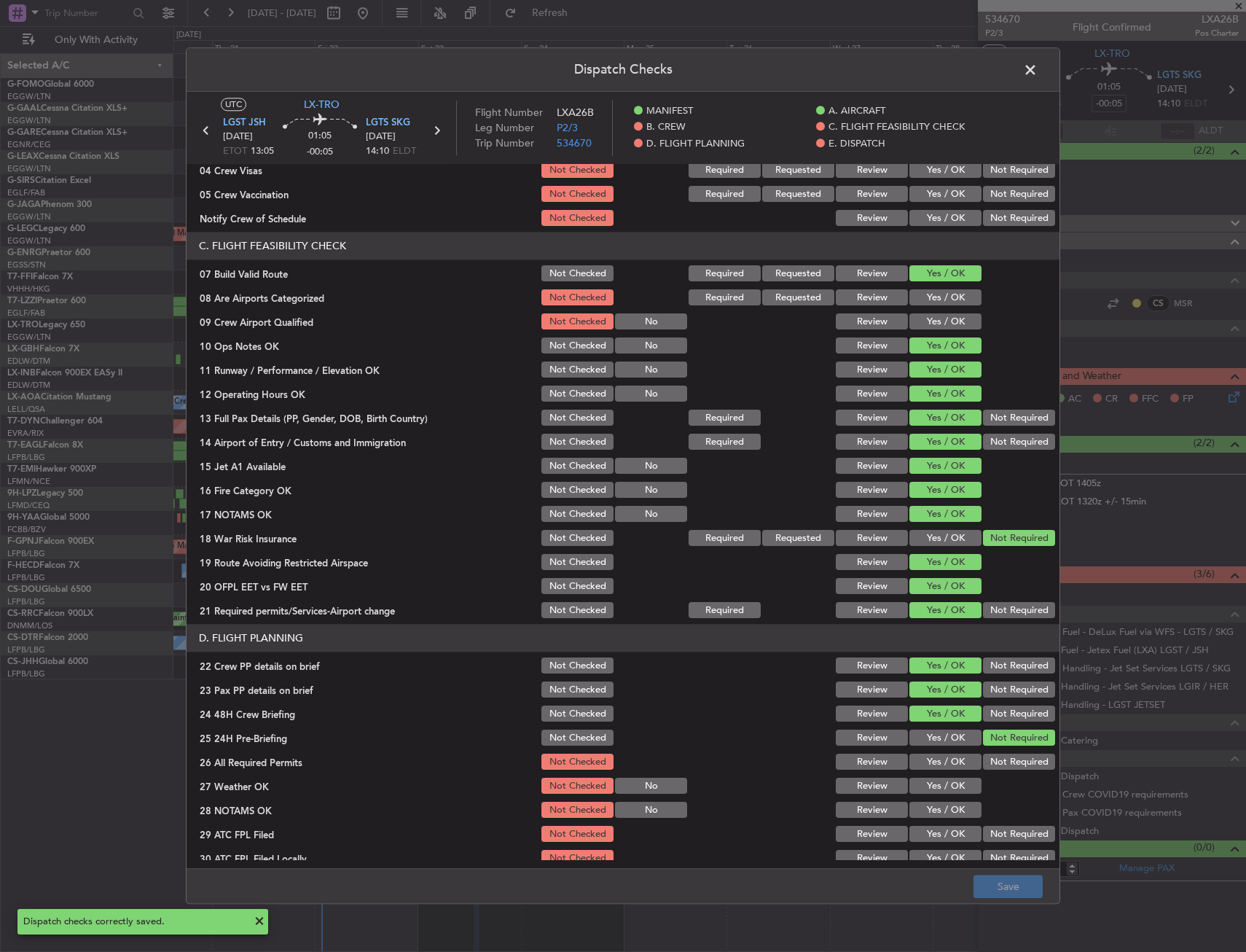
click at [1038, 71] on span at bounding box center [1038, 74] width 0 height 29
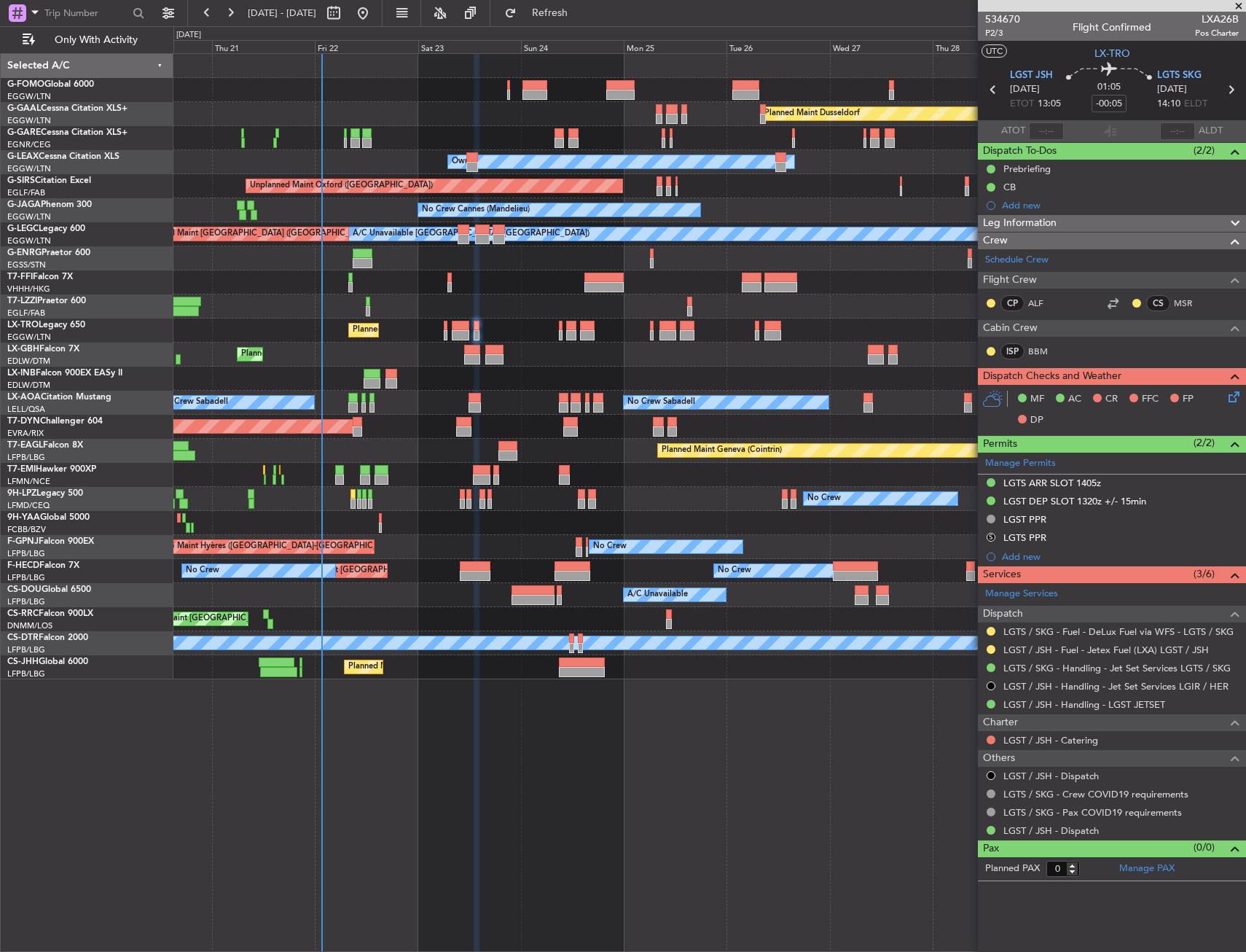
drag, startPoint x: 992, startPoint y: 537, endPoint x: 996, endPoint y: 570, distance: 33.2
click at [992, 537] on button "S" at bounding box center [990, 537] width 8 height 8
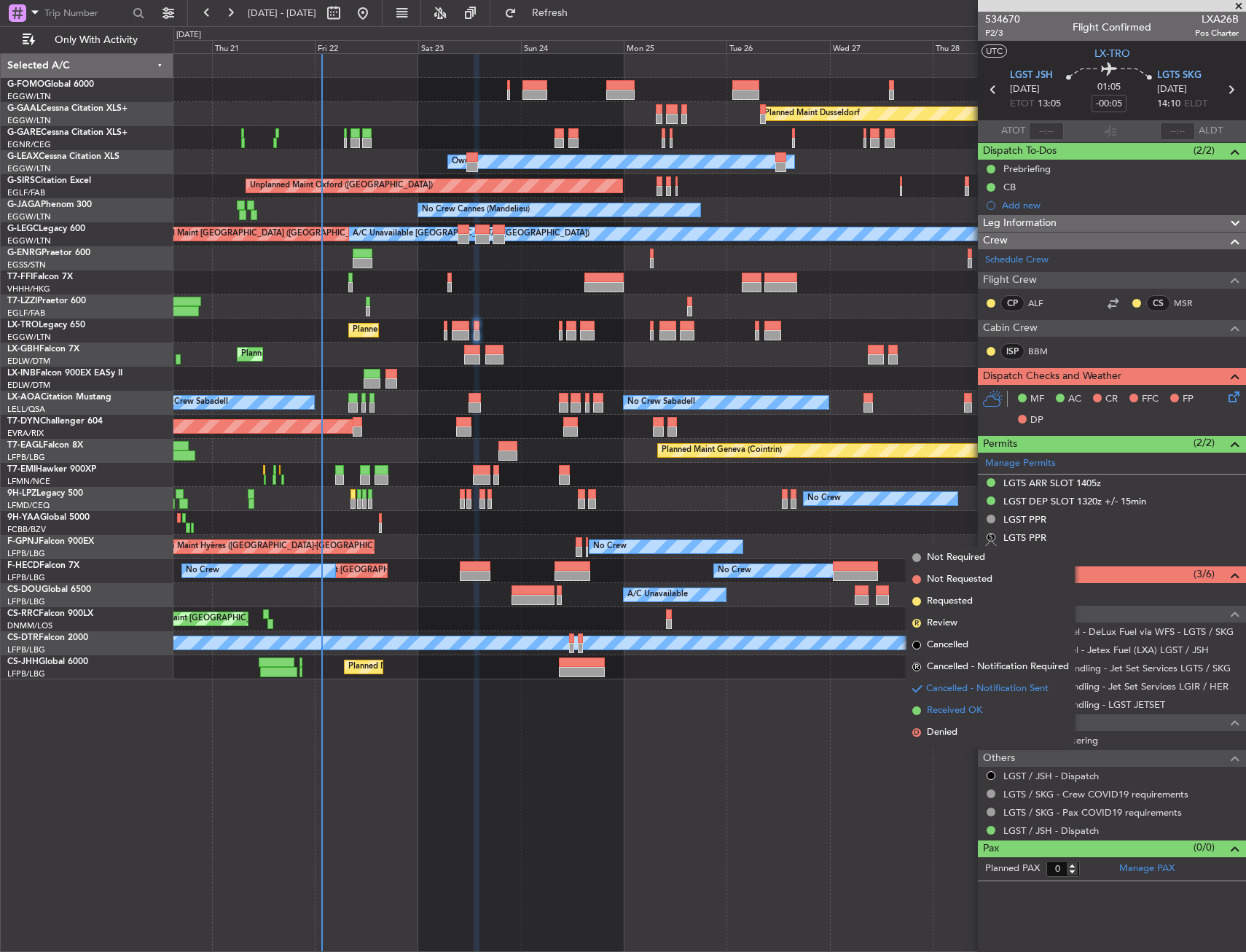
click at [953, 714] on span "Received OK" at bounding box center [954, 710] width 55 height 15
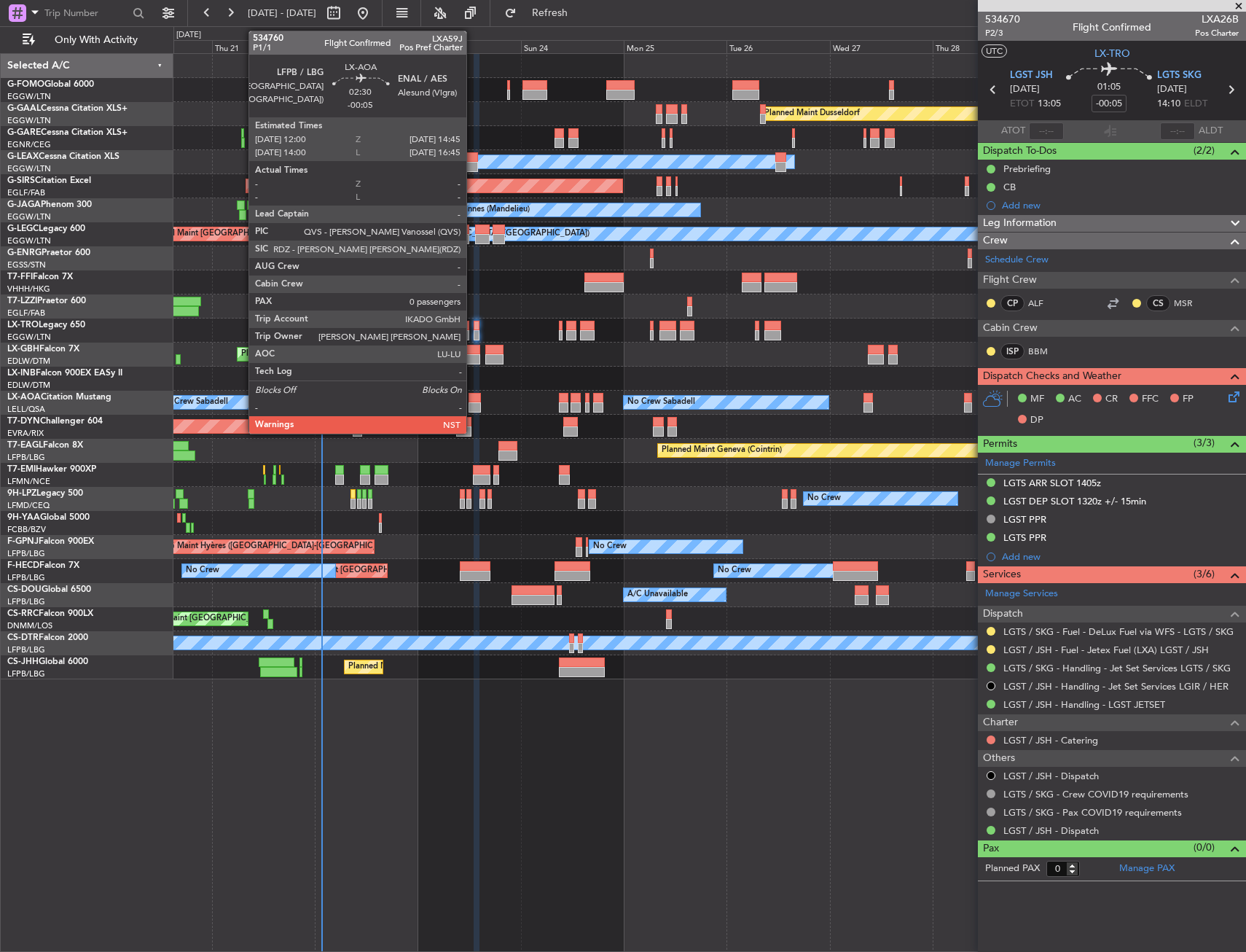
click at [473, 402] on div at bounding box center [474, 397] width 12 height 10
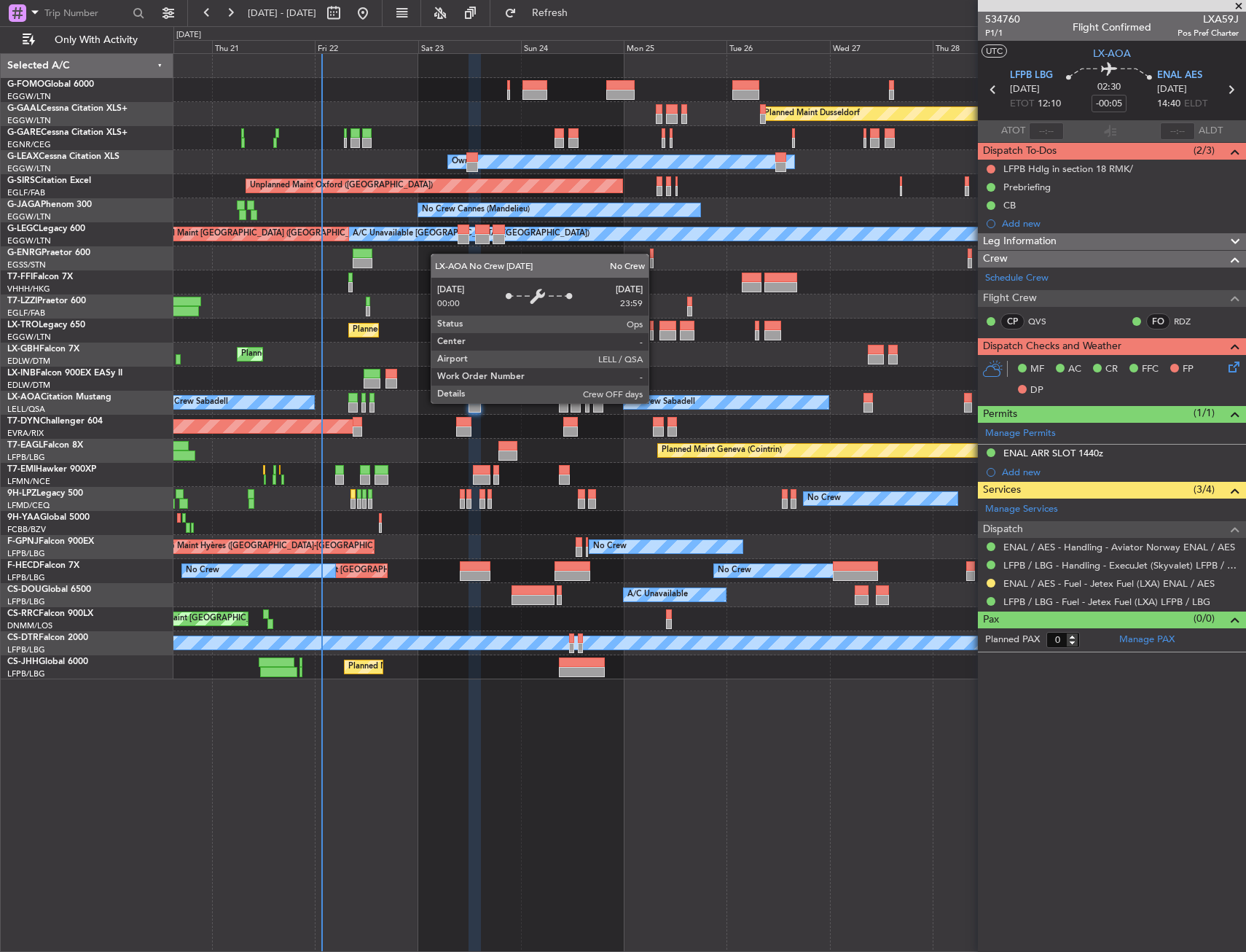
click at [486, 496] on div "Planned Maint Dusseldorf Unplanned Maint Chester Owner Owner Unplanned Maint Ox…" at bounding box center [709, 366] width 1072 height 625
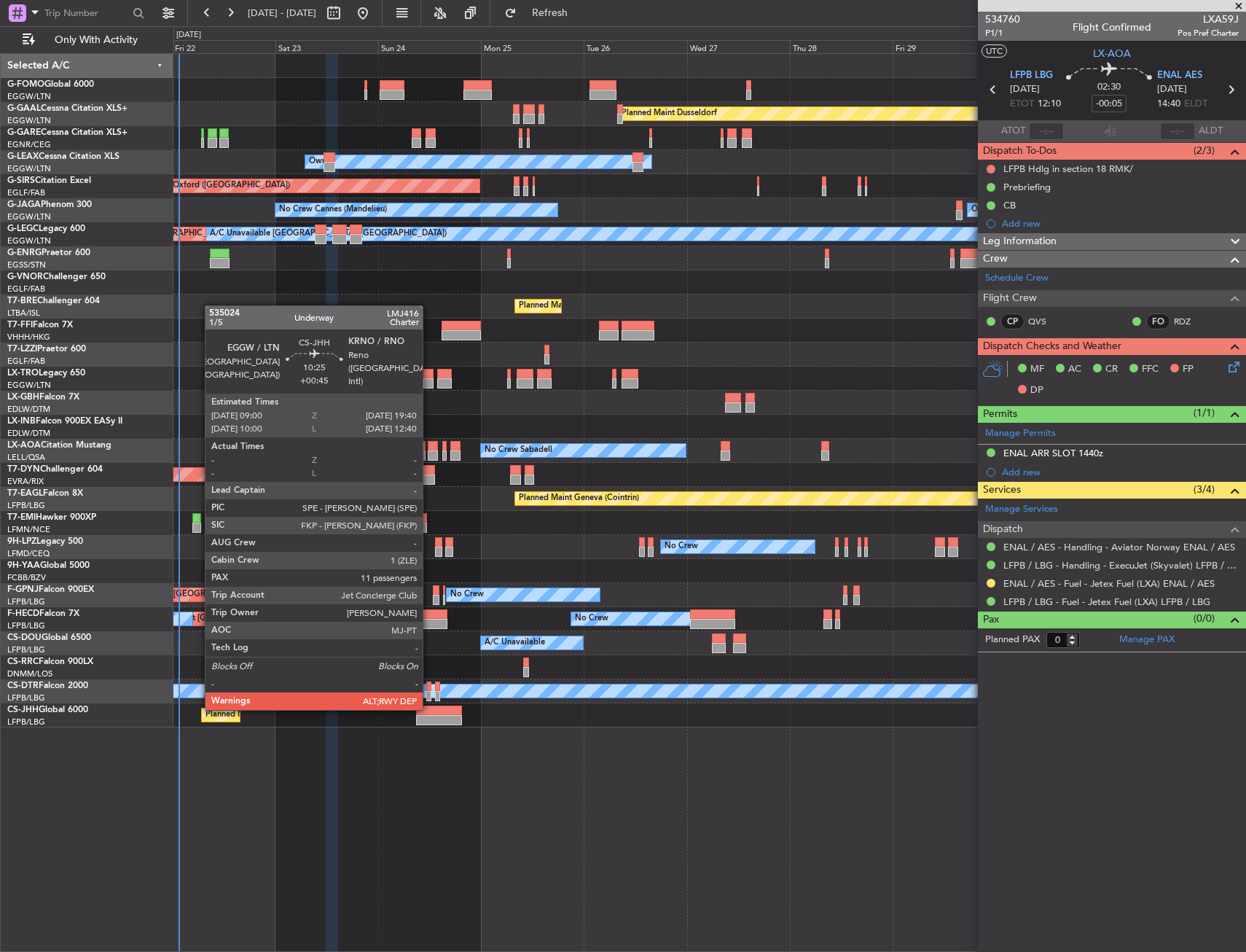
click at [429, 708] on div at bounding box center [439, 710] width 46 height 10
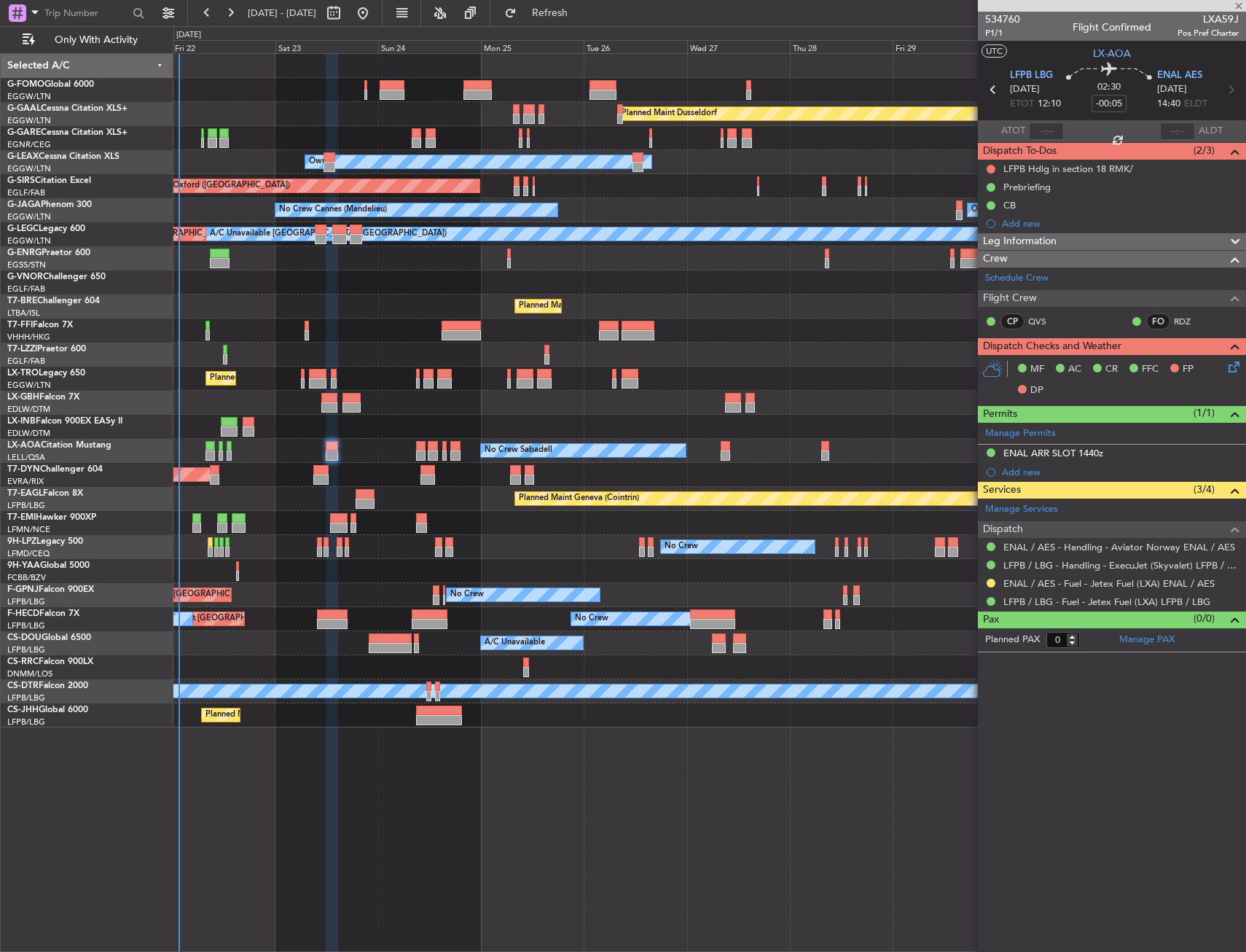
type input "+00:45"
type input "11"
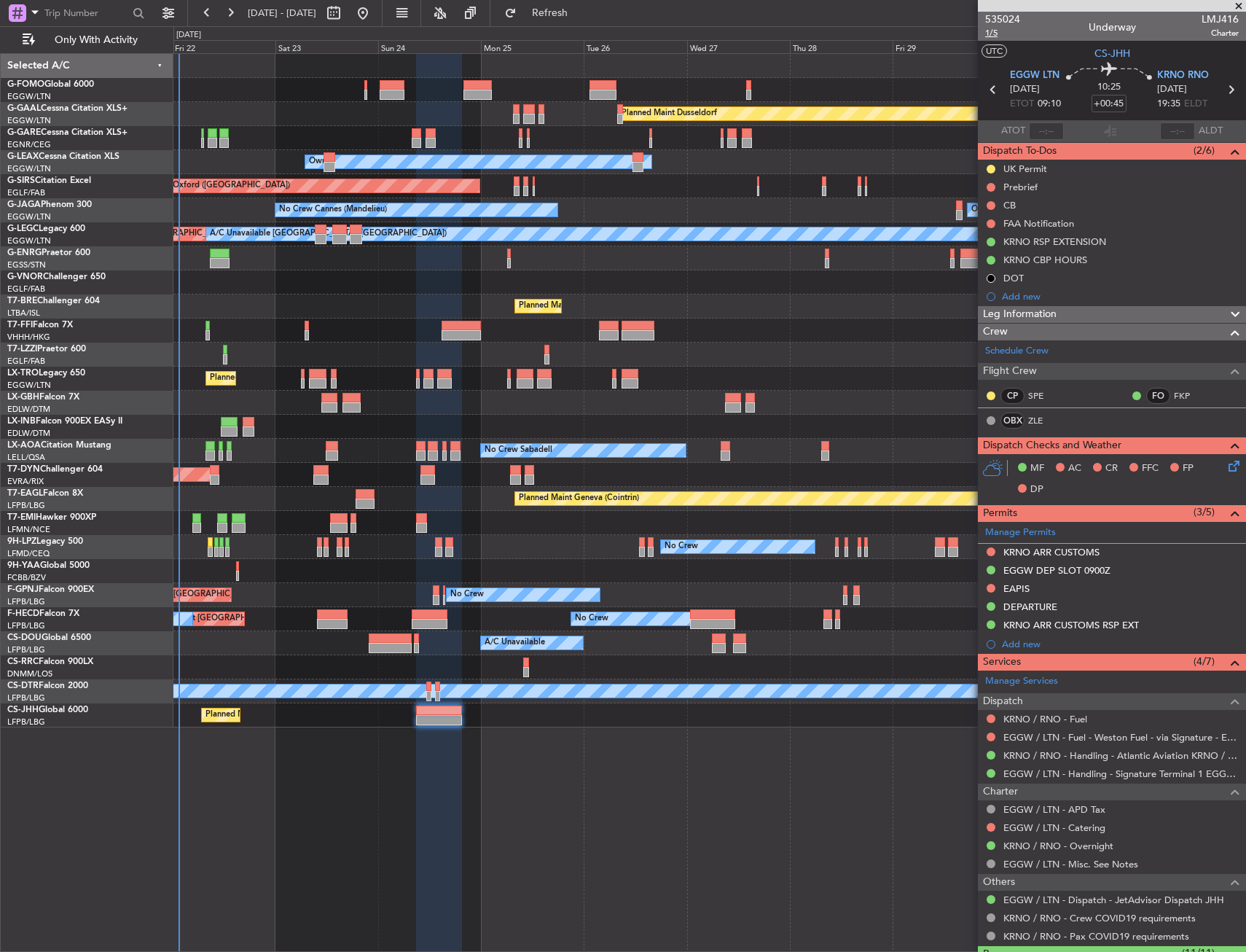
click at [1000, 33] on span "1/5" at bounding box center [1002, 33] width 35 height 12
click at [807, 663] on div "Planned Maint [GEOGRAPHIC_DATA] ([GEOGRAPHIC_DATA])" at bounding box center [709, 667] width 1072 height 24
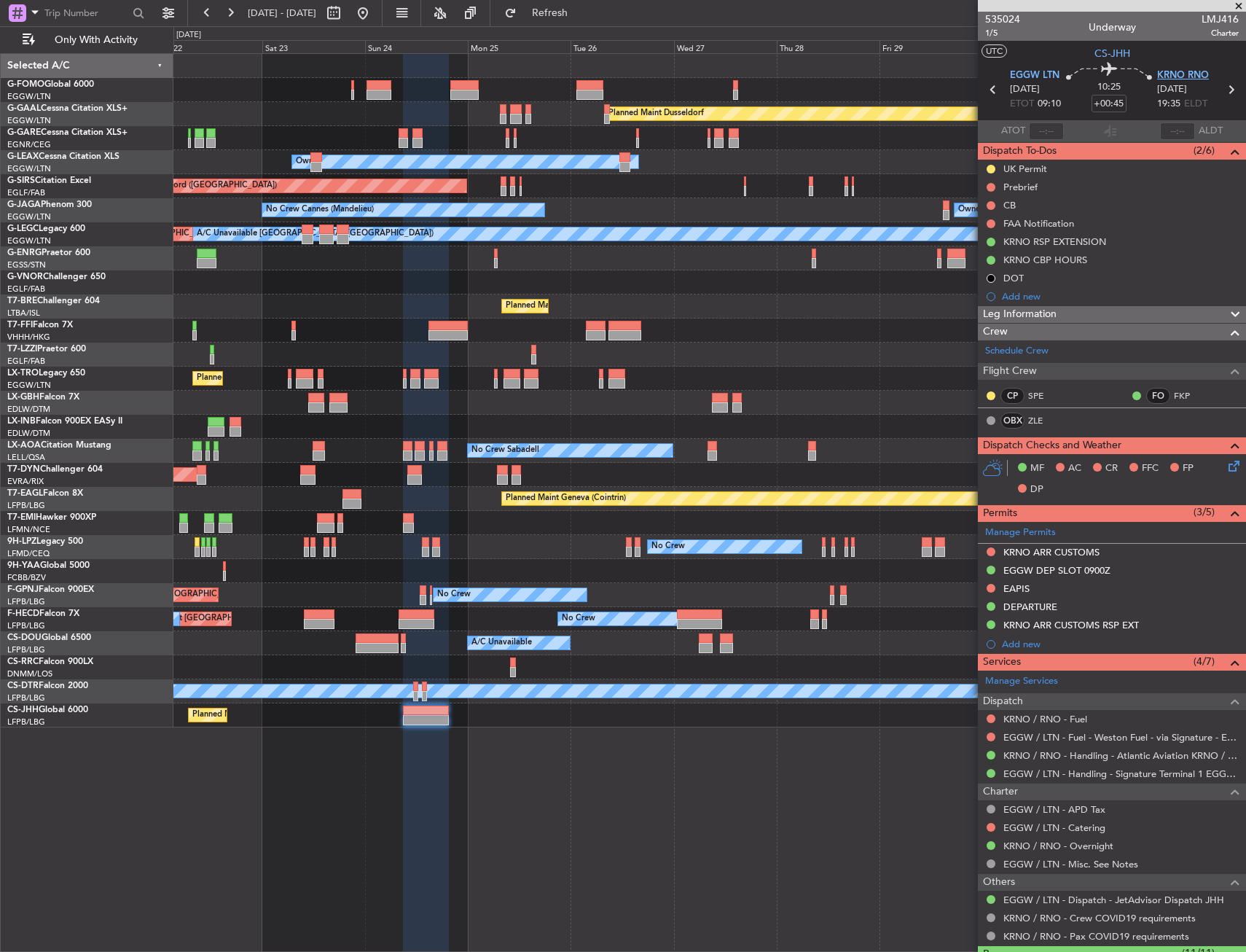
click at [1157, 75] on span "KRNO RNO" at bounding box center [1183, 75] width 52 height 15
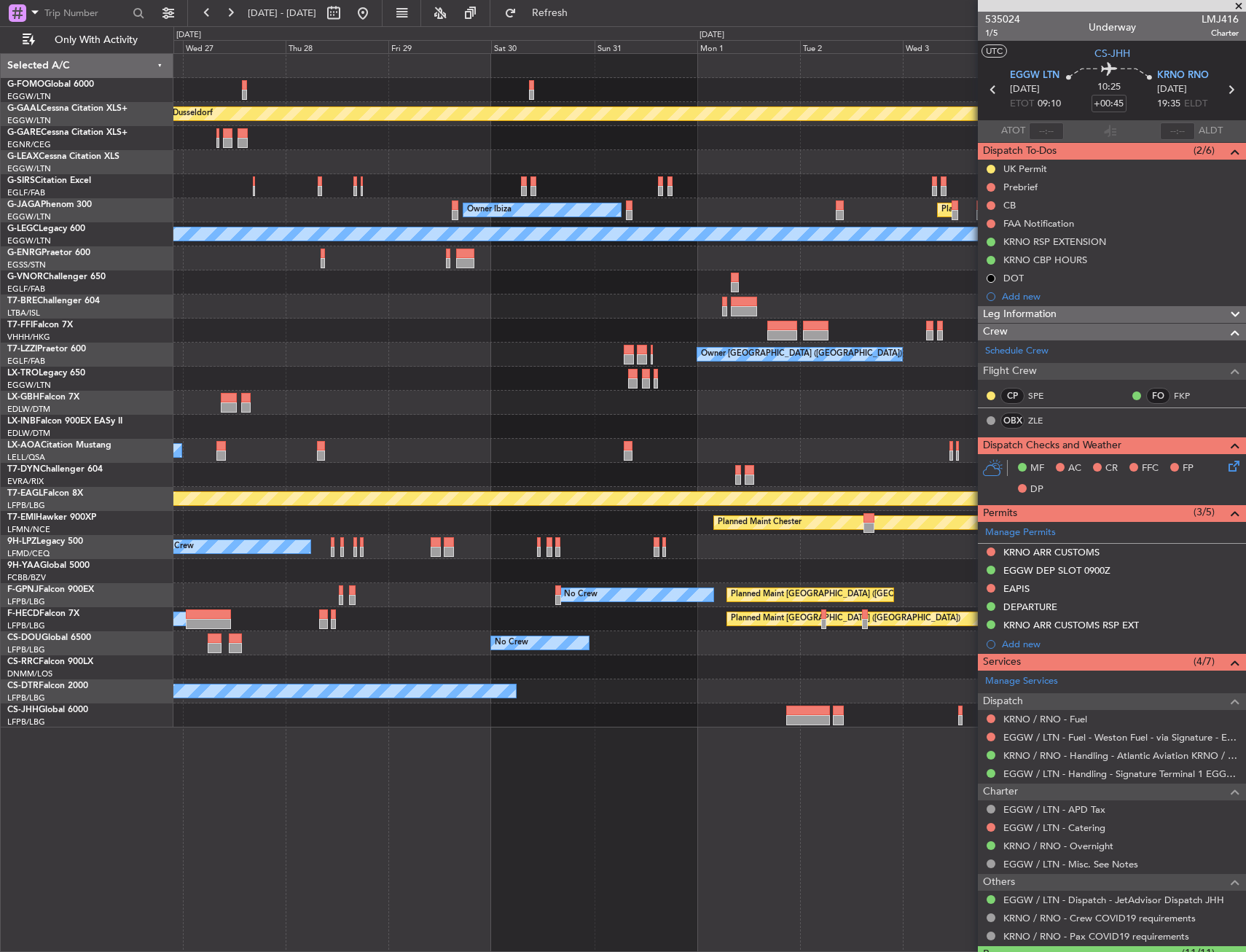
click at [229, 384] on div at bounding box center [709, 378] width 1072 height 24
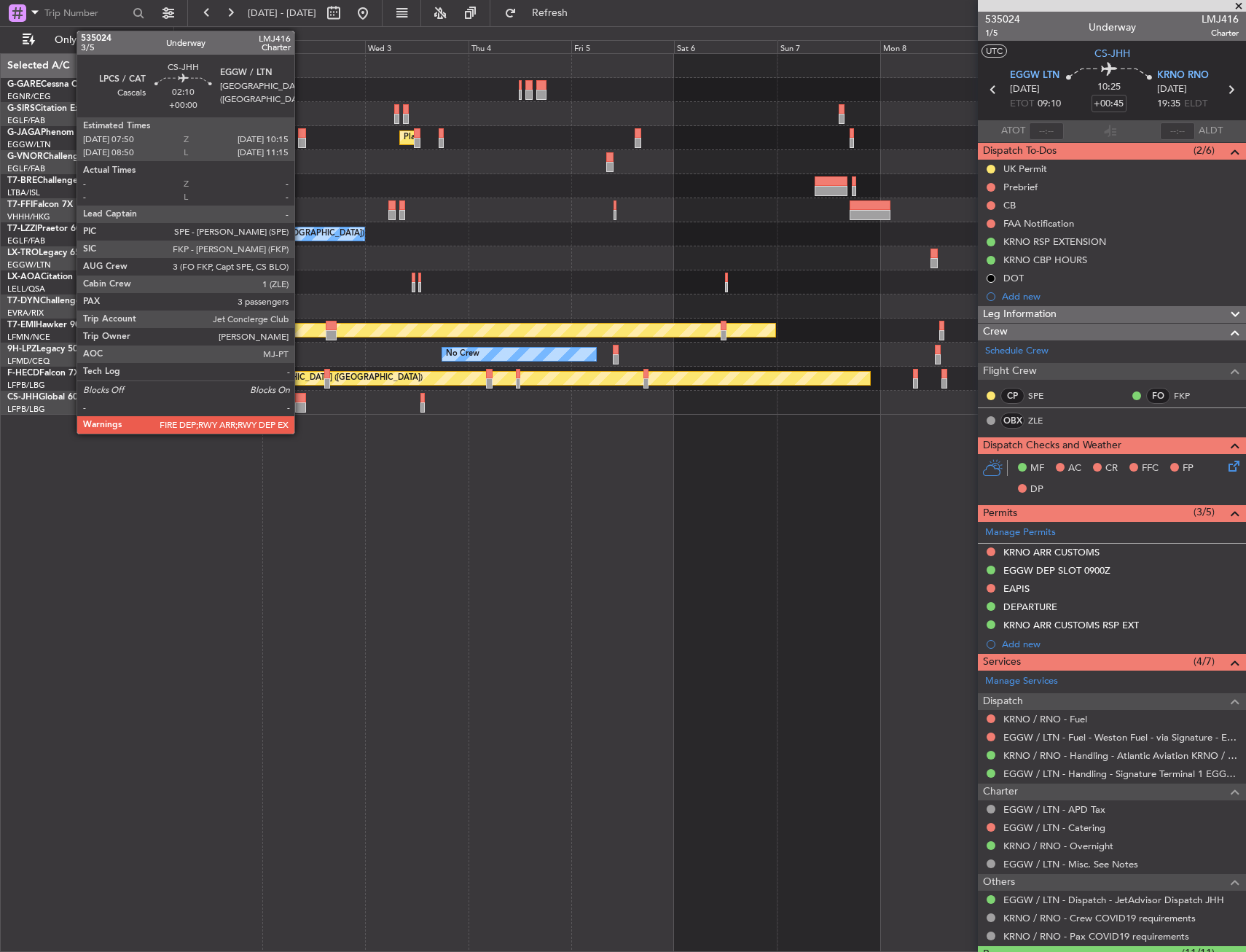
click at [301, 404] on div at bounding box center [300, 407] width 11 height 10
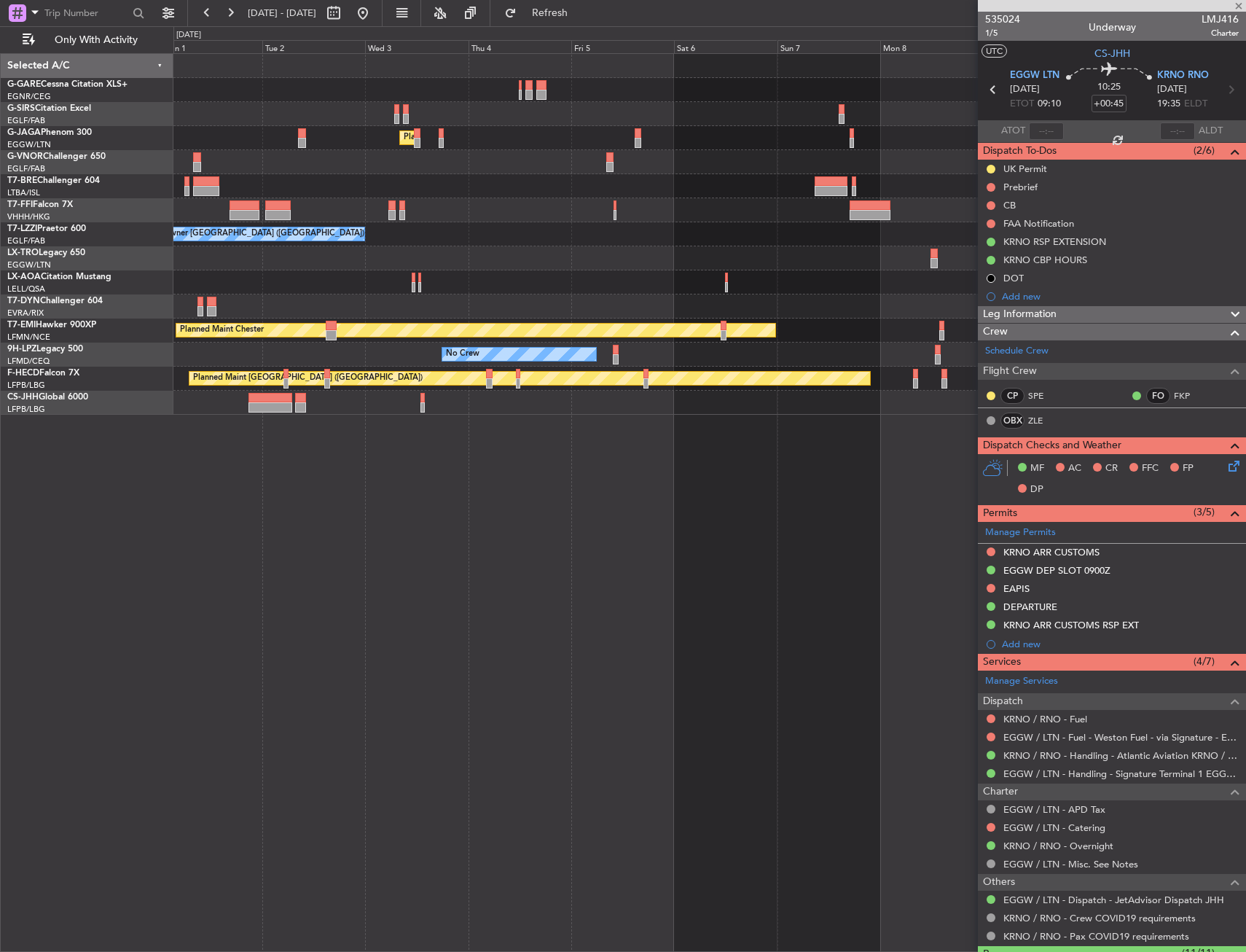
type input "3"
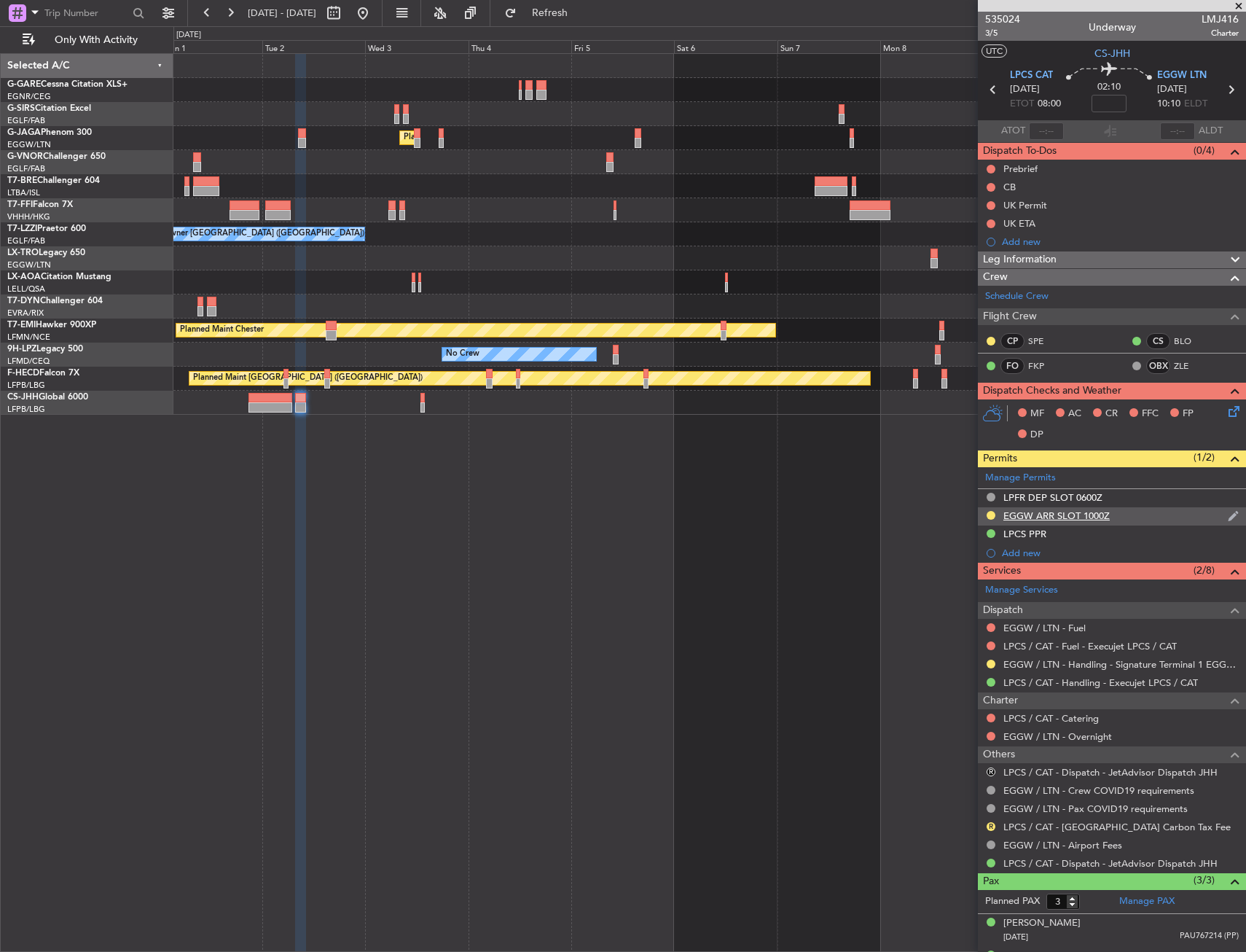
click at [1113, 520] on div "EGGW ARR SLOT 1000Z" at bounding box center [1112, 517] width 268 height 18
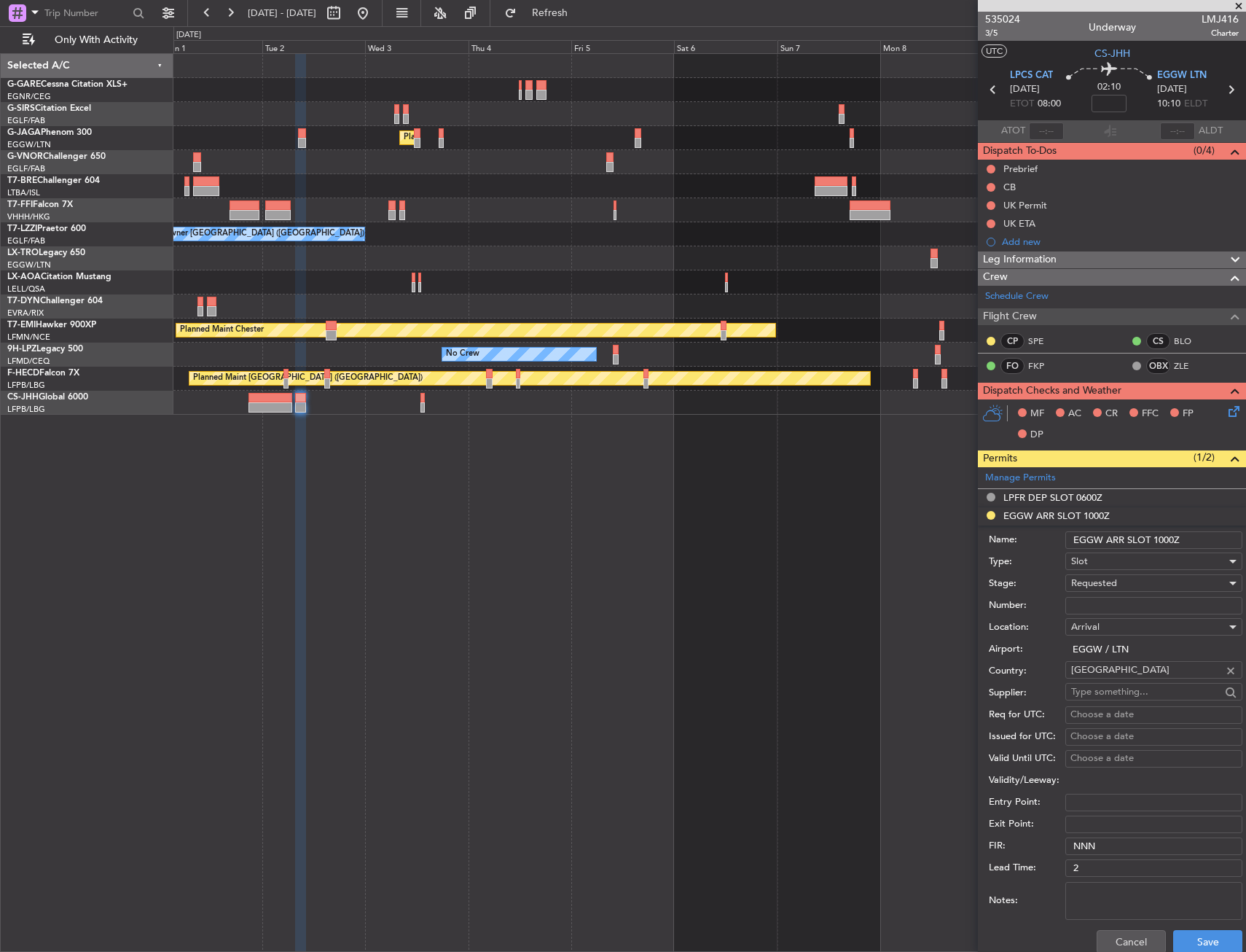
click at [1168, 537] on input "EGGW ARR SLOT 1000Z" at bounding box center [1153, 540] width 177 height 18
type input "EGGW ARR SLOT 1015Z"
click at [1202, 939] on button "Save" at bounding box center [1208, 941] width 69 height 23
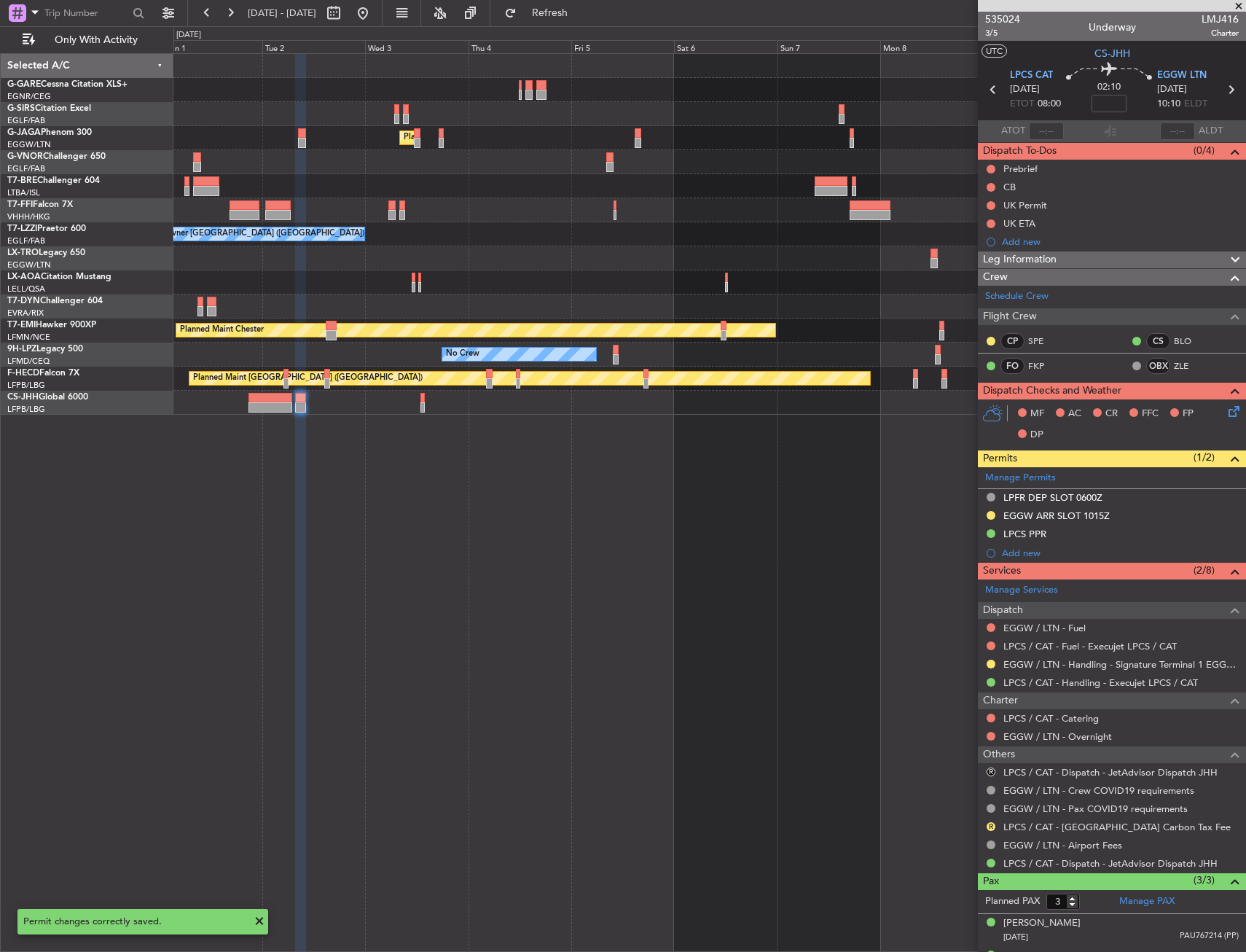
scroll to position [60, 0]
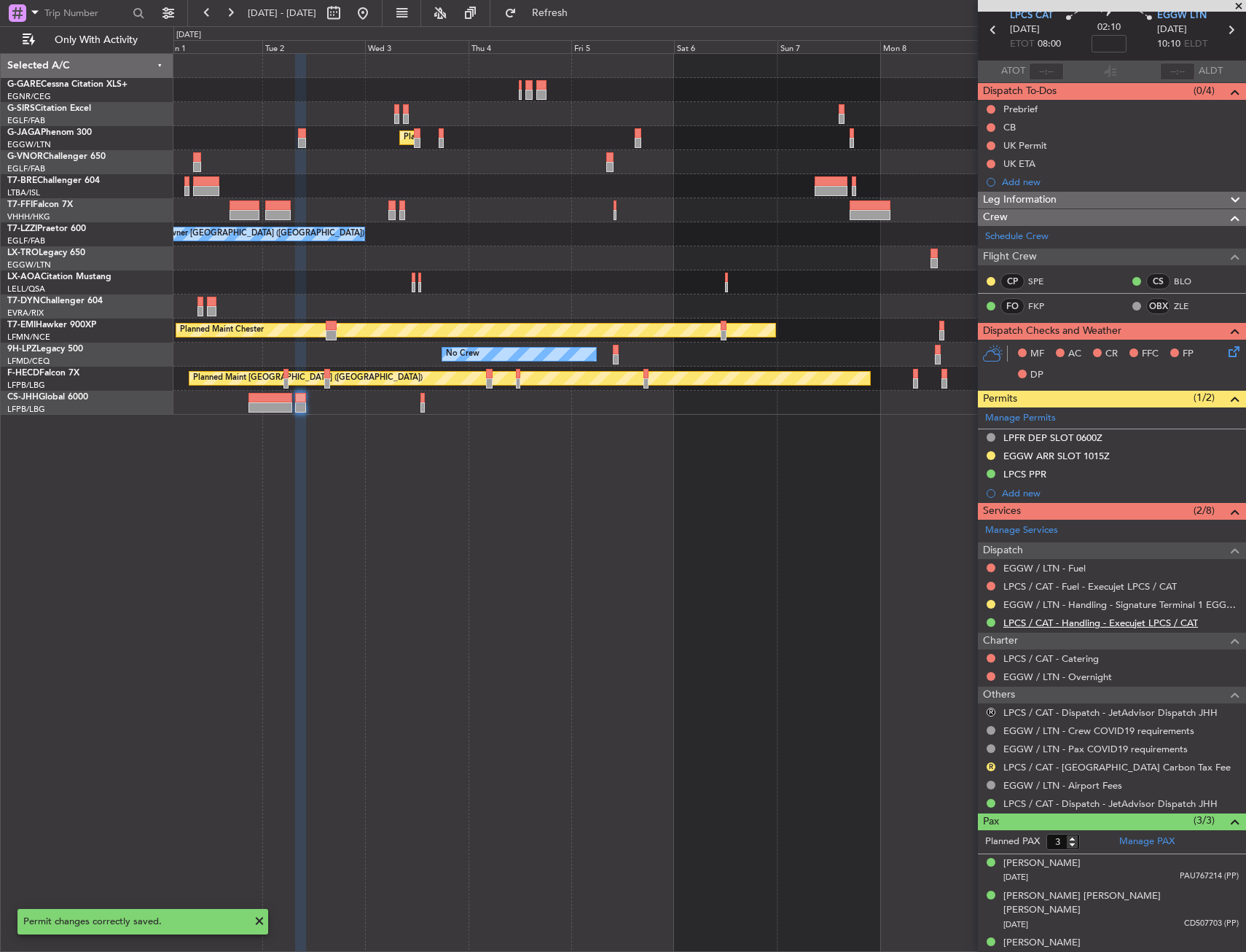
click at [1102, 622] on link "LPCS / CAT - Handling - Execujet LPCS / CAT" at bounding box center [1100, 622] width 195 height 12
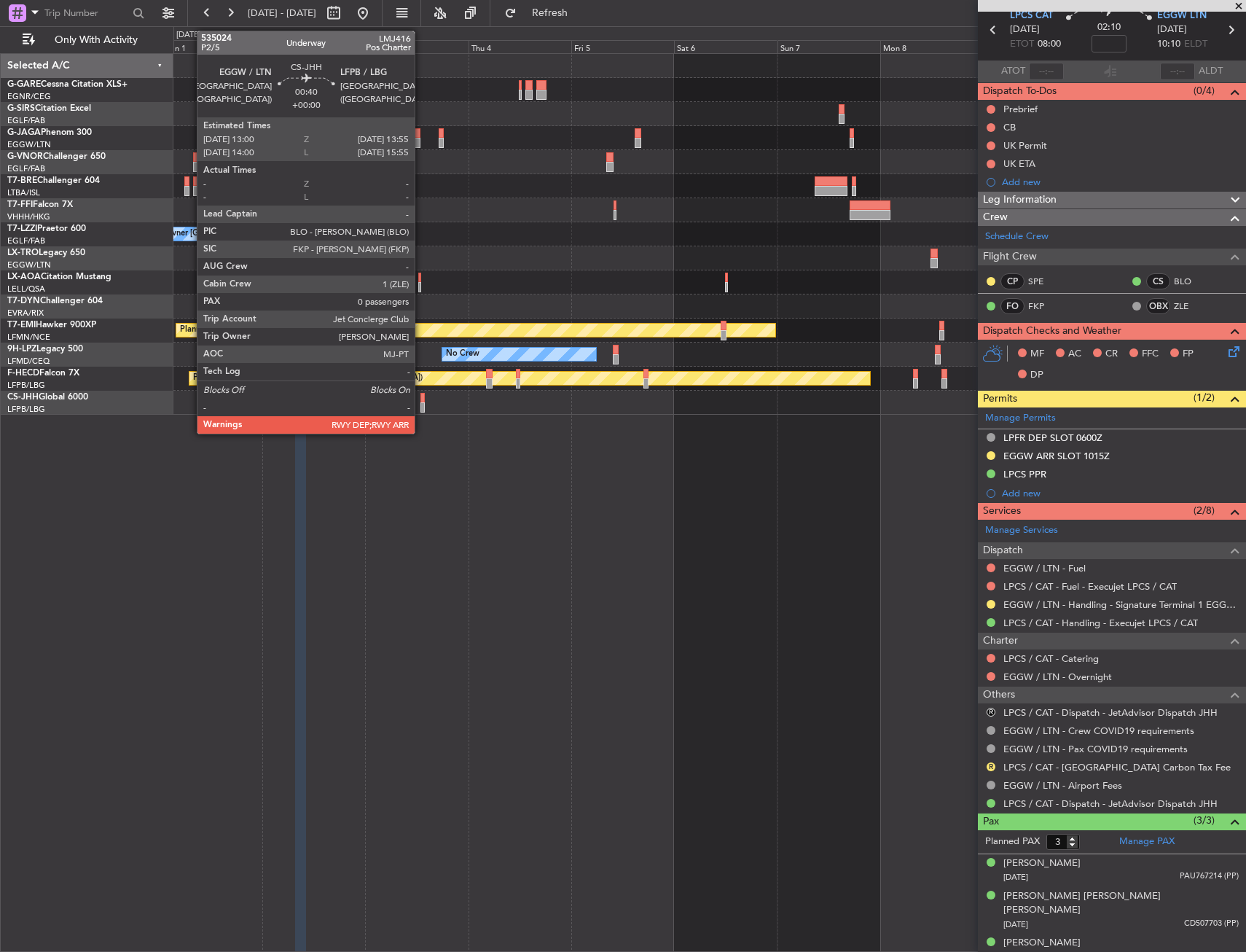
click at [421, 396] on div at bounding box center [423, 397] width 5 height 10
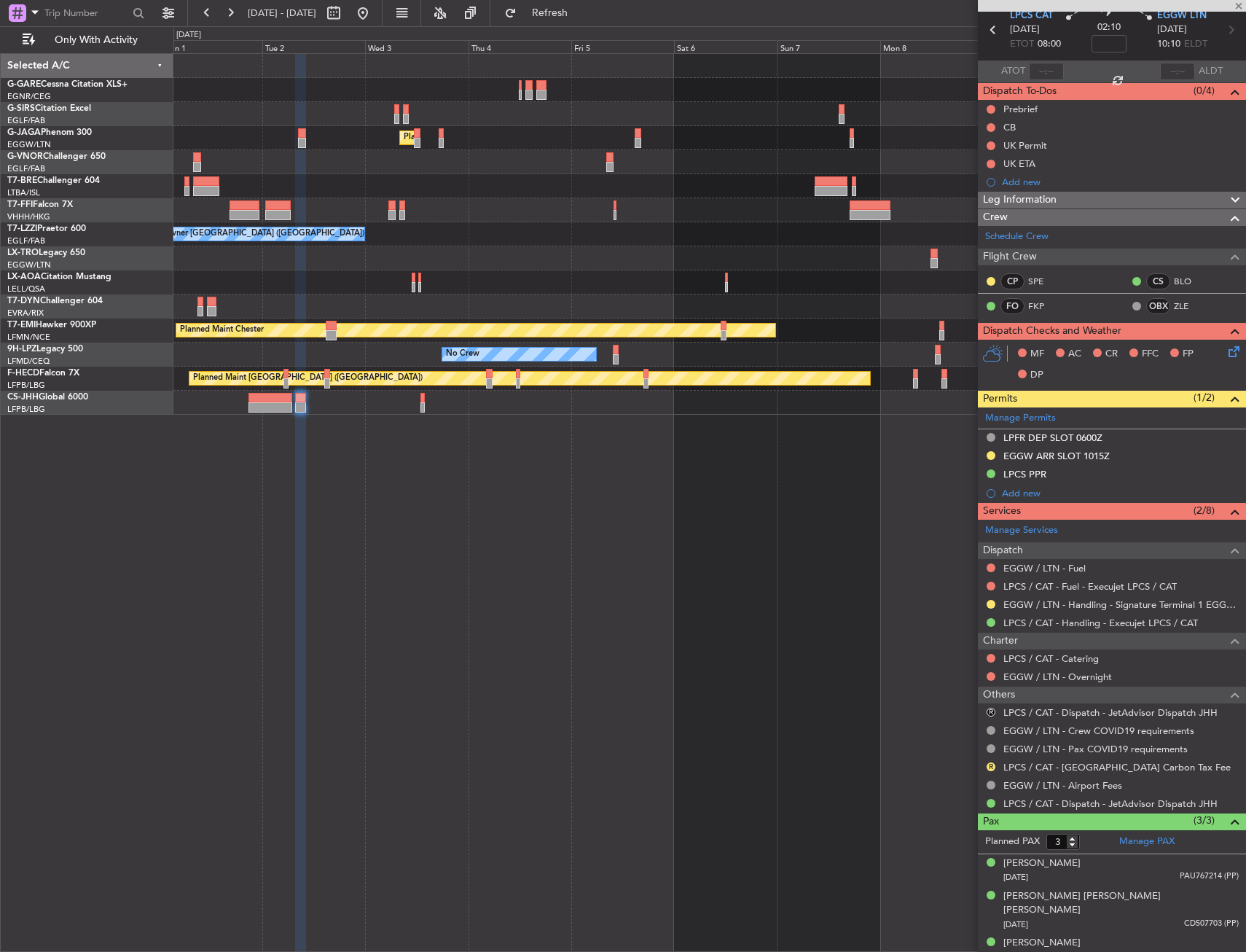
type input "0"
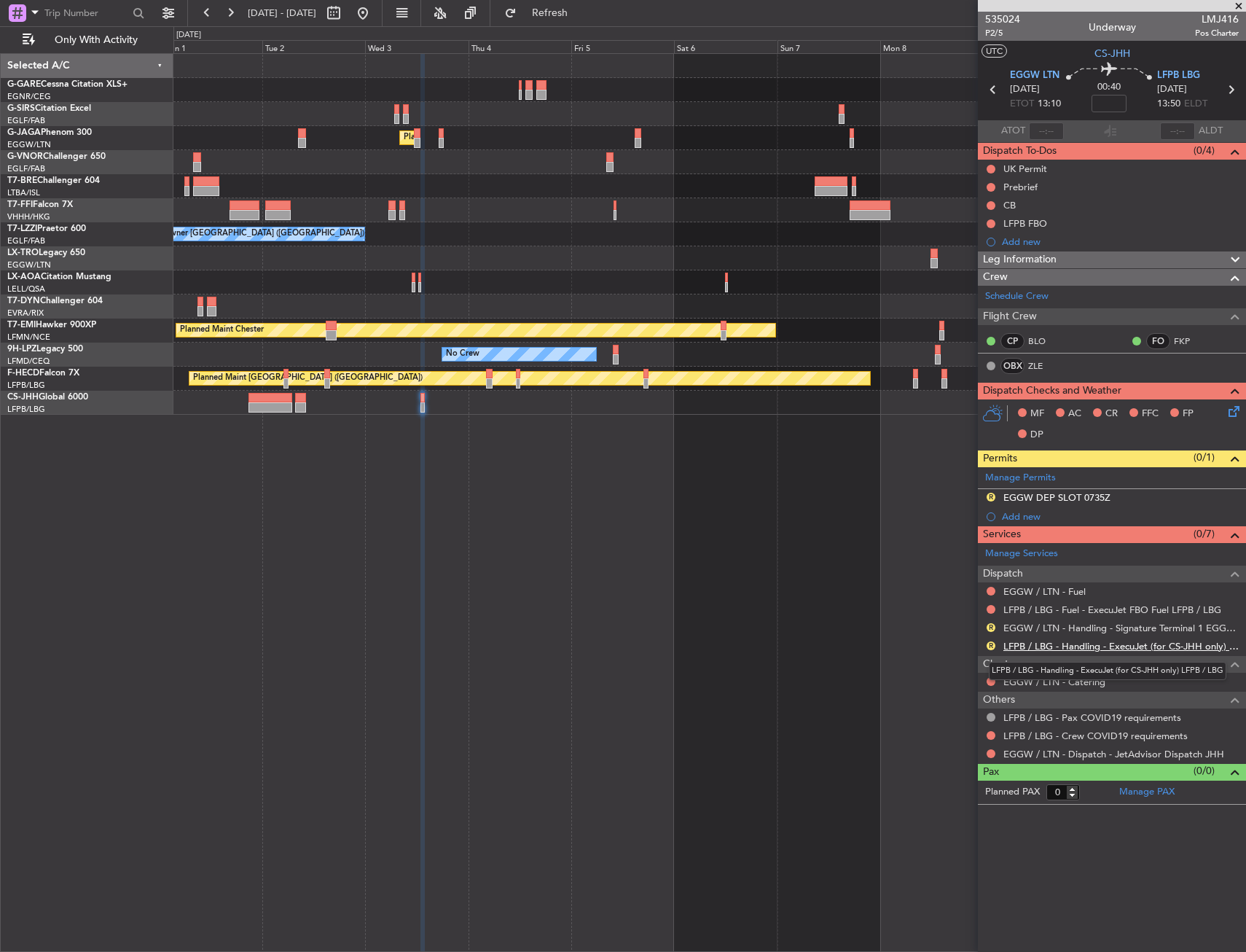
click at [1081, 646] on link "LFPB / LBG - Handling - ExecuJet (for CS-JHH only) LFPB / LBG" at bounding box center [1120, 646] width 235 height 12
click at [992, 735] on button at bounding box center [990, 735] width 8 height 8
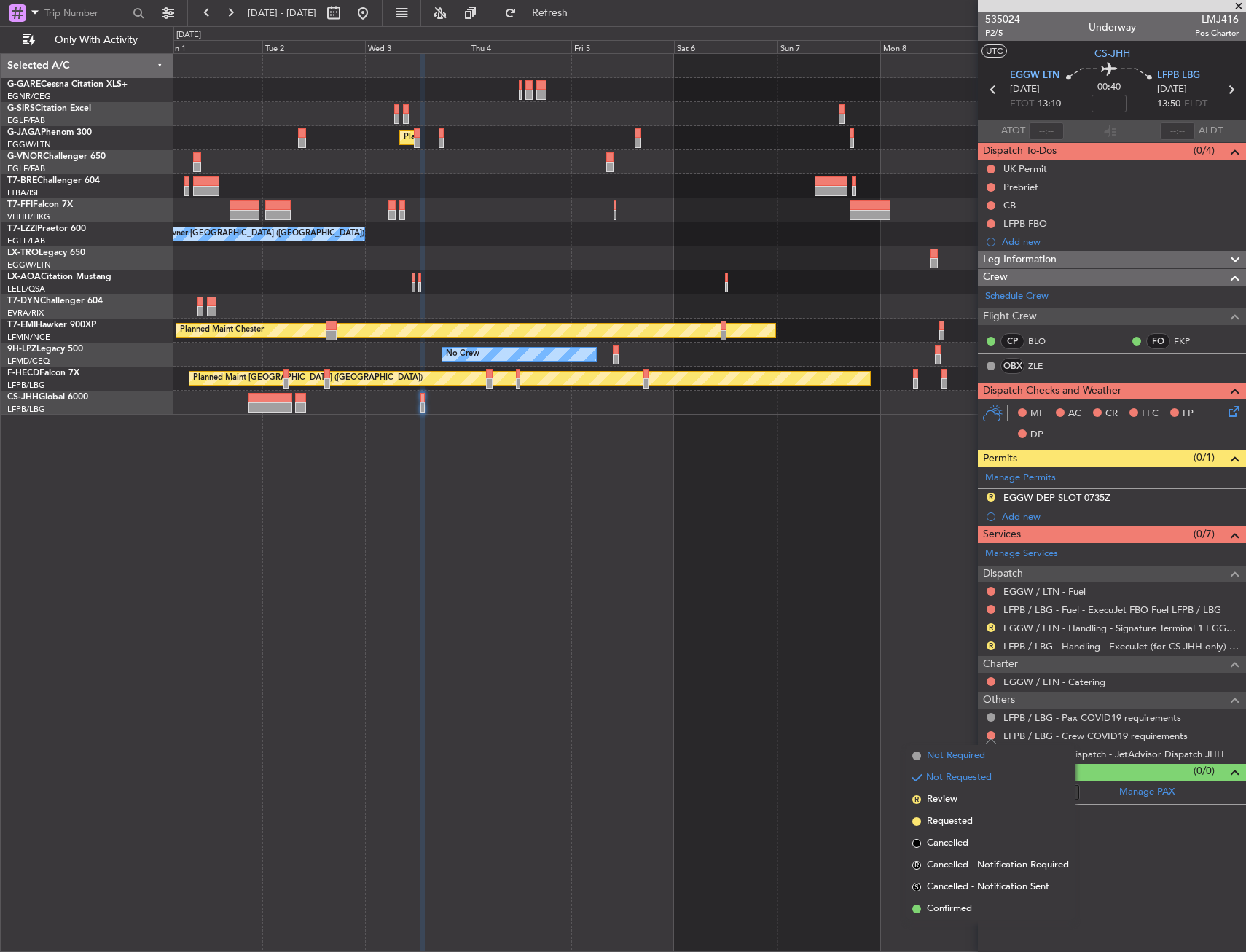
click at [930, 756] on span "Not Required" at bounding box center [956, 755] width 58 height 15
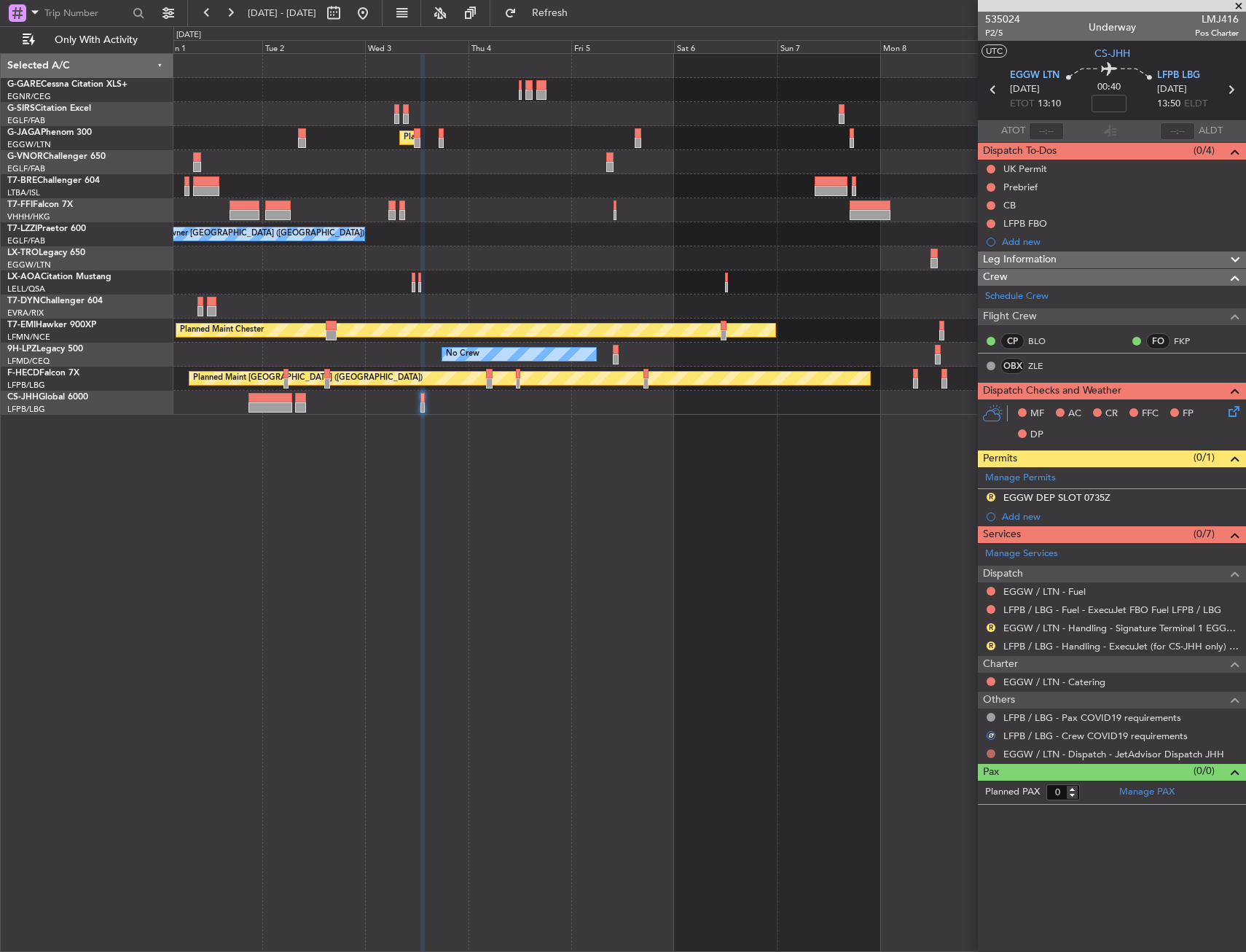
click at [992, 753] on button at bounding box center [990, 753] width 8 height 8
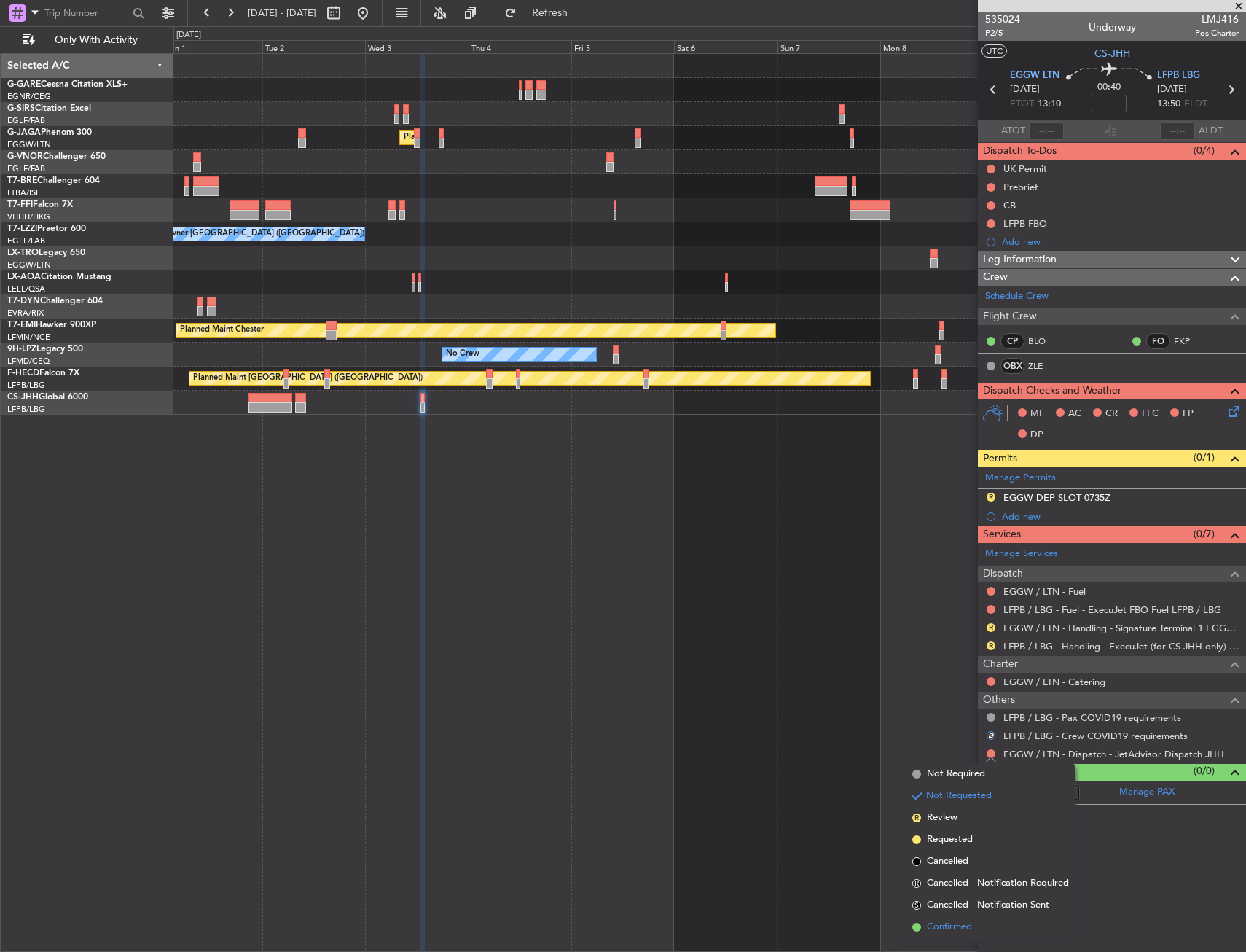
click at [959, 929] on span "Confirmed" at bounding box center [949, 927] width 45 height 15
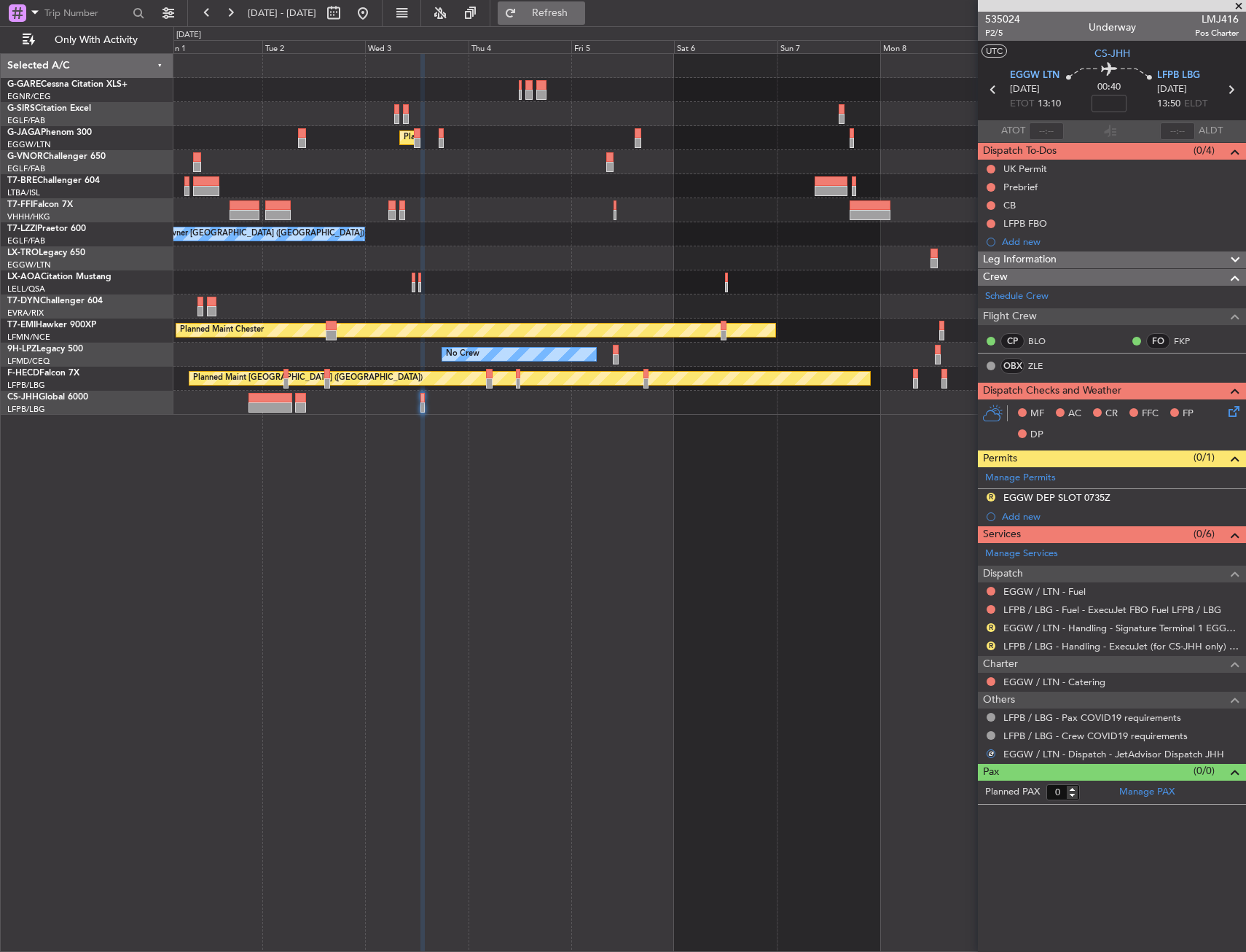
click at [563, 12] on button "Refresh" at bounding box center [541, 13] width 87 height 23
click at [995, 625] on button "R" at bounding box center [990, 627] width 8 height 8
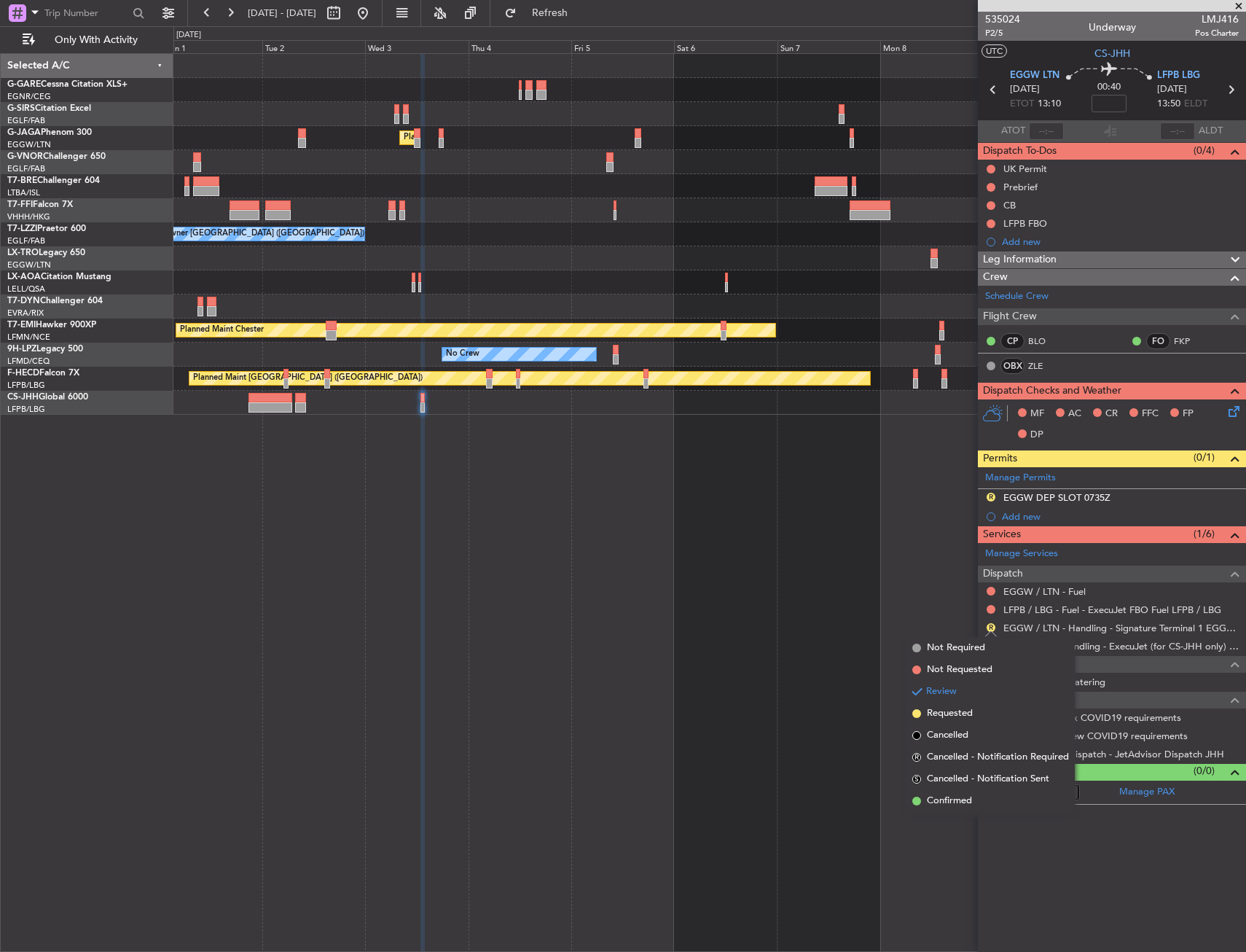
click at [893, 510] on div "Planned Maint London (Luton) Owner Ibiza Planned Maint Geneva (Cointrin) Owner …" at bounding box center [709, 502] width 1072 height 898
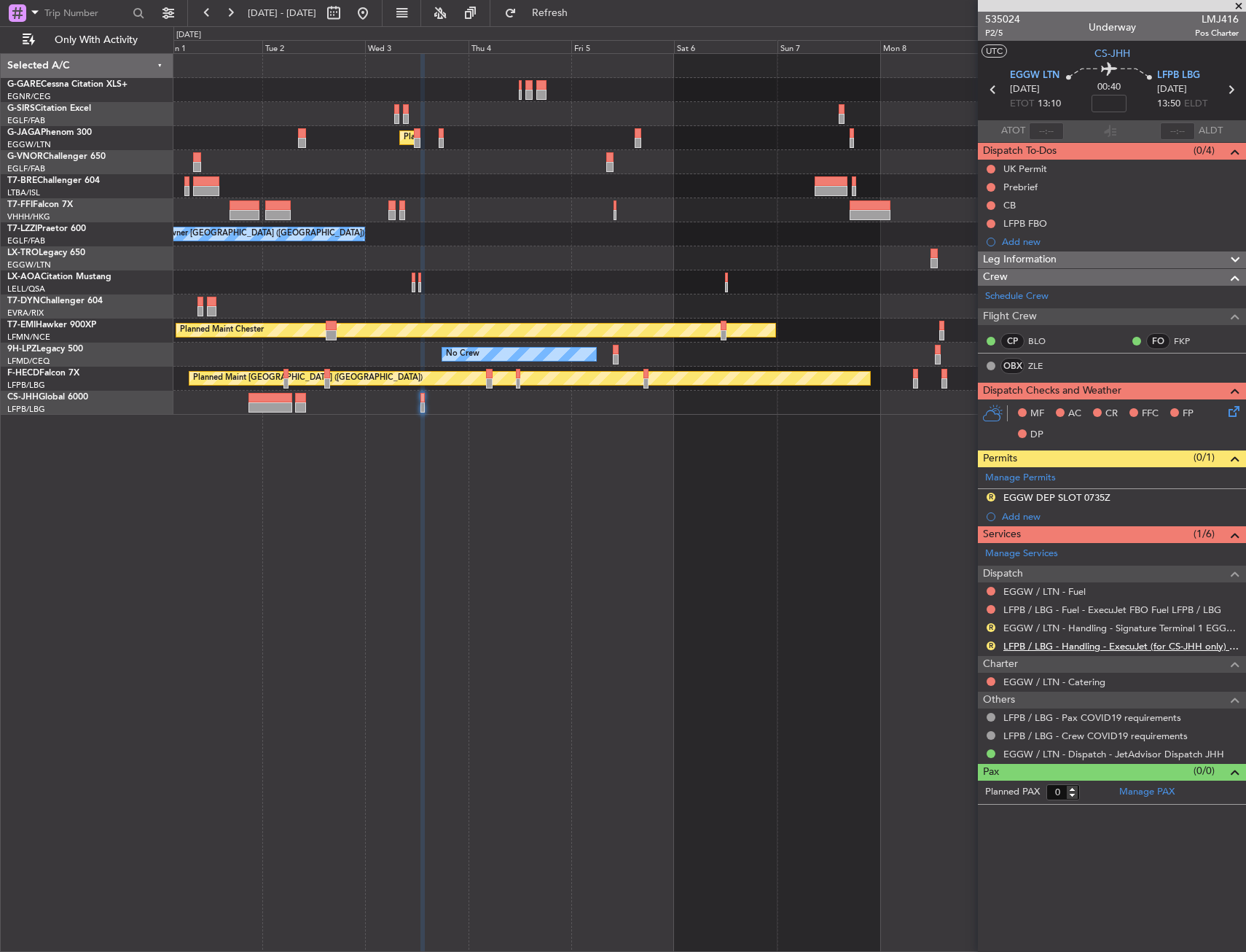
click at [1072, 646] on link "LFPB / LBG - Handling - ExecuJet (for CS-JHH only) LFPB / LBG" at bounding box center [1120, 646] width 235 height 12
click at [991, 493] on button "R" at bounding box center [990, 497] width 8 height 8
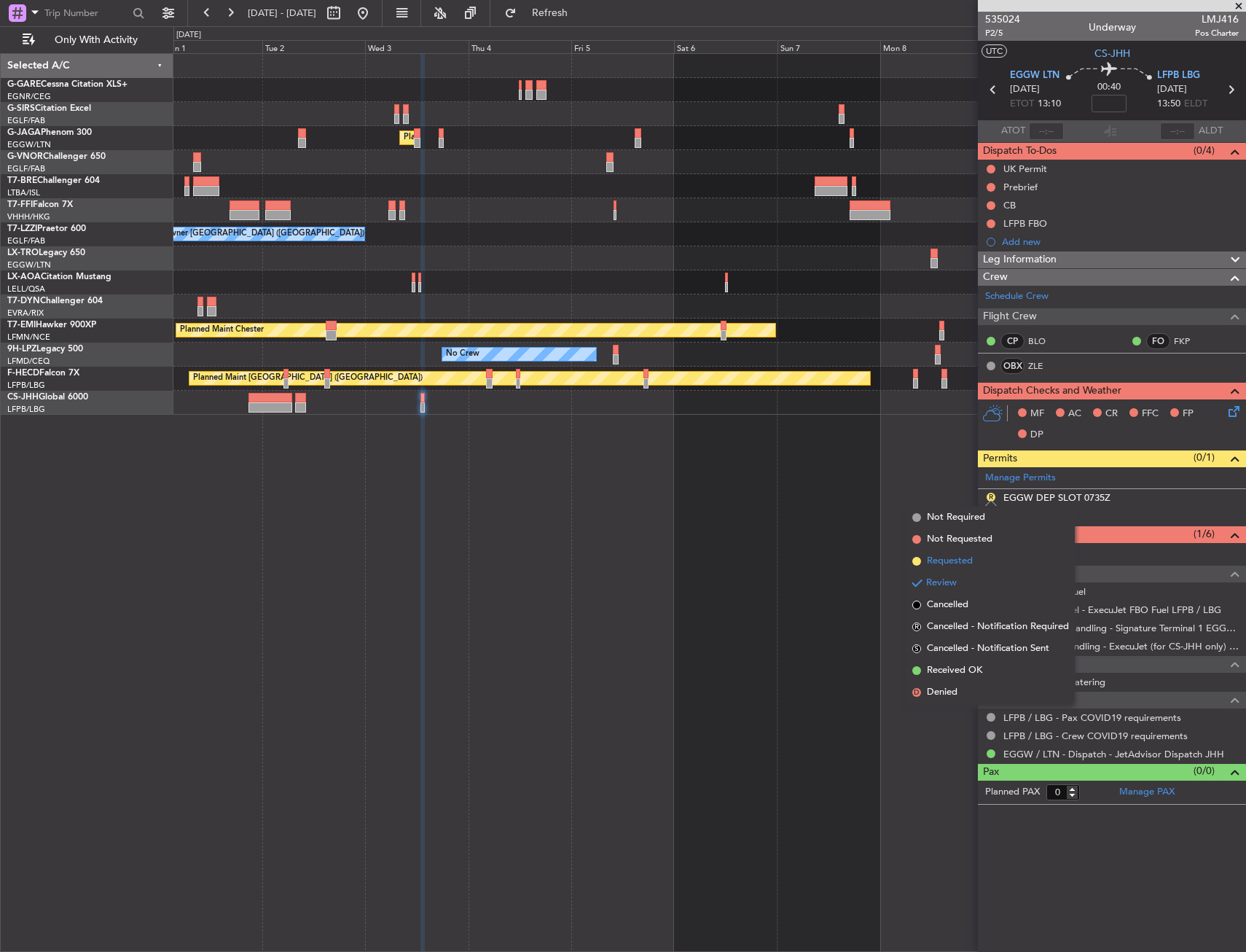
click at [971, 563] on span "Requested" at bounding box center [949, 561] width 46 height 15
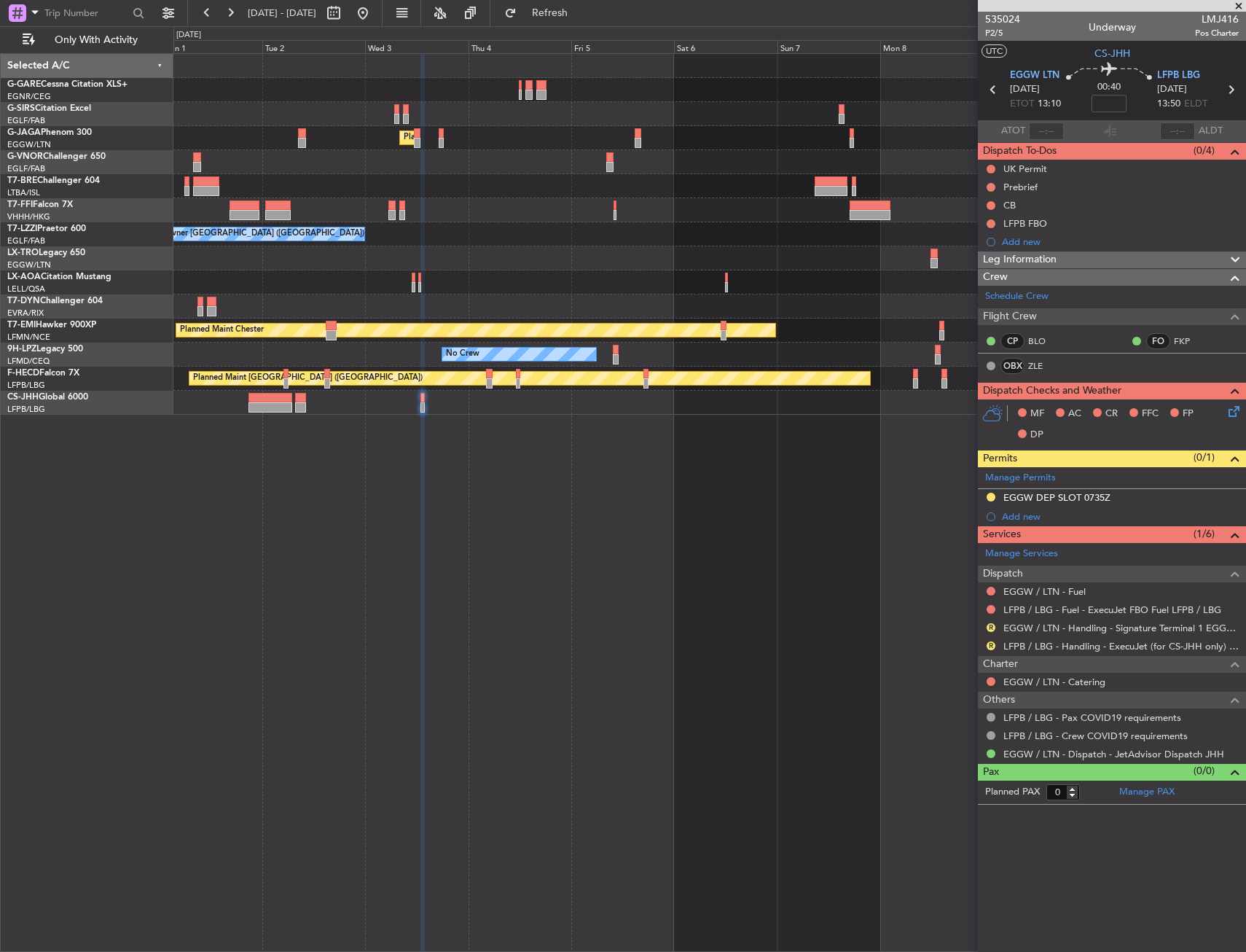
click at [1132, 494] on div "EGGW DEP SLOT 0735Z" at bounding box center [1112, 498] width 268 height 18
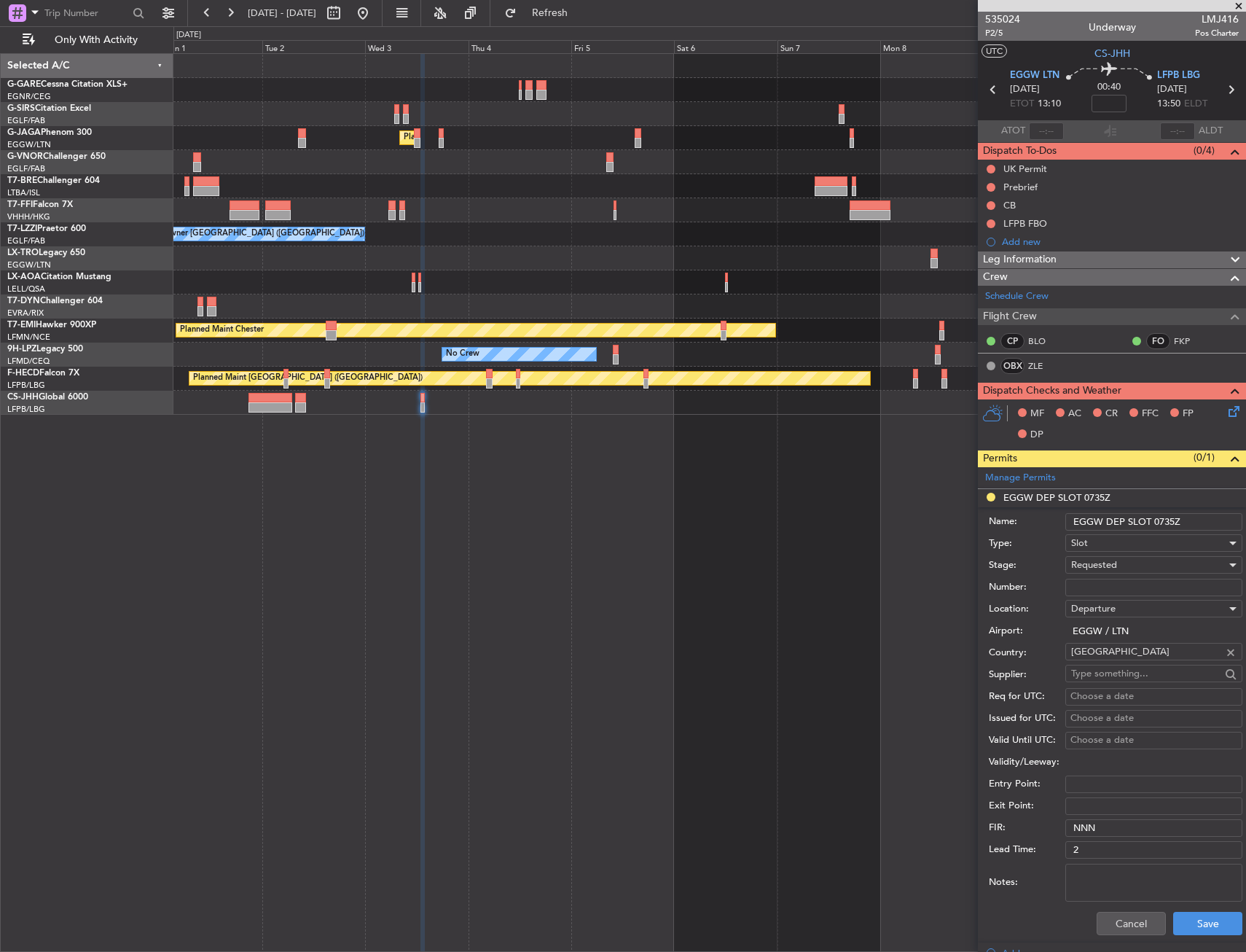
drag, startPoint x: 1159, startPoint y: 517, endPoint x: 1189, endPoint y: 518, distance: 30.0
click at [1189, 518] on input "EGGW DEP SLOT 0735Z" at bounding box center [1153, 521] width 177 height 18
type input "EGGW DEP SLOT 1300Z"
click at [1121, 766] on input "Validity/Leeway:" at bounding box center [1153, 762] width 177 height 18
click at [1126, 563] on div "Requested" at bounding box center [1149, 565] width 156 height 22
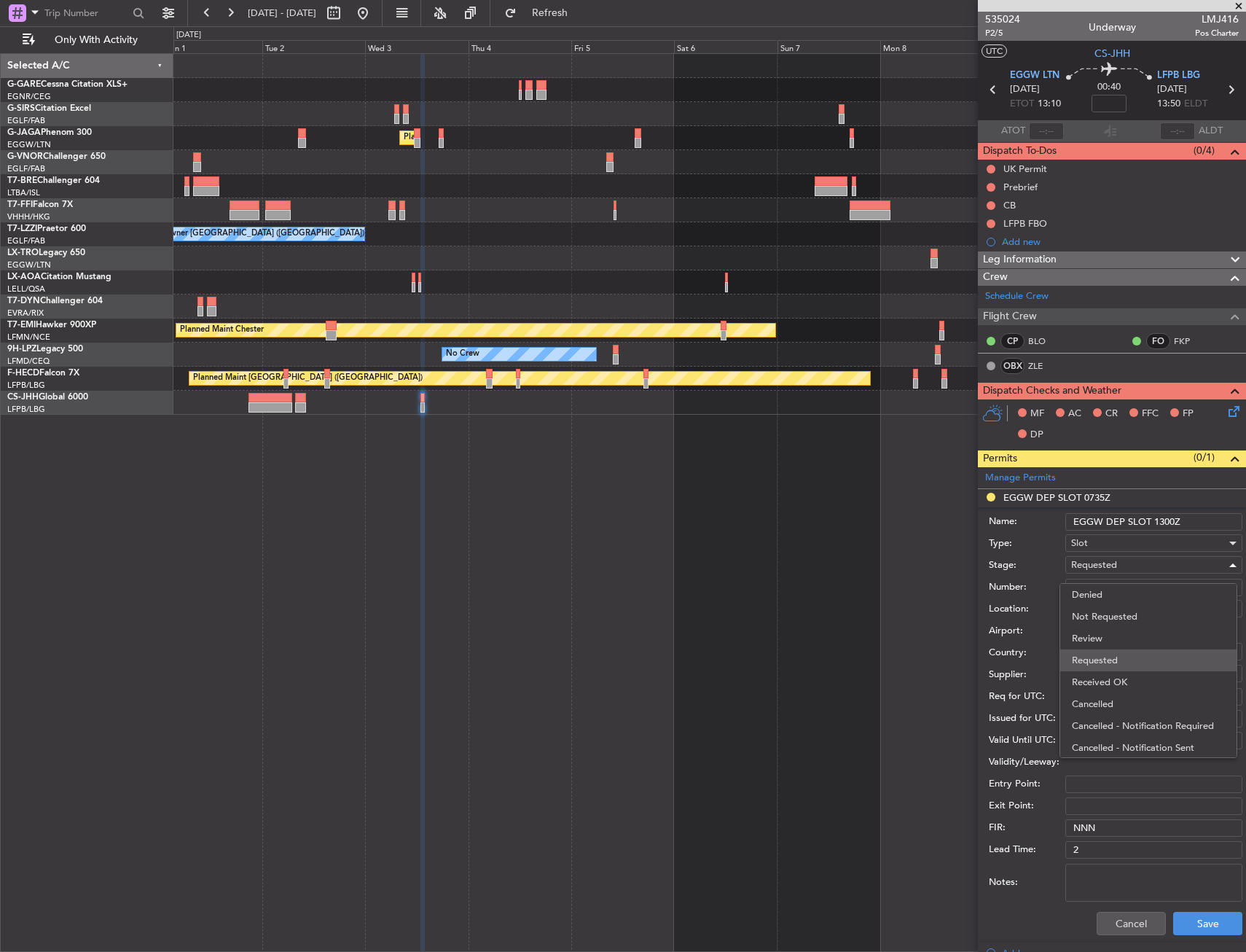
scroll to position [7, 0]
click at [1123, 649] on span "Requested" at bounding box center [1149, 654] width 153 height 22
click at [1203, 901] on div "Notes:" at bounding box center [1115, 882] width 254 height 44
click at [1199, 914] on button "Save" at bounding box center [1208, 923] width 69 height 23
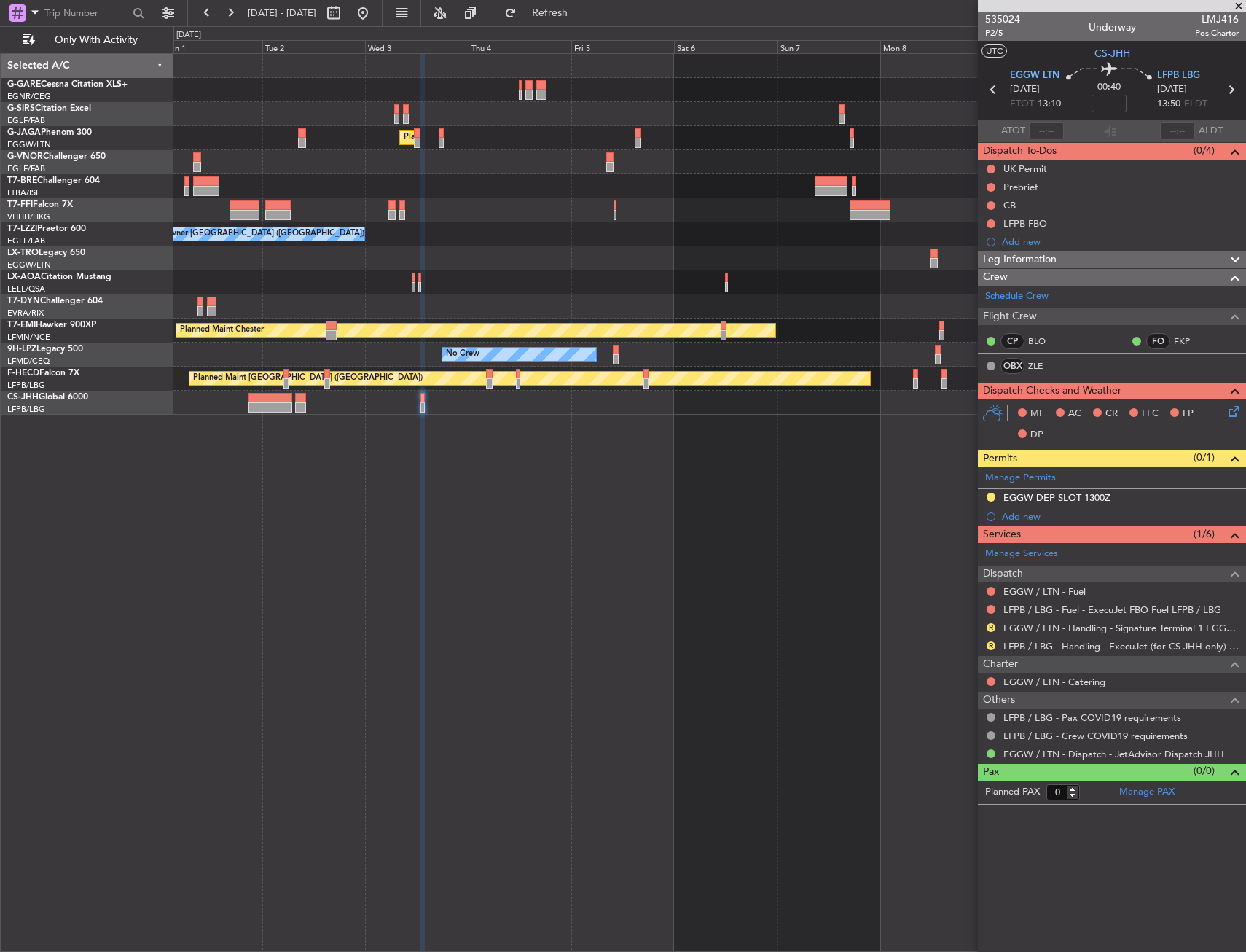
drag, startPoint x: 993, startPoint y: 496, endPoint x: 994, endPoint y: 521, distance: 25.0
click at [993, 496] on button at bounding box center [990, 497] width 8 height 8
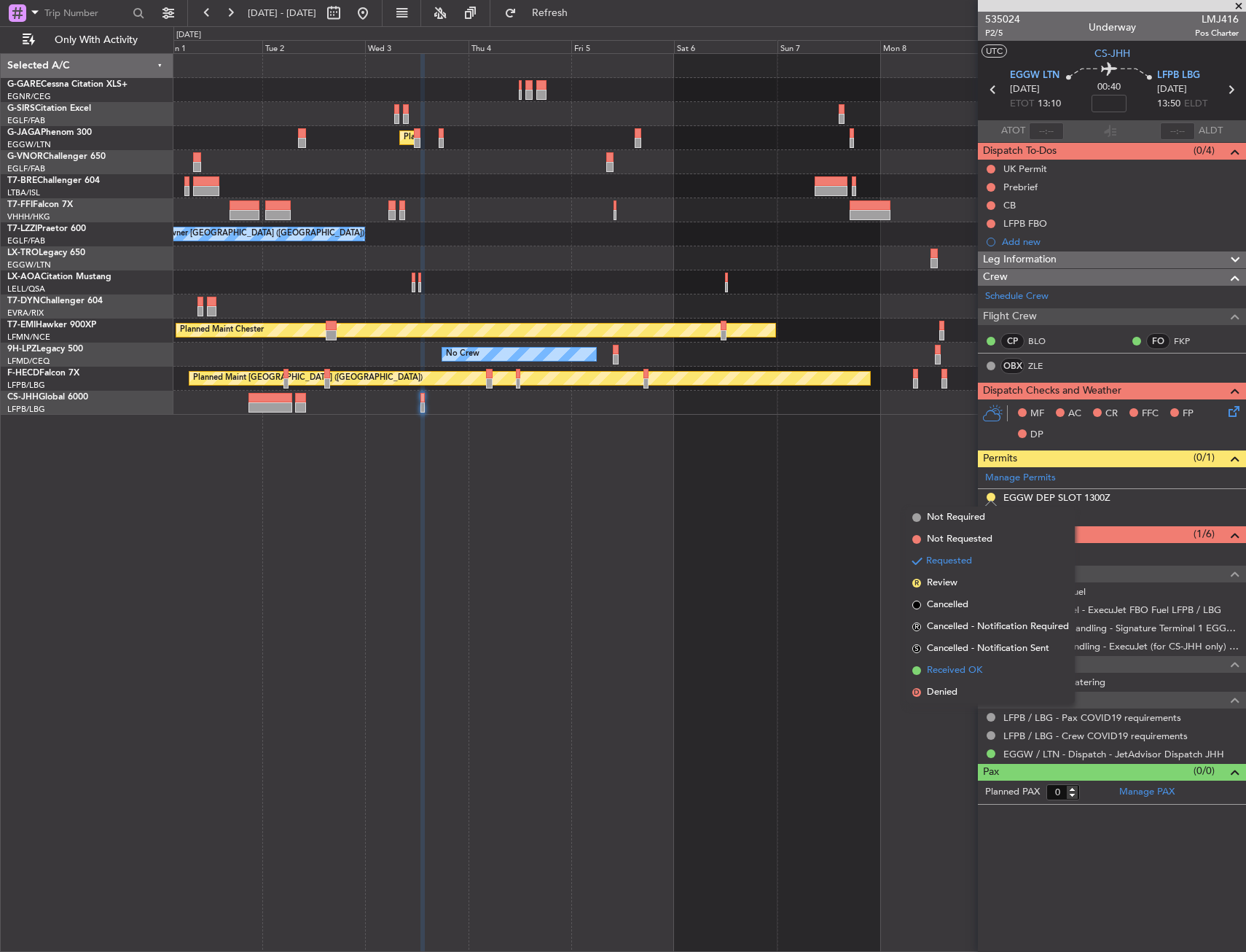
click at [965, 671] on span "Received OK" at bounding box center [954, 670] width 55 height 15
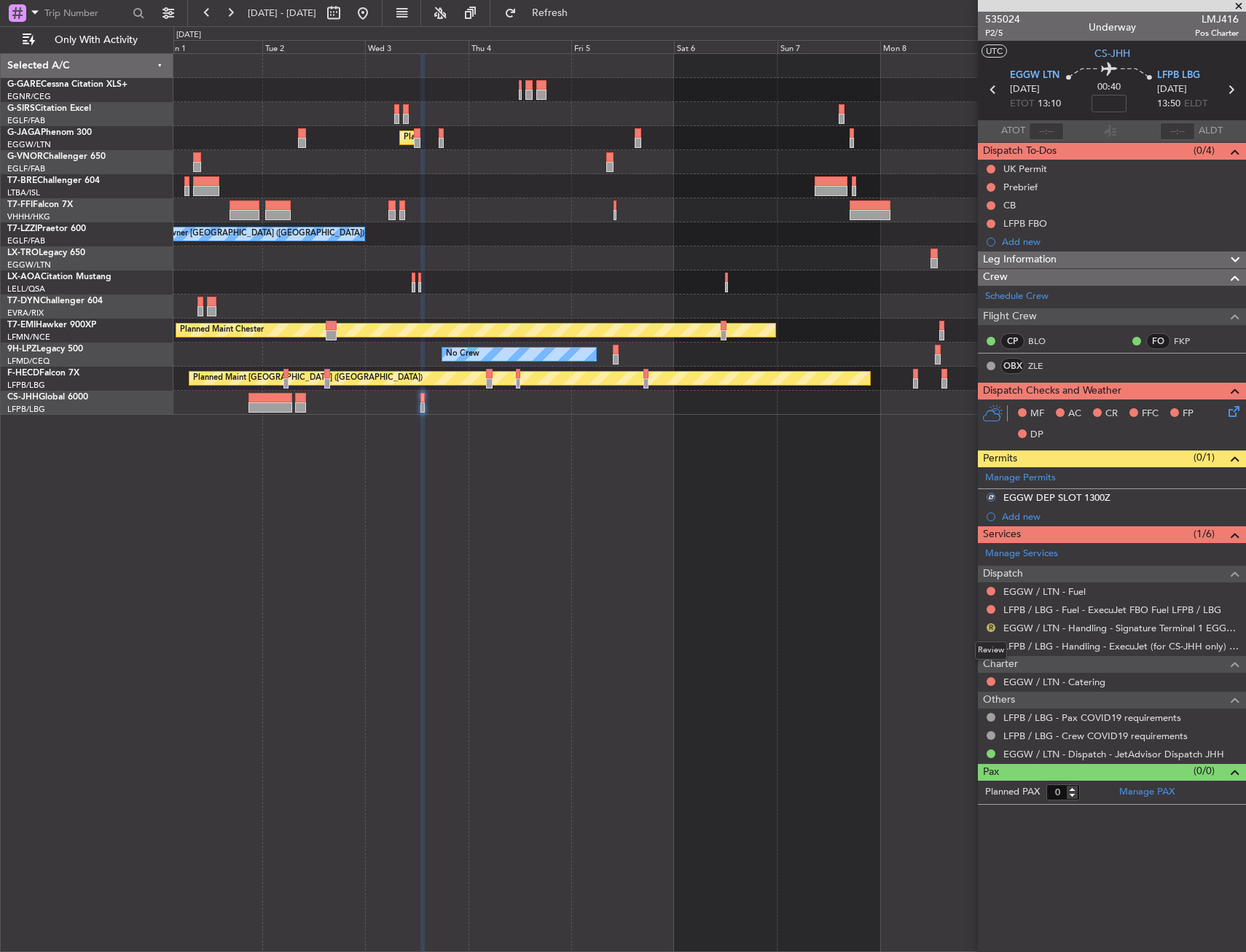
click at [990, 625] on button "R" at bounding box center [990, 627] width 8 height 8
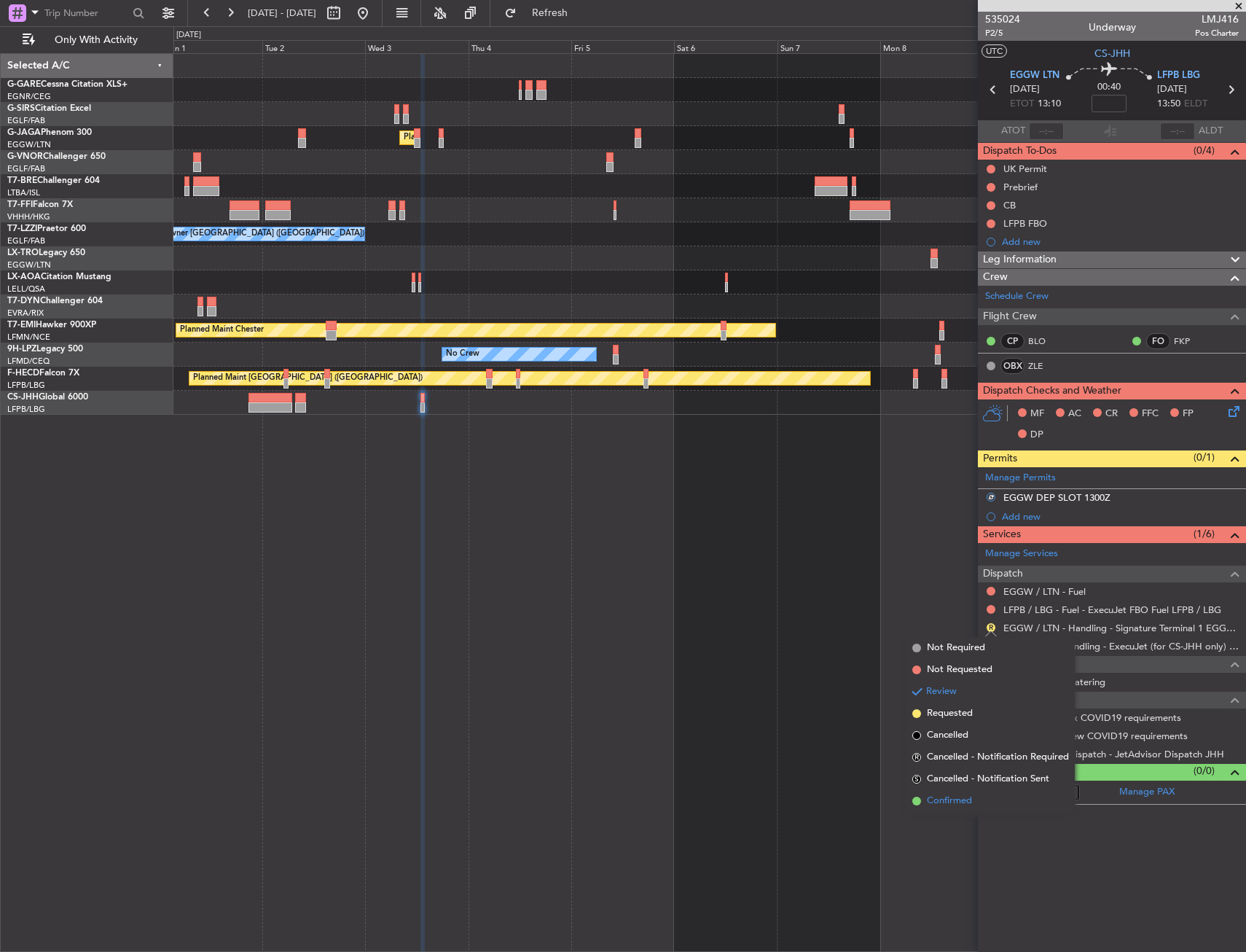
click at [940, 802] on span "Confirmed" at bounding box center [949, 800] width 45 height 15
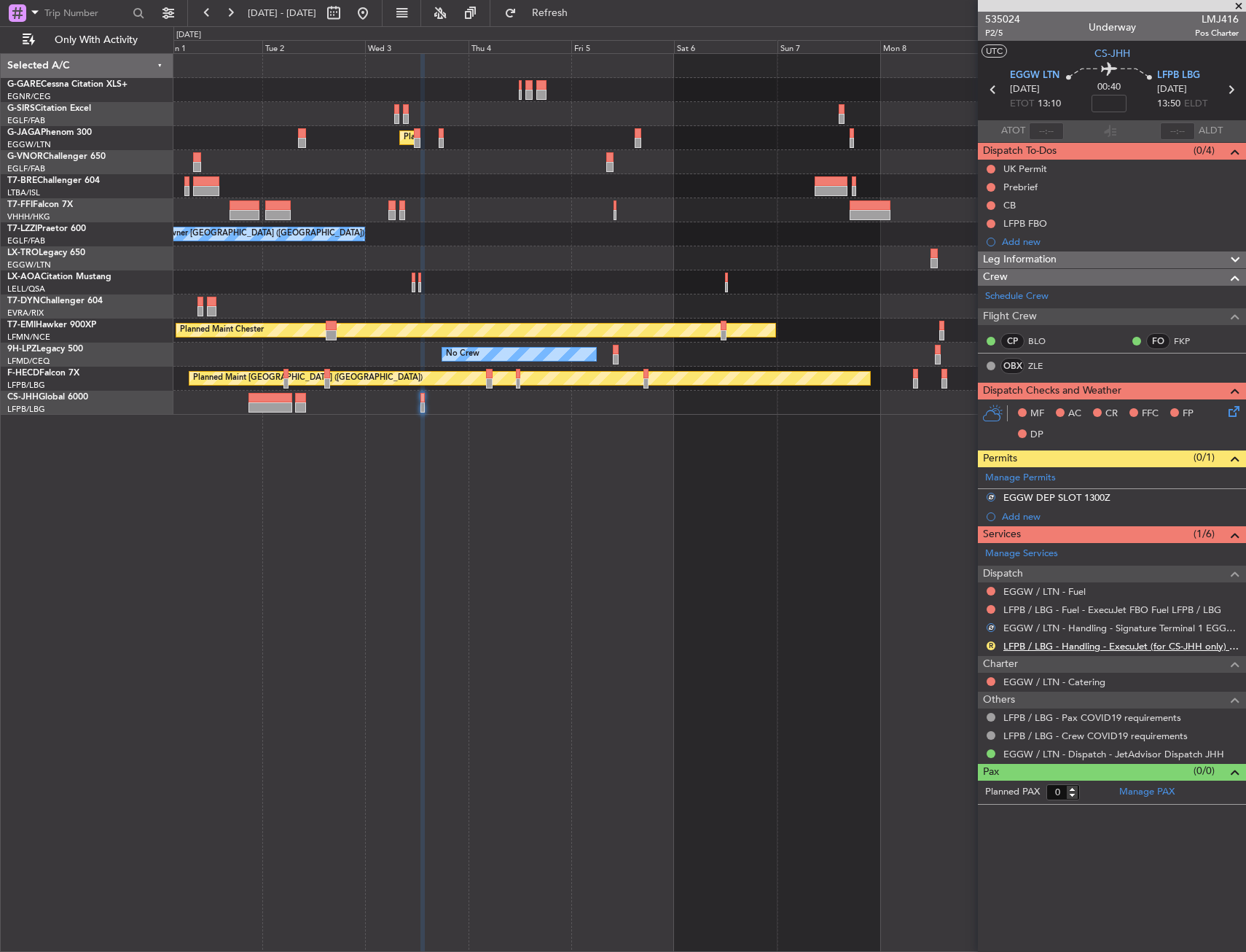
click at [1046, 644] on link "LFPB / LBG - Handling - ExecuJet (for CS-JHH only) LFPB / LBG" at bounding box center [1120, 646] width 235 height 12
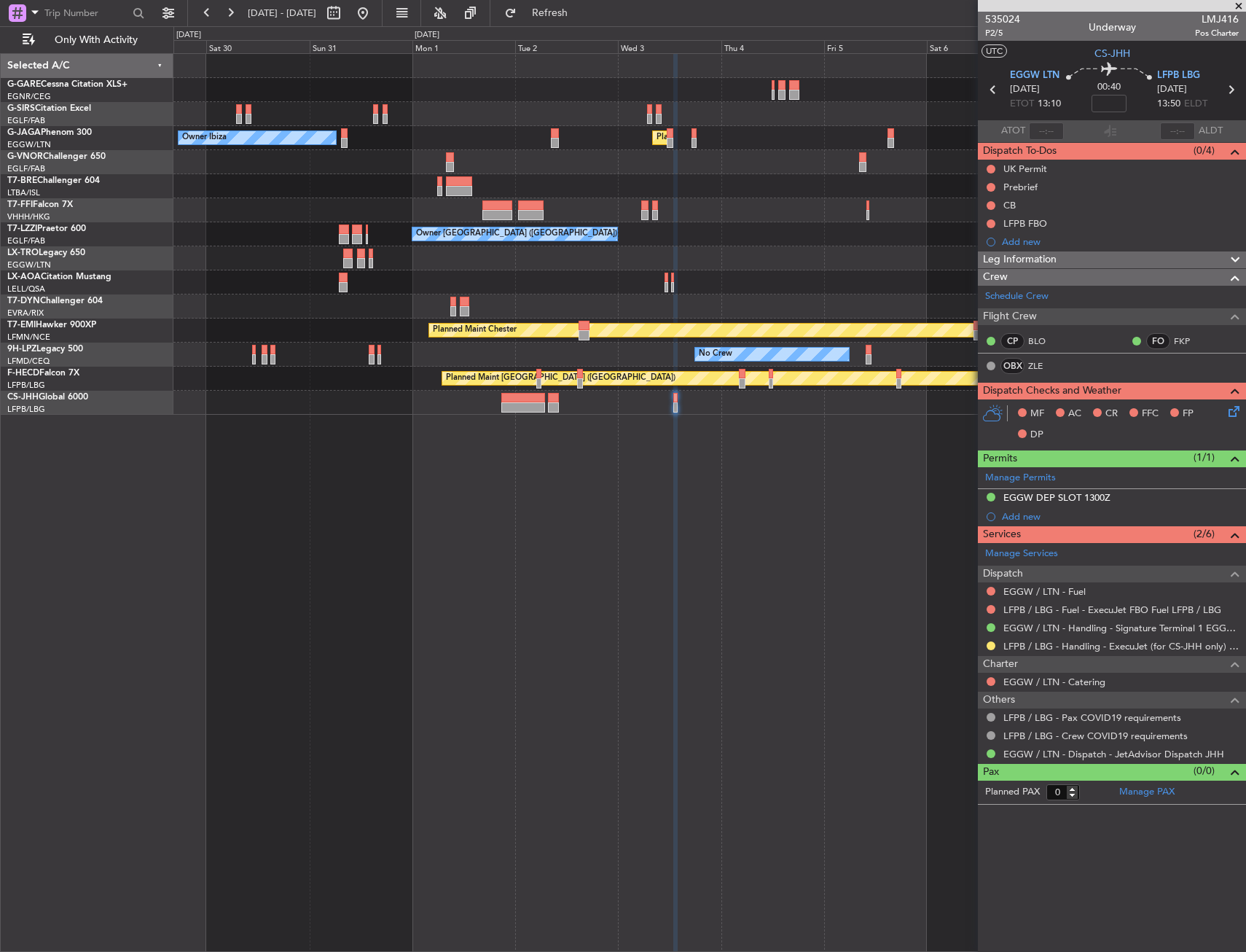
click at [808, 456] on div "Planned Maint London (Luton) Owner Ibiza Planned Maint Geneva (Cointrin) Owner …" at bounding box center [709, 502] width 1072 height 898
click at [874, 463] on div "Planned Maint London (Luton) Owner Ibiza Planned Maint Geneva (Cointrin) Owner …" at bounding box center [709, 502] width 1072 height 898
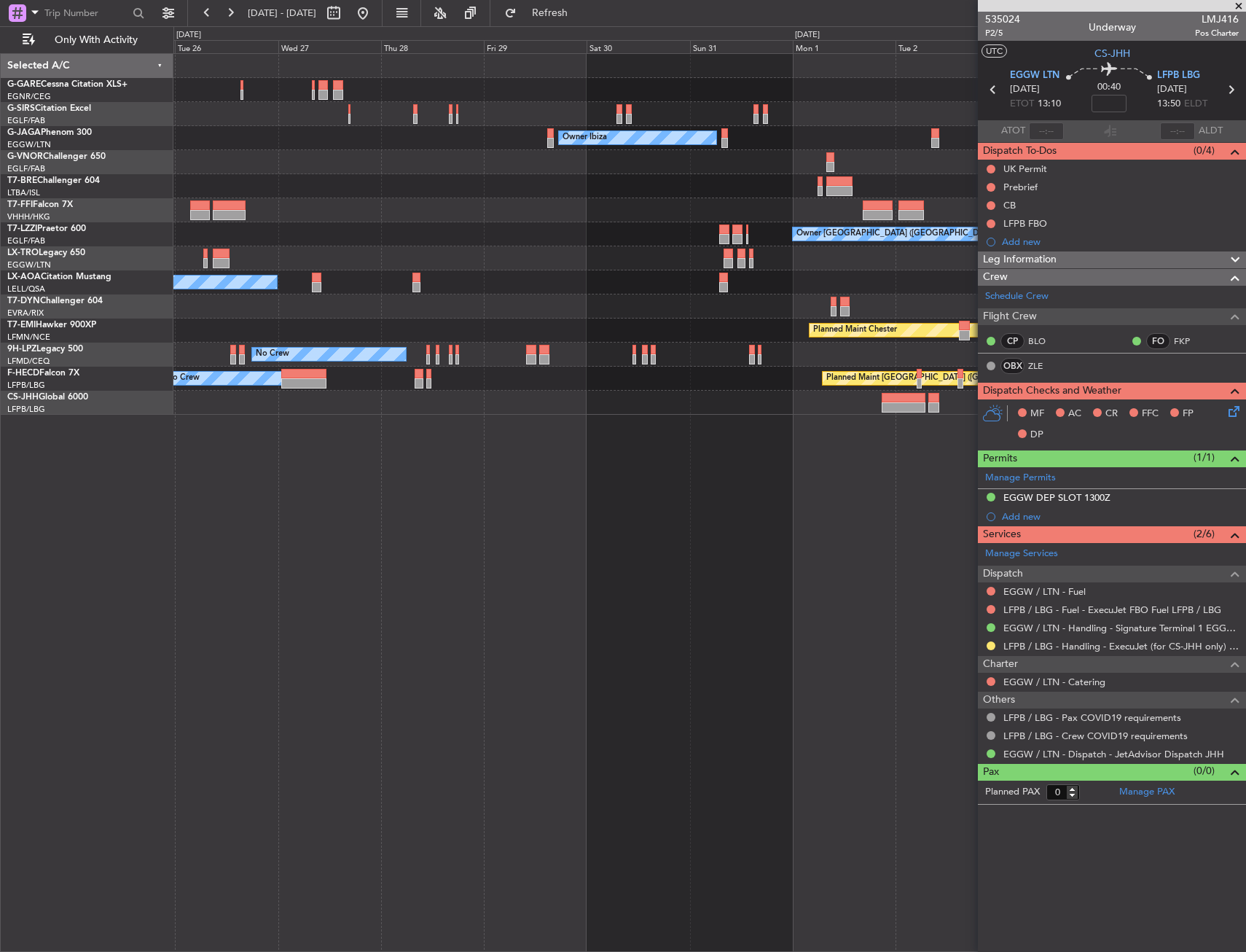
click at [841, 472] on div "Unplanned Maint Oxford (Kidlington) Planned Maint London (Luton) Owner Ibiza No…" at bounding box center [709, 502] width 1072 height 898
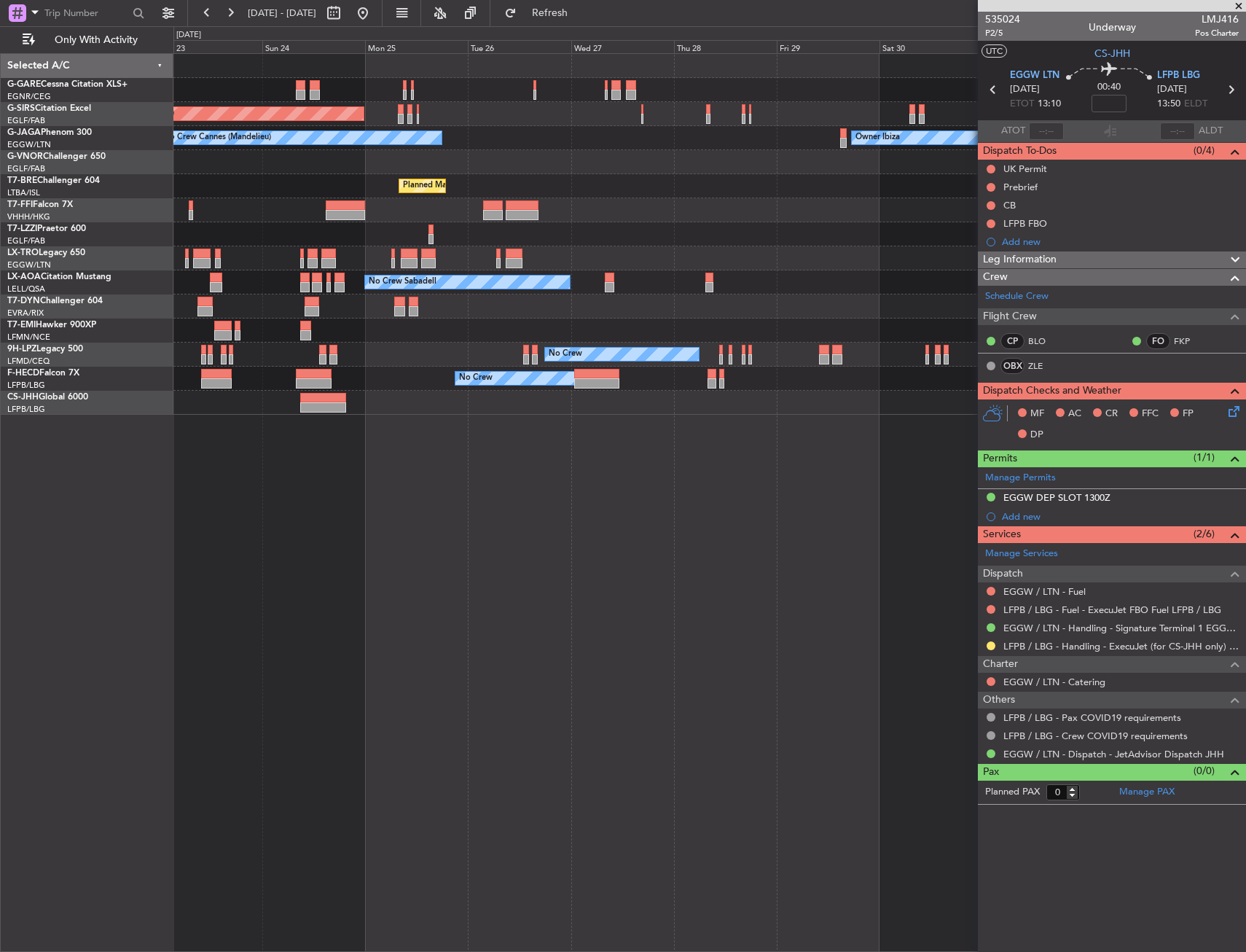
click at [716, 472] on div "Unplanned Maint Chester Unplanned Maint Oxford (Kidlington) Owner Ibiza No Crew…" at bounding box center [709, 502] width 1072 height 898
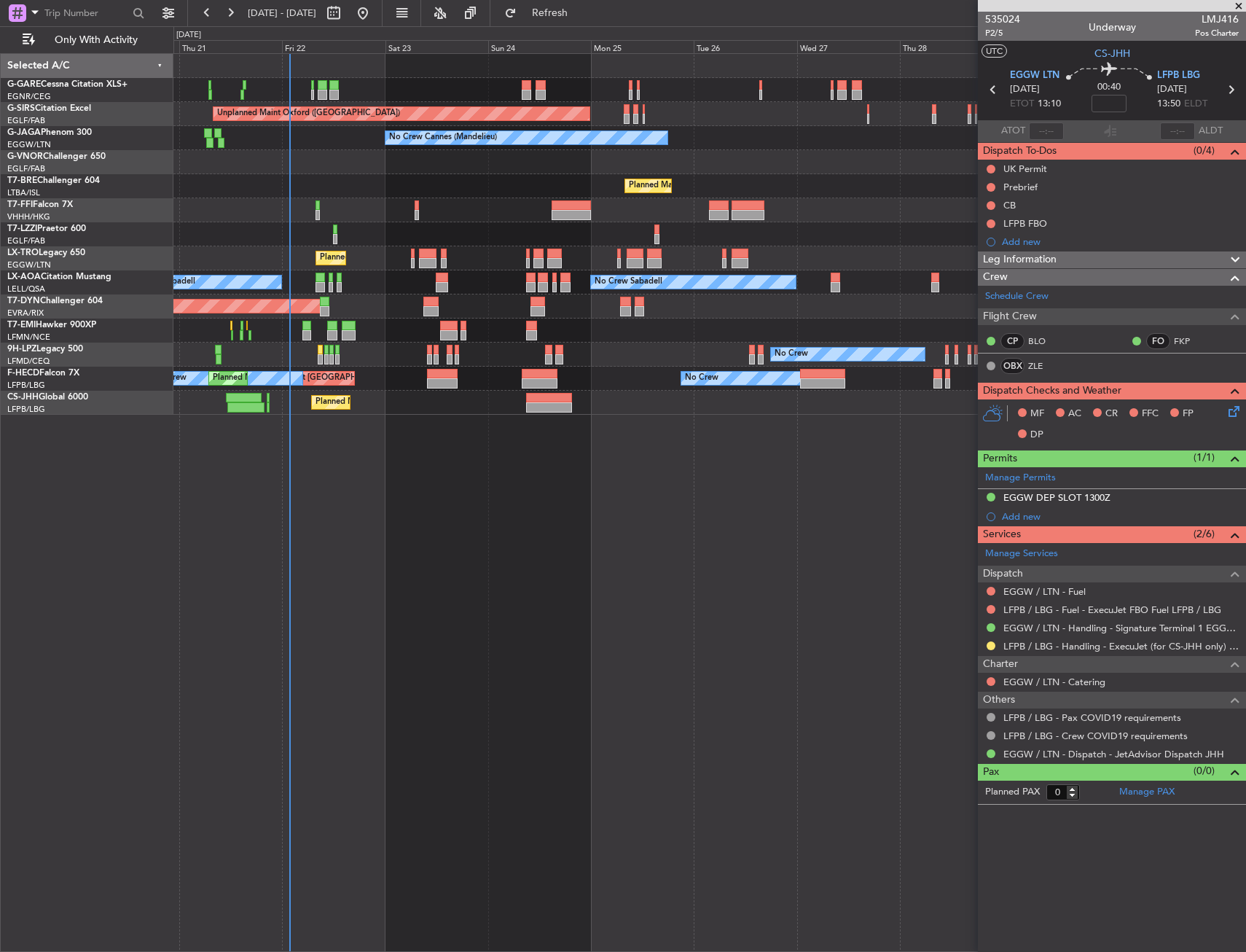
click at [649, 472] on div "Unplanned Maint Chester Unplanned Maint Oxford (Kidlington) Owner Ibiza No Crew…" at bounding box center [709, 502] width 1072 height 898
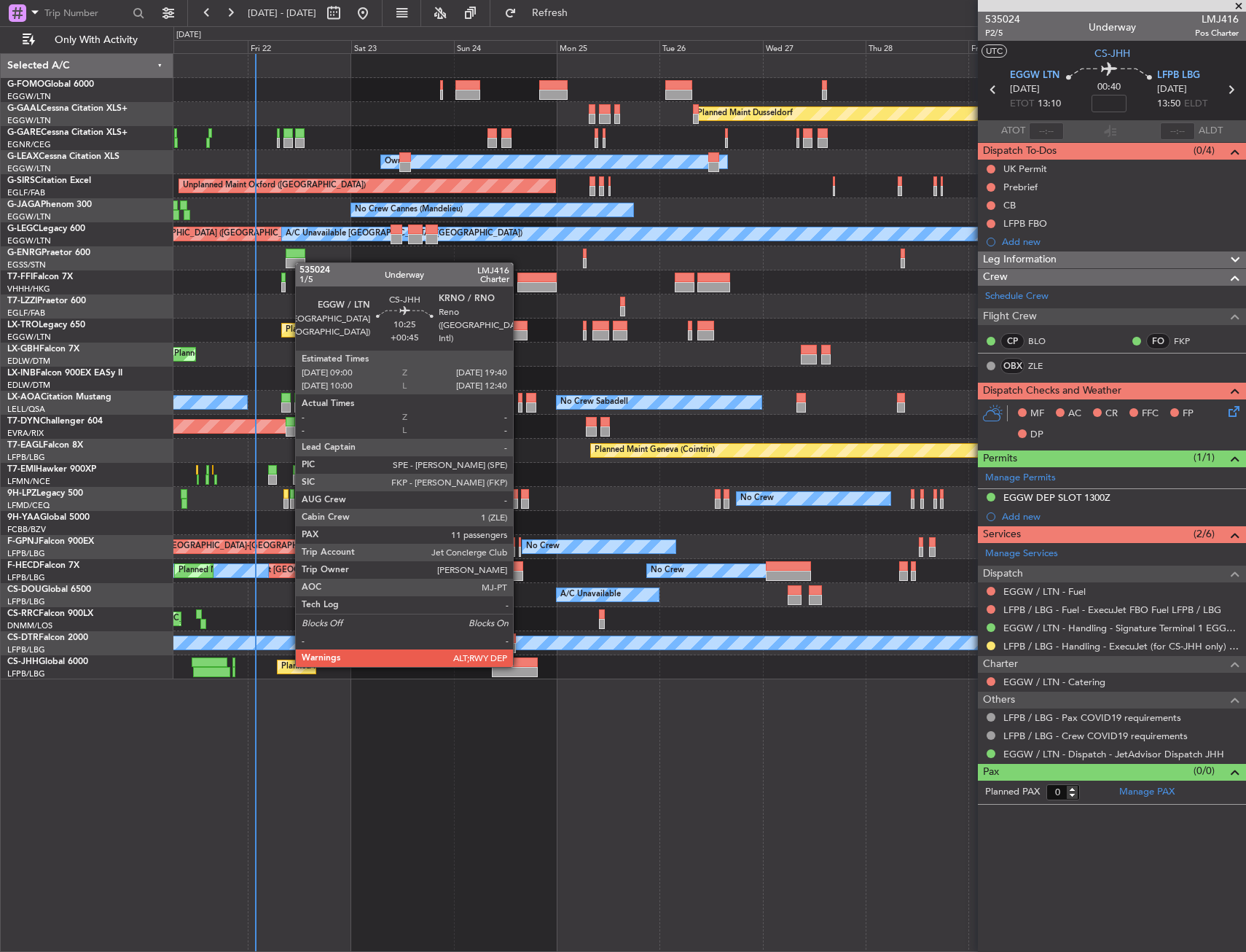
click at [520, 665] on div at bounding box center [515, 662] width 46 height 10
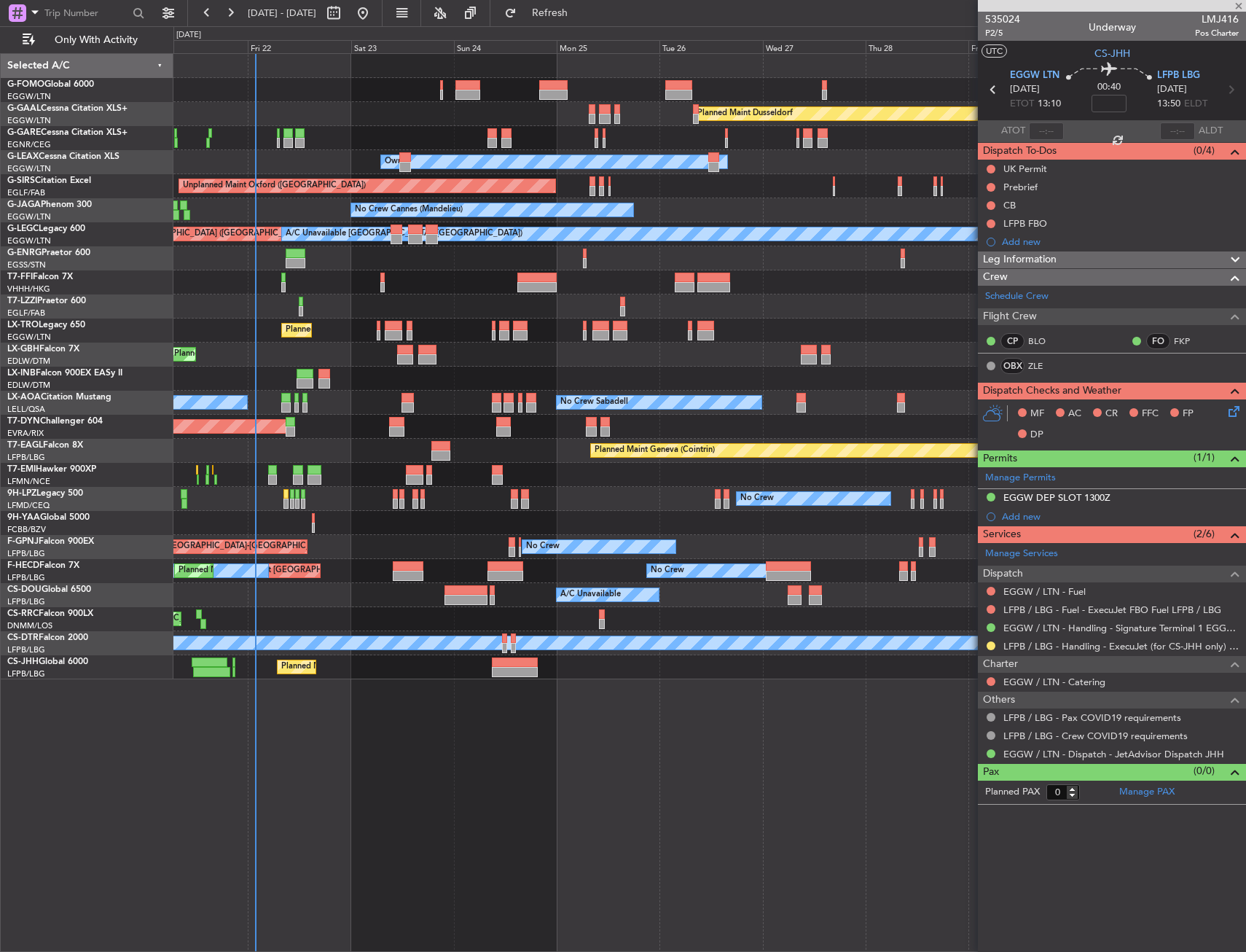
type input "+00:45"
type input "11"
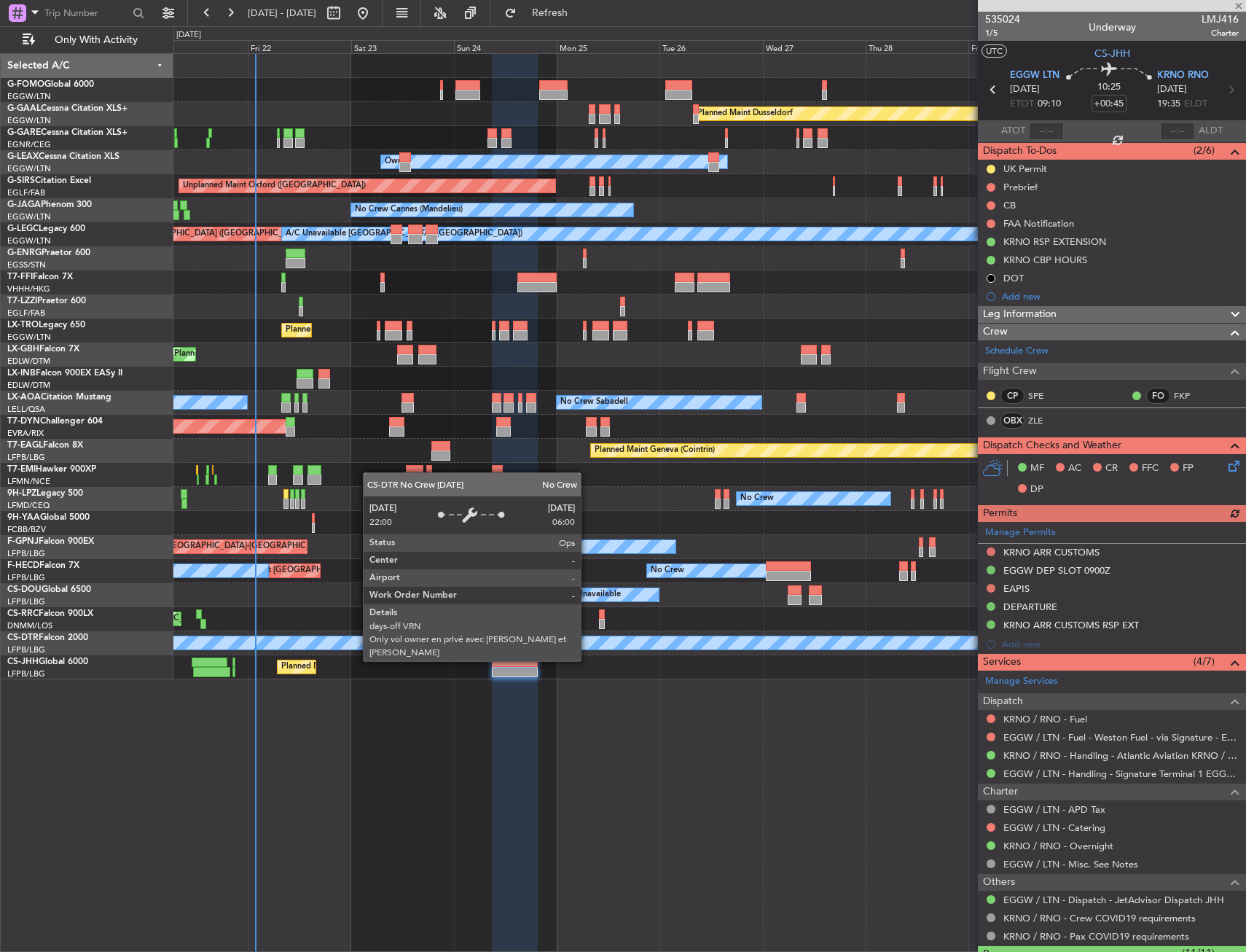
click at [1002, 40] on div "535024 1/5 Underway LMJ416 Charter" at bounding box center [1112, 26] width 268 height 29
click at [998, 37] on span "1/5" at bounding box center [1002, 33] width 35 height 12
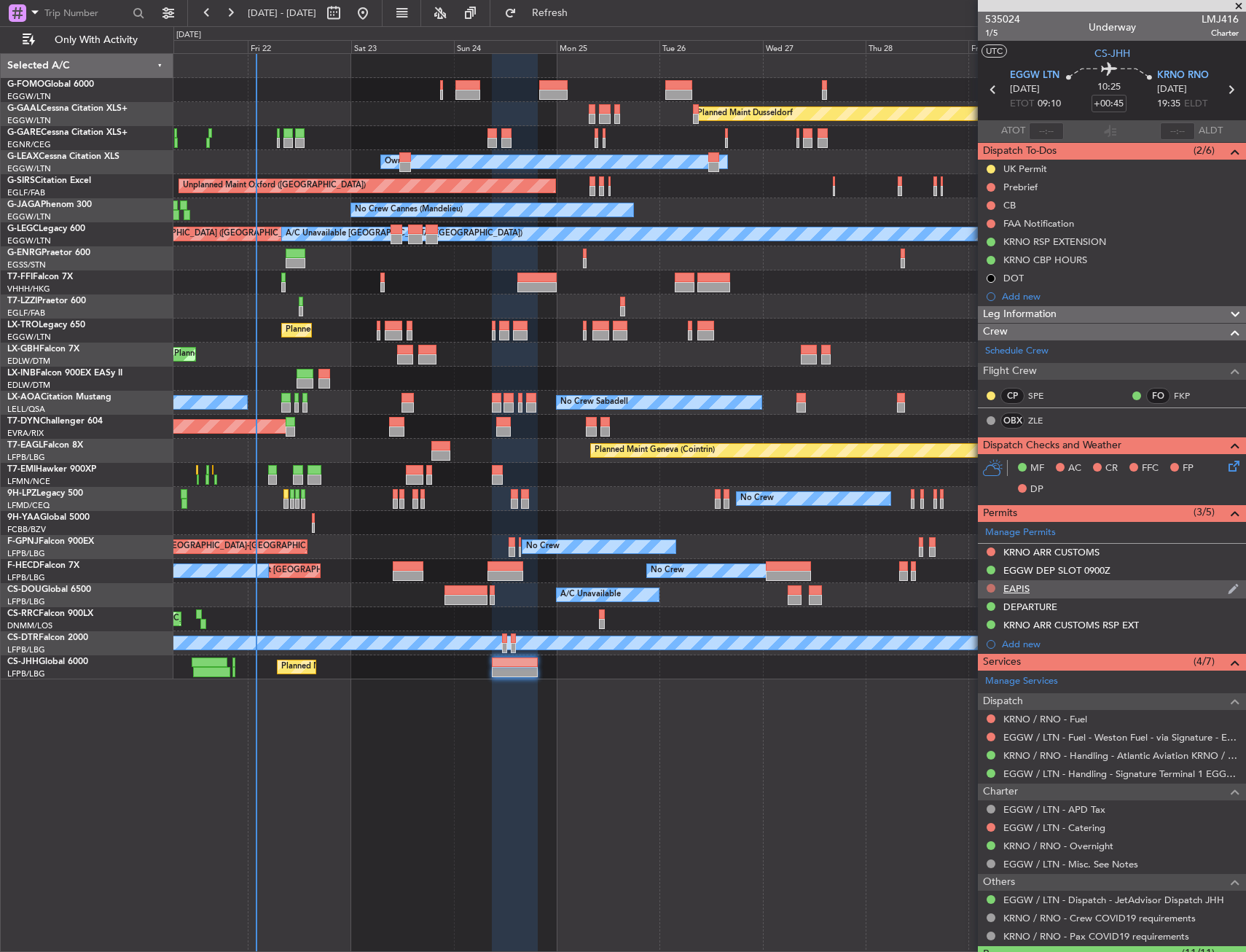
click at [992, 589] on button at bounding box center [990, 588] width 8 height 8
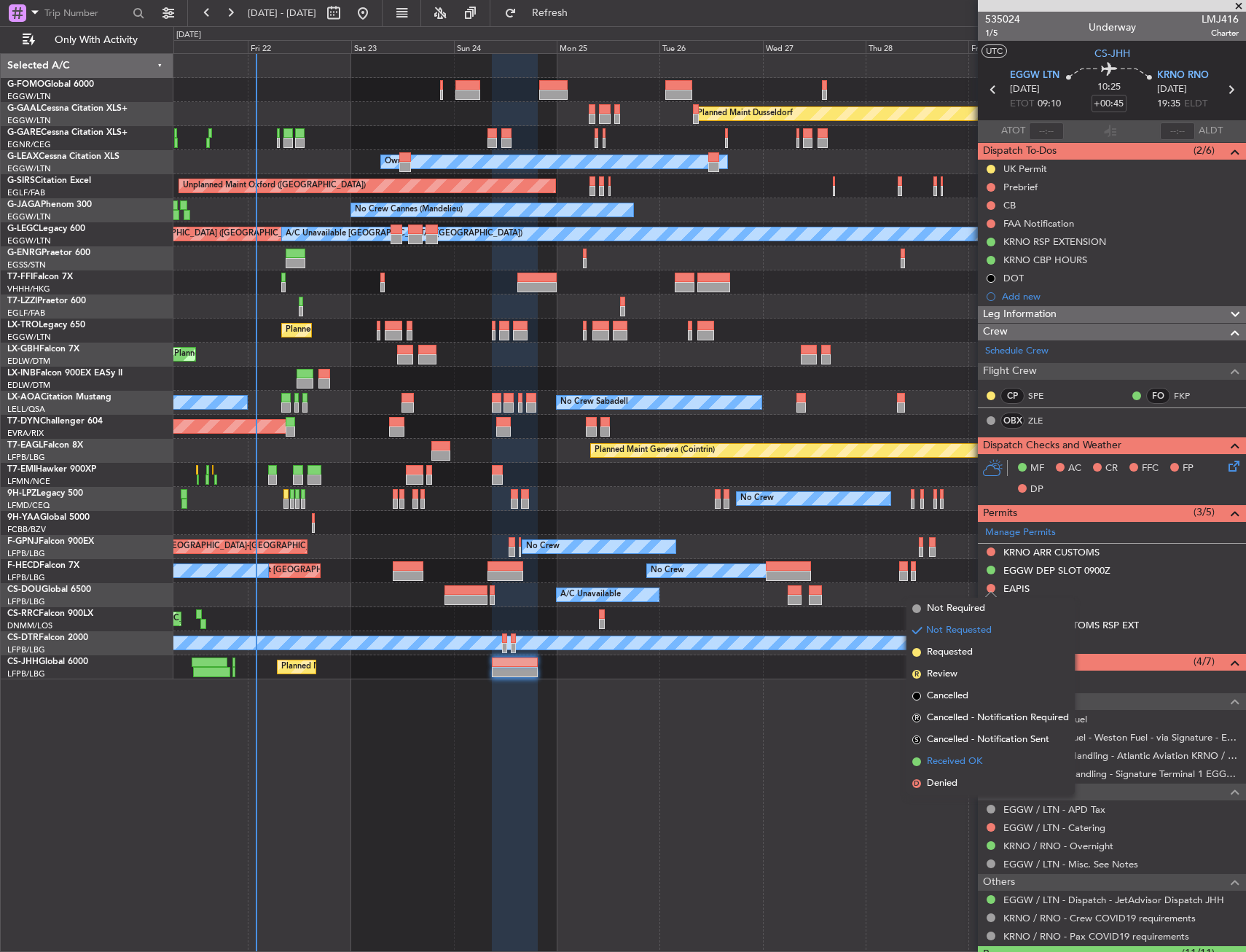
click at [965, 764] on span "Received OK" at bounding box center [954, 761] width 55 height 15
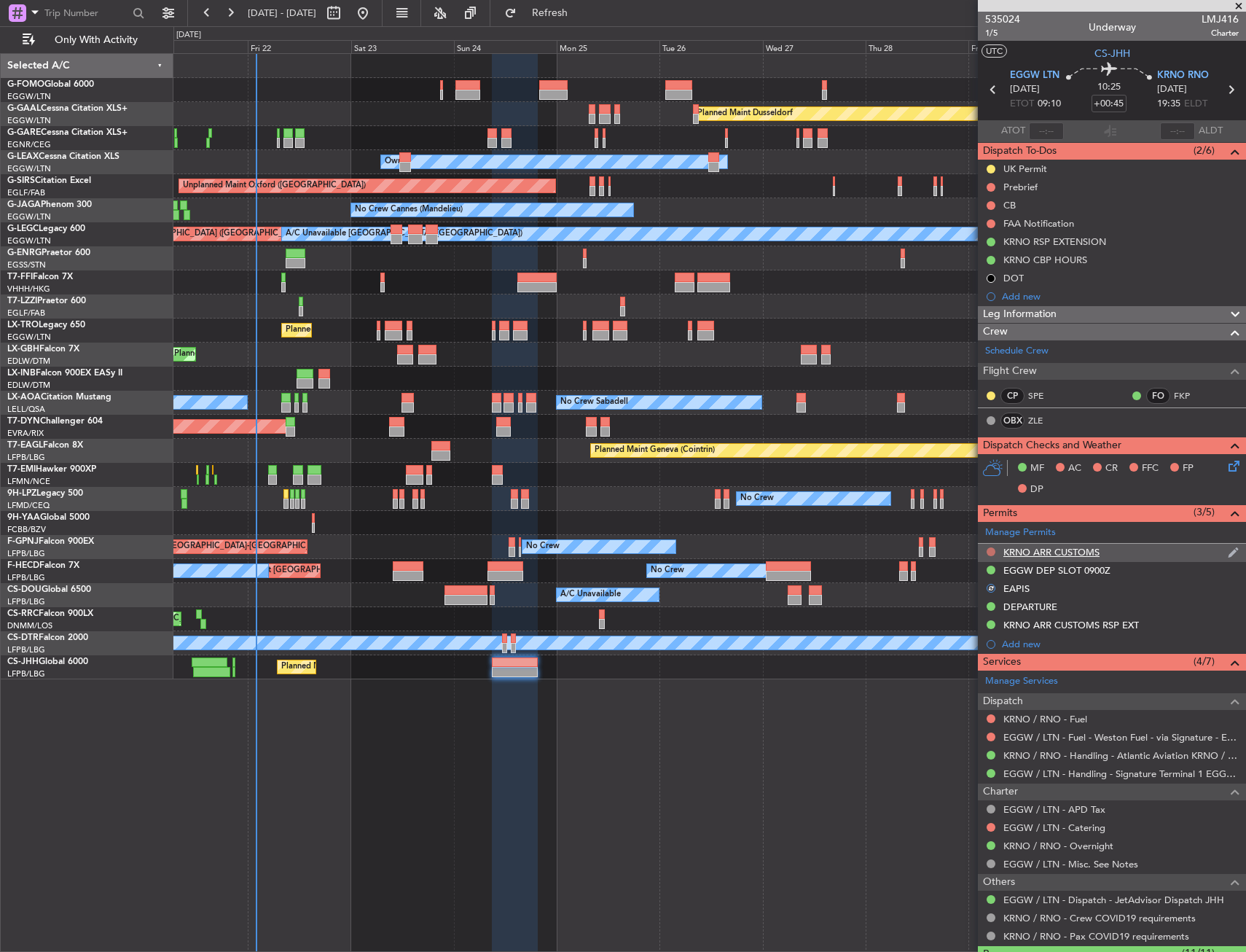
click at [993, 549] on button at bounding box center [990, 551] width 8 height 8
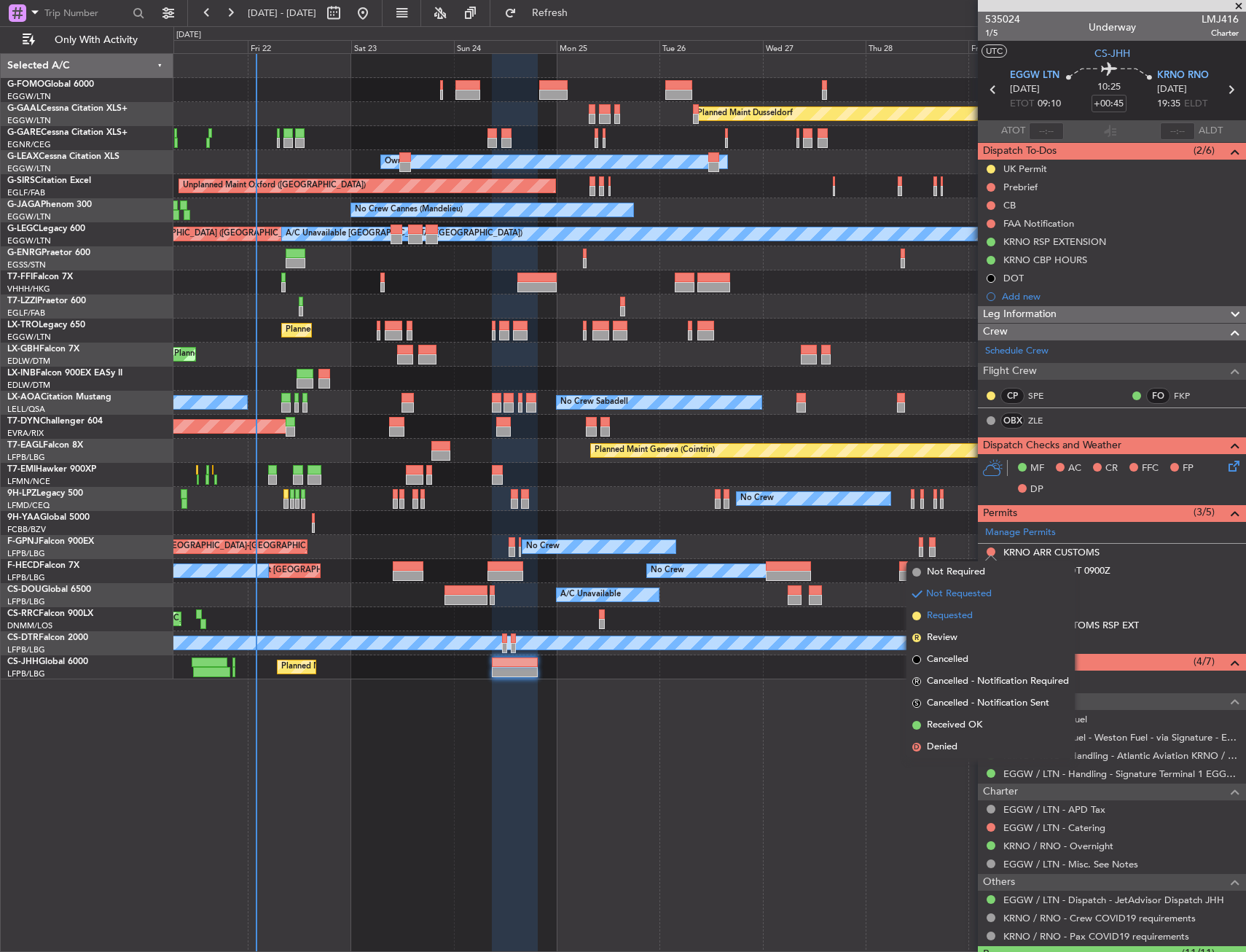
click at [972, 621] on span "Requested" at bounding box center [949, 616] width 46 height 15
